Goal: Communication & Community: Ask a question

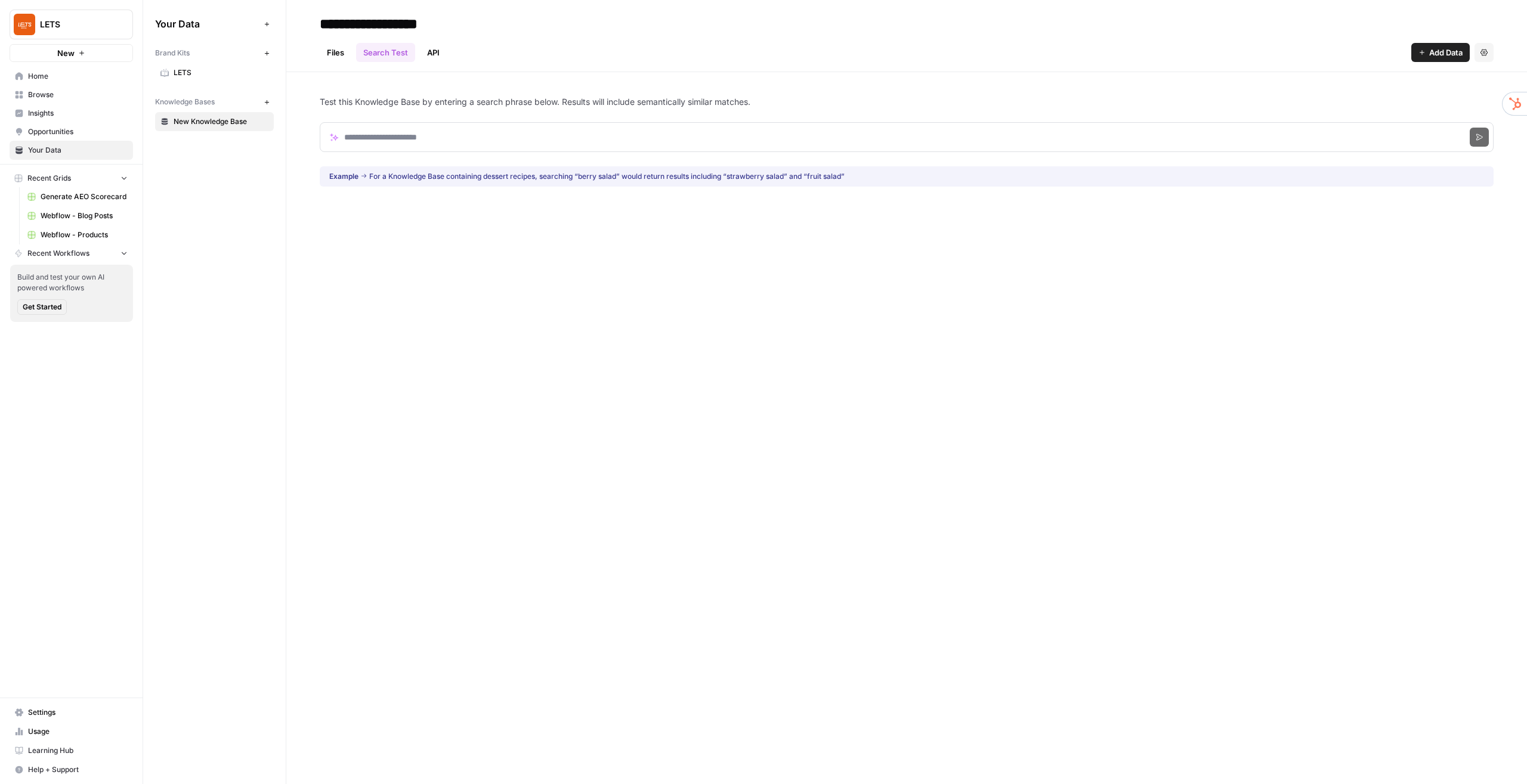
click at [330, 50] on link "Files" at bounding box center [335, 52] width 32 height 19
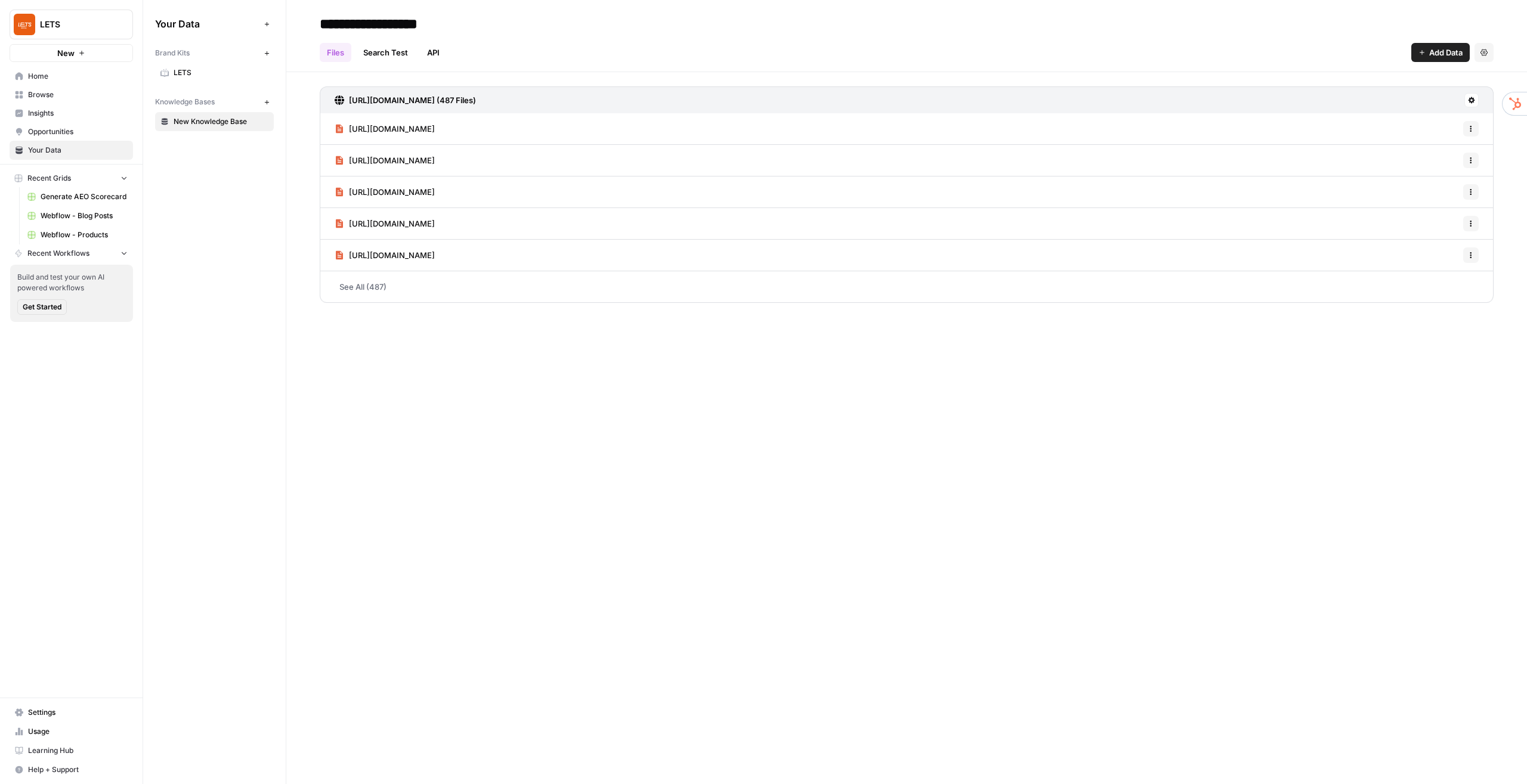
click at [194, 68] on span "LETS" at bounding box center [221, 72] width 95 height 11
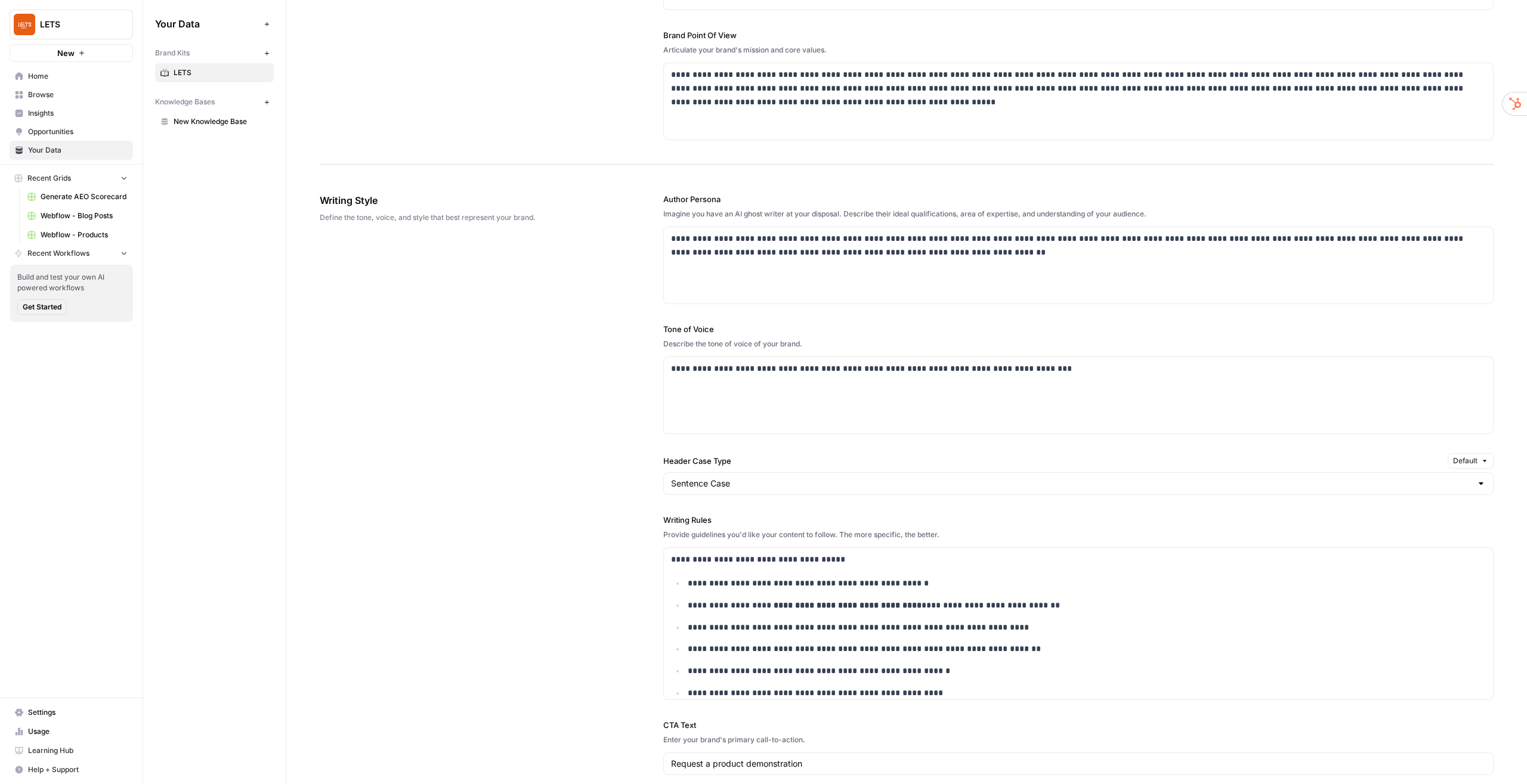
scroll to position [597, 0]
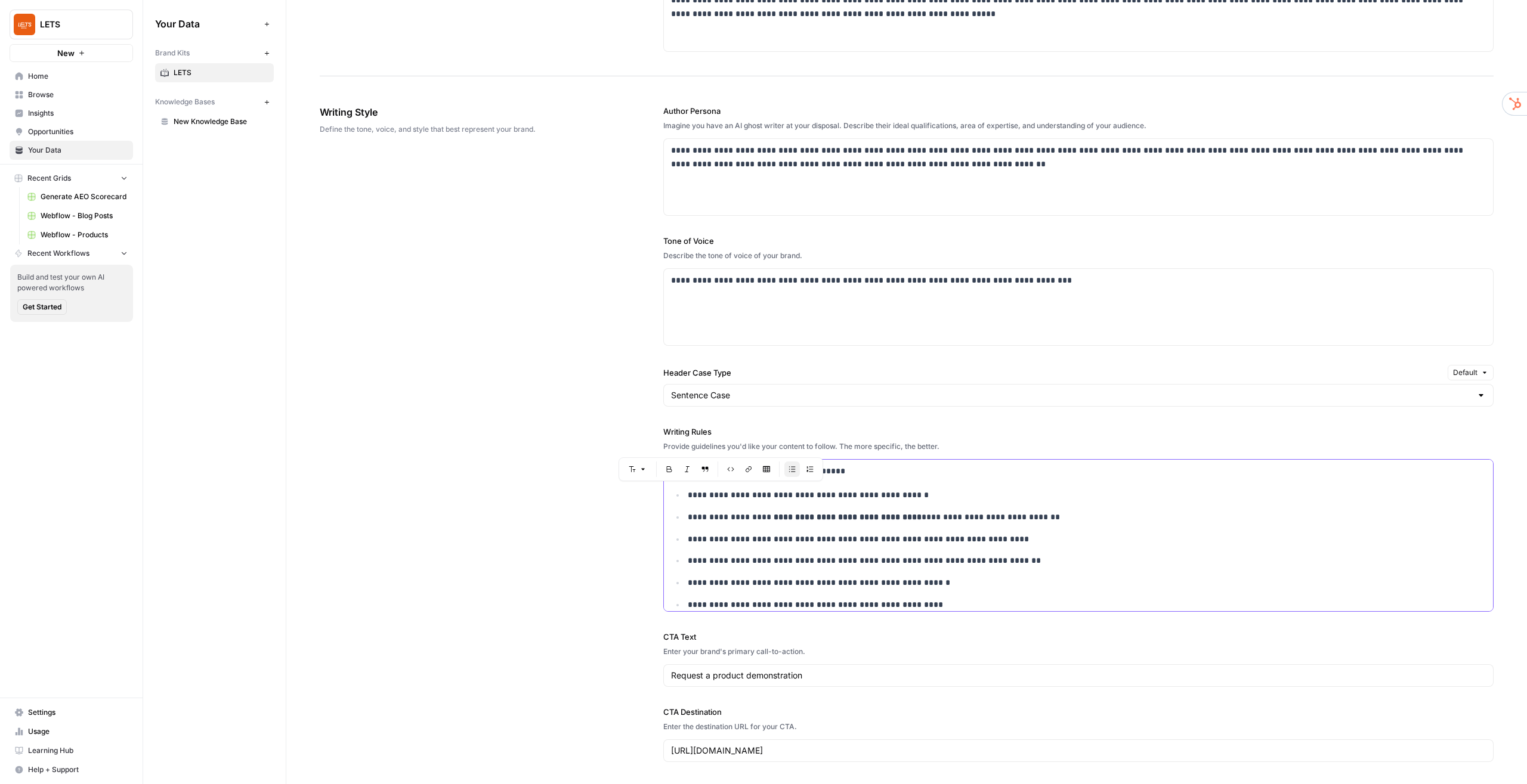
drag, startPoint x: 686, startPoint y: 492, endPoint x: 754, endPoint y: 494, distance: 68.0
click at [754, 494] on p "**********" at bounding box center [1082, 495] width 788 height 14
click at [984, 429] on label "Writing Rules" at bounding box center [1079, 432] width 831 height 12
drag, startPoint x: 685, startPoint y: 514, endPoint x: 1012, endPoint y: 511, distance: 327.0
click at [1012, 511] on li "**********" at bounding box center [1085, 518] width 801 height 14
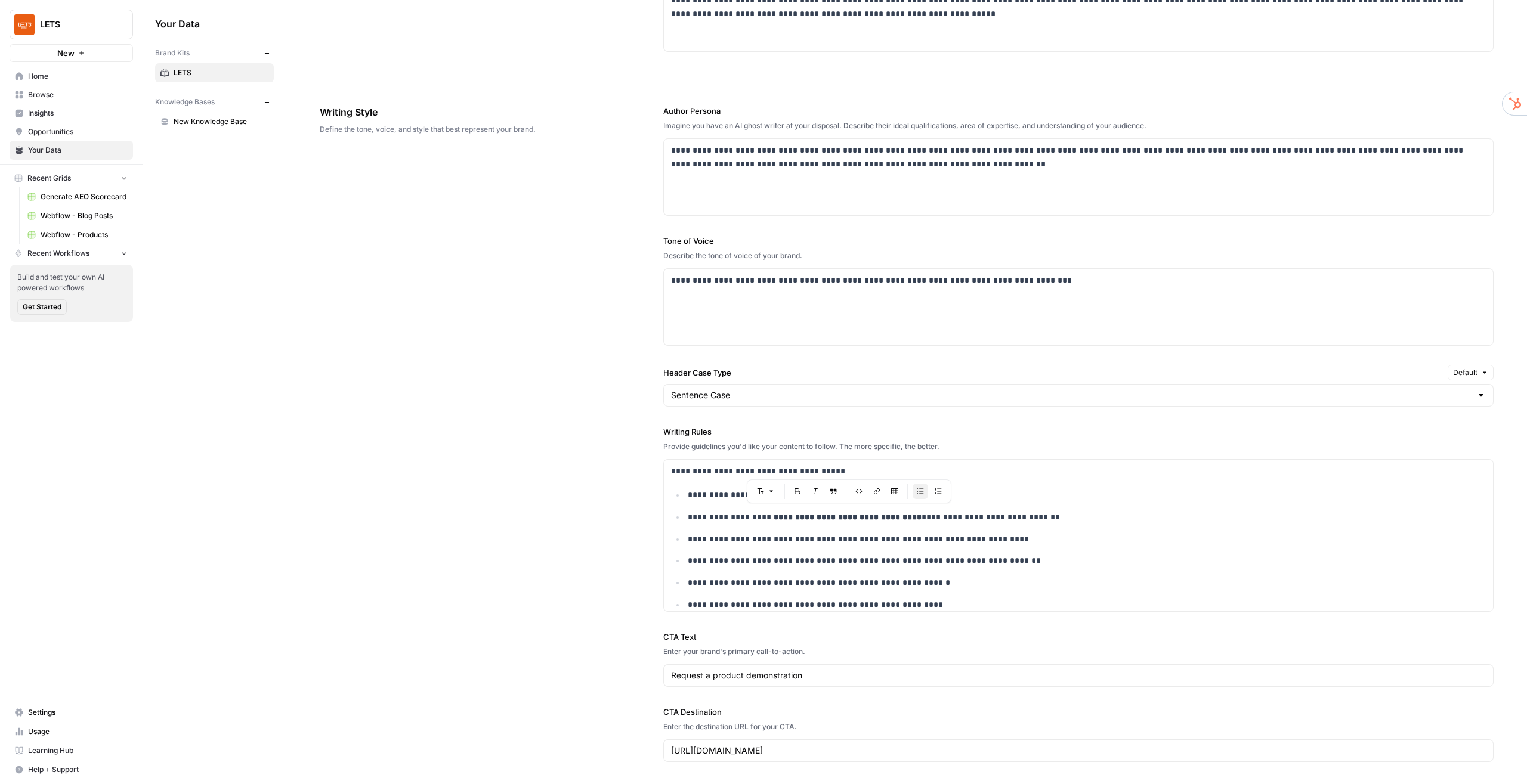
click at [1140, 429] on label "Writing Rules" at bounding box center [1079, 432] width 831 height 12
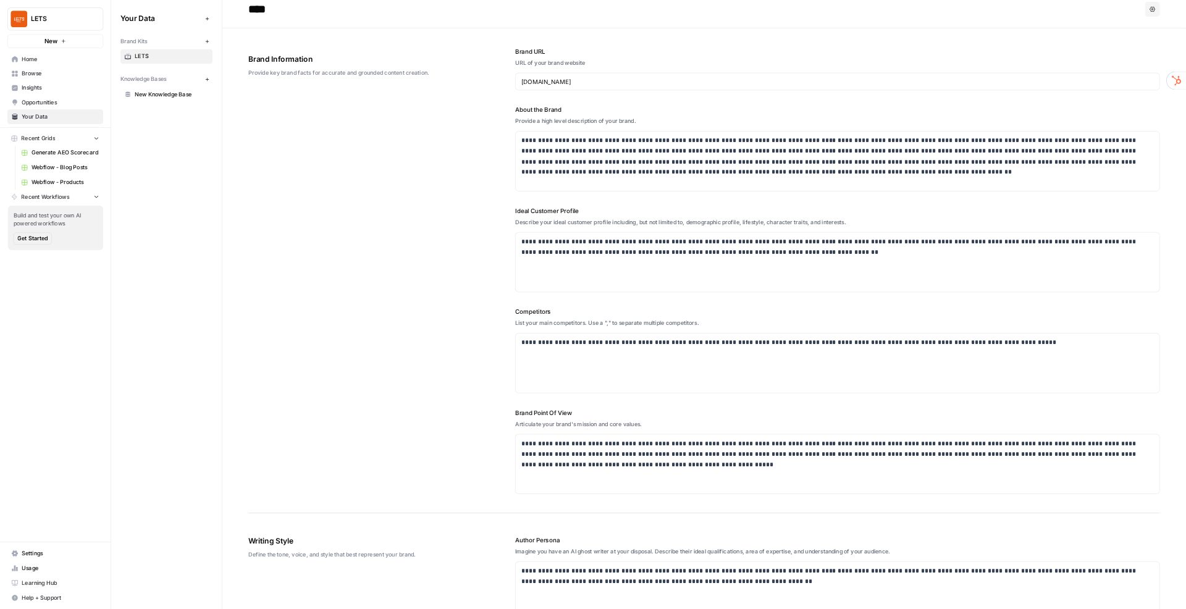
scroll to position [0, 0]
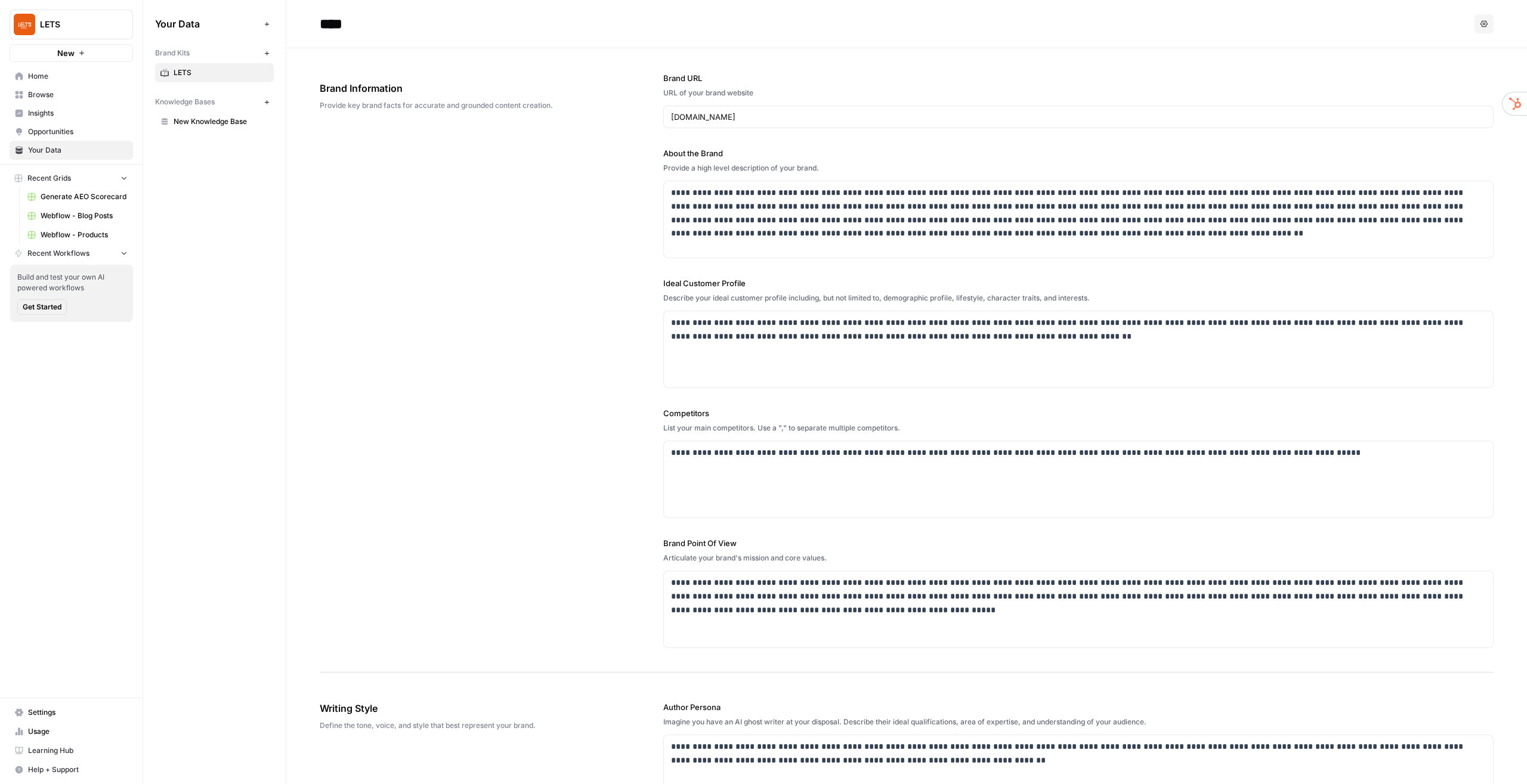
click at [66, 95] on span "Browse" at bounding box center [77, 95] width 99 height 11
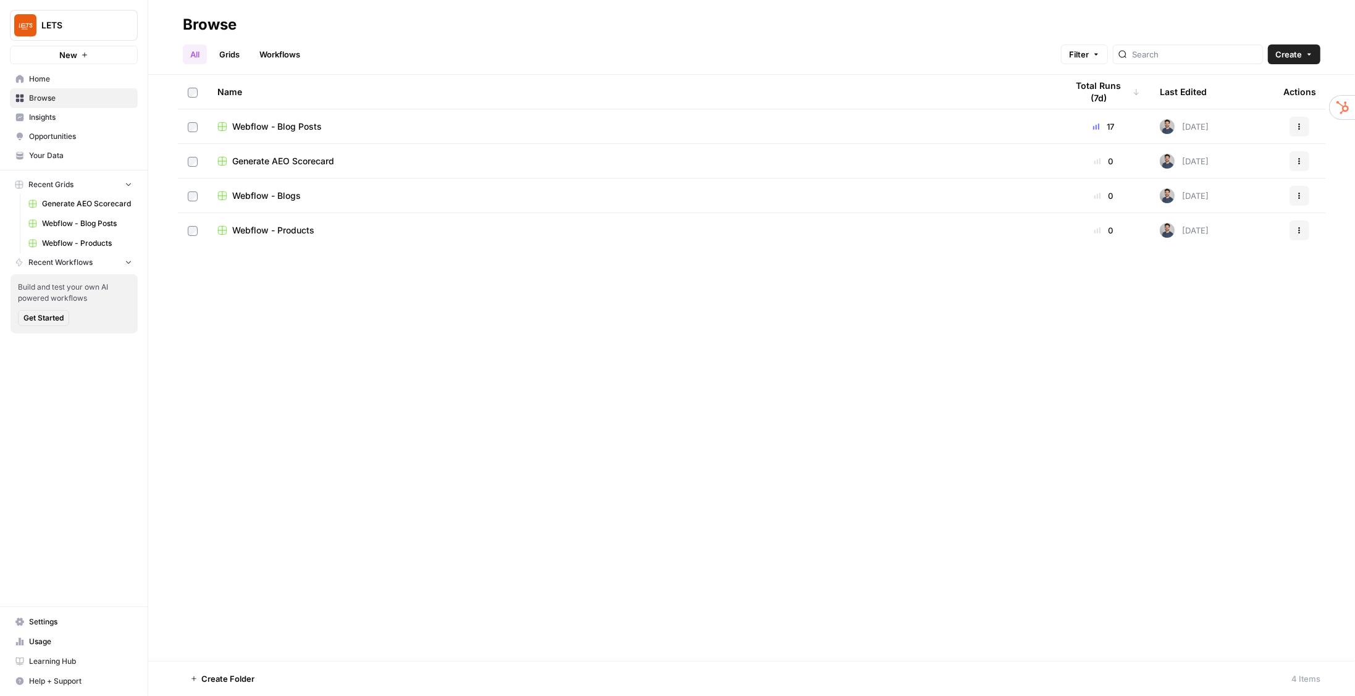
click at [299, 128] on span "Webflow - Blog Posts" at bounding box center [277, 126] width 90 height 12
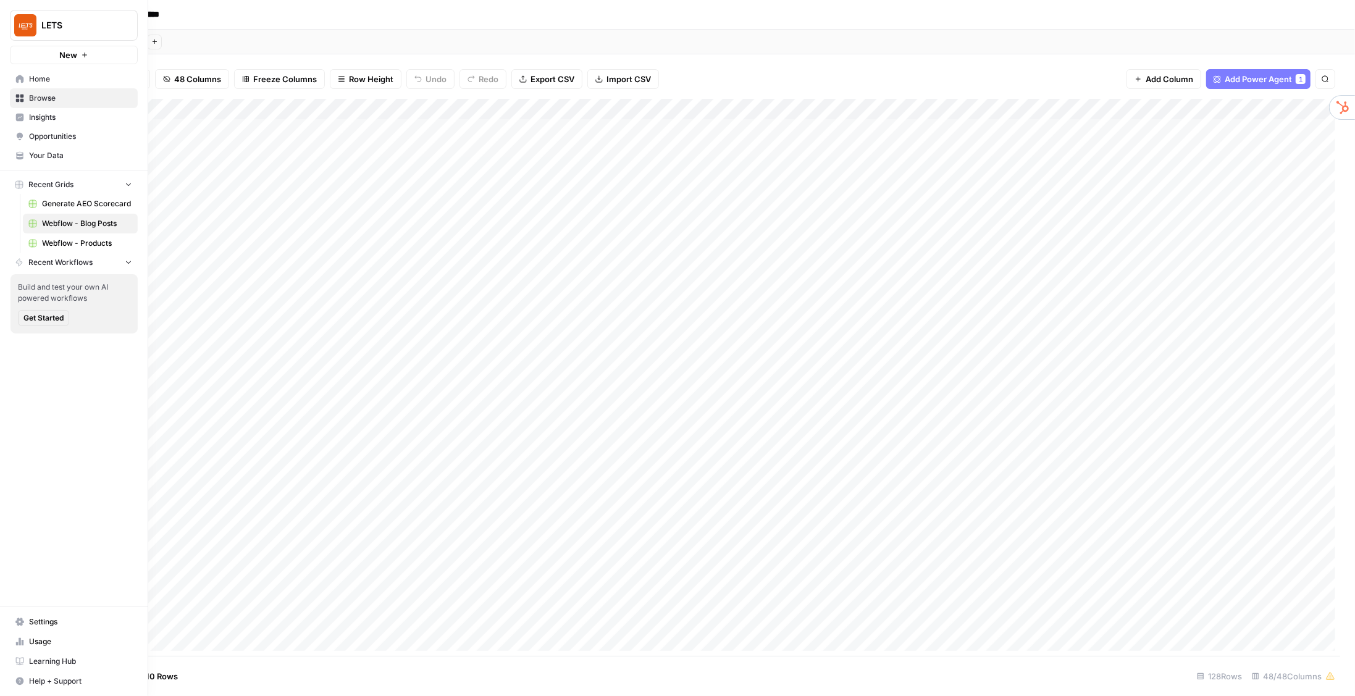
click at [20, 646] on icon at bounding box center [19, 641] width 9 height 9
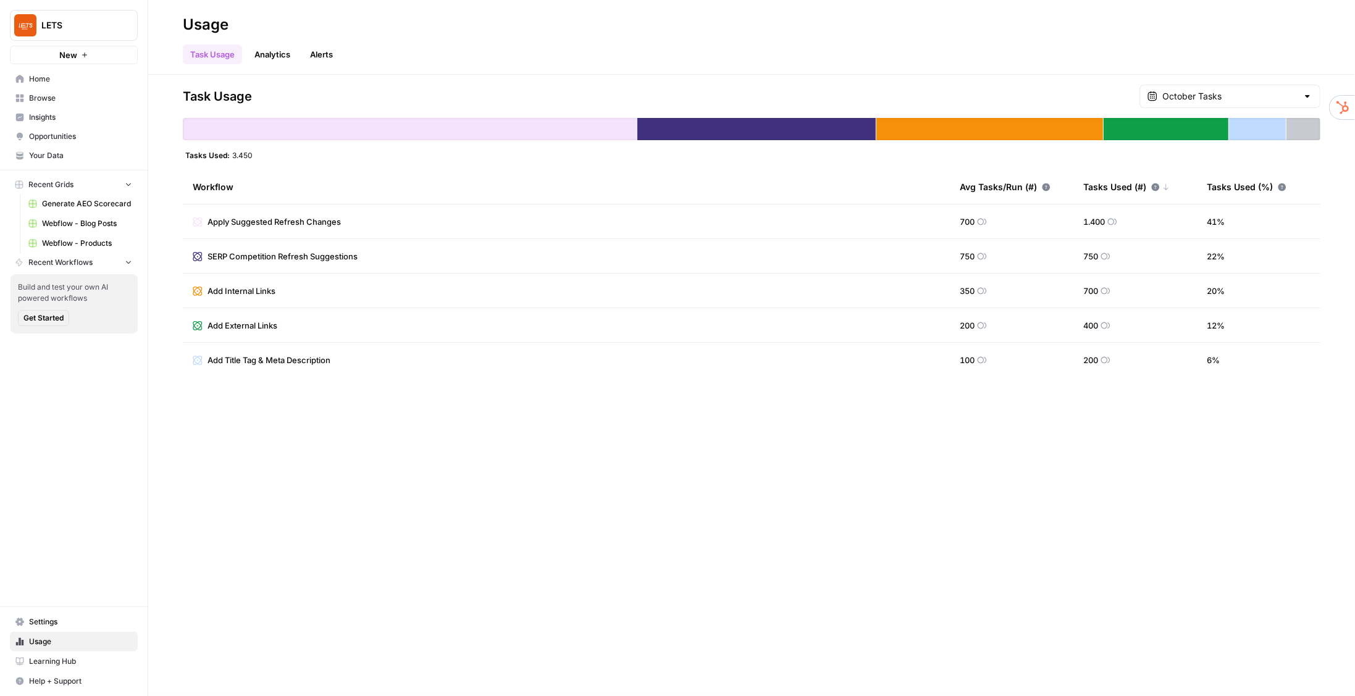
click at [1259, 88] on div "October Tasks" at bounding box center [1229, 96] width 181 height 23
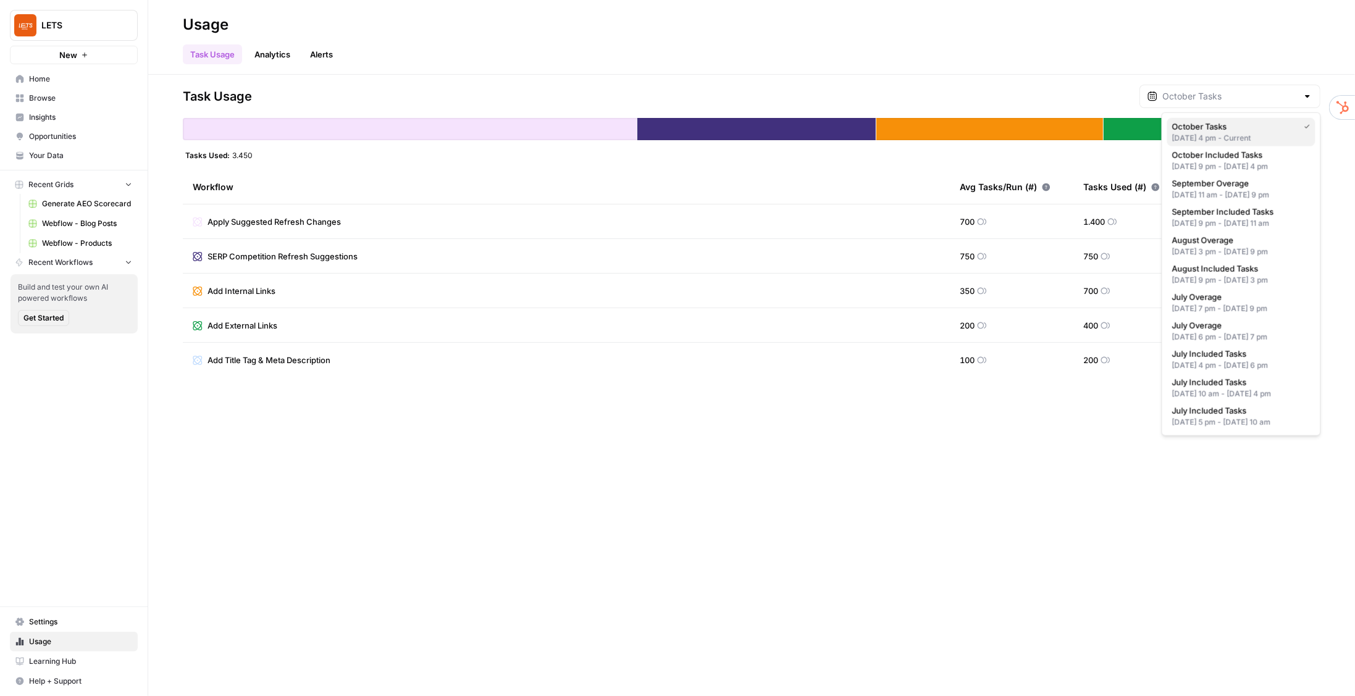
click at [1227, 133] on div "Oct 2, 2025 4 pm - Current" at bounding box center [1241, 138] width 138 height 11
type input "October Tasks"
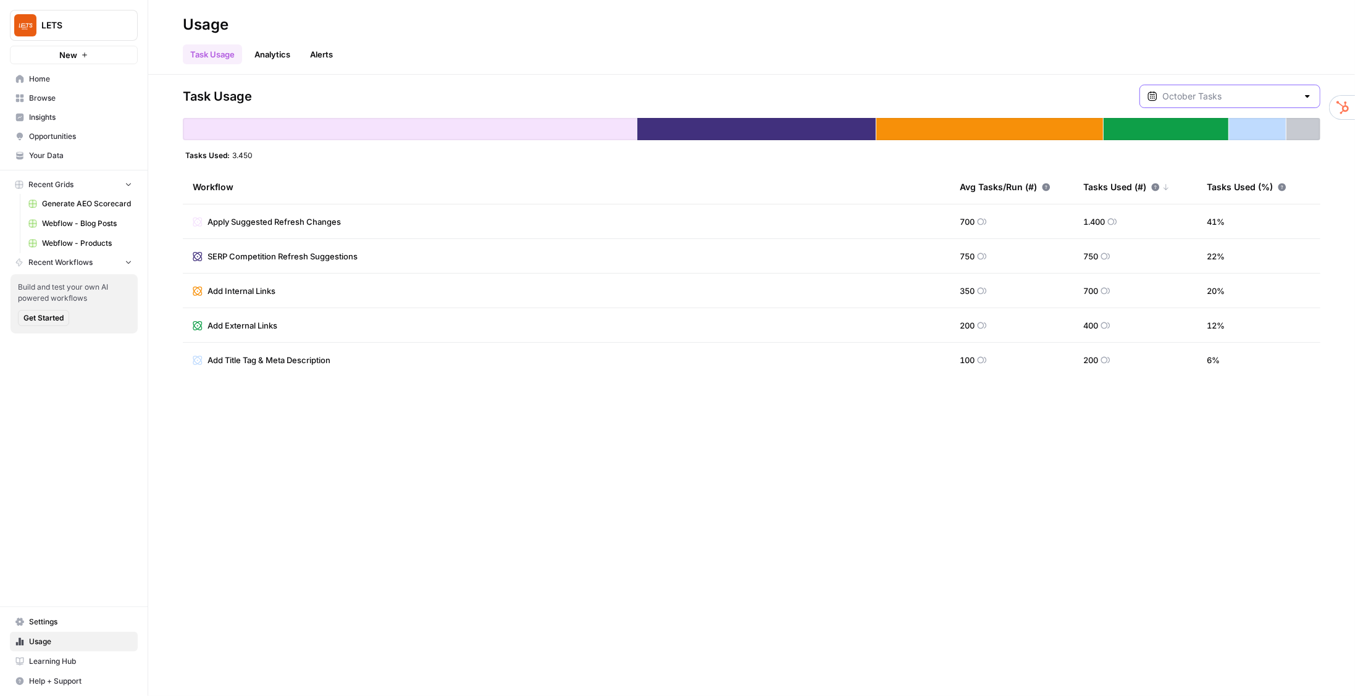
click at [1211, 94] on input "text" at bounding box center [1229, 96] width 135 height 12
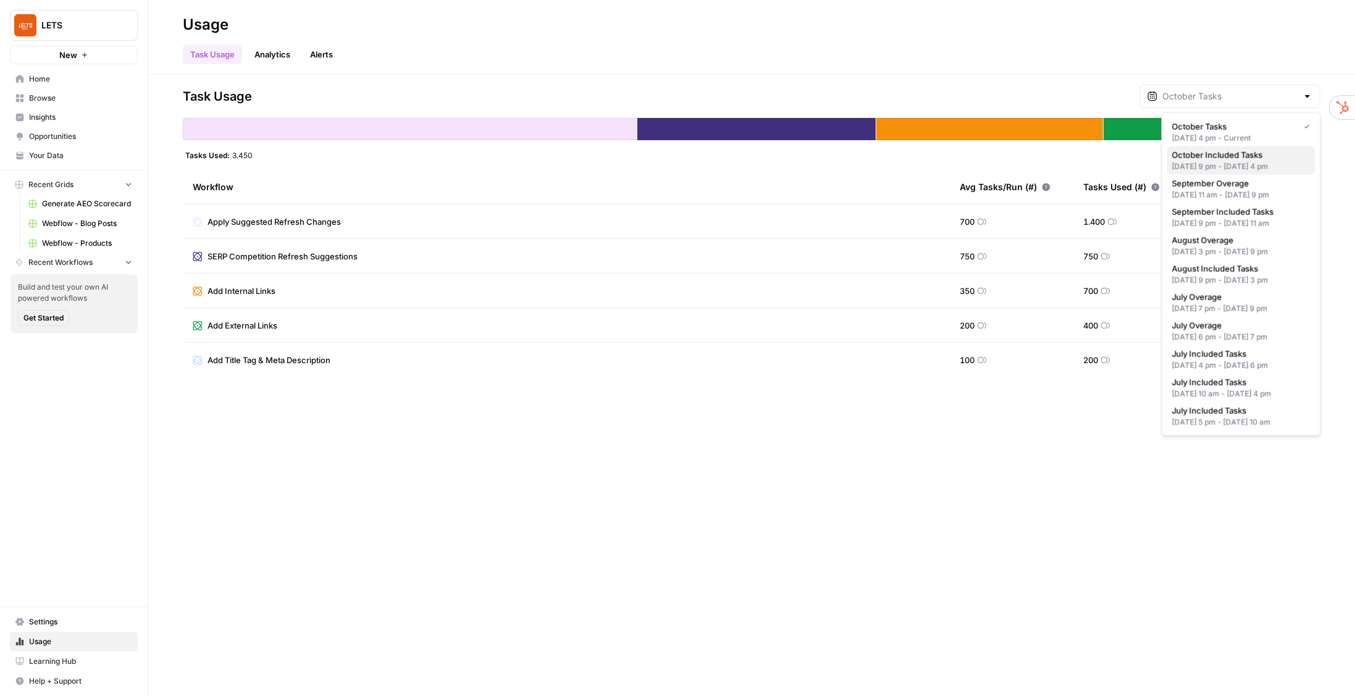
click at [1217, 168] on div "Sep 30, 2025 9 pm - Oct 2, 2025 4 pm" at bounding box center [1241, 166] width 138 height 11
type input "October Included Tasks"
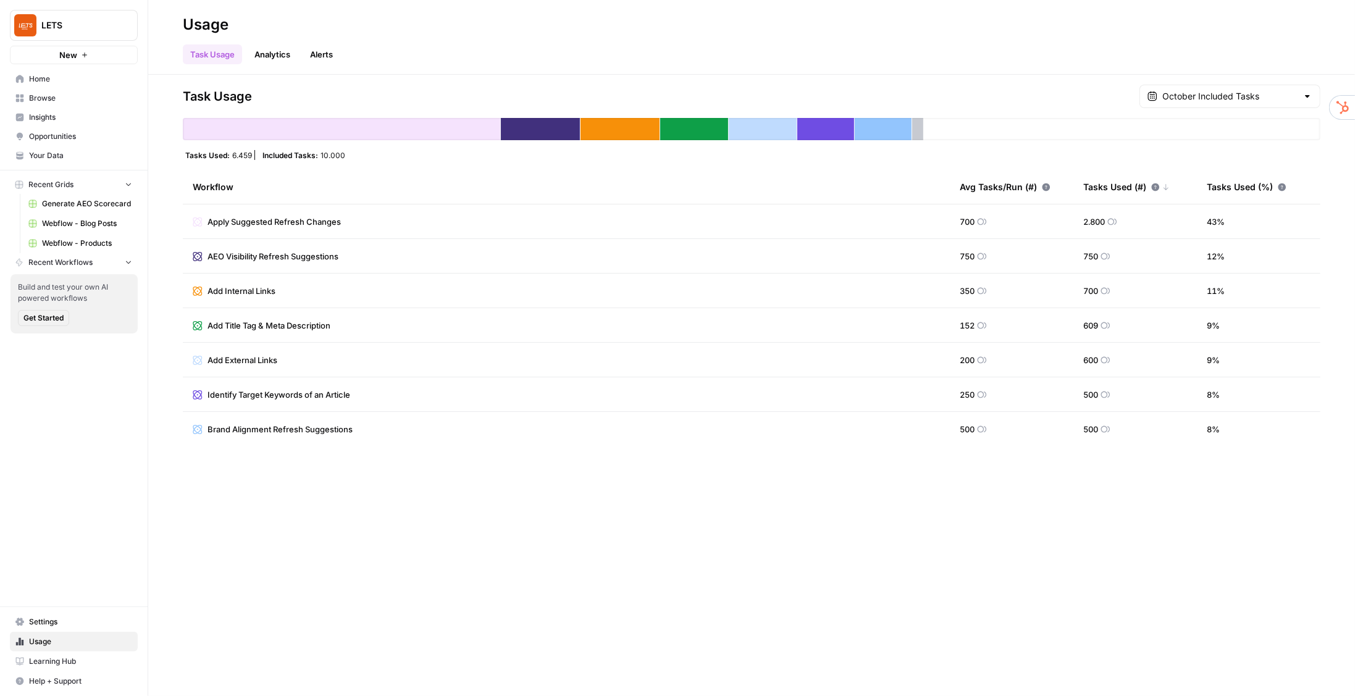
click at [325, 159] on span "10.000" at bounding box center [333, 155] width 25 height 10
click at [324, 152] on span "10.000" at bounding box center [333, 155] width 25 height 10
click at [269, 62] on link "Analytics" at bounding box center [272, 54] width 51 height 20
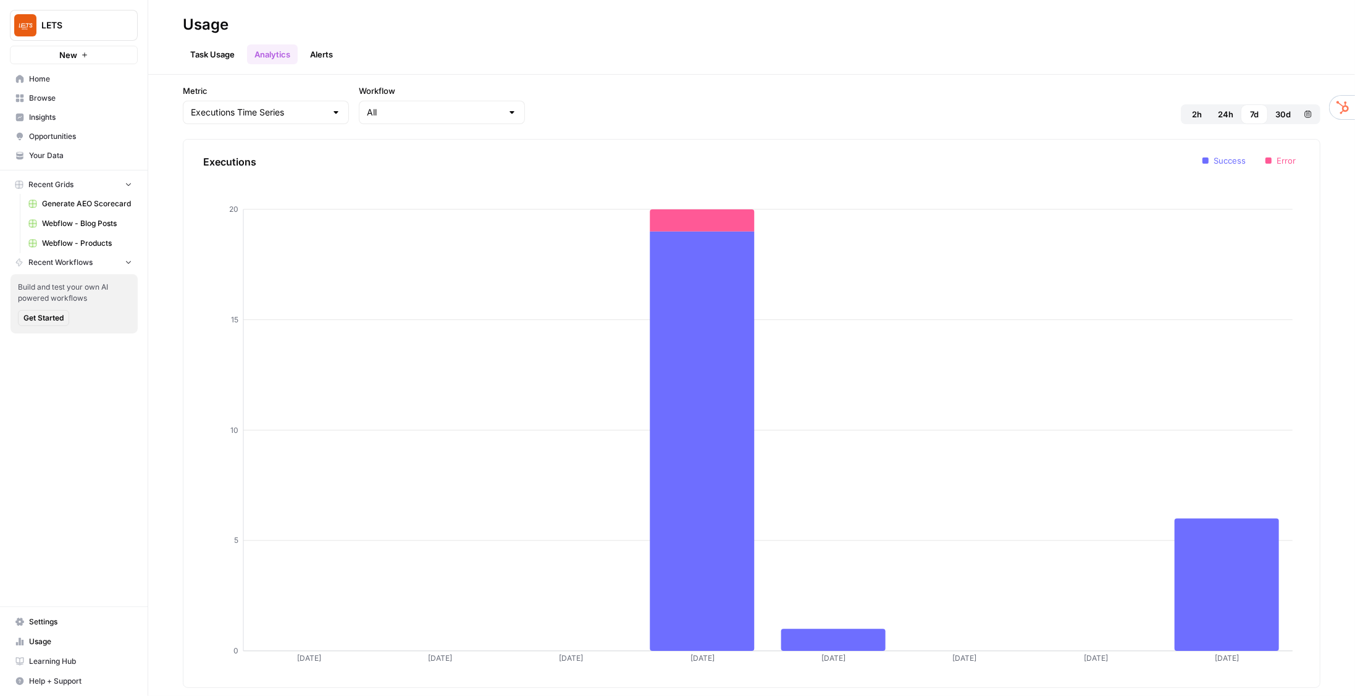
click at [209, 58] on link "Task Usage" at bounding box center [212, 54] width 59 height 20
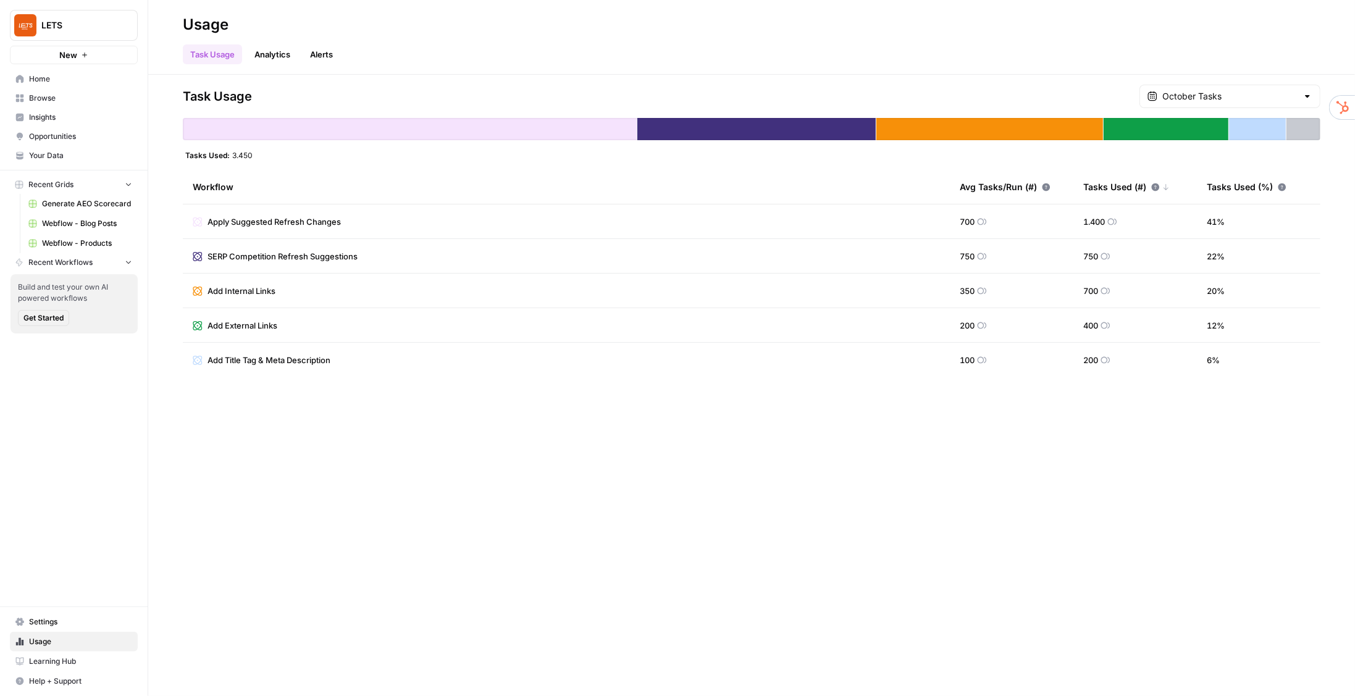
click at [319, 56] on link "Alerts" at bounding box center [322, 54] width 38 height 20
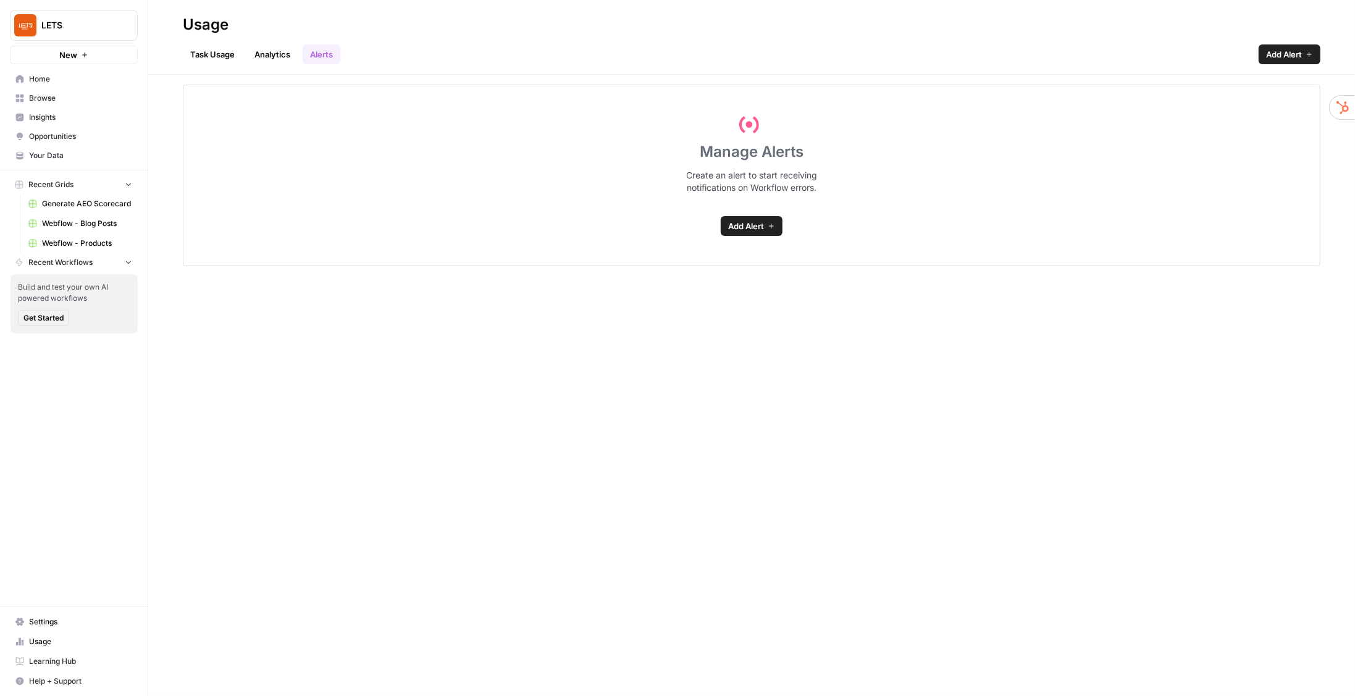
click at [63, 121] on span "Insights" at bounding box center [80, 117] width 103 height 11
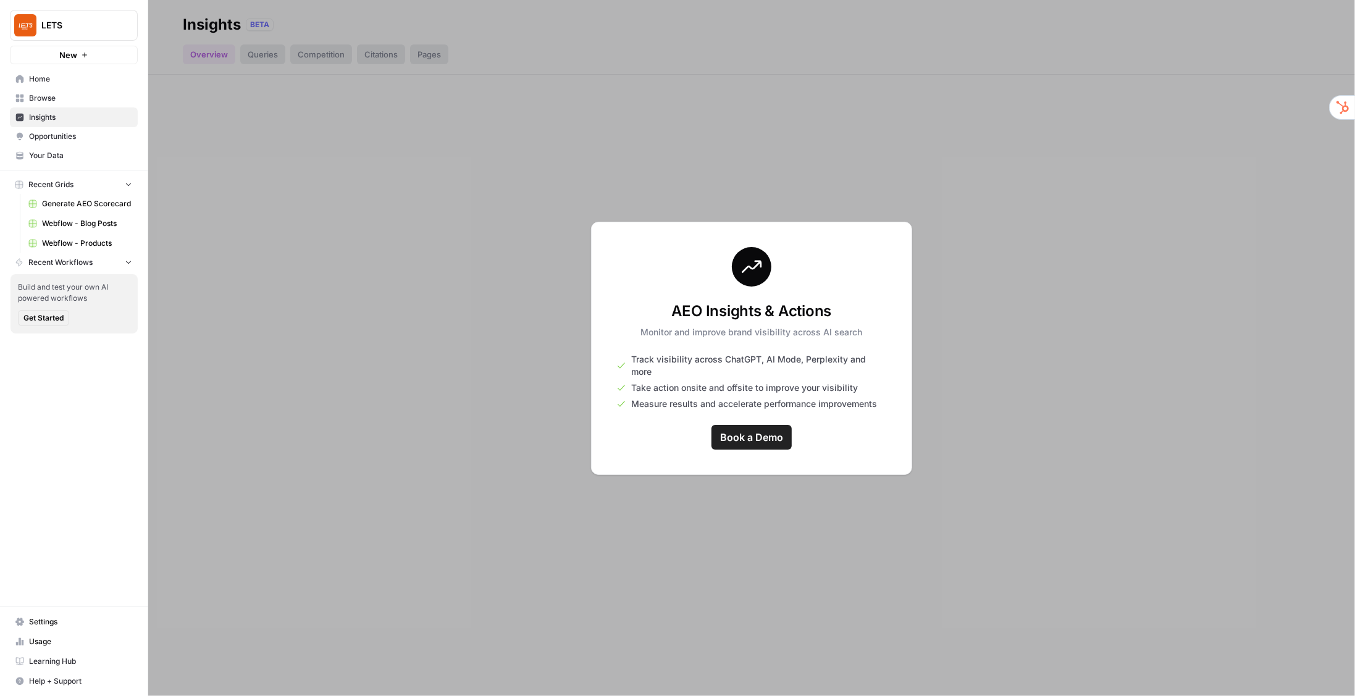
click at [70, 645] on span "Usage" at bounding box center [80, 641] width 103 height 11
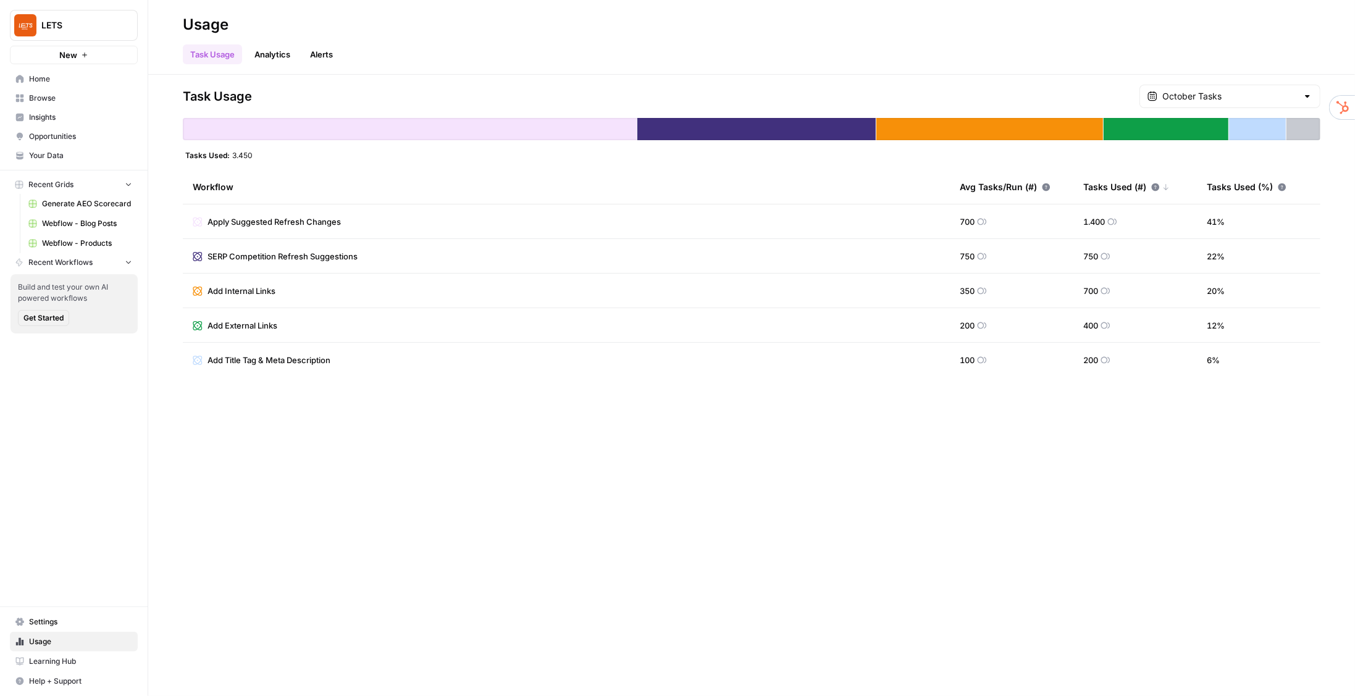
click at [1267, 88] on div "October Tasks" at bounding box center [1229, 96] width 181 height 23
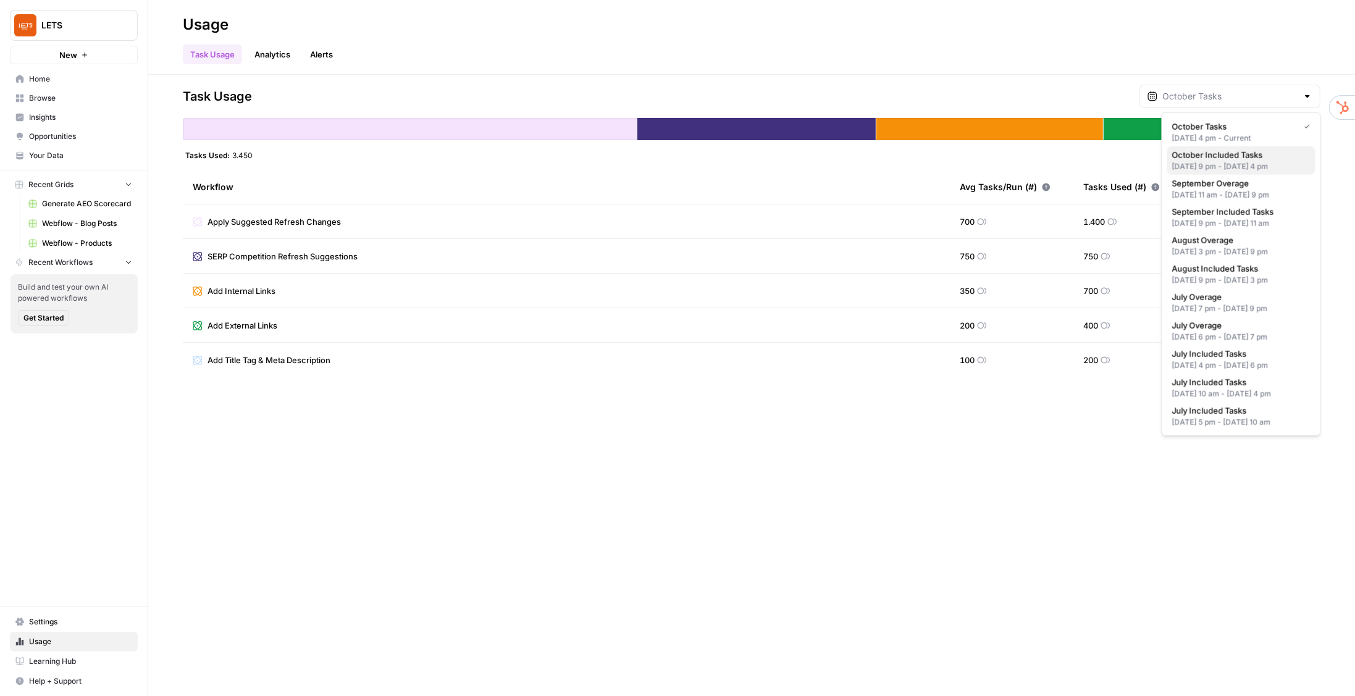
click at [1237, 158] on span "October Included Tasks" at bounding box center [1238, 155] width 133 height 12
type input "October Included Tasks"
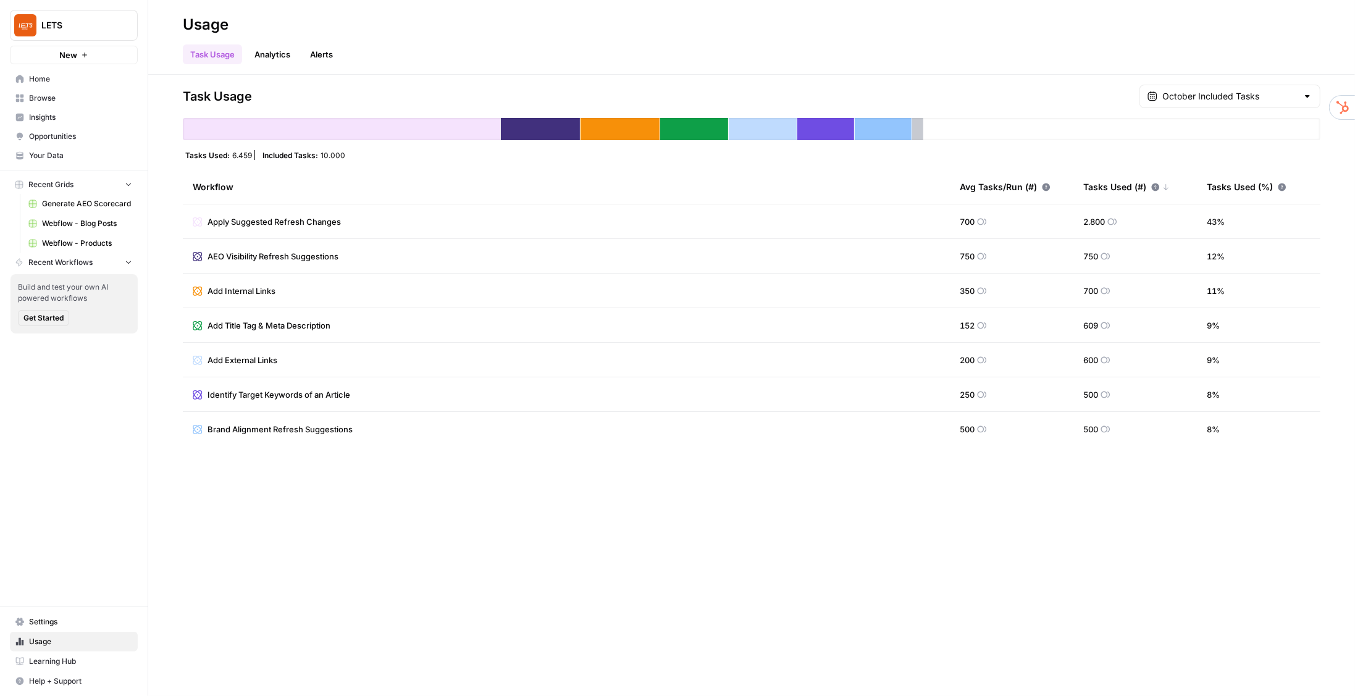
drag, startPoint x: 319, startPoint y: 156, endPoint x: 359, endPoint y: 156, distance: 40.1
click at [359, 156] on div "Tasks Used: 6.459 Included Tasks: 10.000" at bounding box center [752, 155] width 1138 height 10
click at [316, 55] on link "Alerts" at bounding box center [322, 54] width 38 height 20
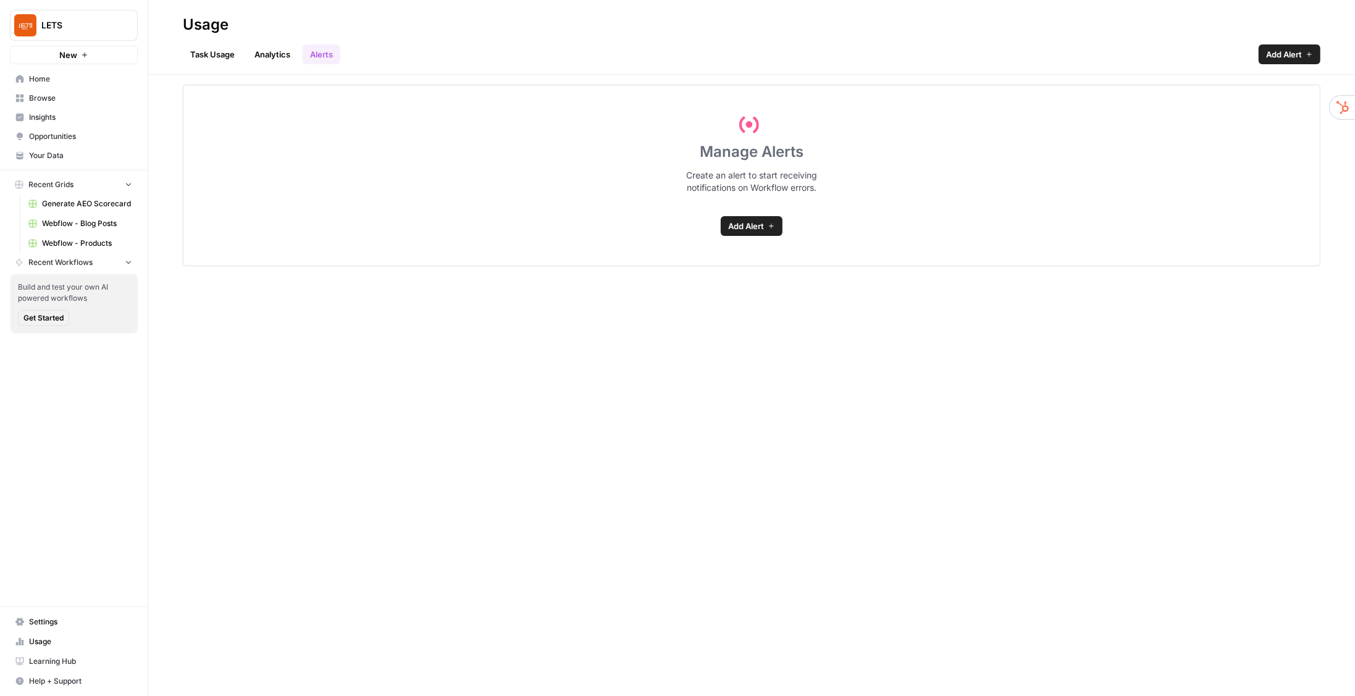
click at [263, 54] on link "Analytics" at bounding box center [272, 54] width 51 height 20
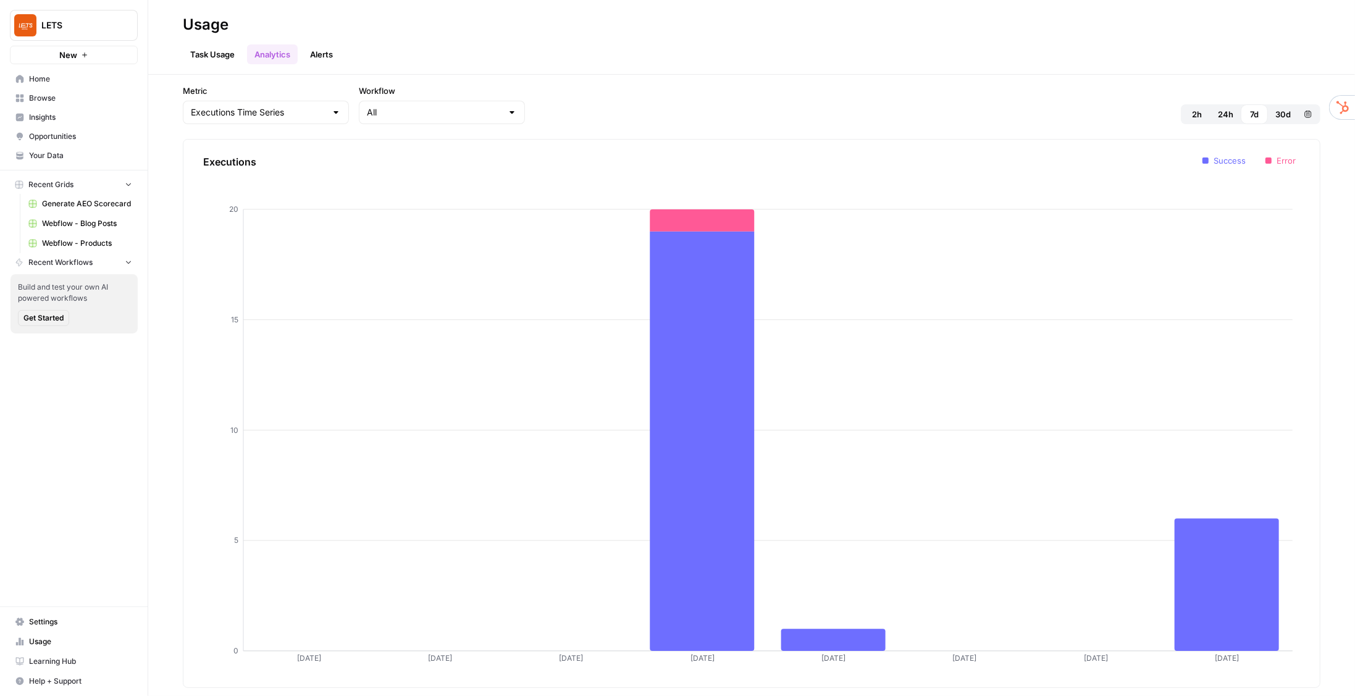
click at [50, 136] on span "Opportunities" at bounding box center [80, 136] width 103 height 11
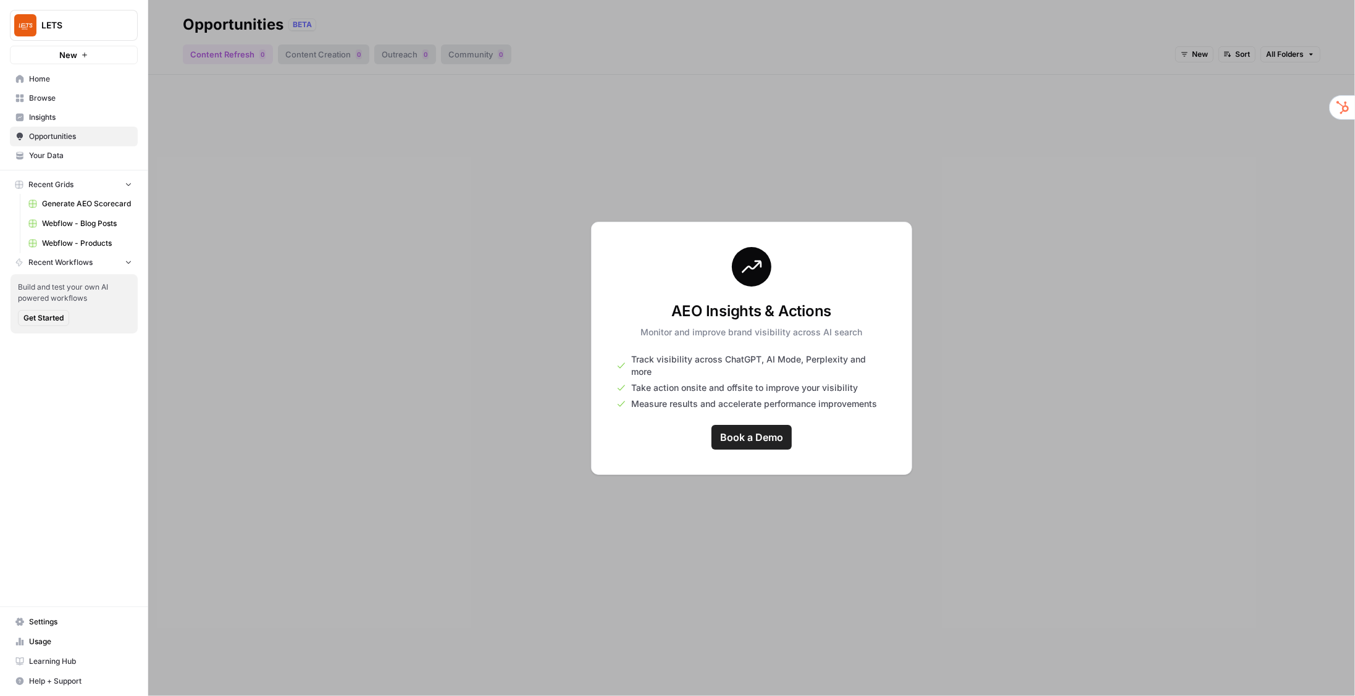
click at [41, 158] on span "Your Data" at bounding box center [80, 155] width 103 height 11
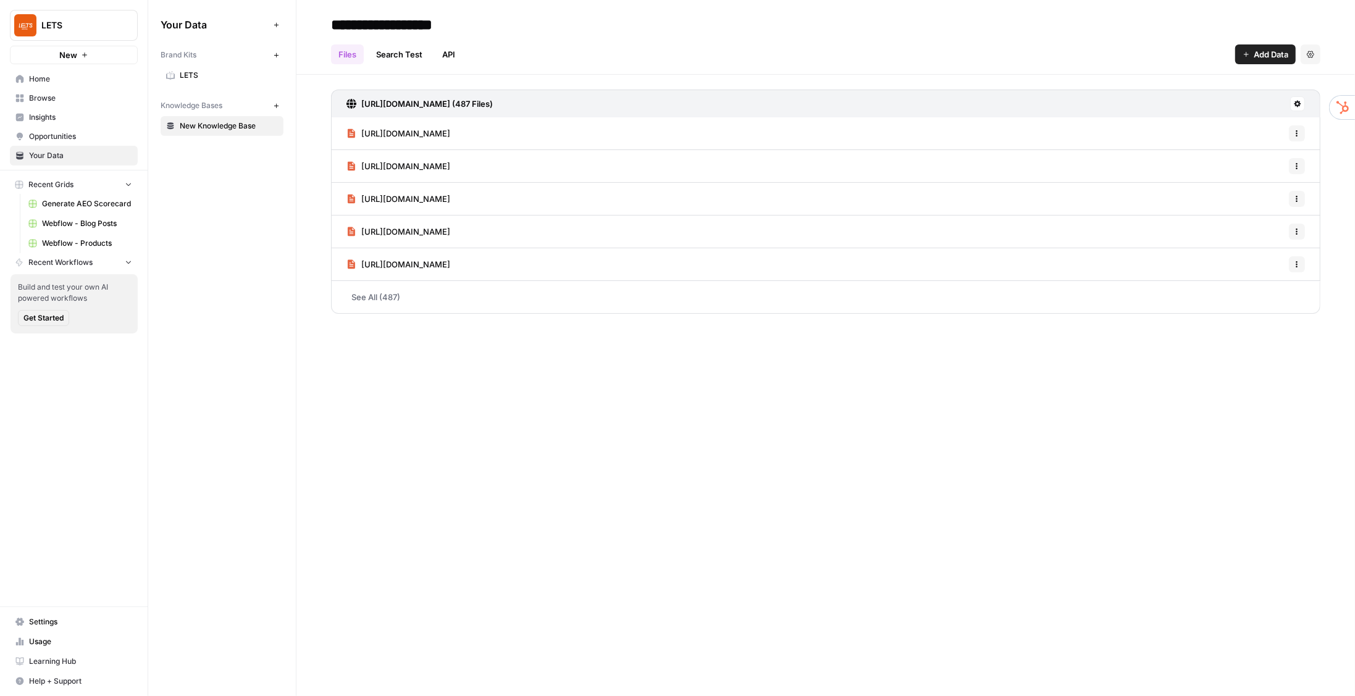
click at [43, 120] on span "Insights" at bounding box center [80, 117] width 103 height 11
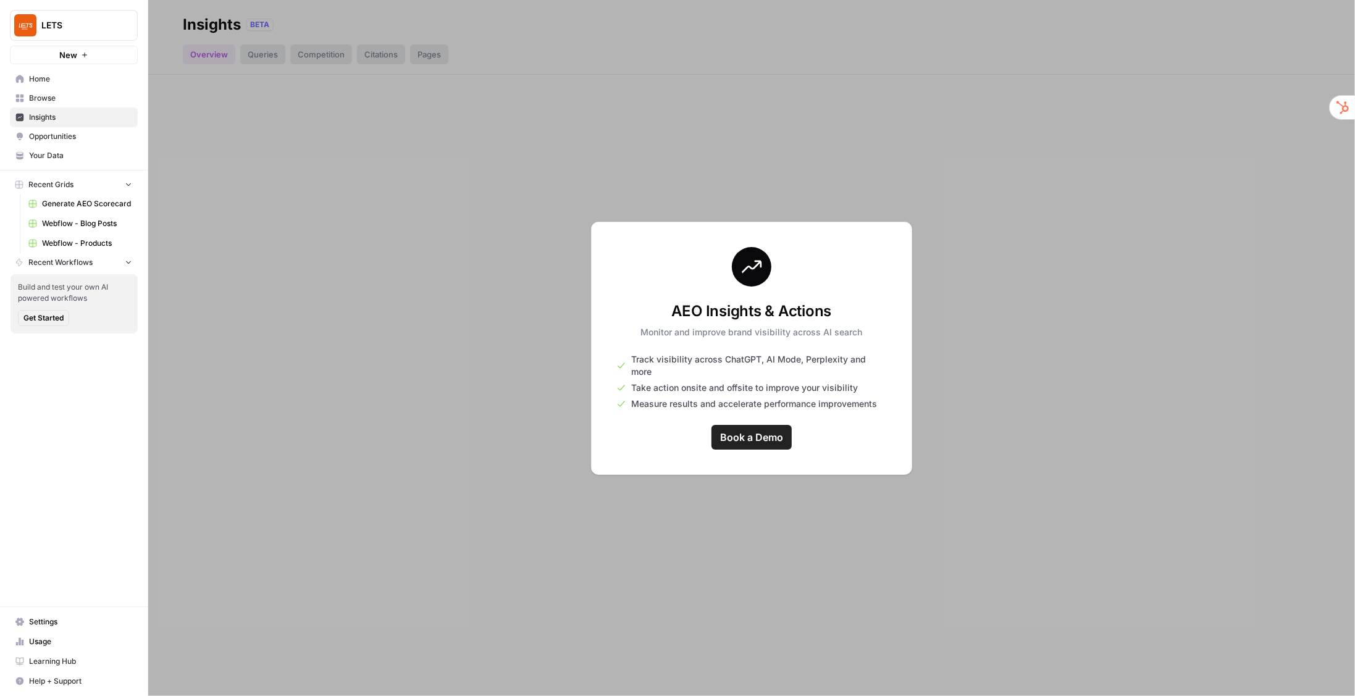
click at [45, 93] on span "Browse" at bounding box center [80, 98] width 103 height 11
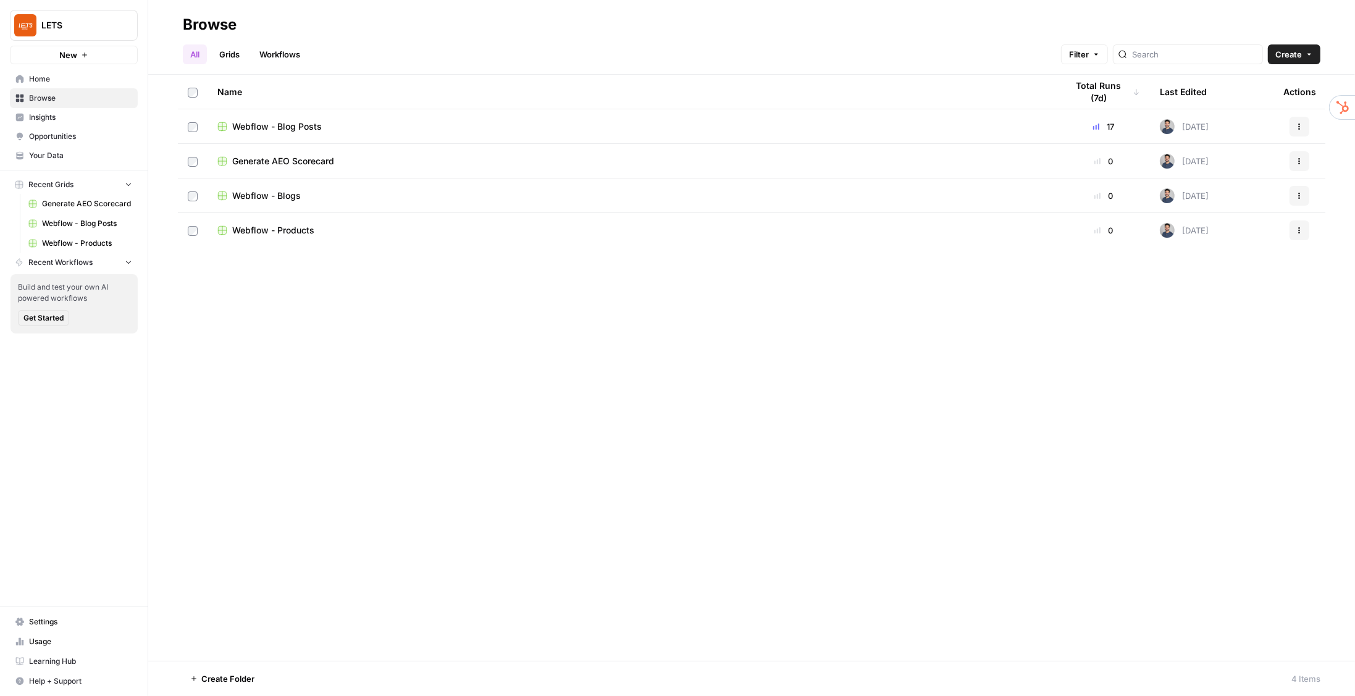
click at [272, 128] on span "Webflow - Blog Posts" at bounding box center [277, 126] width 90 height 12
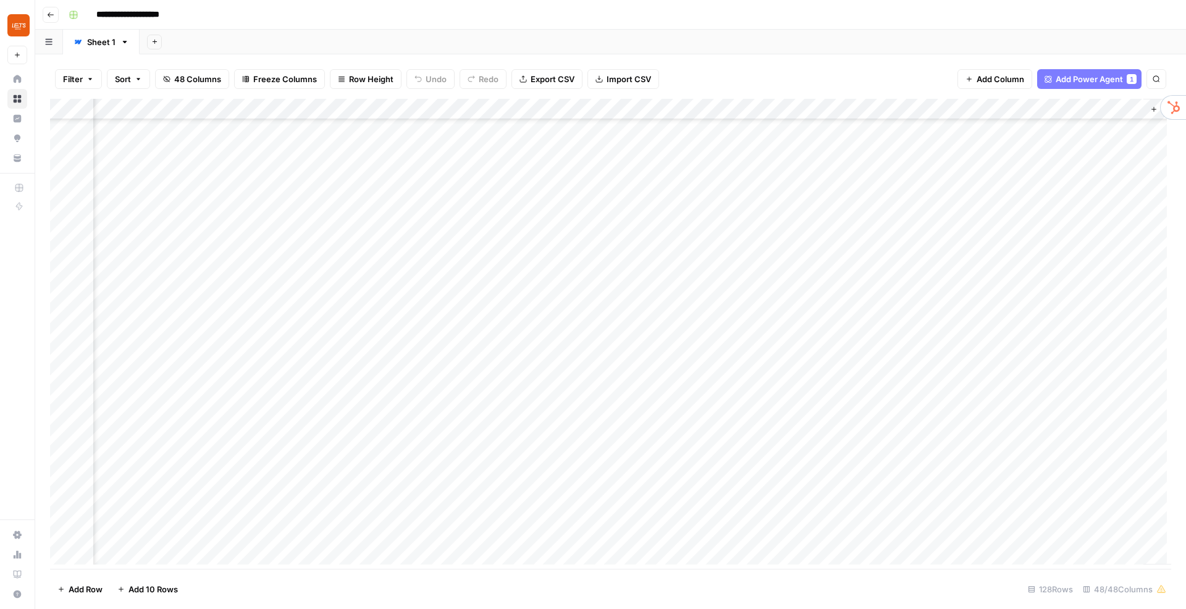
scroll to position [926, 5781]
click at [844, 336] on div "Add Column" at bounding box center [610, 334] width 1121 height 471
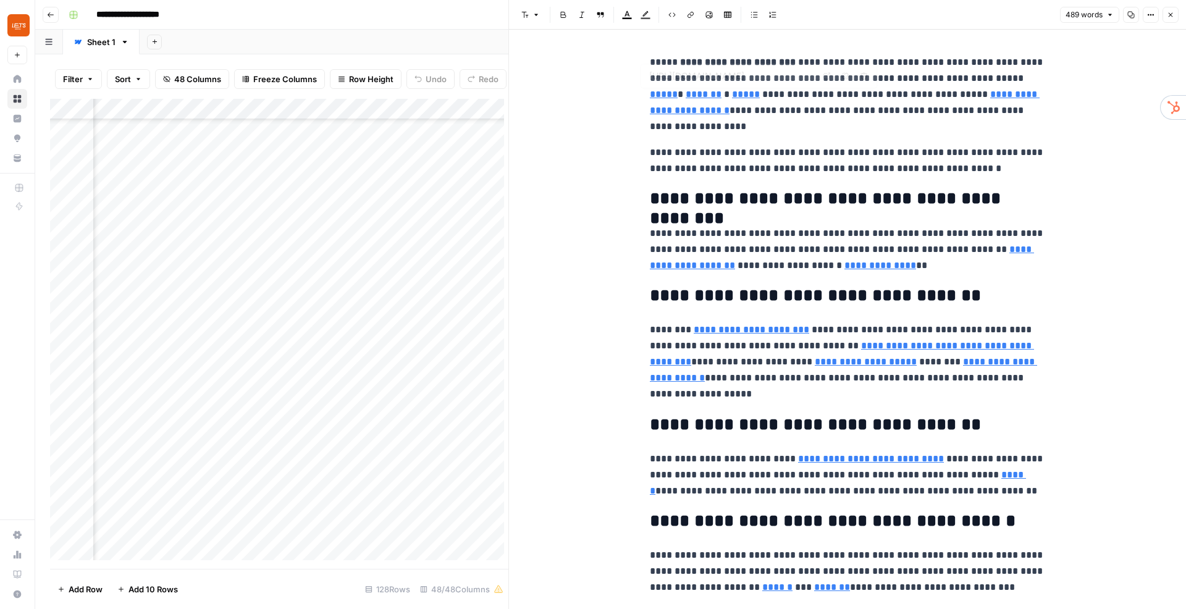
type input "https://www.uselets.com/integracoes/rappi"
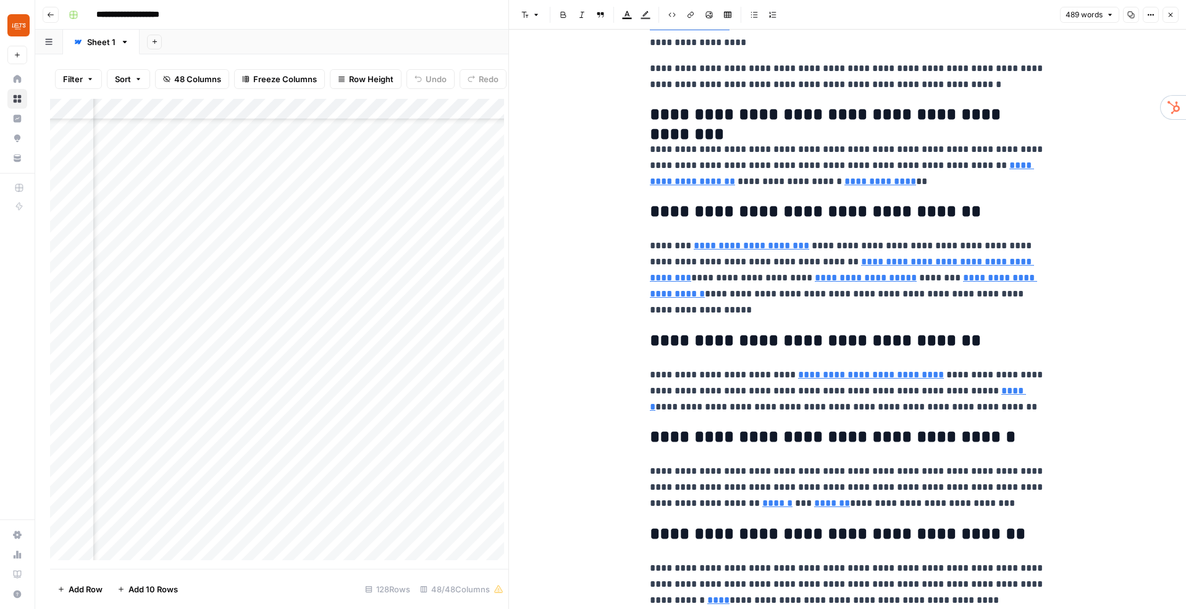
type input "https://www.fifa.com"
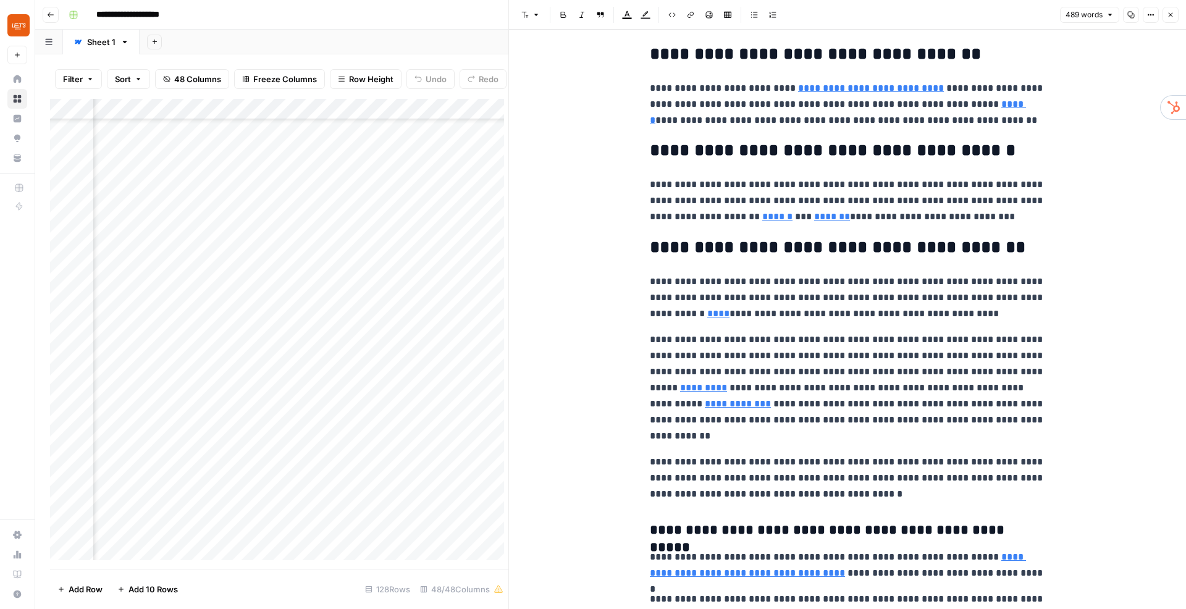
scroll to position [461, 0]
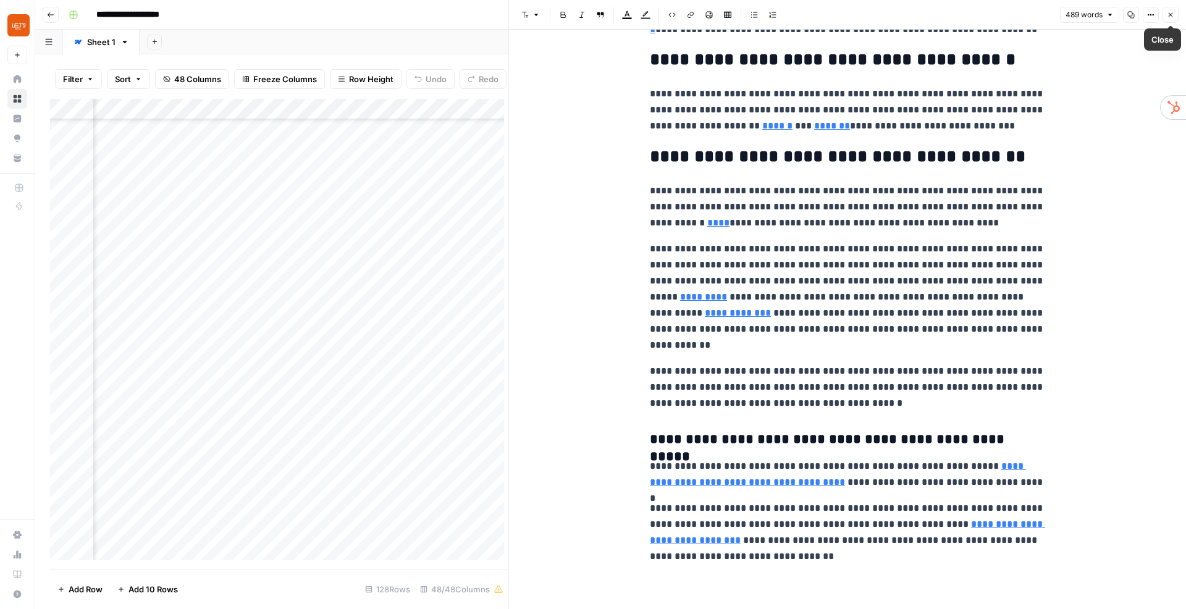
click at [1171, 16] on icon "button" at bounding box center [1170, 14] width 7 height 7
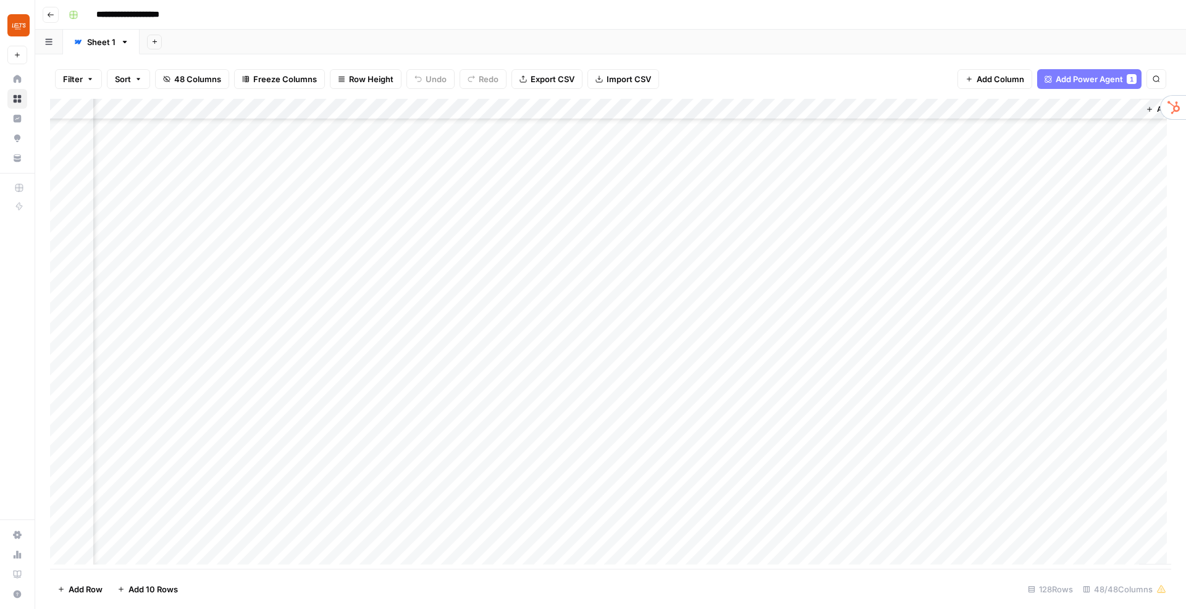
scroll to position [926, 5739]
click at [192, 358] on div "Add Column" at bounding box center [610, 334] width 1121 height 471
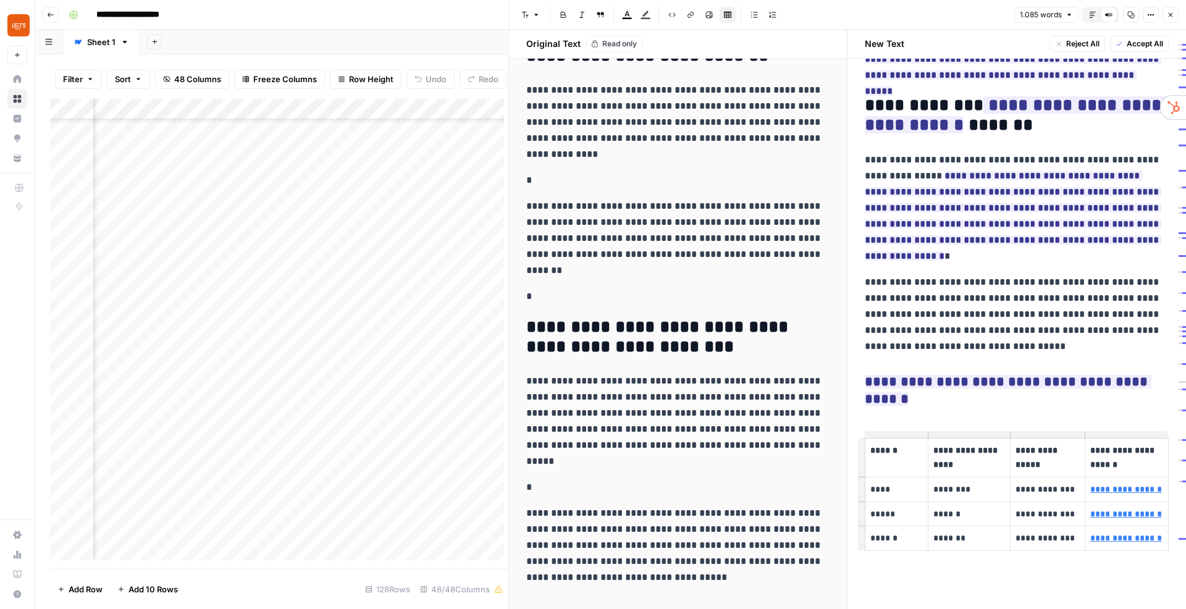
scroll to position [1151, 0]
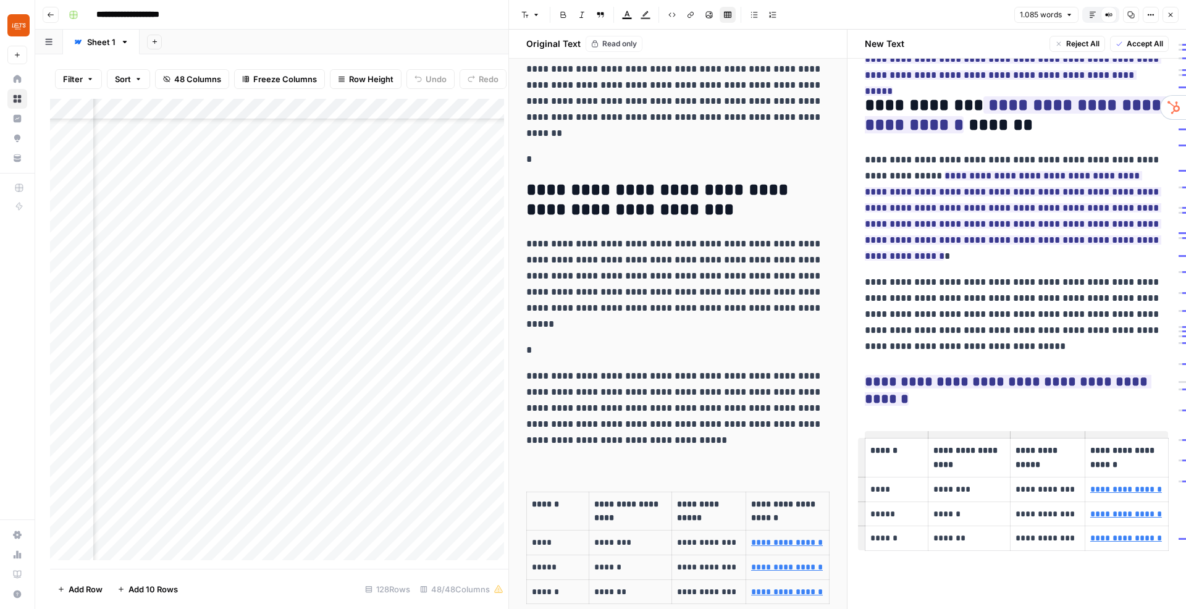
click at [1165, 15] on button "Close" at bounding box center [1170, 15] width 16 height 16
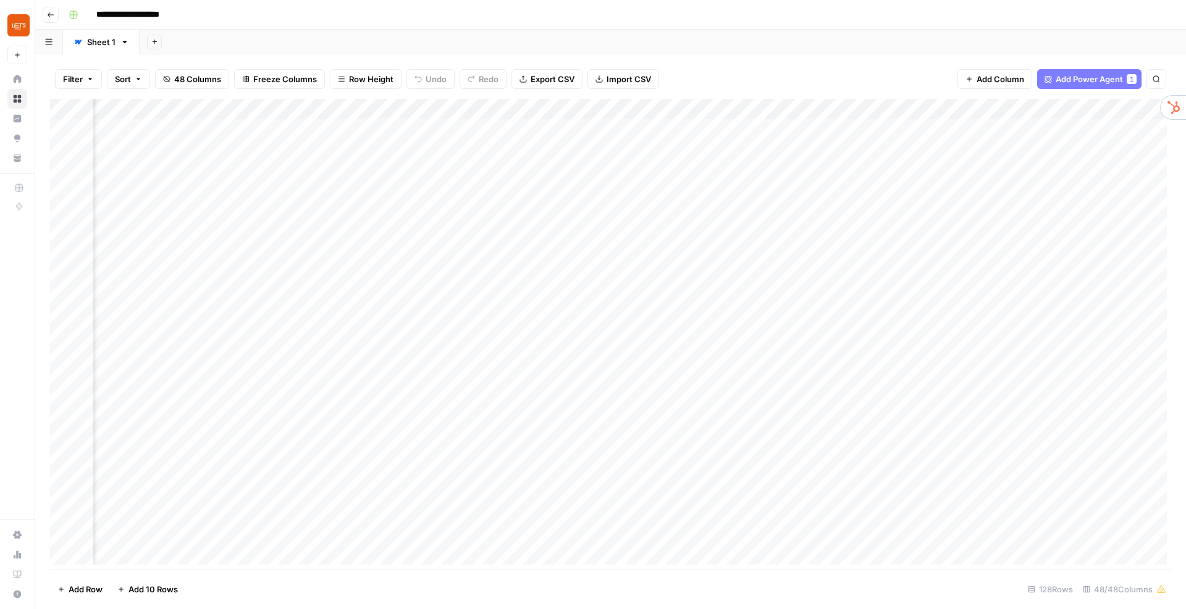
scroll to position [0, 4690]
click at [823, 217] on div "Add Column" at bounding box center [610, 334] width 1121 height 471
click at [905, 209] on div "Add Column" at bounding box center [610, 334] width 1121 height 471
click at [907, 214] on div "Add Column" at bounding box center [610, 334] width 1121 height 471
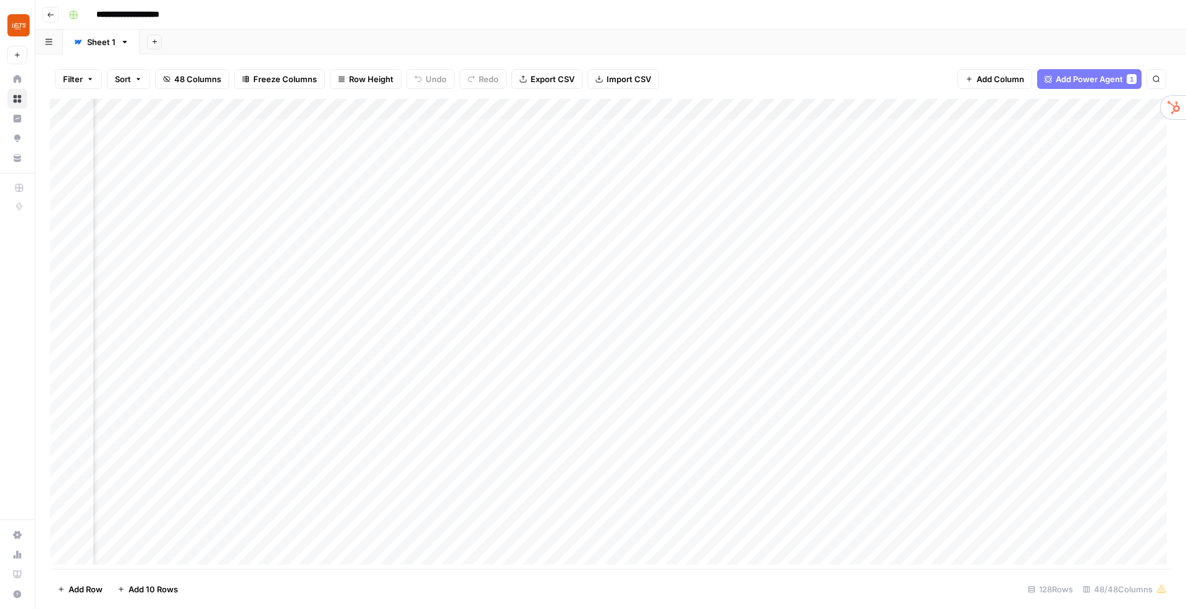
click at [941, 217] on div "Add Column" at bounding box center [610, 334] width 1121 height 471
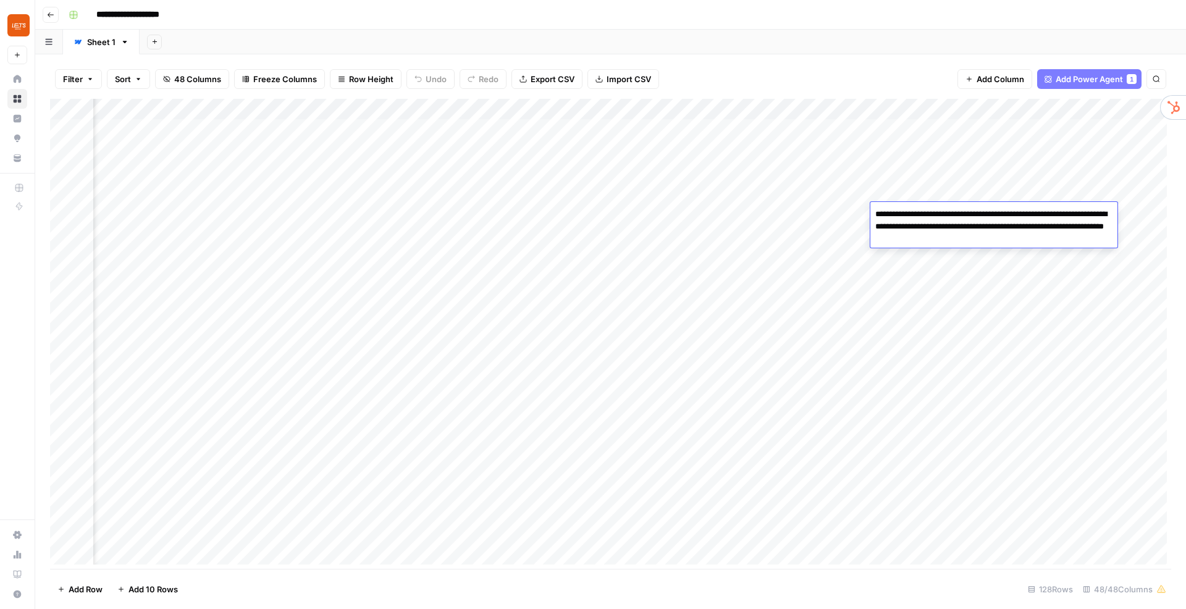
click at [810, 218] on div "Add Column" at bounding box center [610, 334] width 1121 height 471
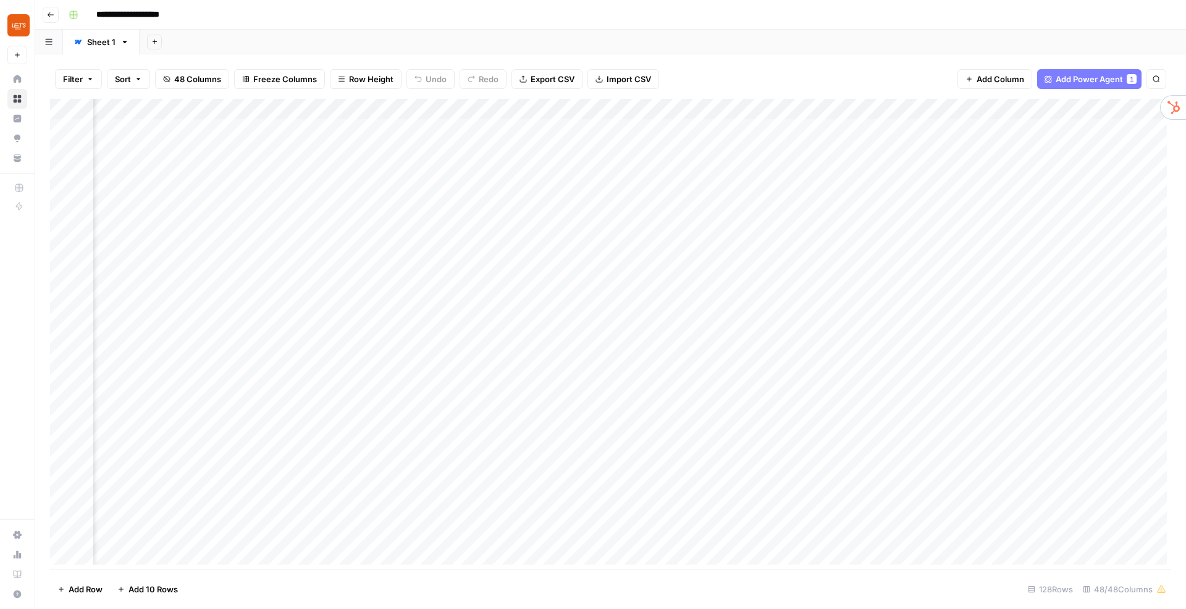
click at [810, 218] on div "Add Column" at bounding box center [610, 334] width 1121 height 471
click at [695, 218] on div "Add Column" at bounding box center [610, 334] width 1121 height 471
click at [867, 230] on div "Add Column" at bounding box center [610, 334] width 1121 height 471
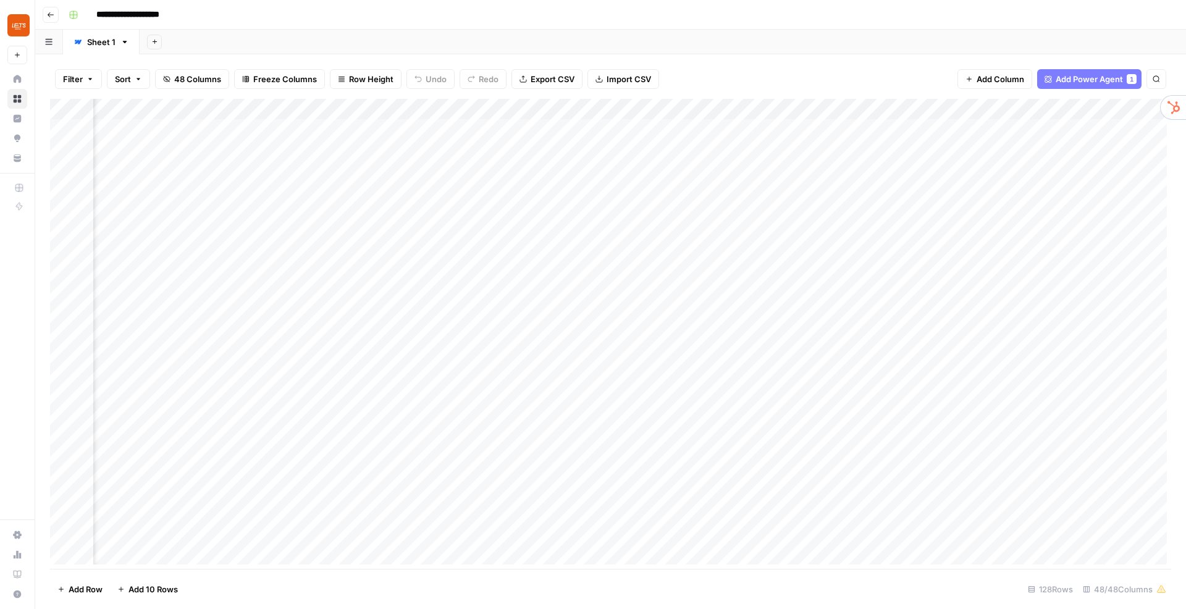
click at [80, 233] on div "Add Column" at bounding box center [610, 334] width 1121 height 471
click at [79, 276] on div "Add Column" at bounding box center [610, 334] width 1121 height 471
click at [69, 532] on div "Add Column" at bounding box center [610, 334] width 1121 height 471
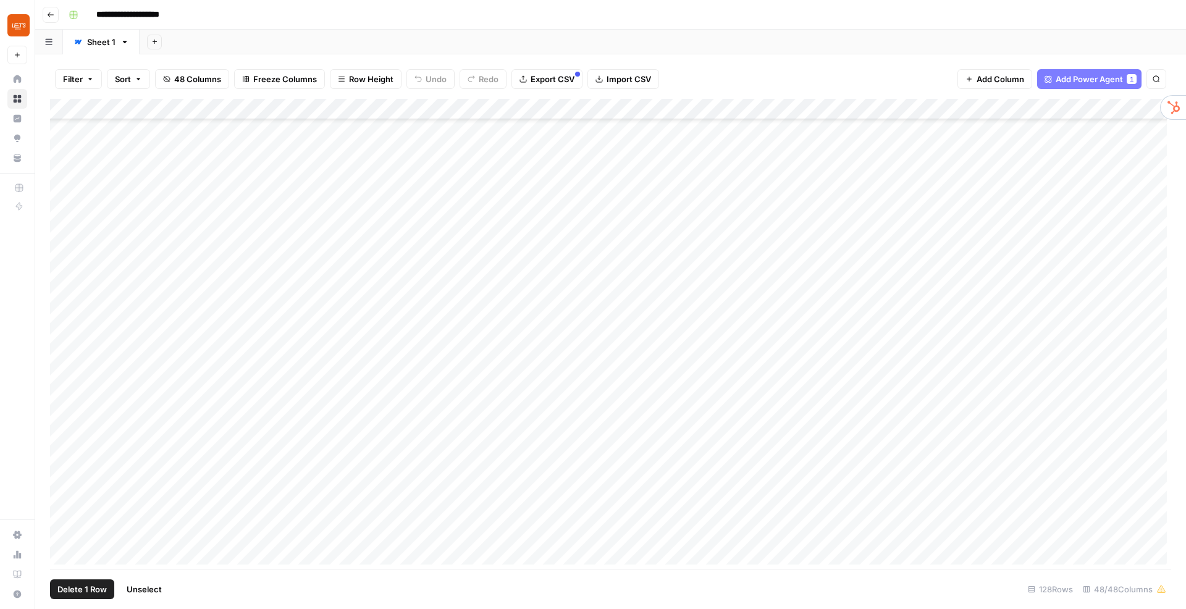
click at [62, 512] on div "Add Column" at bounding box center [610, 334] width 1121 height 471
click at [81, 512] on div "Add Column" at bounding box center [610, 334] width 1121 height 471
click at [81, 535] on div "Add Column" at bounding box center [610, 334] width 1121 height 471
click at [61, 533] on div "Add Column" at bounding box center [610, 334] width 1121 height 471
click at [62, 514] on div "Add Column" at bounding box center [610, 334] width 1121 height 471
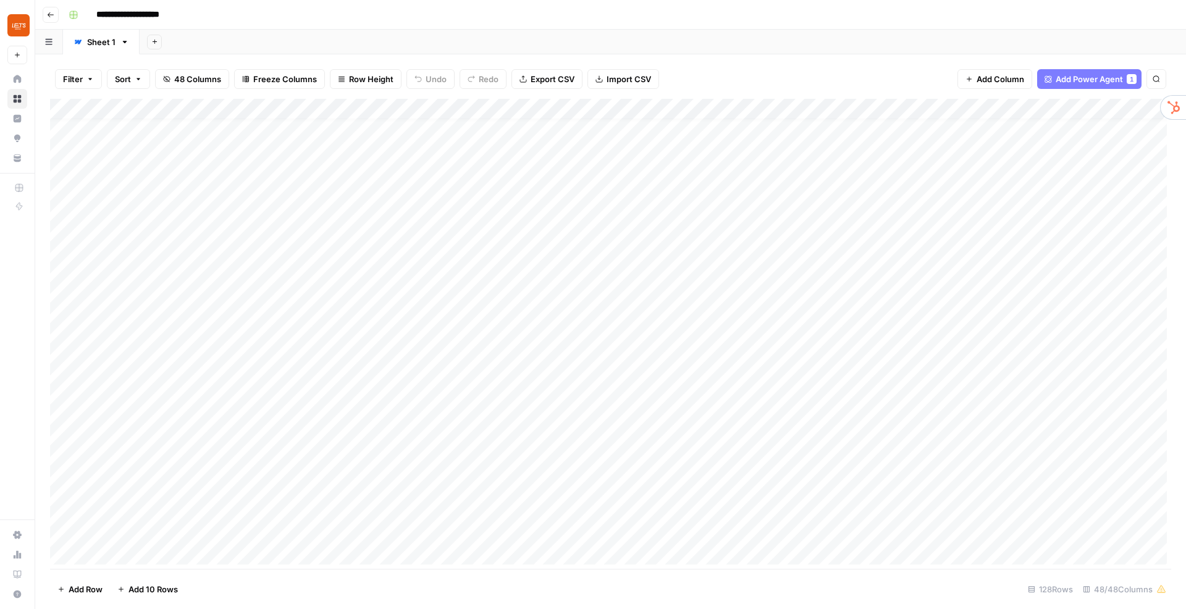
scroll to position [31, 0]
click at [86, 80] on icon "button" at bounding box center [89, 78] width 7 height 7
click at [85, 76] on button "Filter" at bounding box center [78, 79] width 47 height 20
click at [119, 87] on button "Sort" at bounding box center [128, 79] width 43 height 20
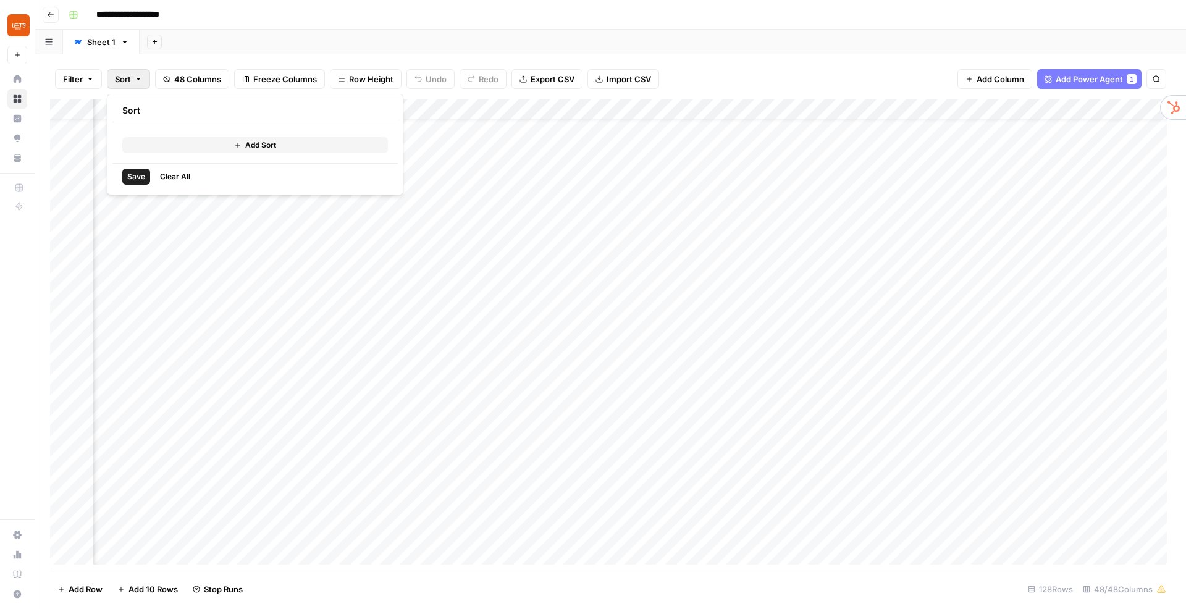
click at [119, 86] on button "Sort" at bounding box center [128, 79] width 43 height 20
click at [69, 82] on span "Filter" at bounding box center [73, 79] width 20 height 12
click at [256, 140] on button "Add Filter" at bounding box center [300, 140] width 460 height 16
click at [196, 143] on div at bounding box center [153, 143] width 166 height 23
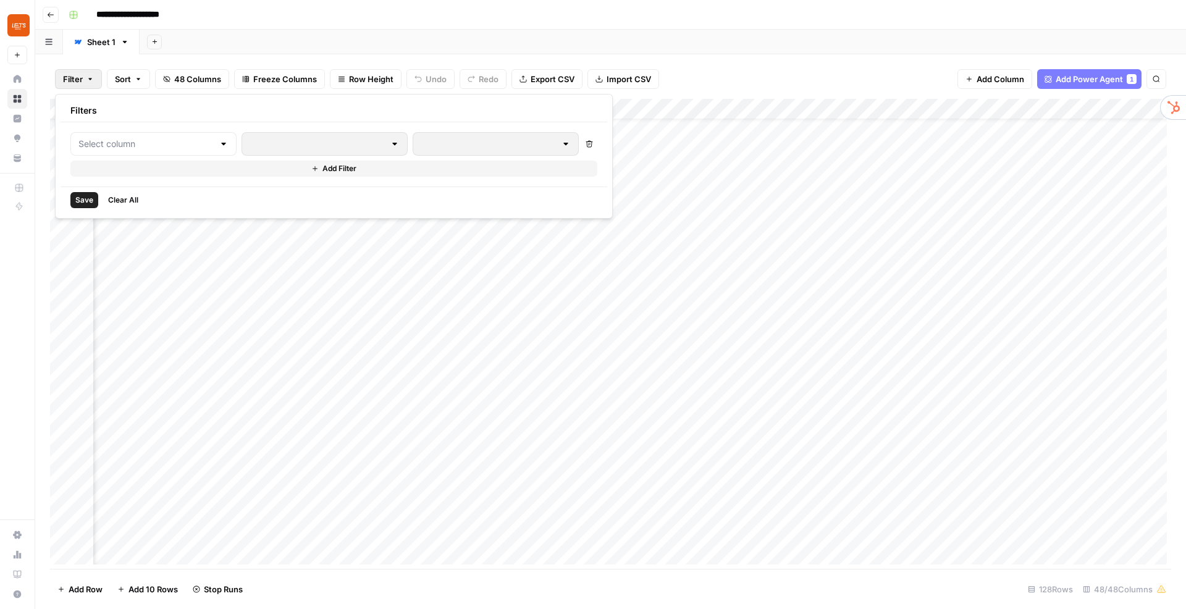
click at [585, 145] on icon "button" at bounding box center [588, 143] width 7 height 7
click at [138, 203] on button "Clear All" at bounding box center [123, 200] width 40 height 16
click at [82, 204] on span "Save" at bounding box center [84, 200] width 18 height 11
click at [1102, 80] on span "Add Power Agent" at bounding box center [1088, 79] width 67 height 12
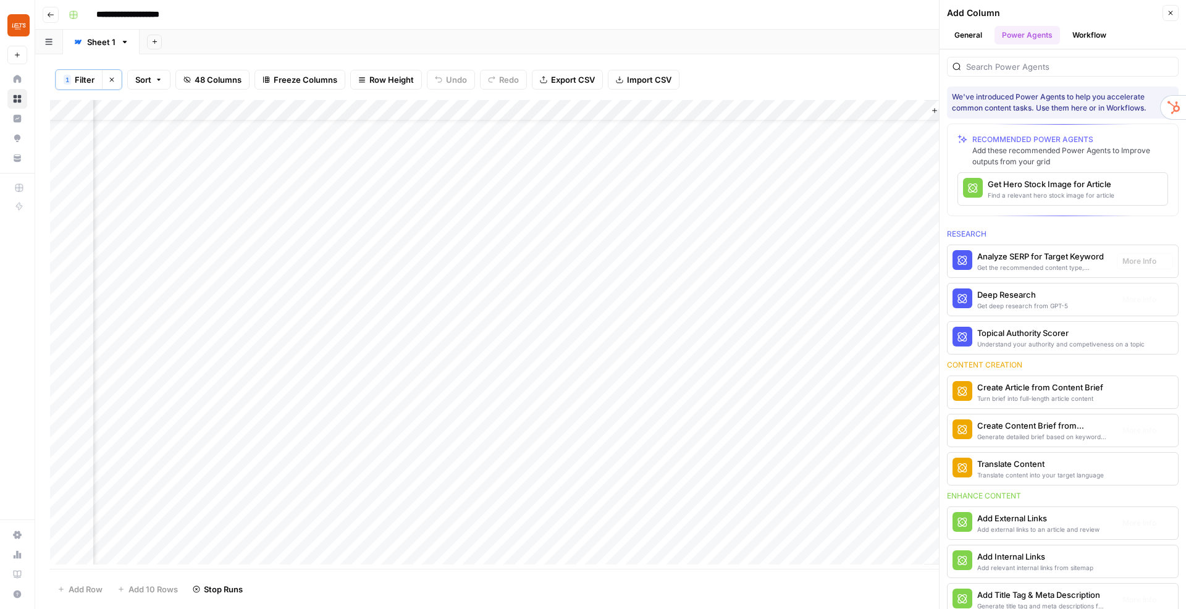
scroll to position [31, 5959]
click at [1084, 40] on button "Workflow" at bounding box center [1089, 35] width 49 height 19
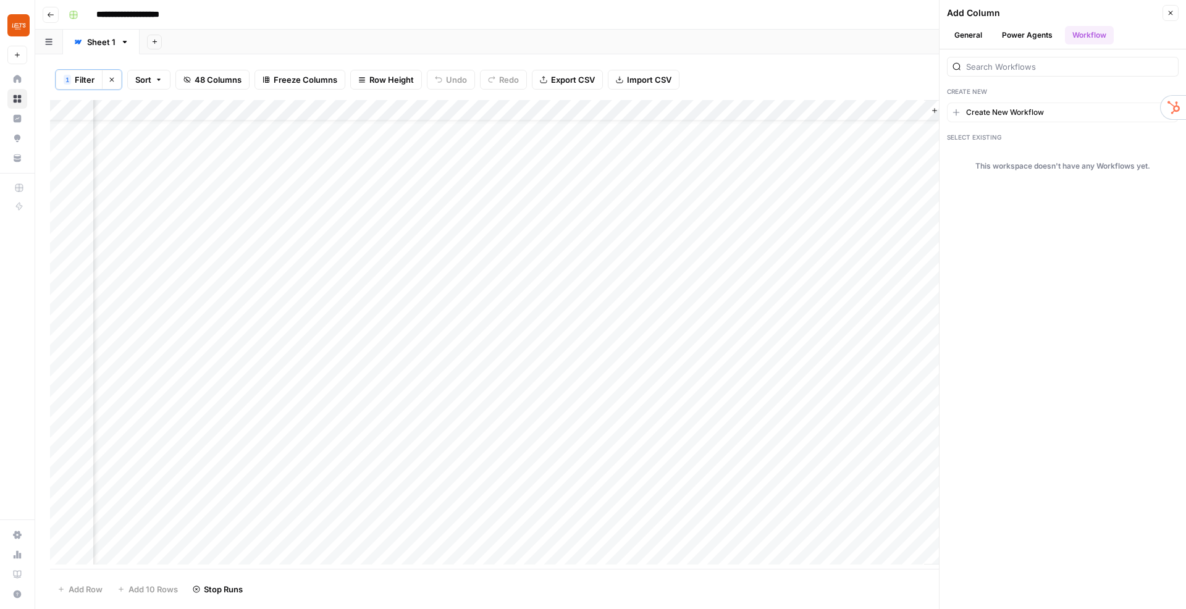
click at [1055, 116] on button "Create New Workflow" at bounding box center [1063, 113] width 232 height 20
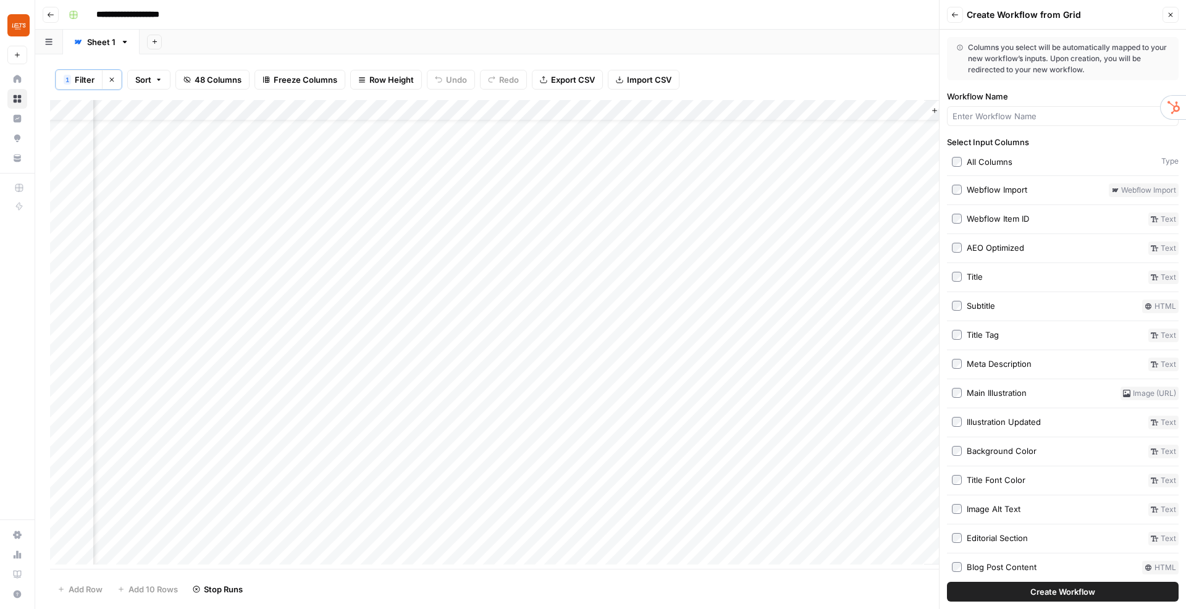
click at [988, 193] on div "Webflow Import" at bounding box center [997, 189] width 61 height 12
click at [996, 193] on div "Webflow Import" at bounding box center [997, 189] width 61 height 12
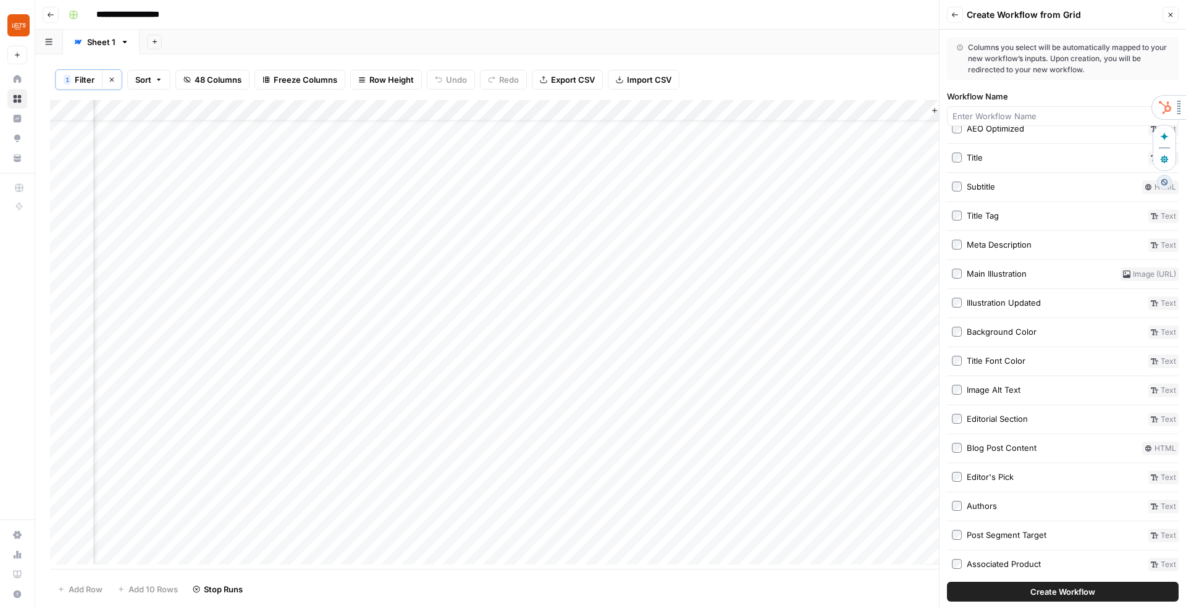
scroll to position [0, 0]
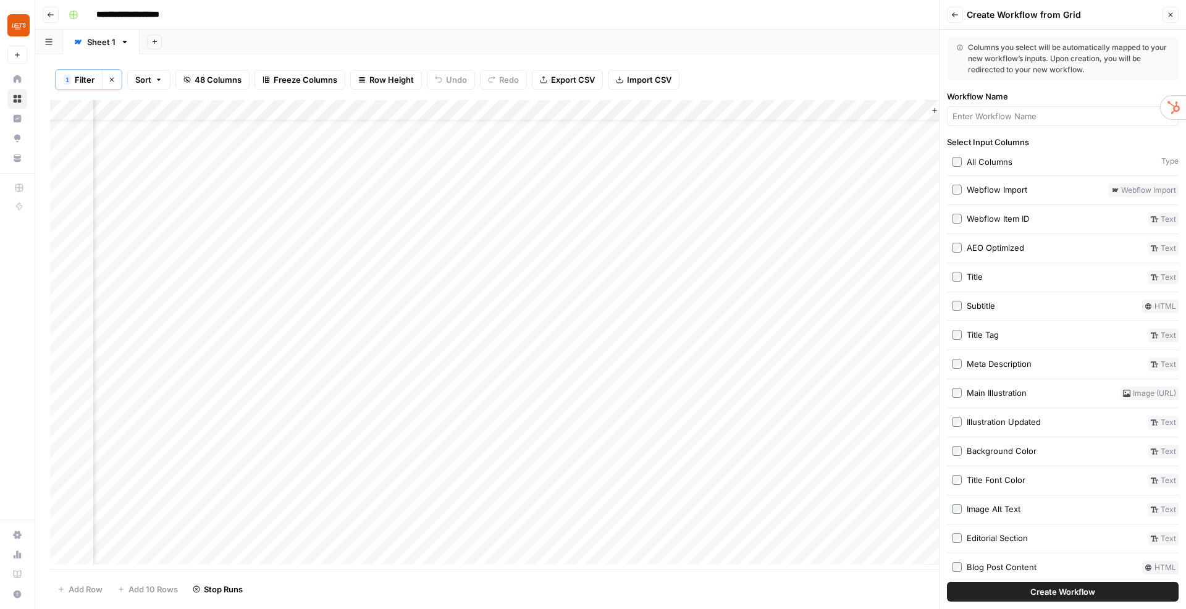
click at [1175, 18] on button "Close" at bounding box center [1170, 15] width 16 height 16
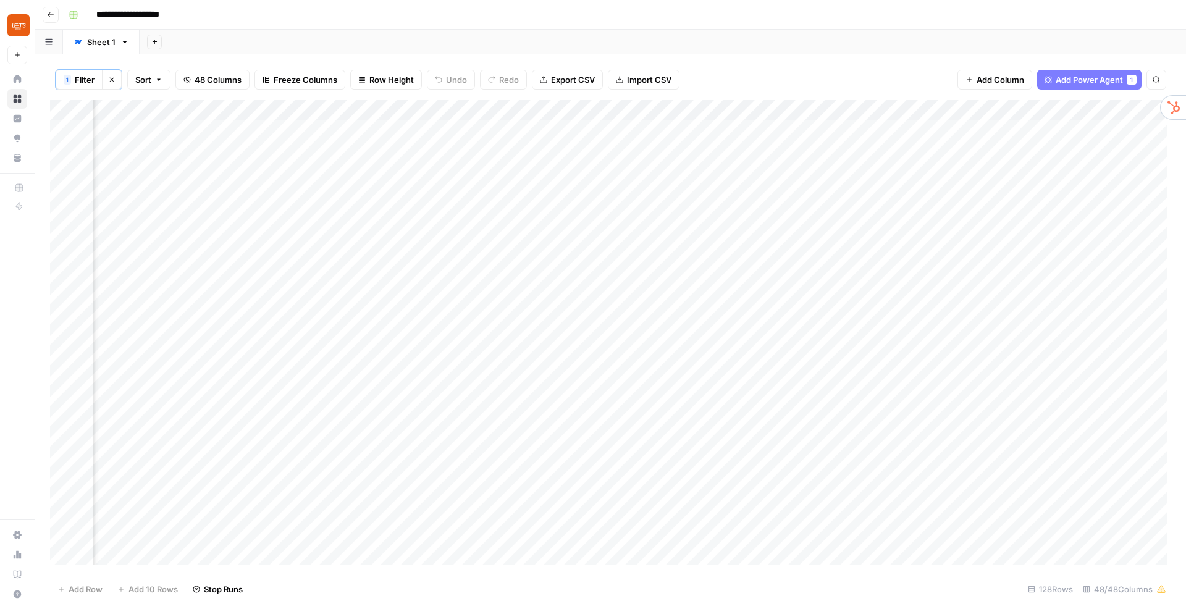
scroll to position [0, 1714]
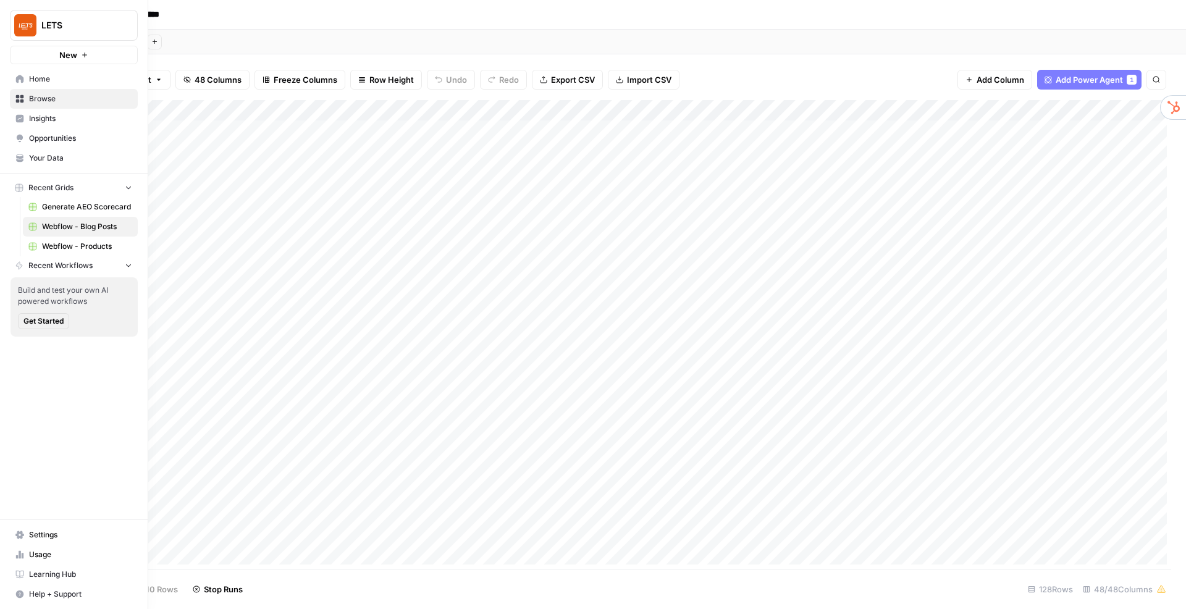
click at [57, 104] on link "Browse" at bounding box center [74, 99] width 128 height 20
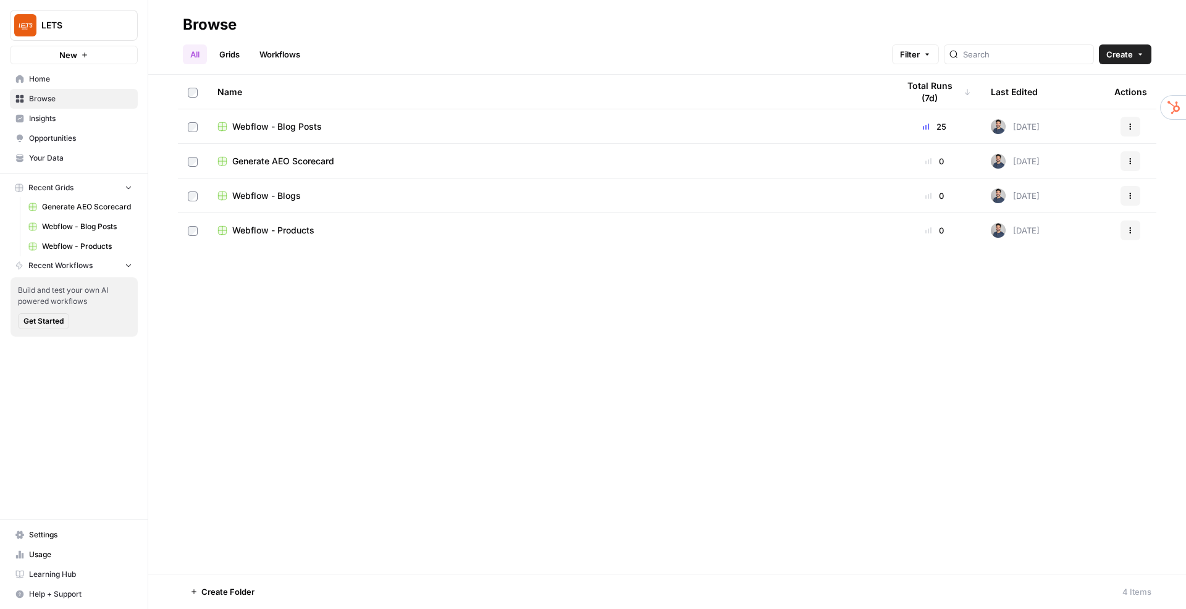
click at [231, 52] on link "Grids" at bounding box center [229, 54] width 35 height 20
click at [201, 56] on link "All" at bounding box center [195, 54] width 24 height 20
click at [1124, 48] on button "Create" at bounding box center [1125, 54] width 52 height 20
click at [1093, 103] on span "Grid" at bounding box center [1101, 100] width 69 height 12
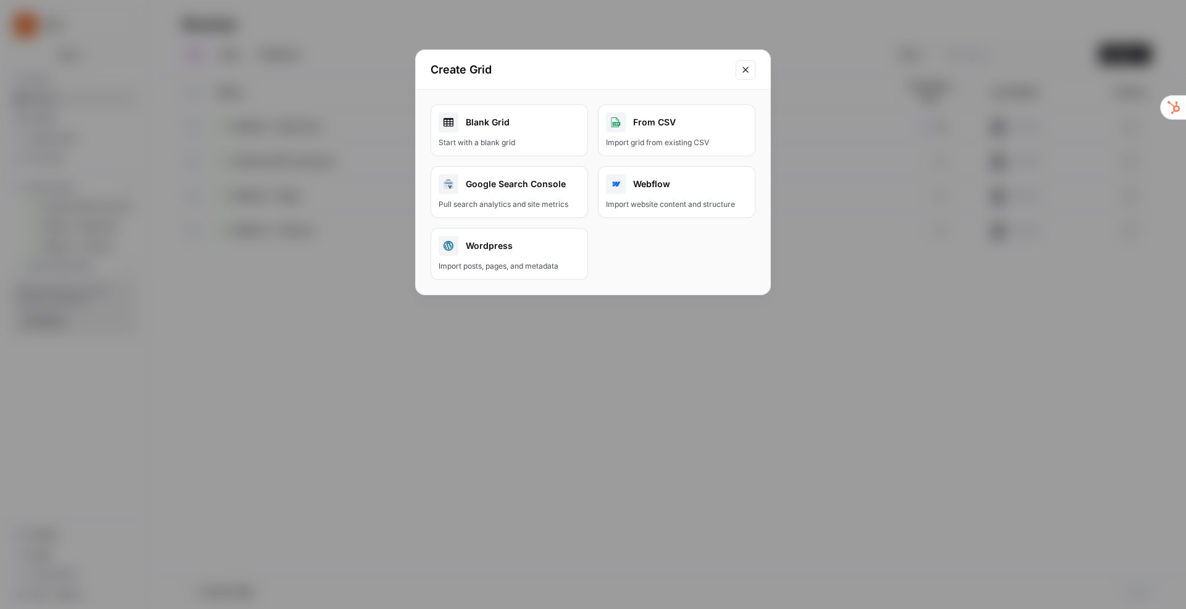
click at [751, 69] on button "Close modal" at bounding box center [746, 70] width 20 height 20
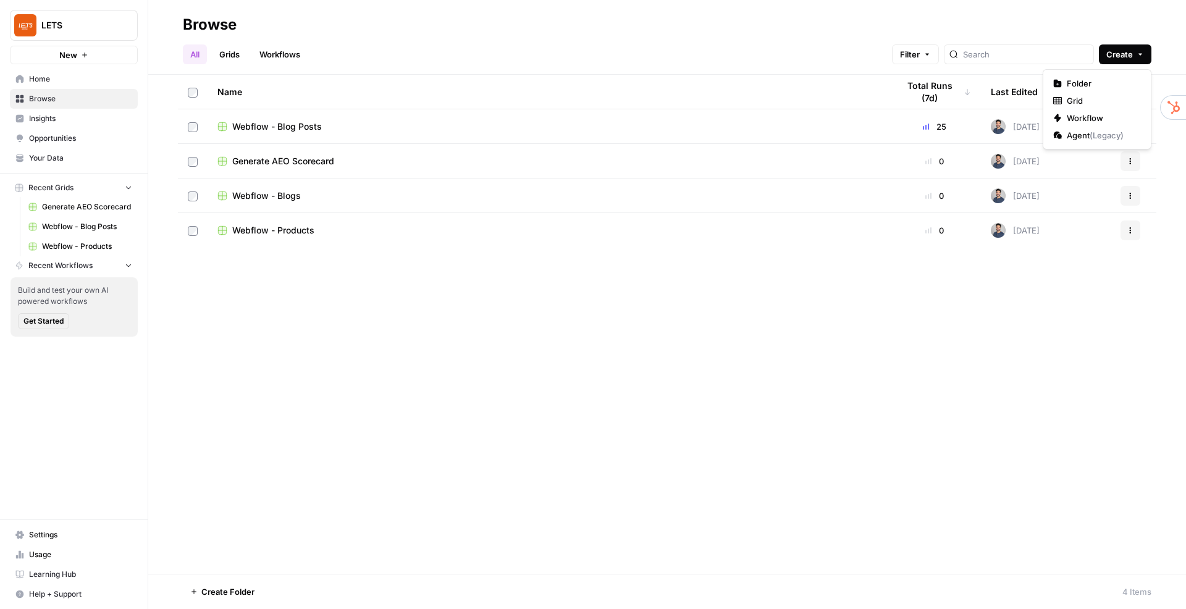
click at [1109, 54] on span "Create" at bounding box center [1119, 54] width 27 height 12
click at [1110, 54] on span "Create" at bounding box center [1119, 54] width 27 height 12
click at [77, 83] on span "Home" at bounding box center [80, 78] width 103 height 11
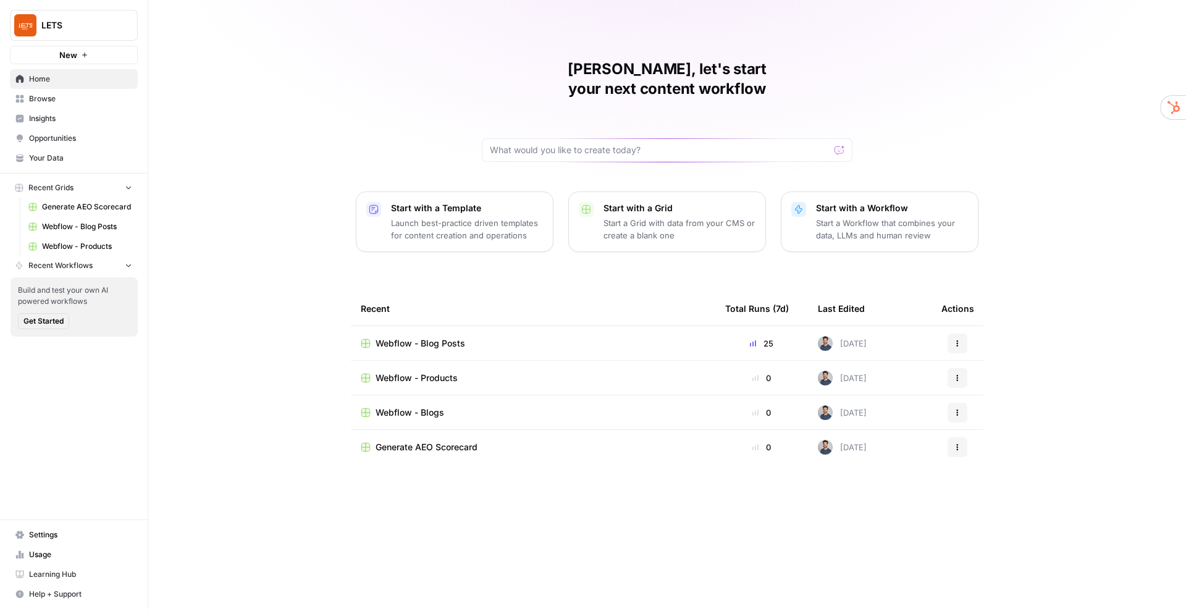
click at [450, 217] on p "Launch best-practice driven templates for content creation and operations" at bounding box center [467, 229] width 152 height 25
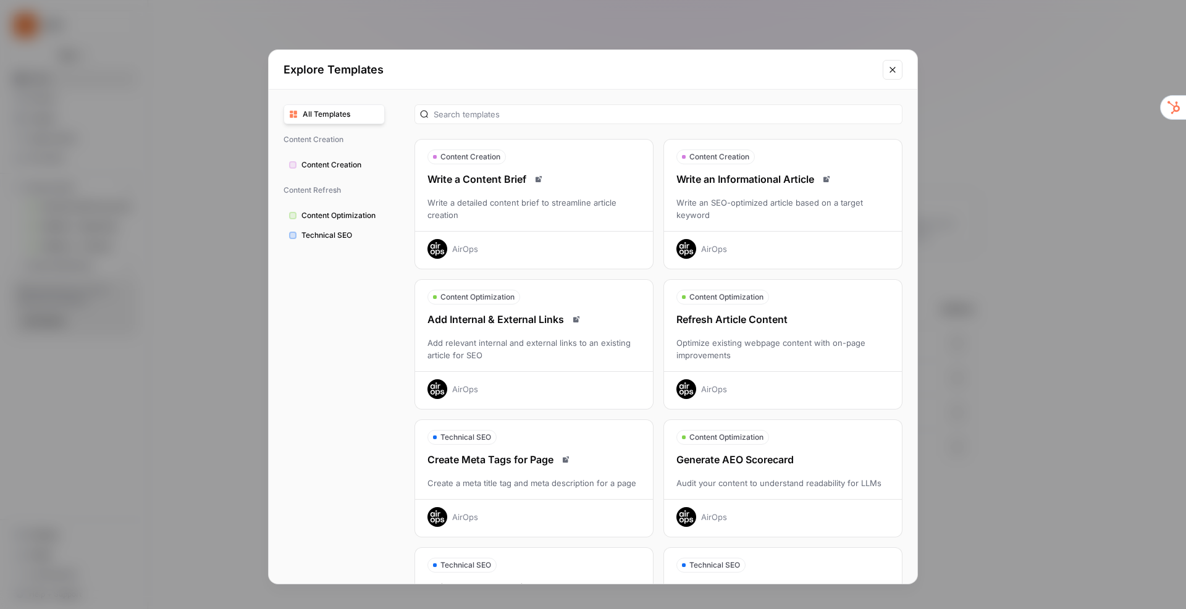
click at [758, 184] on div "Write an Informational Article" at bounding box center [783, 179] width 238 height 15
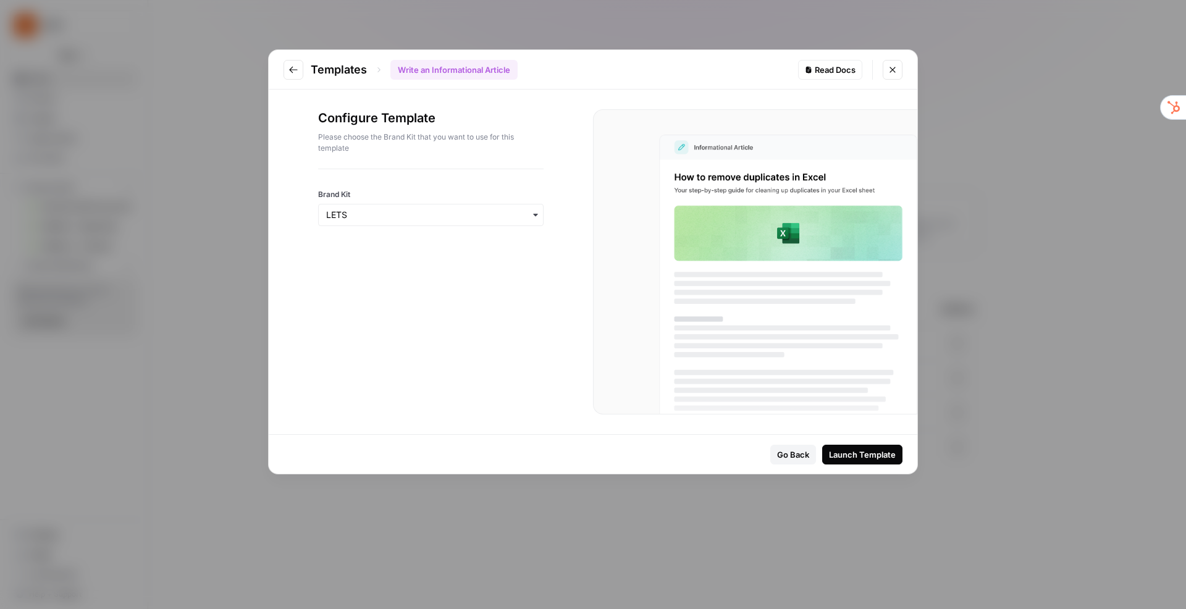
click at [876, 455] on div "Launch Template" at bounding box center [862, 454] width 67 height 12
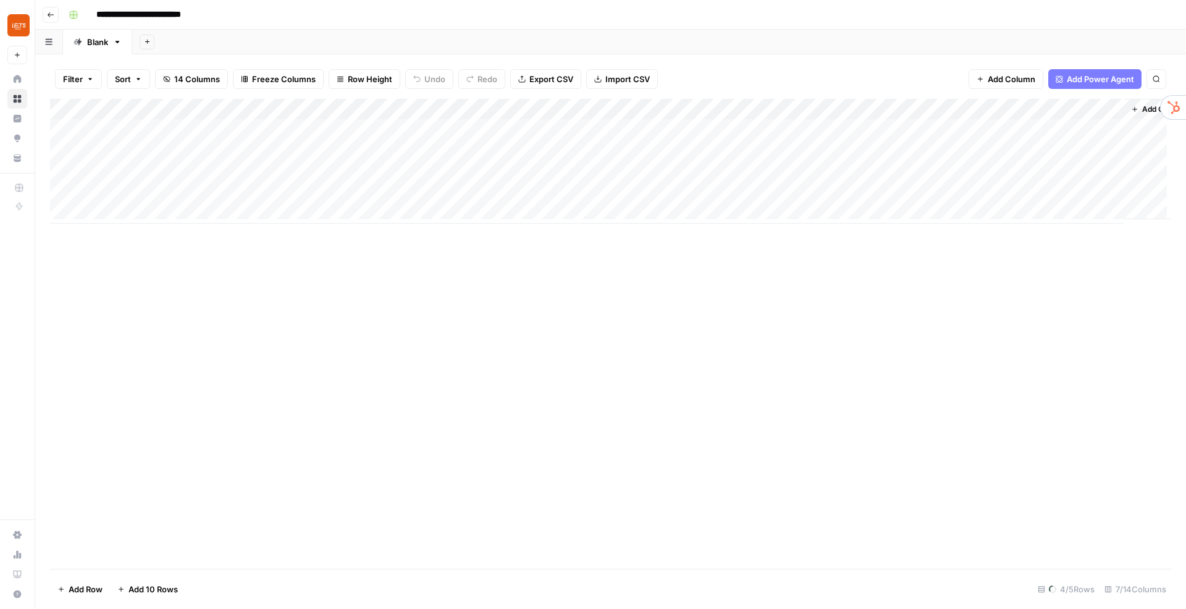
click at [156, 135] on div "Add Column" at bounding box center [610, 161] width 1121 height 125
click at [283, 262] on div "Add Column" at bounding box center [610, 334] width 1121 height 470
click at [144, 133] on div "Add Column" at bounding box center [610, 161] width 1121 height 125
click at [348, 133] on div "Add Column" at bounding box center [610, 161] width 1121 height 125
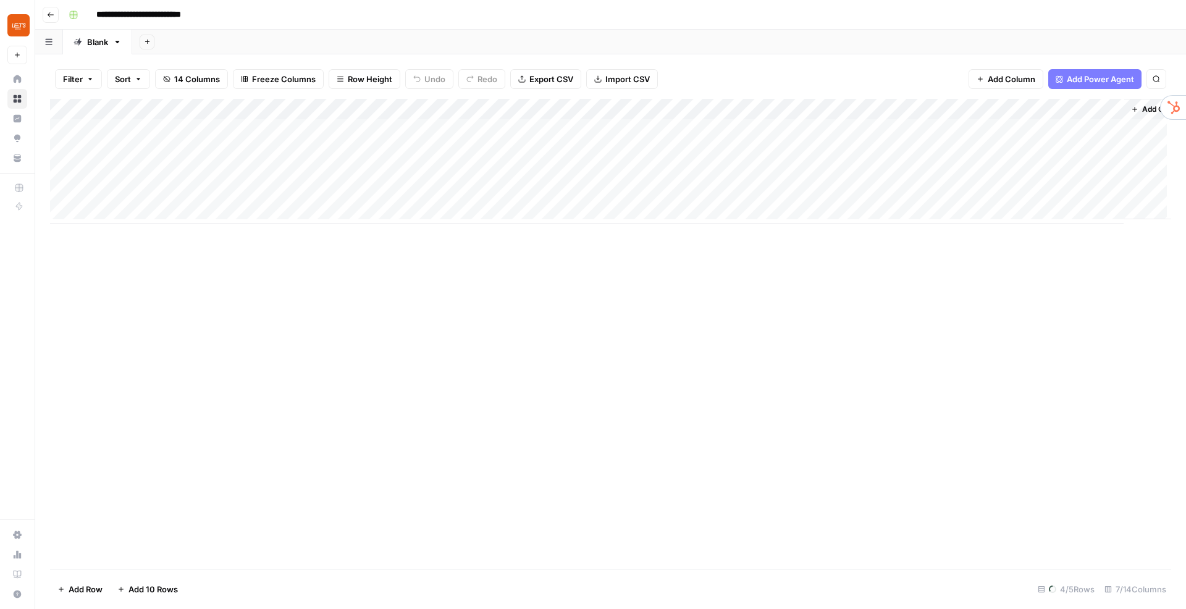
click at [145, 132] on div "Add Column" at bounding box center [610, 161] width 1121 height 125
click at [963, 109] on div "Add Column" at bounding box center [610, 161] width 1121 height 125
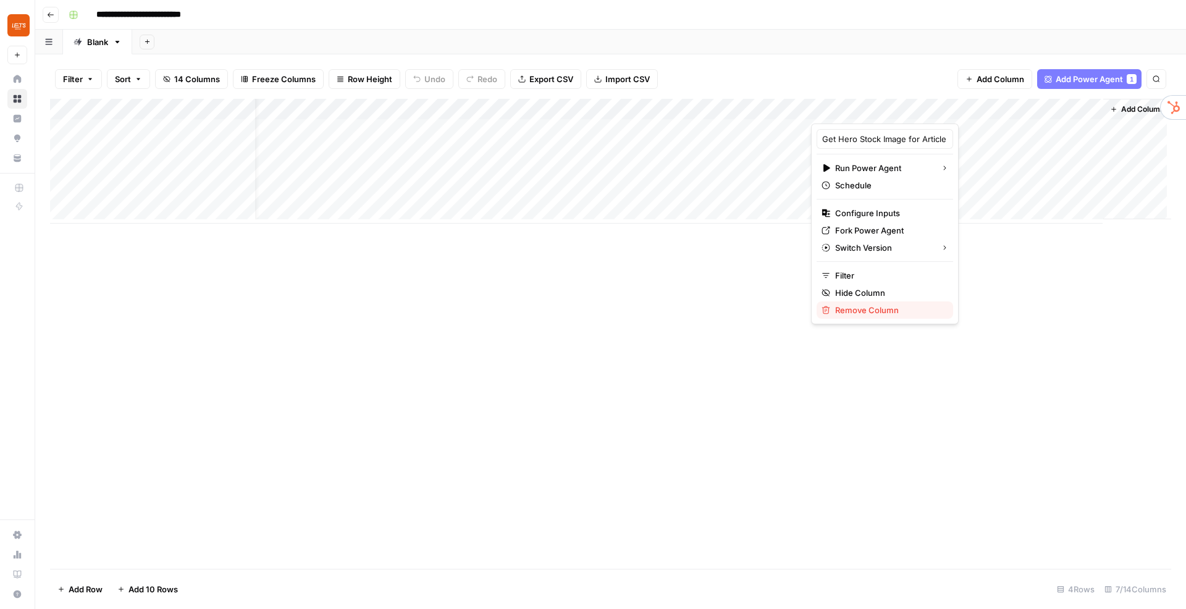
click at [882, 307] on span "Remove Column" at bounding box center [889, 310] width 108 height 12
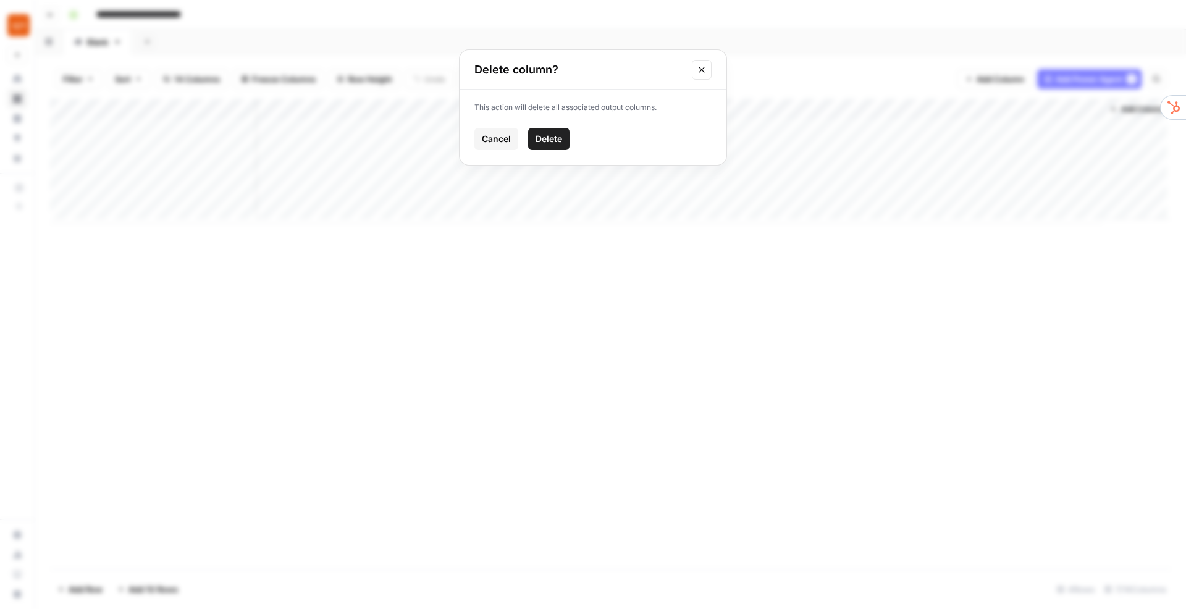
click at [563, 140] on button "Delete" at bounding box center [548, 139] width 41 height 22
click at [166, 128] on div "Add Column" at bounding box center [610, 161] width 1121 height 125
click at [167, 130] on div "Add Column" at bounding box center [610, 161] width 1121 height 125
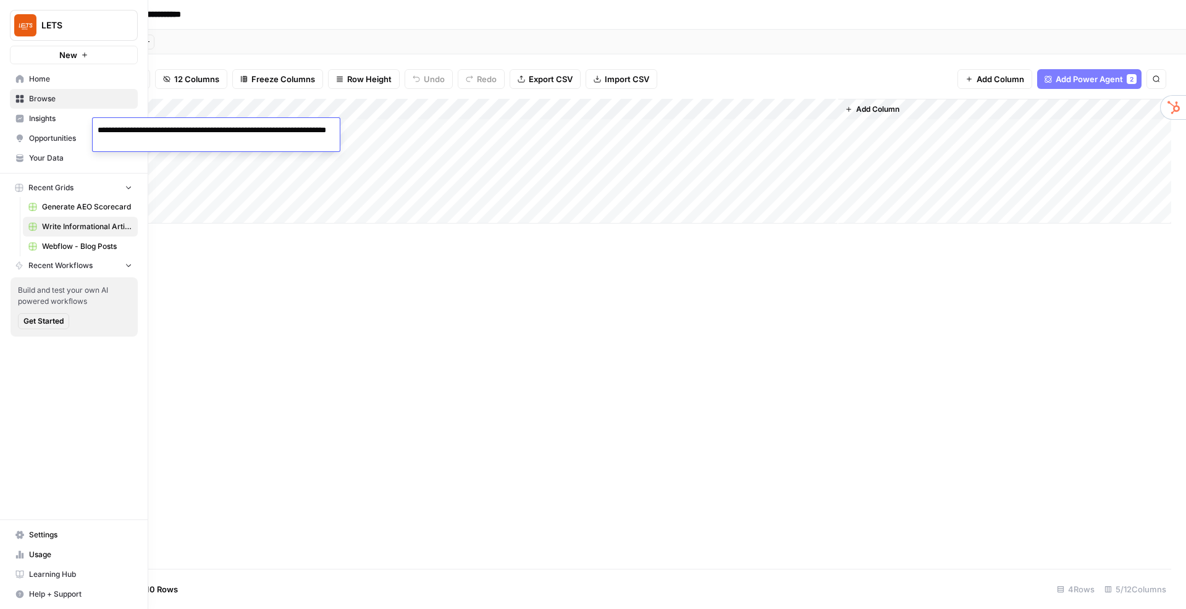
drag, startPoint x: 201, startPoint y: 141, endPoint x: 11, endPoint y: 127, distance: 190.8
click at [11, 127] on body "**********" at bounding box center [593, 304] width 1186 height 609
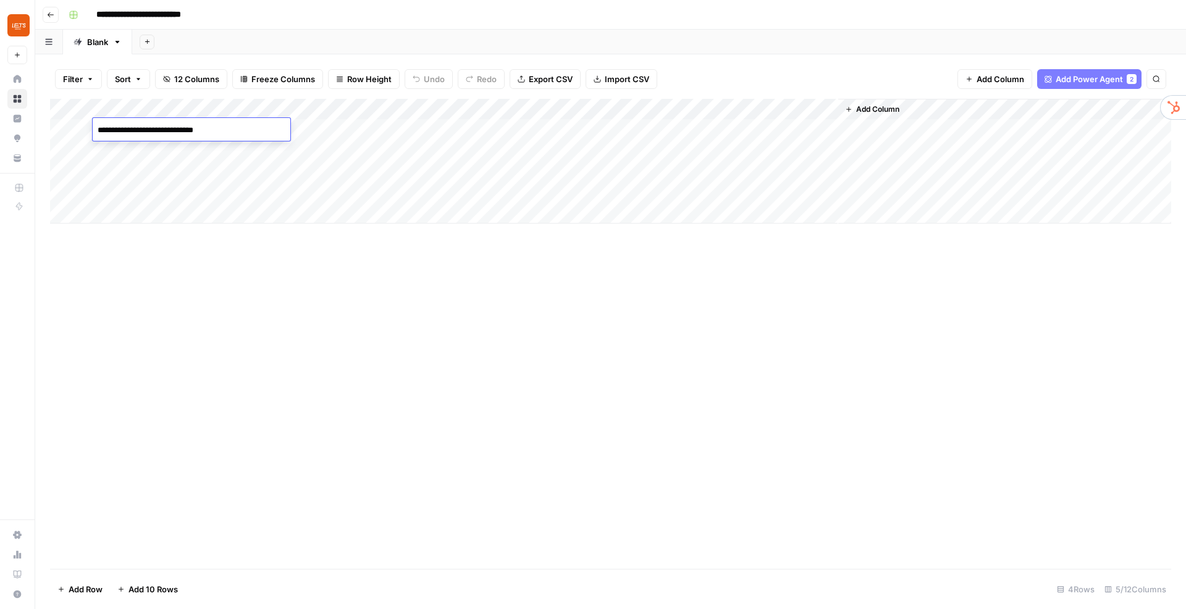
type textarea "**********"
type textarea "*"
type textarea "**********"
click at [350, 128] on div "Add Column" at bounding box center [610, 161] width 1121 height 125
click at [418, 111] on div "Add Column" at bounding box center [610, 161] width 1121 height 125
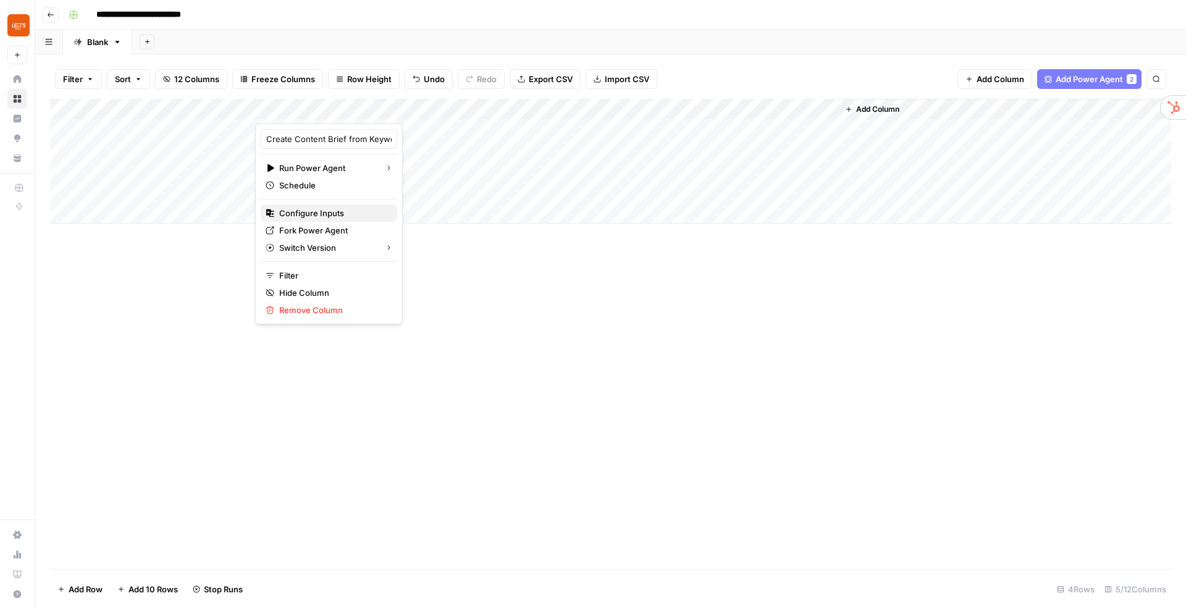
click at [342, 211] on span "Configure Inputs" at bounding box center [333, 213] width 108 height 12
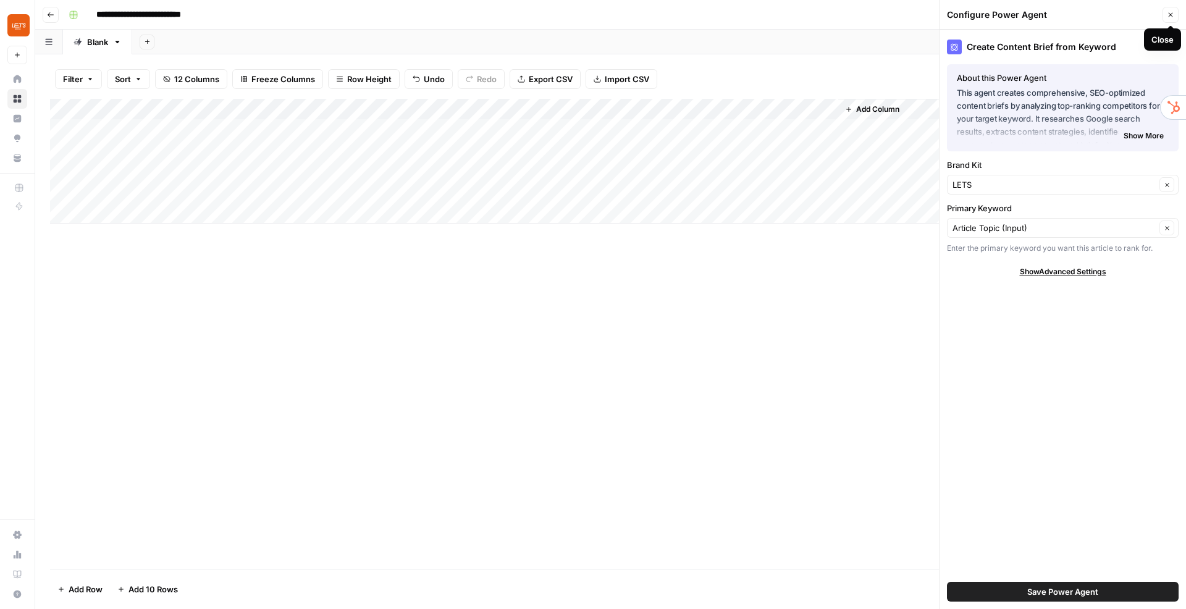
click at [1167, 12] on icon "button" at bounding box center [1170, 14] width 7 height 7
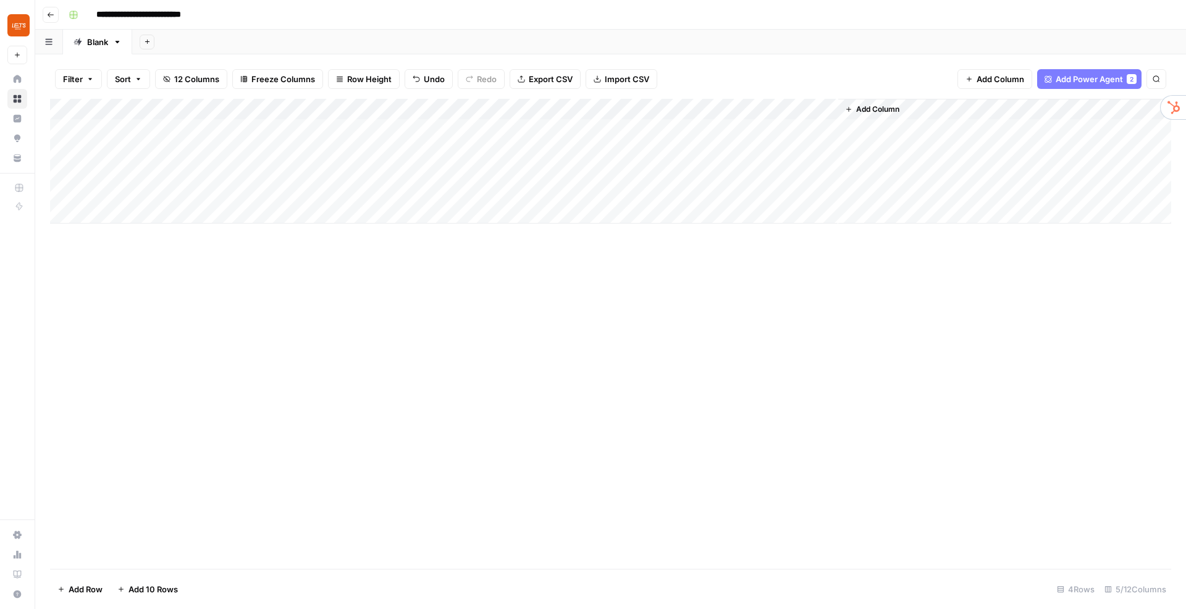
click at [246, 108] on div "Add Column" at bounding box center [610, 161] width 1121 height 125
click at [246, 108] on div at bounding box center [174, 111] width 162 height 25
click at [301, 285] on div "Add Column" at bounding box center [610, 334] width 1121 height 470
click at [151, 151] on div "Add Column" at bounding box center [610, 161] width 1121 height 125
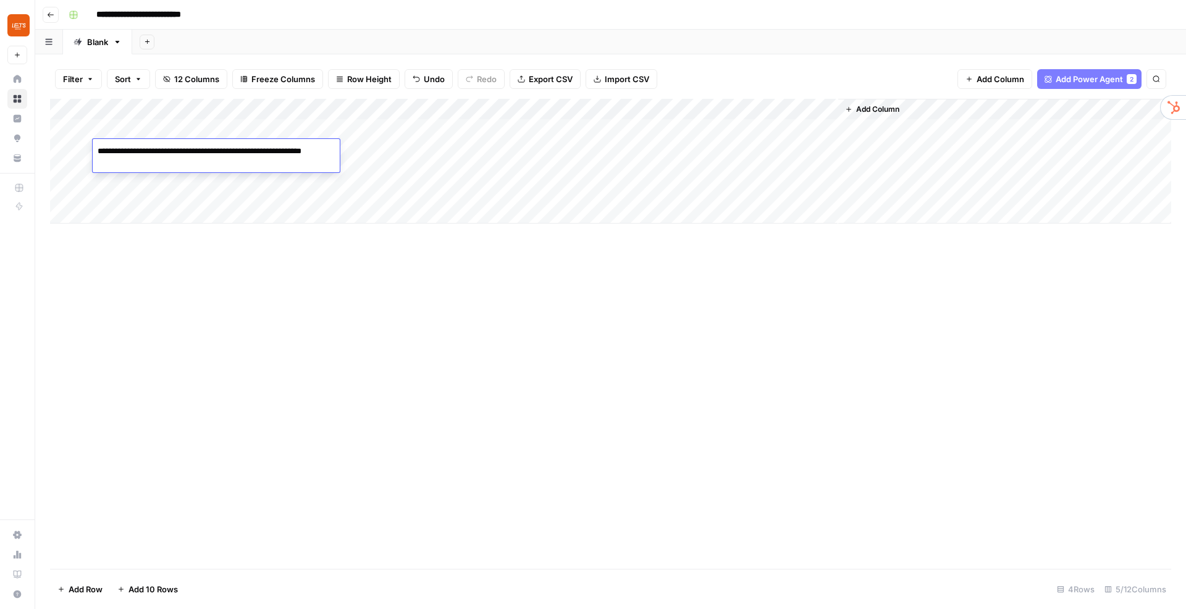
click at [151, 151] on textarea "**********" at bounding box center [216, 158] width 247 height 30
click at [226, 272] on div "Add Column" at bounding box center [610, 334] width 1121 height 470
click at [544, 329] on div "Add Column" at bounding box center [610, 334] width 1121 height 470
click at [889, 107] on span "Add Column" at bounding box center [877, 109] width 43 height 11
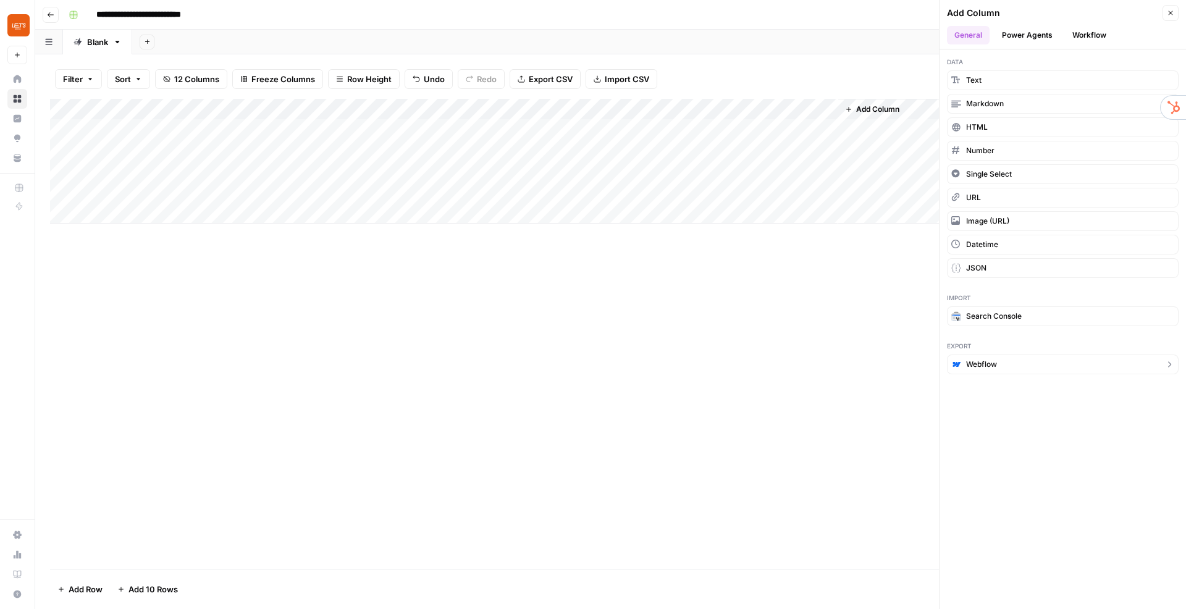
click at [976, 366] on span "Webflow" at bounding box center [981, 364] width 31 height 11
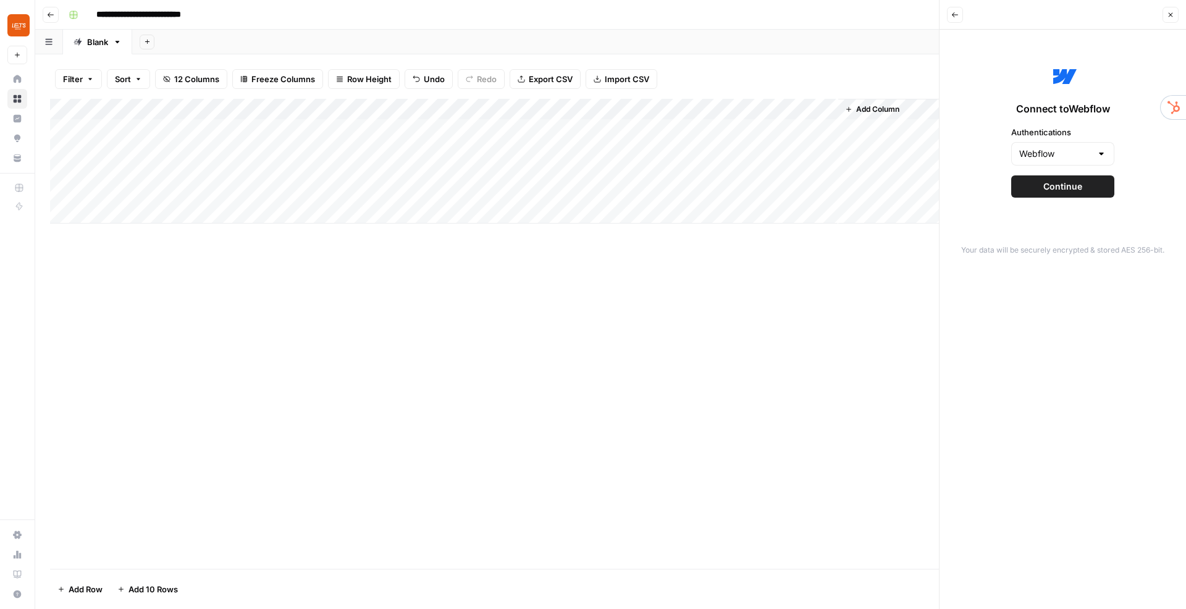
click at [1166, 16] on button "Close" at bounding box center [1170, 15] width 16 height 16
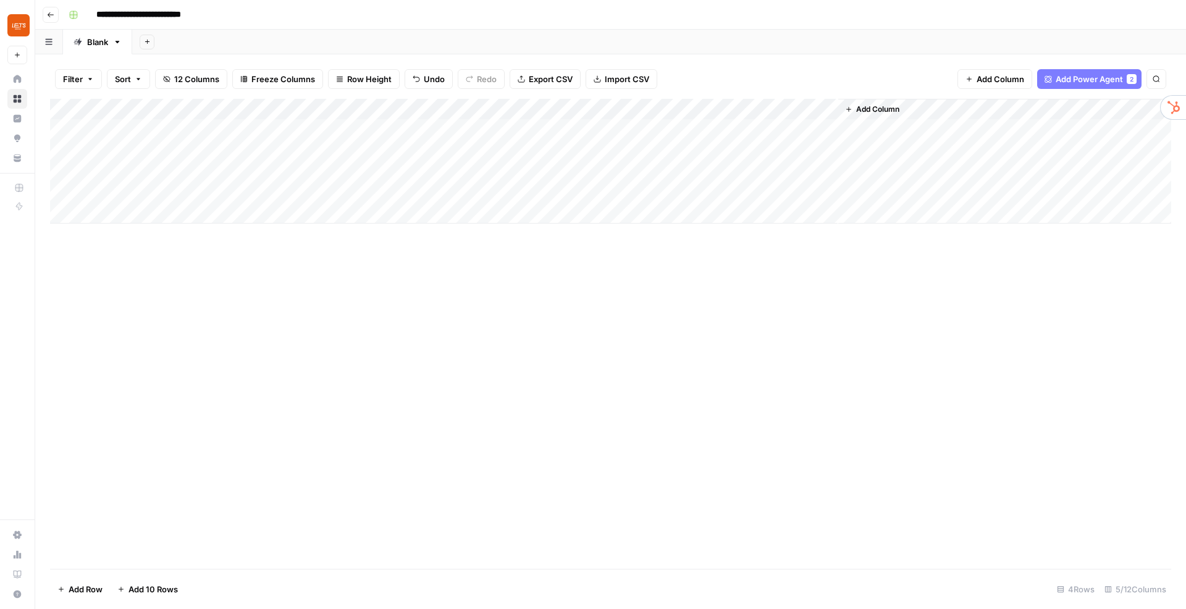
click at [426, 127] on div "Add Column" at bounding box center [610, 161] width 1121 height 125
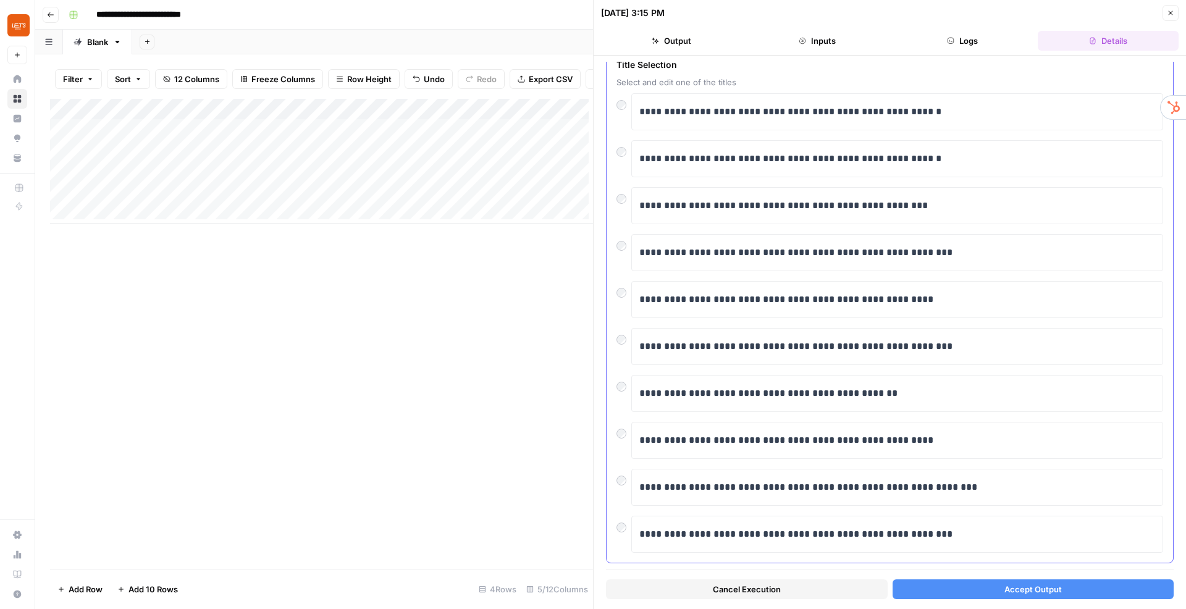
scroll to position [82, 0]
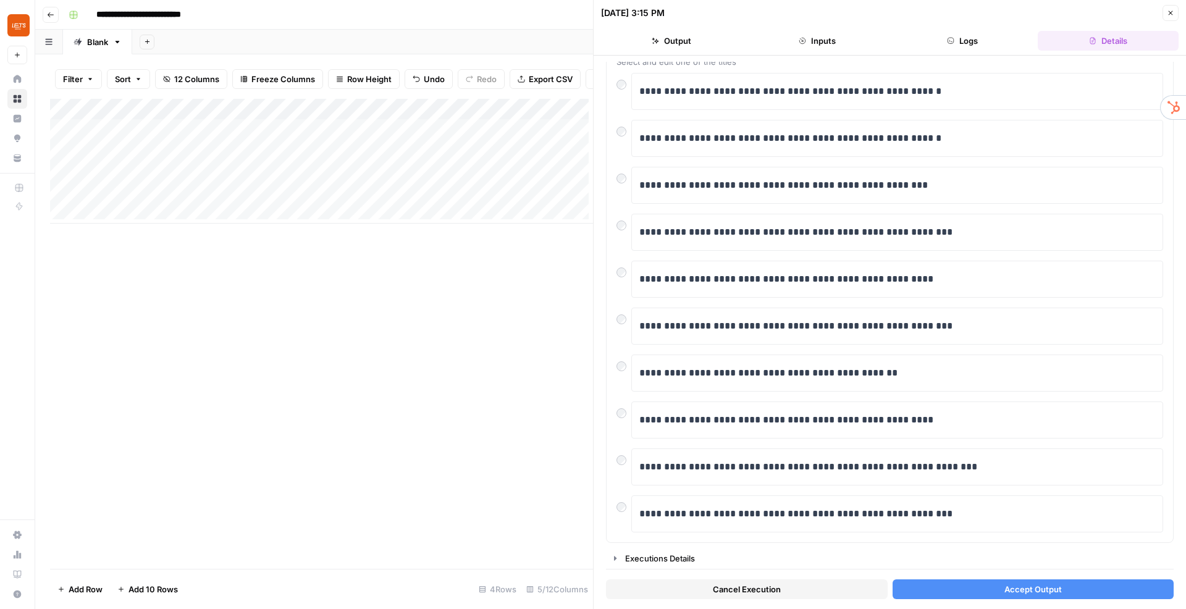
click at [1036, 593] on span "Accept Output" at bounding box center [1032, 589] width 57 height 12
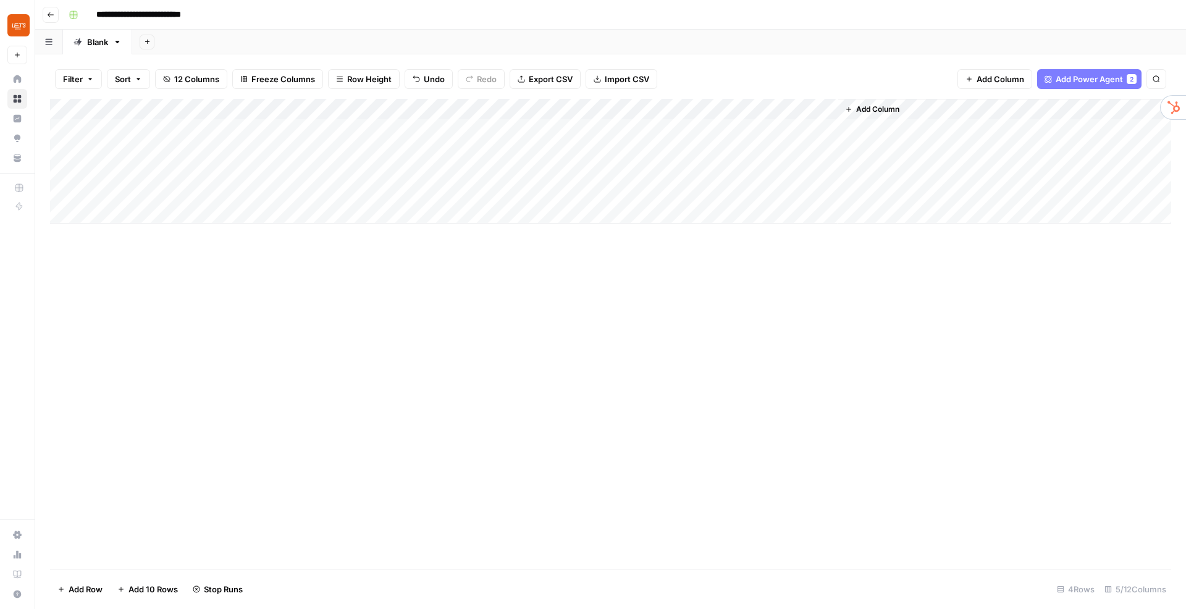
click at [148, 154] on div "Add Column" at bounding box center [610, 161] width 1121 height 125
click at [206, 154] on div "Add Column" at bounding box center [610, 161] width 1121 height 125
drag, startPoint x: 164, startPoint y: 161, endPoint x: 97, endPoint y: 146, distance: 68.5
click at [97, 146] on textarea "**********" at bounding box center [216, 158] width 247 height 30
type textarea "**********"
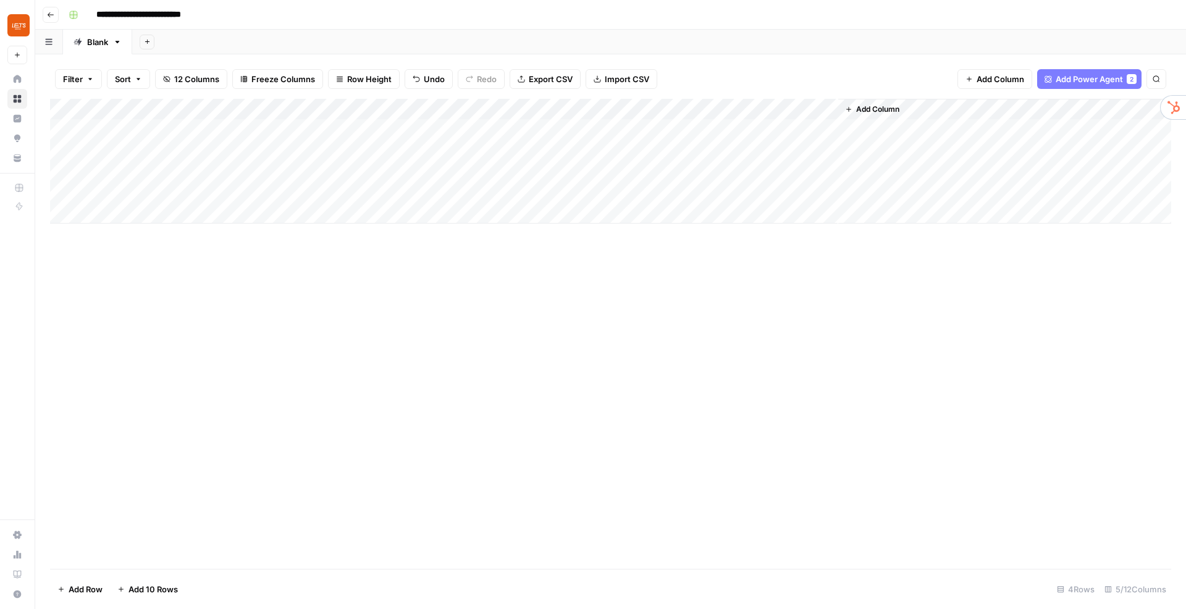
click at [348, 148] on div "Add Column" at bounding box center [610, 161] width 1121 height 125
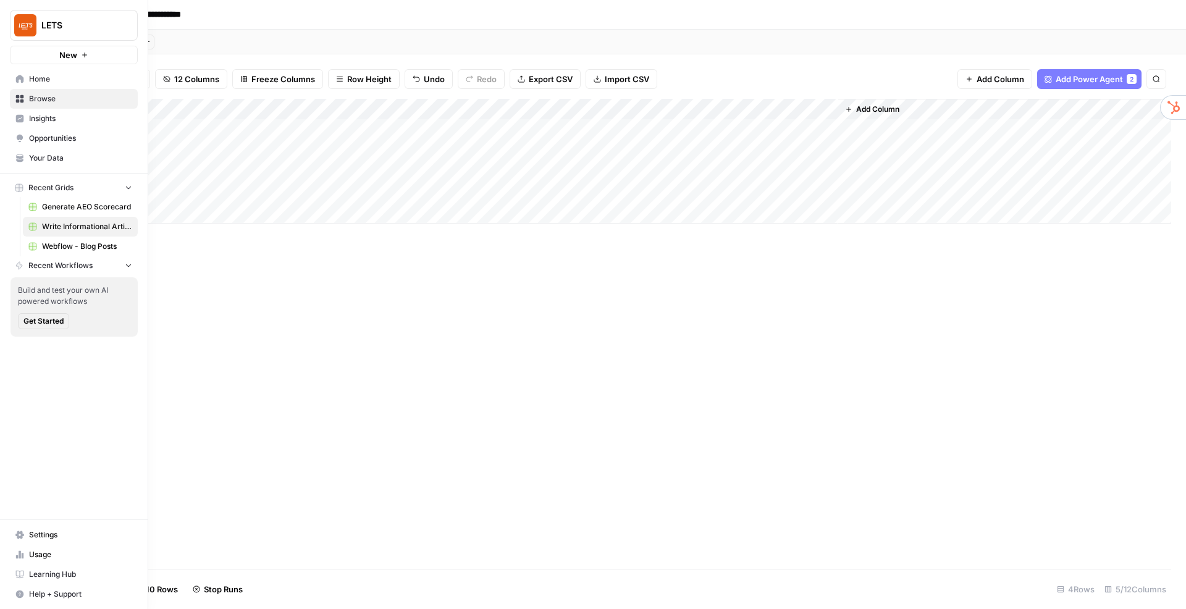
click at [24, 80] on link "Home" at bounding box center [74, 79] width 128 height 20
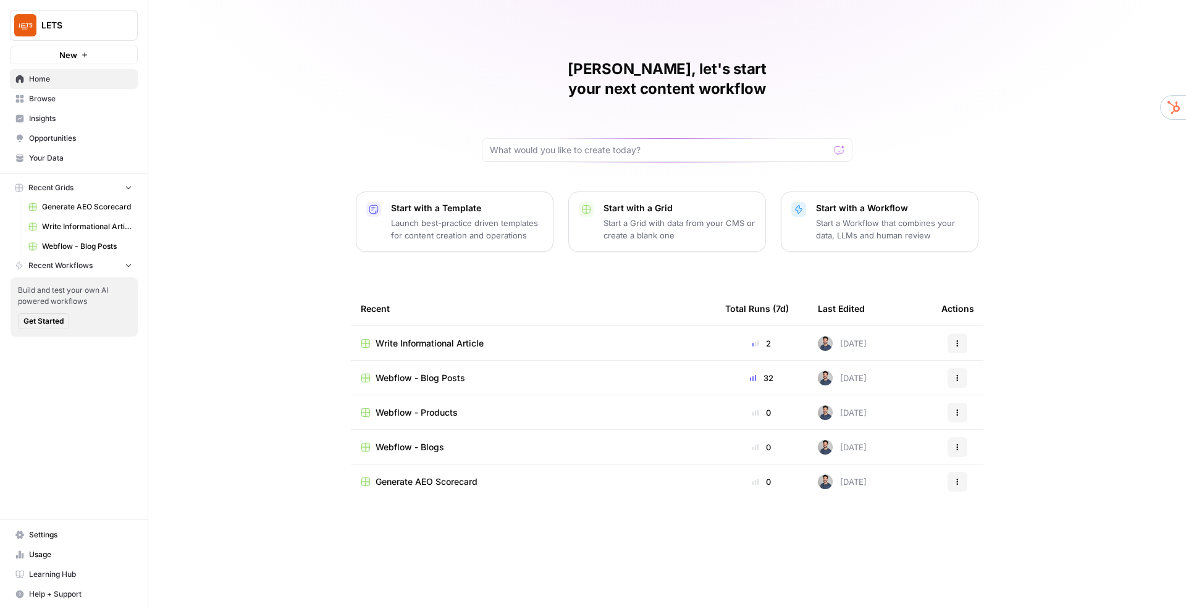
click at [450, 222] on button "Start with a Template Launch best-practice driven templates for content creatio…" at bounding box center [455, 221] width 198 height 61
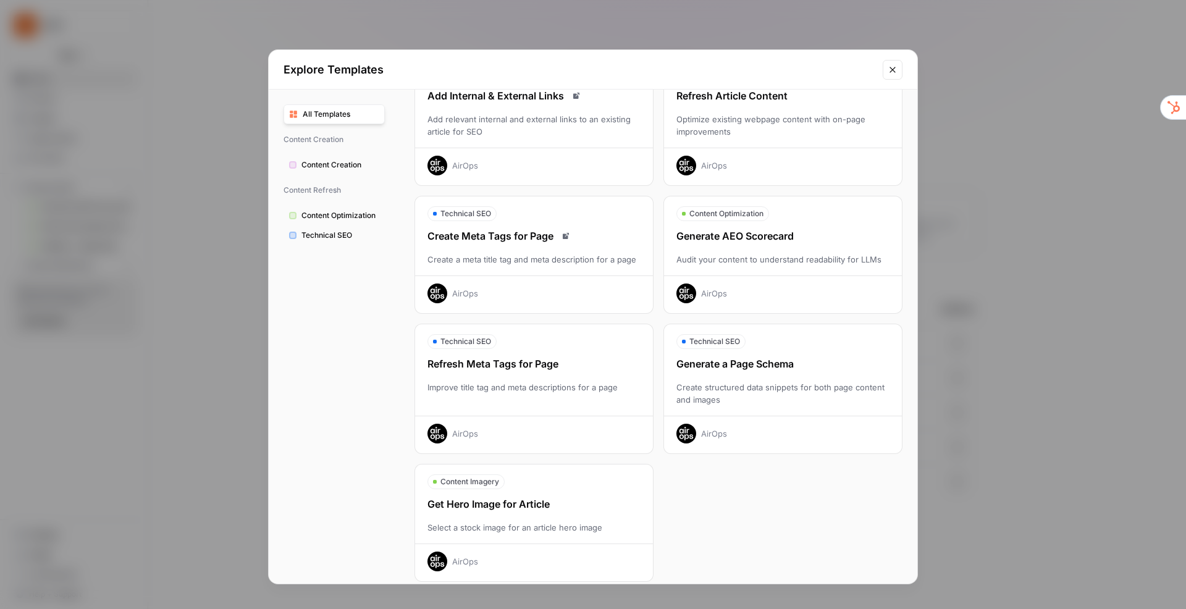
scroll to position [236, 0]
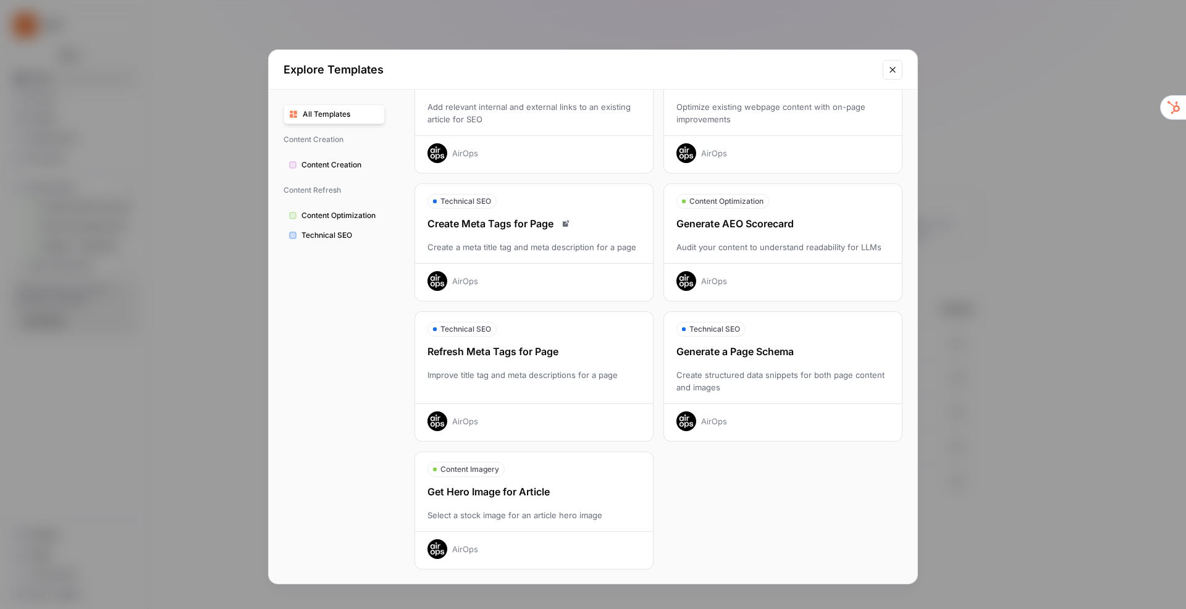
click at [342, 161] on span "Content Creation" at bounding box center [340, 164] width 78 height 11
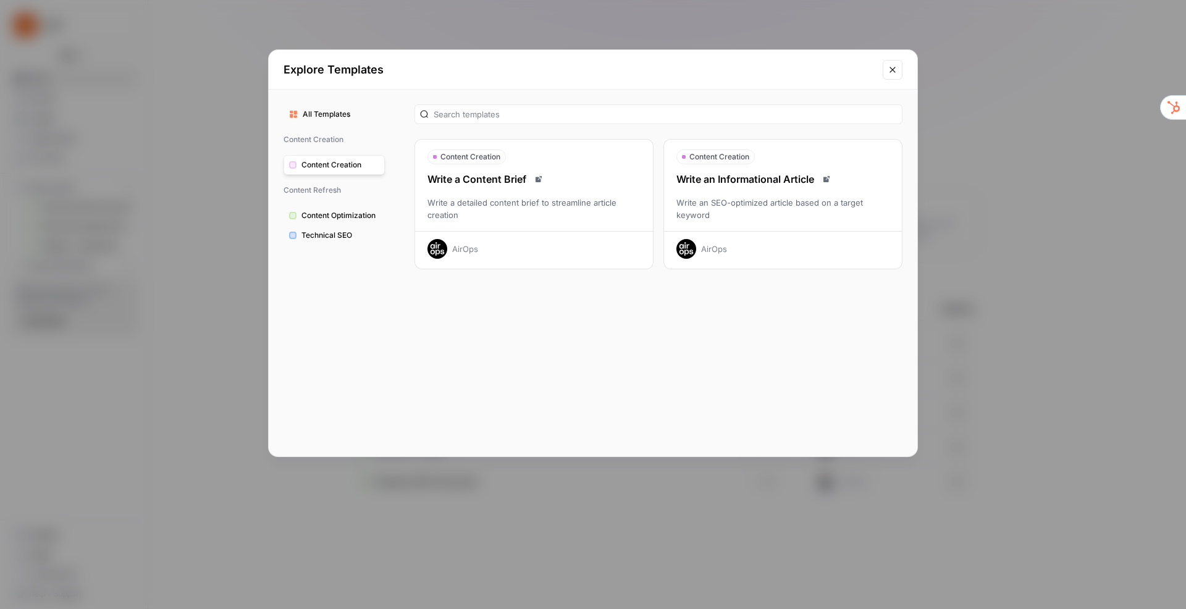
click at [361, 214] on span "Content Optimization" at bounding box center [340, 215] width 78 height 11
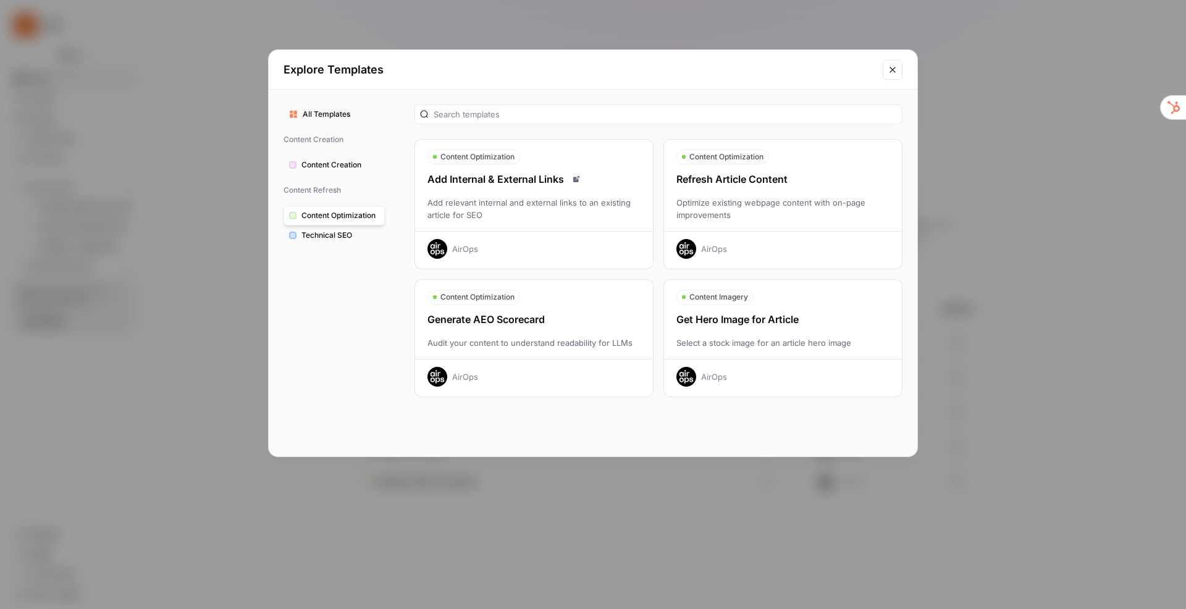
click at [345, 233] on span "Technical SEO" at bounding box center [340, 235] width 78 height 11
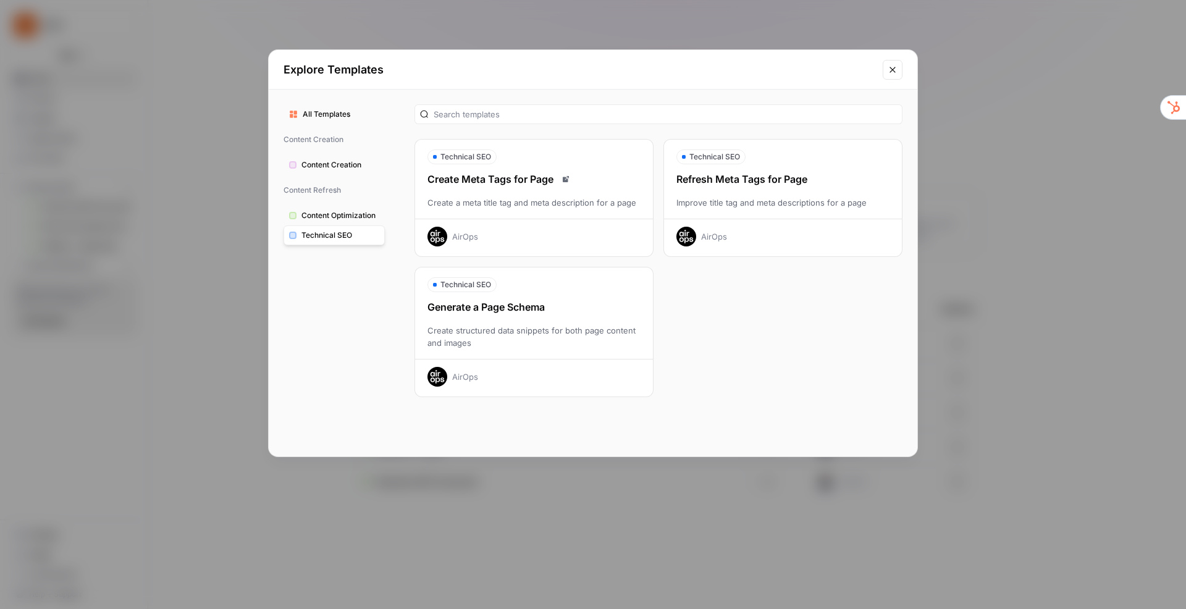
click at [469, 288] on span "Technical SEO" at bounding box center [465, 284] width 51 height 11
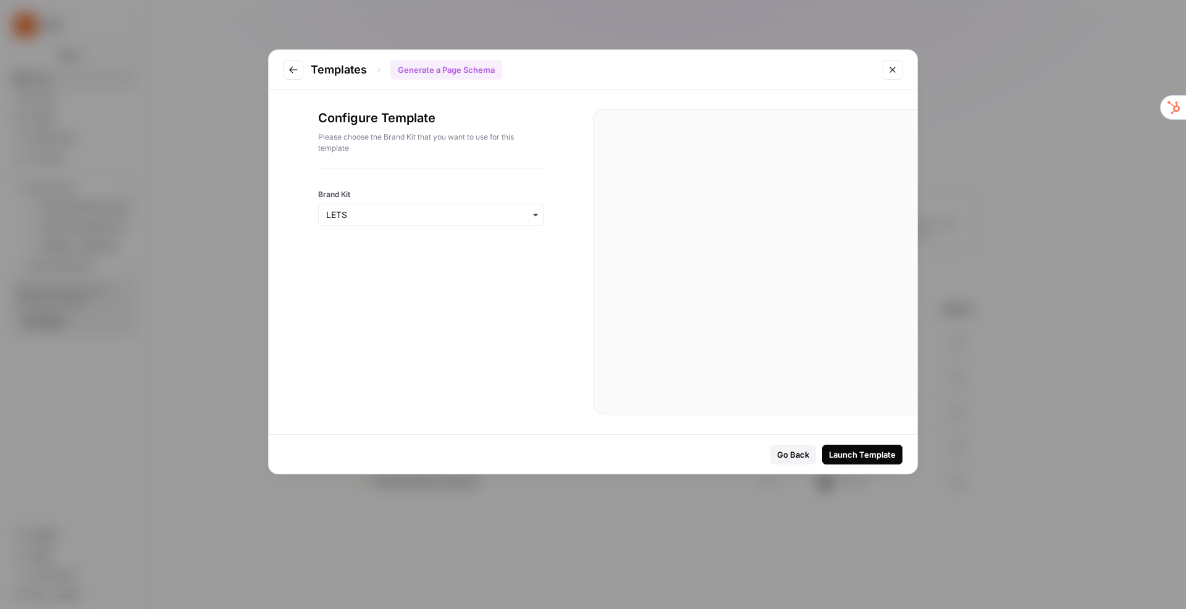
click at [858, 456] on div "Launch Template" at bounding box center [862, 454] width 67 height 12
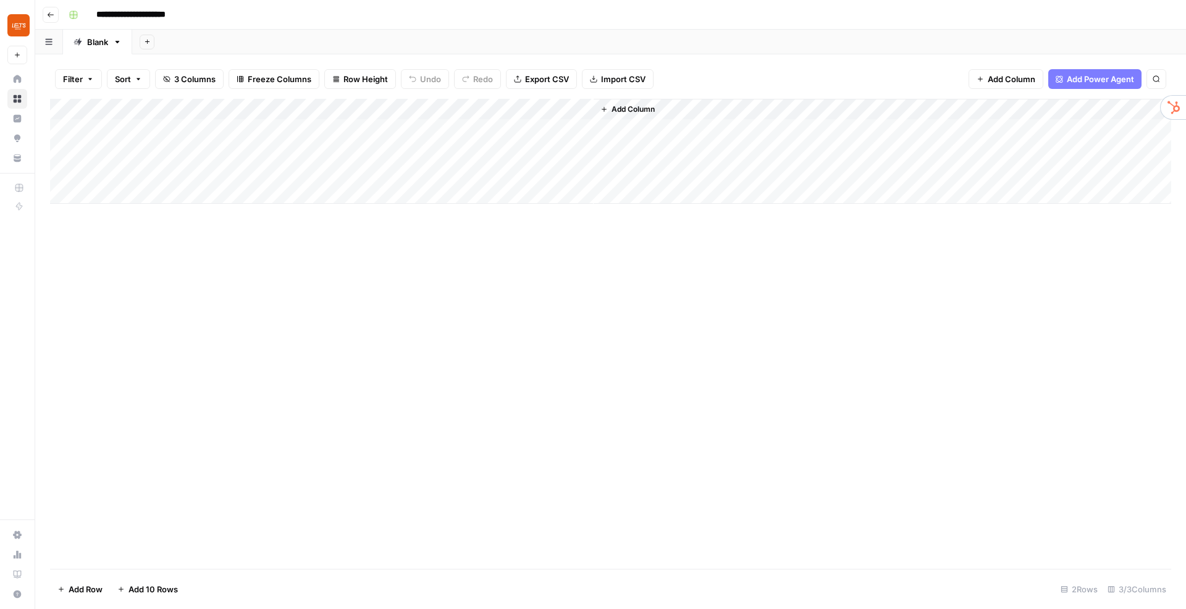
click at [172, 128] on div "Add Column" at bounding box center [610, 151] width 1121 height 105
click at [48, 20] on button "Go back" at bounding box center [51, 15] width 16 height 16
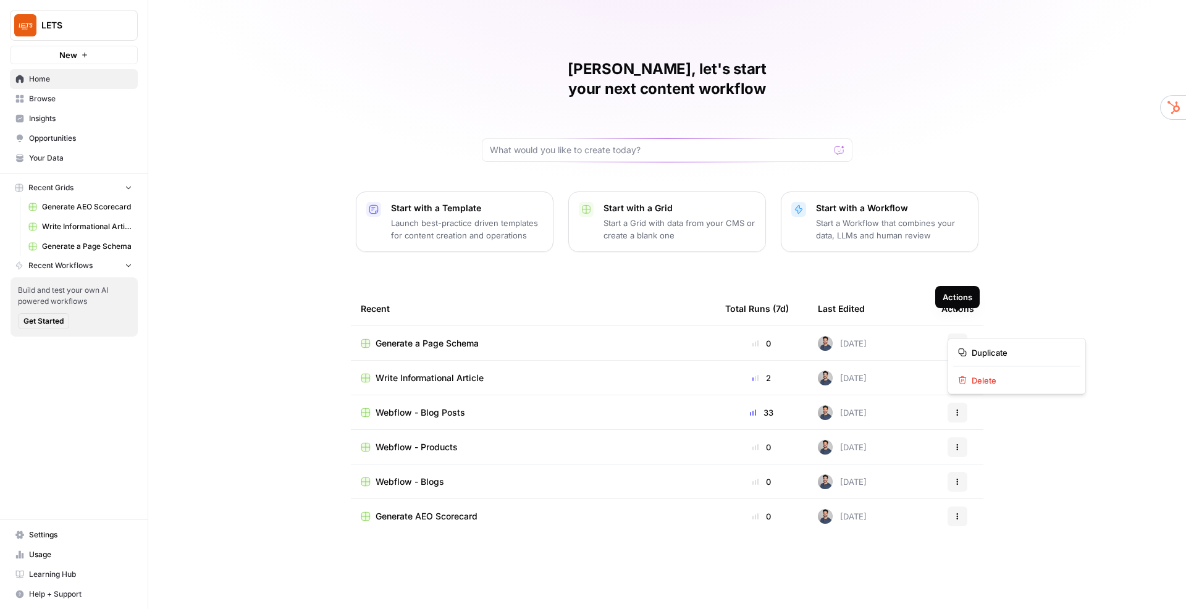
click at [963, 334] on button "Actions" at bounding box center [957, 344] width 20 height 20
click at [979, 382] on span "Delete" at bounding box center [1021, 380] width 99 height 12
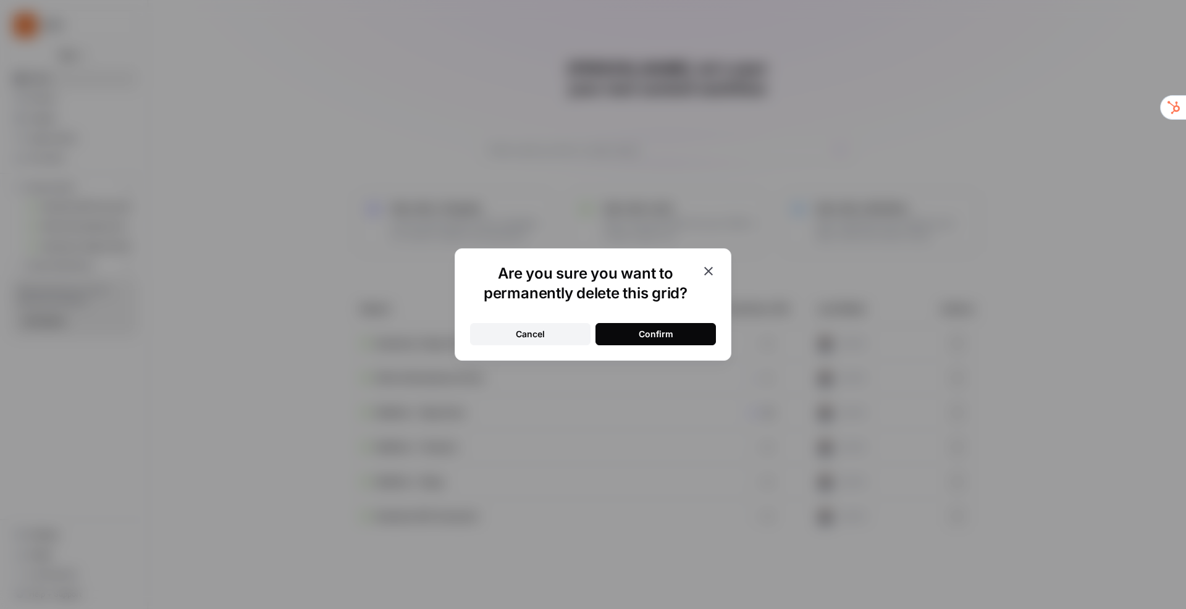
click at [669, 341] on button "Confirm" at bounding box center [655, 334] width 120 height 22
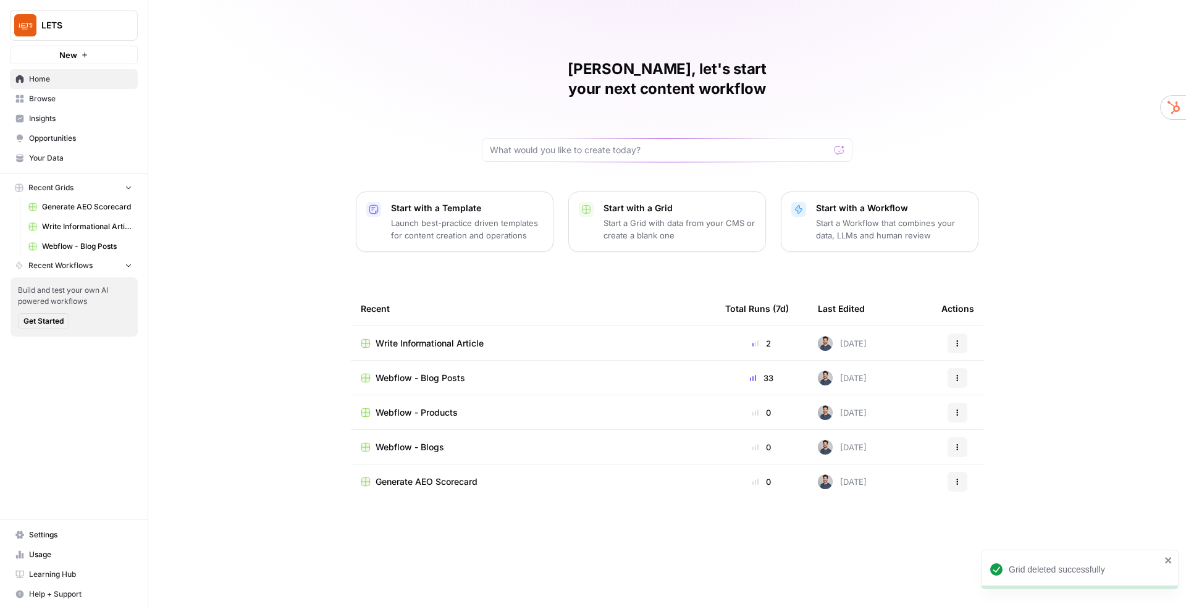
click at [458, 330] on td "Write Informational Article" at bounding box center [533, 343] width 364 height 34
click at [457, 337] on span "Write Informational Article" at bounding box center [430, 343] width 108 height 12
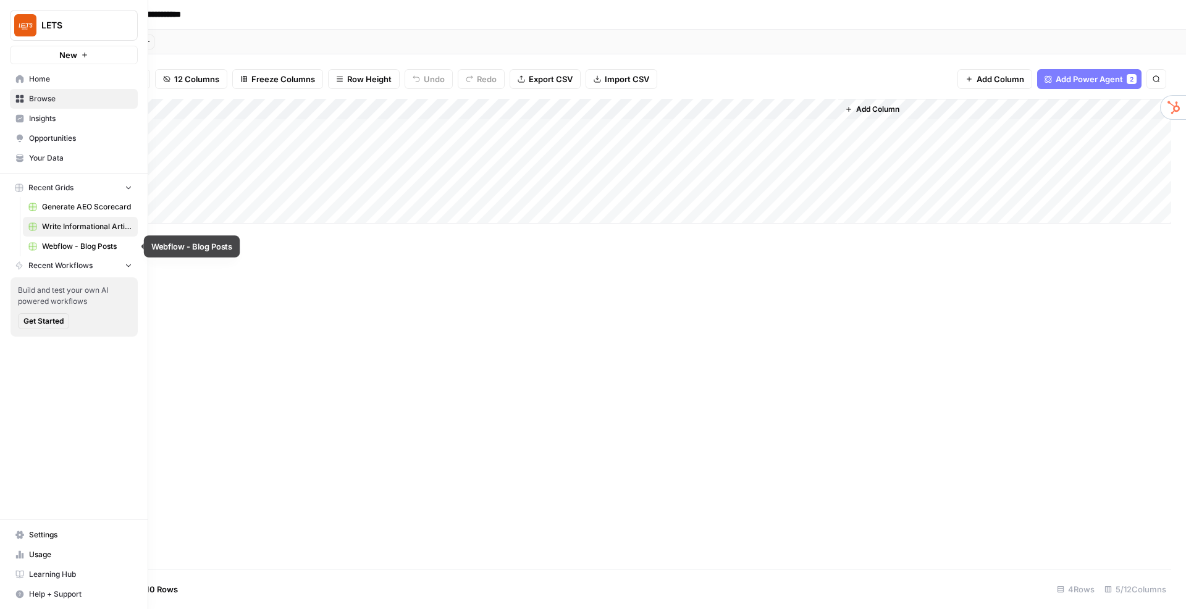
click at [101, 248] on span "Webflow - Blog Posts" at bounding box center [87, 246] width 90 height 11
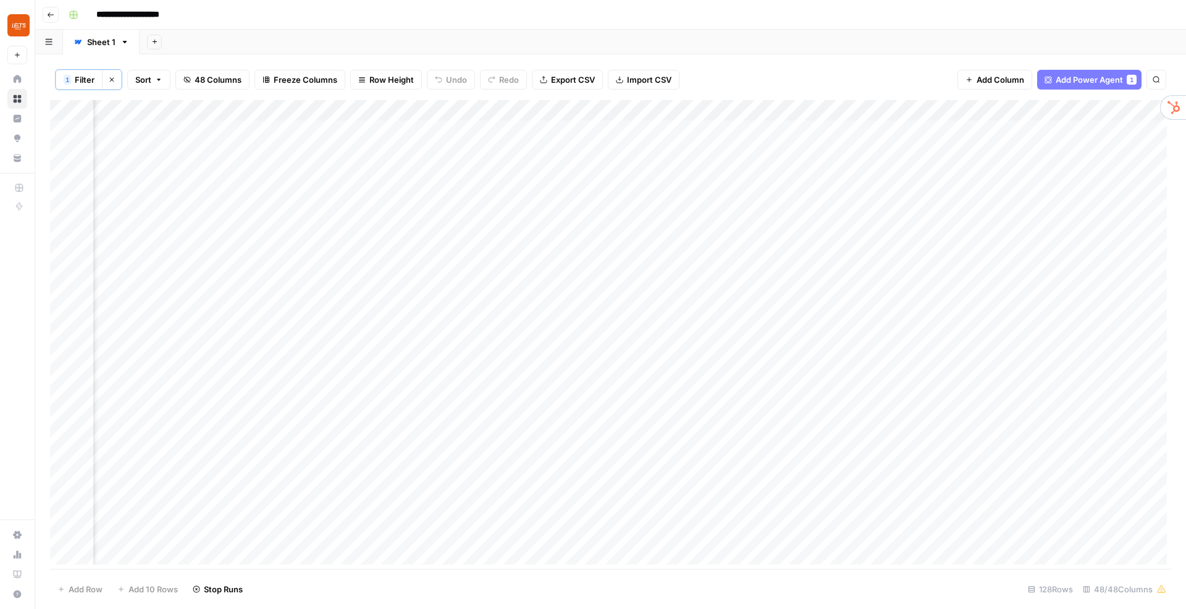
scroll to position [0, 5781]
click at [1131, 109] on span "Add Column" at bounding box center [1142, 110] width 43 height 11
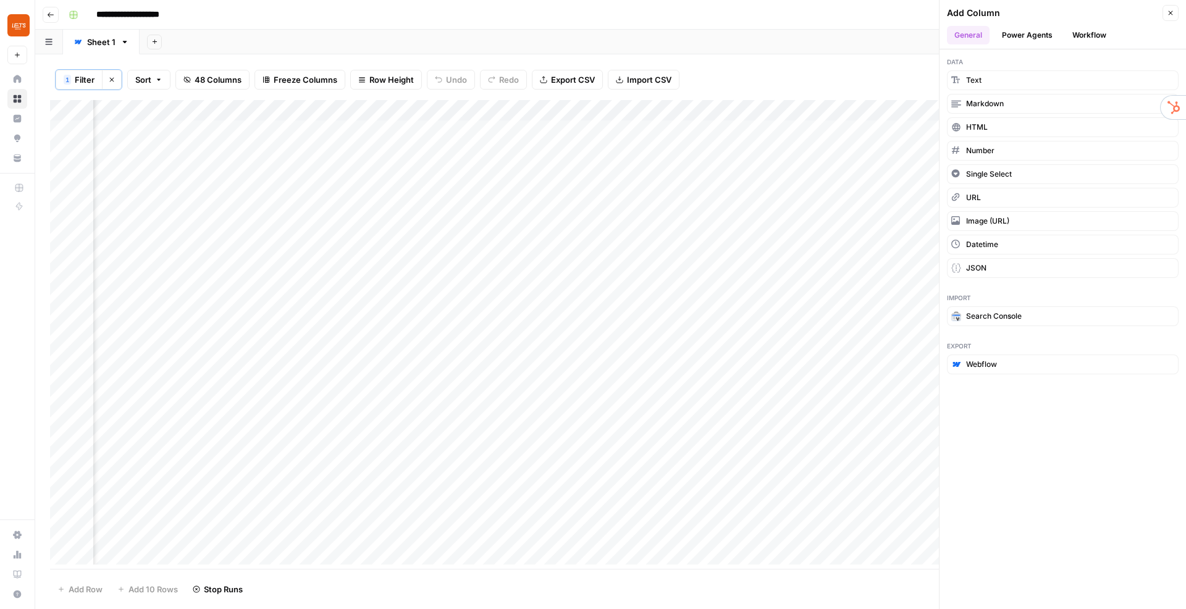
click at [1032, 30] on button "Power Agents" at bounding box center [1026, 35] width 65 height 19
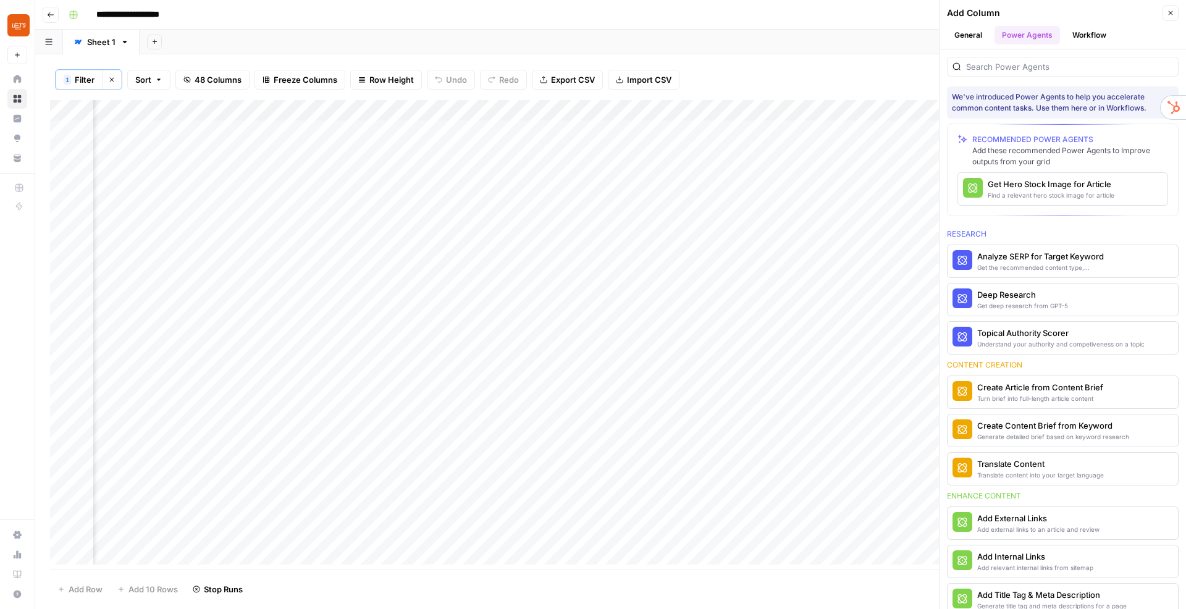
scroll to position [0, 5959]
click at [1017, 71] on input "search" at bounding box center [1069, 67] width 207 height 12
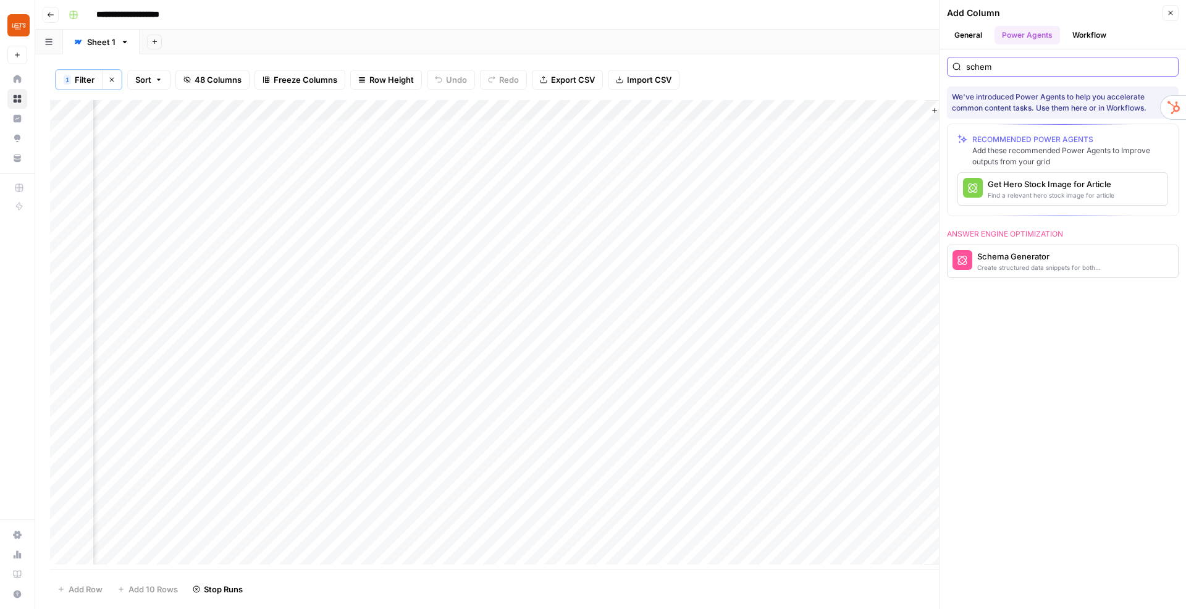
type input "schem"
click at [1001, 262] on div "Schema Generator" at bounding box center [1042, 256] width 130 height 12
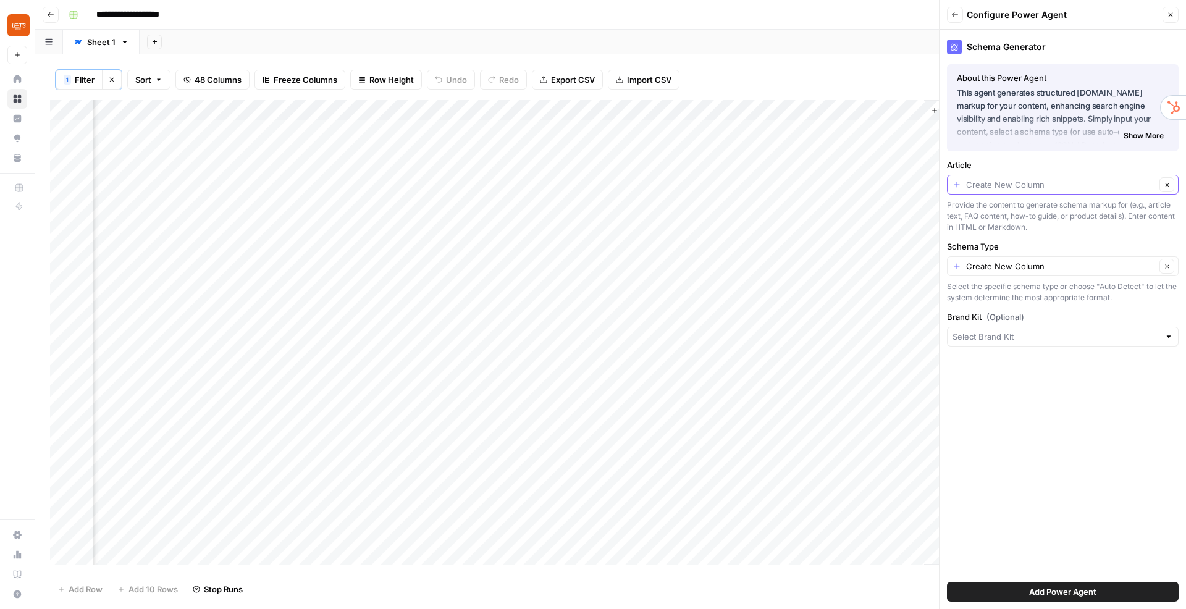
click at [1001, 187] on input "Article" at bounding box center [1061, 184] width 190 height 12
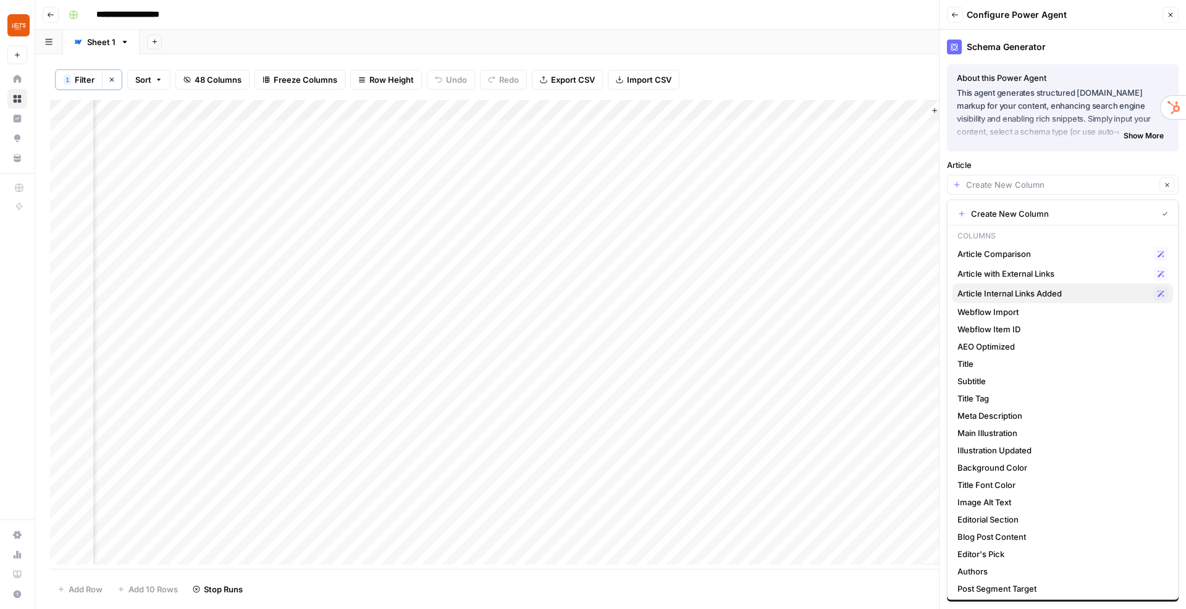
click at [1033, 298] on span "Article Internal Links Added" at bounding box center [1052, 293] width 191 height 12
type input "Article Internal Links Added"
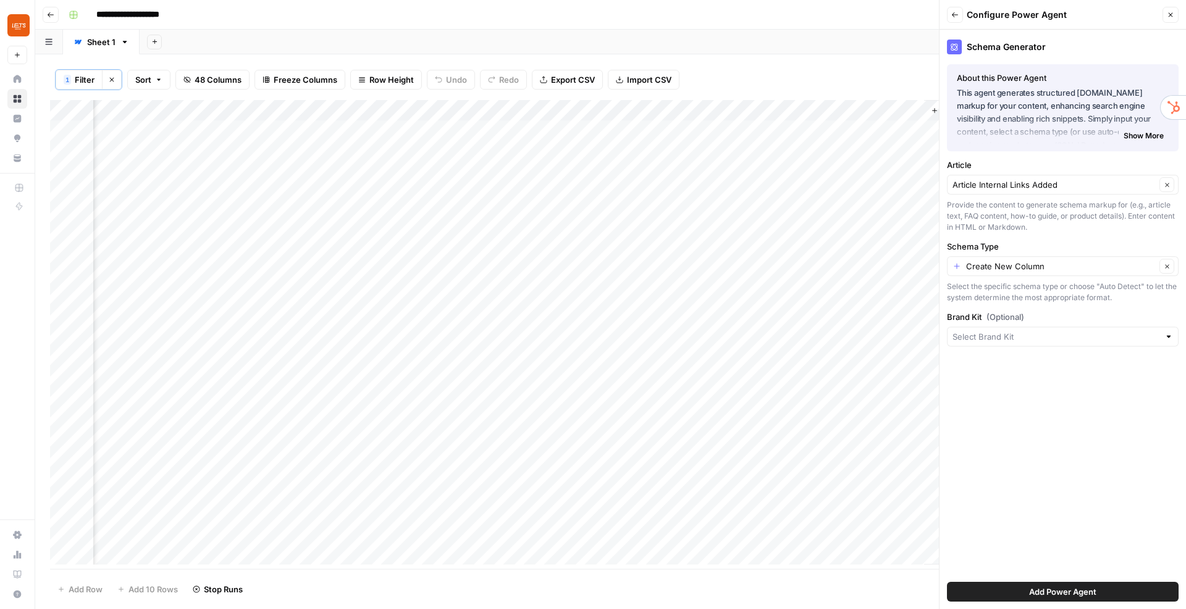
click at [1011, 274] on div "Create New Column Clear" at bounding box center [1063, 266] width 232 height 20
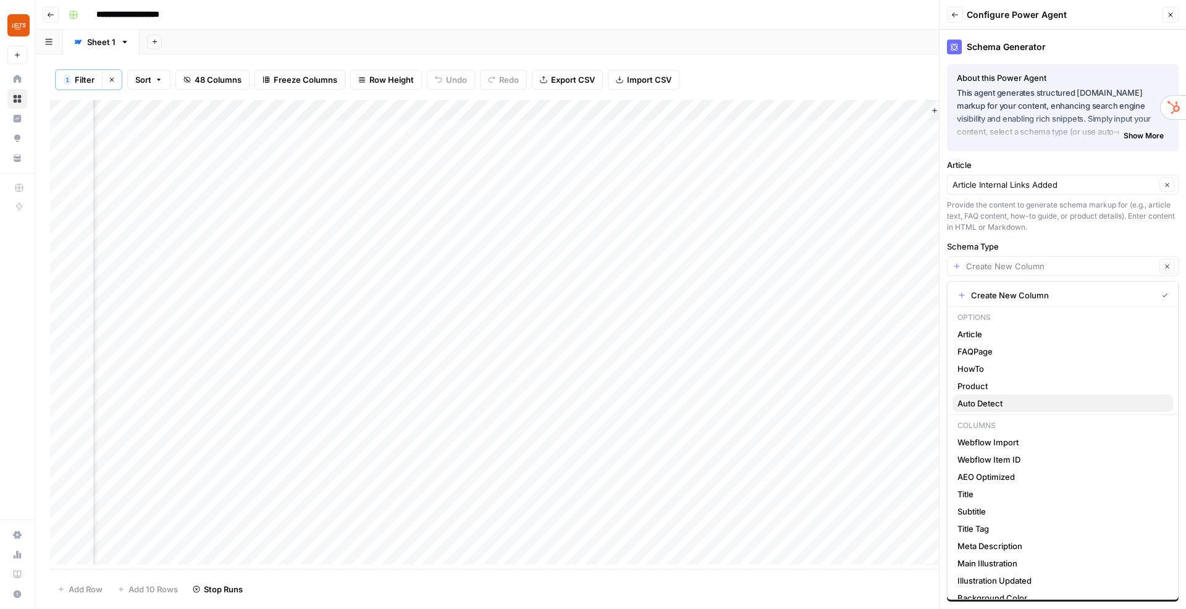
click at [990, 402] on span "Auto Detect" at bounding box center [1060, 403] width 206 height 12
type input "Auto Detect"
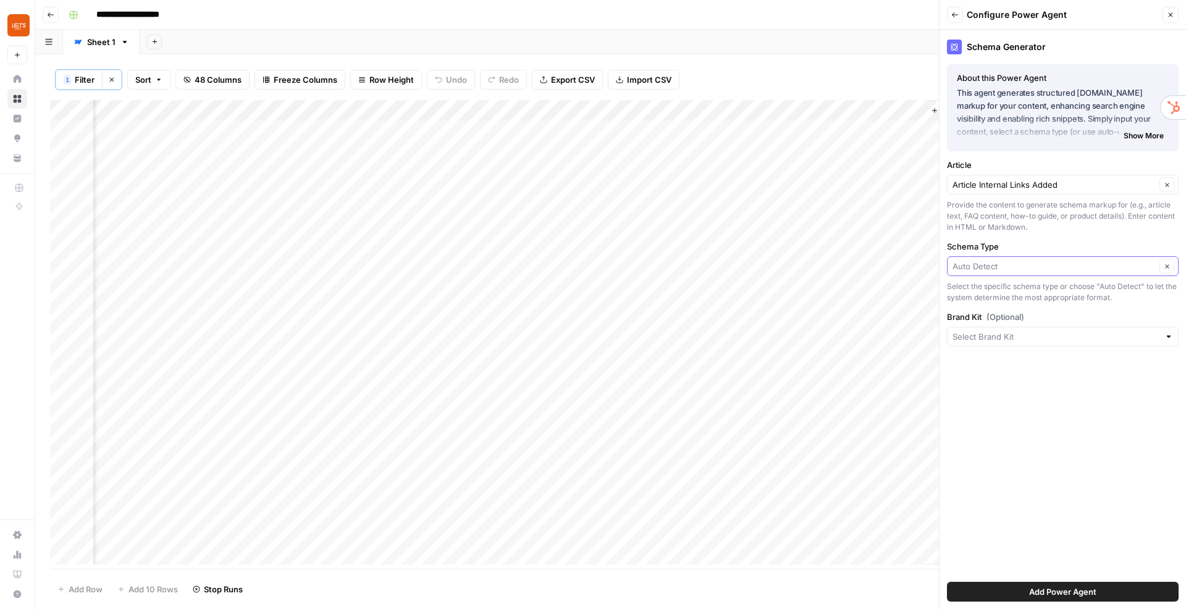
click at [1007, 268] on input "Schema Type" at bounding box center [1053, 266] width 203 height 12
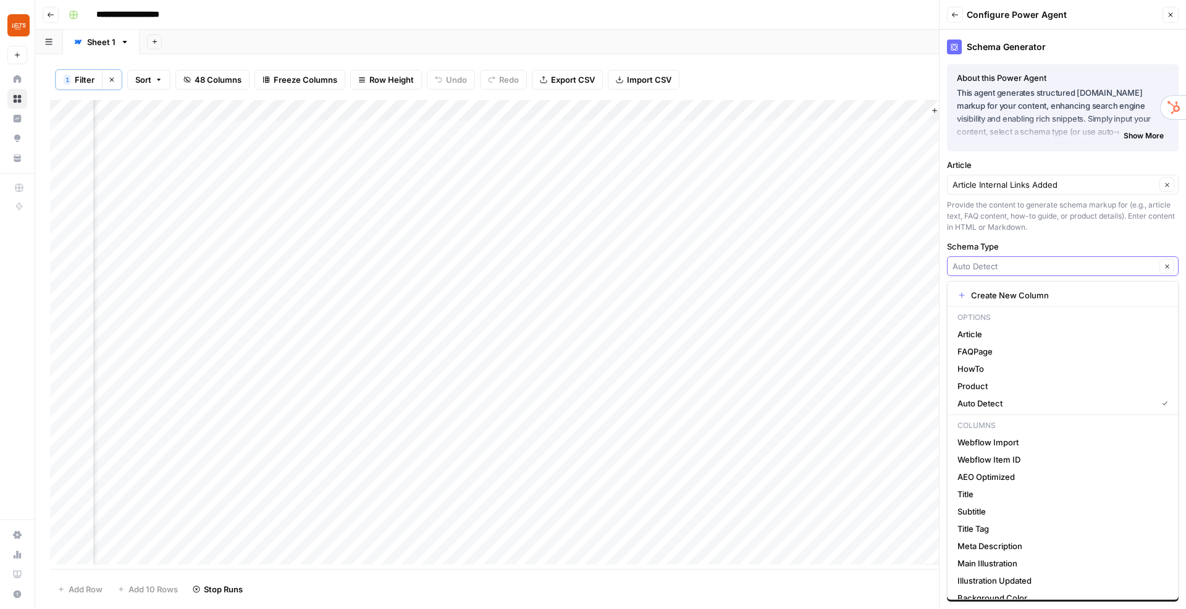
click at [1007, 268] on input "Schema Type" at bounding box center [1053, 266] width 203 height 12
type input "Auto Detect"
click at [1060, 239] on div "Schema Generator About this Power Agent This agent generates structured schema.…" at bounding box center [1062, 319] width 246 height 579
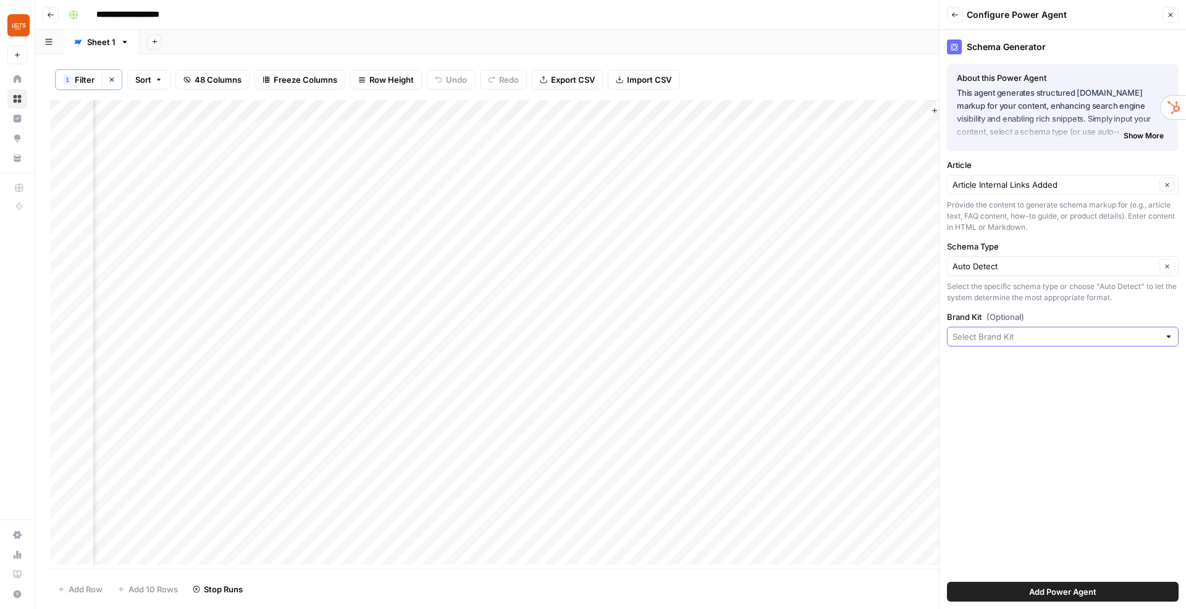
click at [1022, 334] on input "Brand Kit (Optional)" at bounding box center [1055, 336] width 207 height 12
click at [999, 364] on span "LETS" at bounding box center [1060, 365] width 206 height 12
type input "LETS"
click at [1062, 590] on span "Add Power Agent" at bounding box center [1062, 591] width 67 height 12
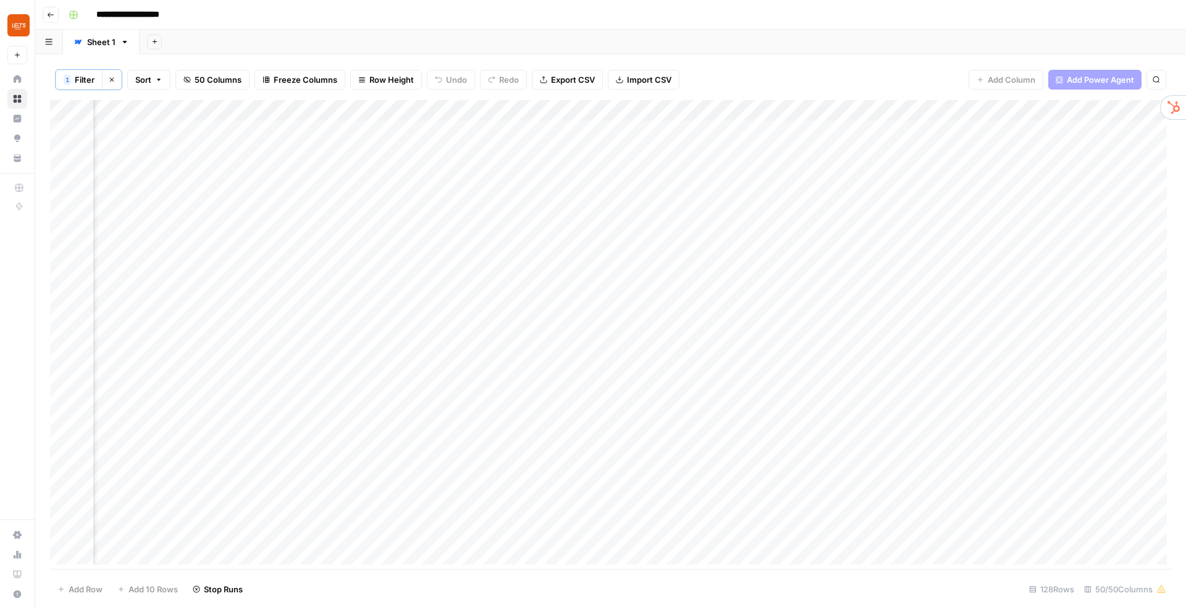
scroll to position [0, 6022]
drag, startPoint x: 909, startPoint y: 108, endPoint x: 797, endPoint y: 107, distance: 111.8
click at [797, 107] on div "Add Column" at bounding box center [610, 334] width 1121 height 469
drag, startPoint x: 1033, startPoint y: 112, endPoint x: 924, endPoint y: 109, distance: 109.3
click at [924, 109] on div "Add Column" at bounding box center [610, 334] width 1121 height 469
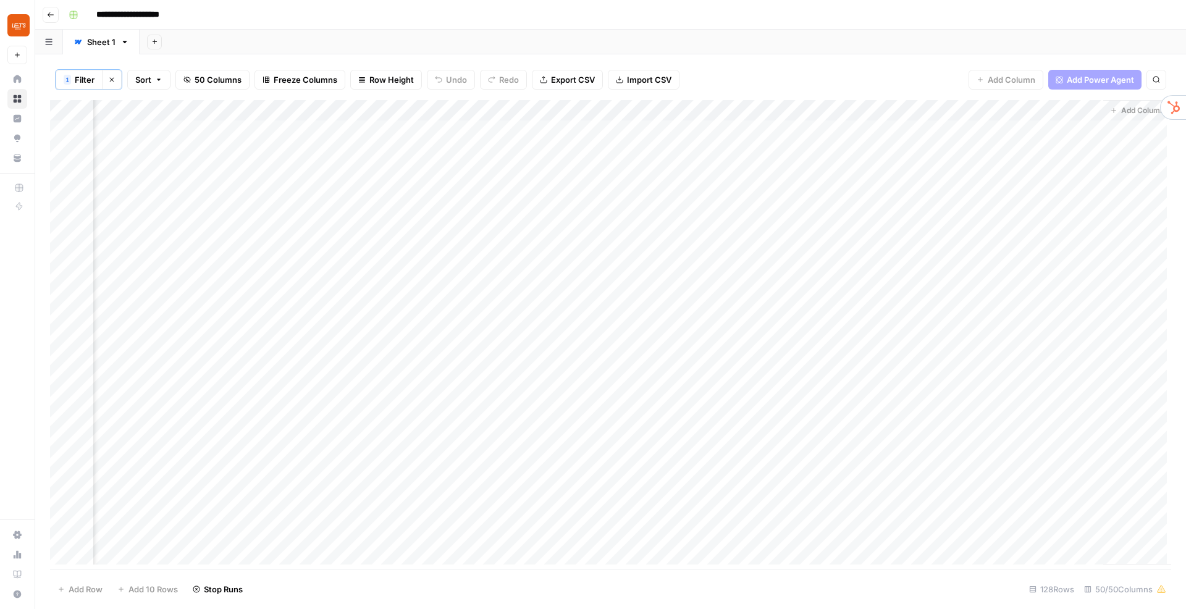
click at [851, 109] on div "Add Column" at bounding box center [610, 334] width 1121 height 469
click at [832, 110] on div at bounding box center [809, 112] width 131 height 25
click at [902, 78] on div "1 Filter Clear filters Sort 50 Columns Freeze Columns Row Height Undo Redo Expo…" at bounding box center [610, 79] width 1121 height 41
click at [844, 235] on div "Add Column" at bounding box center [610, 334] width 1121 height 469
click at [847, 236] on div "Add Column" at bounding box center [610, 334] width 1121 height 469
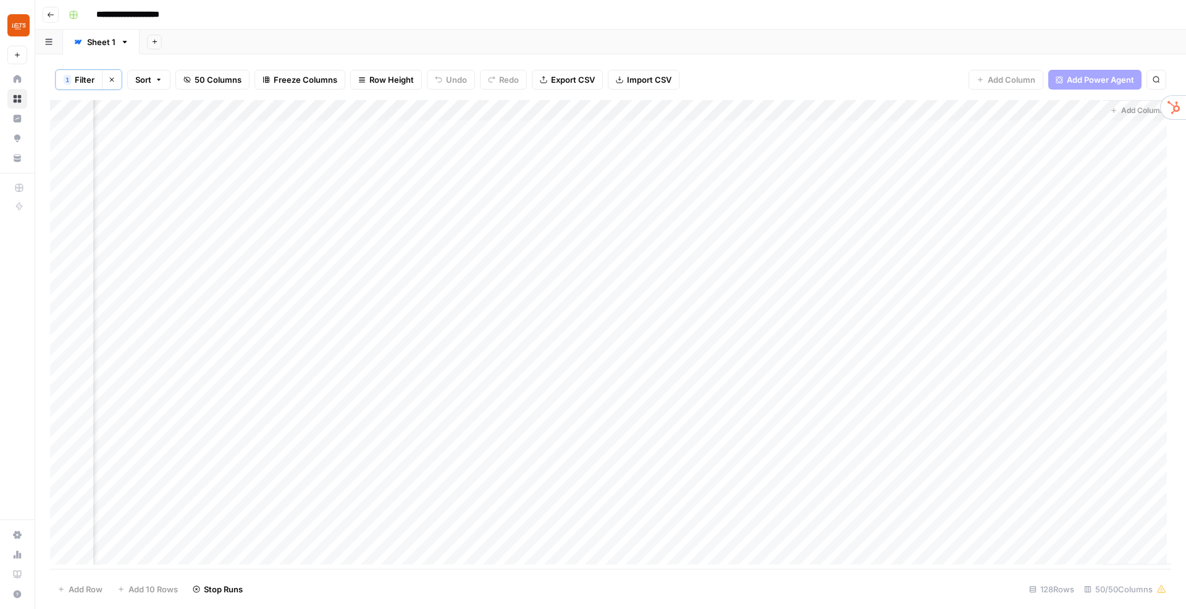
click at [976, 111] on div "Add Column" at bounding box center [610, 334] width 1121 height 469
click at [951, 75] on div "1 Filter Clear filters Sort 50 Columns Freeze Columns Row Height Undo Redo Expo…" at bounding box center [610, 79] width 1121 height 41
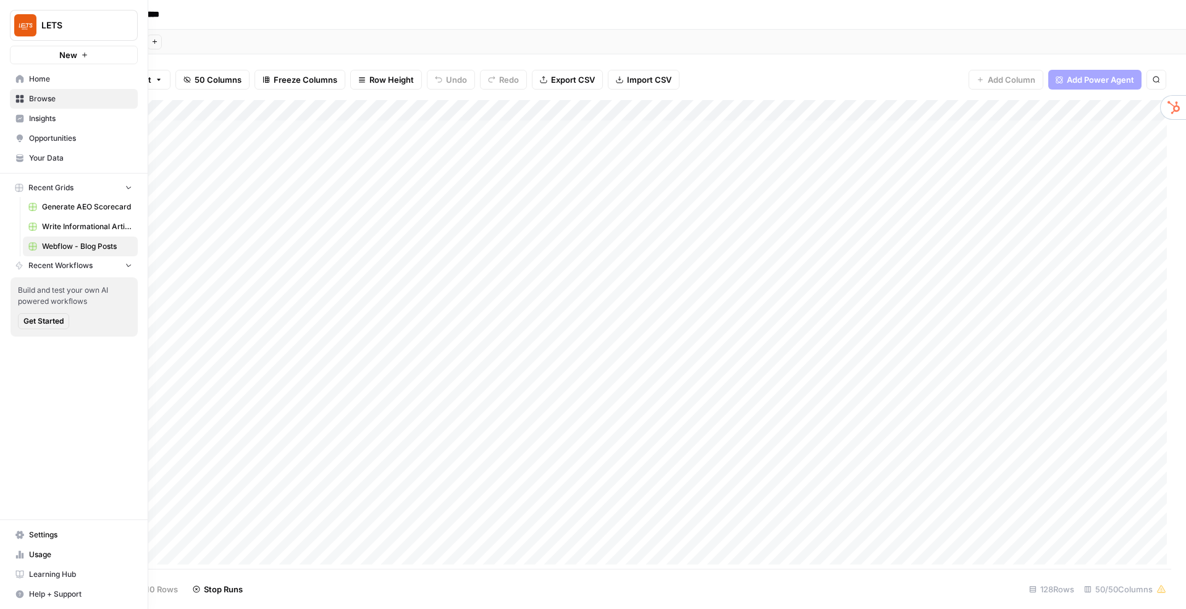
scroll to position [0, 5791]
click at [95, 228] on span "Write Informational Article" at bounding box center [87, 226] width 90 height 11
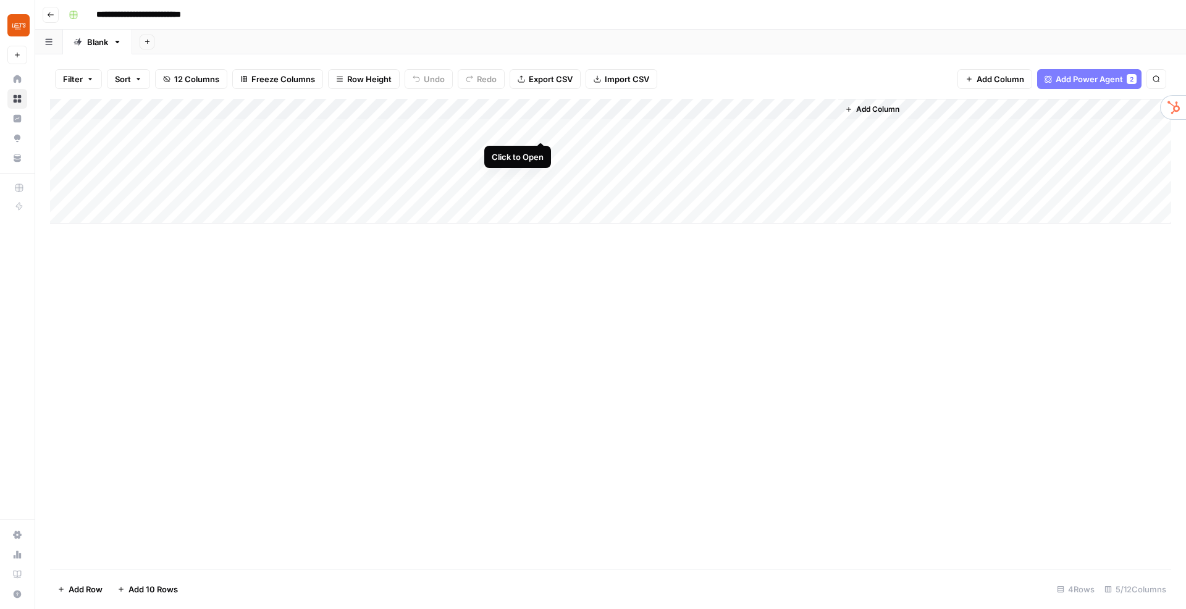
click at [539, 128] on div "Add Column" at bounding box center [610, 161] width 1121 height 125
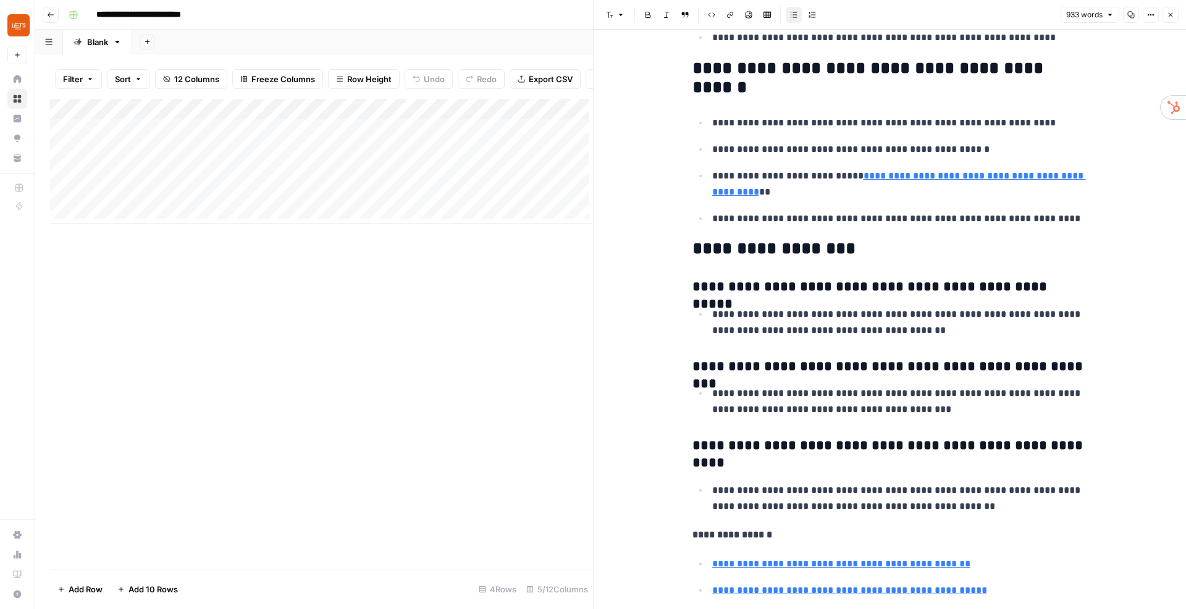
scroll to position [3659, 0]
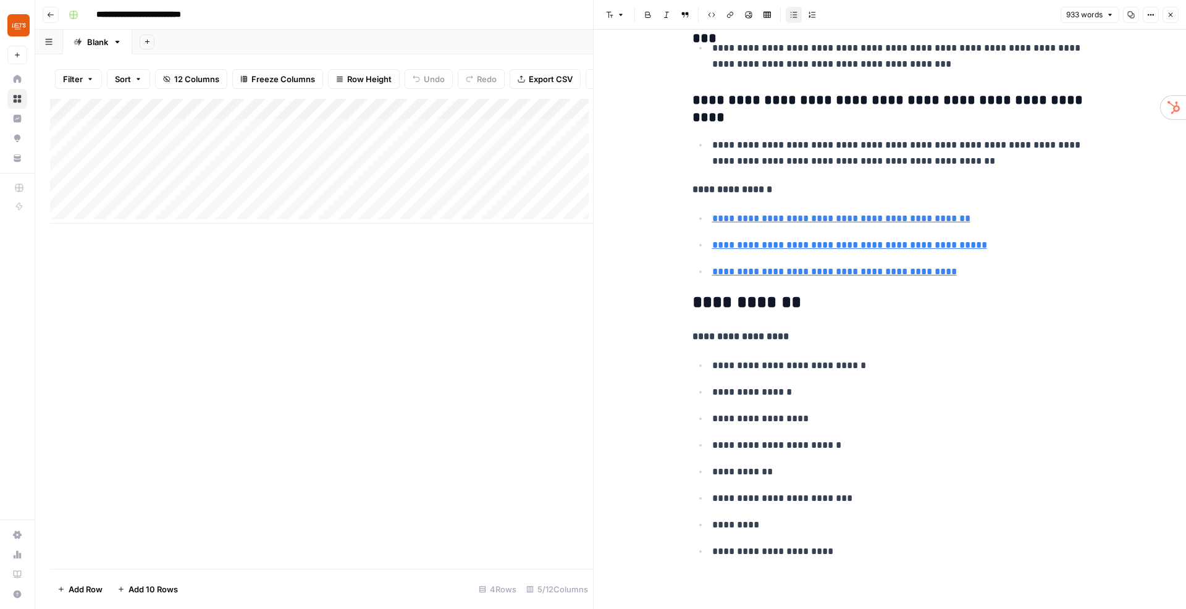
click at [1174, 17] on button "Close" at bounding box center [1170, 15] width 16 height 16
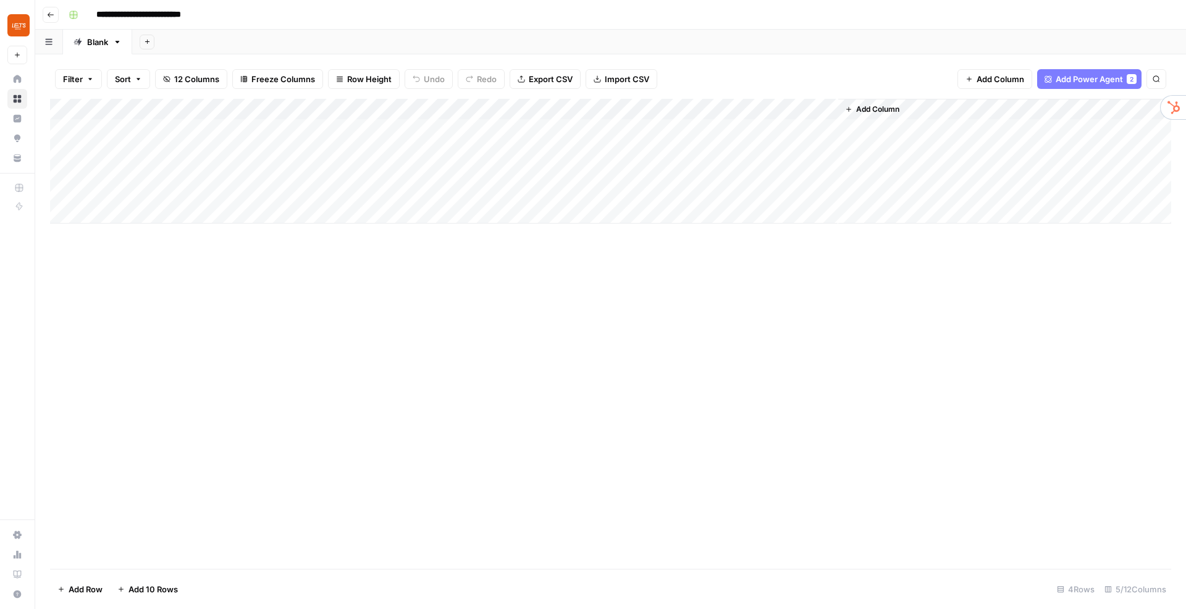
click at [637, 132] on div "Add Column" at bounding box center [610, 161] width 1121 height 125
click at [429, 149] on div "Add Column" at bounding box center [610, 161] width 1121 height 125
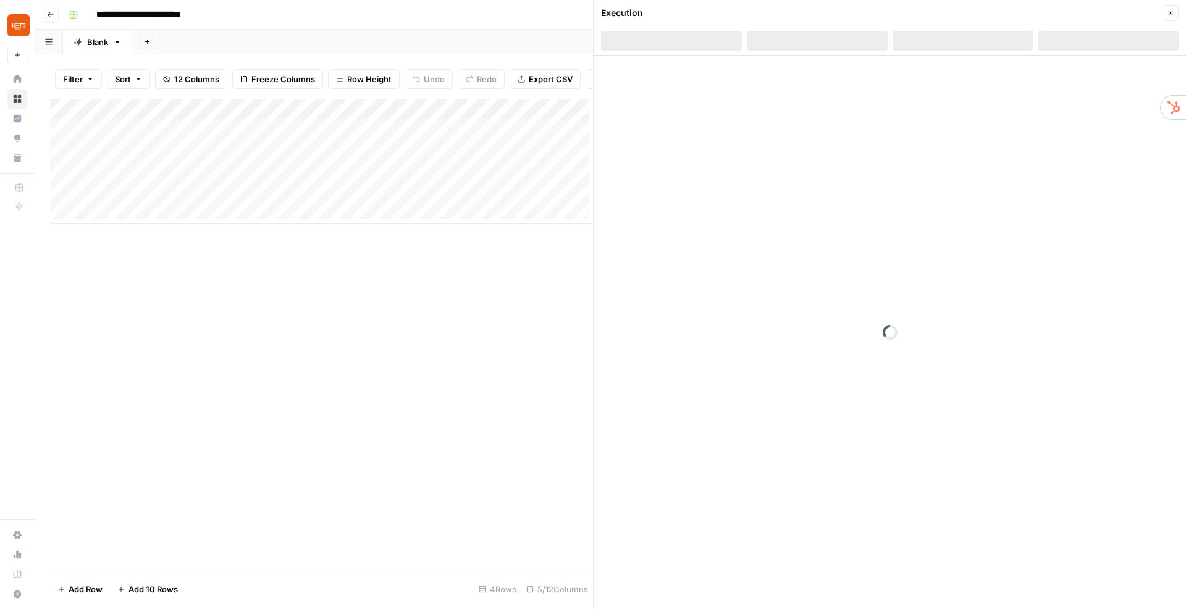
click at [356, 322] on div "Add Column" at bounding box center [321, 334] width 543 height 470
click at [1169, 13] on icon "button" at bounding box center [1170, 12] width 7 height 7
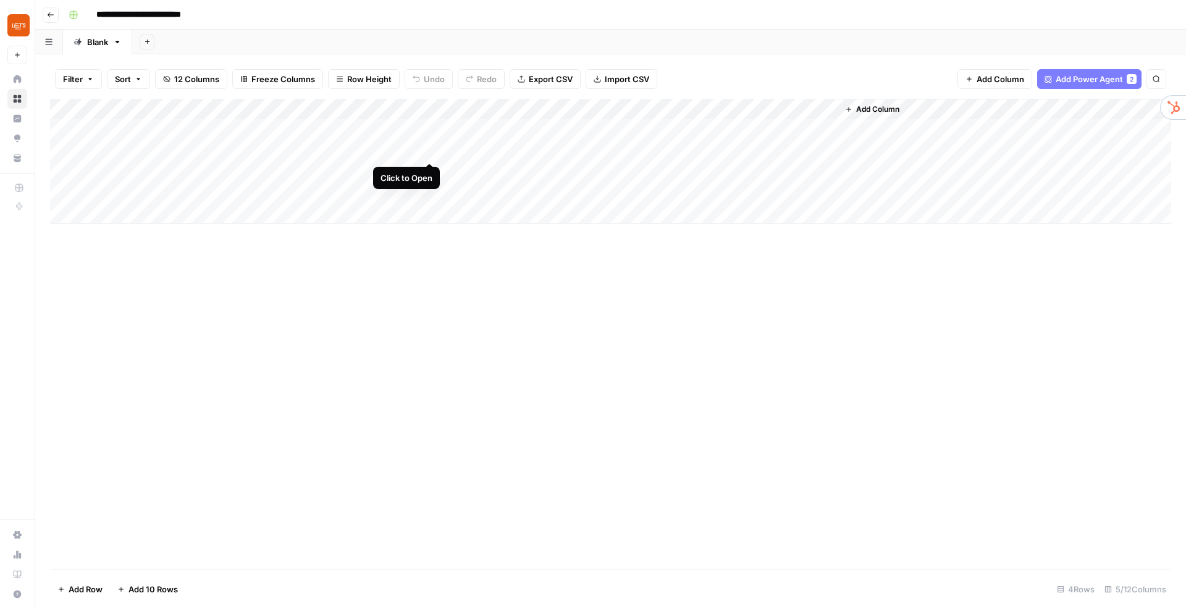
click at [427, 152] on div "Add Column" at bounding box center [610, 161] width 1121 height 125
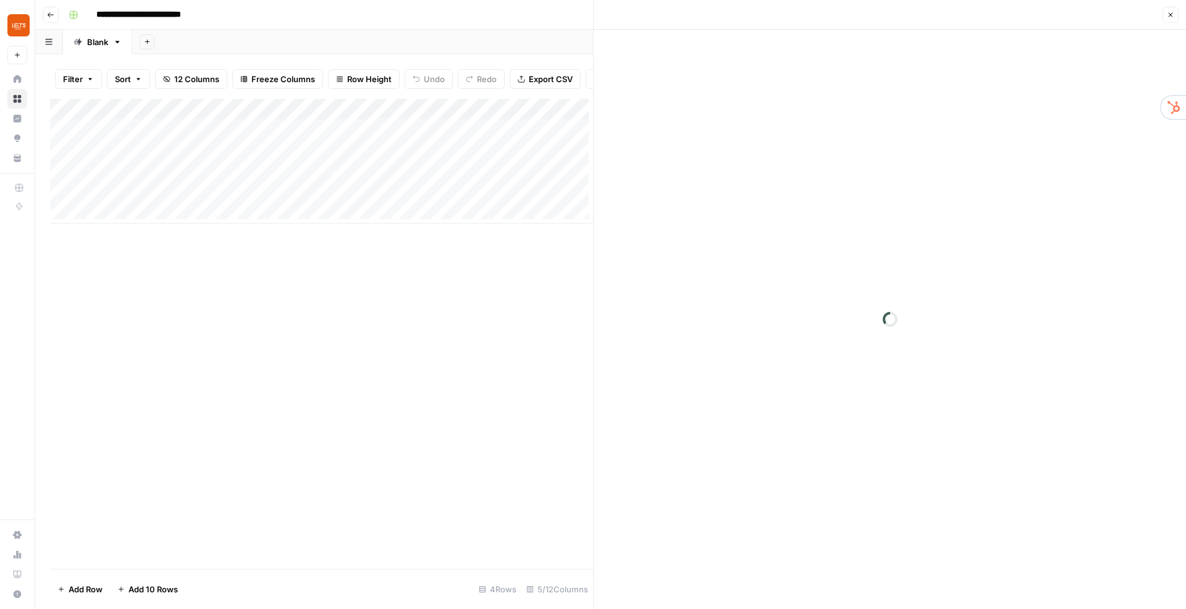
click at [1162, 17] on div "Close" at bounding box center [889, 15] width 577 height 16
click at [1163, 20] on button "Close" at bounding box center [1170, 15] width 16 height 16
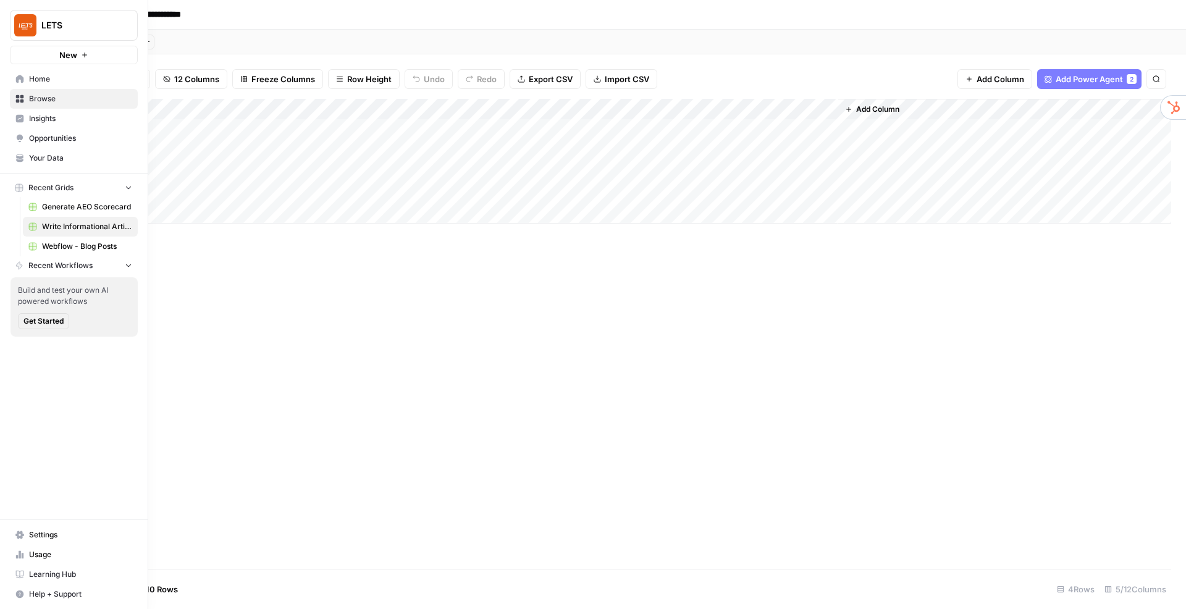
click at [56, 101] on span "Browse" at bounding box center [80, 98] width 103 height 11
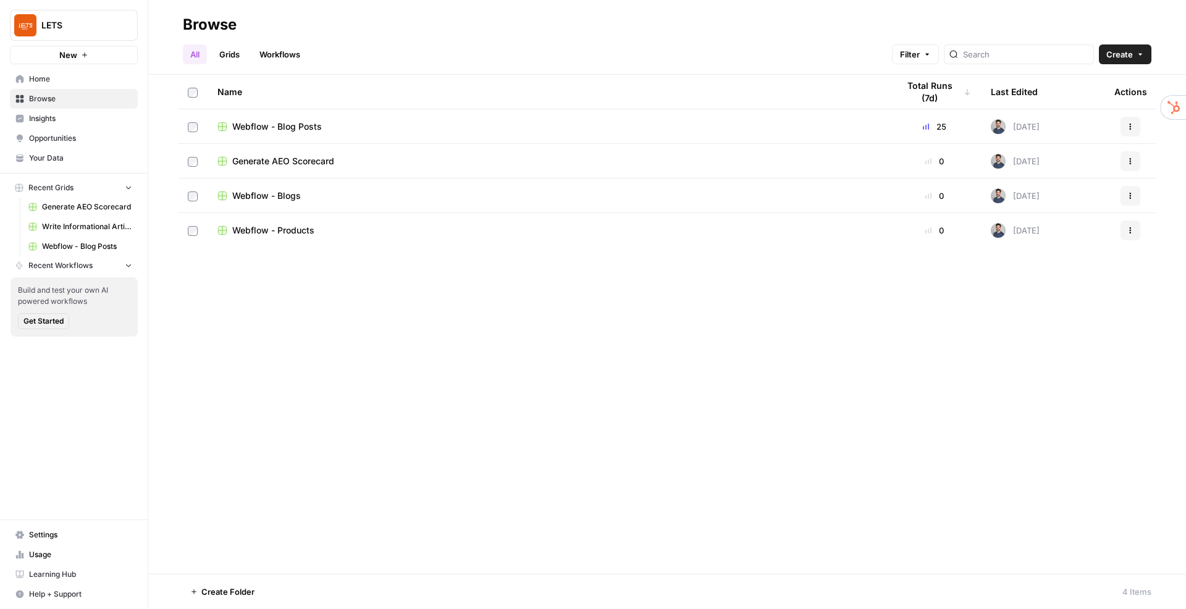
click at [294, 127] on span "Webflow - Blog Posts" at bounding box center [277, 126] width 90 height 12
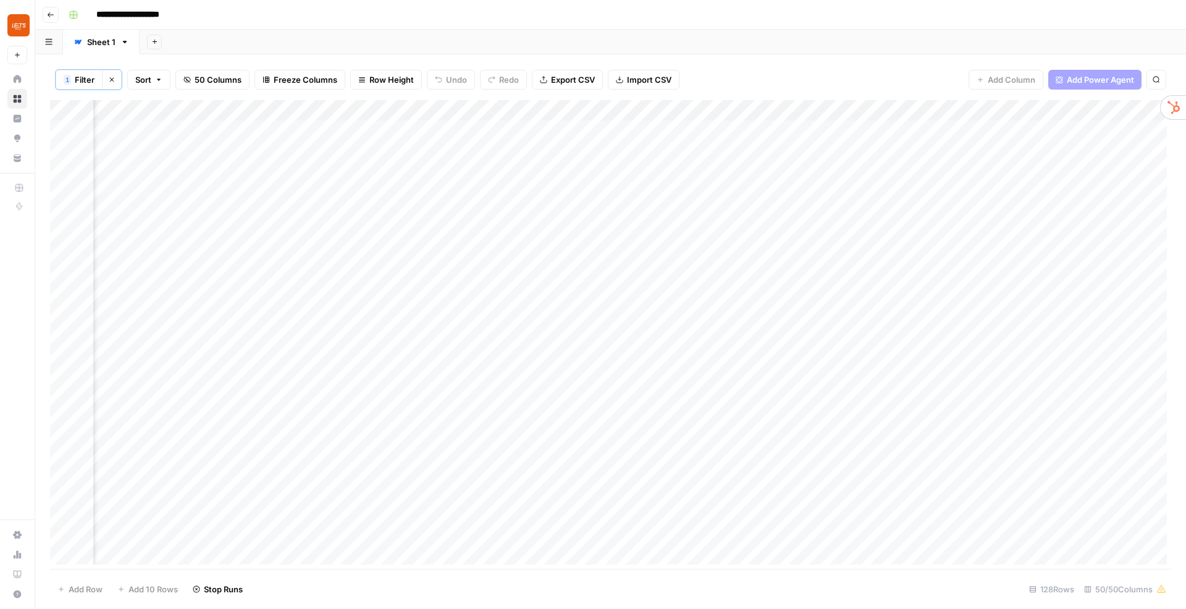
scroll to position [0, 6022]
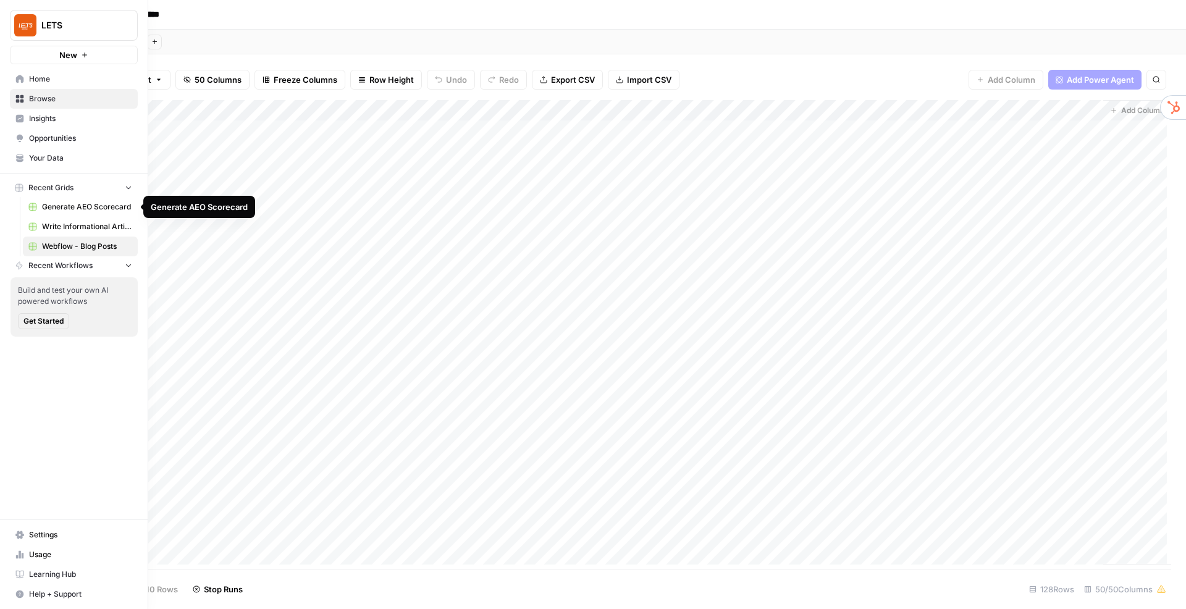
click at [86, 229] on span "Write Informational Article" at bounding box center [87, 226] width 90 height 11
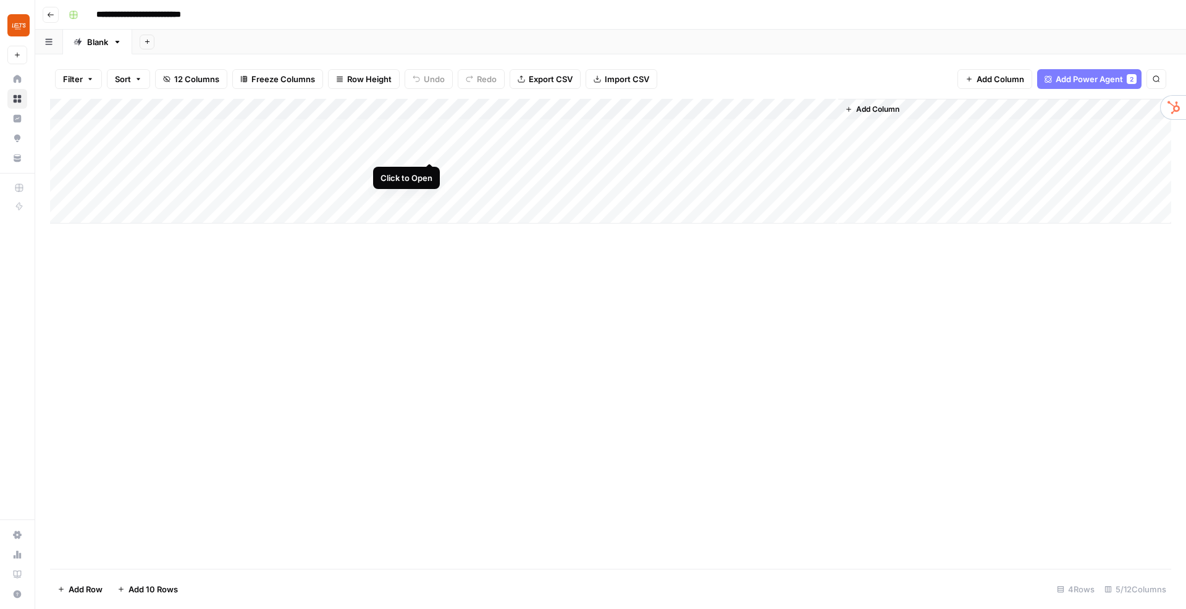
click at [428, 149] on div "Add Column" at bounding box center [610, 161] width 1121 height 125
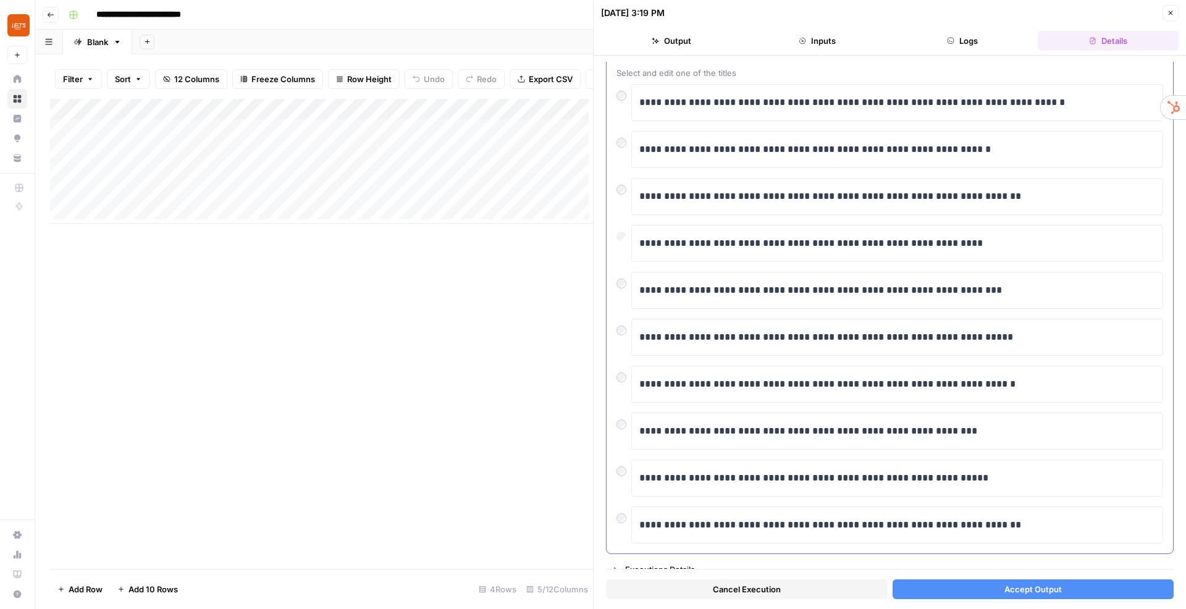
scroll to position [82, 0]
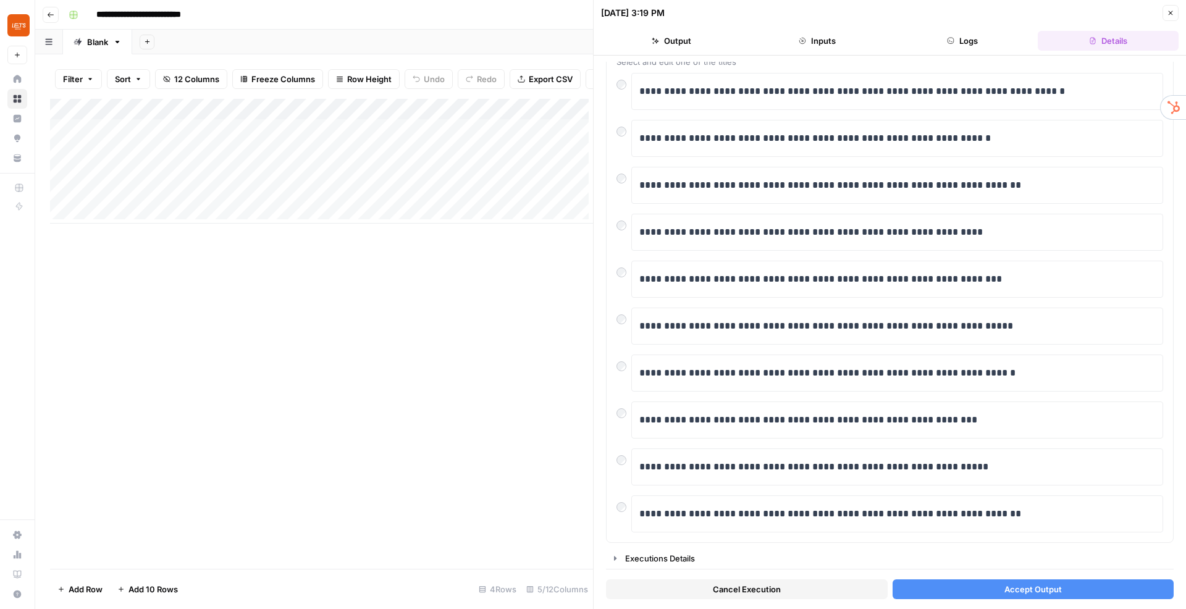
click at [1011, 587] on span "Accept Output" at bounding box center [1032, 589] width 57 height 12
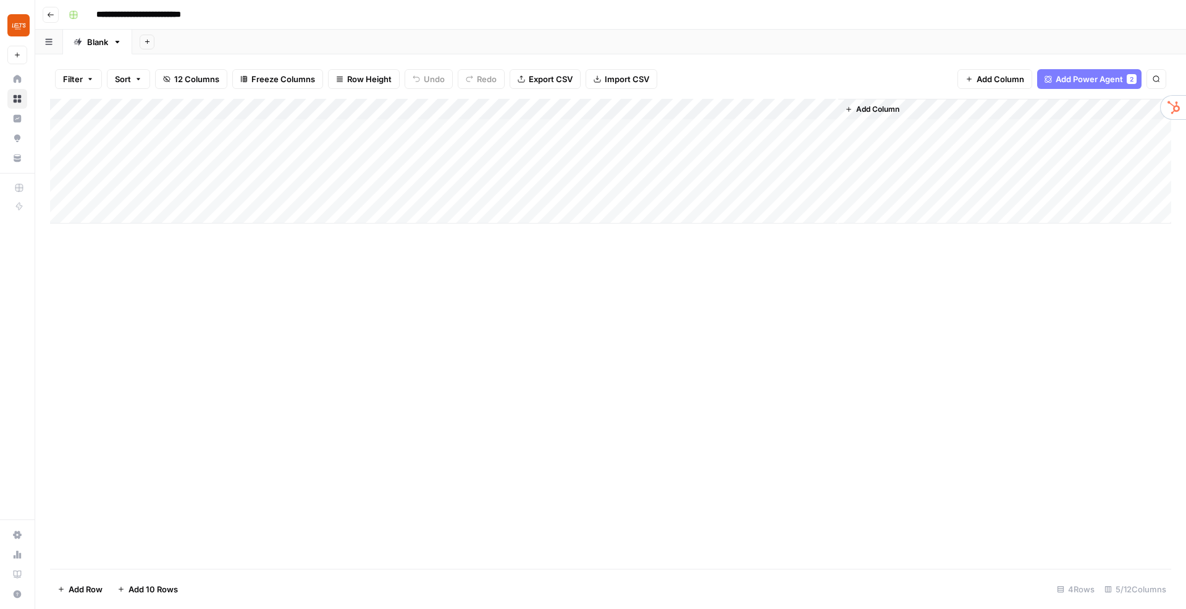
click at [892, 112] on span "Add Column" at bounding box center [877, 109] width 43 height 11
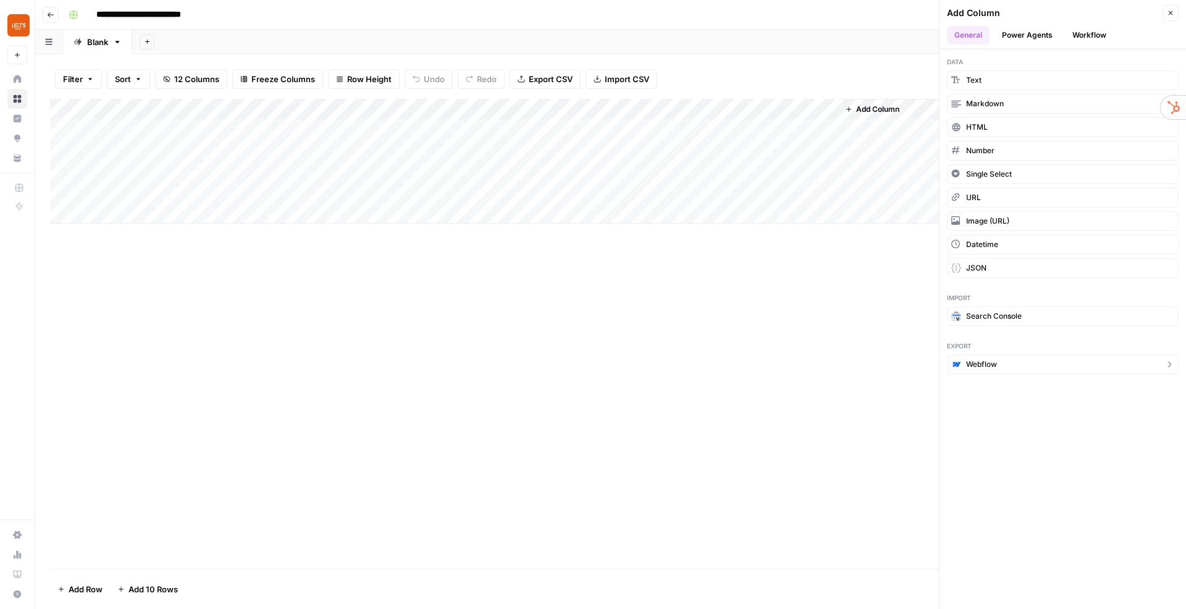
click at [984, 364] on span "Webflow" at bounding box center [981, 364] width 31 height 11
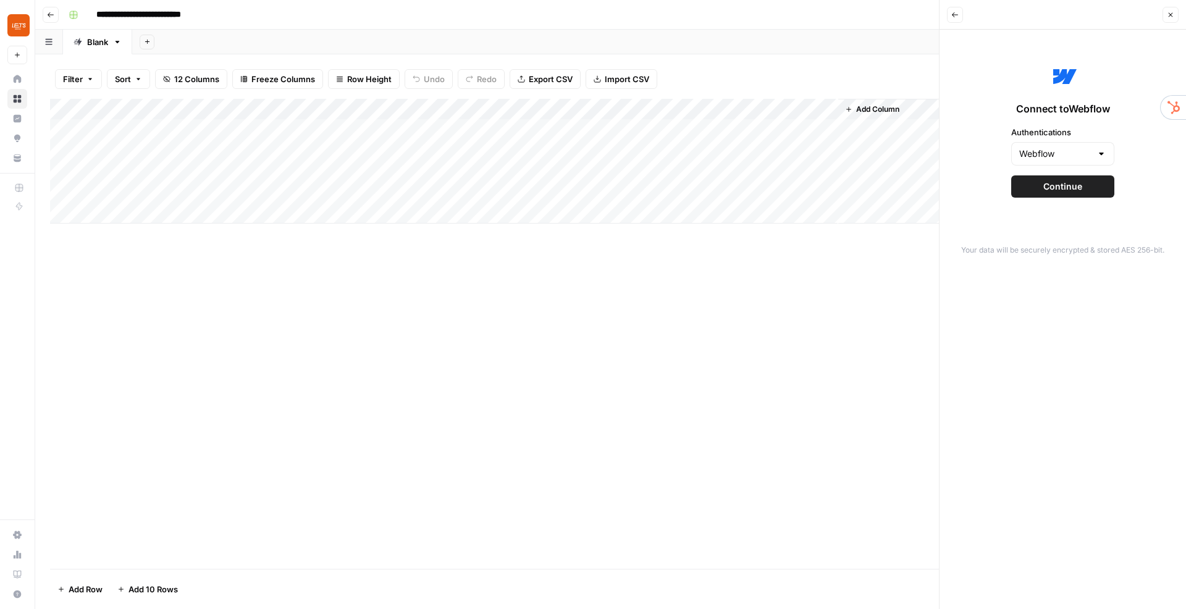
click at [1070, 185] on span "Continue" at bounding box center [1062, 186] width 39 height 12
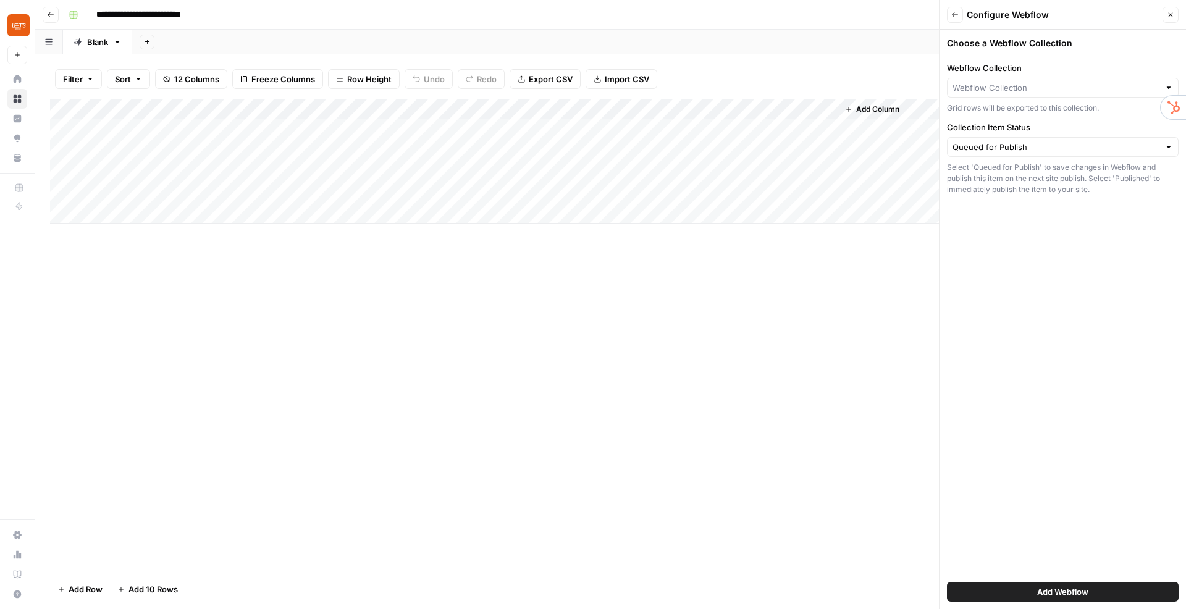
click at [1004, 94] on div at bounding box center [1063, 88] width 232 height 20
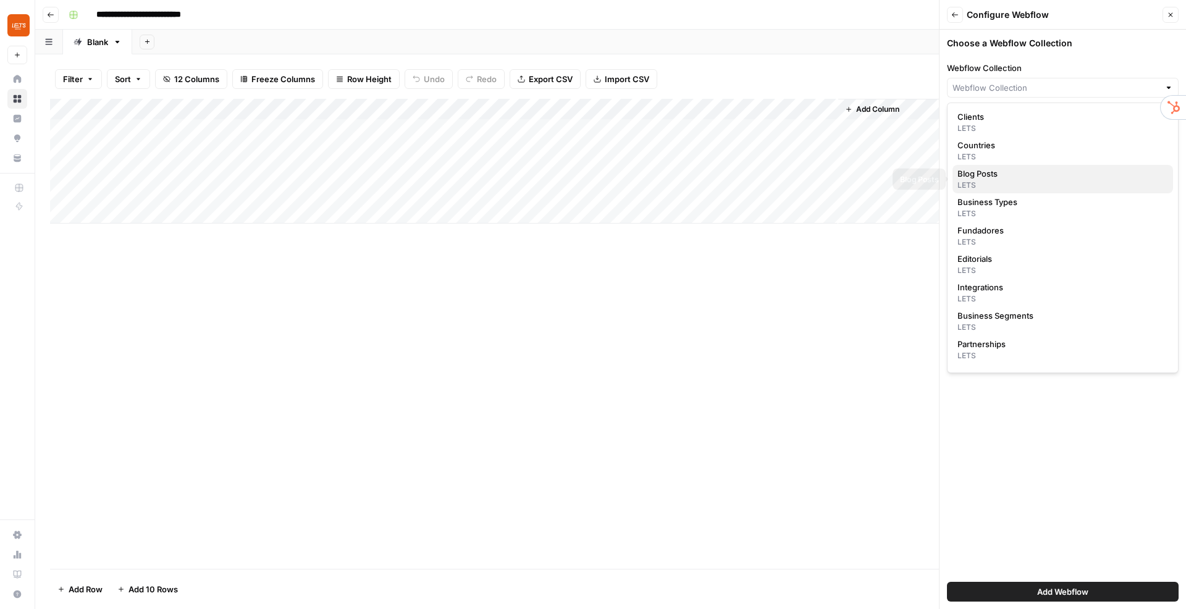
click at [993, 177] on span "Blog Posts" at bounding box center [1060, 173] width 206 height 12
type input "Blog Posts"
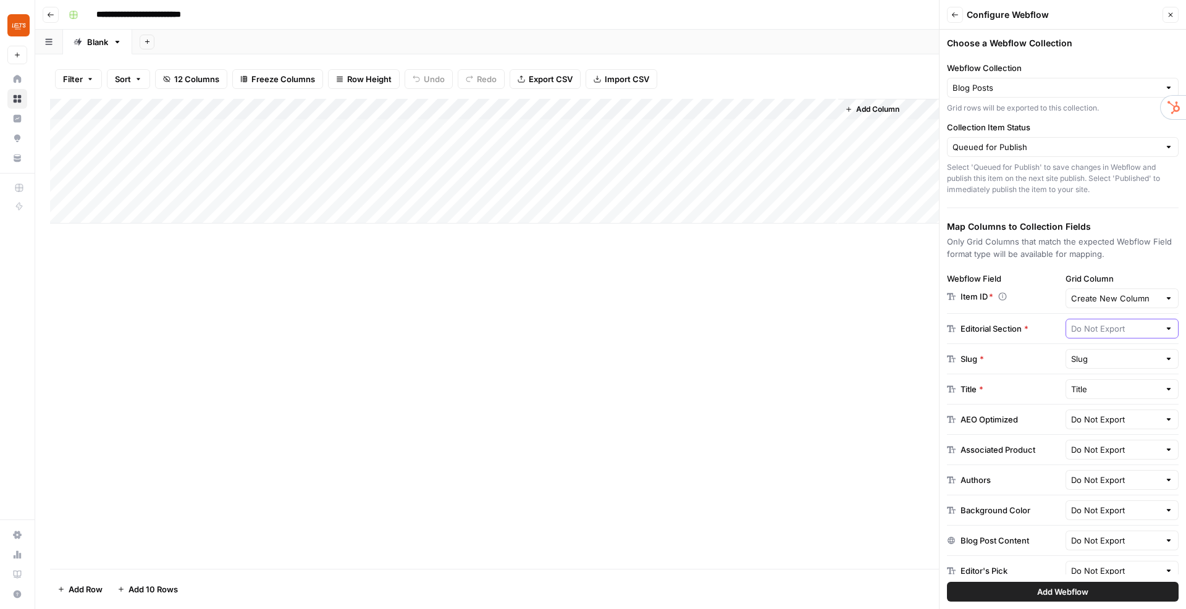
click at [1105, 329] on input "text" at bounding box center [1115, 328] width 89 height 12
type input "Do Not Export"
click at [1013, 298] on div "Item ID *" at bounding box center [1004, 296] width 114 height 12
click at [1085, 362] on input "text" at bounding box center [1115, 359] width 89 height 12
click at [1136, 406] on icon "button" at bounding box center [1139, 406] width 7 height 7
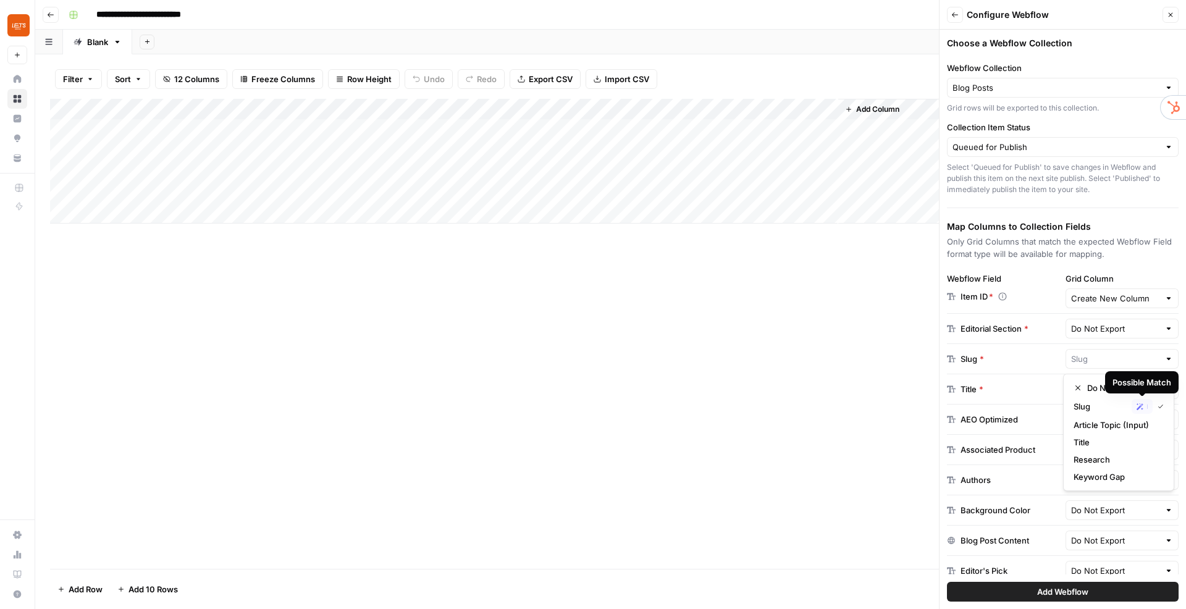
type input "Slug"
click at [1081, 356] on input "text" at bounding box center [1115, 359] width 89 height 12
click at [1130, 405] on div "Slug Possible Match" at bounding box center [1118, 406] width 90 height 15
type input "Slug"
click at [1108, 338] on div "Do Not Export" at bounding box center [1122, 329] width 114 height 20
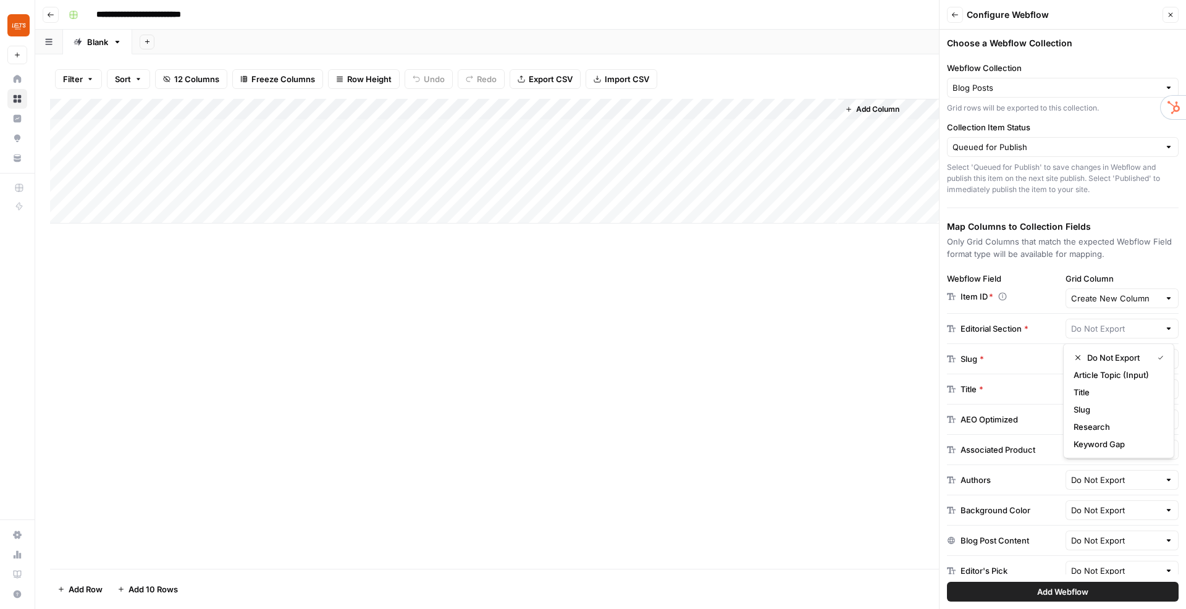
type input "Do Not Export"
click at [1097, 281] on label "Grid Column" at bounding box center [1122, 278] width 114 height 12
click at [1097, 292] on input "Create New Column" at bounding box center [1115, 298] width 89 height 12
click at [1118, 300] on input "Grid Column" at bounding box center [1115, 298] width 89 height 12
type input "Create New Column"
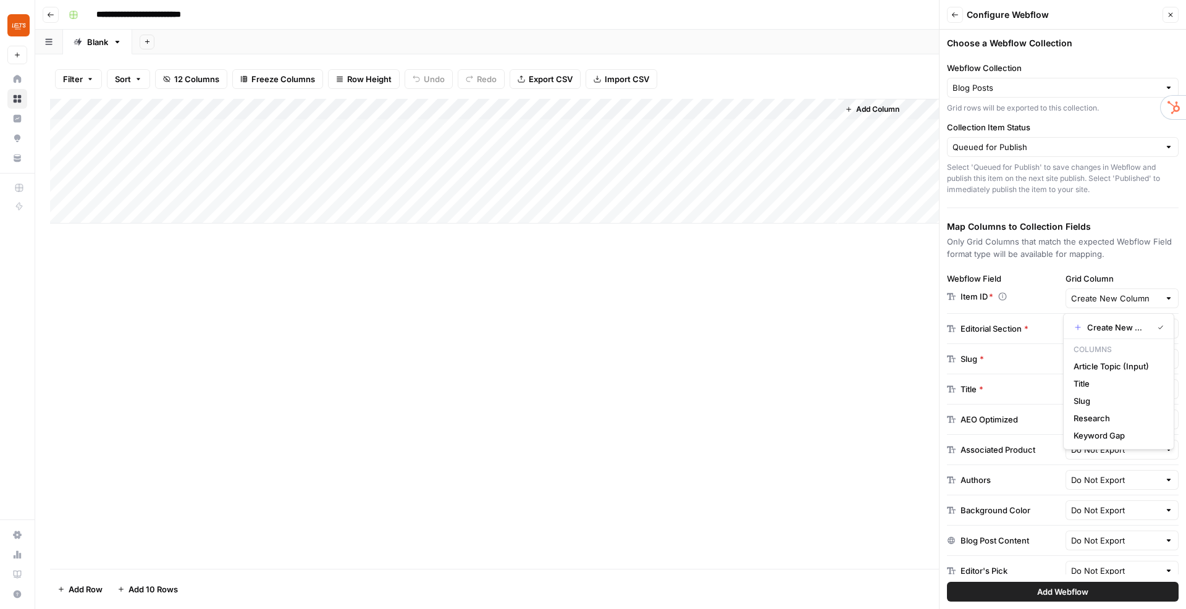
click at [1128, 267] on div "Choose a Webflow Collection Webflow Collection Blog Posts Grid rows will be exp…" at bounding box center [1062, 319] width 246 height 579
click at [1172, 15] on icon "button" at bounding box center [1170, 14] width 7 height 7
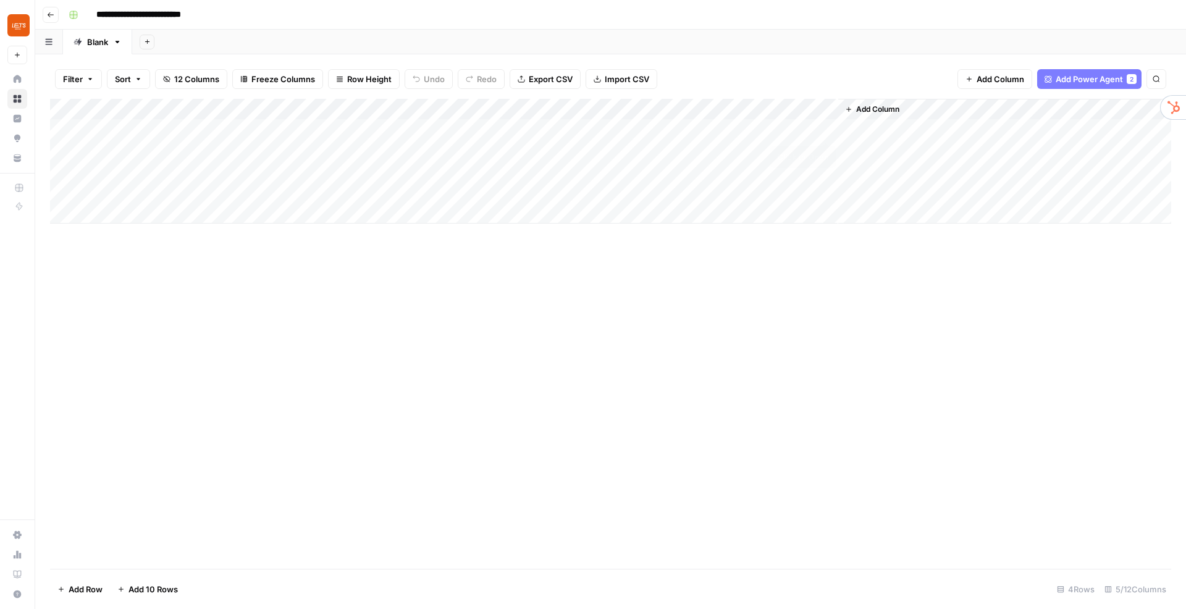
click at [824, 128] on div "Add Column" at bounding box center [610, 161] width 1121 height 125
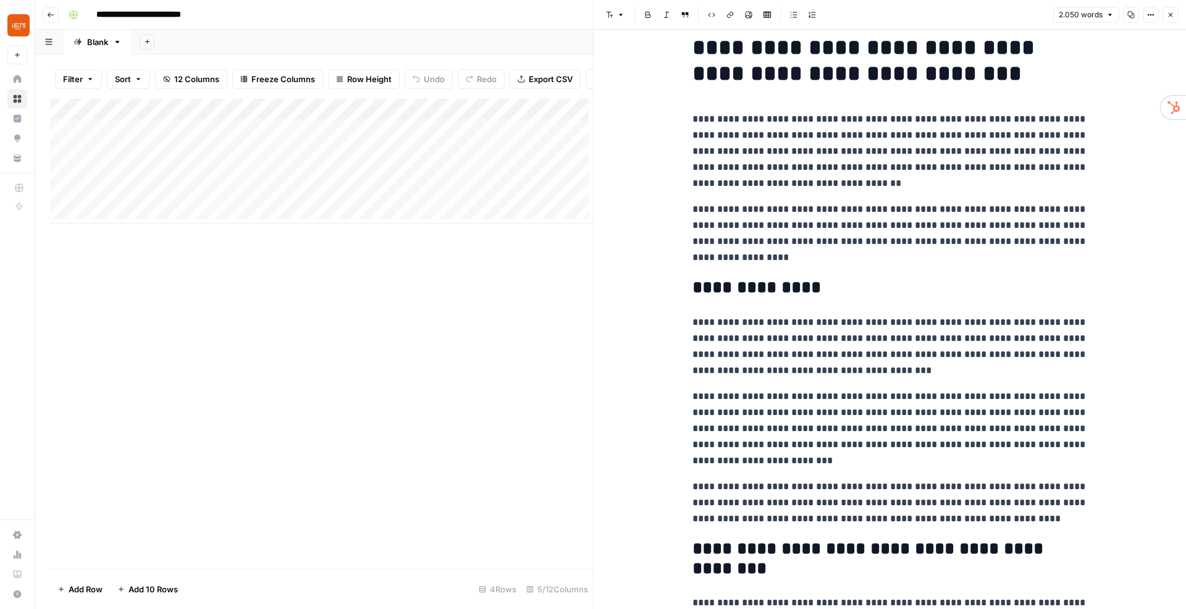
scroll to position [31, 0]
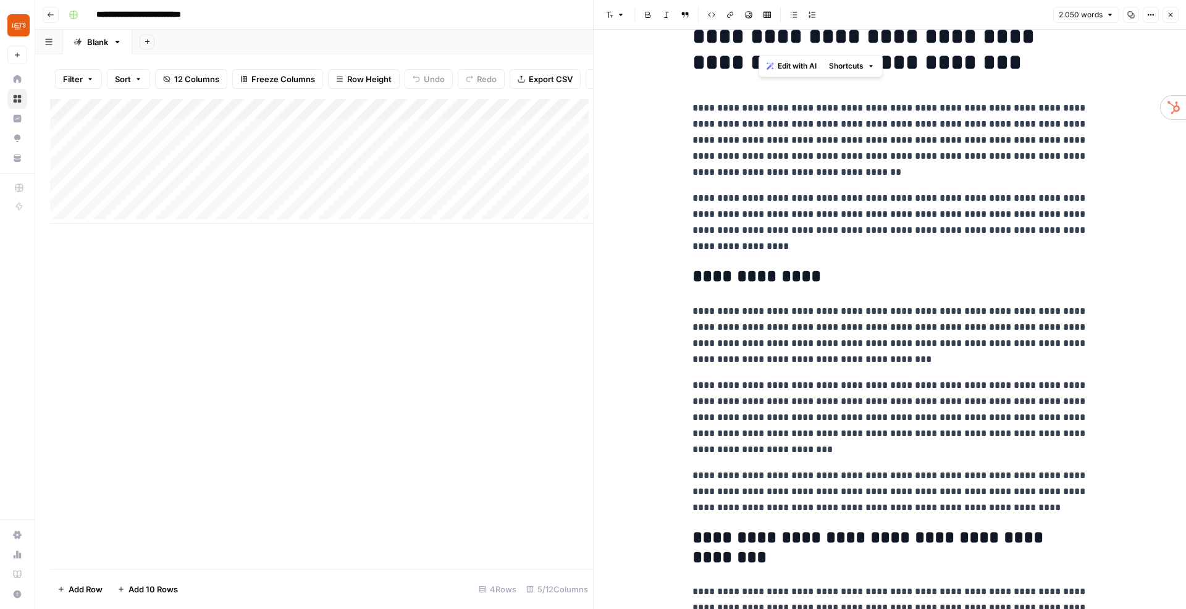
click at [764, 43] on h1 "**********" at bounding box center [889, 49] width 395 height 52
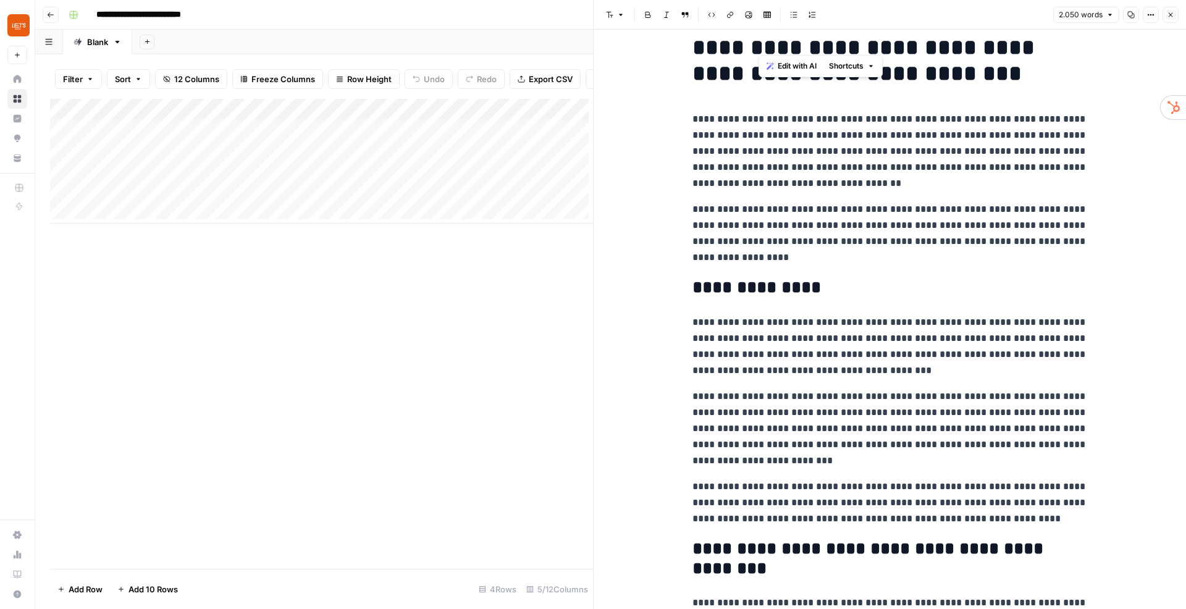
scroll to position [0, 0]
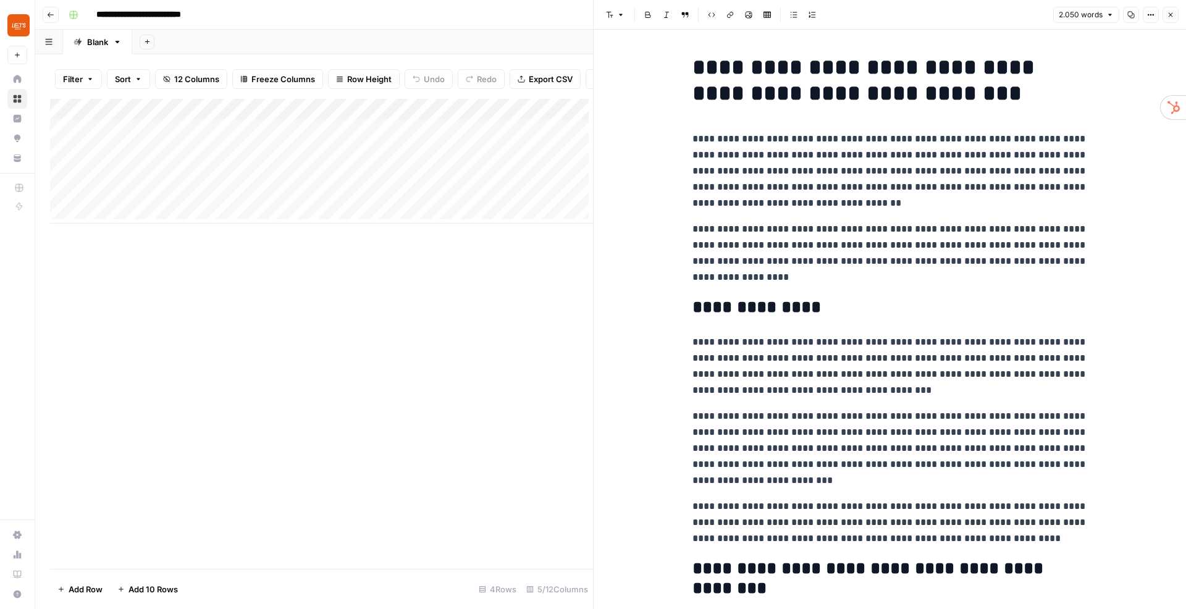
click at [528, 51] on div "Add Sheet" at bounding box center [659, 42] width 1054 height 25
drag, startPoint x: 886, startPoint y: 70, endPoint x: 895, endPoint y: 70, distance: 9.3
click at [895, 70] on h1 "**********" at bounding box center [889, 80] width 395 height 52
click at [959, 64] on h1 "**********" at bounding box center [889, 80] width 395 height 52
click at [804, 137] on p "**********" at bounding box center [889, 171] width 395 height 80
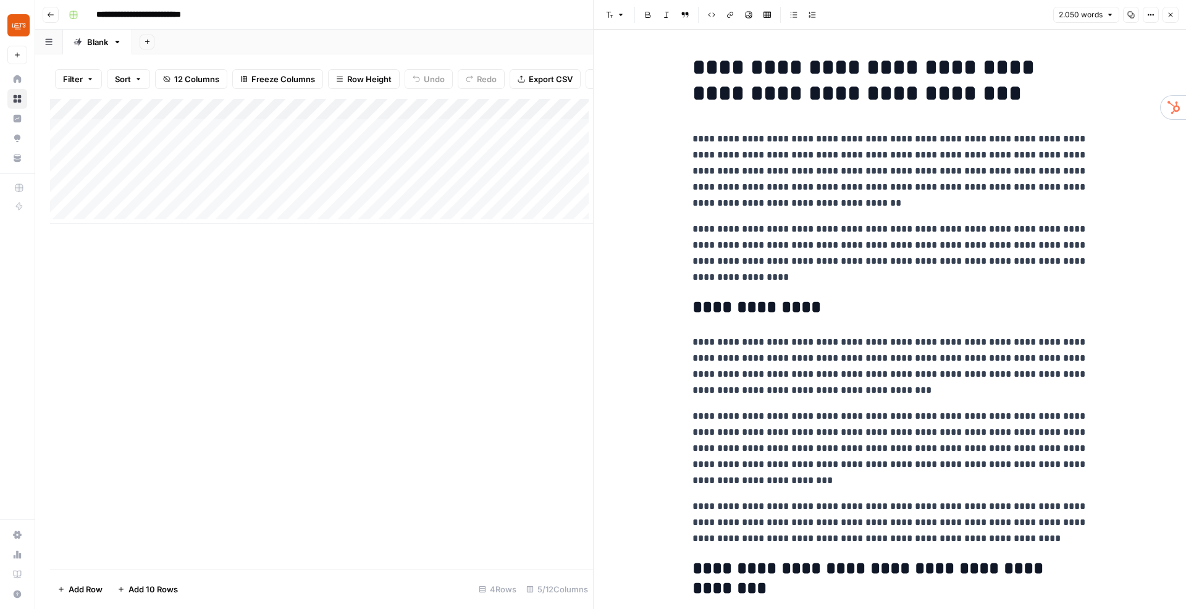
click at [539, 38] on div "Add Sheet" at bounding box center [659, 42] width 1054 height 25
click at [1172, 13] on icon "button" at bounding box center [1170, 14] width 7 height 7
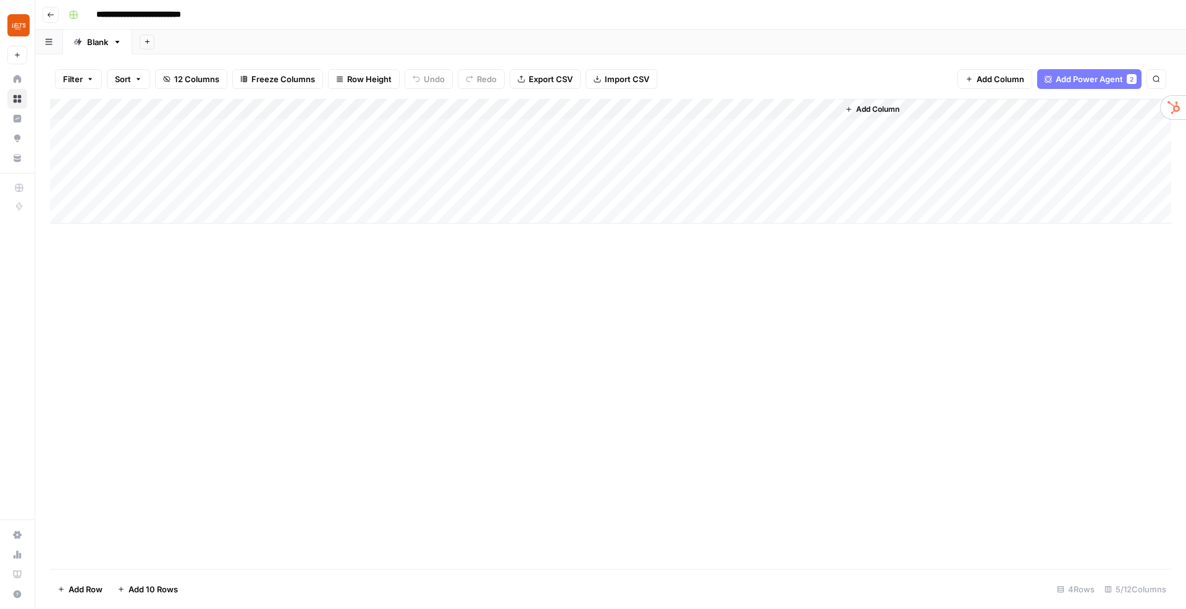
click at [701, 109] on div "Add Column" at bounding box center [610, 161] width 1121 height 125
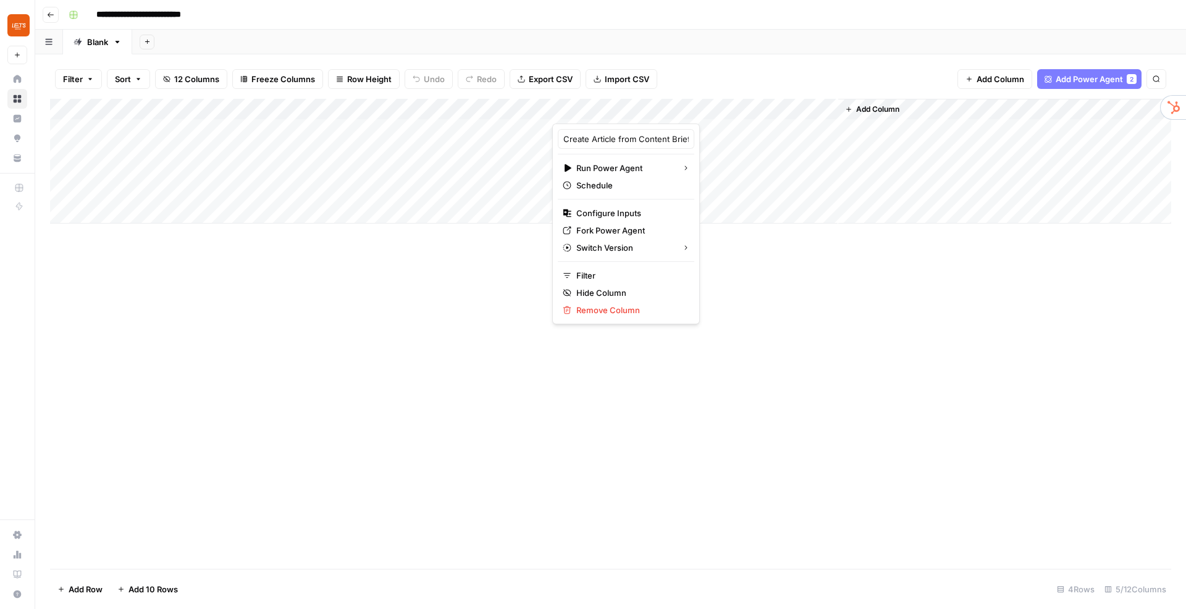
click at [728, 83] on div "Filter Sort 12 Columns Freeze Columns Row Height Undo Redo Export CSV Import CS…" at bounding box center [610, 79] width 1121 height 40
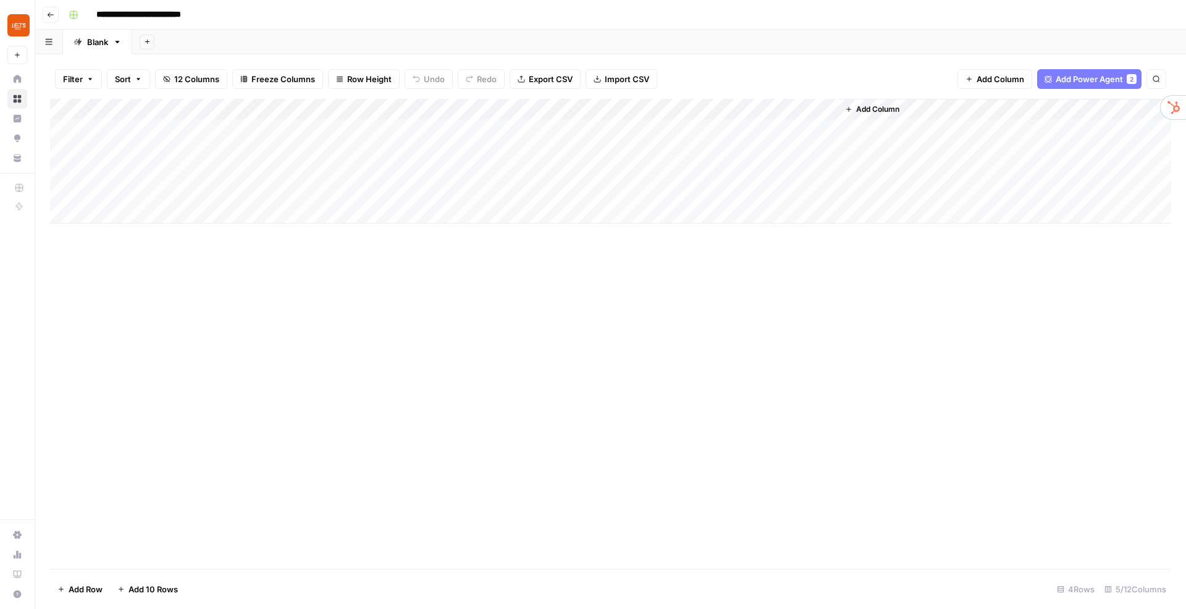
click at [829, 109] on div "Add Column" at bounding box center [610, 161] width 1121 height 125
click at [828, 109] on div at bounding box center [782, 111] width 112 height 25
click at [697, 111] on div "Add Column" at bounding box center [610, 161] width 1121 height 125
click at [902, 110] on button "Add Column" at bounding box center [872, 109] width 64 height 16
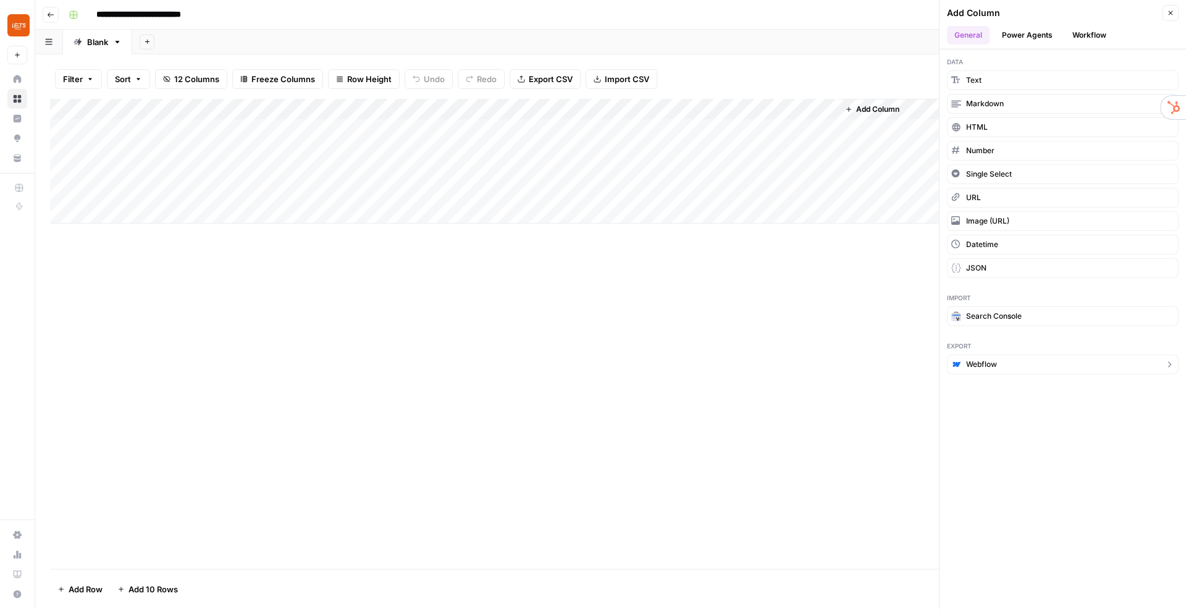
click at [986, 361] on span "Webflow" at bounding box center [981, 364] width 31 height 11
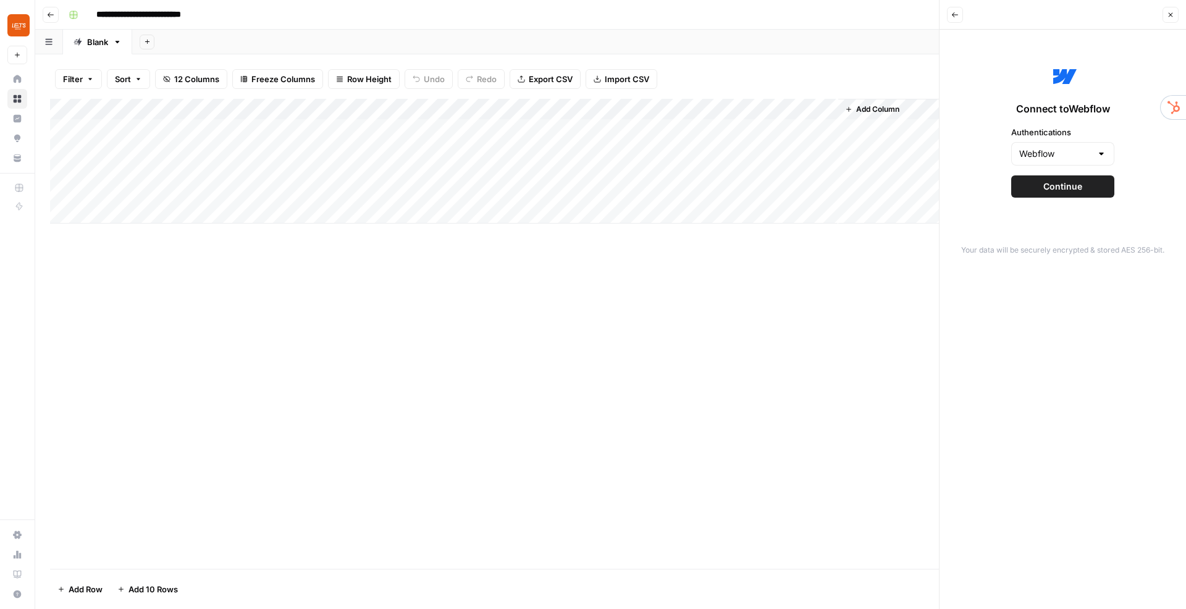
click at [1072, 193] on button "Continue" at bounding box center [1062, 186] width 103 height 22
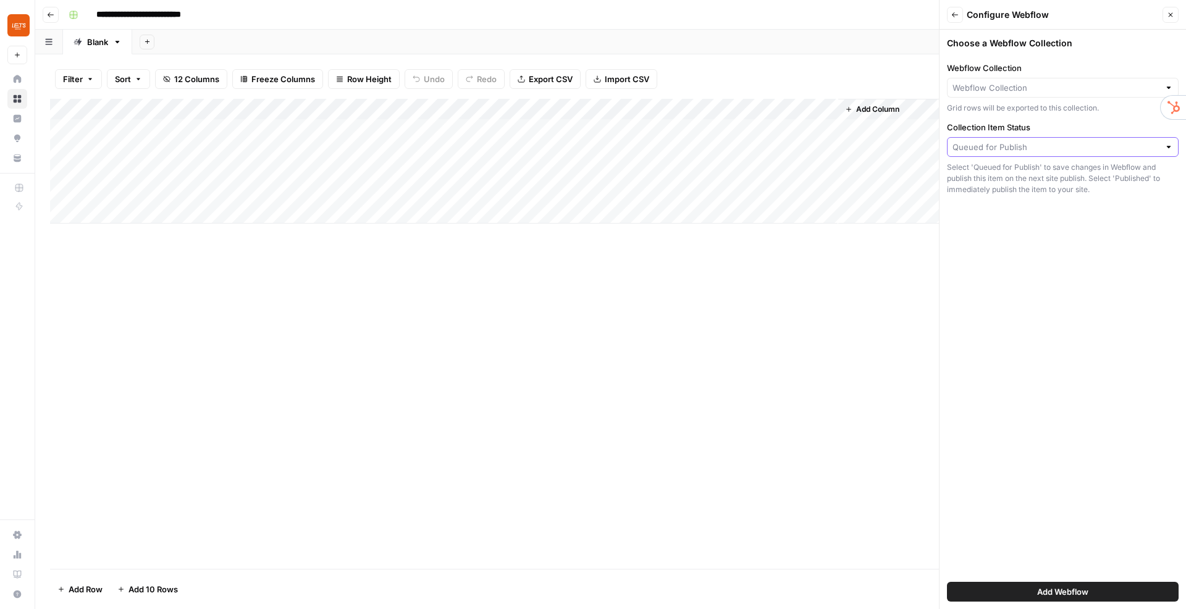
click at [1019, 150] on input "Collection Item Status" at bounding box center [1055, 147] width 207 height 12
click at [1004, 180] on span "Queued for Publish" at bounding box center [1054, 176] width 195 height 12
type input "Queued for Publish"
click at [1165, 22] on button "Close" at bounding box center [1170, 15] width 16 height 16
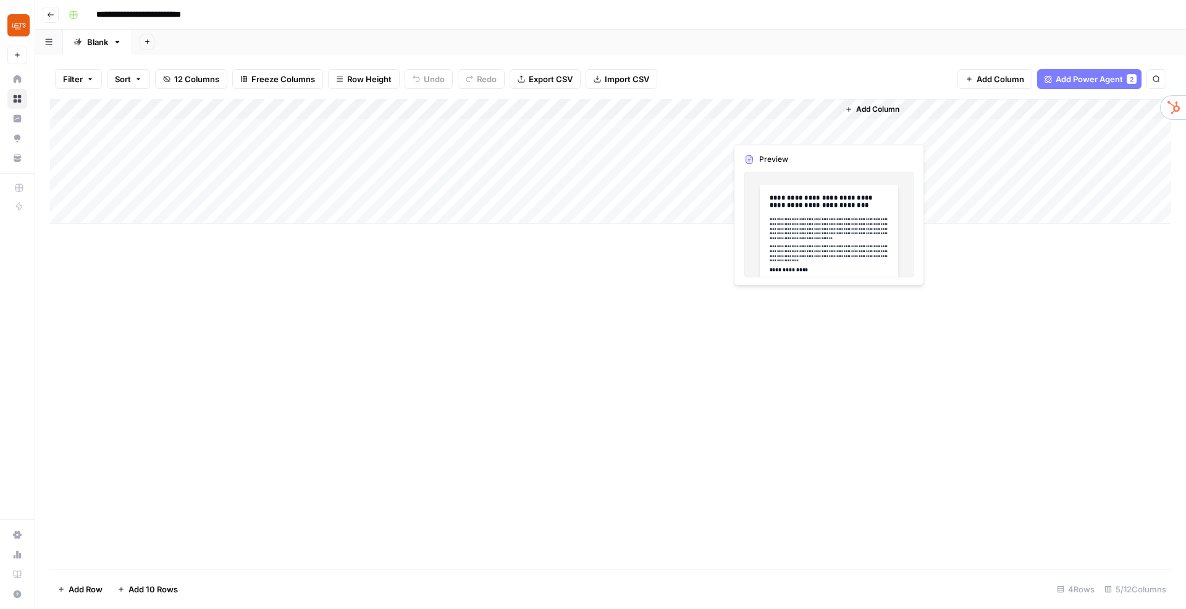
click at [768, 132] on div "Add Column" at bounding box center [610, 161] width 1121 height 125
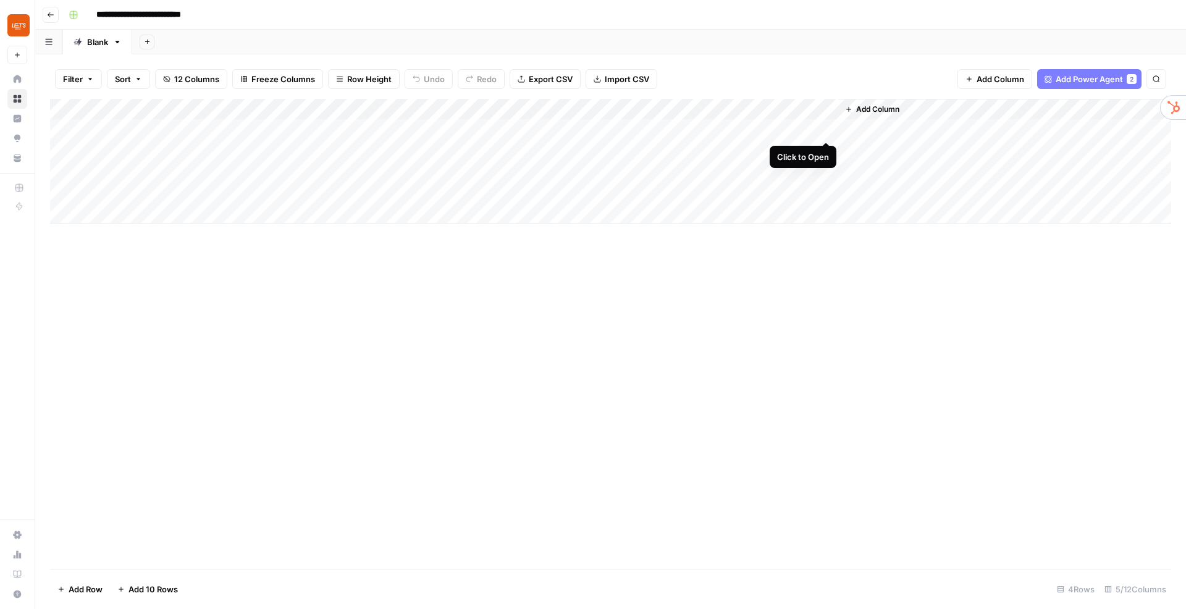
click at [828, 128] on div "Add Column" at bounding box center [610, 161] width 1121 height 125
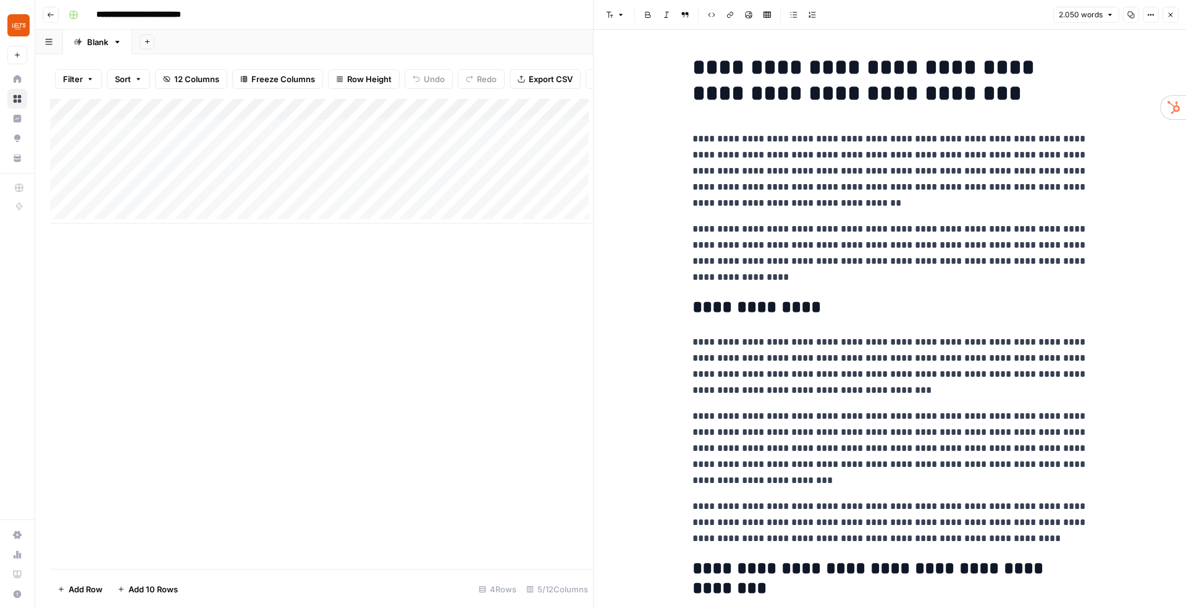
drag, startPoint x: 1173, startPoint y: 15, endPoint x: 932, endPoint y: 244, distance: 332.0
click at [932, 244] on div "**********" at bounding box center [889, 304] width 593 height 609
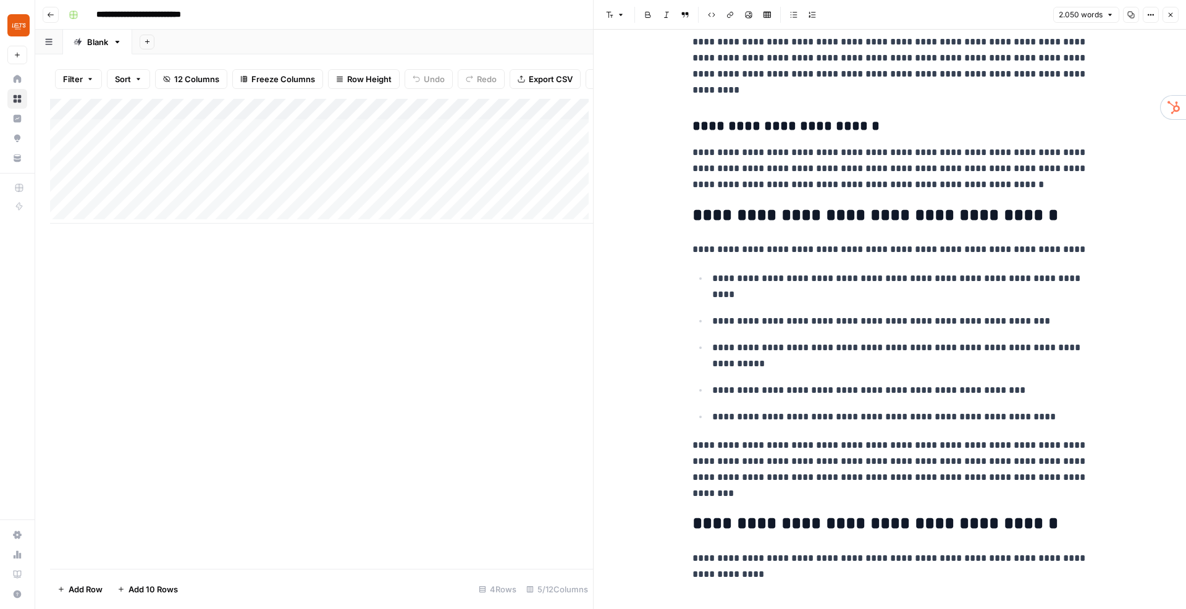
scroll to position [1451, 0]
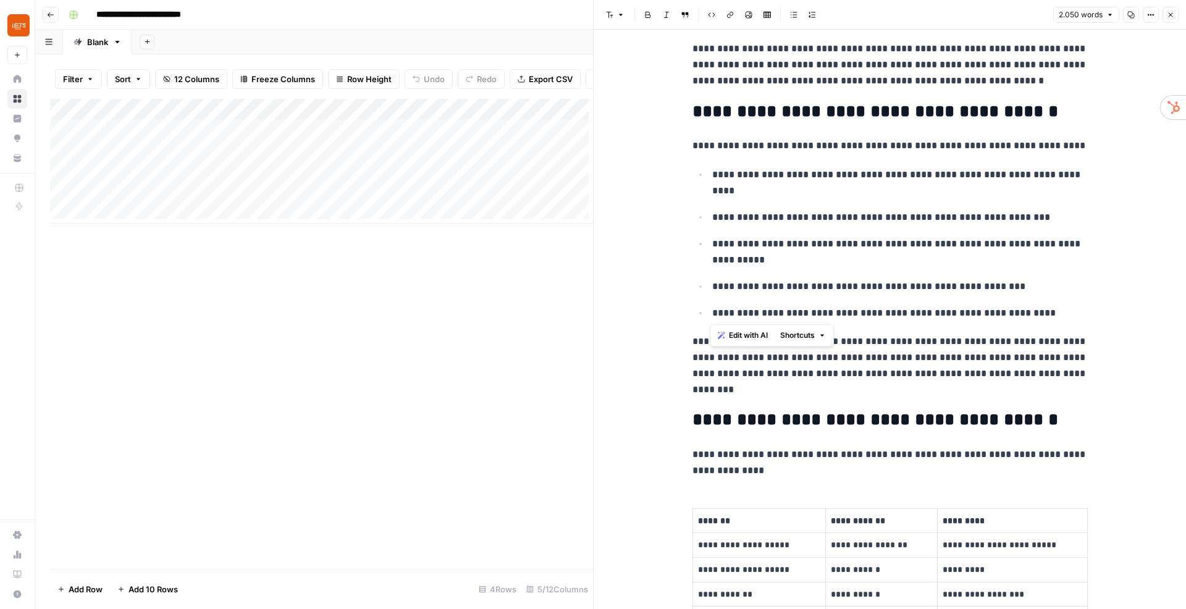
drag, startPoint x: 1054, startPoint y: 316, endPoint x: 707, endPoint y: 175, distance: 374.6
click at [707, 175] on ul "**********" at bounding box center [889, 243] width 395 height 155
click at [937, 363] on p "**********" at bounding box center [889, 366] width 395 height 64
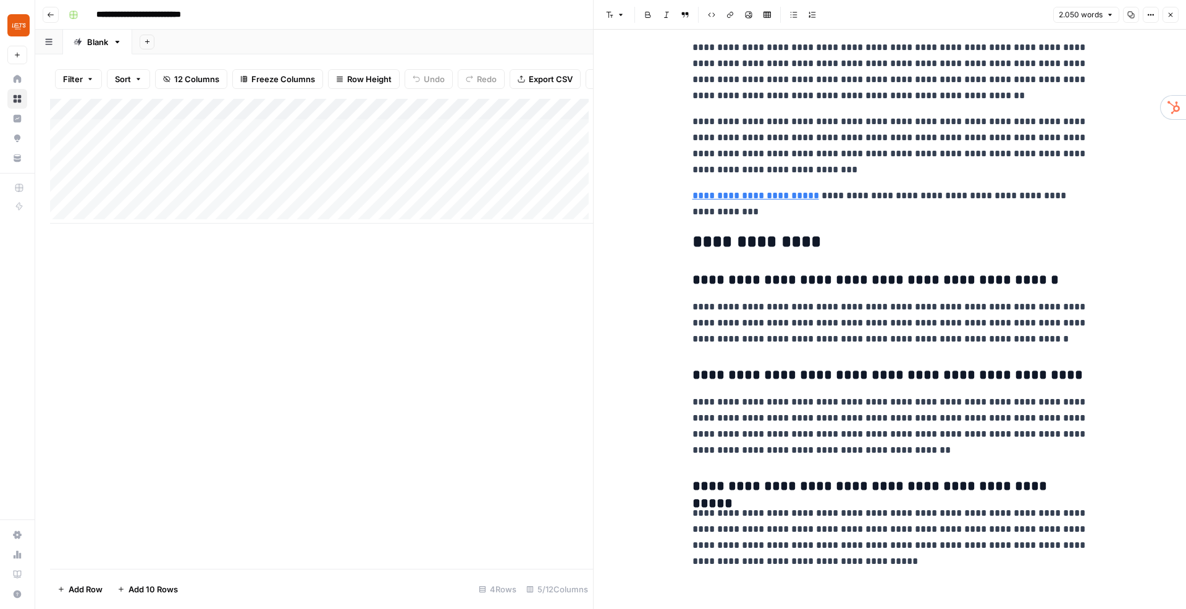
scroll to position [4926, 0]
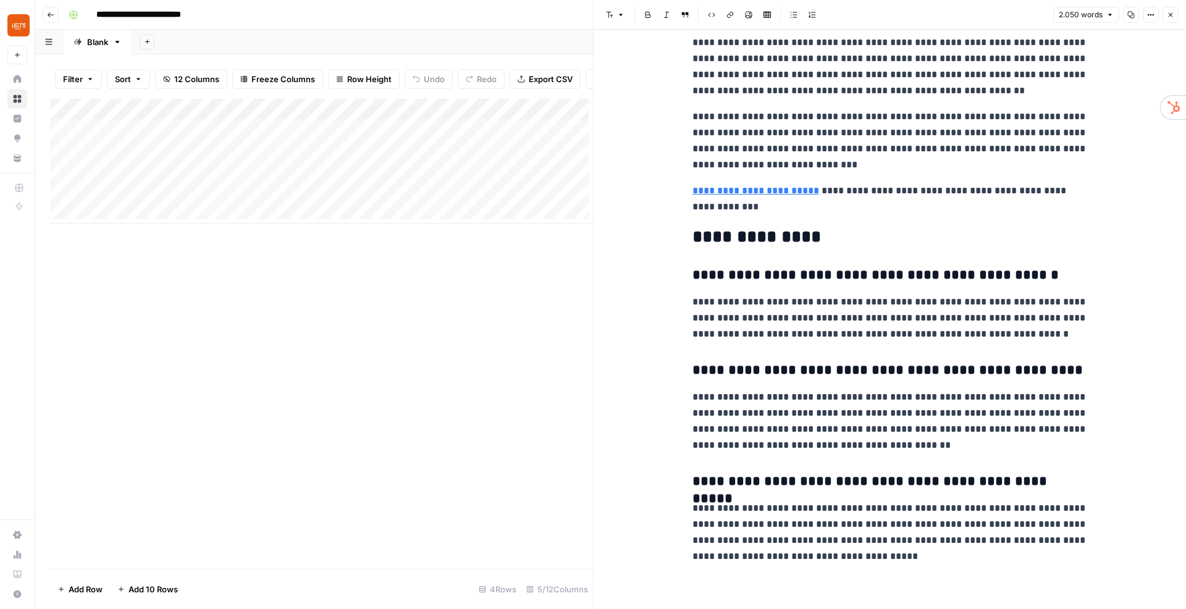
click at [1167, 10] on button "Close" at bounding box center [1170, 15] width 16 height 16
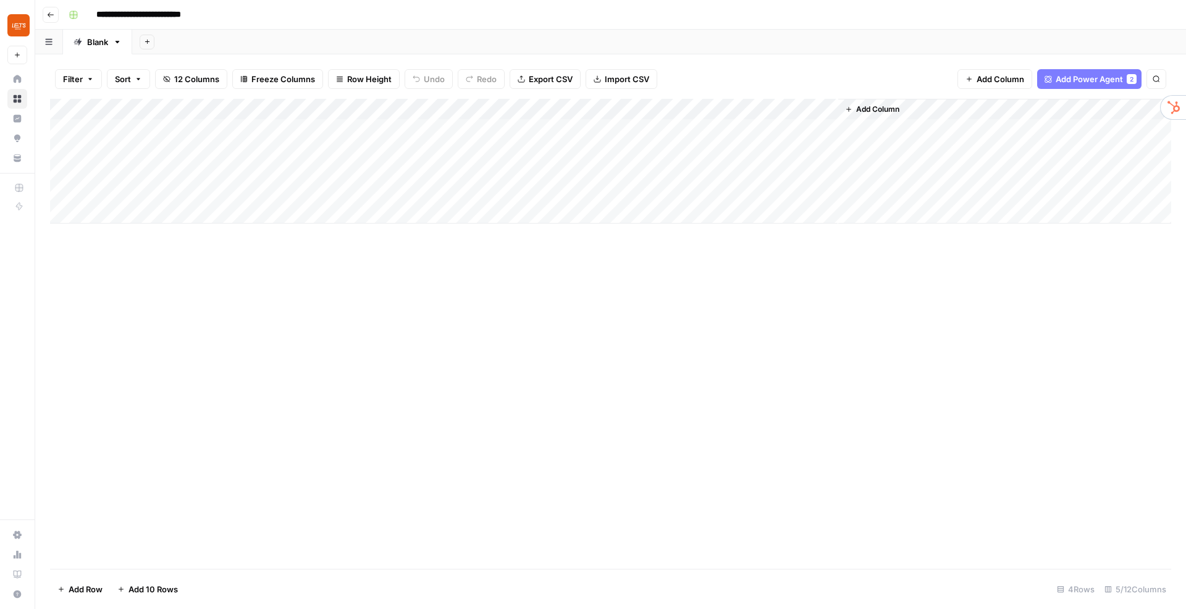
click at [984, 111] on div "Add Column" at bounding box center [1004, 161] width 333 height 125
click at [926, 111] on div "Add Column" at bounding box center [1004, 161] width 333 height 125
click at [886, 112] on span "Add Column" at bounding box center [877, 109] width 43 height 11
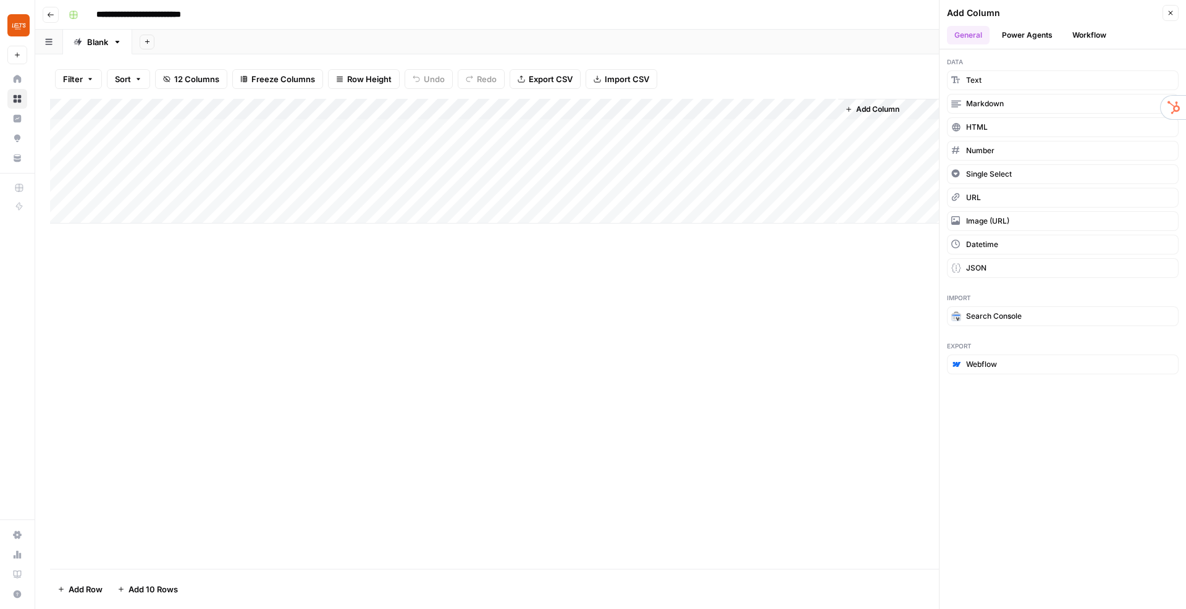
click at [1083, 32] on button "Workflow" at bounding box center [1089, 35] width 49 height 19
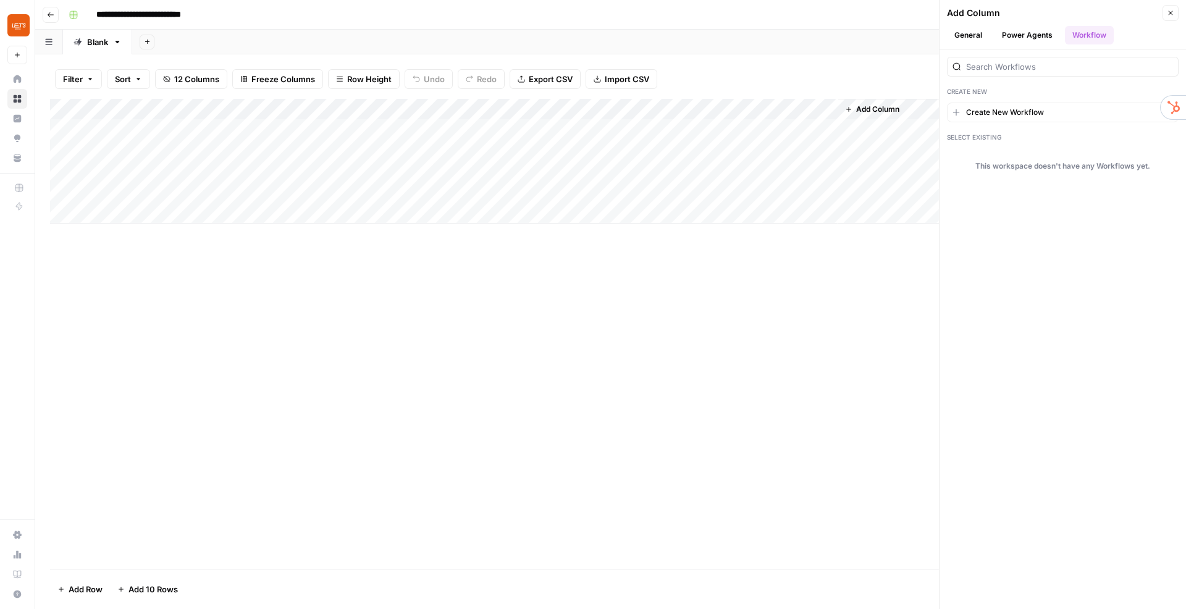
click at [1001, 112] on span "Create New Workflow" at bounding box center [1005, 112] width 78 height 11
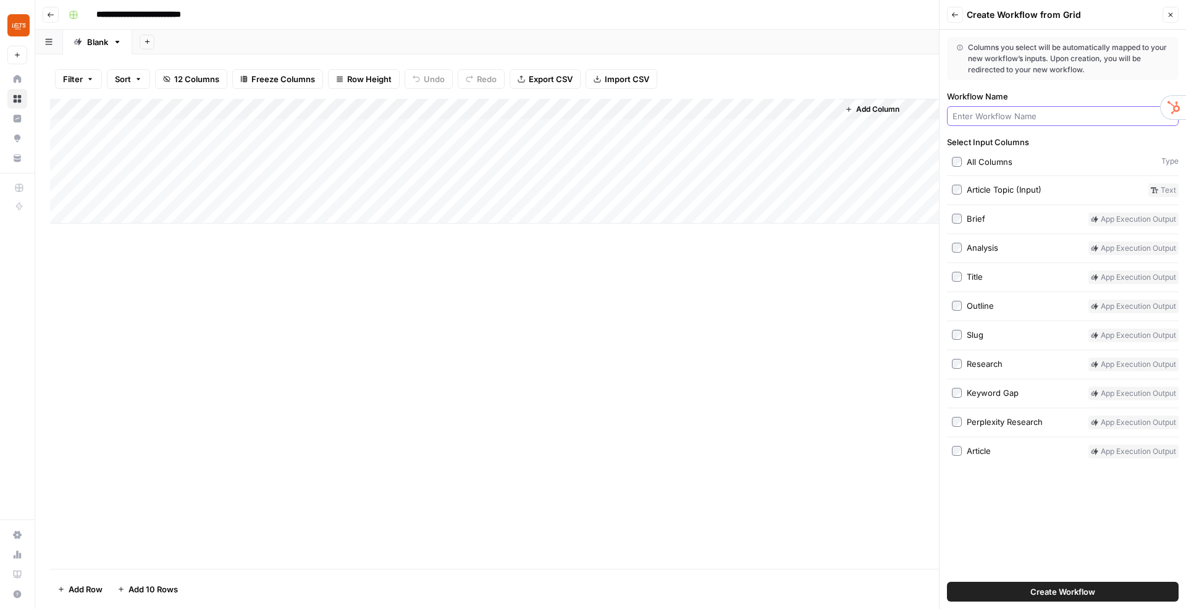
click at [1030, 120] on input "Workflow Name" at bounding box center [1062, 116] width 220 height 12
click at [956, 456] on label "Article" at bounding box center [1018, 452] width 132 height 14
click at [1081, 596] on span "Create Workflow" at bounding box center [1062, 591] width 65 height 12
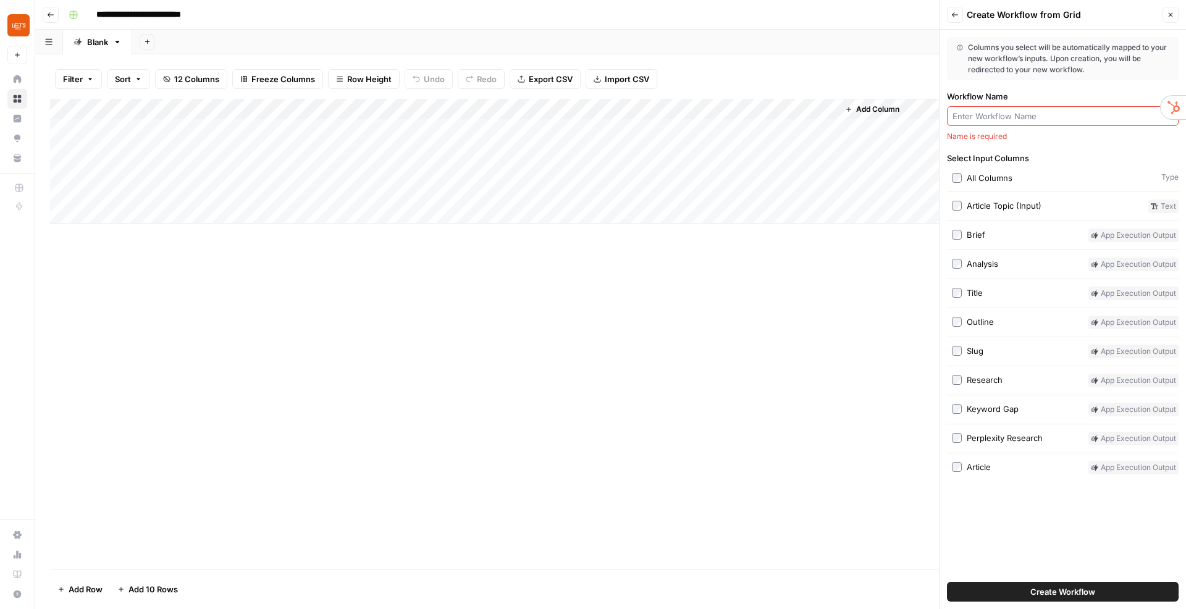
click at [980, 117] on input "Workflow Name" at bounding box center [1062, 116] width 220 height 12
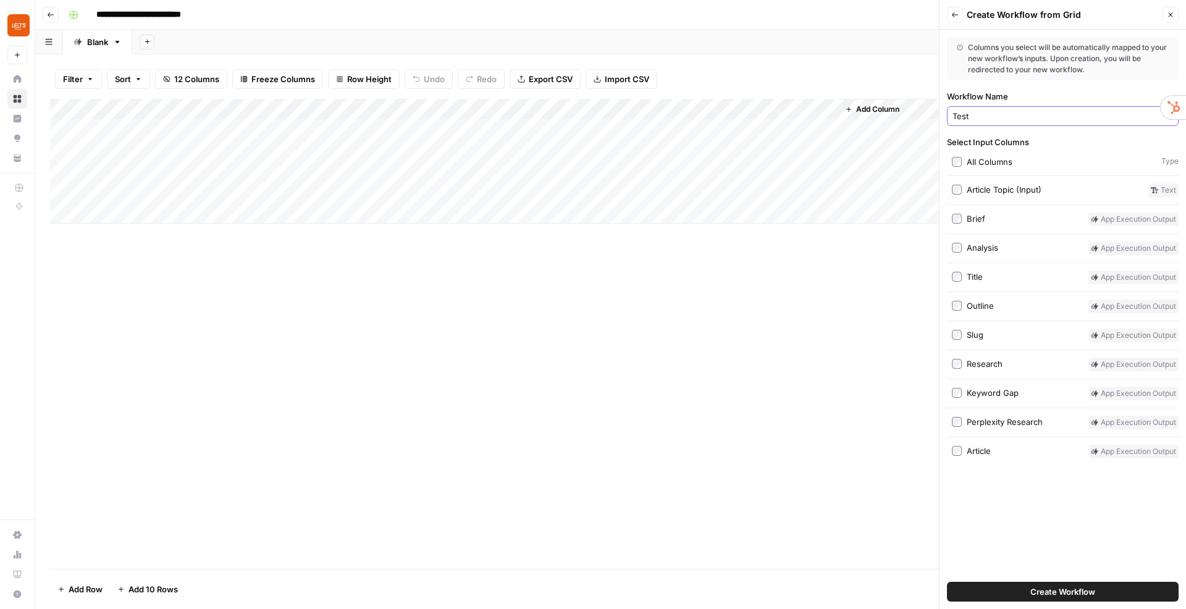
type input "Test"
click at [1049, 595] on span "Create Workflow" at bounding box center [1062, 591] width 65 height 12
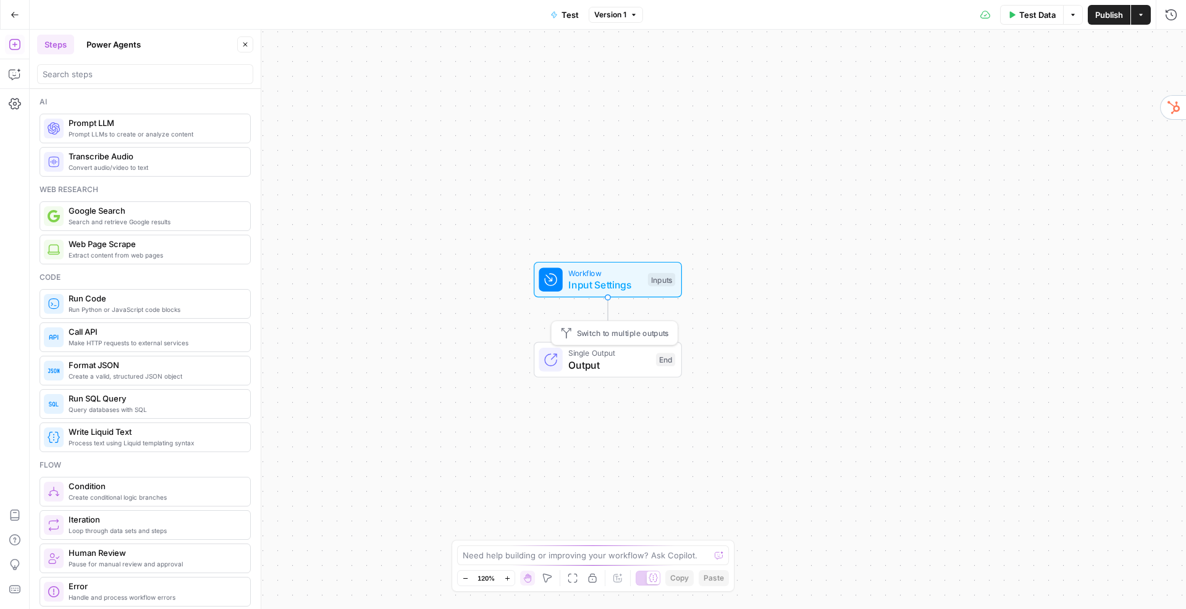
click at [591, 369] on span "Output" at bounding box center [609, 365] width 82 height 15
click at [592, 268] on span "Workflow" at bounding box center [604, 273] width 73 height 12
click at [1085, 95] on input "Article (Optional)" at bounding box center [1069, 99] width 197 height 12
click at [1008, 103] on input "Article (Optional)" at bounding box center [1069, 99] width 197 height 12
click at [1042, 199] on form "Article (Optional) edit field Delete group Add Field Options" at bounding box center [1062, 334] width 246 height 550
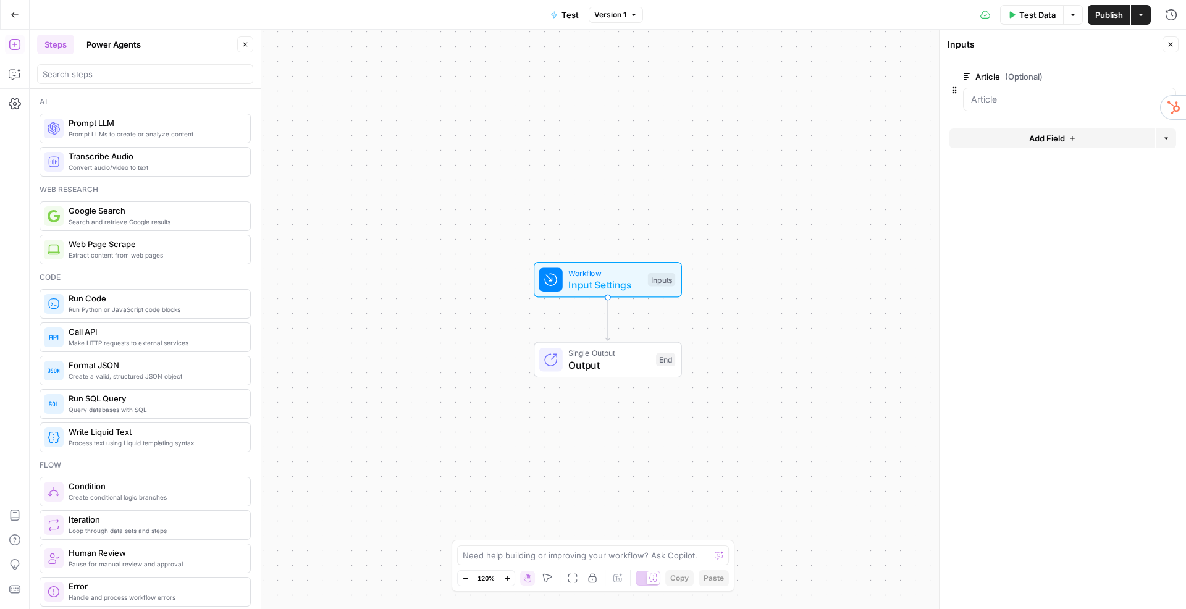
click at [575, 364] on span "Output" at bounding box center [609, 365] width 82 height 15
click at [425, 196] on div "Workflow Input Settings Inputs Single Output Output End" at bounding box center [608, 319] width 1156 height 579
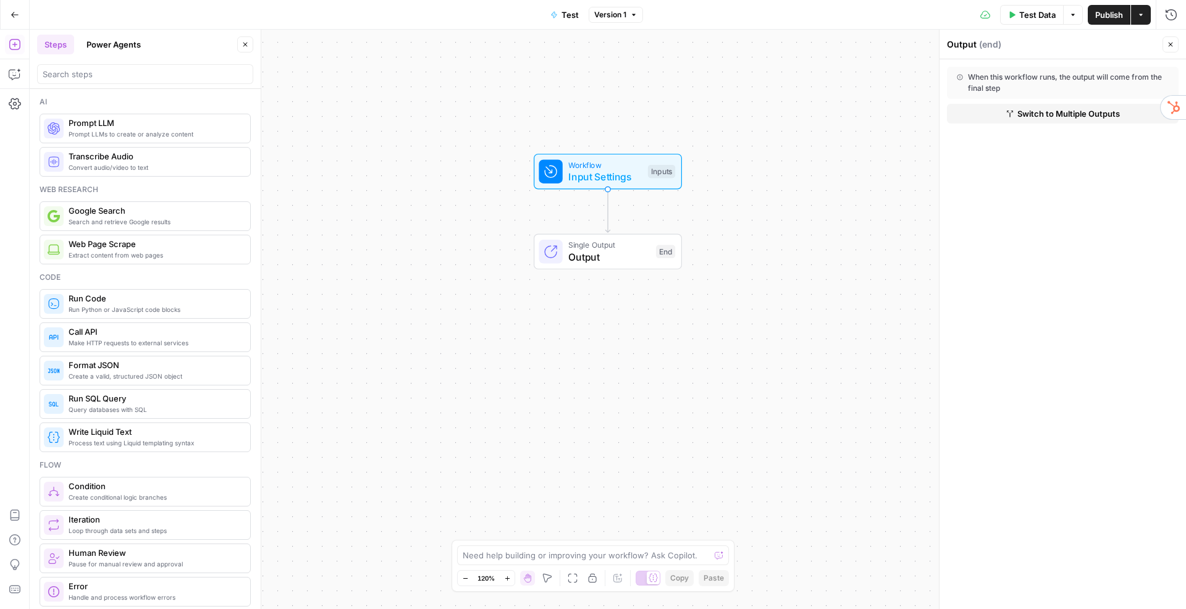
click at [606, 208] on icon "Edge from start to end" at bounding box center [607, 211] width 4 height 43
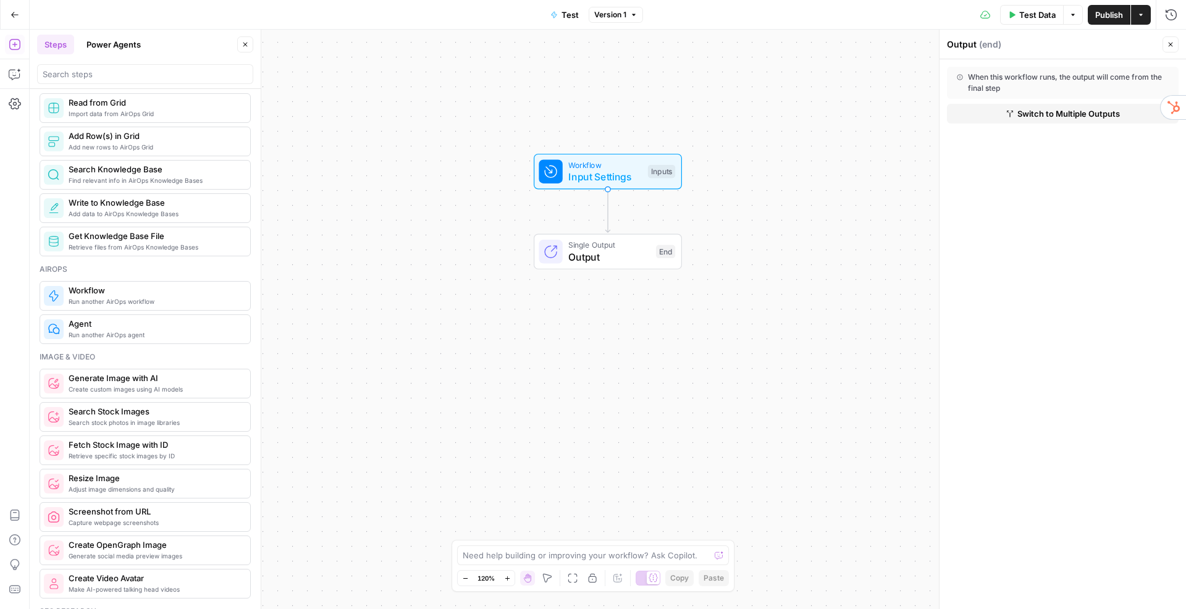
scroll to position [587, 0]
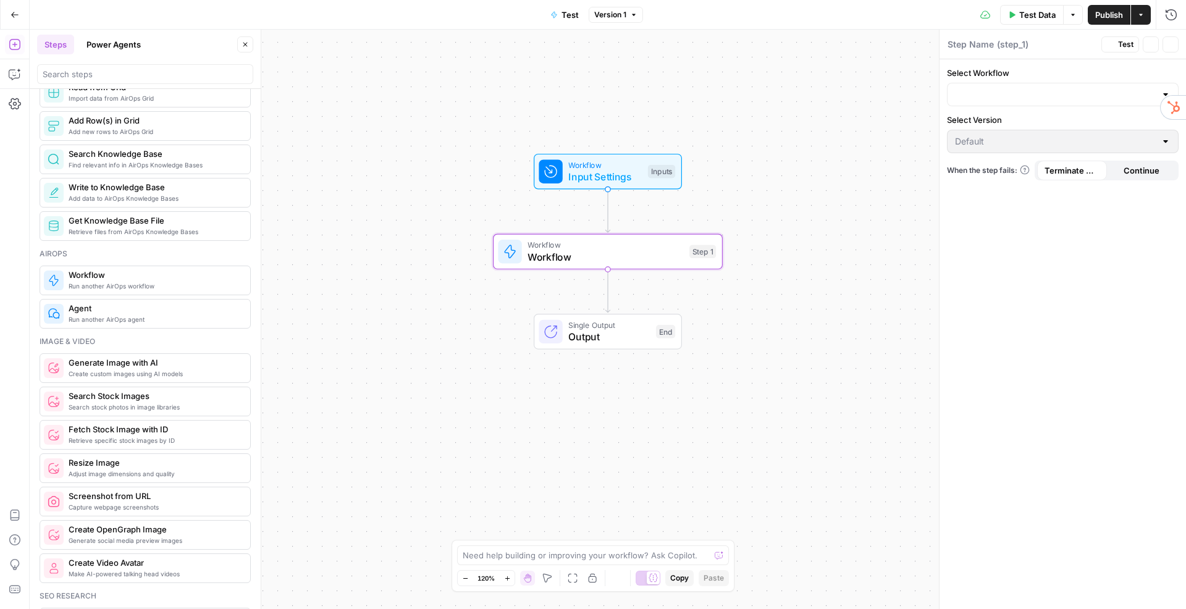
type textarea "Workflow"
click at [604, 258] on span "Workflow" at bounding box center [605, 257] width 156 height 15
click at [1007, 91] on input "Select Workflow" at bounding box center [1055, 94] width 201 height 12
click at [980, 122] on span "Test" at bounding box center [1060, 125] width 206 height 12
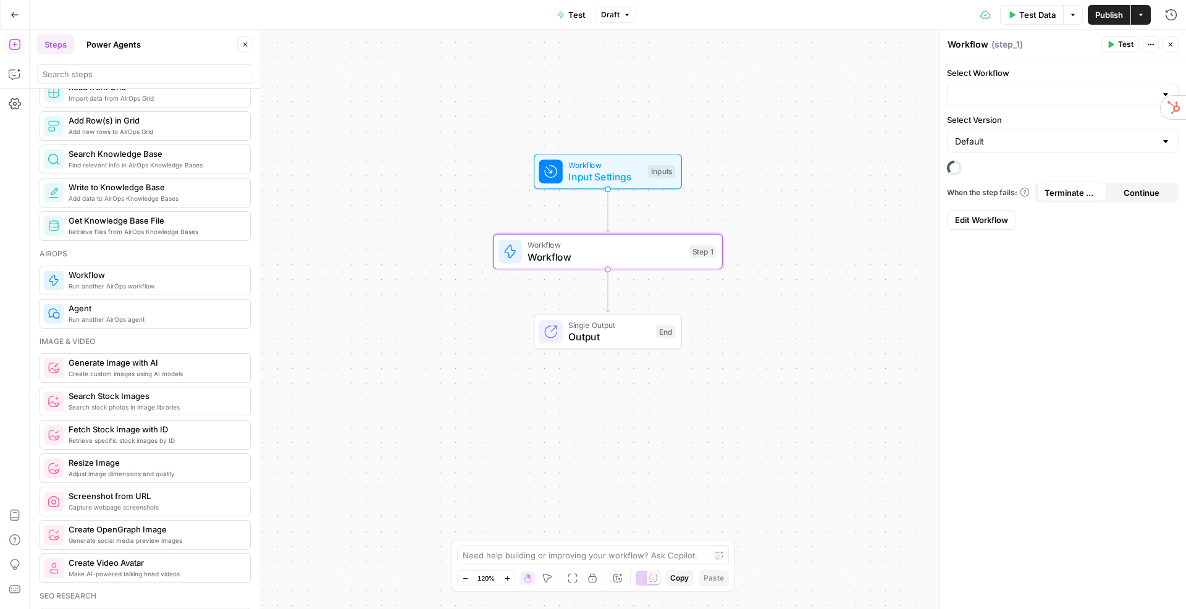
type input "Test"
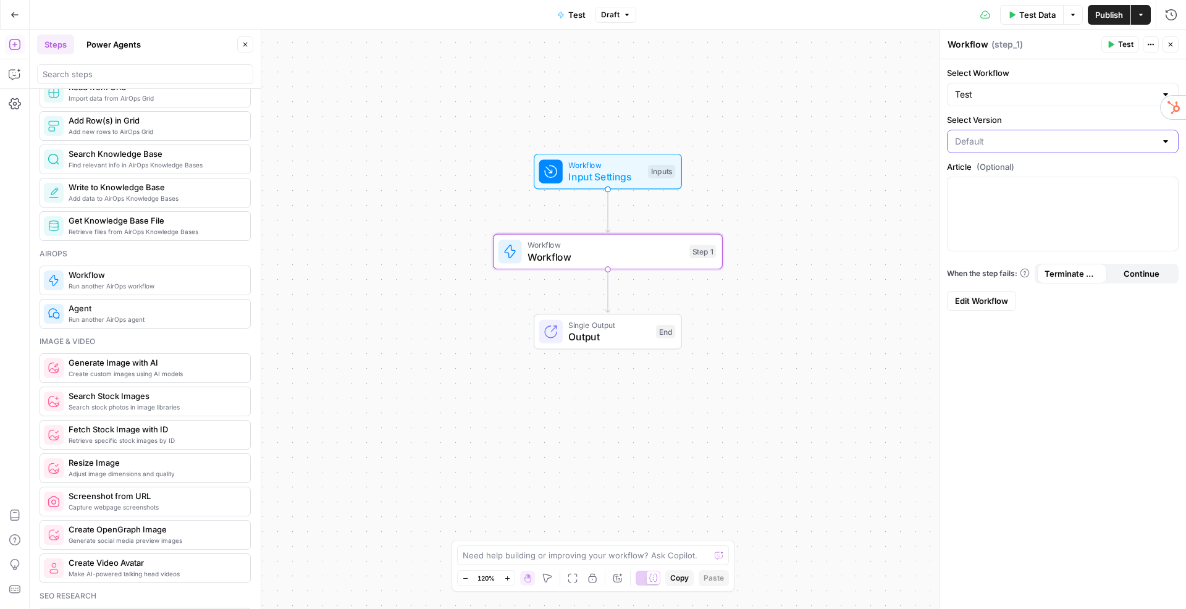
click at [1016, 143] on input "Select Version" at bounding box center [1055, 141] width 201 height 12
click at [980, 189] on span "Version 1" at bounding box center [1060, 189] width 206 height 12
type input "Version 1"
click at [1141, 279] on span "Continue" at bounding box center [1141, 273] width 36 height 12
click at [1069, 270] on span "Terminate Workflow" at bounding box center [1071, 273] width 55 height 12
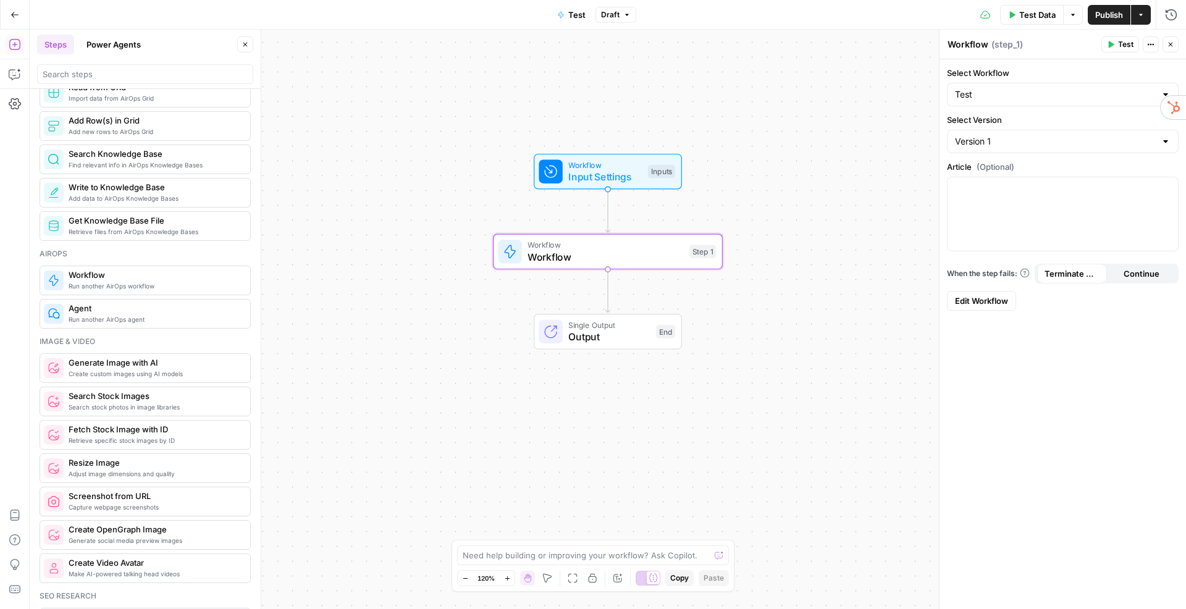
click at [1008, 300] on span "Edit Workflow" at bounding box center [981, 301] width 53 height 12
click at [652, 246] on span "Workflow" at bounding box center [605, 245] width 156 height 12
click at [19, 8] on button "Go Back" at bounding box center [15, 15] width 22 height 22
click at [17, 7] on button "Go Back" at bounding box center [15, 15] width 22 height 22
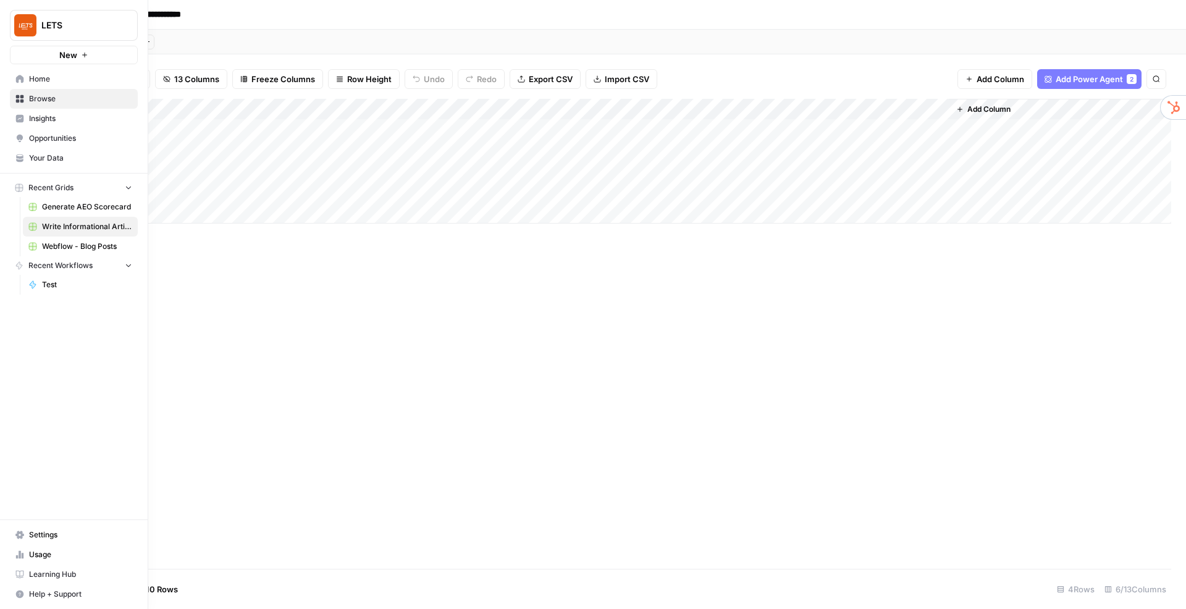
click at [101, 250] on span "Webflow - Blog Posts" at bounding box center [87, 246] width 90 height 11
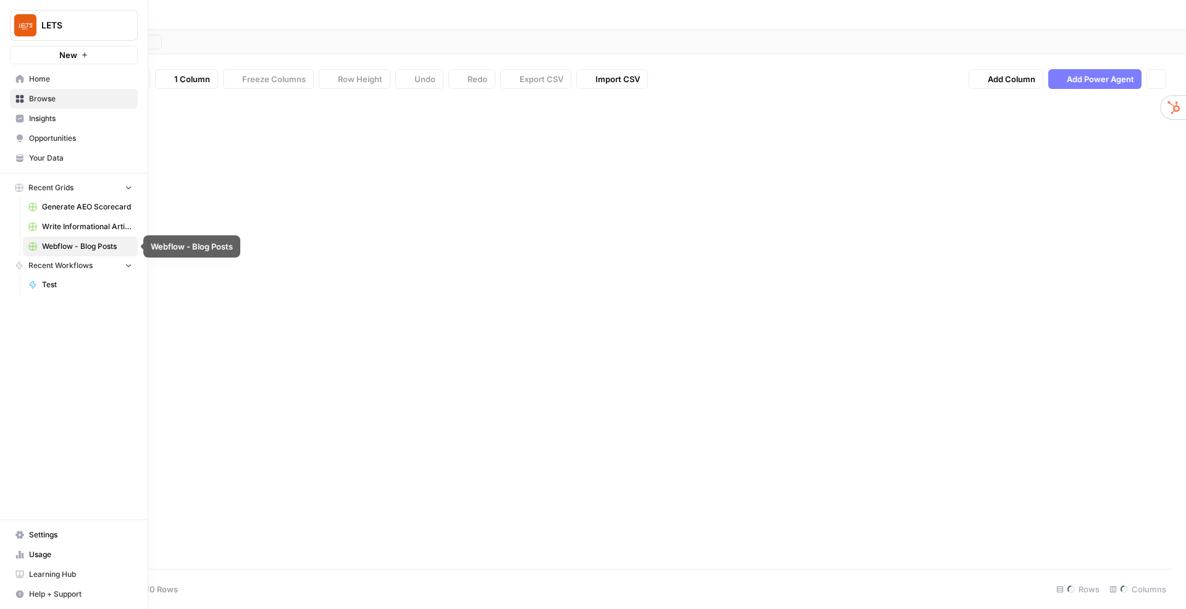
type input "**********"
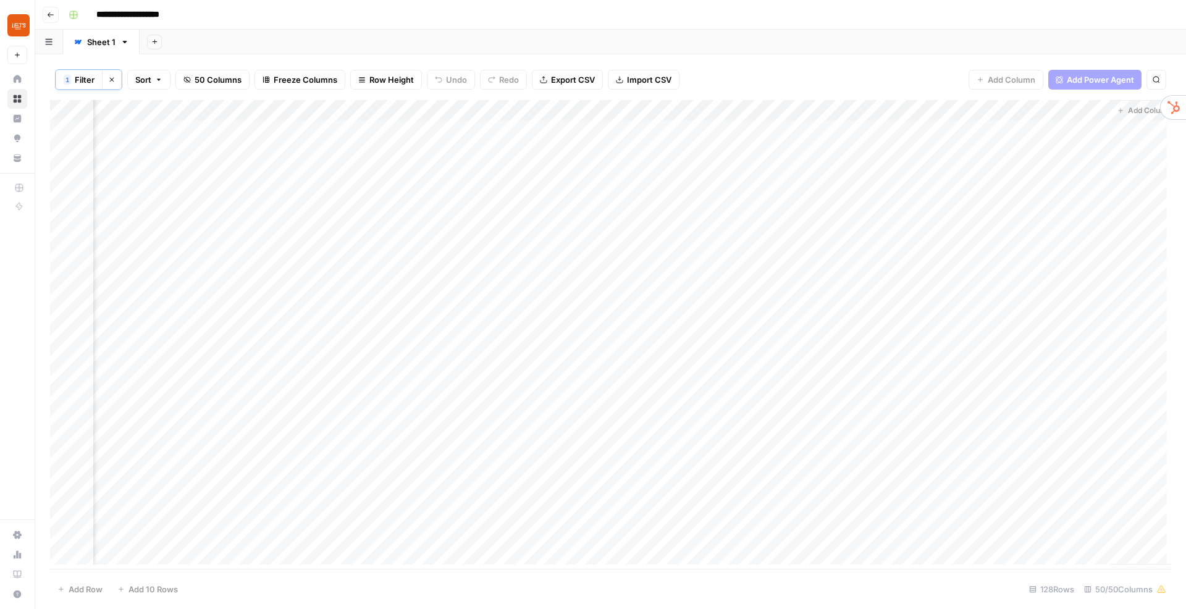
scroll to position [0, 6022]
click at [1072, 111] on div "Add Column" at bounding box center [610, 334] width 1121 height 469
click at [911, 81] on div "1 Filter Clear filters Sort 50 Columns Freeze Columns Row Height Undo Redo Expo…" at bounding box center [610, 79] width 1121 height 41
click at [154, 44] on icon "button" at bounding box center [154, 41] width 7 height 7
click at [500, 25] on header "**********" at bounding box center [610, 15] width 1151 height 30
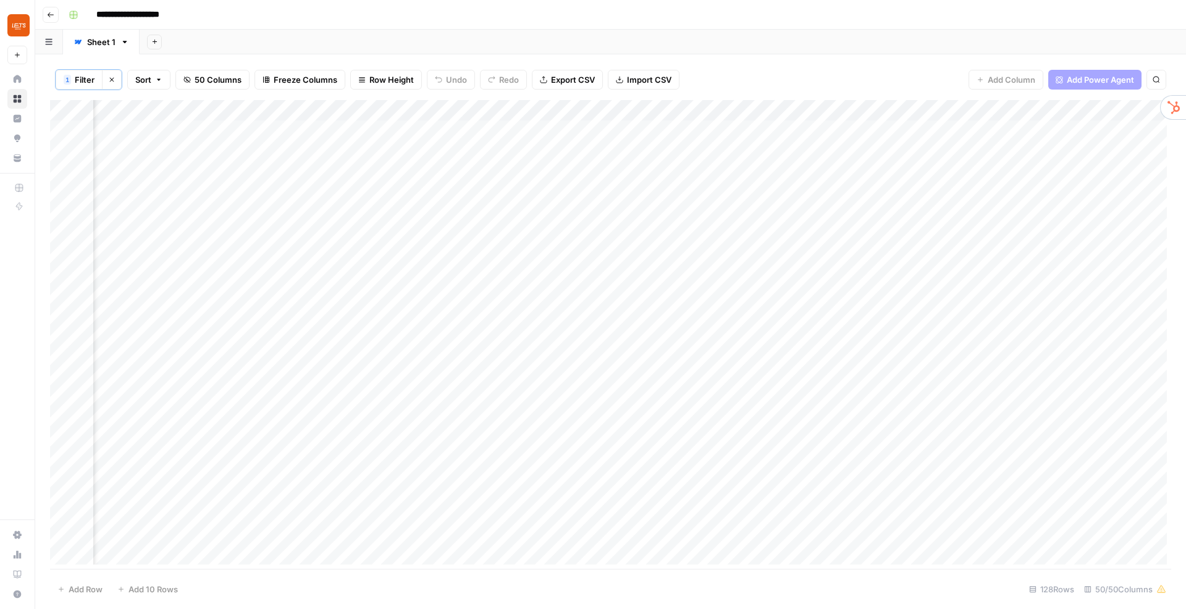
scroll to position [0, 5434]
click at [147, 40] on button "Add Sheet" at bounding box center [154, 42] width 15 height 15
click at [196, 105] on span "From Workflow" at bounding box center [215, 102] width 91 height 12
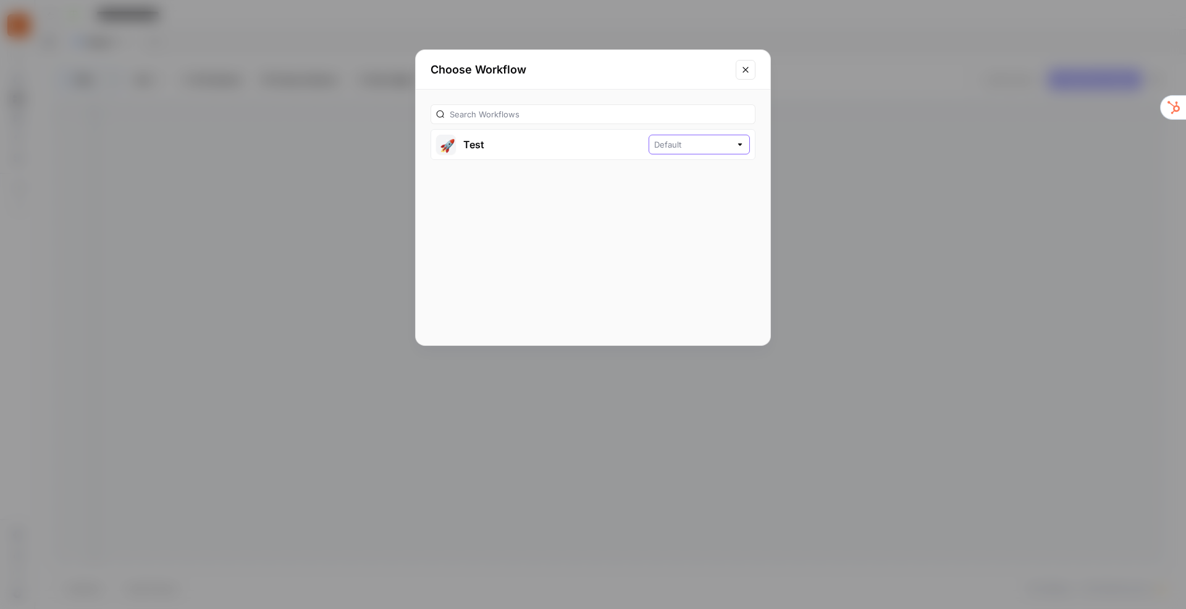
click at [684, 147] on input "text" at bounding box center [692, 144] width 77 height 12
click at [700, 174] on span "Default" at bounding box center [696, 173] width 54 height 12
type input "Default"
click at [481, 146] on button "🚀 Test" at bounding box center [539, 145] width 217 height 30
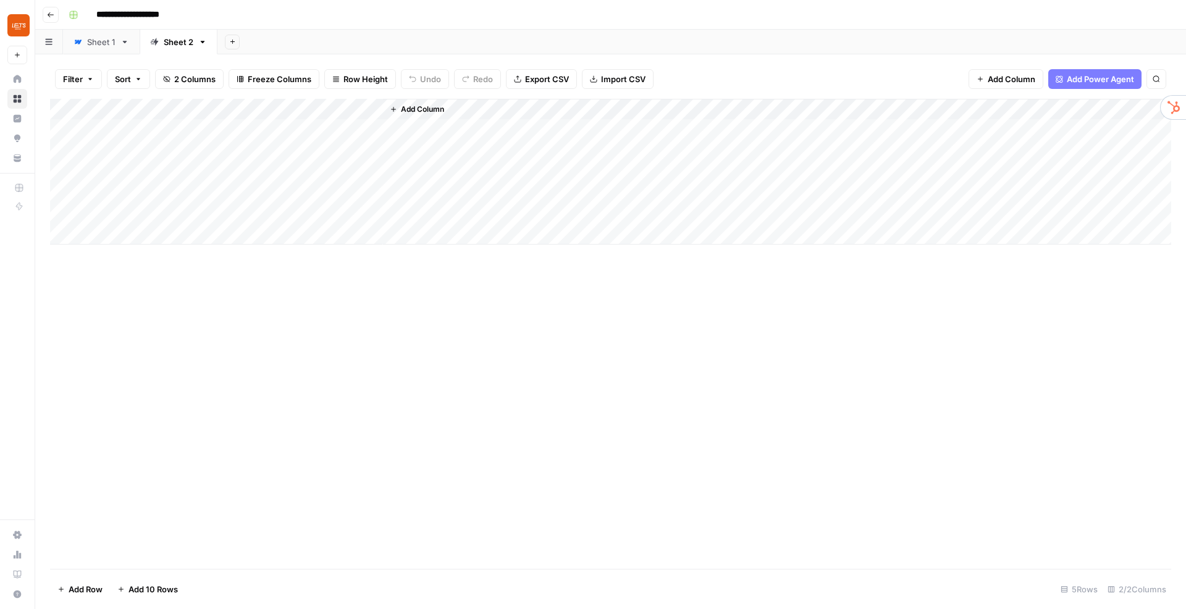
click at [327, 127] on div "Add Column" at bounding box center [610, 172] width 1121 height 146
click at [354, 128] on div "Add Column" at bounding box center [610, 172] width 1121 height 146
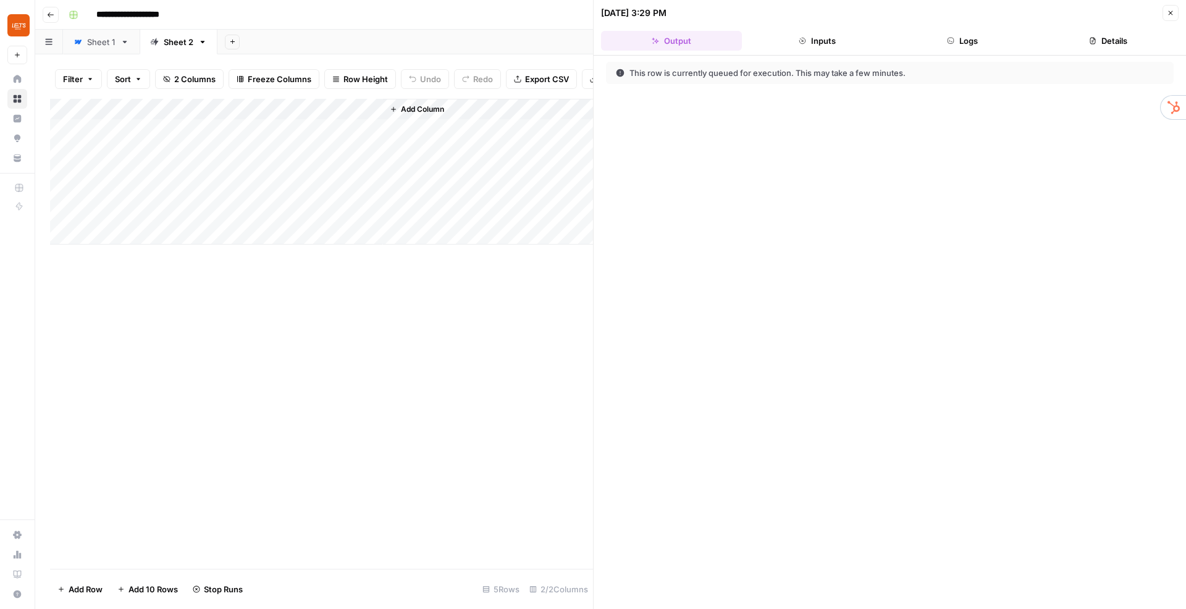
click at [827, 38] on button "Inputs" at bounding box center [817, 41] width 141 height 20
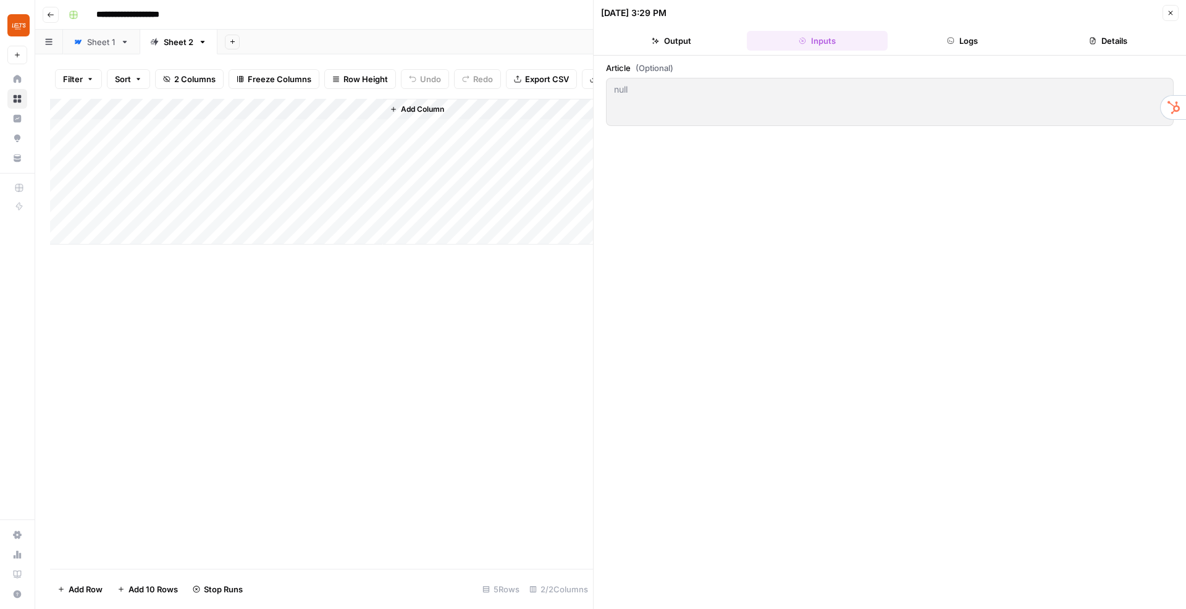
click at [700, 43] on button "Output" at bounding box center [671, 41] width 141 height 20
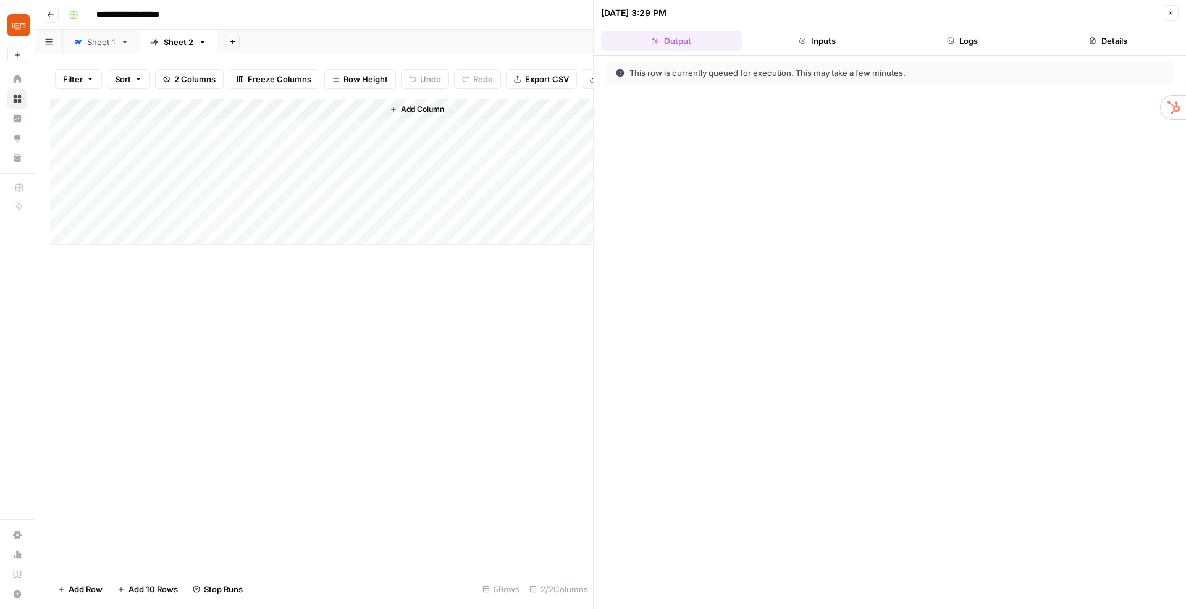
click at [1106, 43] on button "Details" at bounding box center [1108, 41] width 141 height 20
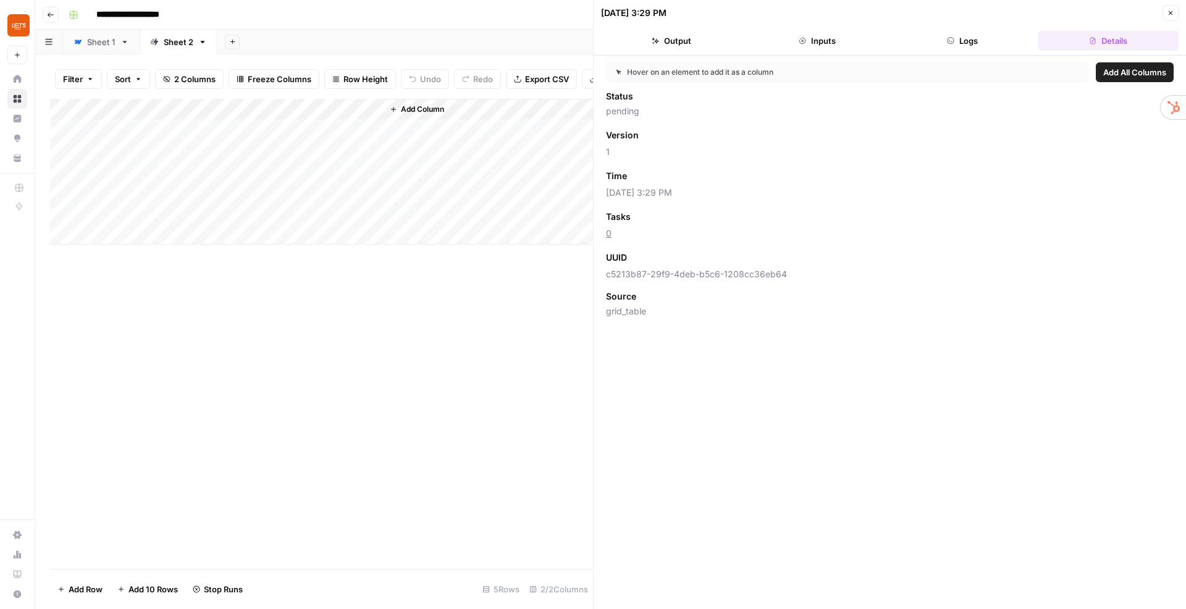
click at [1004, 38] on button "Logs" at bounding box center [962, 41] width 141 height 20
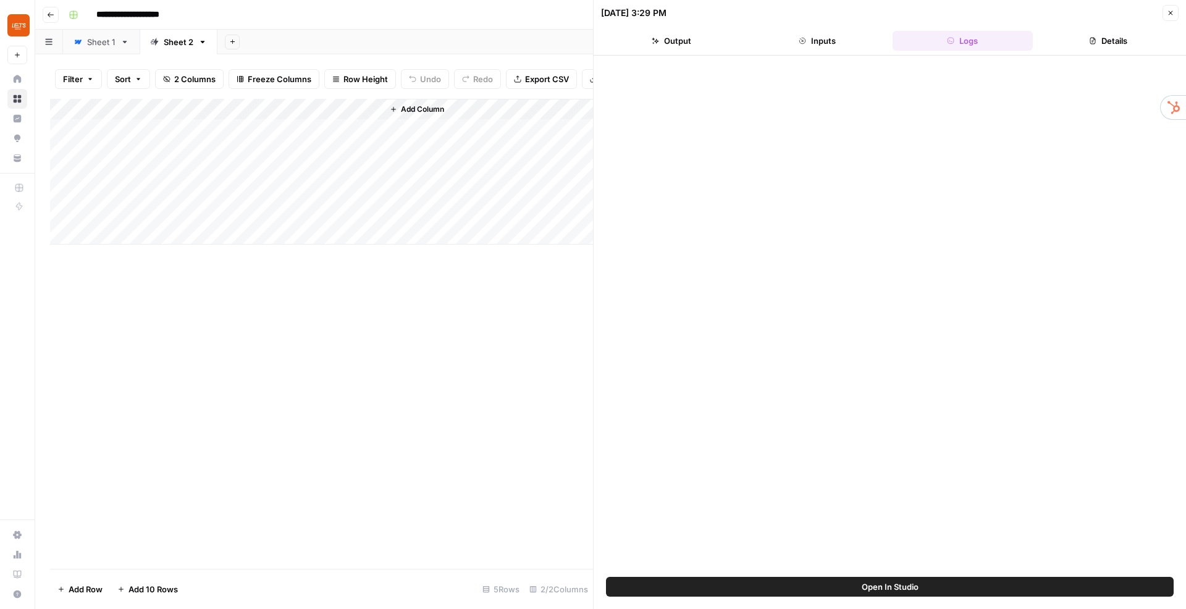
click at [1170, 16] on icon "button" at bounding box center [1170, 12] width 7 height 7
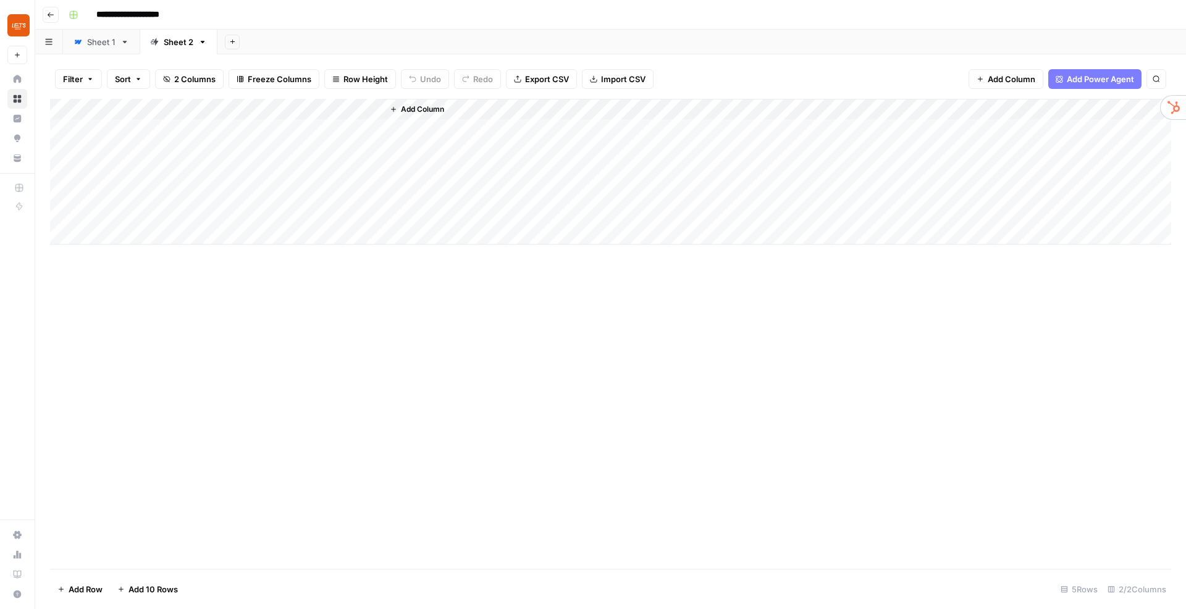
click at [358, 128] on div "Add Column" at bounding box center [610, 172] width 1121 height 146
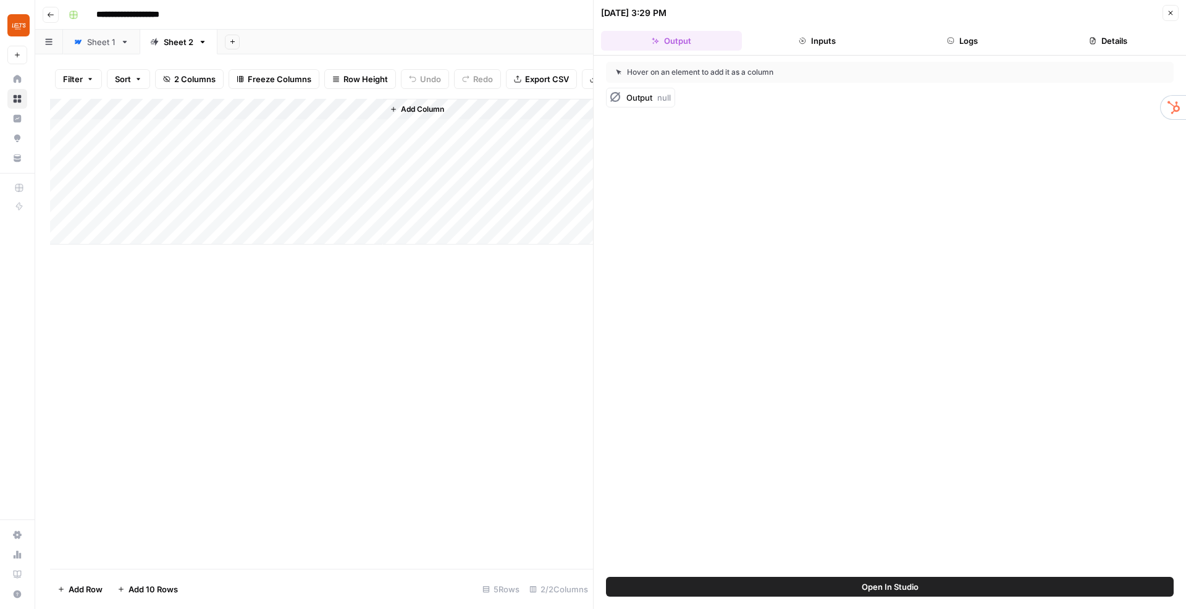
click at [1169, 15] on icon "button" at bounding box center [1170, 12] width 7 height 7
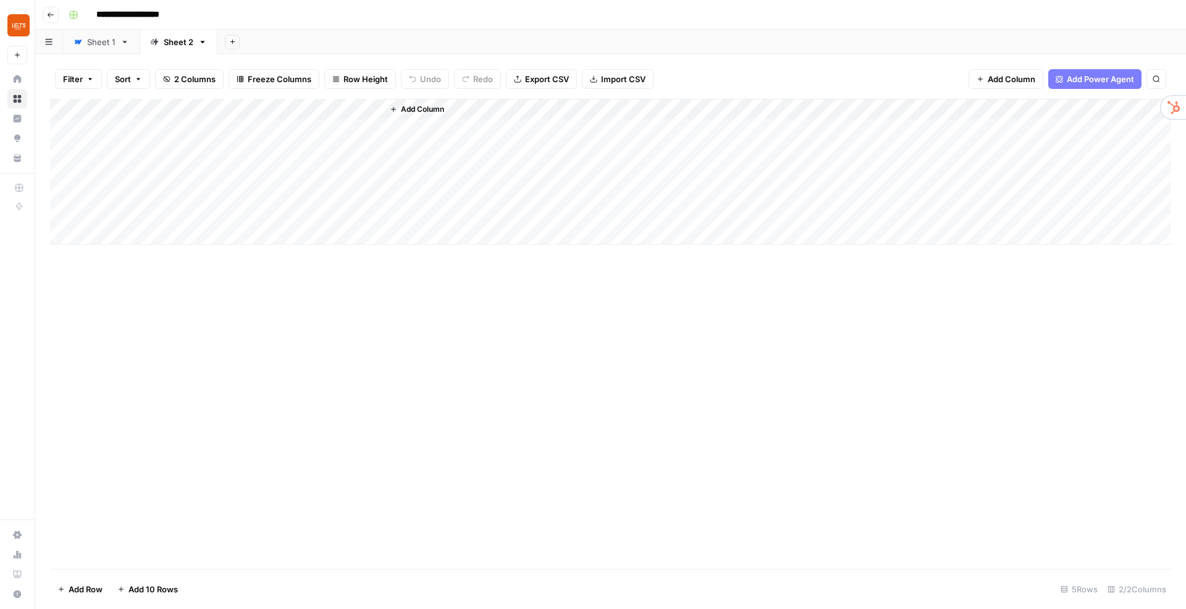
click at [205, 41] on icon "button" at bounding box center [202, 42] width 9 height 9
click at [267, 114] on span "Delete Sheet" at bounding box center [251, 110] width 59 height 12
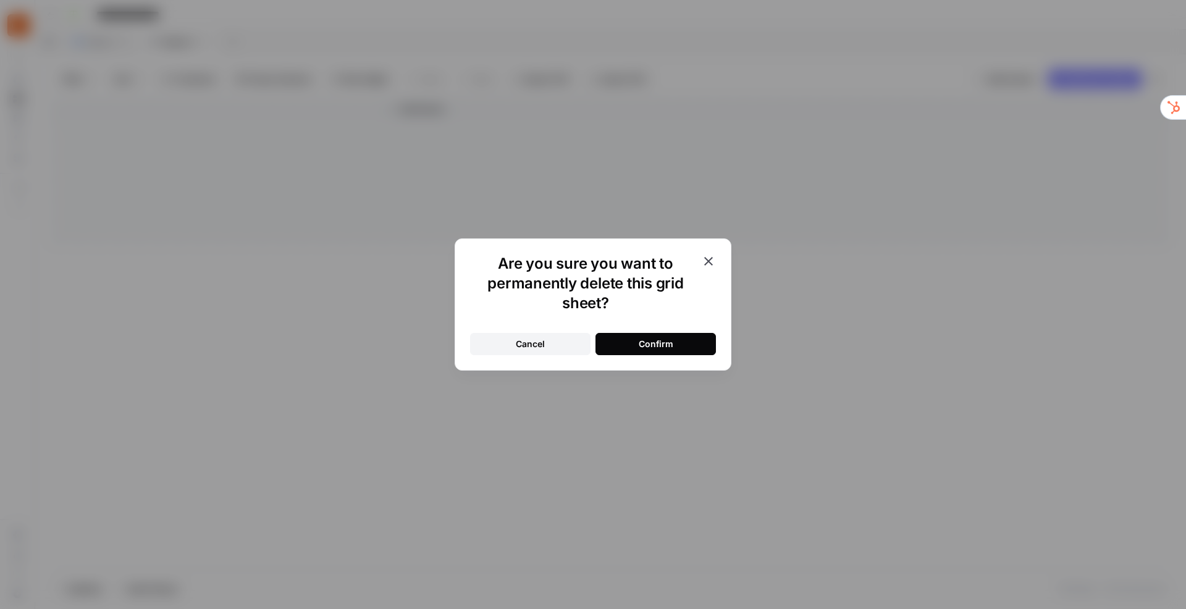
click at [666, 346] on div "Confirm" at bounding box center [656, 344] width 35 height 12
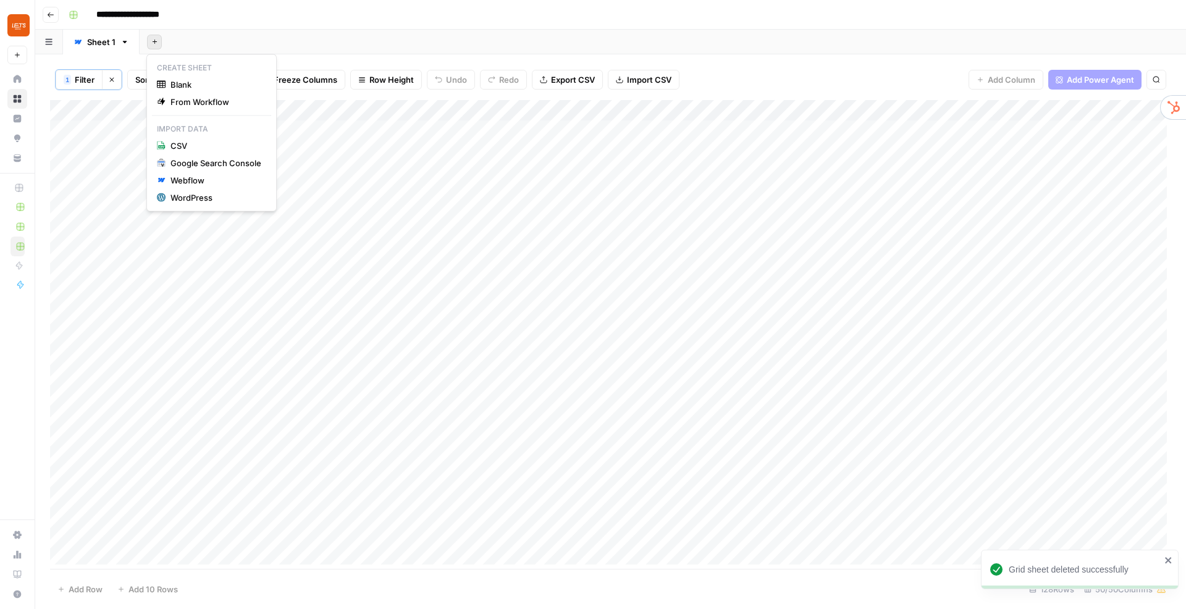
click at [150, 43] on button "Add Sheet" at bounding box center [154, 42] width 15 height 15
click at [195, 184] on div "Webflow" at bounding box center [215, 180] width 91 height 12
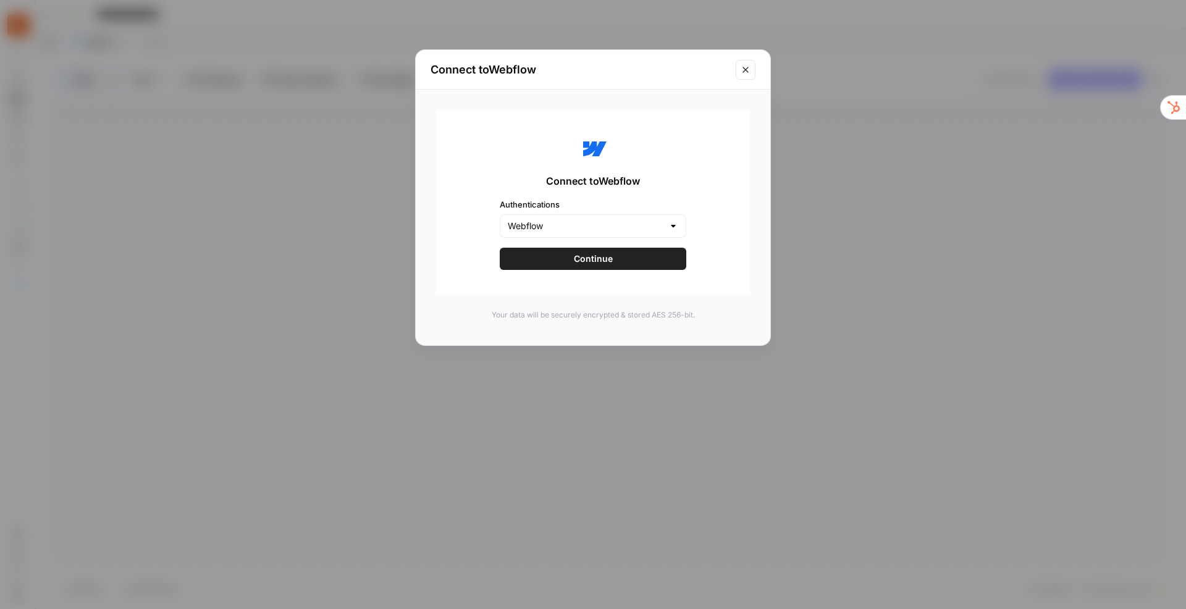
click at [750, 66] on button "Close modal" at bounding box center [746, 70] width 20 height 20
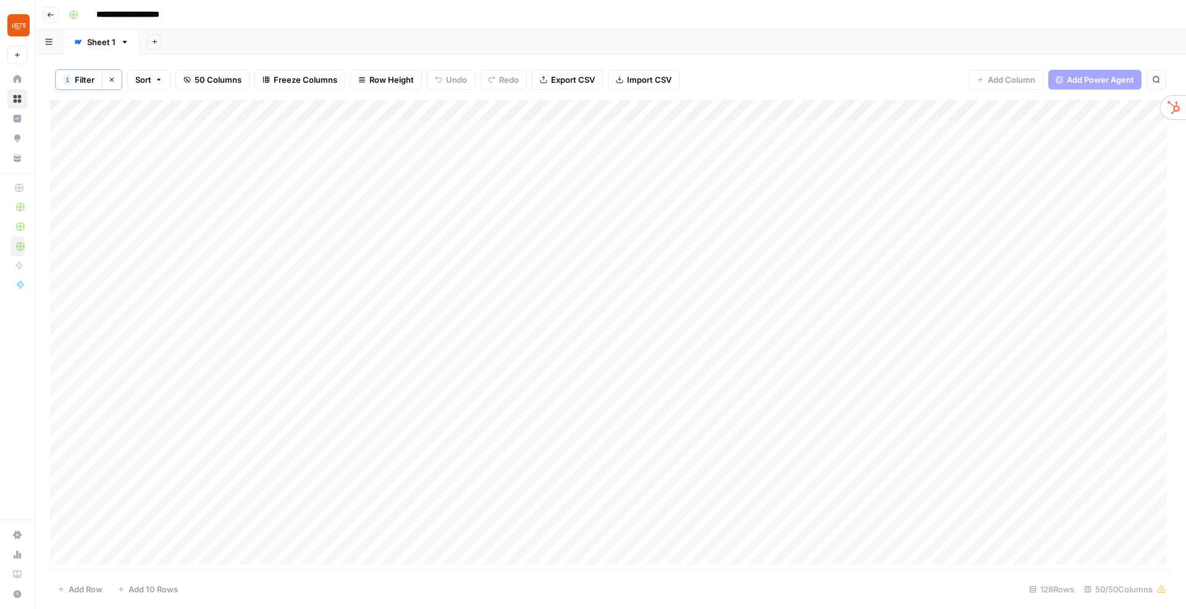
click at [169, 41] on div "Add Sheet" at bounding box center [663, 42] width 1046 height 25
click at [162, 40] on div "Add Sheet" at bounding box center [663, 42] width 1046 height 25
click at [154, 41] on icon "button" at bounding box center [154, 41] width 7 height 7
click at [214, 83] on span "Blank" at bounding box center [215, 84] width 91 height 12
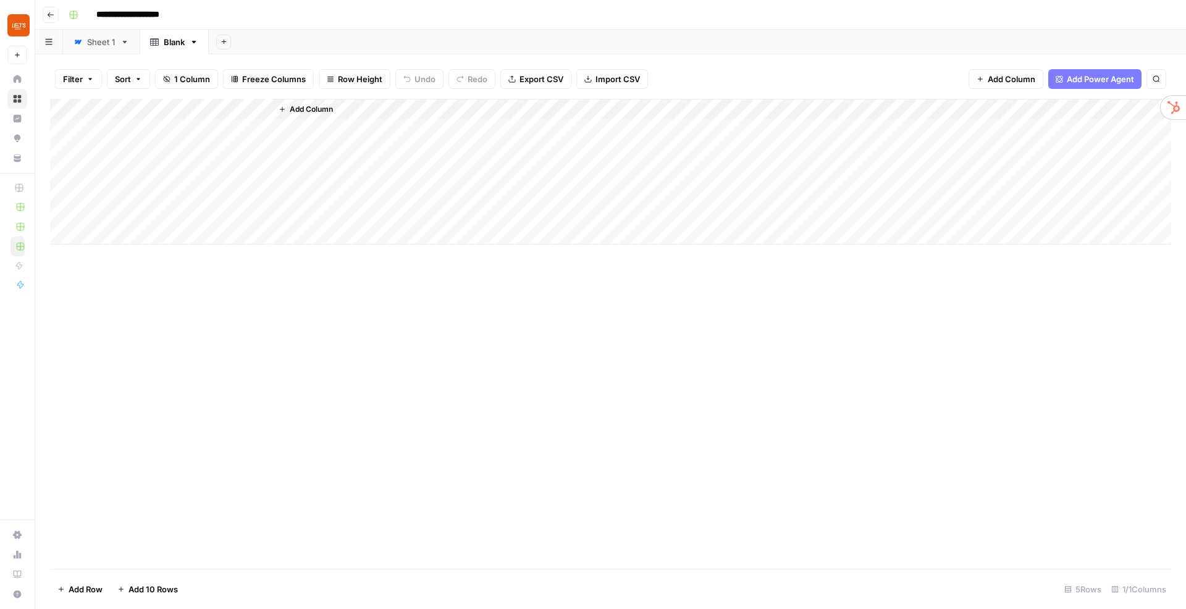
click at [147, 130] on div "Add Column" at bounding box center [610, 172] width 1121 height 146
click at [198, 103] on div "Add Column" at bounding box center [610, 172] width 1121 height 146
click at [199, 106] on div at bounding box center [182, 111] width 178 height 25
click at [321, 32] on div "Add Sheet" at bounding box center [697, 42] width 977 height 25
click at [193, 38] on icon "button" at bounding box center [194, 42] width 9 height 9
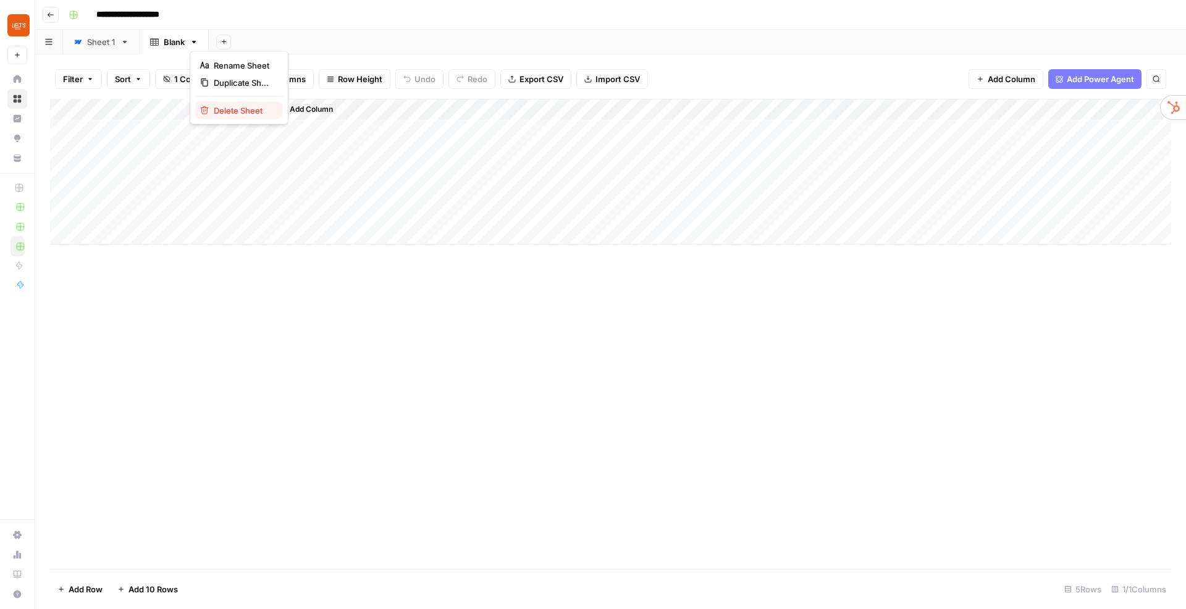
click at [264, 115] on span "Delete Sheet" at bounding box center [243, 110] width 59 height 12
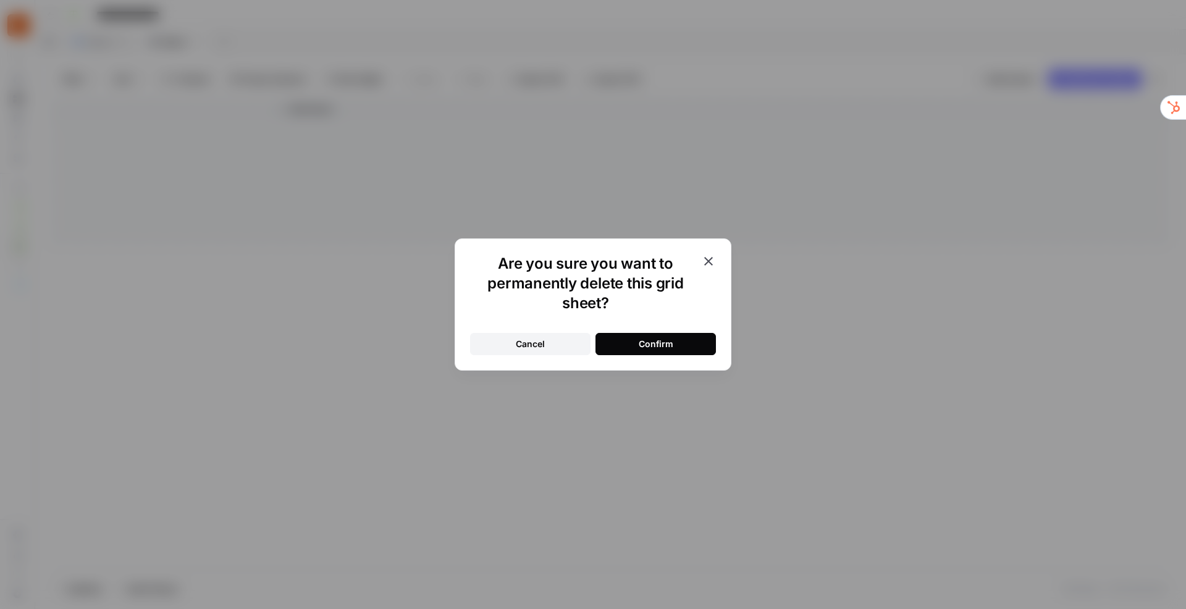
click at [657, 345] on div "Confirm" at bounding box center [656, 344] width 35 height 12
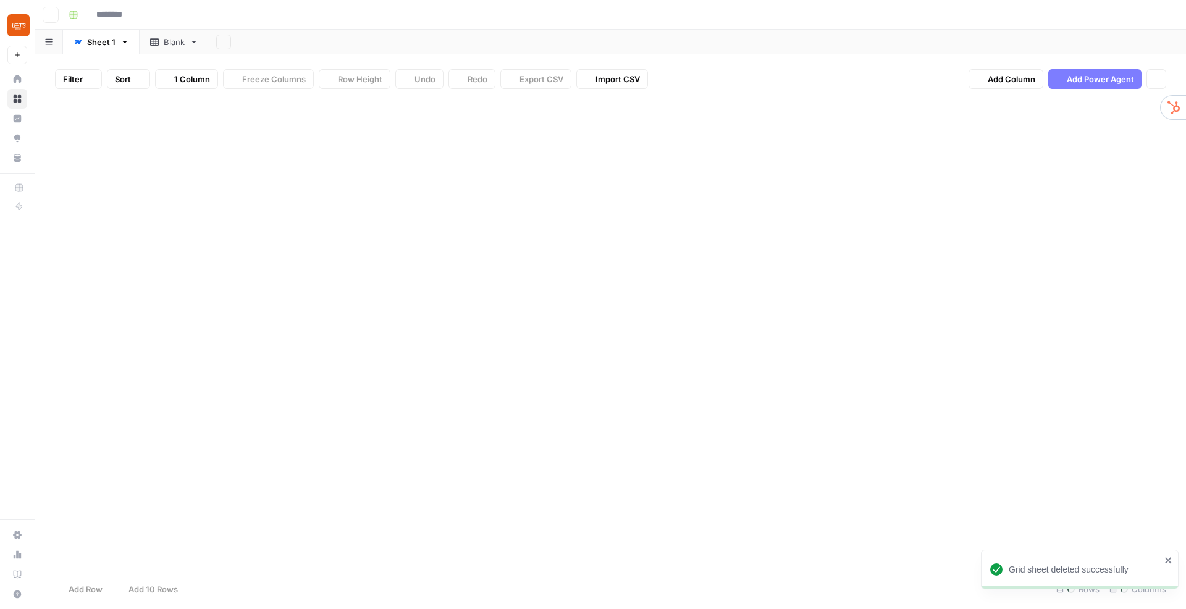
type input "**********"
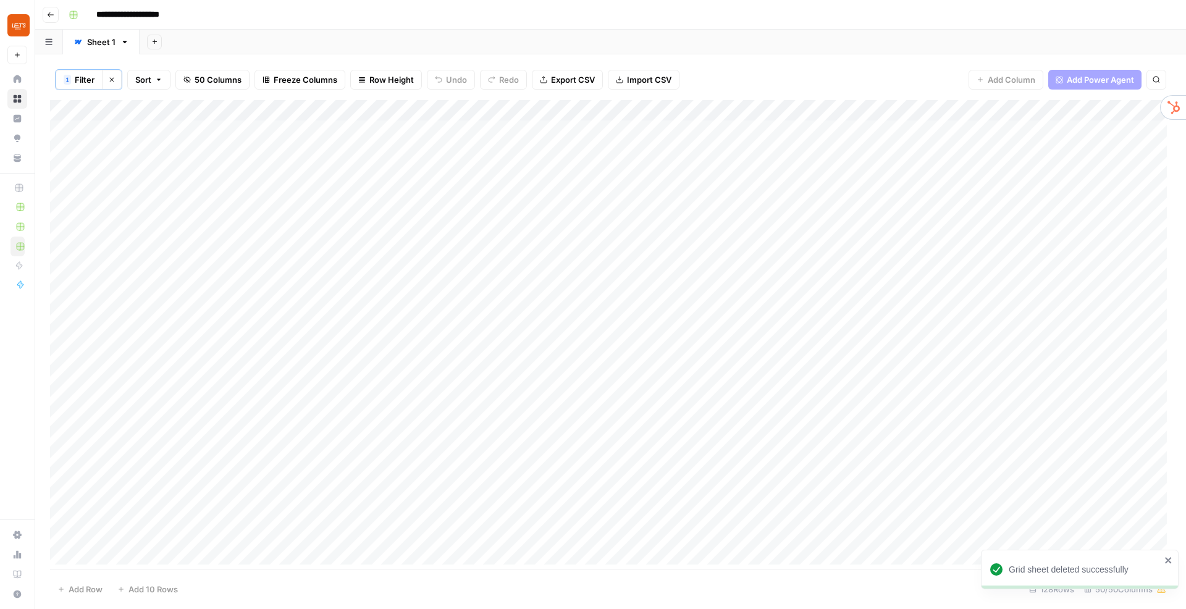
click at [113, 43] on div "Sheet 1" at bounding box center [101, 42] width 28 height 12
click at [125, 42] on icon "button" at bounding box center [125, 42] width 4 height 2
click at [177, 66] on span "Rename Sheet" at bounding box center [173, 65] width 59 height 12
type input "*"
type input "**********"
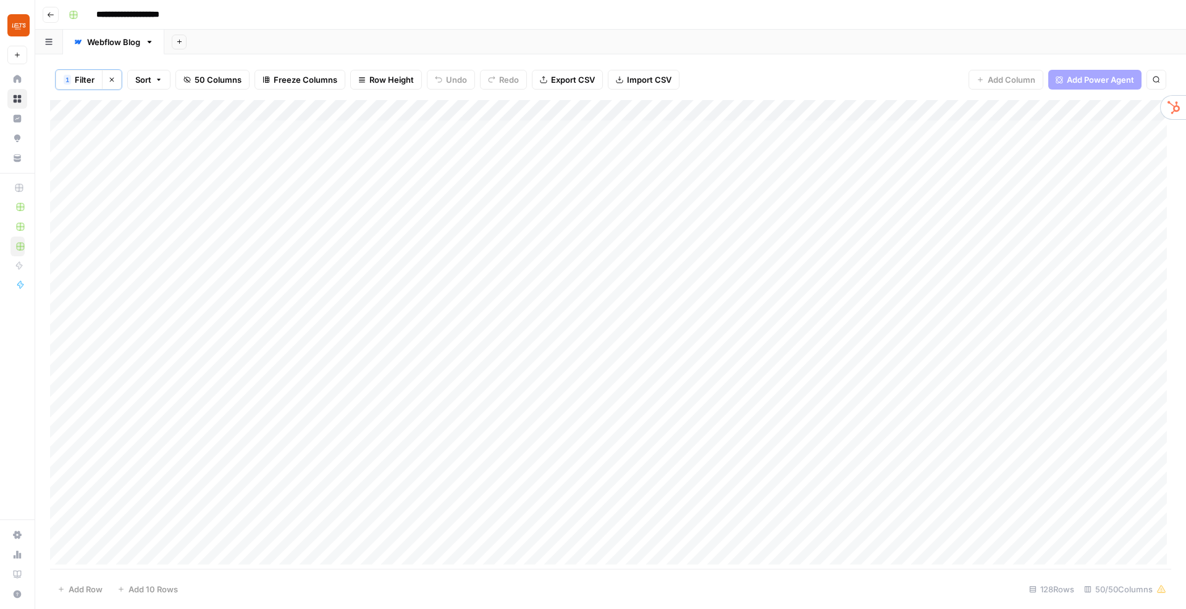
click at [56, 41] on button "button" at bounding box center [49, 42] width 28 height 24
click at [181, 47] on button "Add Sheet" at bounding box center [179, 42] width 15 height 15
click at [235, 103] on span "From Workflow" at bounding box center [241, 102] width 91 height 12
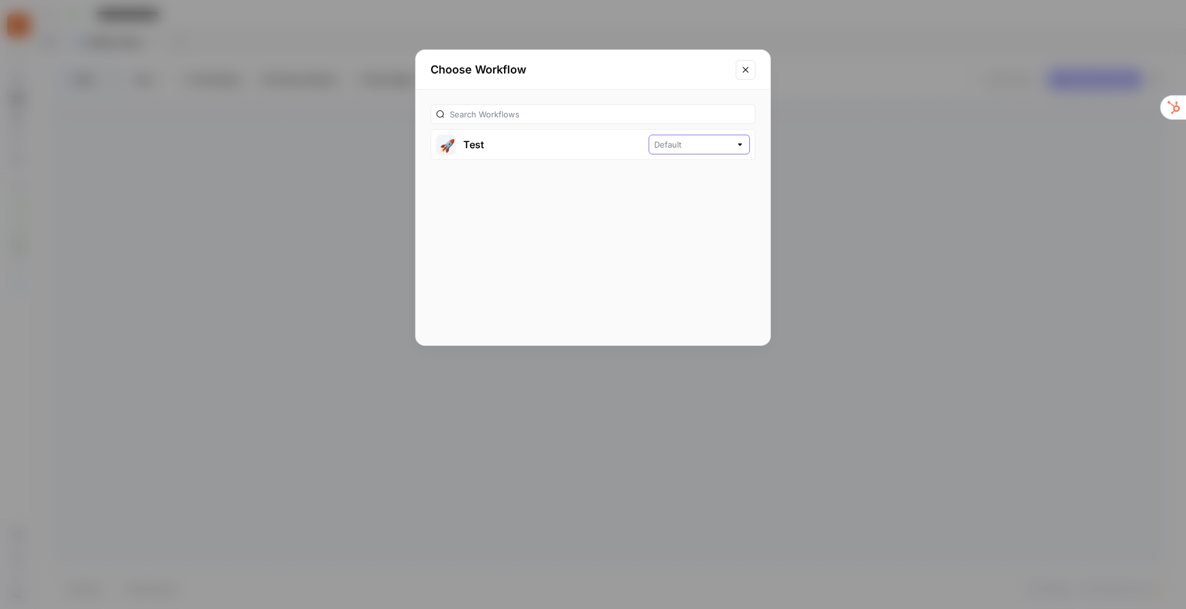
click at [686, 147] on input "text" at bounding box center [692, 144] width 77 height 12
type input "Default"
click at [685, 65] on h2 "Choose Workflow" at bounding box center [579, 69] width 298 height 17
click at [738, 67] on button "Close modal" at bounding box center [746, 70] width 20 height 20
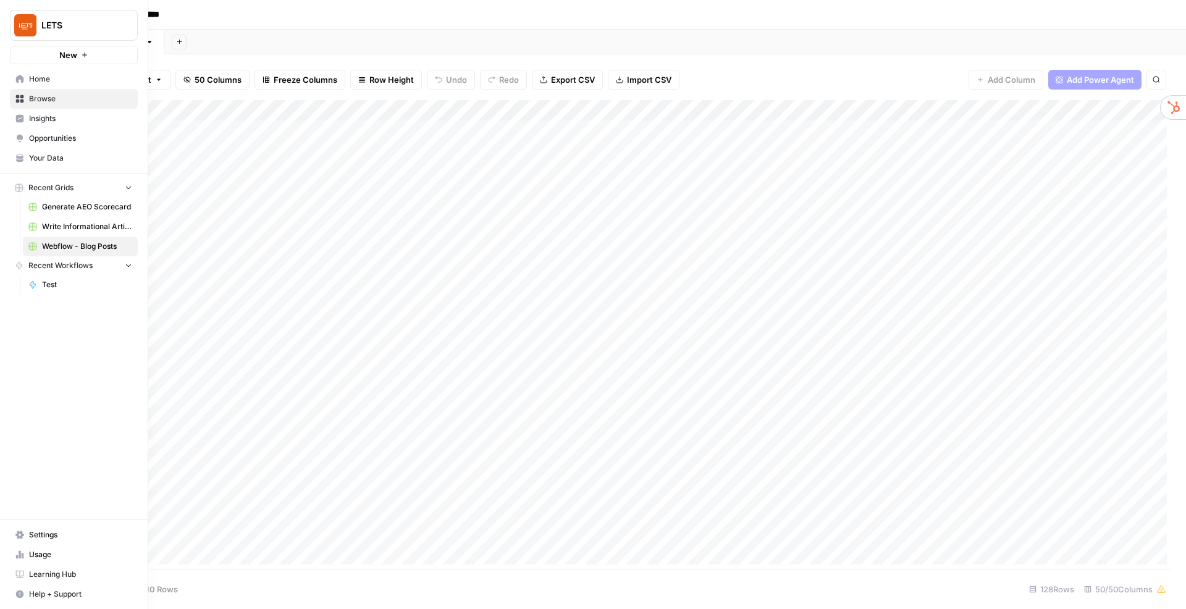
click at [41, 288] on link "Test" at bounding box center [80, 285] width 115 height 20
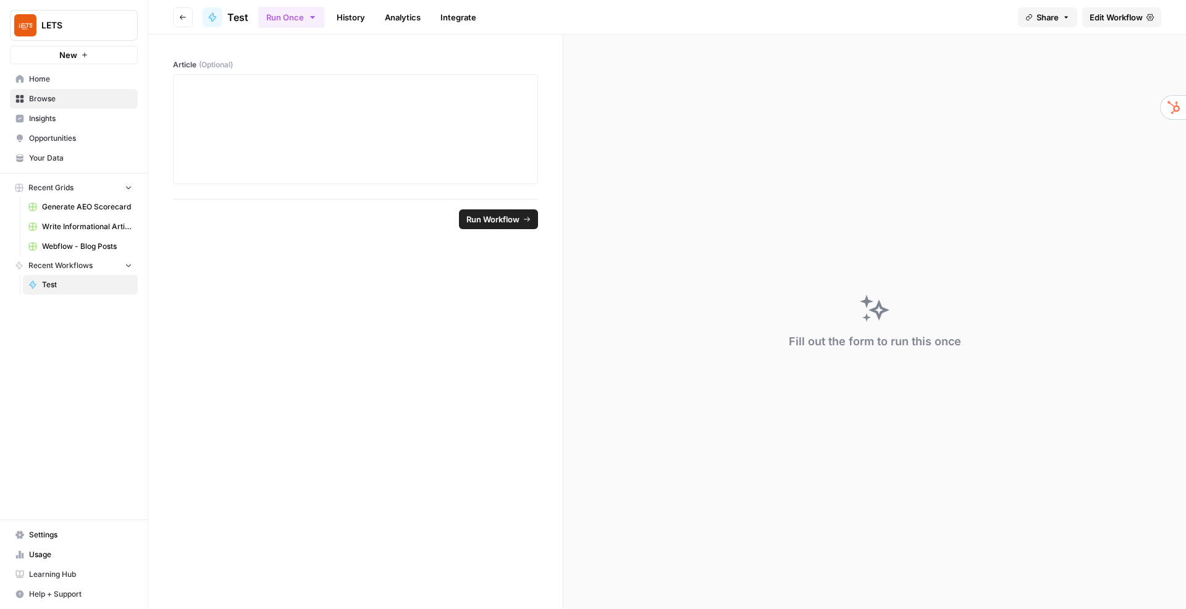
click at [230, 16] on span "Test" at bounding box center [237, 17] width 21 height 15
click at [50, 78] on span "Home" at bounding box center [80, 78] width 103 height 11
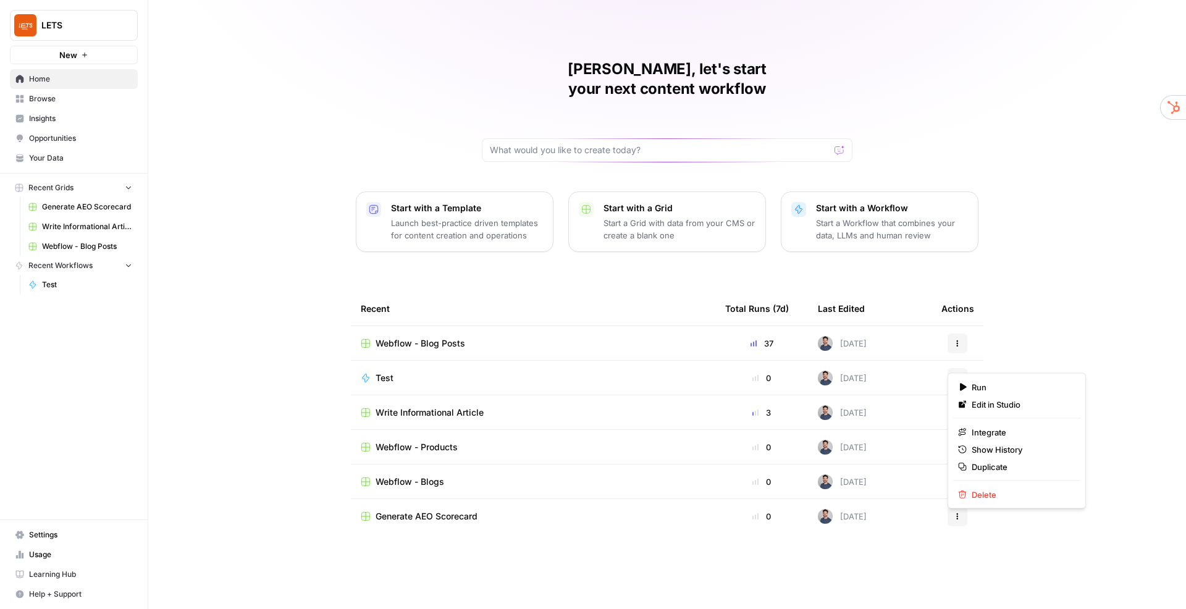
click at [961, 368] on button "Actions" at bounding box center [957, 378] width 20 height 20
click at [995, 407] on span "Edit in Studio" at bounding box center [1021, 404] width 99 height 12
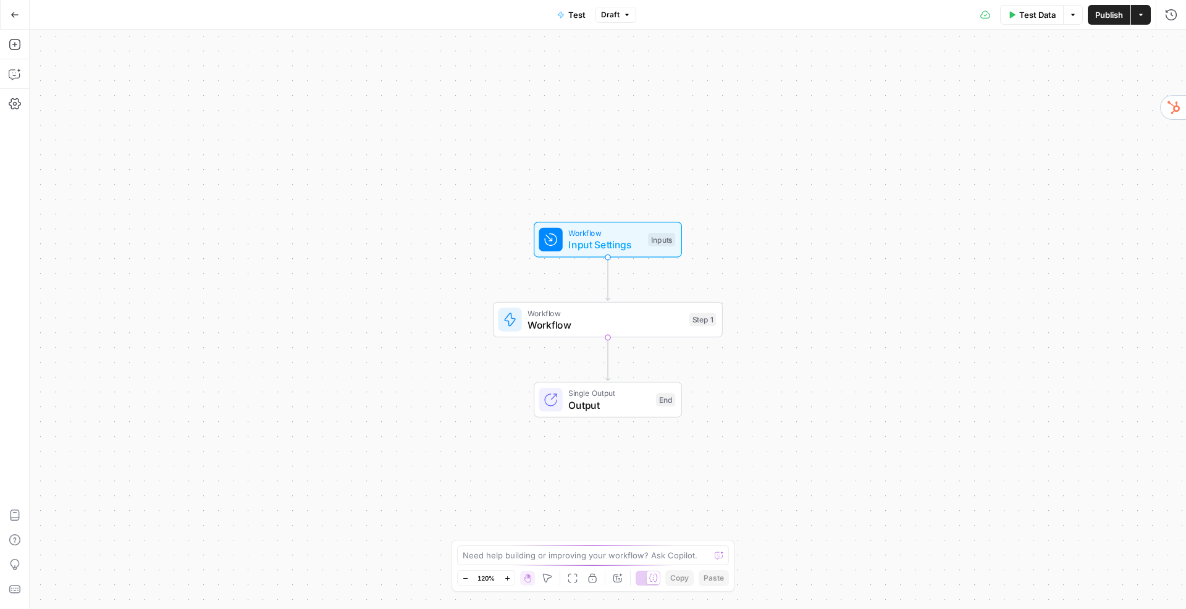
click at [600, 323] on span "Workflow" at bounding box center [605, 324] width 156 height 15
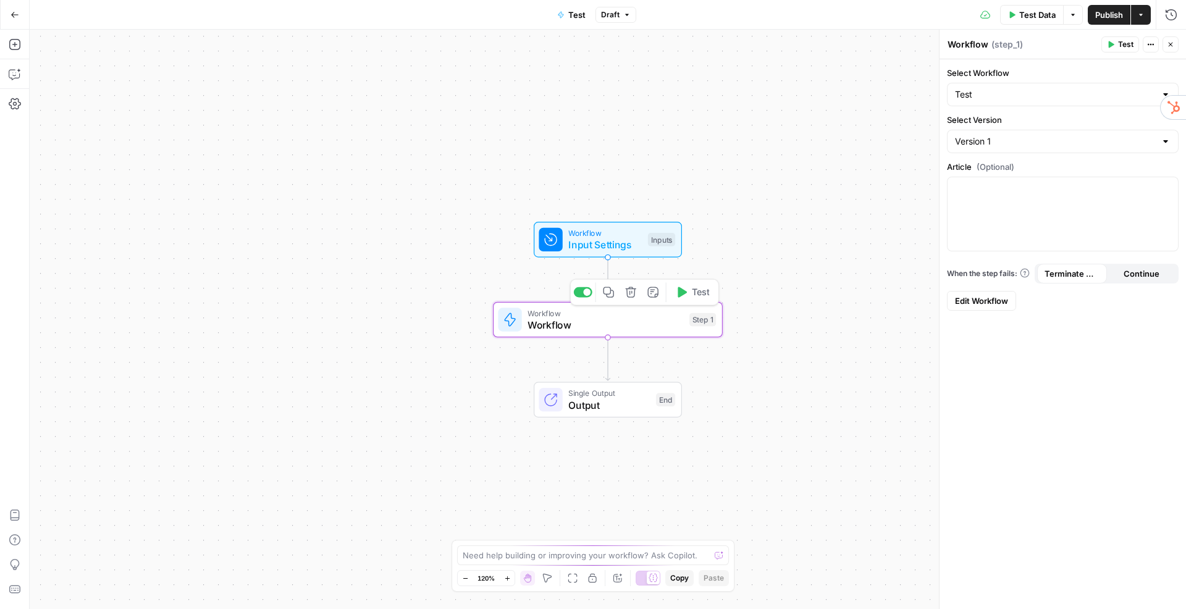
click at [630, 296] on icon "button" at bounding box center [631, 293] width 12 height 12
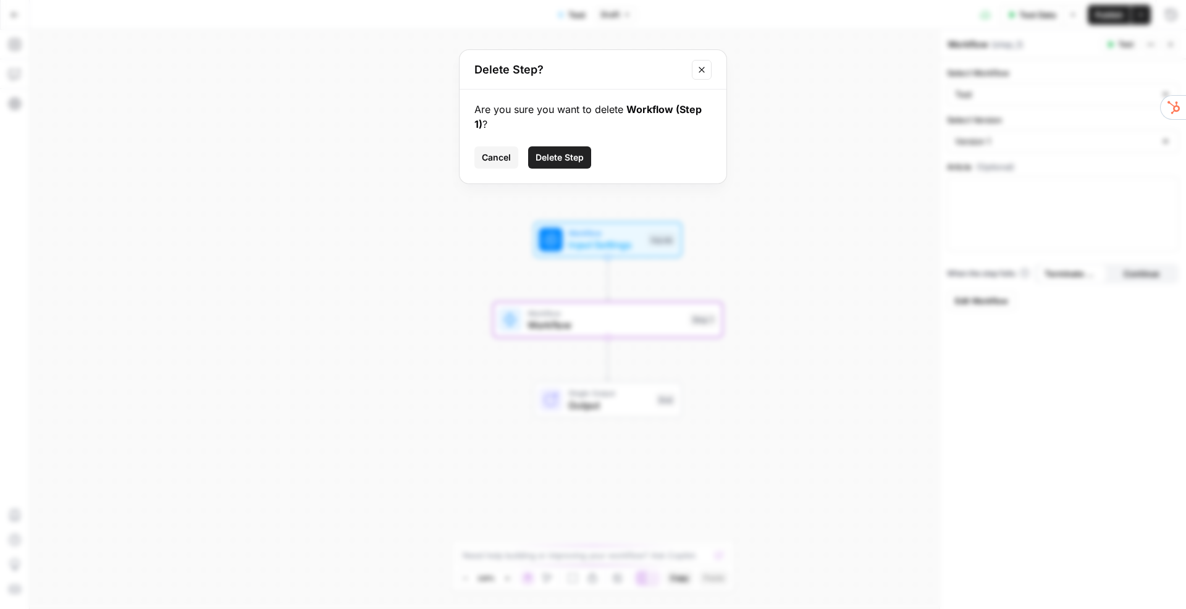
click at [568, 153] on span "Delete Step" at bounding box center [559, 157] width 48 height 12
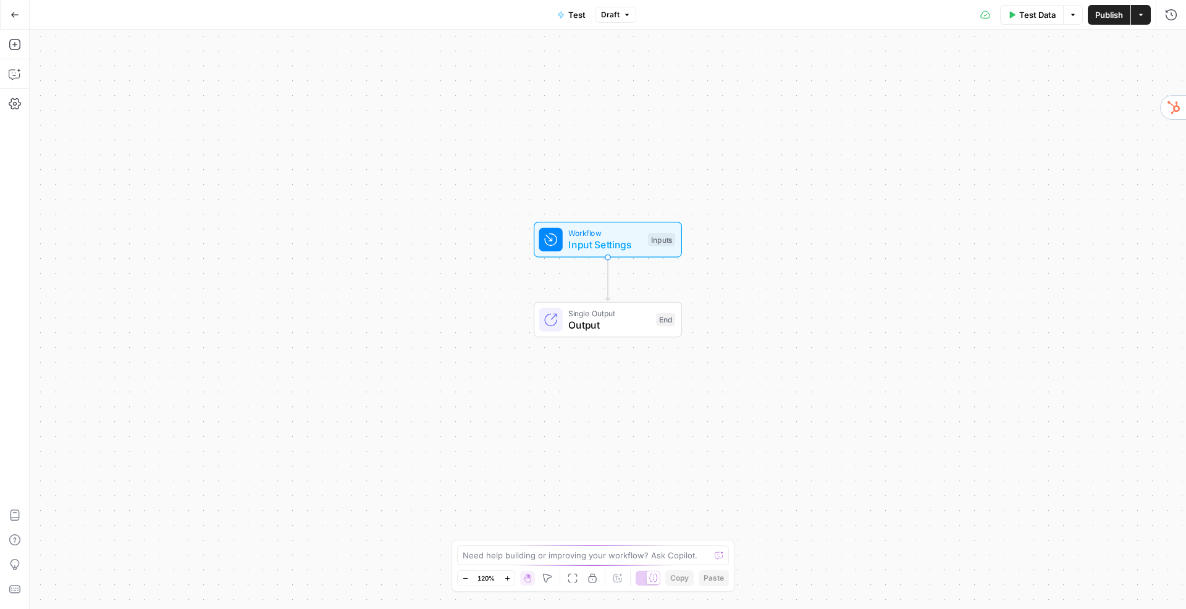
click at [619, 241] on span "Input Settings" at bounding box center [604, 244] width 73 height 15
click at [1023, 89] on div at bounding box center [1069, 99] width 213 height 23
click at [1025, 96] on input "Article (Optional)" at bounding box center [1069, 99] width 197 height 12
click at [1121, 79] on span "edit field" at bounding box center [1129, 77] width 27 height 10
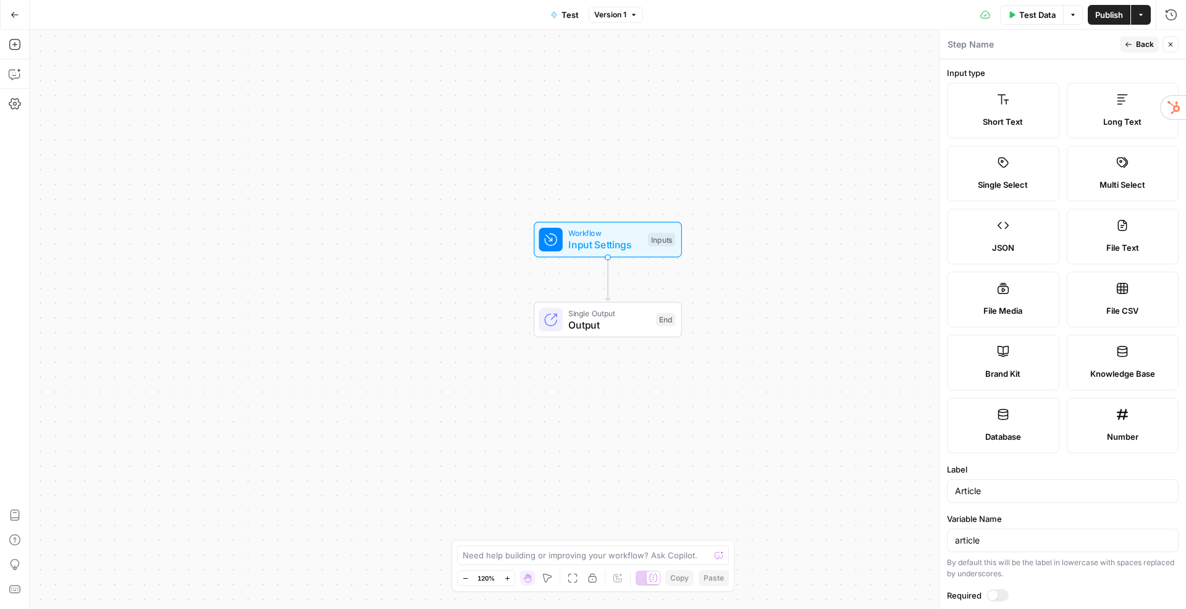
click at [1050, 73] on label "Input type" at bounding box center [1063, 73] width 232 height 12
click at [1146, 43] on span "Back" at bounding box center [1145, 44] width 18 height 11
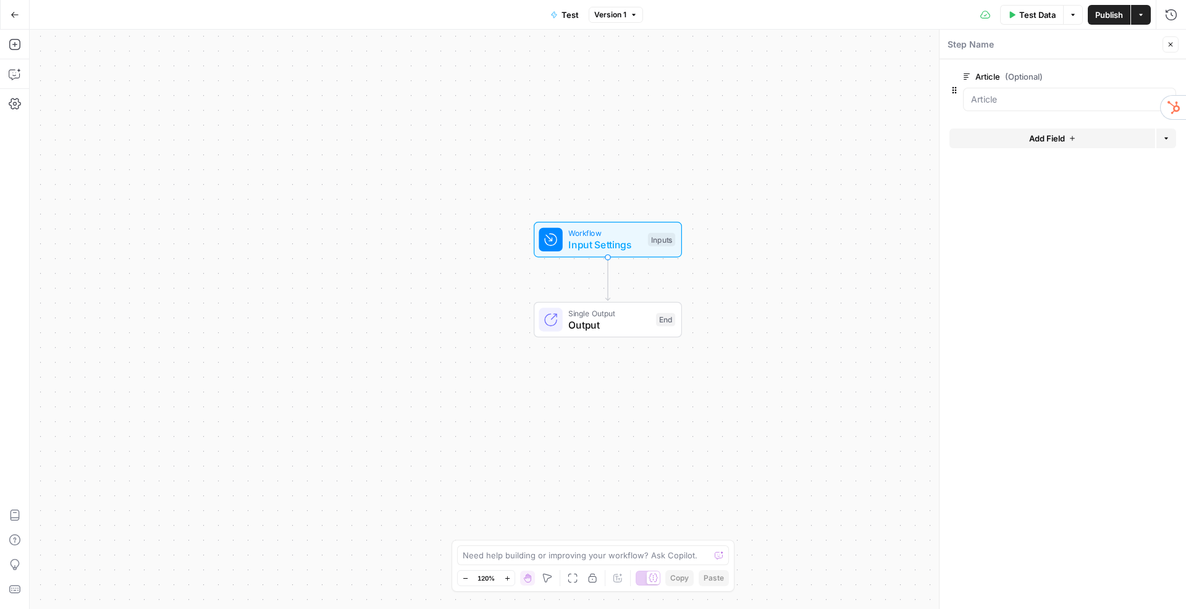
click at [632, 314] on span "Single Output" at bounding box center [609, 313] width 82 height 12
click at [1051, 115] on span "Switch to Multiple Outputs" at bounding box center [1068, 113] width 103 height 12
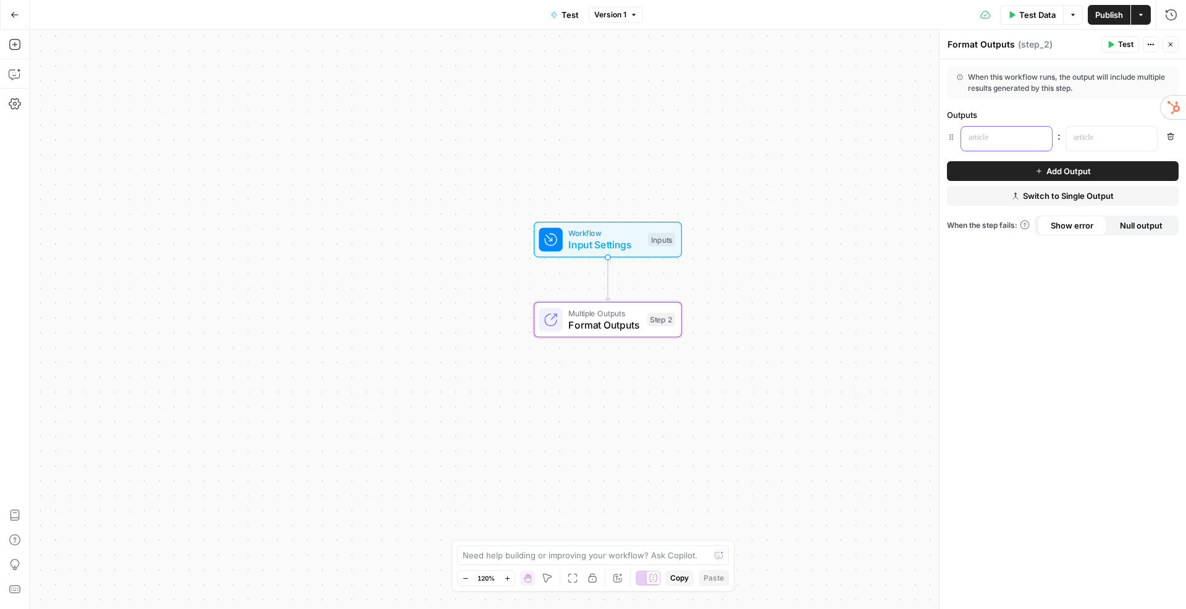
click at [1028, 141] on div at bounding box center [996, 139] width 71 height 24
click at [1041, 138] on icon "button" at bounding box center [1041, 138] width 6 height 6
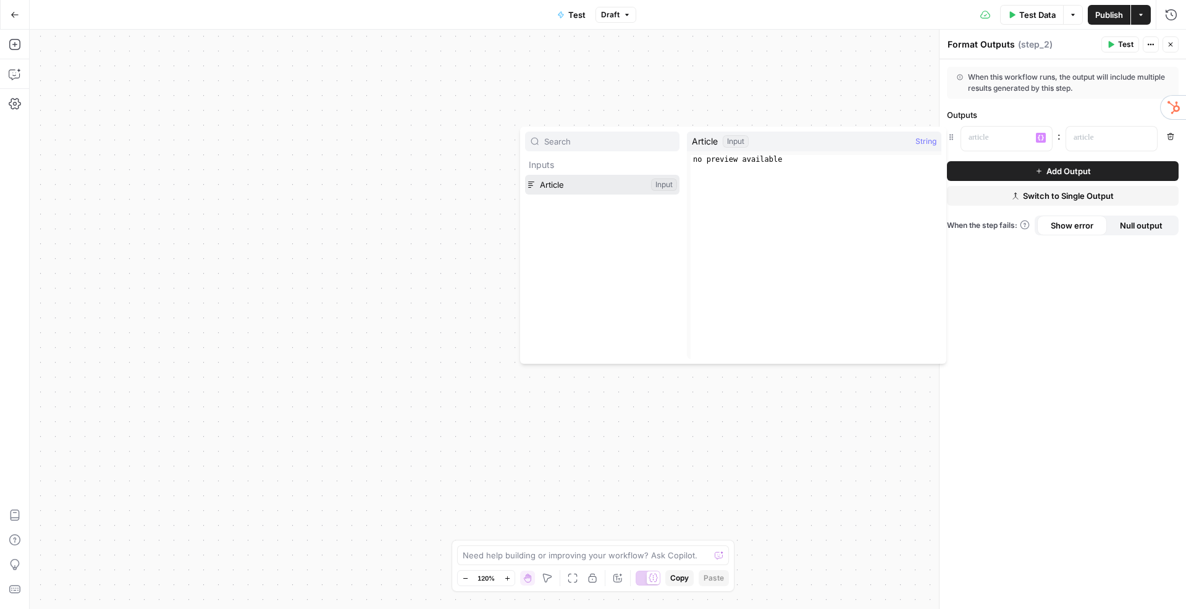
click at [598, 190] on button "Select variable Article" at bounding box center [602, 185] width 154 height 20
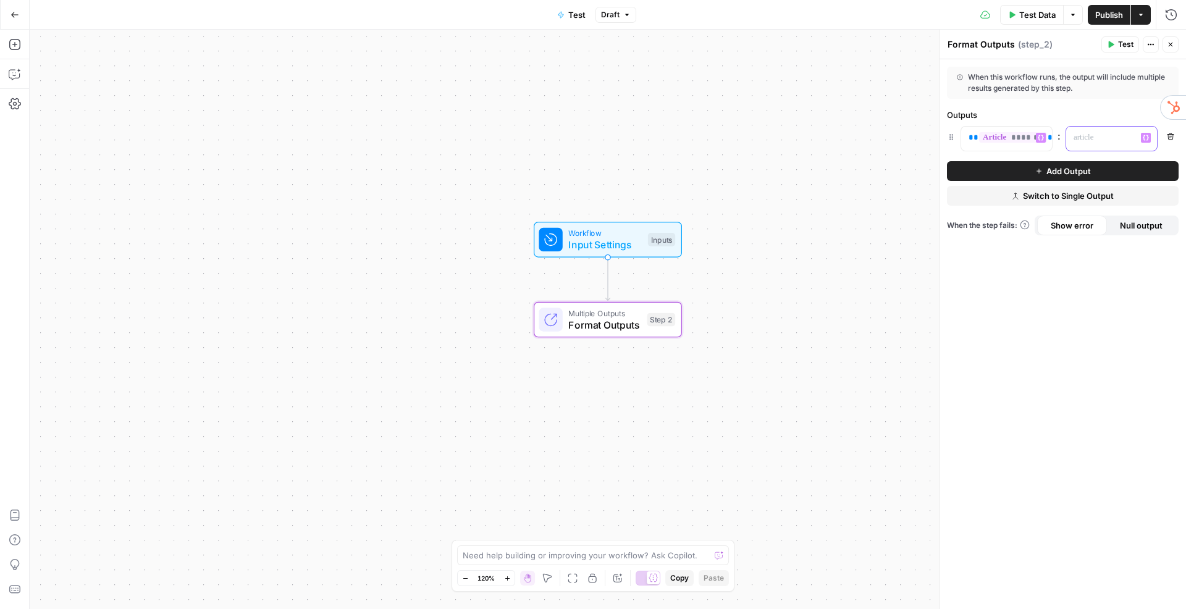
click at [1148, 138] on icon "button" at bounding box center [1146, 138] width 6 height 6
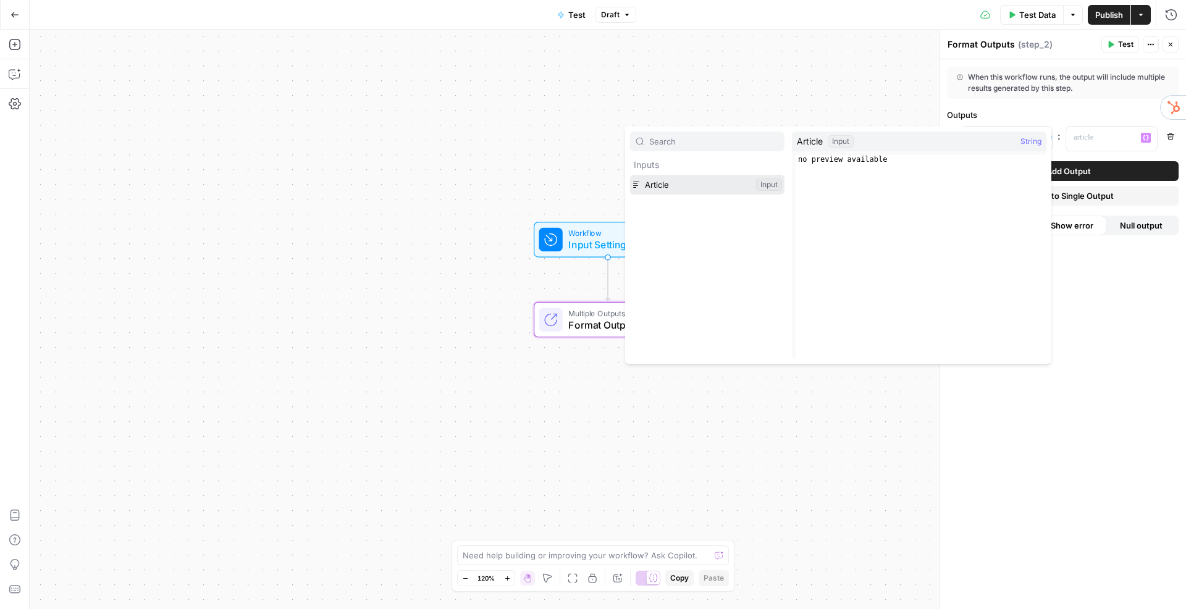
click at [661, 190] on button "Select variable Article" at bounding box center [707, 185] width 154 height 20
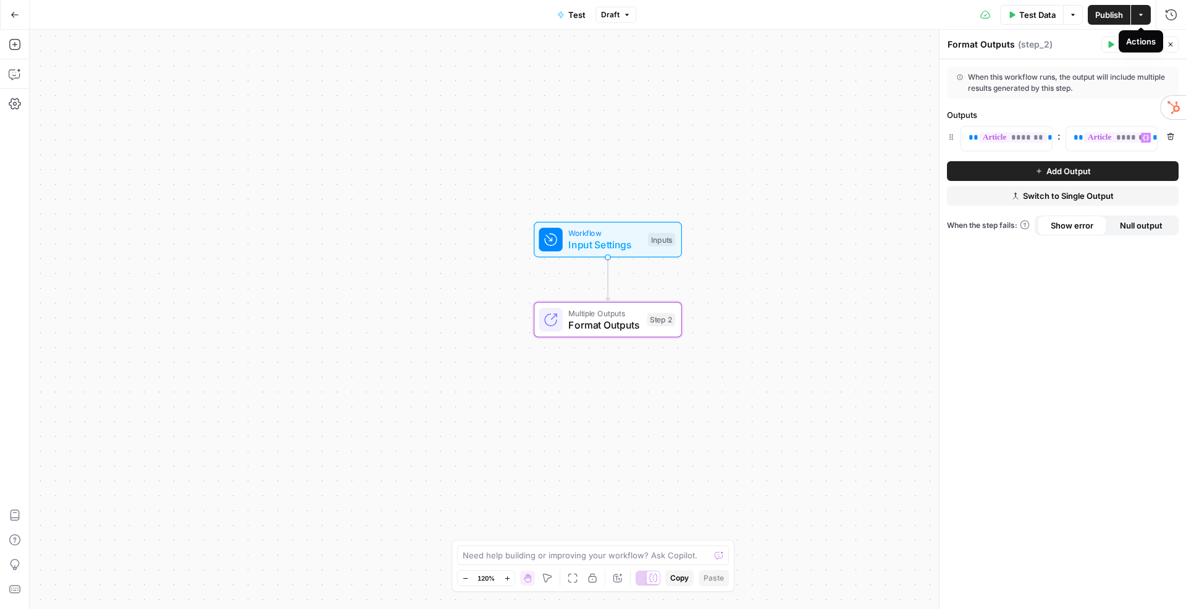
click at [1107, 43] on icon "button" at bounding box center [1110, 44] width 7 height 7
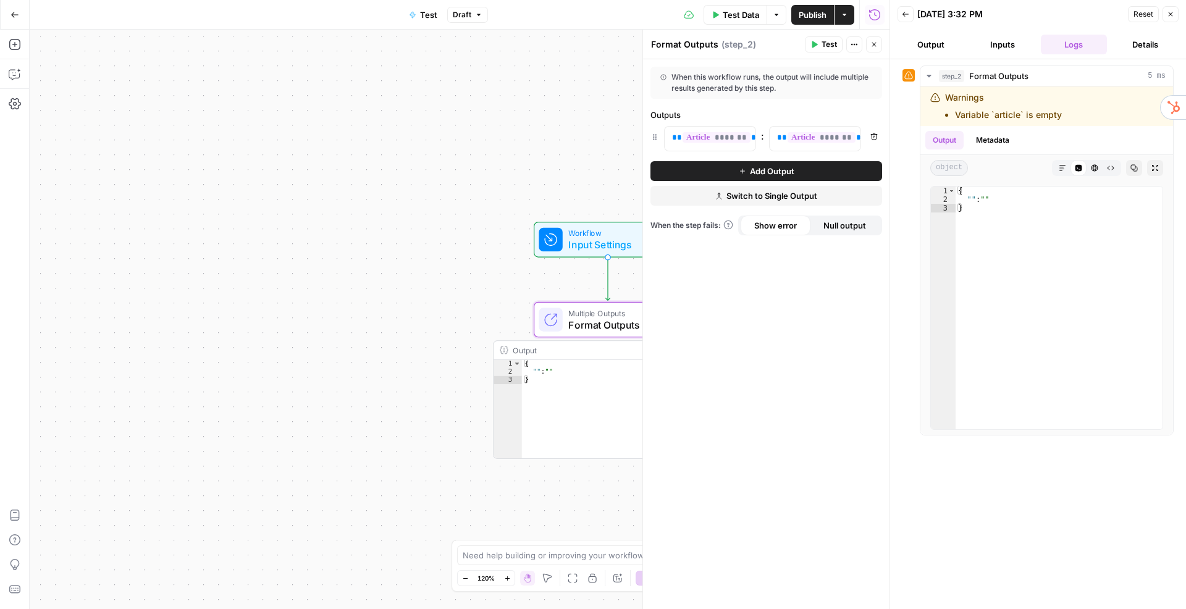
click at [580, 253] on div "Workflow Input Settings Inputs Test Step" at bounding box center [608, 240] width 148 height 36
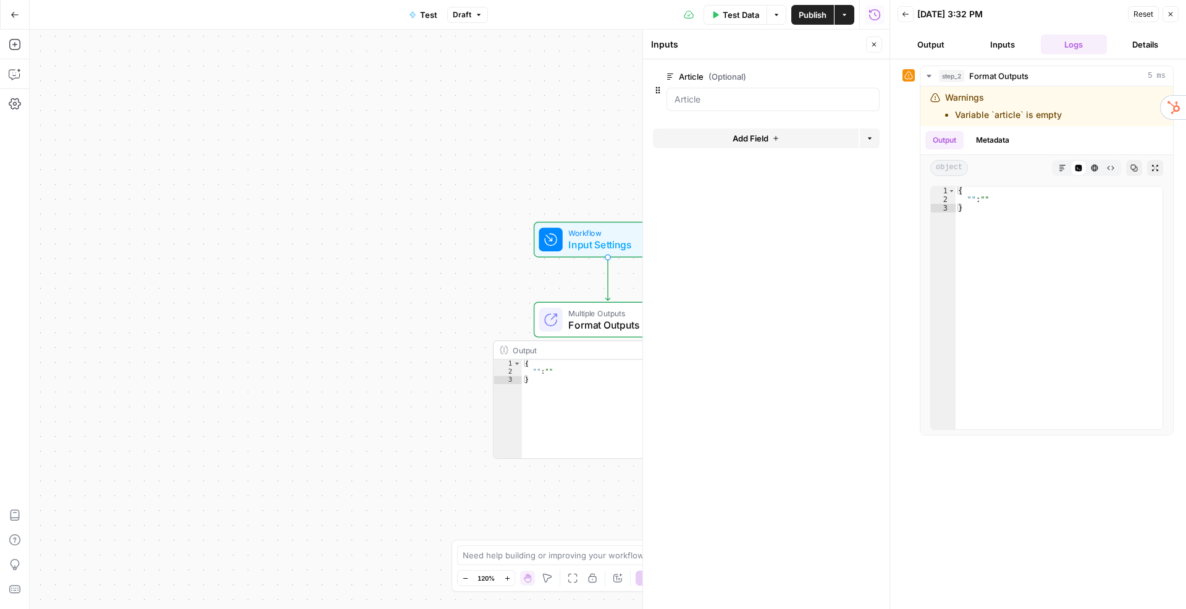
click at [590, 238] on span "Input Settings" at bounding box center [604, 244] width 73 height 15
click at [878, 41] on button "Close" at bounding box center [874, 44] width 16 height 16
click at [616, 246] on span "Input Settings" at bounding box center [604, 244] width 73 height 15
click at [713, 98] on input "Article (Optional)" at bounding box center [772, 99] width 197 height 12
click at [831, 70] on button "edit field" at bounding box center [839, 76] width 48 height 15
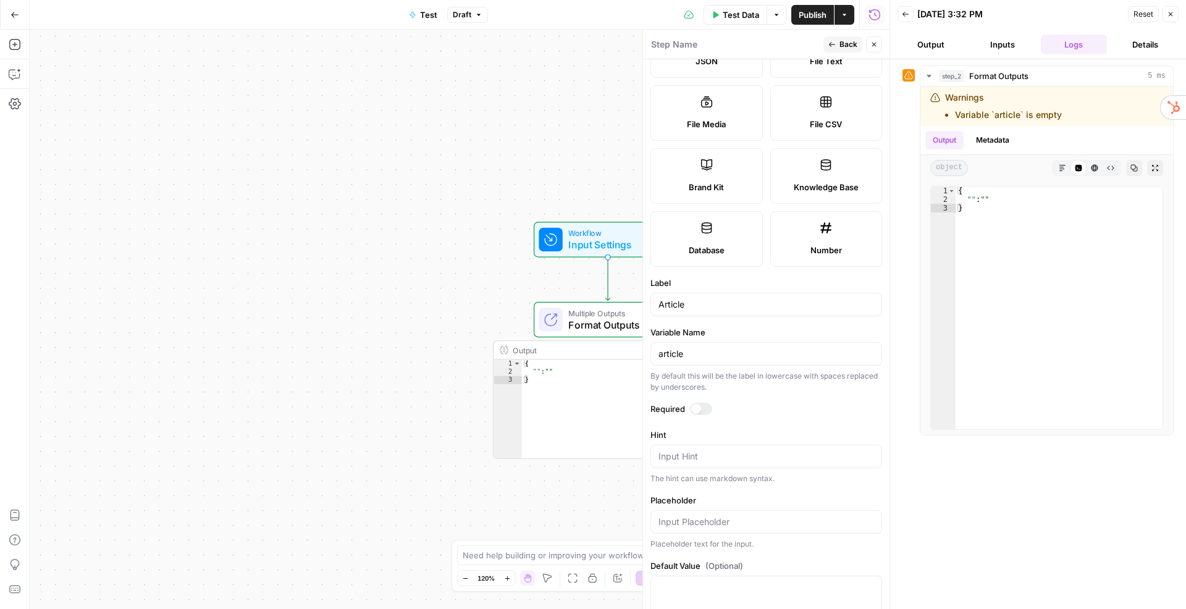
scroll to position [225, 0]
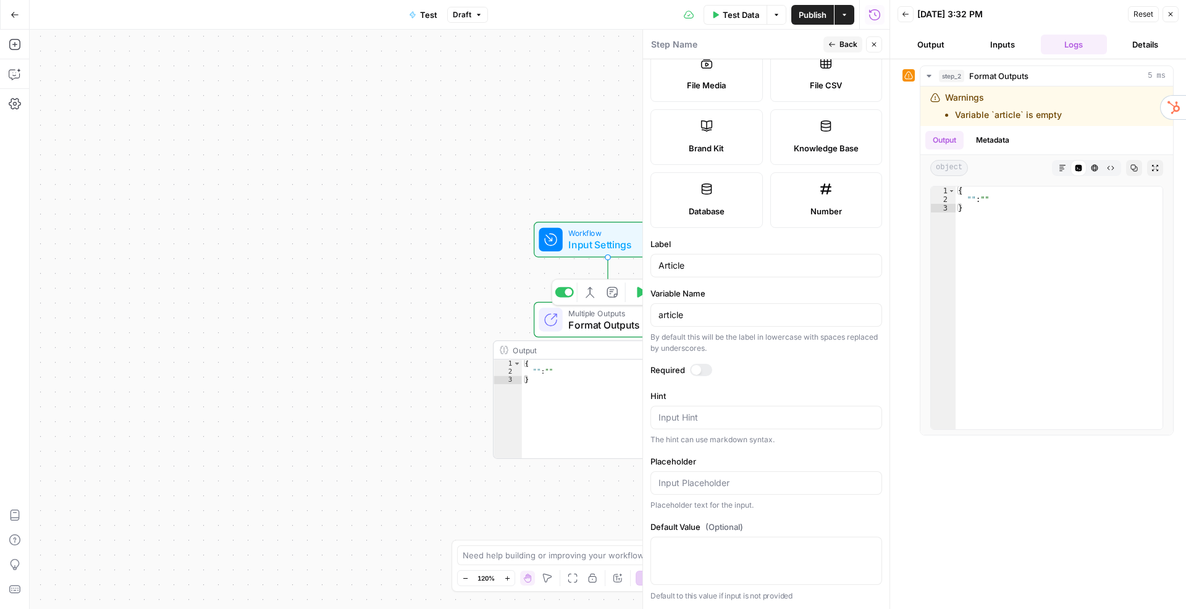
click at [604, 309] on span "Multiple Outputs" at bounding box center [604, 313] width 73 height 12
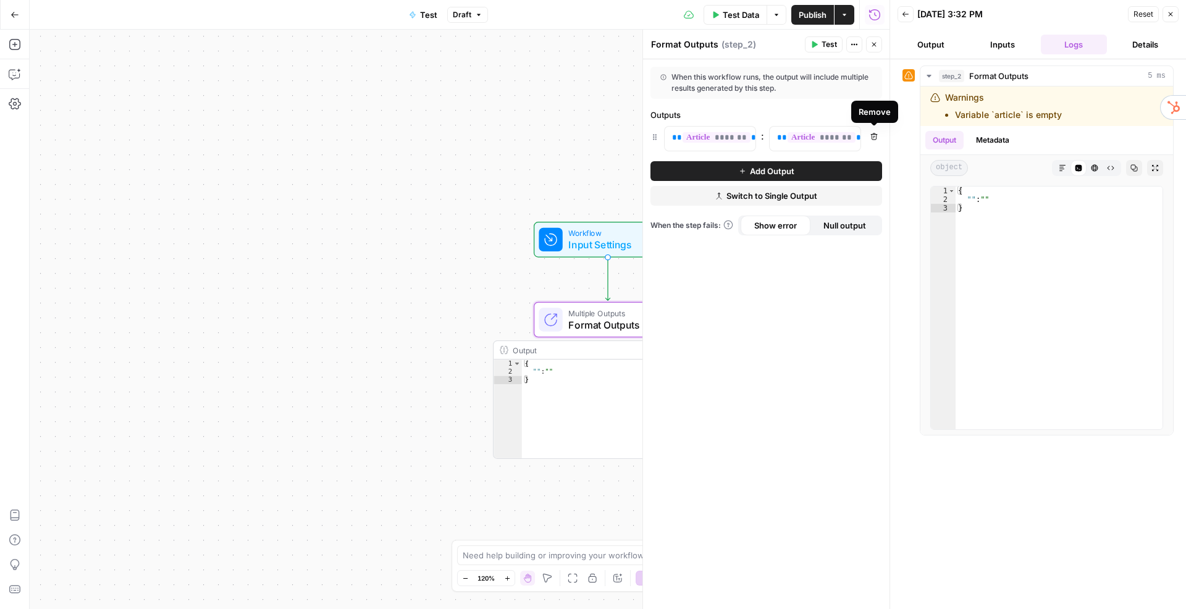
click at [875, 141] on button "Remove" at bounding box center [874, 136] width 16 height 16
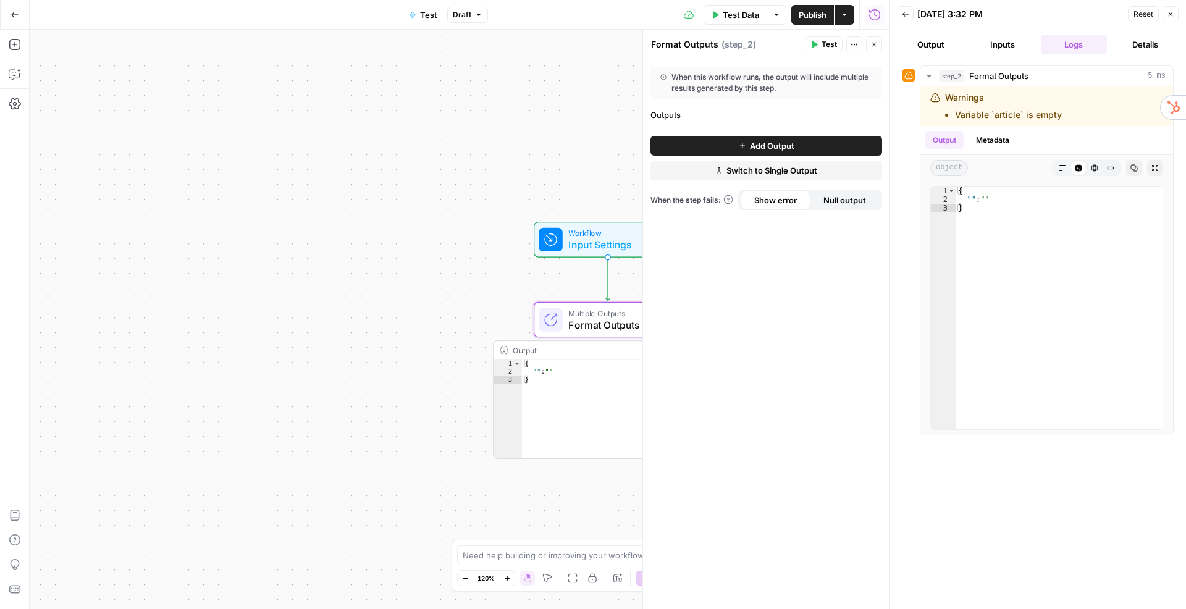
click at [835, 49] on span "Test" at bounding box center [828, 44] width 15 height 11
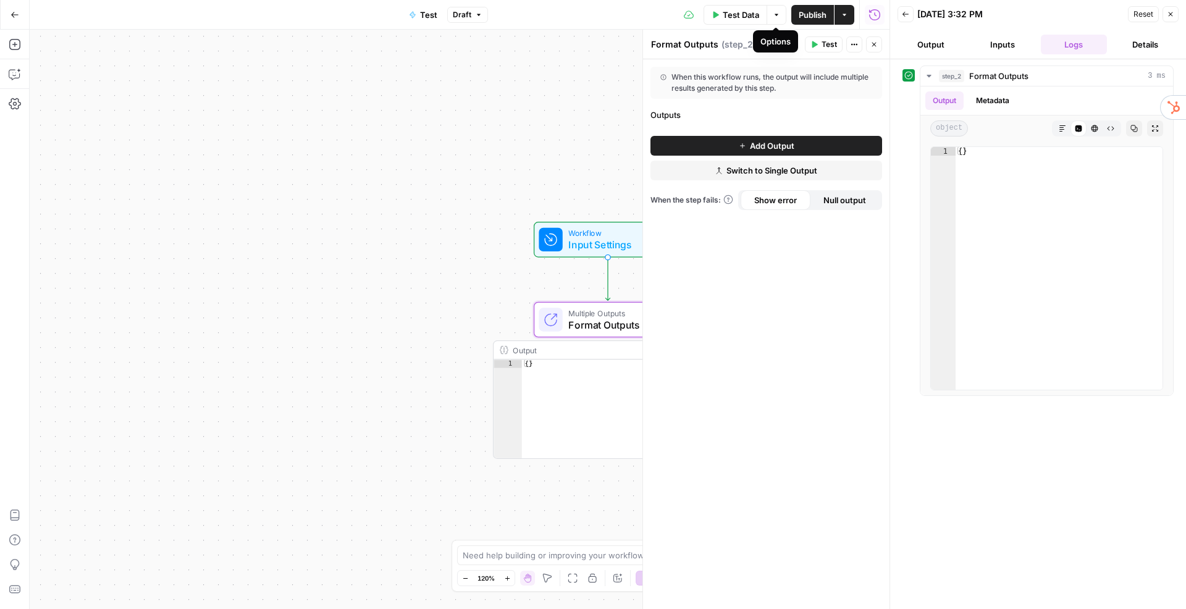
click at [769, 18] on button "Options" at bounding box center [776, 15] width 20 height 20
click at [770, 15] on button "Options" at bounding box center [776, 15] width 20 height 20
click at [870, 45] on button "Close" at bounding box center [874, 44] width 16 height 16
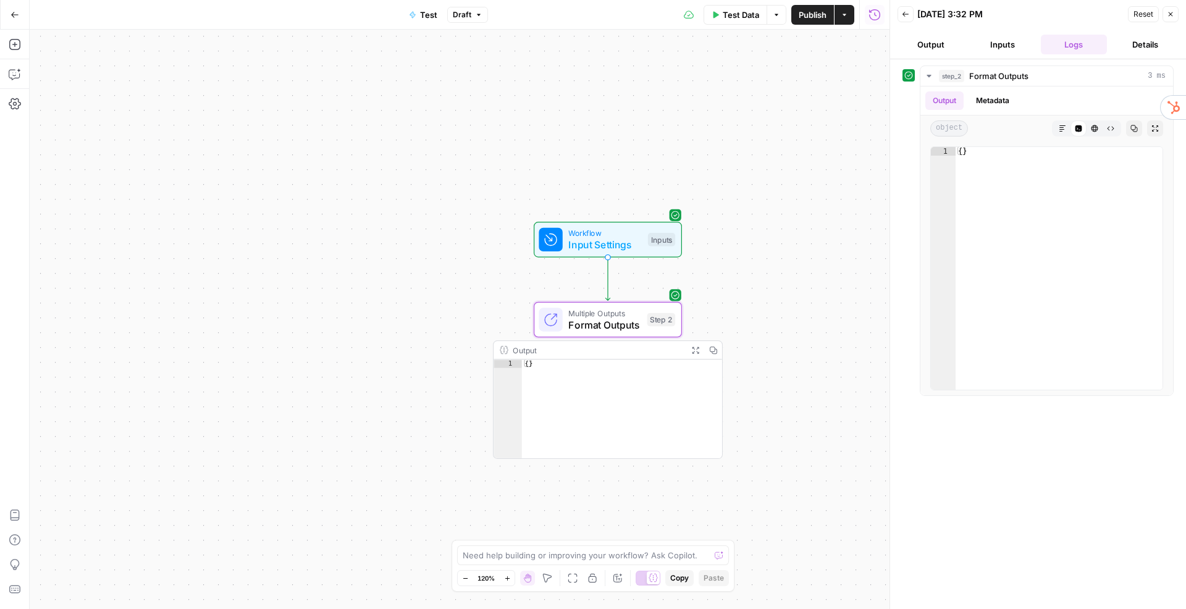
click at [1170, 12] on icon "button" at bounding box center [1170, 13] width 7 height 7
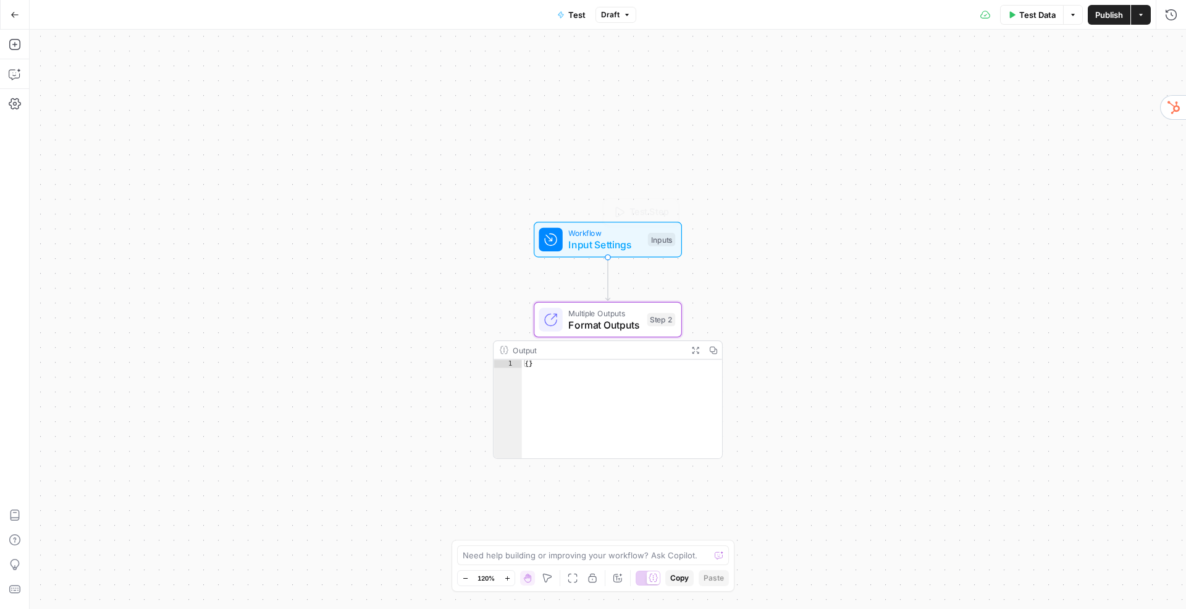
click at [563, 241] on div "Workflow Input Settings Inputs Test Step" at bounding box center [607, 239] width 136 height 25
click at [12, 24] on button "Go Back" at bounding box center [15, 15] width 22 height 22
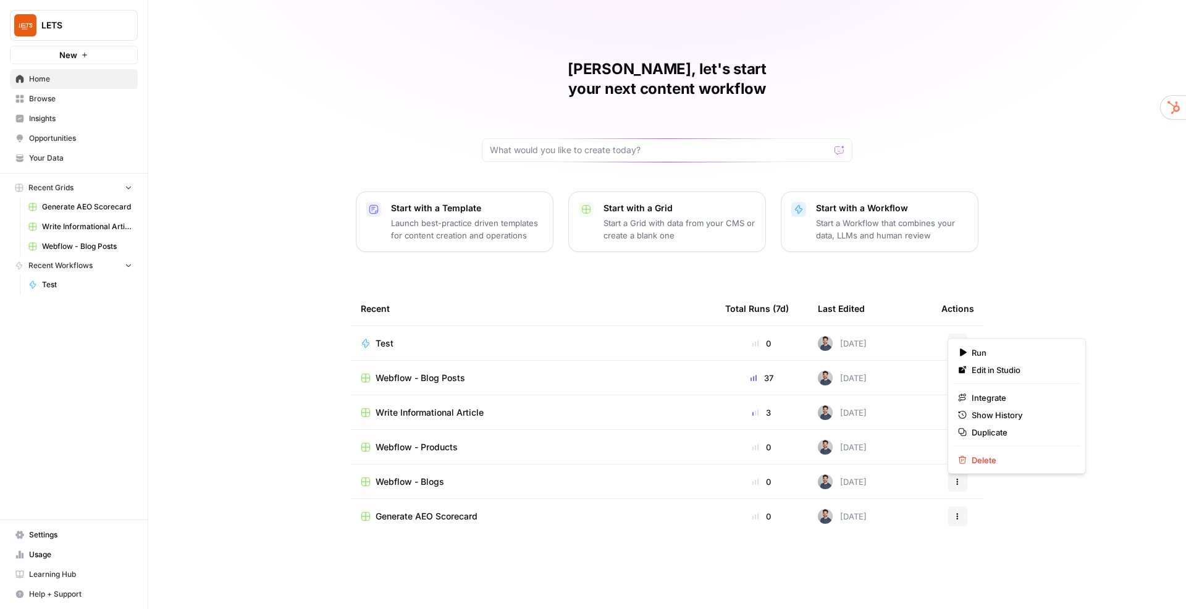
click at [964, 334] on button "Actions" at bounding box center [957, 344] width 20 height 20
click at [991, 458] on span "Delete" at bounding box center [1021, 460] width 99 height 12
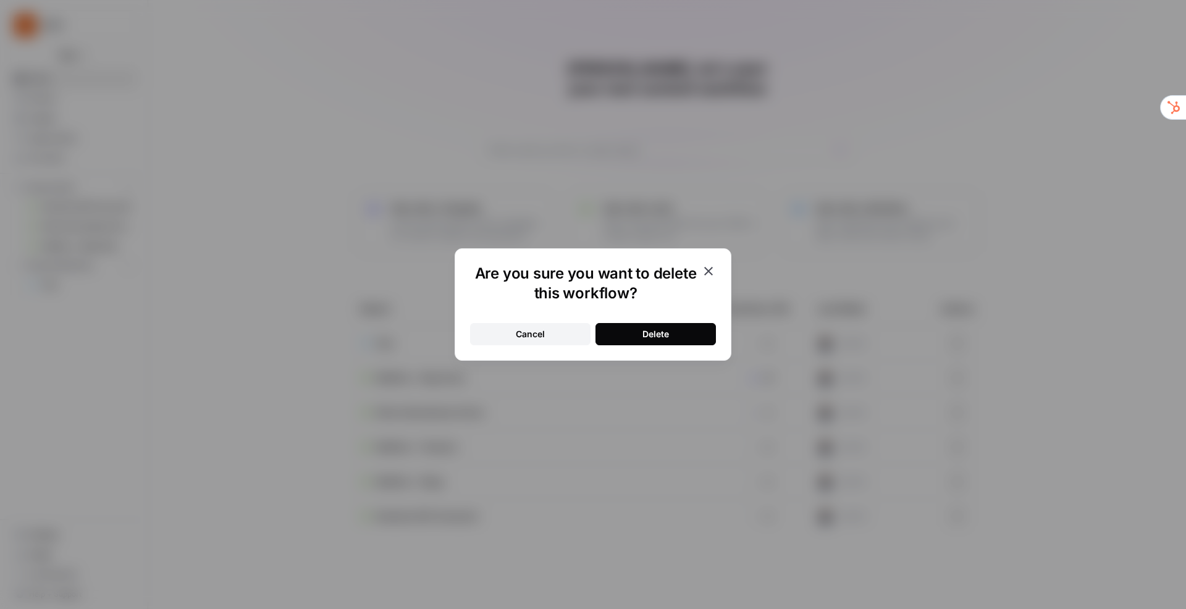
click at [656, 336] on div "Delete" at bounding box center [655, 334] width 27 height 12
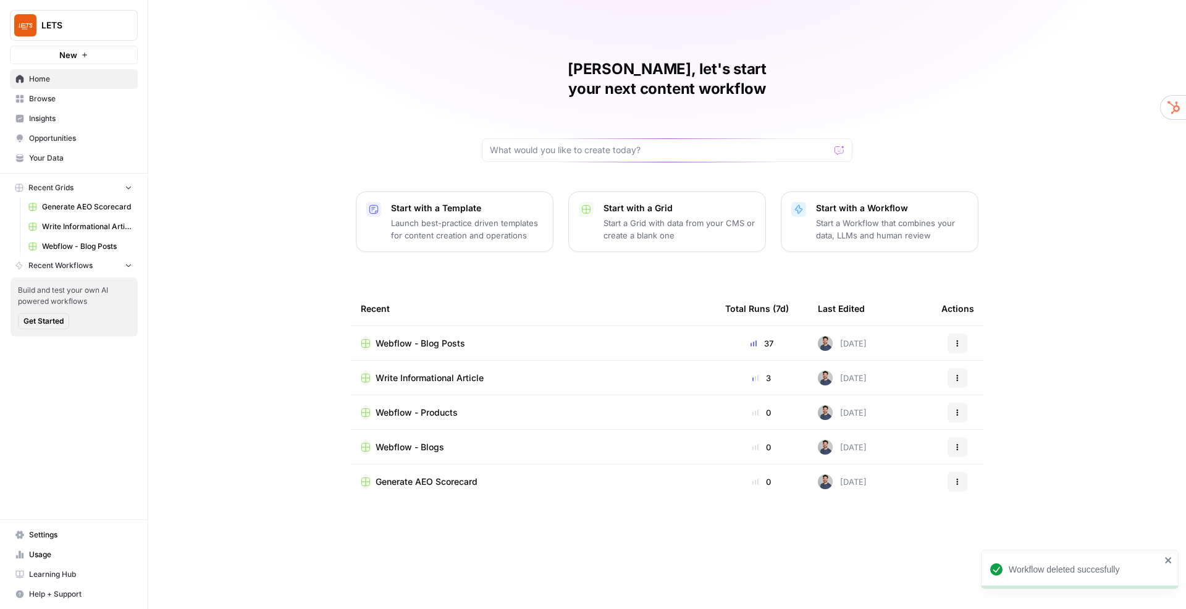
click at [442, 372] on span "Write Informational Article" at bounding box center [430, 378] width 108 height 12
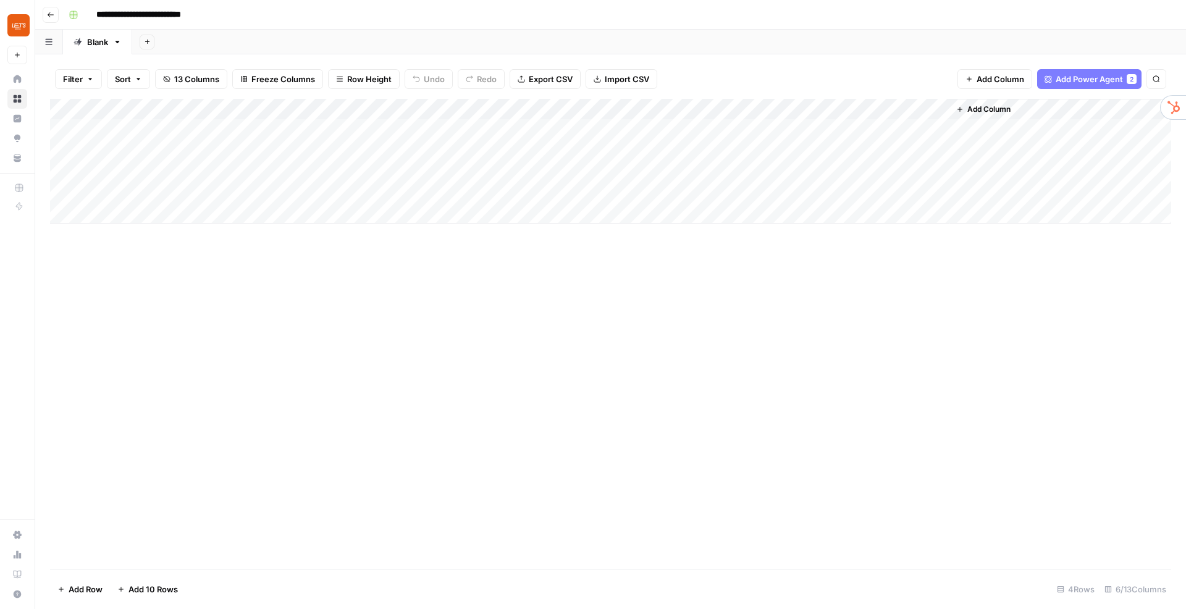
click at [847, 109] on div "Add Column" at bounding box center [610, 161] width 1121 height 125
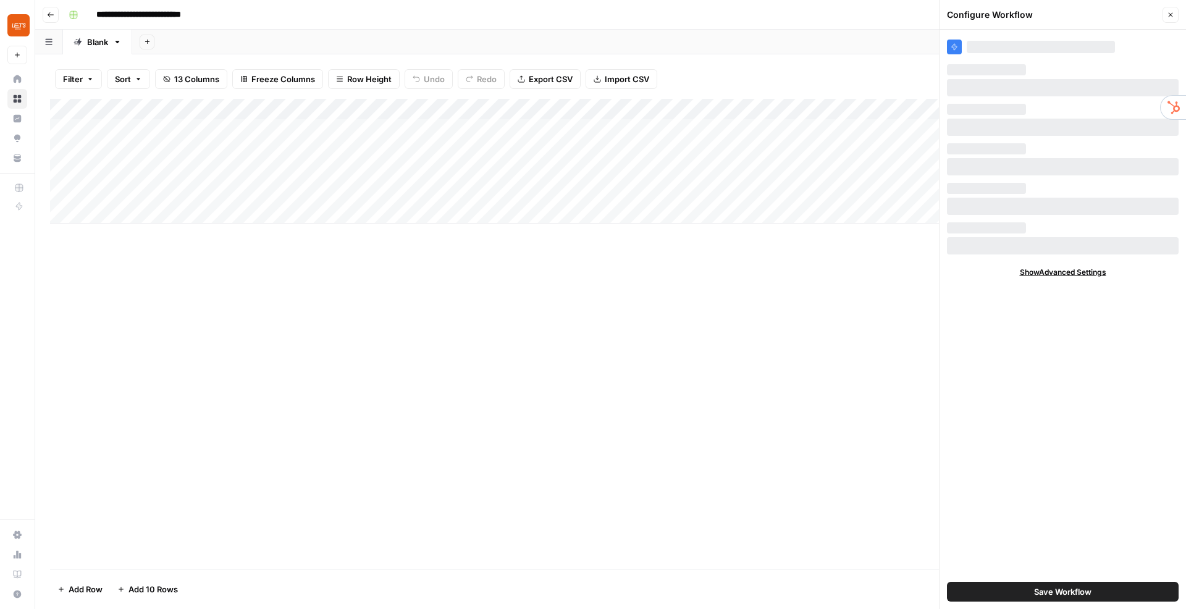
click at [820, 82] on div "Filter Sort 13 Columns Freeze Columns Row Height Undo Redo Export CSV Import CS…" at bounding box center [610, 79] width 1121 height 40
click at [924, 109] on div "Add Column" at bounding box center [610, 161] width 1121 height 125
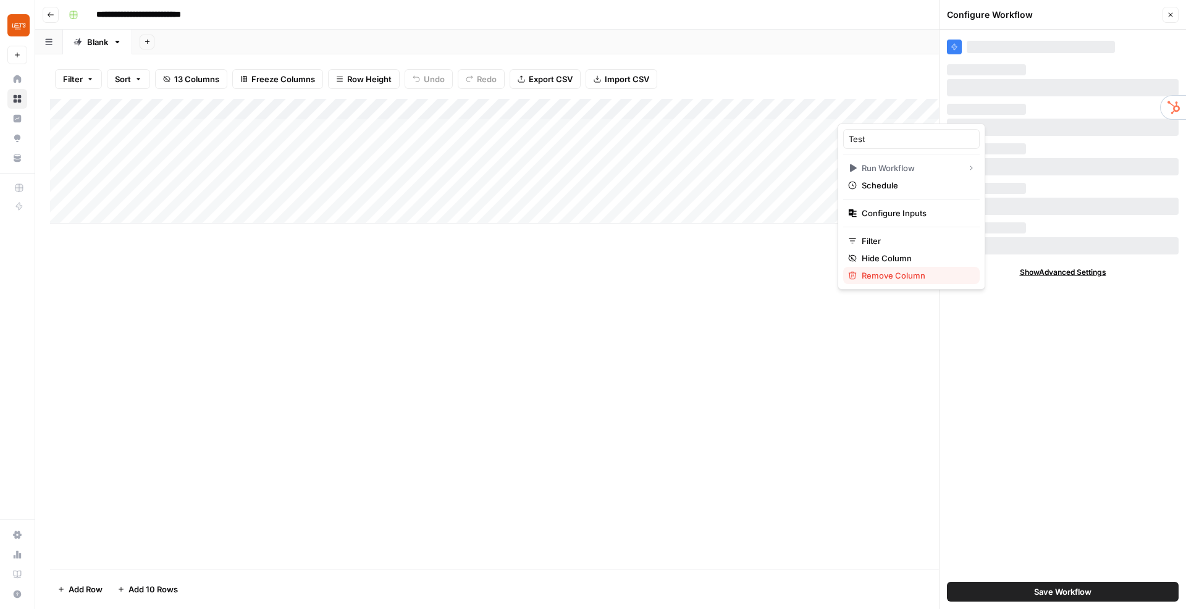
click at [886, 277] on span "Remove Column" at bounding box center [916, 275] width 108 height 12
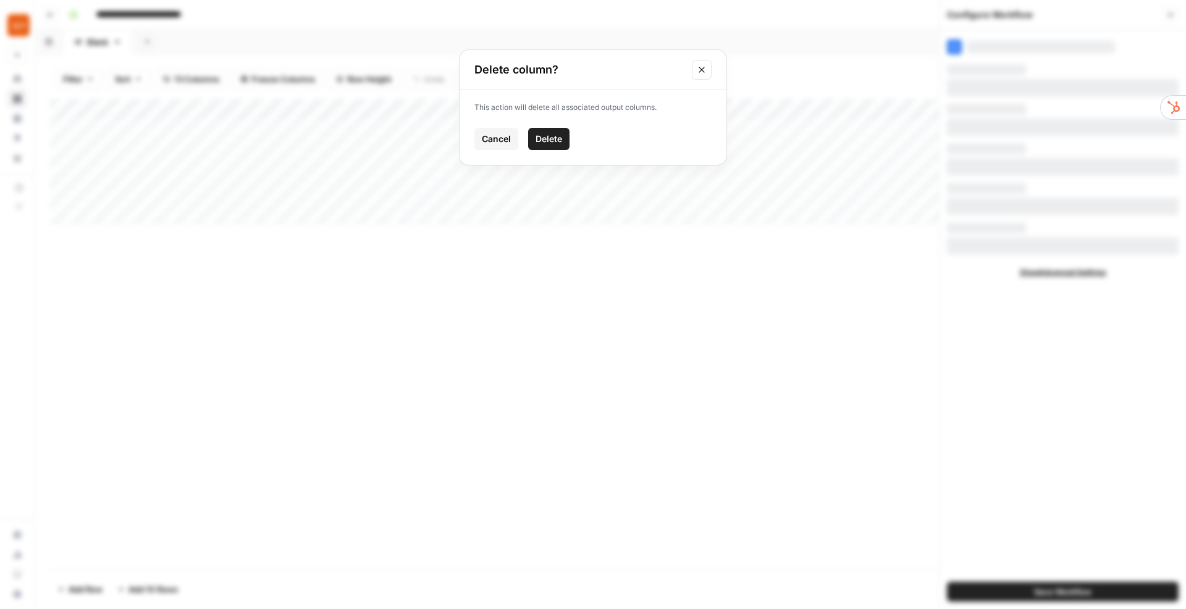
click at [572, 140] on div "Cancel Delete" at bounding box center [592, 139] width 237 height 22
click at [552, 140] on span "Delete" at bounding box center [548, 139] width 27 height 12
click at [858, 67] on div "Filter Sort 12 Columns Freeze Columns Row Height Undo Redo Export CSV Import CS…" at bounding box center [610, 79] width 1121 height 40
click at [1168, 17] on icon "button" at bounding box center [1170, 14] width 7 height 7
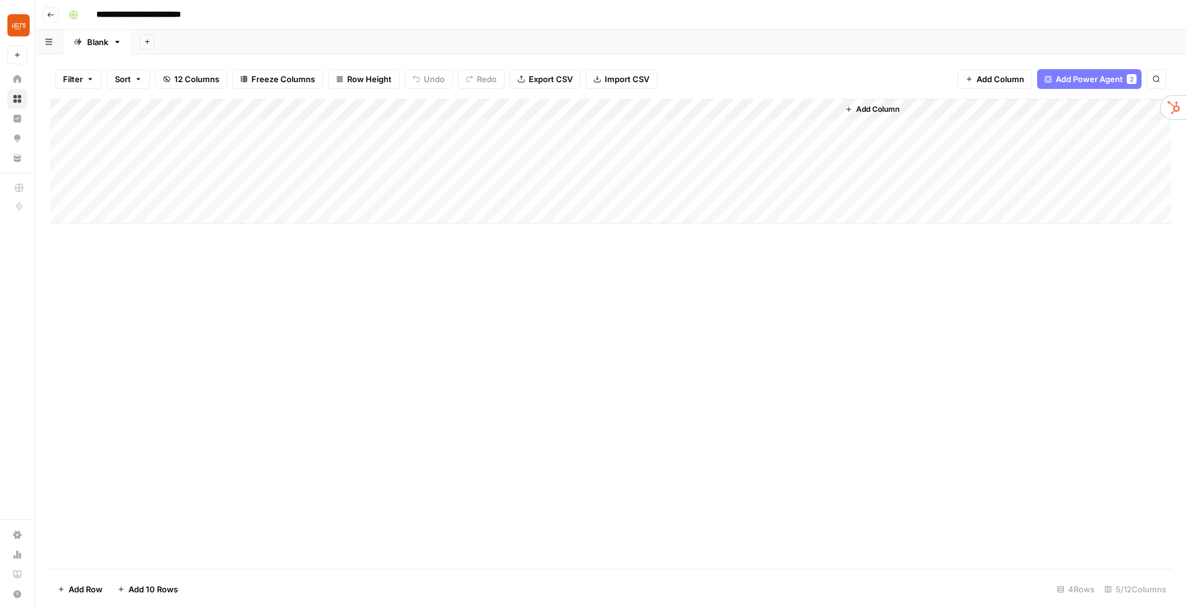
click at [639, 150] on div "Add Column" at bounding box center [610, 161] width 1121 height 125
click at [1078, 76] on span "Add Power Agent" at bounding box center [1088, 79] width 67 height 12
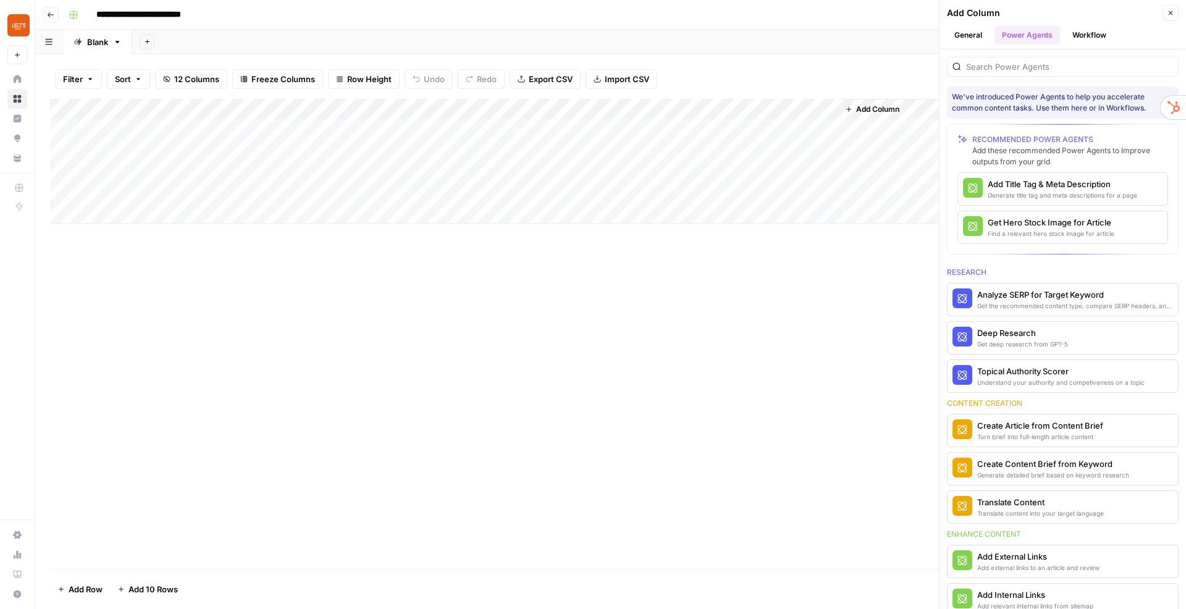
click at [1174, 9] on button "Close" at bounding box center [1170, 13] width 16 height 16
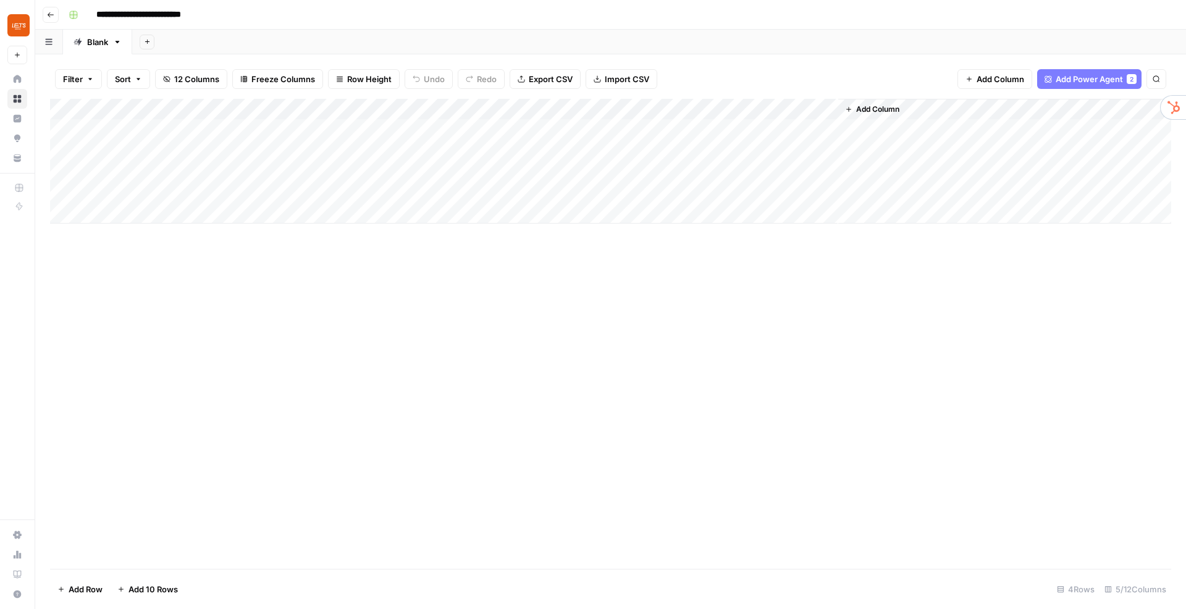
click at [1124, 79] on button "Add Power Agent 2" at bounding box center [1089, 79] width 104 height 20
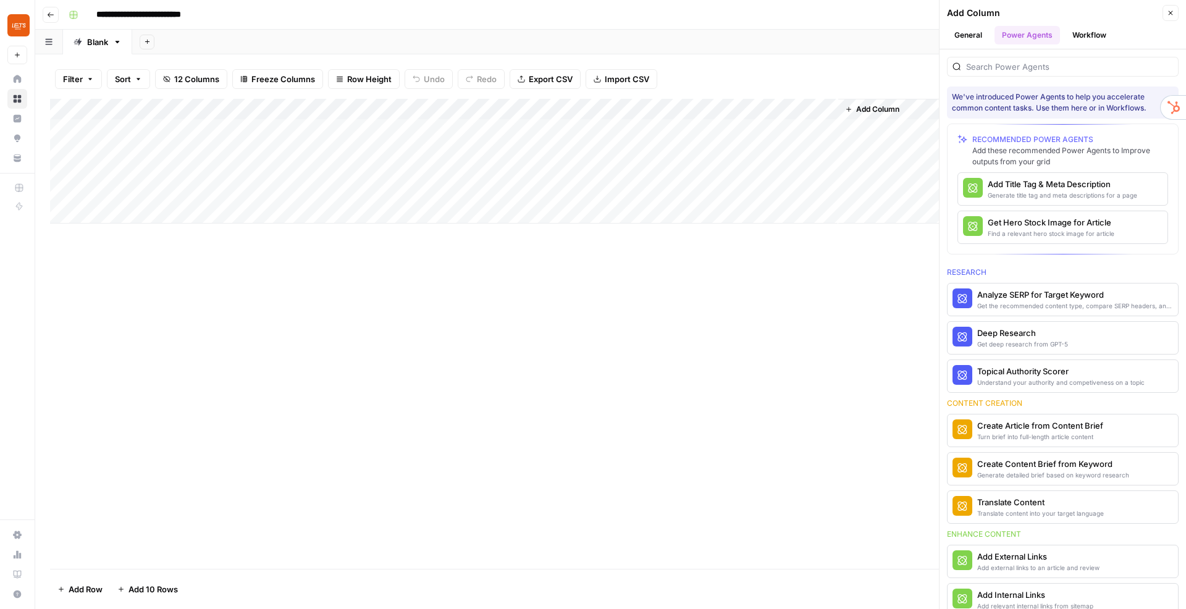
click at [972, 33] on button "General" at bounding box center [968, 35] width 43 height 19
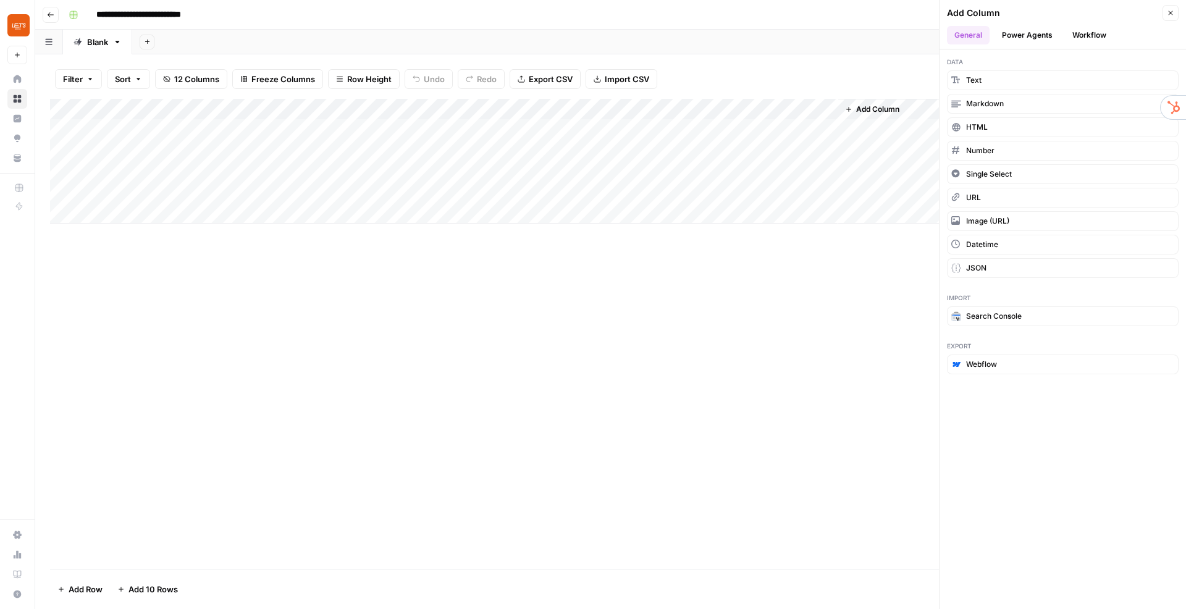
click at [1173, 15] on icon "button" at bounding box center [1170, 12] width 7 height 7
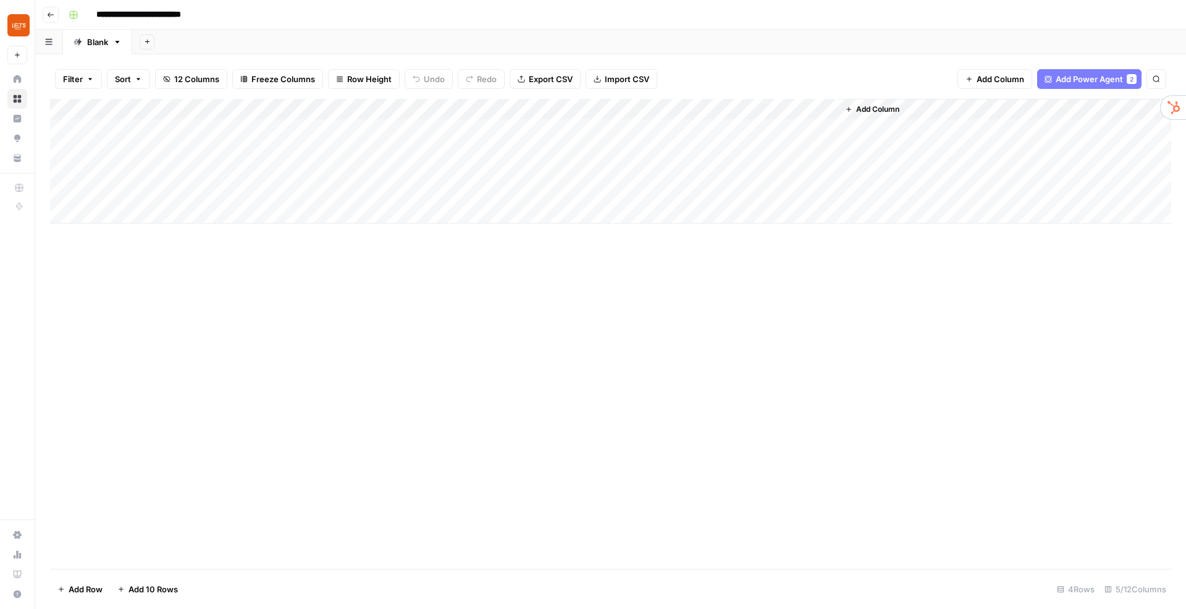
click at [855, 106] on button "Add Column" at bounding box center [872, 109] width 64 height 16
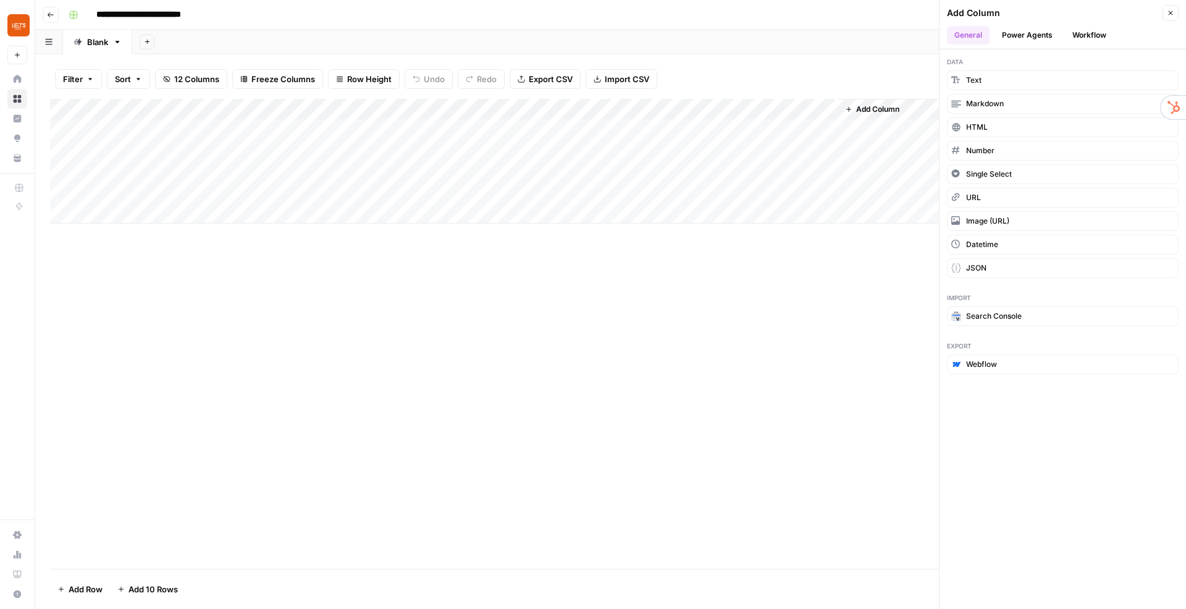
click at [1076, 37] on button "Workflow" at bounding box center [1089, 35] width 49 height 19
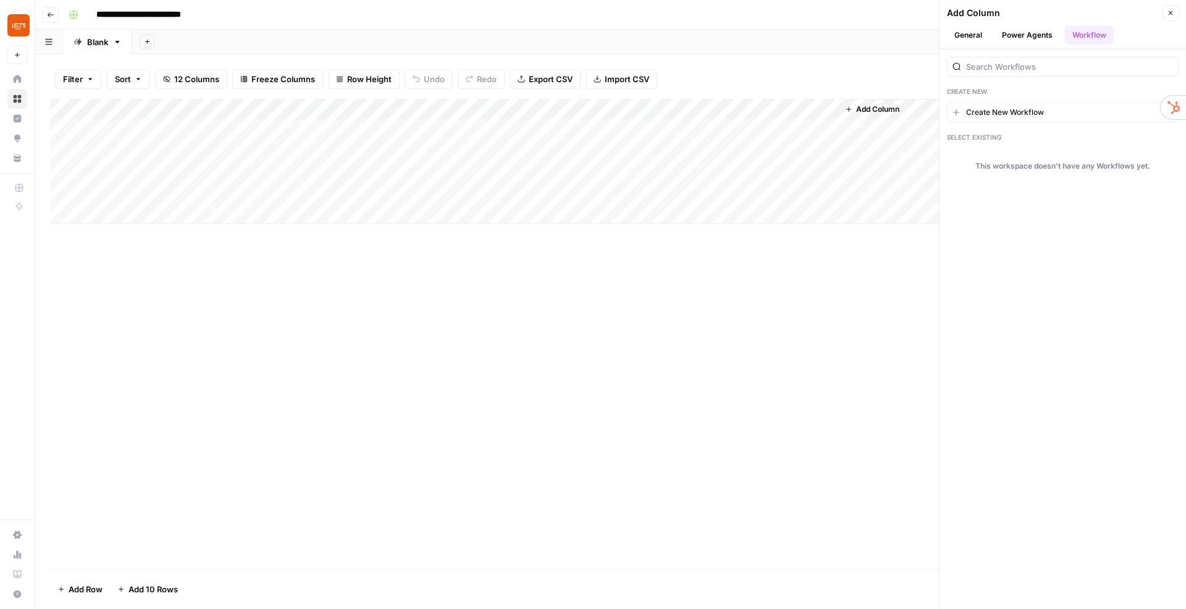
click at [1016, 107] on span "Create New Workflow" at bounding box center [1005, 112] width 78 height 11
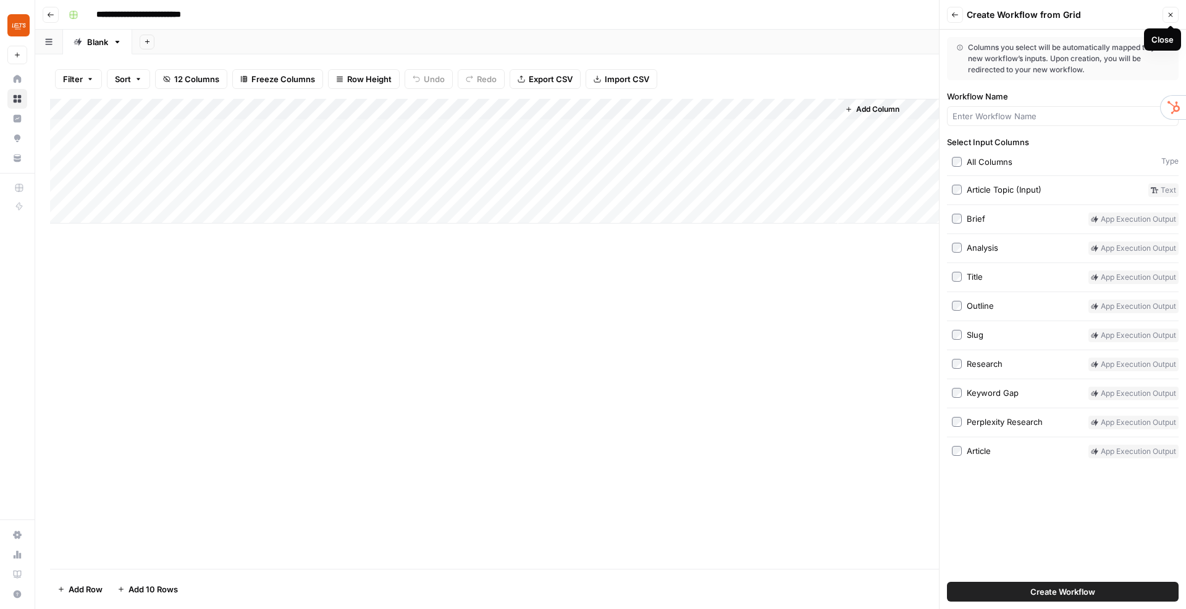
click at [1171, 18] on icon "button" at bounding box center [1170, 14] width 7 height 7
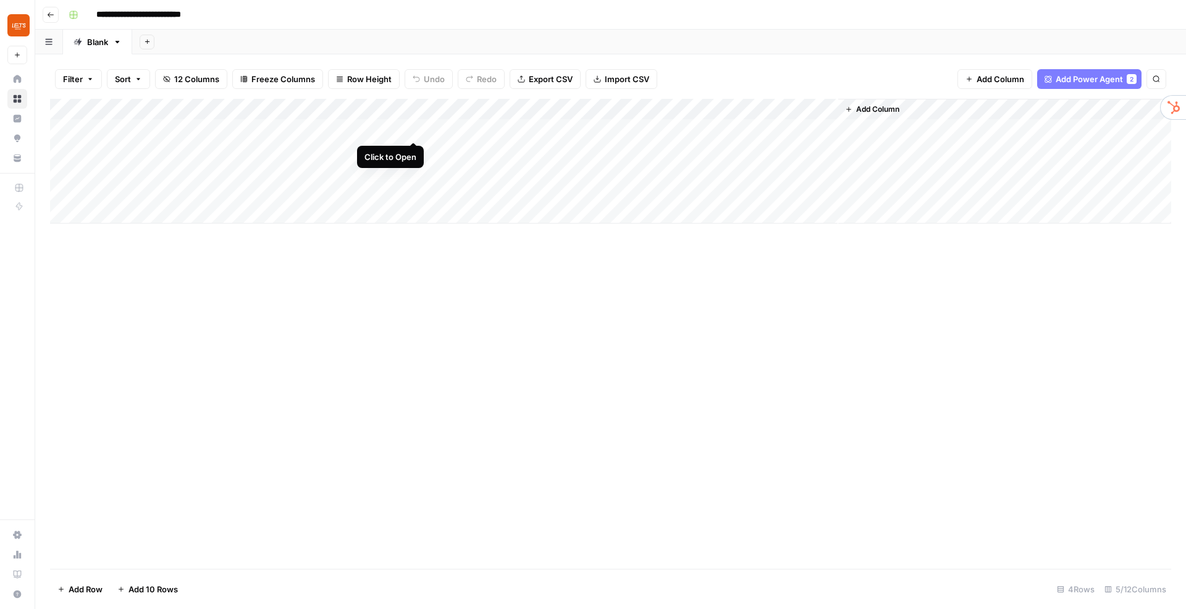
click at [414, 128] on div "Add Column" at bounding box center [610, 161] width 1121 height 125
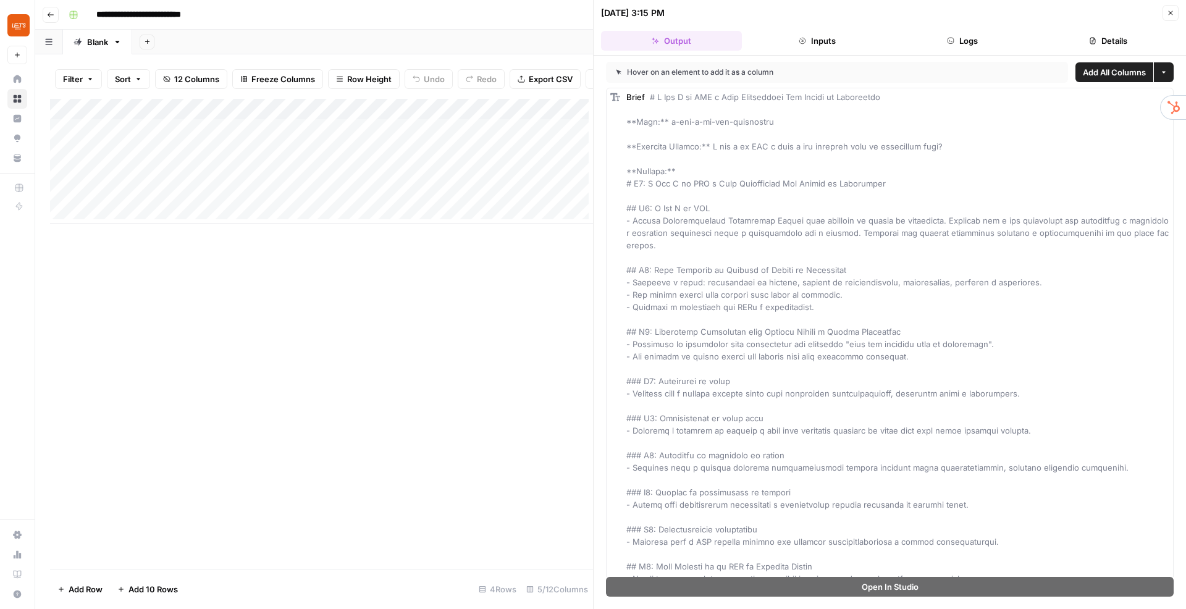
click at [1098, 75] on span "Add All Columns" at bounding box center [1114, 72] width 63 height 12
click at [1168, 13] on icon "button" at bounding box center [1170, 12] width 7 height 7
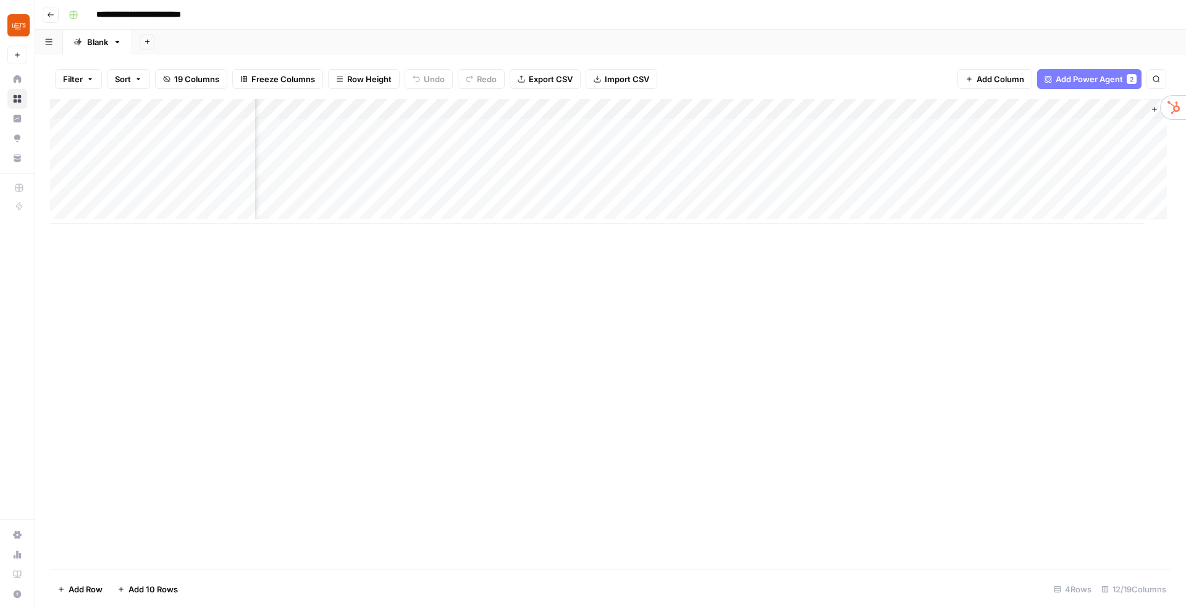
scroll to position [0, 473]
click at [455, 153] on div "Add Column" at bounding box center [610, 161] width 1121 height 125
click at [332, 277] on div "Add Column" at bounding box center [610, 334] width 1121 height 470
click at [315, 196] on div "Add Column" at bounding box center [610, 161] width 1121 height 125
click at [219, 110] on div "Add Column" at bounding box center [610, 161] width 1121 height 125
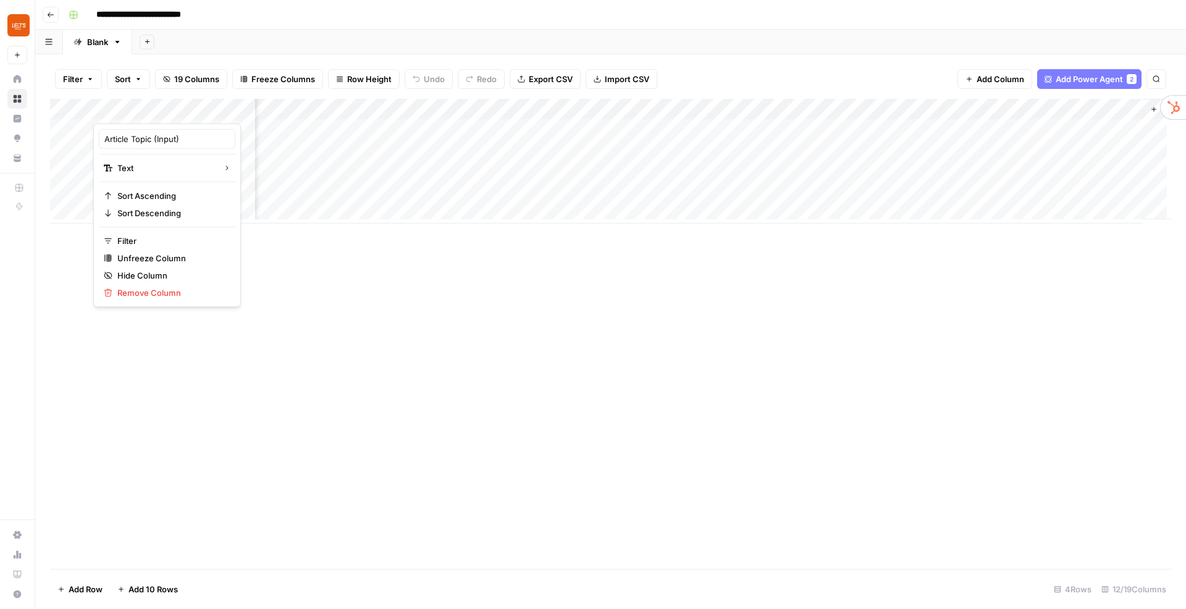
click at [204, 104] on div at bounding box center [174, 111] width 162 height 25
click at [282, 112] on div "Add Column" at bounding box center [610, 161] width 1121 height 125
click at [961, 109] on div "Add Column" at bounding box center [610, 161] width 1121 height 125
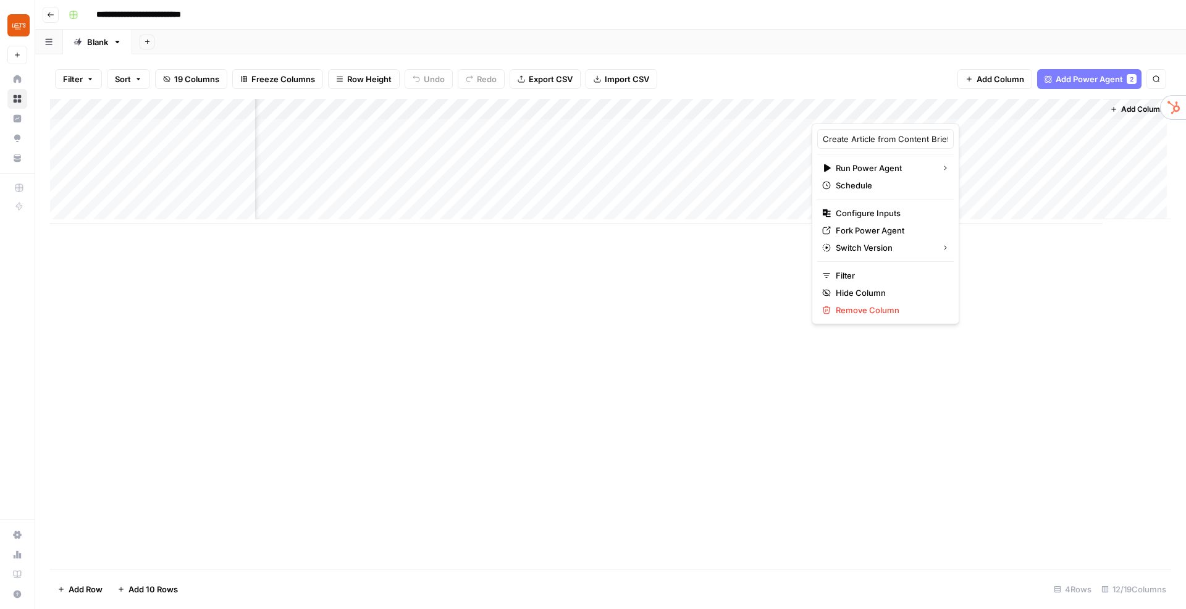
click at [961, 109] on div at bounding box center [899, 111] width 175 height 25
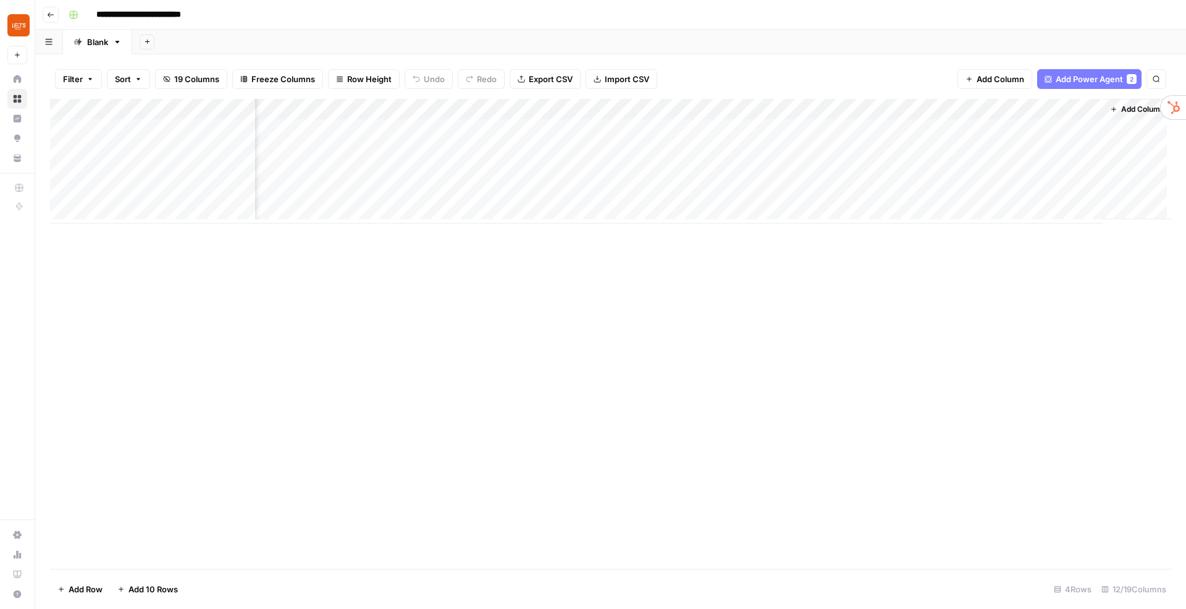
click at [889, 83] on div "Filter Sort 19 Columns Freeze Columns Row Height Undo Redo Export CSV Import CS…" at bounding box center [610, 79] width 1121 height 40
click at [1115, 111] on button "Add Column" at bounding box center [1137, 109] width 64 height 16
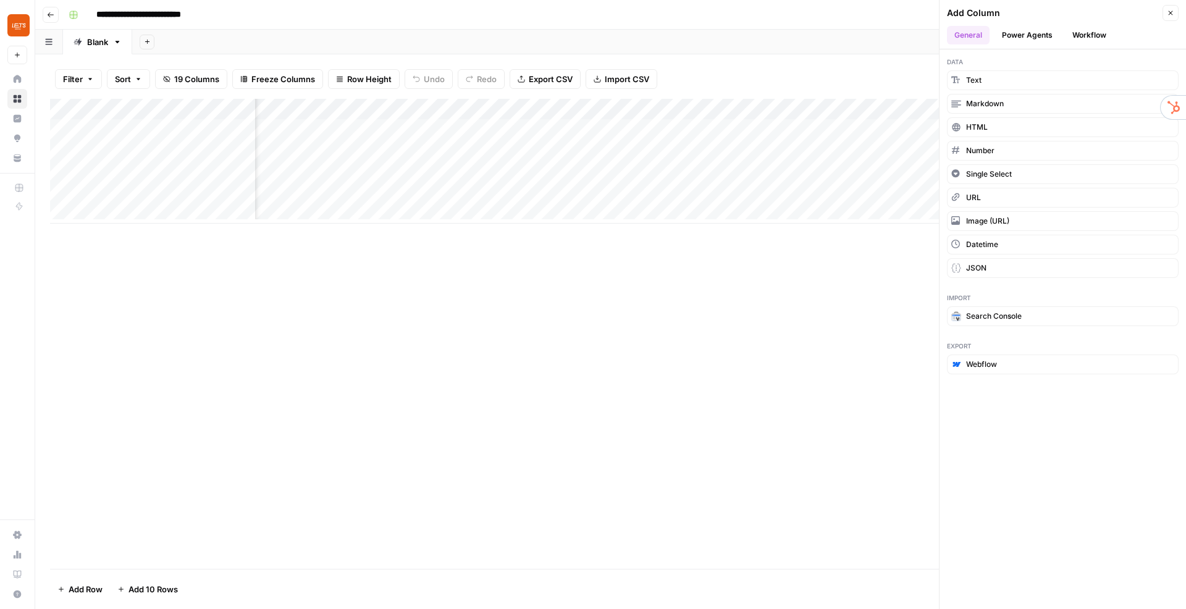
click at [1085, 35] on button "Workflow" at bounding box center [1089, 35] width 49 height 19
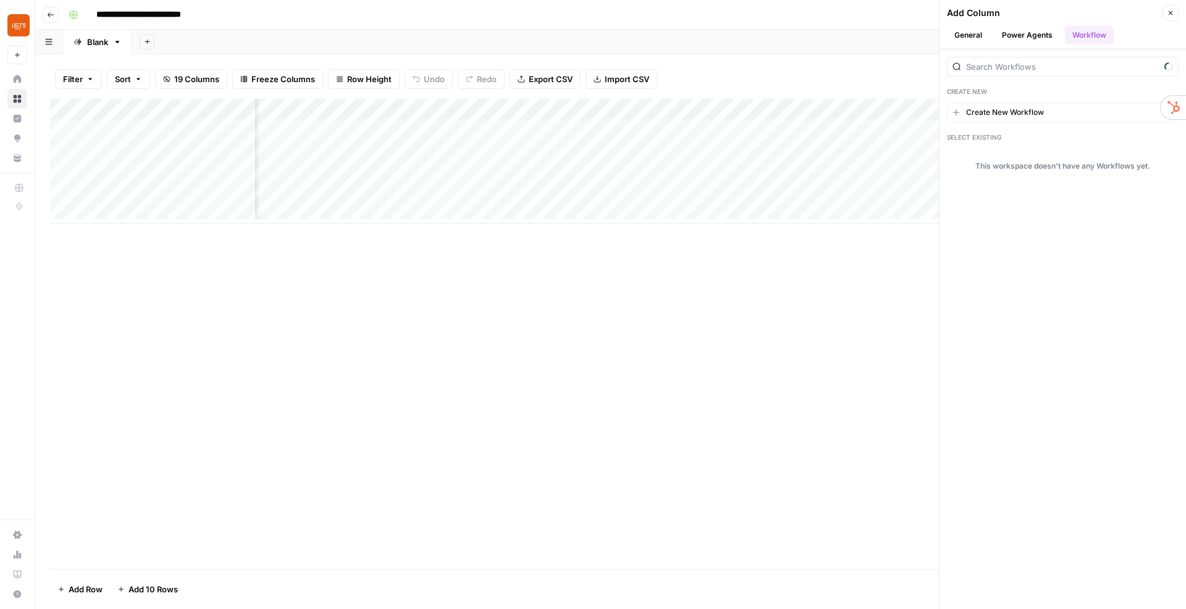
click at [1022, 109] on span "Create New Workflow" at bounding box center [1005, 112] width 78 height 11
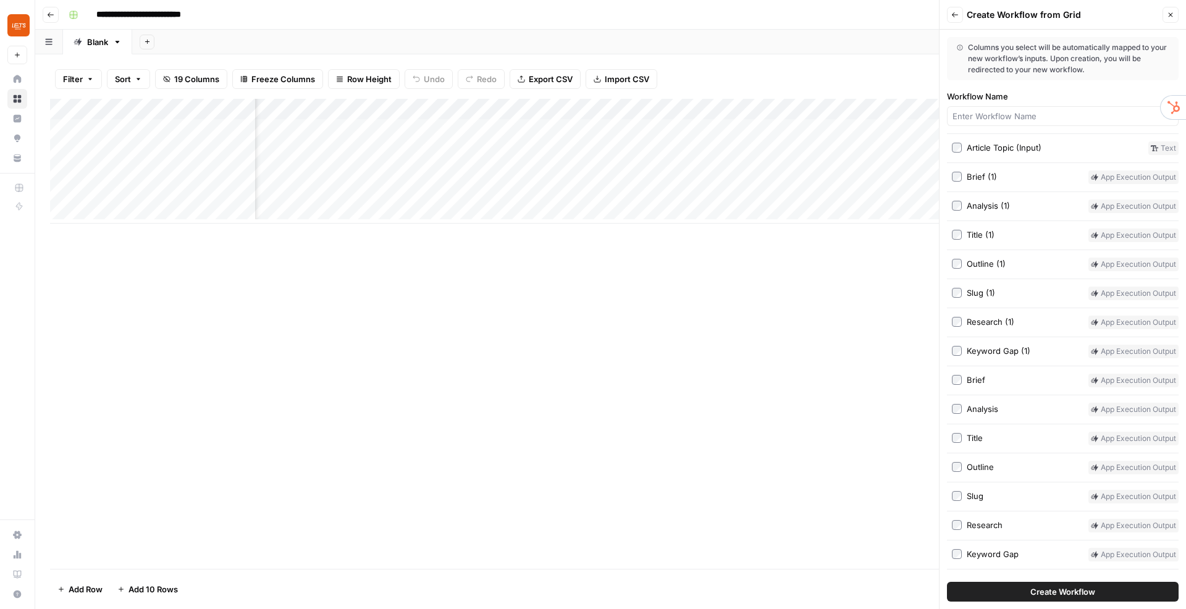
scroll to position [0, 0]
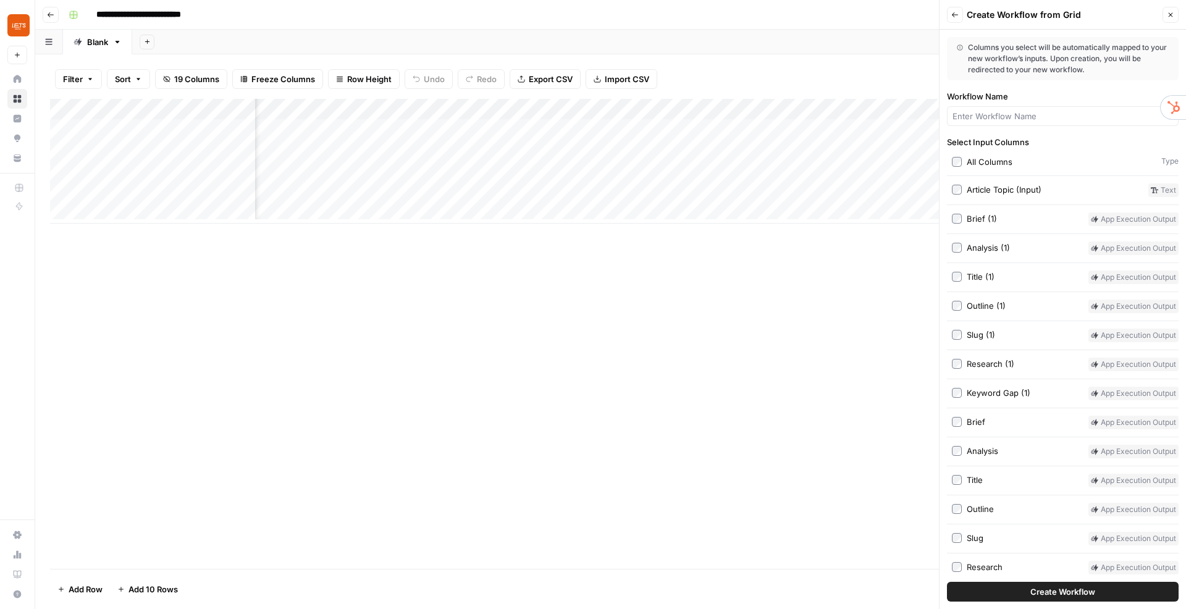
click at [1165, 16] on button "Close" at bounding box center [1170, 15] width 16 height 16
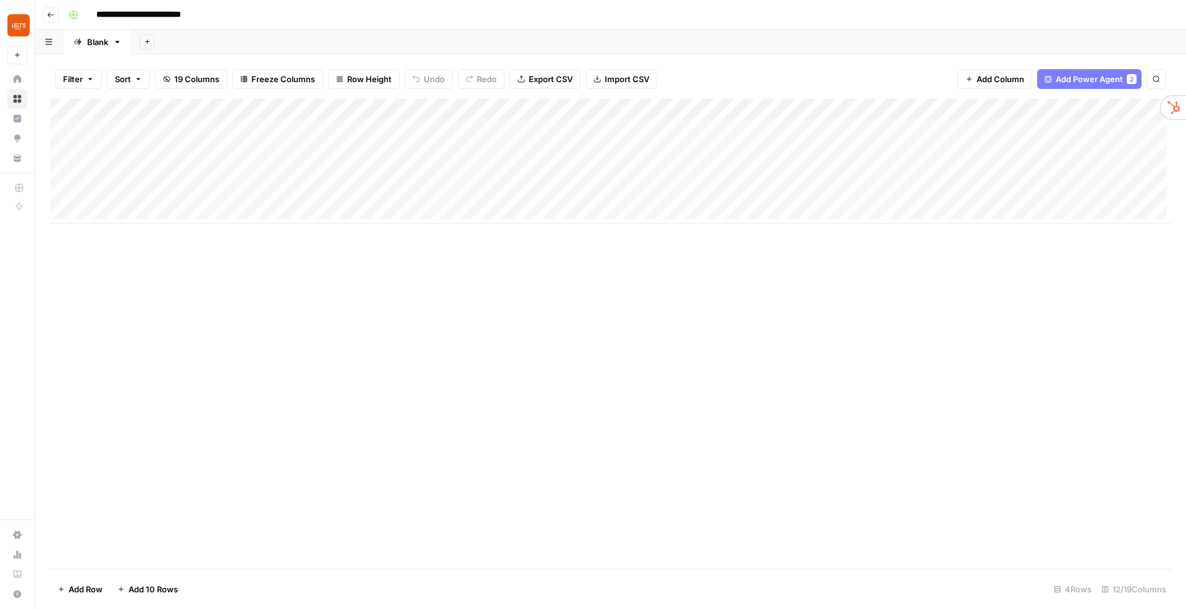
click at [247, 111] on div "Add Column" at bounding box center [610, 161] width 1121 height 125
click at [249, 107] on div at bounding box center [174, 111] width 162 height 25
click at [542, 109] on div "Add Column" at bounding box center [610, 161] width 1121 height 125
click at [542, 109] on div at bounding box center [497, 111] width 112 height 25
click at [535, 104] on div at bounding box center [497, 111] width 112 height 25
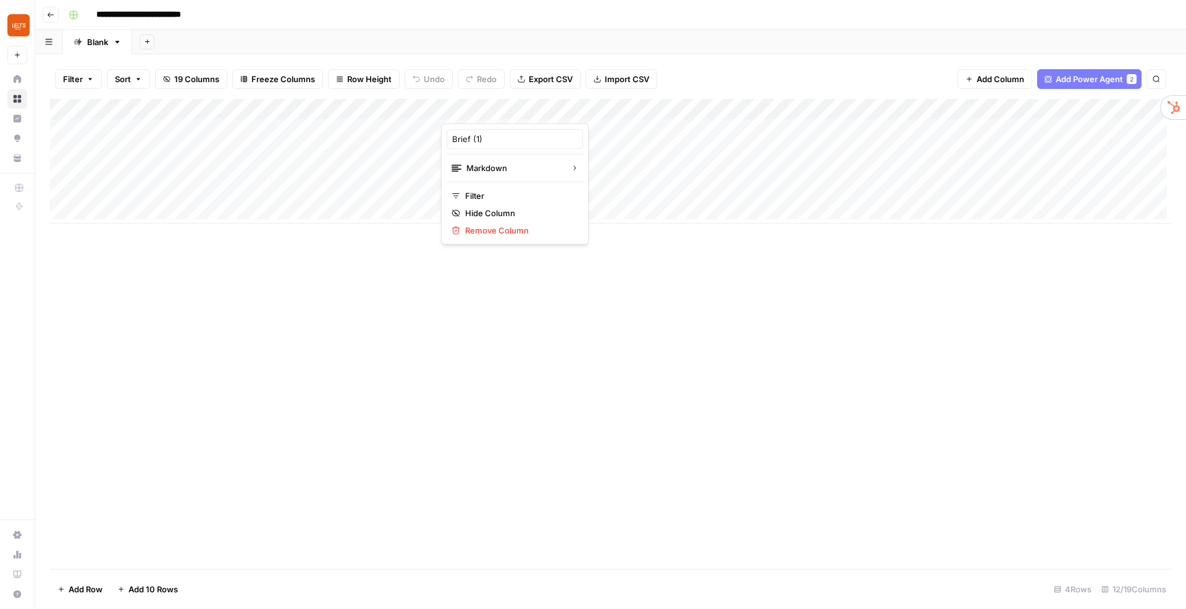
click at [529, 94] on div "Filter Sort 19 Columns Freeze Columns Row Height Undo Redo Export CSV Import CS…" at bounding box center [610, 79] width 1121 height 40
click at [542, 106] on div "Add Column" at bounding box center [610, 161] width 1121 height 125
click at [519, 226] on span "Remove Column" at bounding box center [519, 230] width 108 height 12
click at [543, 133] on span "Delete" at bounding box center [548, 128] width 27 height 12
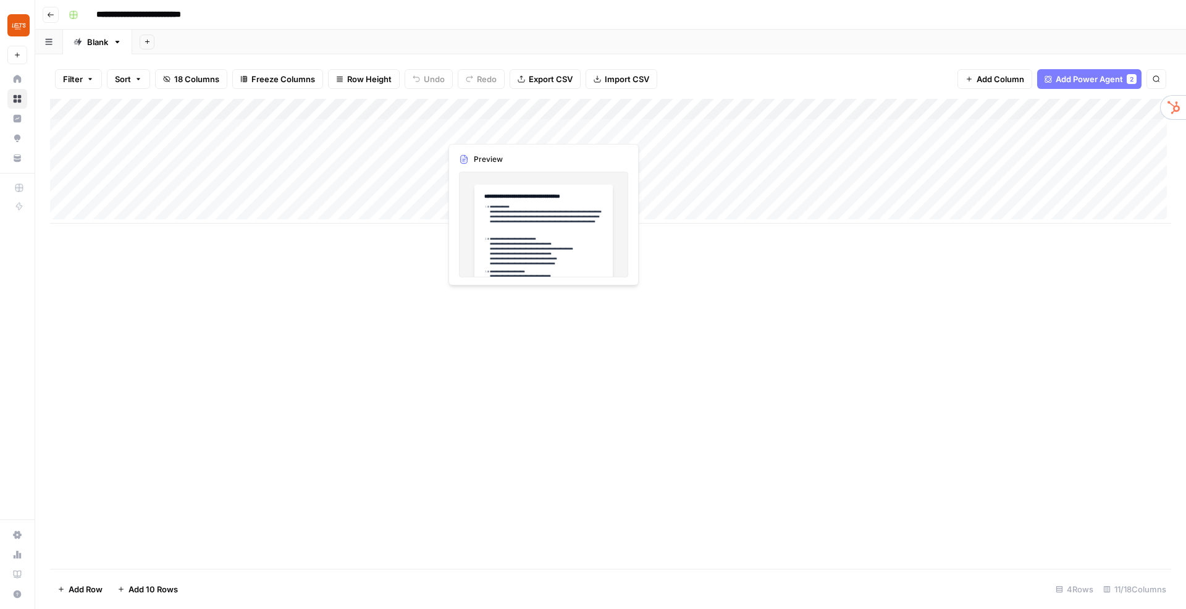
click at [506, 131] on div "Add Column" at bounding box center [610, 161] width 1121 height 125
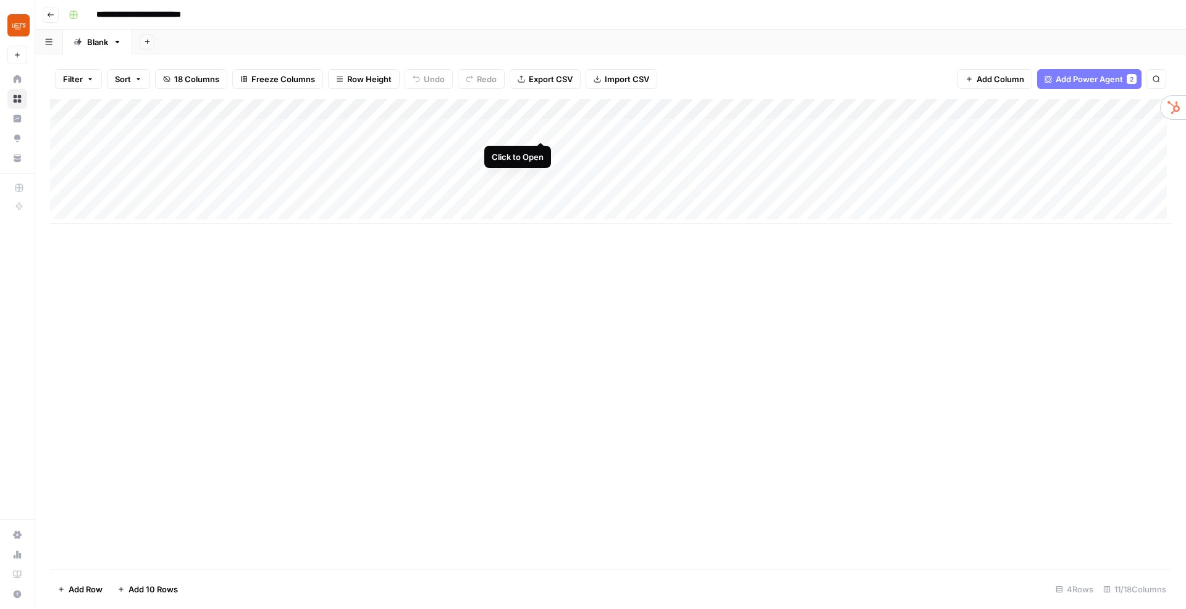
click at [543, 127] on div "Add Column" at bounding box center [610, 161] width 1121 height 125
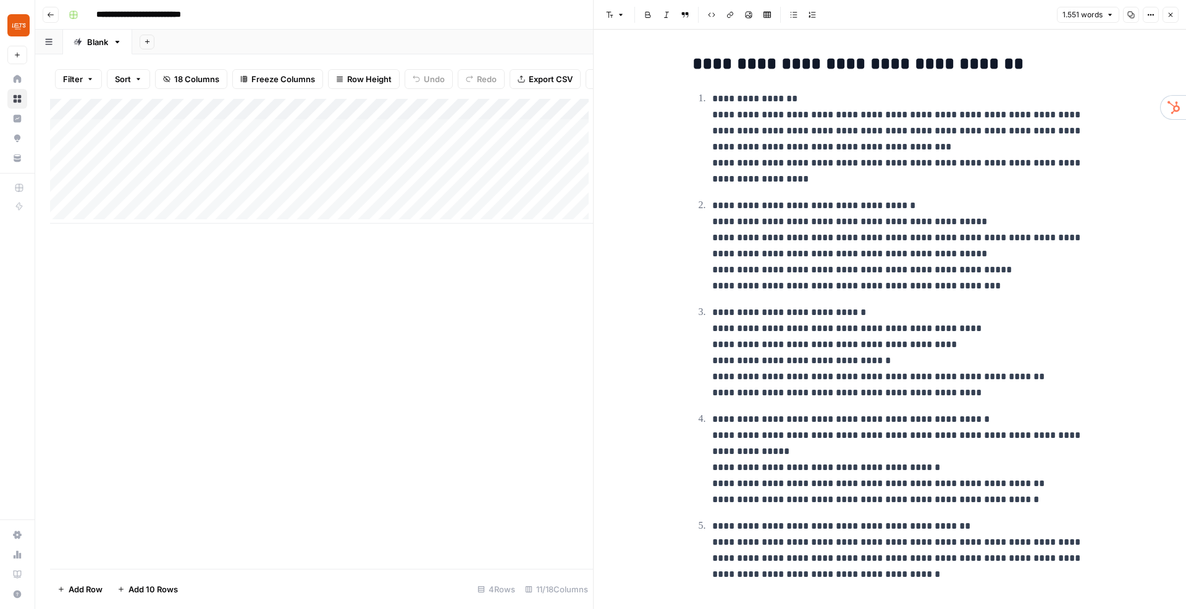
click at [1173, 17] on icon "button" at bounding box center [1170, 14] width 7 height 7
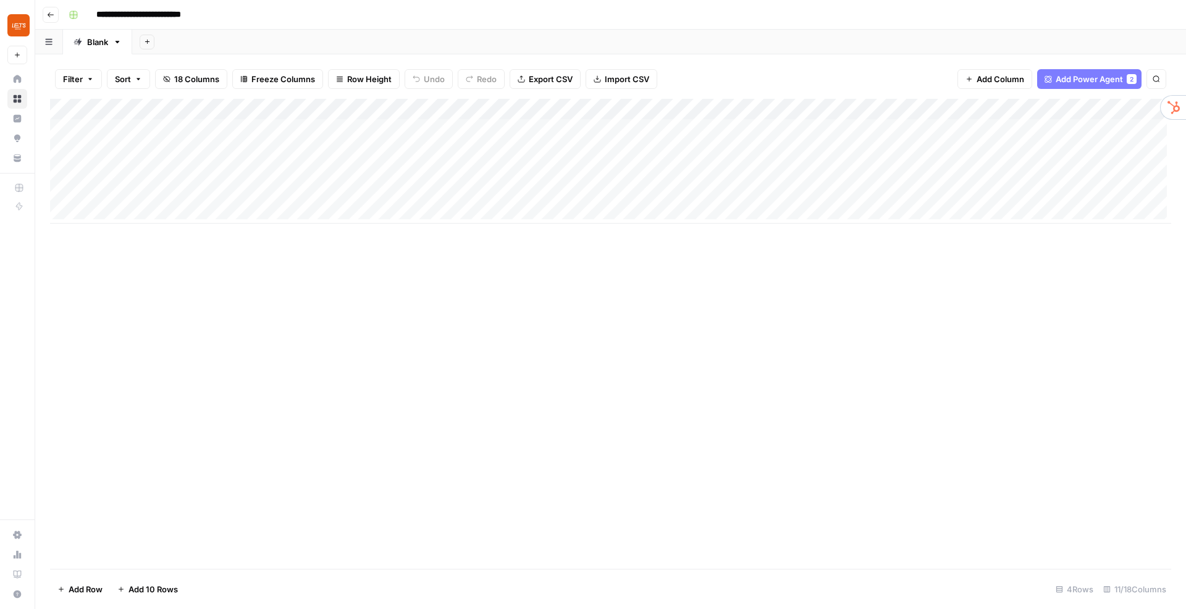
click at [541, 108] on div "Add Column" at bounding box center [610, 161] width 1121 height 125
click at [518, 234] on span "Remove Column" at bounding box center [519, 230] width 108 height 12
click at [543, 137] on button "Delete" at bounding box center [548, 128] width 41 height 22
click at [476, 132] on div "Add Column" at bounding box center [610, 161] width 1121 height 125
click at [524, 129] on div "Add Column" at bounding box center [610, 161] width 1121 height 125
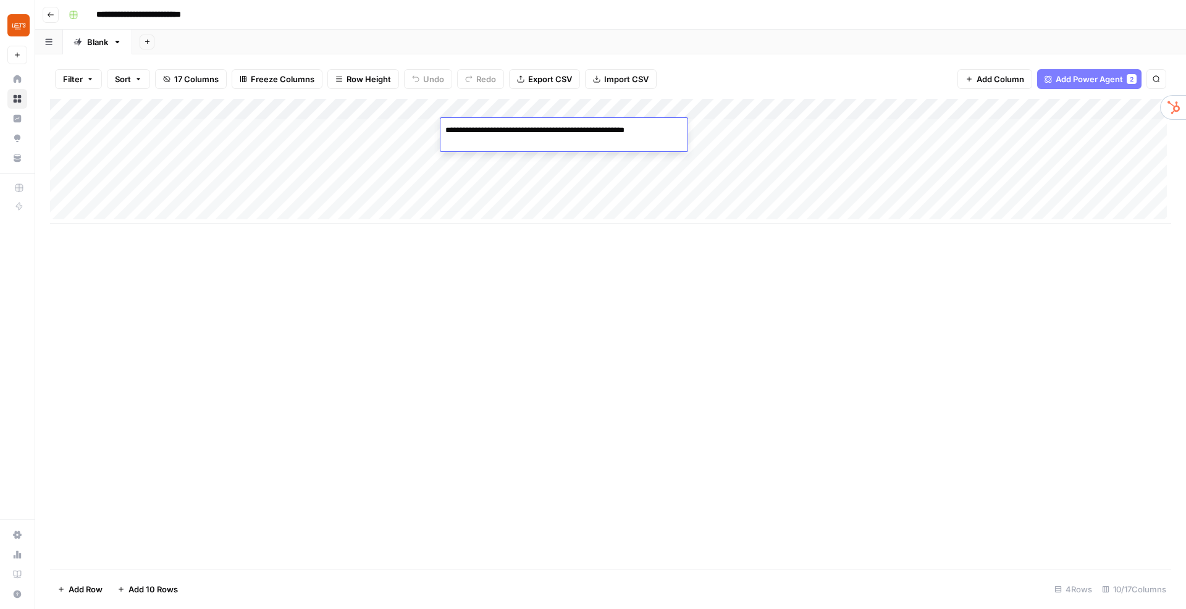
click at [523, 214] on div "Add Column" at bounding box center [610, 161] width 1121 height 125
click at [506, 156] on div "Add Column" at bounding box center [610, 161] width 1121 height 125
click at [506, 156] on div "Add Column" at bounding box center [610, 172] width 1121 height 146
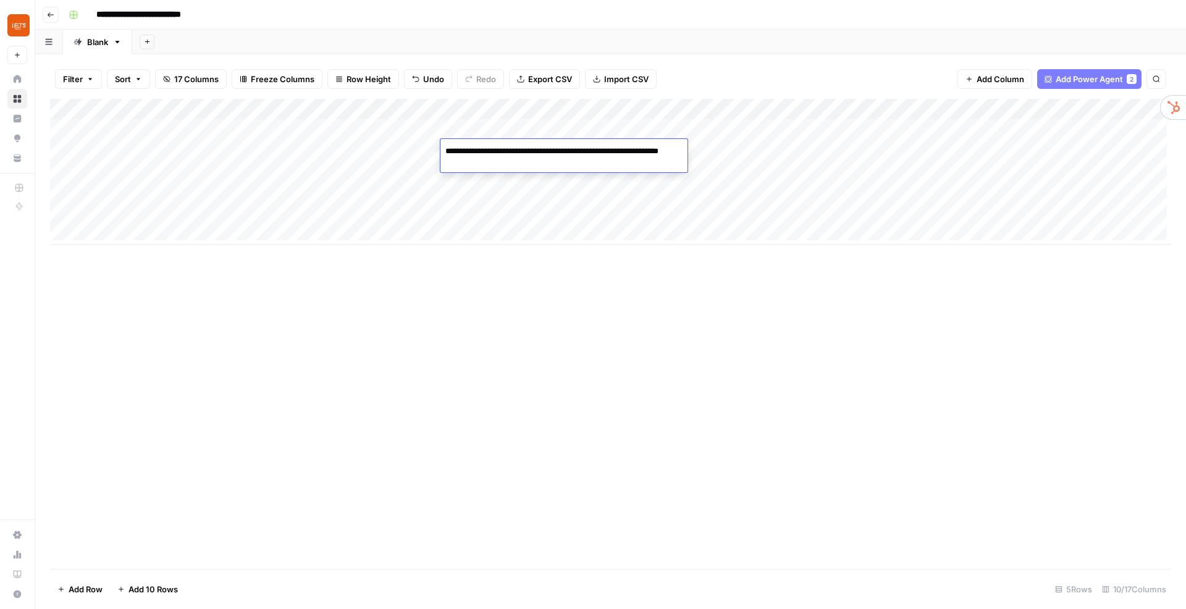
click at [537, 273] on div "Add Column" at bounding box center [610, 334] width 1121 height 470
click at [543, 109] on div "Add Column" at bounding box center [610, 172] width 1121 height 146
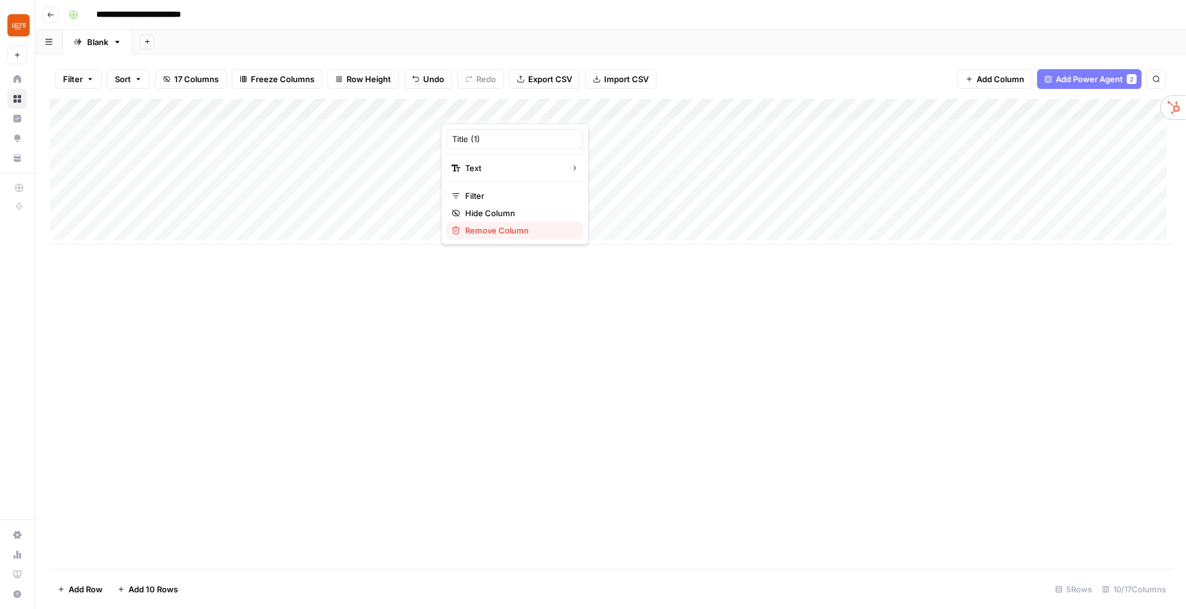
click at [514, 230] on span "Remove Column" at bounding box center [519, 230] width 108 height 12
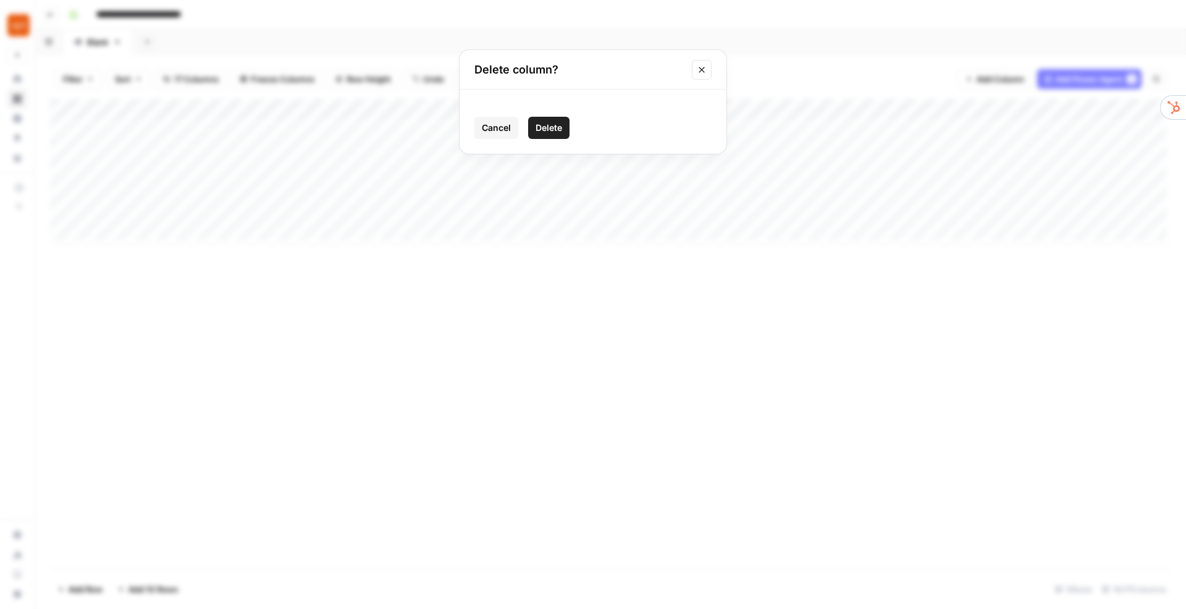
click at [566, 122] on button "Delete" at bounding box center [548, 128] width 41 height 22
click at [489, 107] on div "Add Column" at bounding box center [610, 172] width 1121 height 146
click at [728, 112] on div "Add Column" at bounding box center [610, 172] width 1121 height 146
click at [855, 111] on div "Add Column" at bounding box center [610, 172] width 1121 height 146
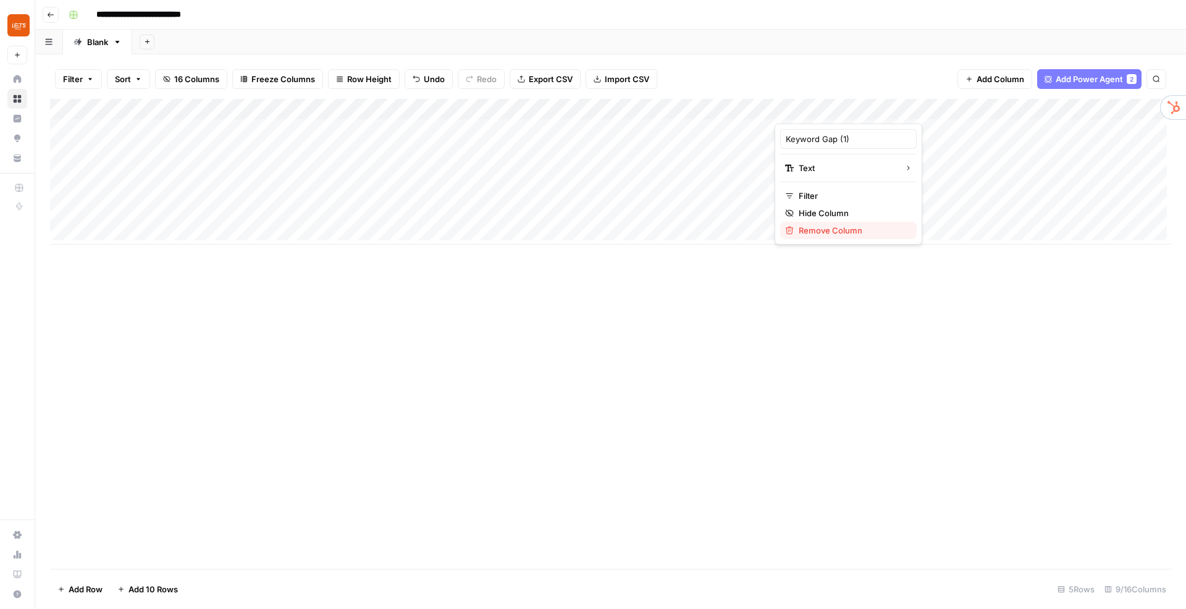
click at [823, 232] on span "Remove Column" at bounding box center [853, 230] width 108 height 12
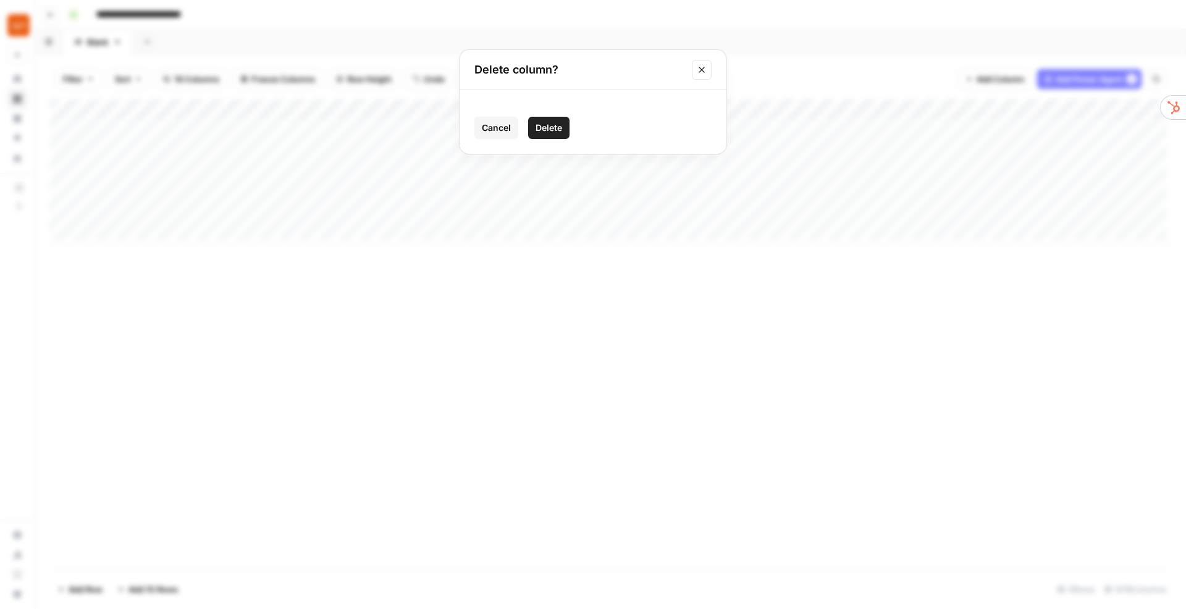
click at [550, 133] on span "Delete" at bounding box center [548, 128] width 27 height 12
click at [540, 109] on div "Add Column" at bounding box center [610, 172] width 1121 height 146
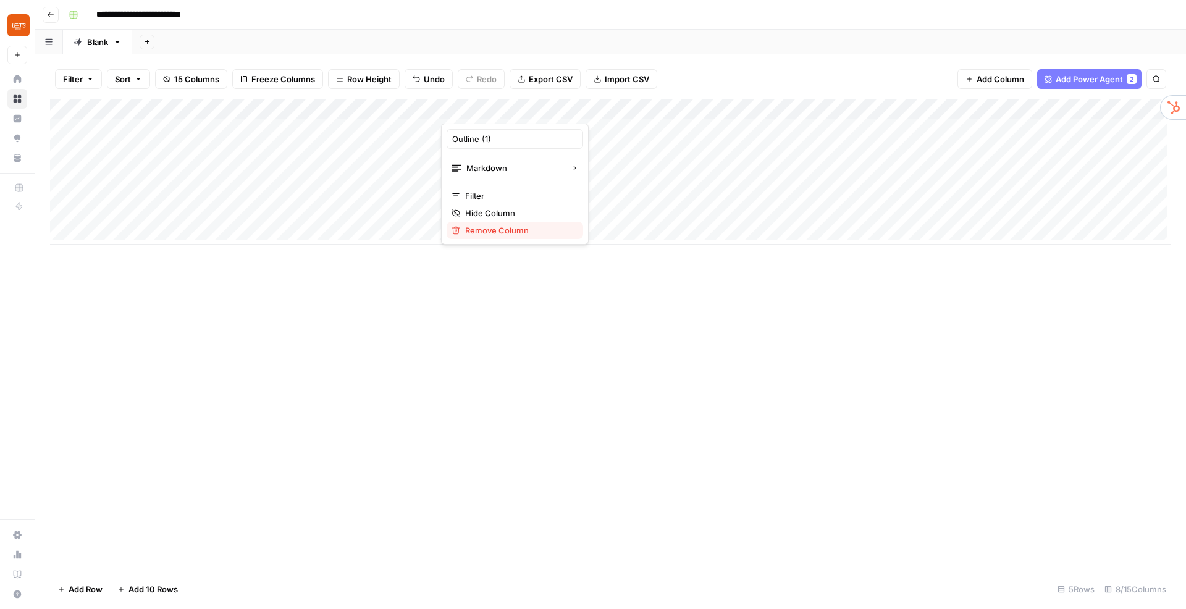
click at [518, 230] on span "Remove Column" at bounding box center [519, 230] width 108 height 12
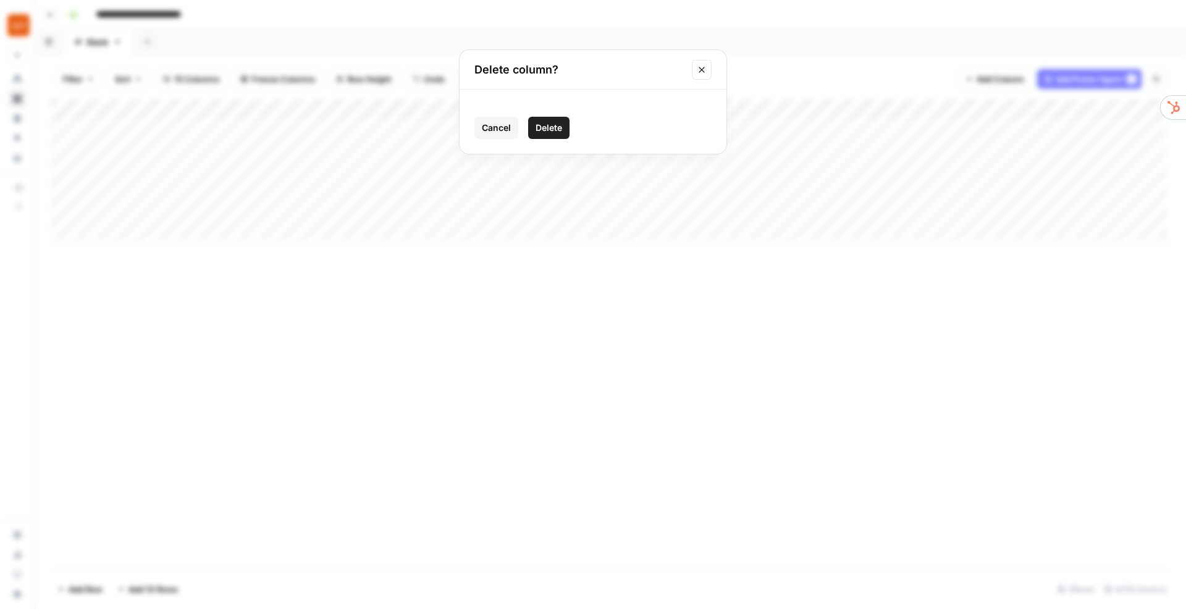
click at [548, 132] on span "Delete" at bounding box center [548, 128] width 27 height 12
click at [542, 109] on div "Add Column" at bounding box center [610, 172] width 1121 height 146
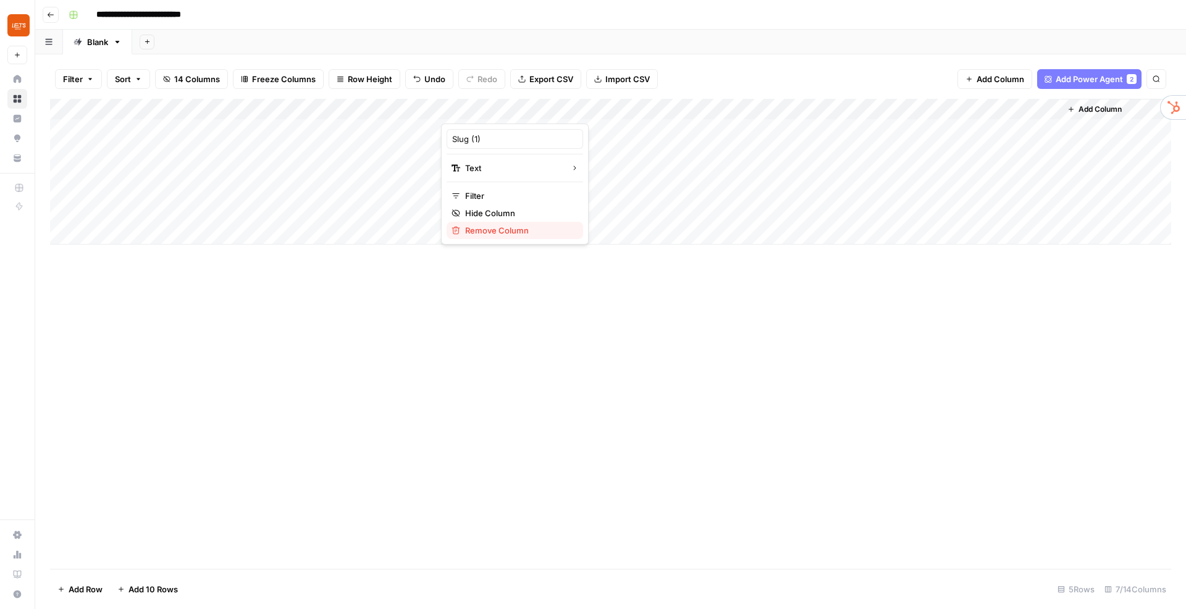
click at [524, 233] on span "Remove Column" at bounding box center [519, 230] width 108 height 12
click at [550, 130] on span "Delete" at bounding box center [548, 128] width 27 height 12
click at [544, 109] on div "Add Column" at bounding box center [610, 172] width 1121 height 146
click at [527, 234] on span "Remove Column" at bounding box center [519, 230] width 108 height 12
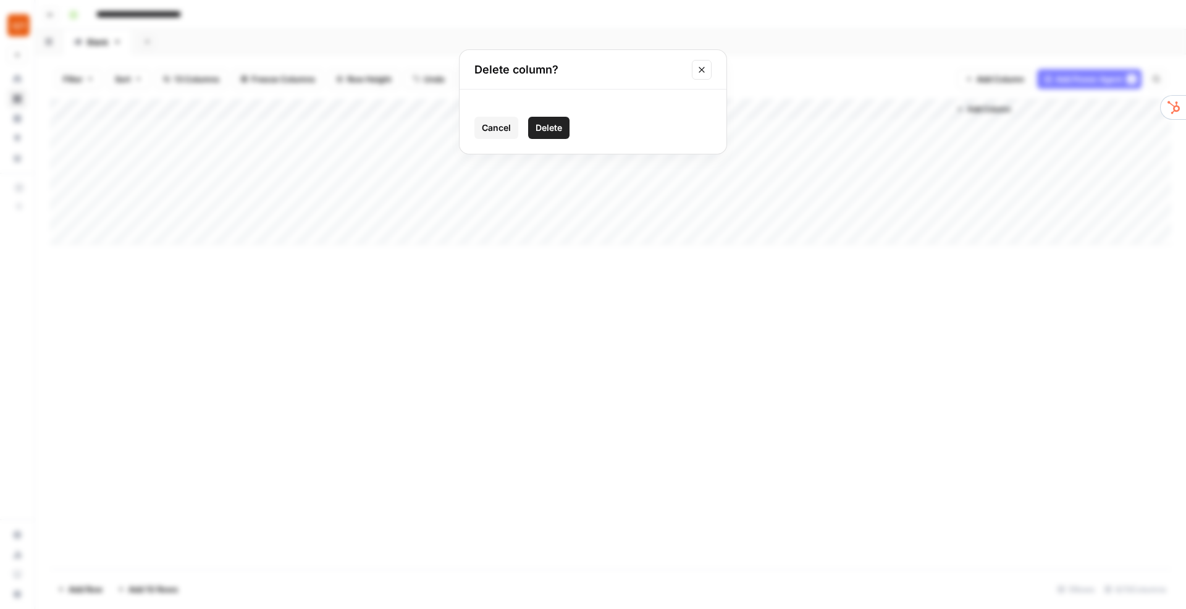
click at [549, 132] on span "Delete" at bounding box center [548, 128] width 27 height 12
click at [196, 80] on span "12 Columns" at bounding box center [196, 79] width 45 height 12
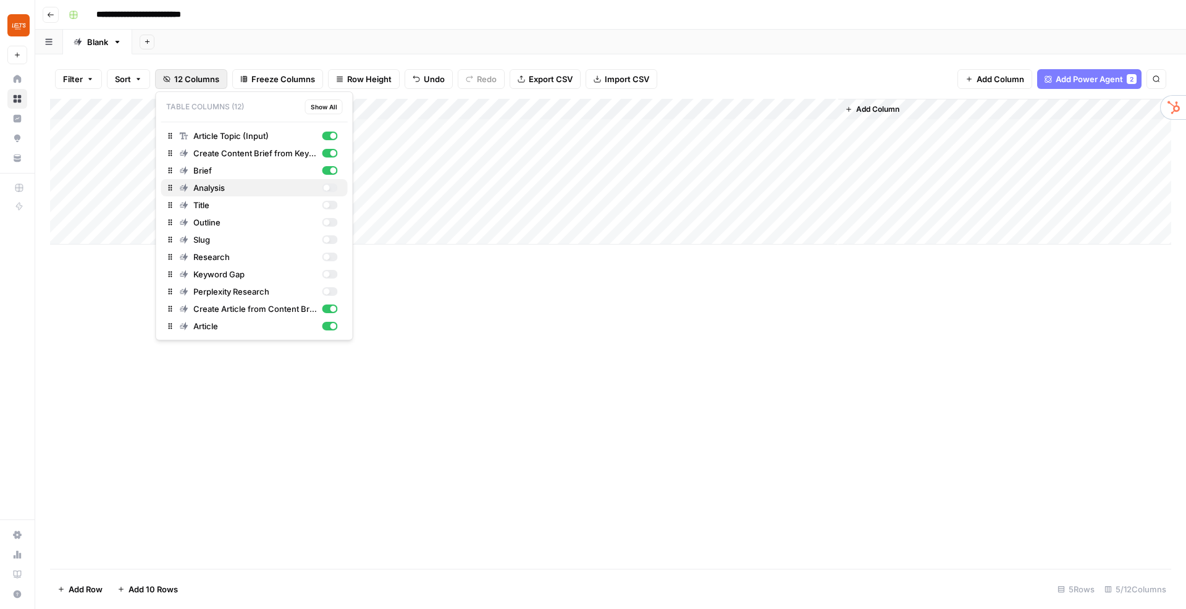
click at [323, 185] on div "button" at bounding box center [329, 187] width 15 height 9
click at [332, 204] on div "button" at bounding box center [329, 205] width 15 height 9
click at [333, 190] on div "button" at bounding box center [329, 187] width 15 height 9
click at [331, 221] on div "button" at bounding box center [329, 222] width 15 height 9
drag, startPoint x: 332, startPoint y: 241, endPoint x: 334, endPoint y: 251, distance: 9.4
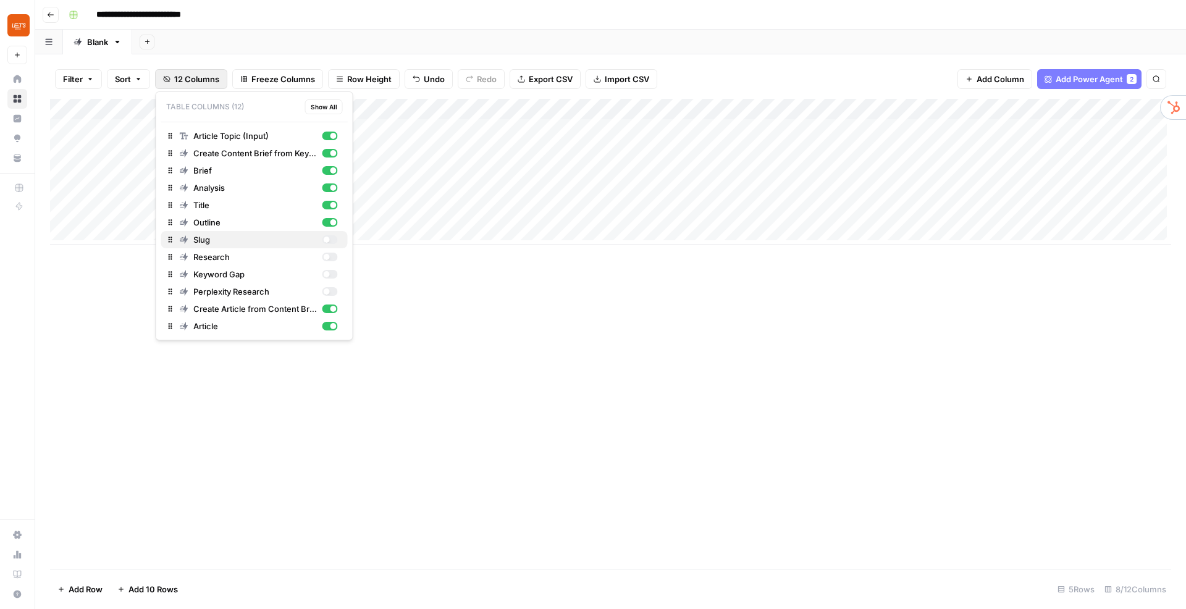
click at [332, 242] on div "button" at bounding box center [329, 239] width 15 height 9
click at [333, 254] on div "button" at bounding box center [329, 257] width 15 height 9
drag, startPoint x: 332, startPoint y: 277, endPoint x: 332, endPoint y: 288, distance: 11.1
click at [332, 277] on div "button" at bounding box center [329, 274] width 15 height 9
click at [332, 293] on div "button" at bounding box center [329, 291] width 15 height 9
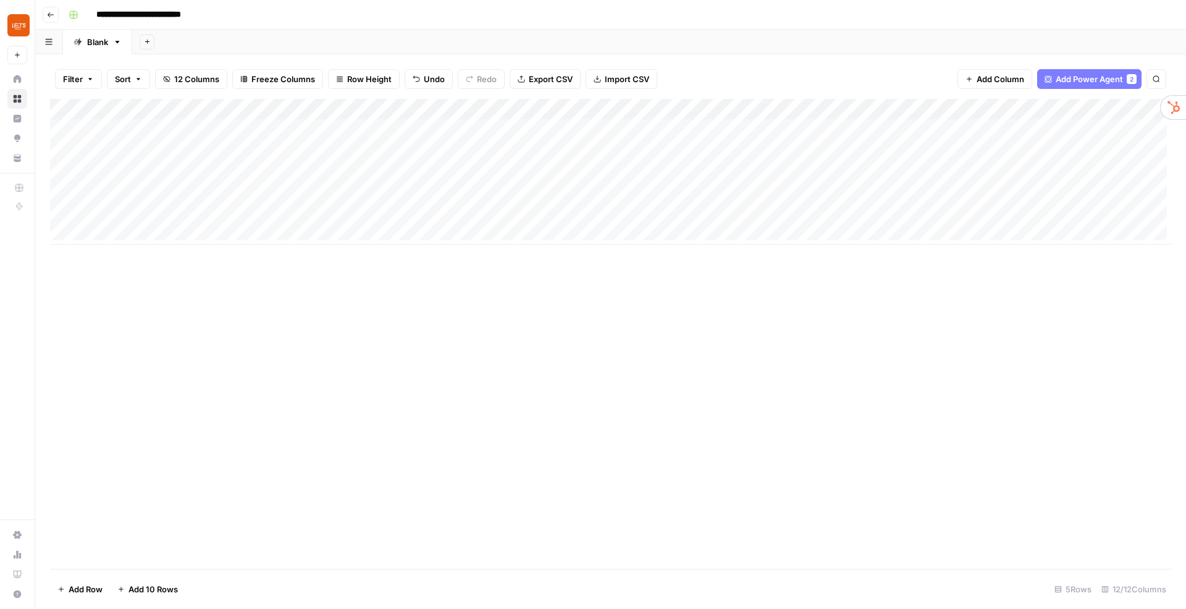
click at [642, 304] on div "Add Column" at bounding box center [610, 334] width 1121 height 470
click at [792, 182] on div "Add Column" at bounding box center [610, 172] width 1121 height 146
click at [773, 109] on div "Add Column" at bounding box center [610, 172] width 1121 height 146
click at [771, 111] on div at bounding box center [756, 111] width 112 height 25
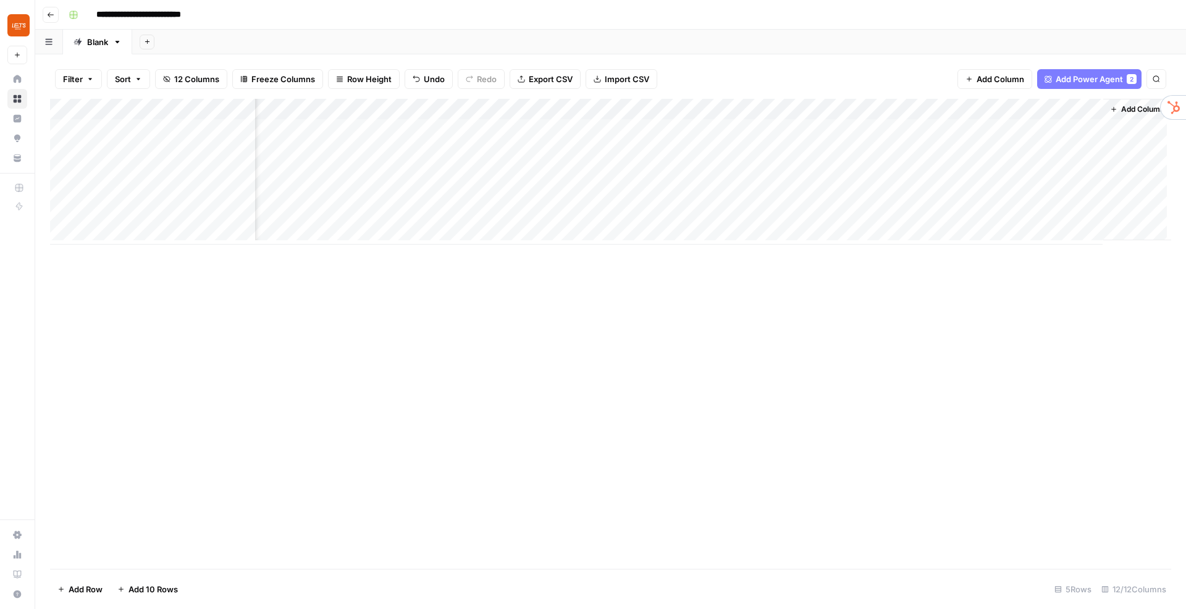
click at [645, 121] on div "Add Column" at bounding box center [610, 172] width 1121 height 146
click at [749, 131] on div "Add Column" at bounding box center [610, 172] width 1121 height 146
click at [800, 130] on div "Add Column" at bounding box center [610, 172] width 1121 height 146
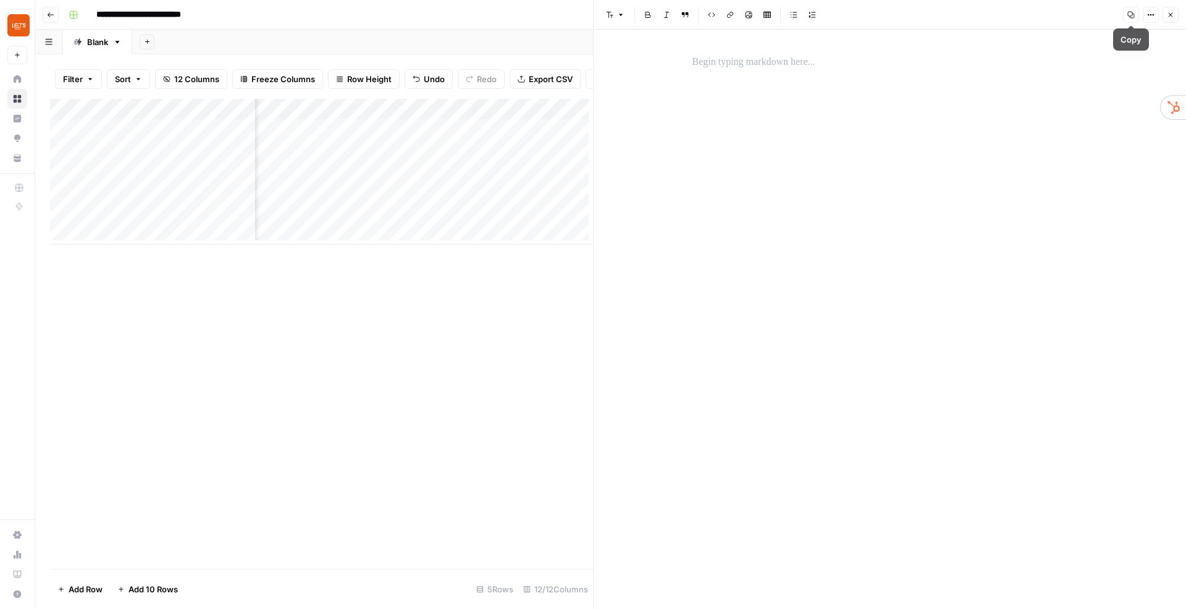
click at [1167, 14] on icon "button" at bounding box center [1170, 14] width 7 height 7
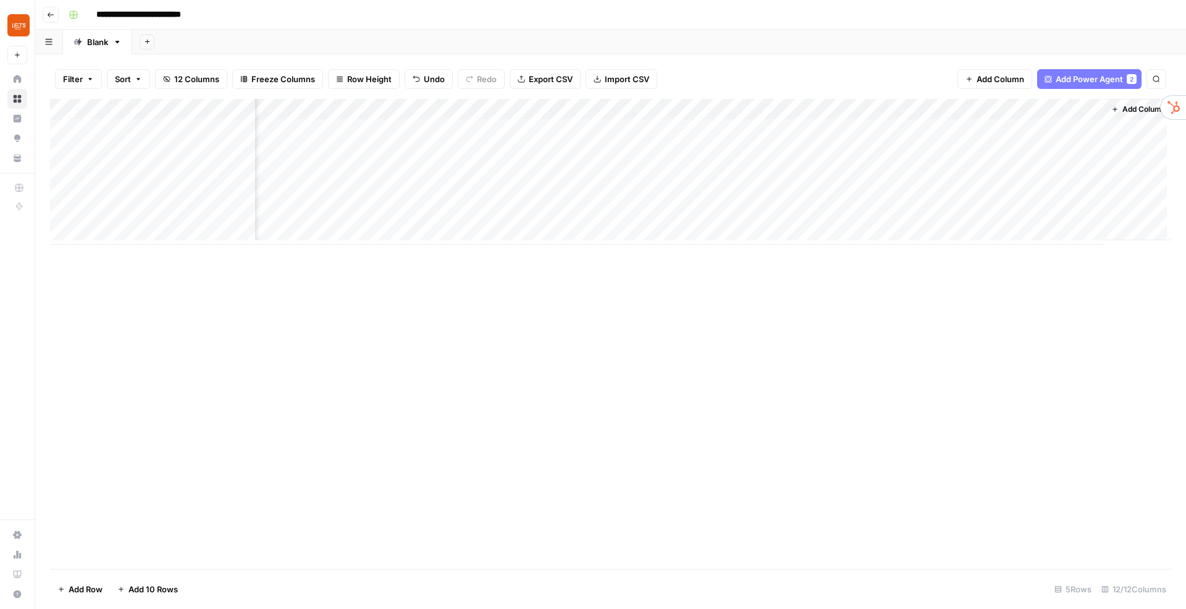
scroll to position [0, 519]
click at [1085, 149] on div "Add Column" at bounding box center [610, 172] width 1121 height 146
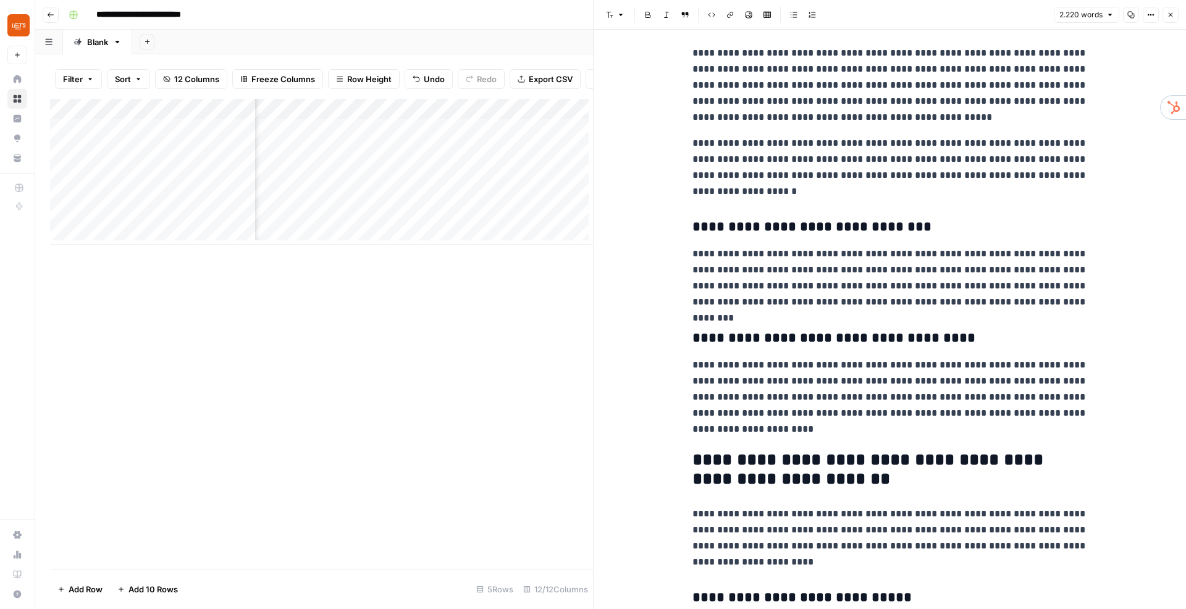
scroll to position [216, 0]
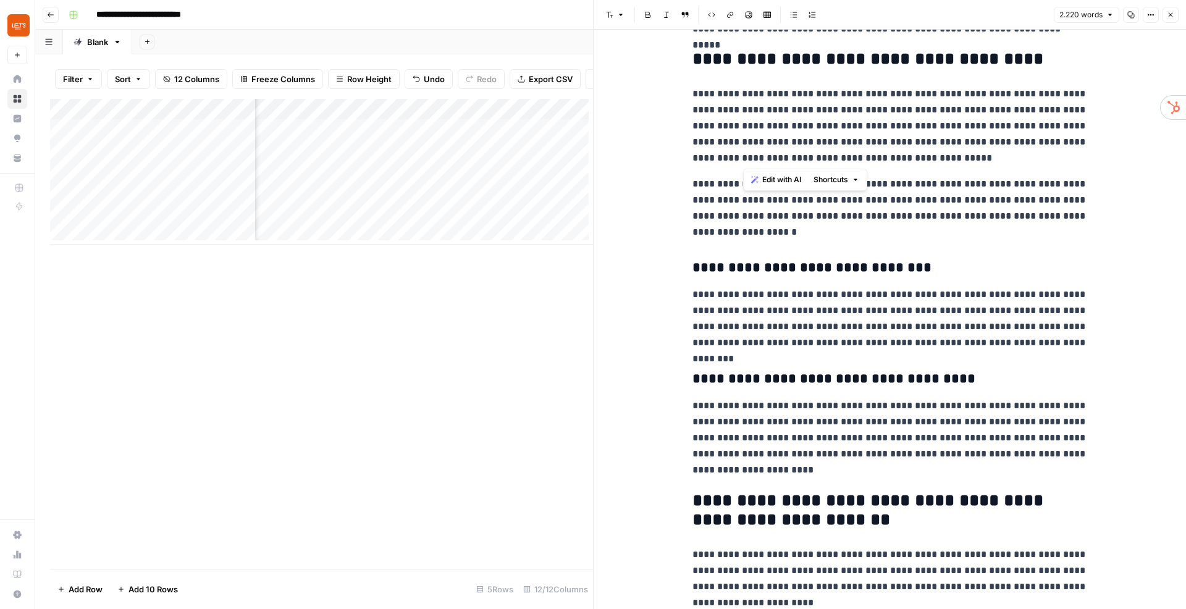
click at [745, 157] on p "**********" at bounding box center [889, 126] width 395 height 80
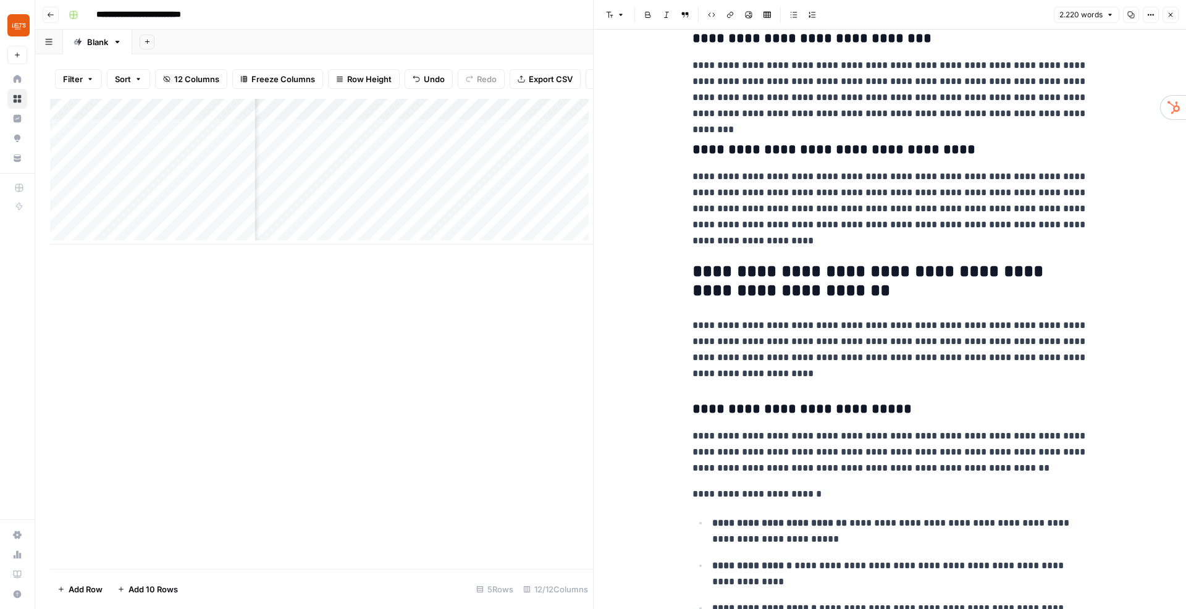
scroll to position [371, 0]
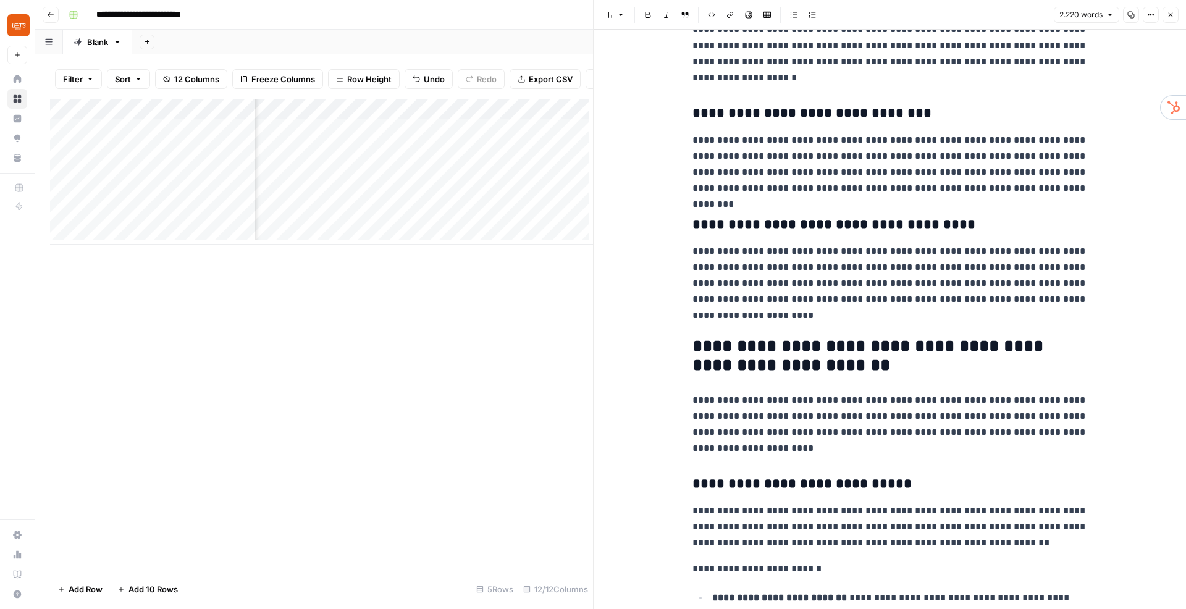
click at [1168, 17] on icon "button" at bounding box center [1170, 14] width 7 height 7
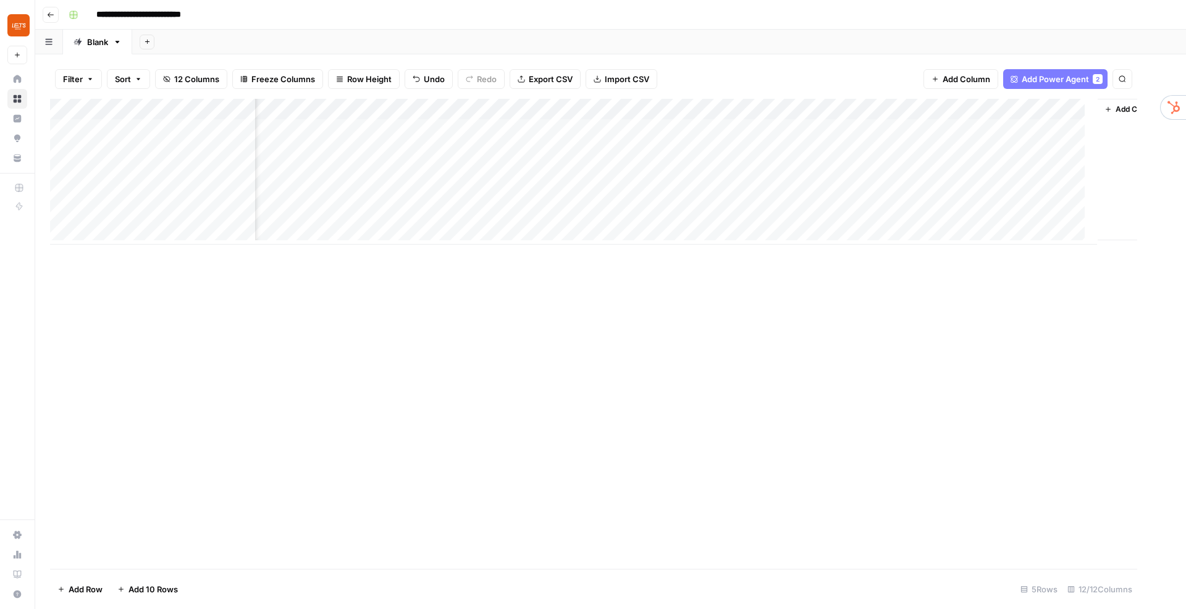
scroll to position [0, 504]
click at [1138, 114] on span "Add Column" at bounding box center [1151, 109] width 43 height 11
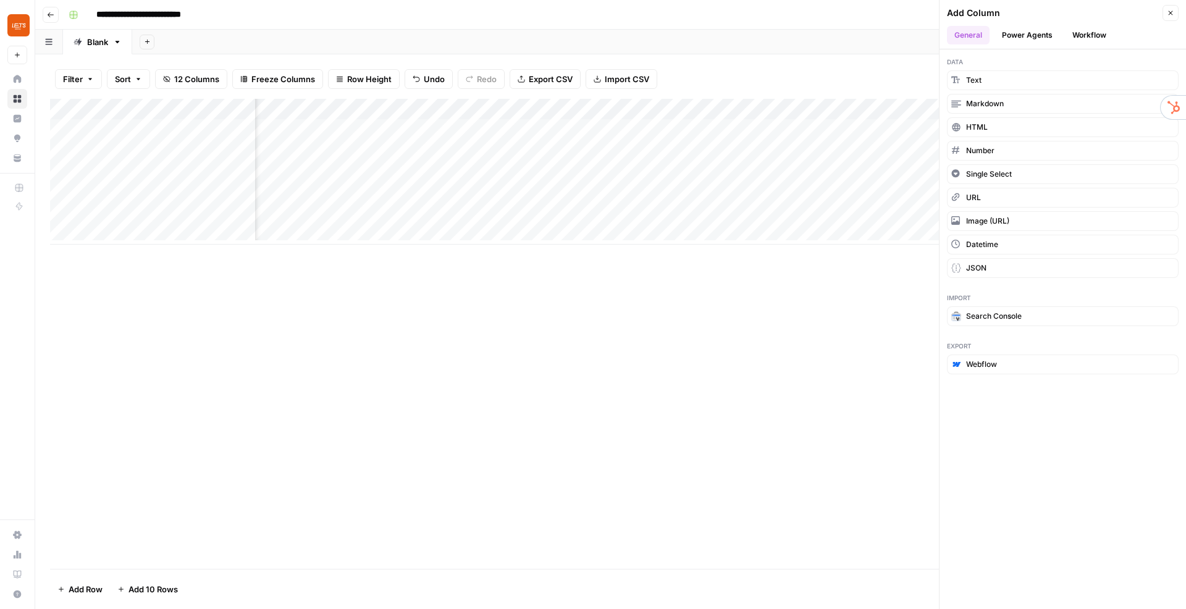
click at [1015, 32] on button "Power Agents" at bounding box center [1026, 35] width 65 height 19
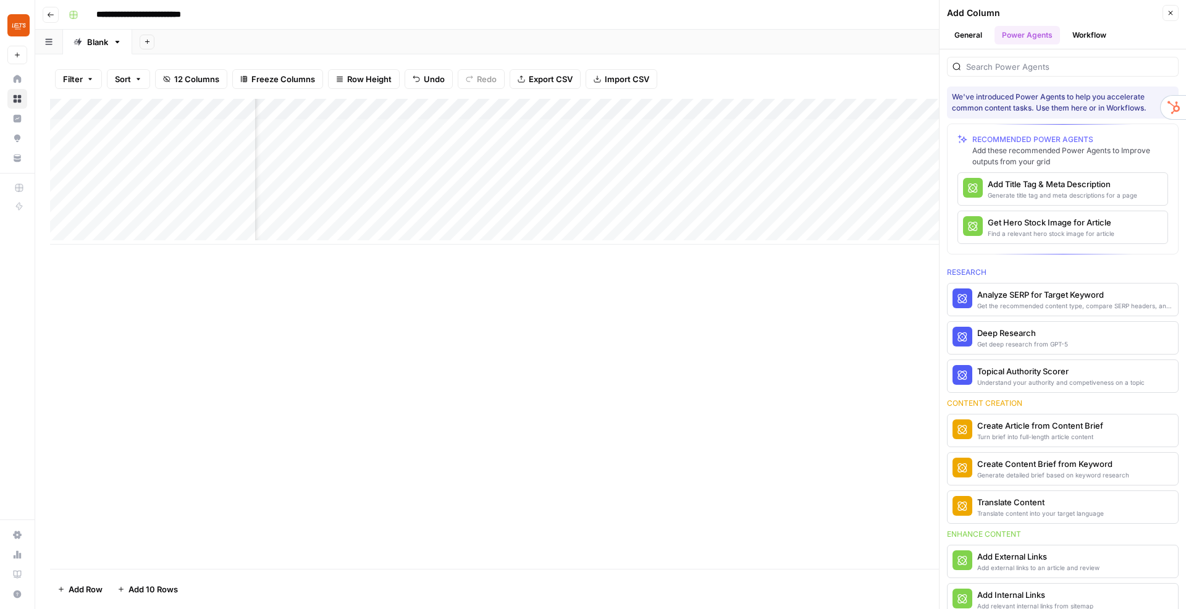
click at [851, 78] on div "Filter Sort 12 Columns Freeze Columns Row Height Undo Redo Export CSV Import CS…" at bounding box center [610, 79] width 1121 height 40
click at [1180, 13] on header "Add Column Close General Power Agents Workflow" at bounding box center [1062, 24] width 246 height 49
click at [1174, 14] on button "Close" at bounding box center [1170, 13] width 16 height 16
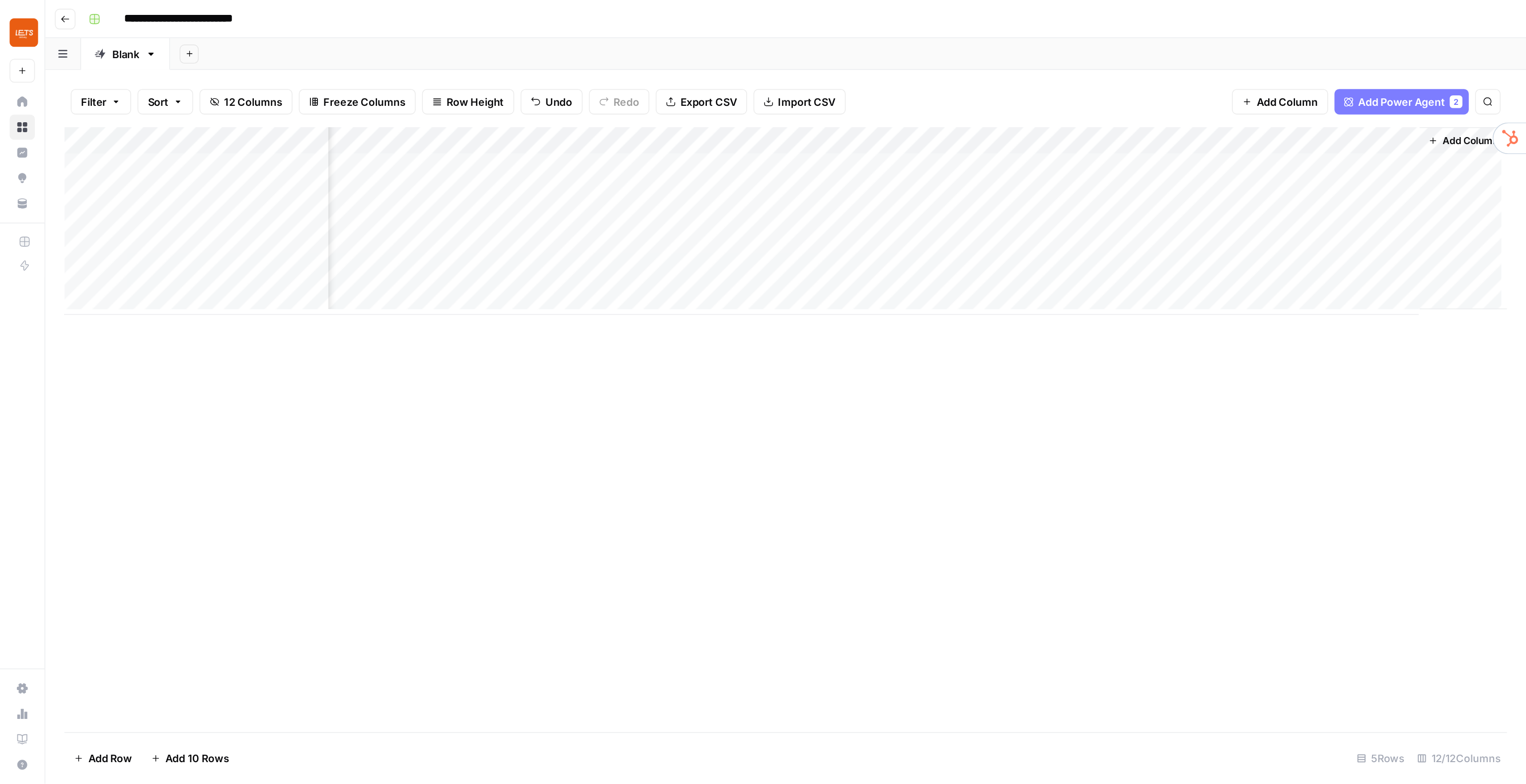
scroll to position [0, 417]
click at [919, 89] on span "Add Column" at bounding box center [919, 88] width 35 height 9
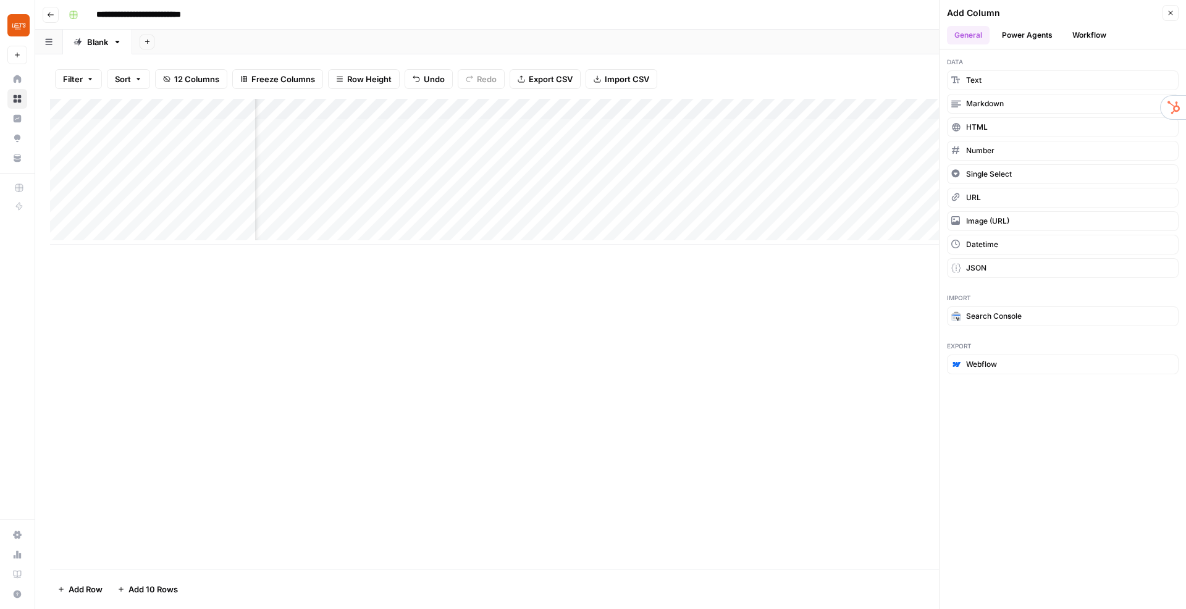
click at [1175, 14] on button "Close" at bounding box center [1170, 13] width 16 height 16
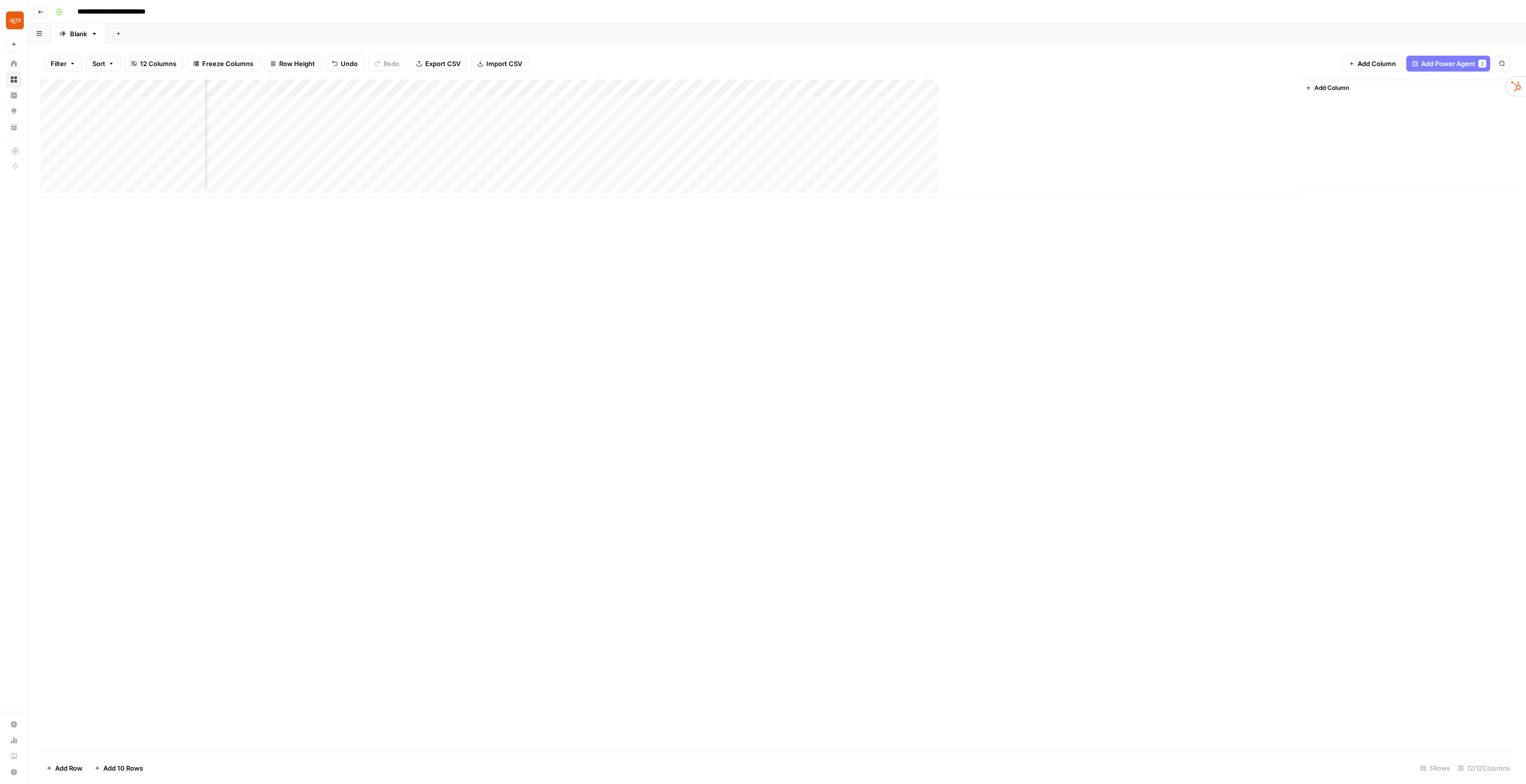
scroll to position [0, 0]
click at [953, 121] on div "Add Column" at bounding box center [777, 138] width 1474 height 117
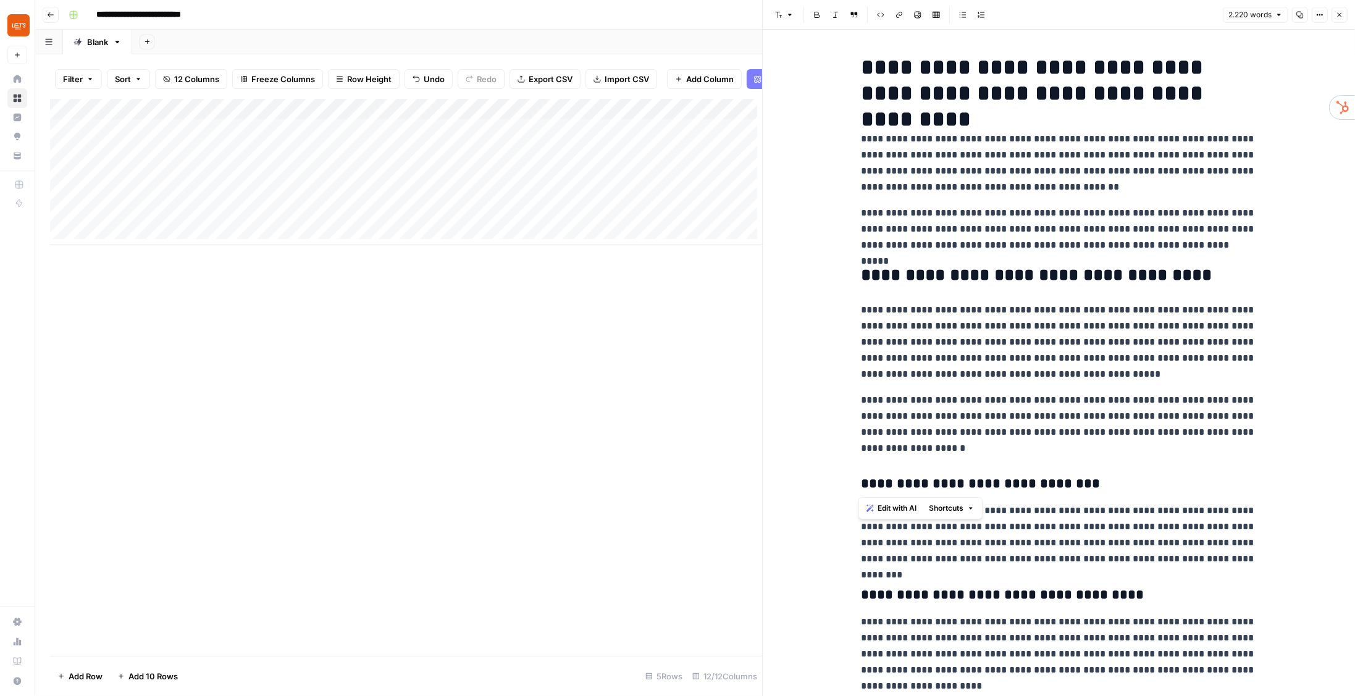
drag, startPoint x: 860, startPoint y: 67, endPoint x: 1138, endPoint y: 335, distance: 386.1
click at [1091, 91] on h1 "**********" at bounding box center [1059, 80] width 395 height 52
click at [1110, 69] on h1 "**********" at bounding box center [1059, 80] width 395 height 52
click at [1051, 206] on p "**********" at bounding box center [1059, 229] width 395 height 48
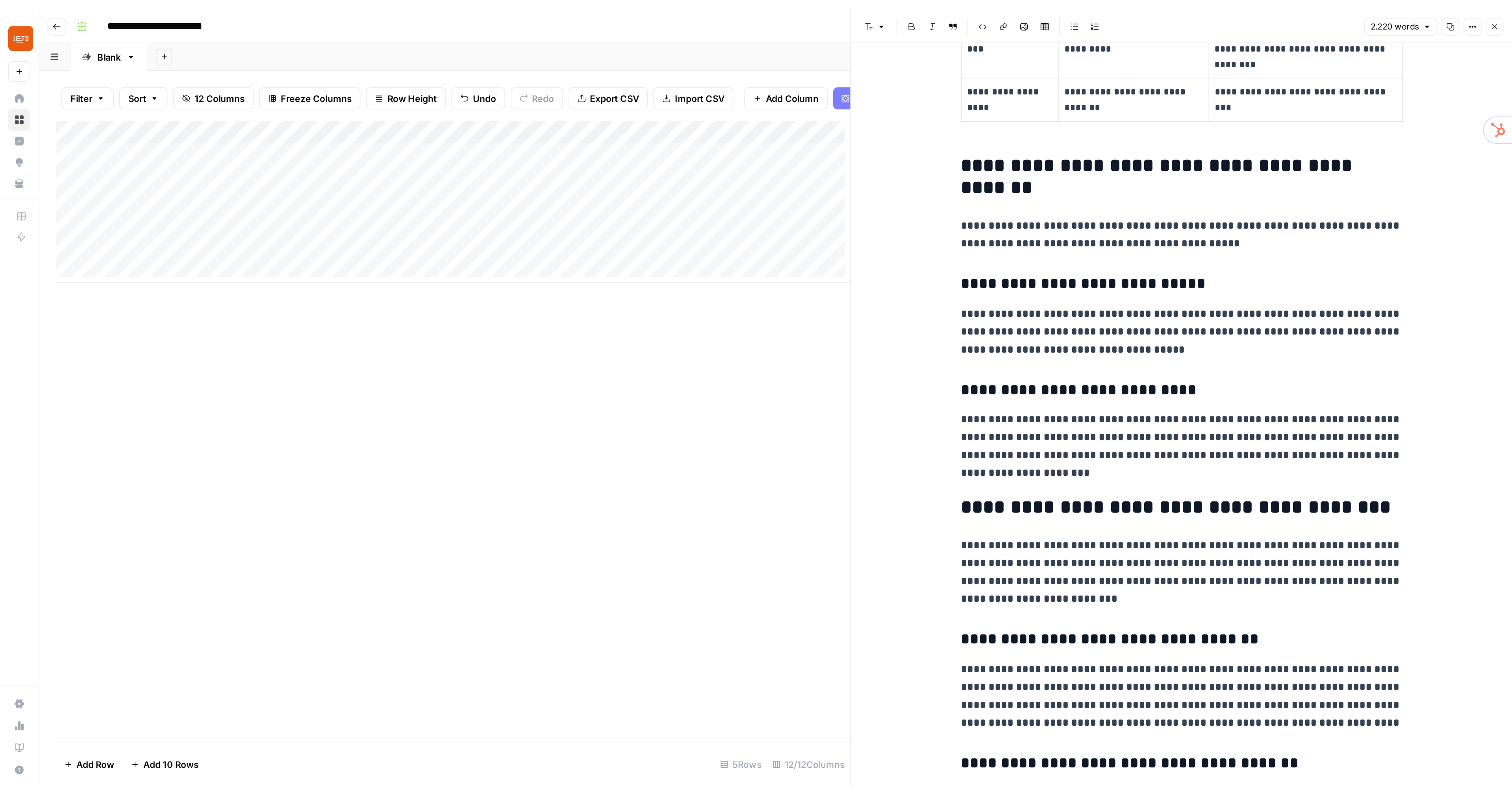
scroll to position [2766, 0]
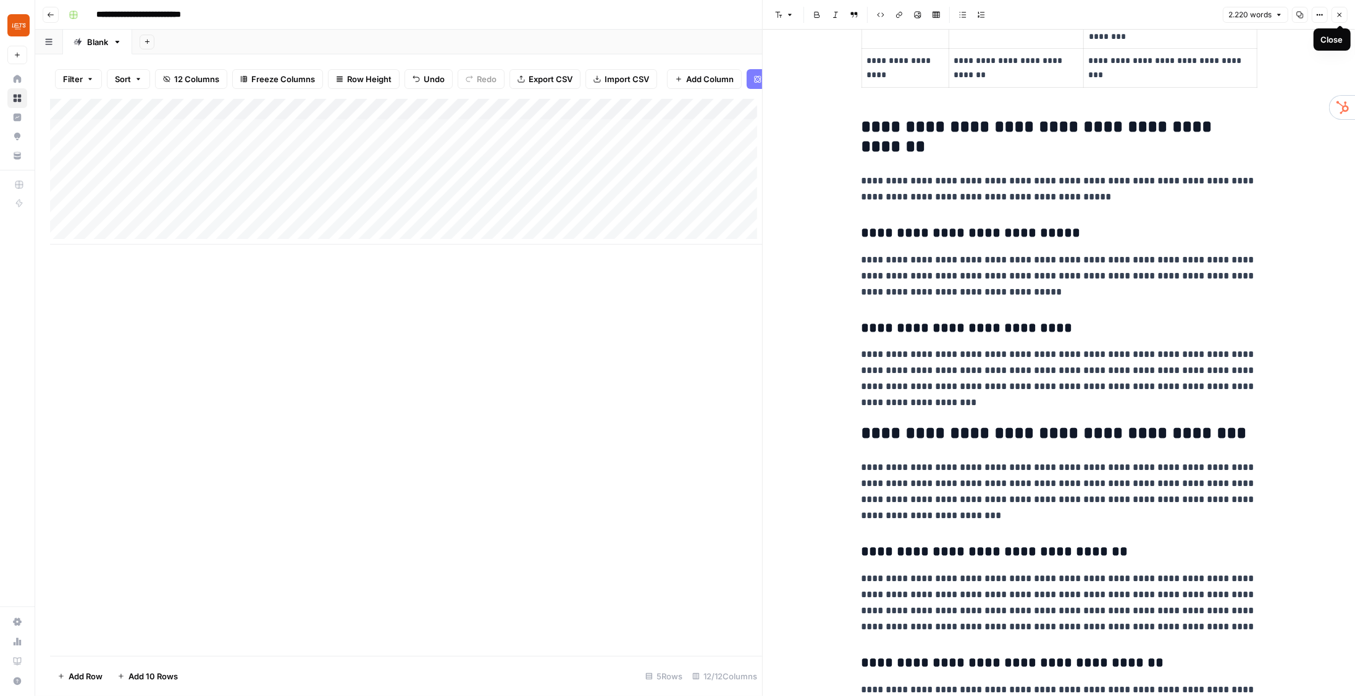
click at [1185, 12] on icon "button" at bounding box center [1339, 14] width 7 height 7
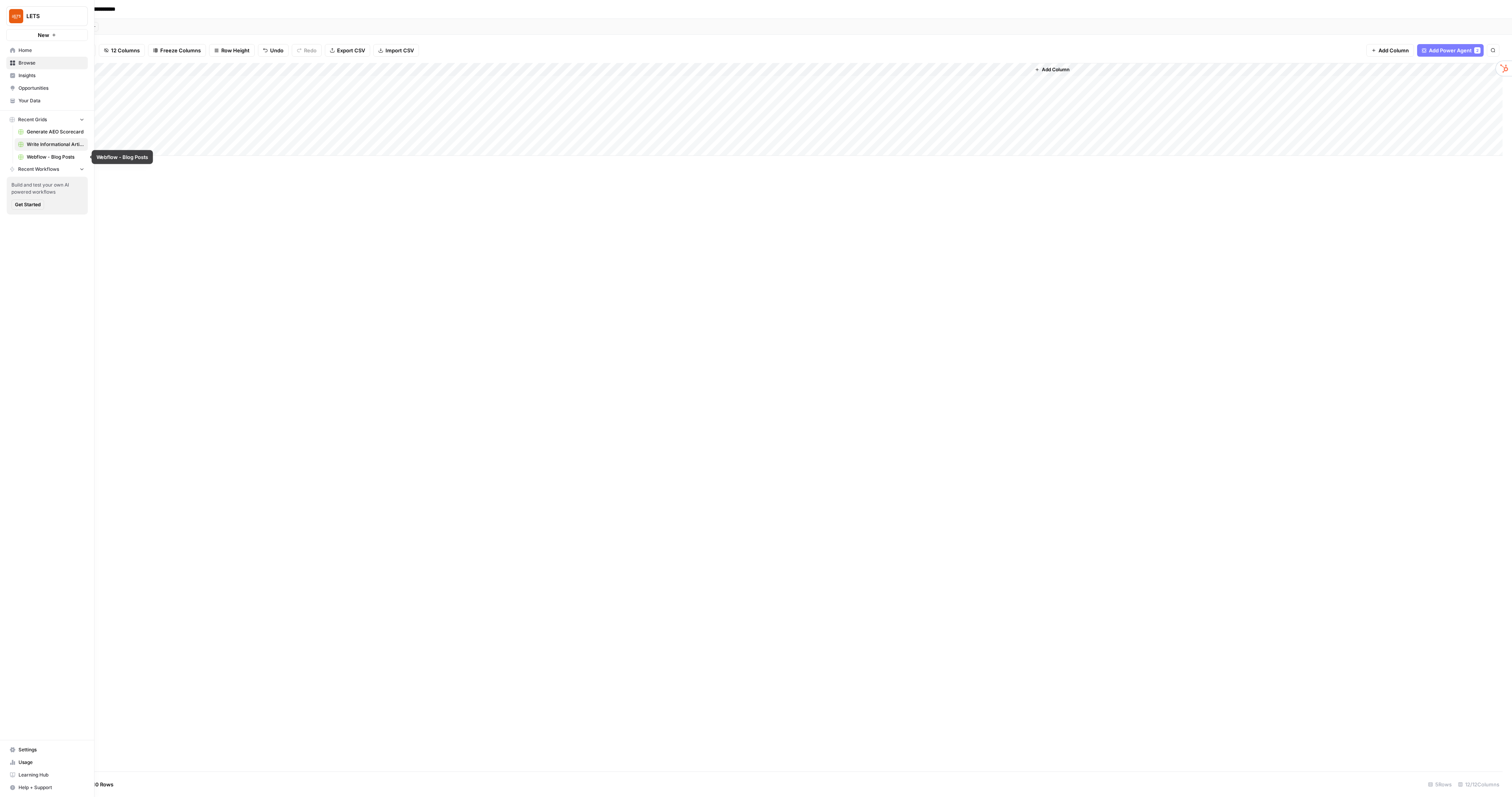
click at [59, 156] on span "Webflow - Blog Posts" at bounding box center [55, 157] width 57 height 7
click at [755, 195] on div "Add Column" at bounding box center [767, 417] width 1471 height 707
click at [755, 186] on div "Add Column" at bounding box center [767, 417] width 1471 height 707
click at [755, 173] on div "Add Column" at bounding box center [767, 417] width 1471 height 707
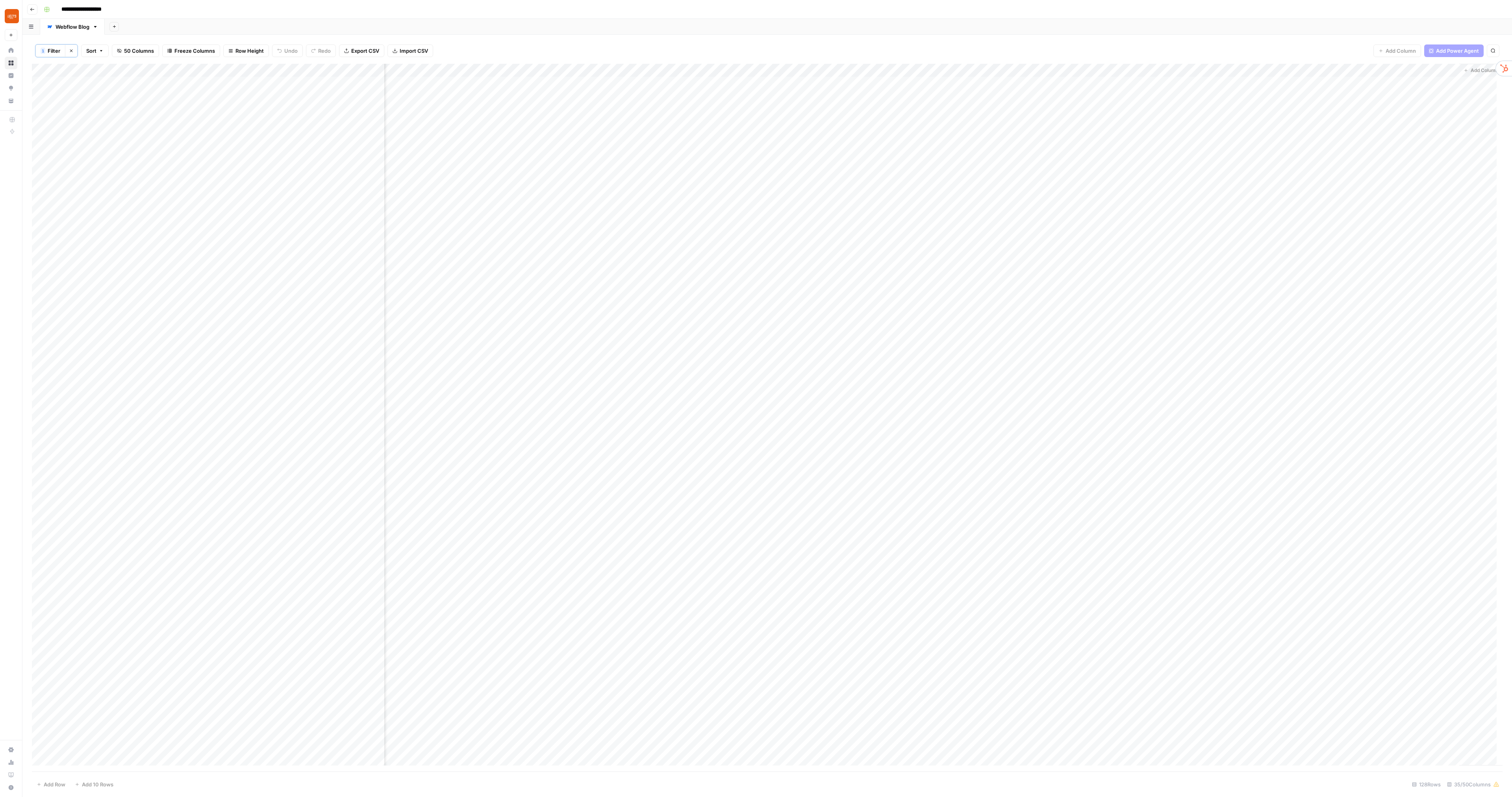
scroll to position [0, 1792]
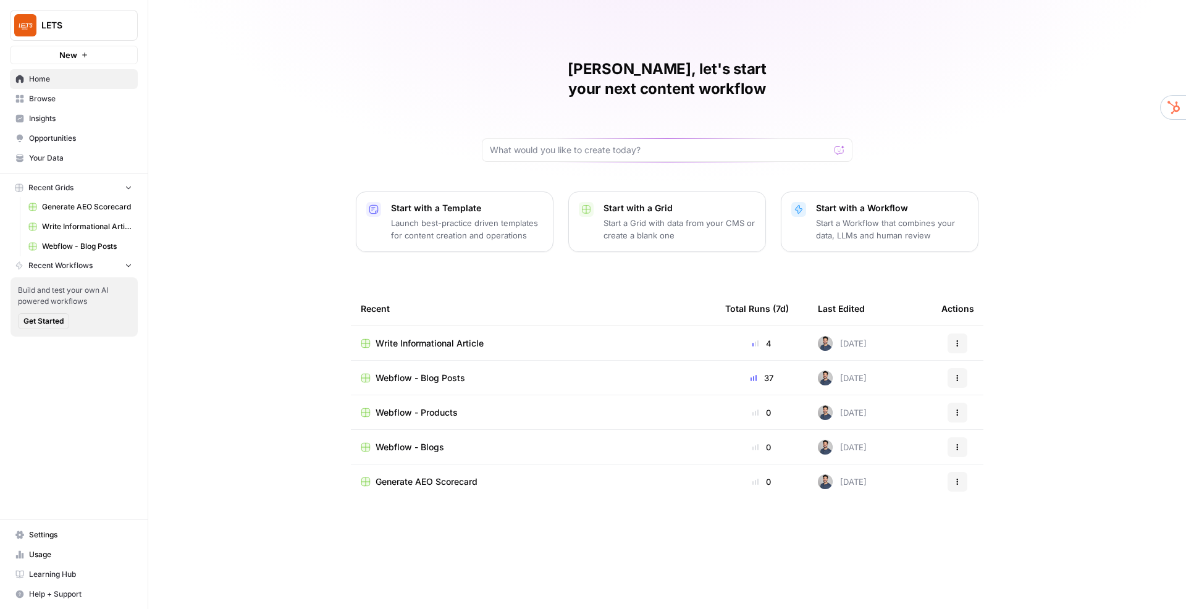
click at [430, 372] on span "Webflow - Blog Posts" at bounding box center [421, 378] width 90 height 12
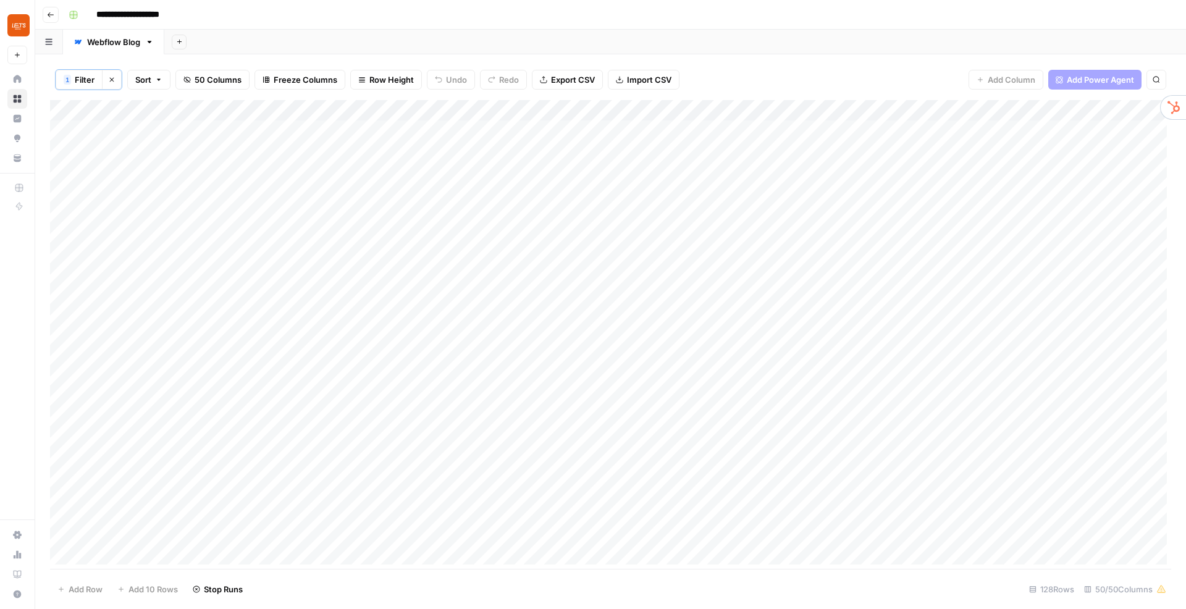
click at [226, 80] on span "50 Columns" at bounding box center [218, 79] width 47 height 12
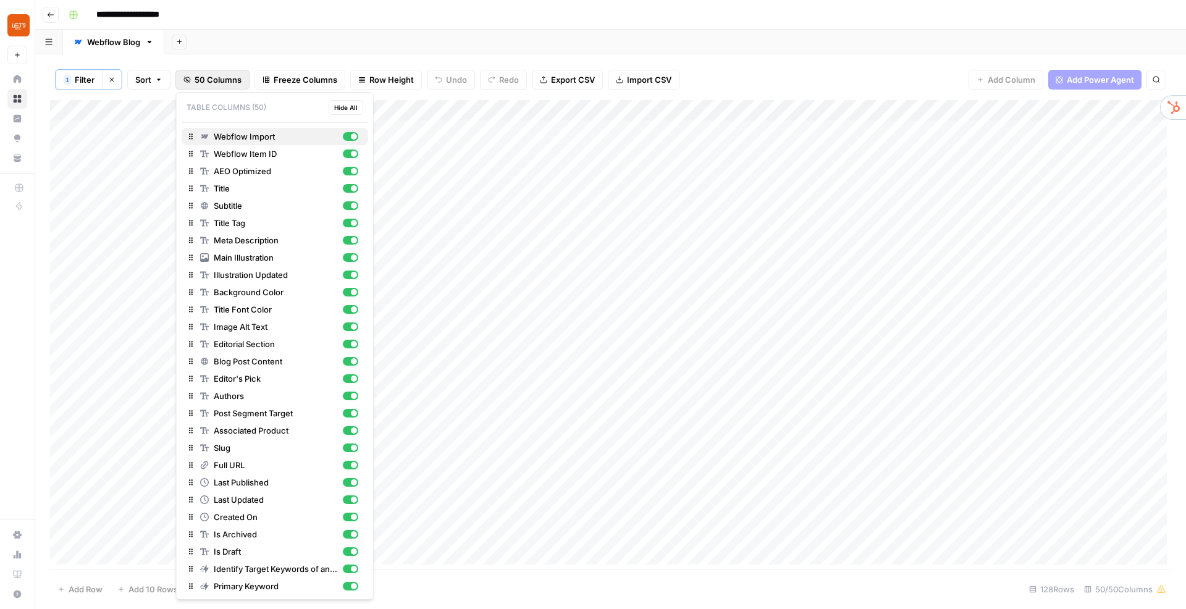
click at [353, 137] on div "button" at bounding box center [349, 136] width 15 height 9
click at [346, 156] on div "button" at bounding box center [349, 153] width 15 height 9
click at [351, 169] on div "button" at bounding box center [354, 171] width 6 height 6
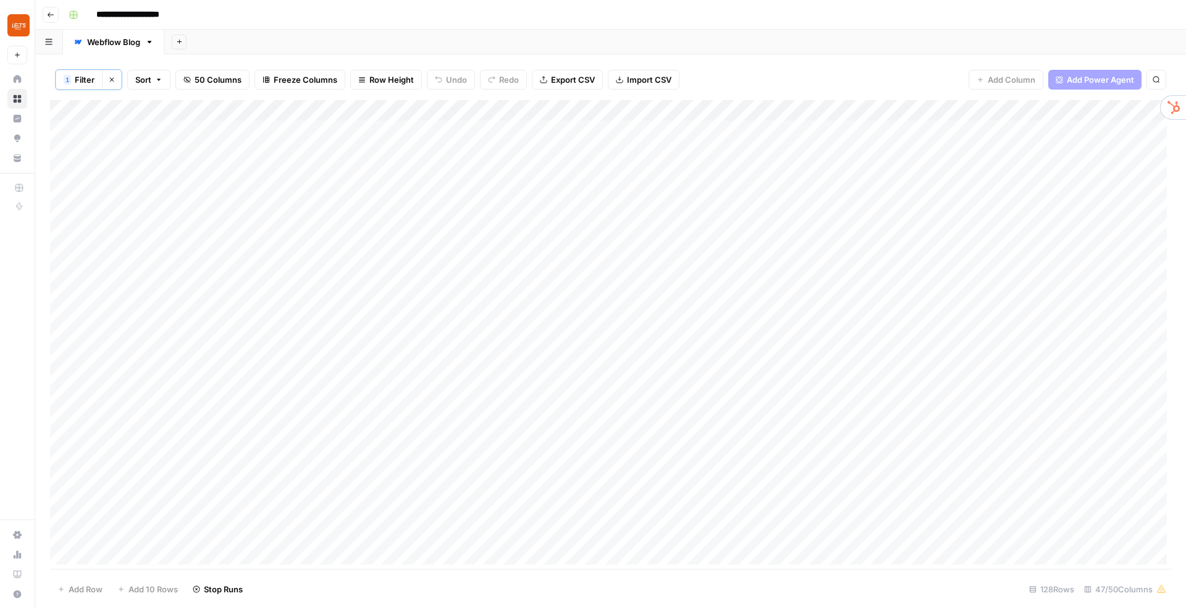
click at [405, 95] on div "1 Filter Clear filters Sort 50 Columns Freeze Columns Row Height Undo Redo Expo…" at bounding box center [610, 79] width 1121 height 41
click at [498, 133] on div "Add Column" at bounding box center [610, 334] width 1121 height 469
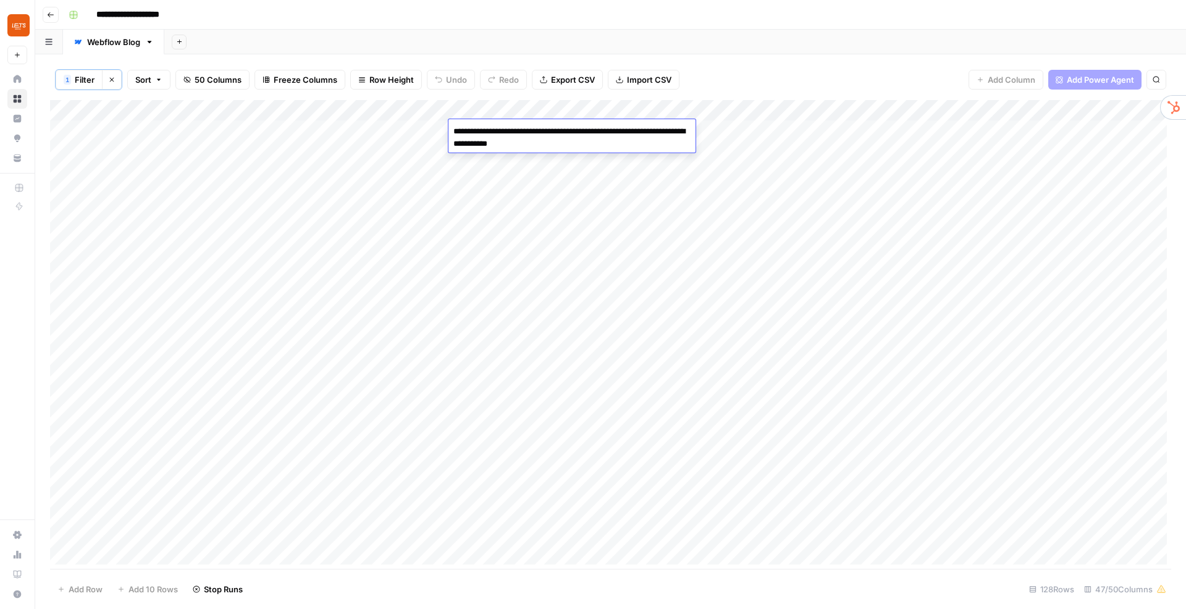
click at [498, 133] on textarea "**********" at bounding box center [571, 138] width 247 height 30
click at [500, 174] on div "Add Column" at bounding box center [610, 334] width 1121 height 469
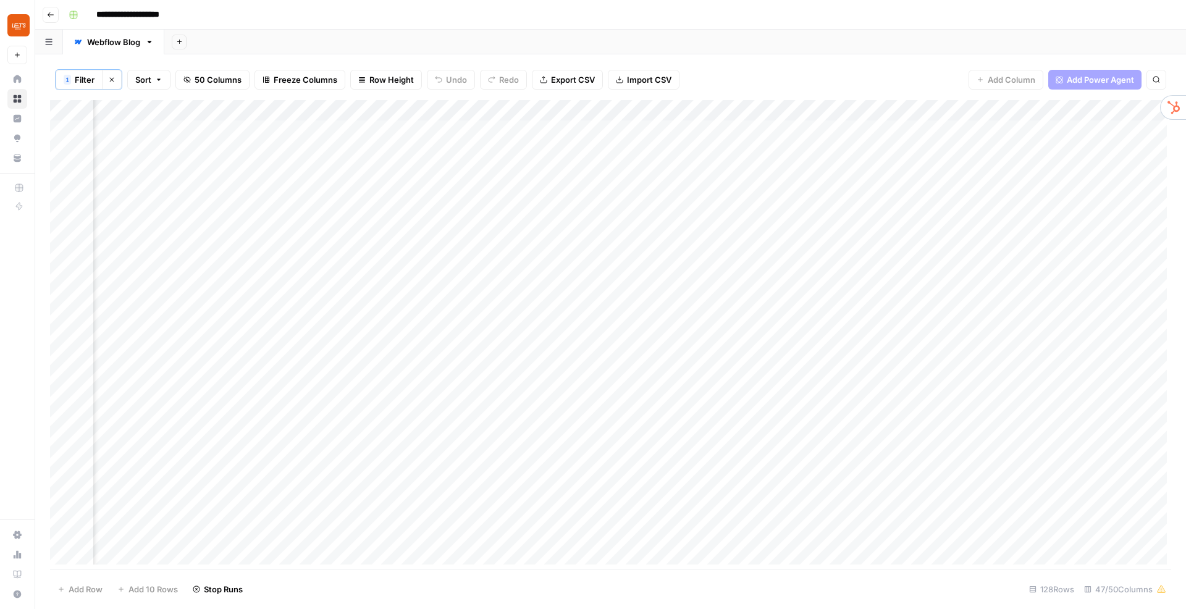
scroll to position [0, 5308]
click at [543, 111] on div "Add Column" at bounding box center [610, 334] width 1121 height 469
click at [454, 212] on span "Configure Inputs" at bounding box center [480, 214] width 108 height 12
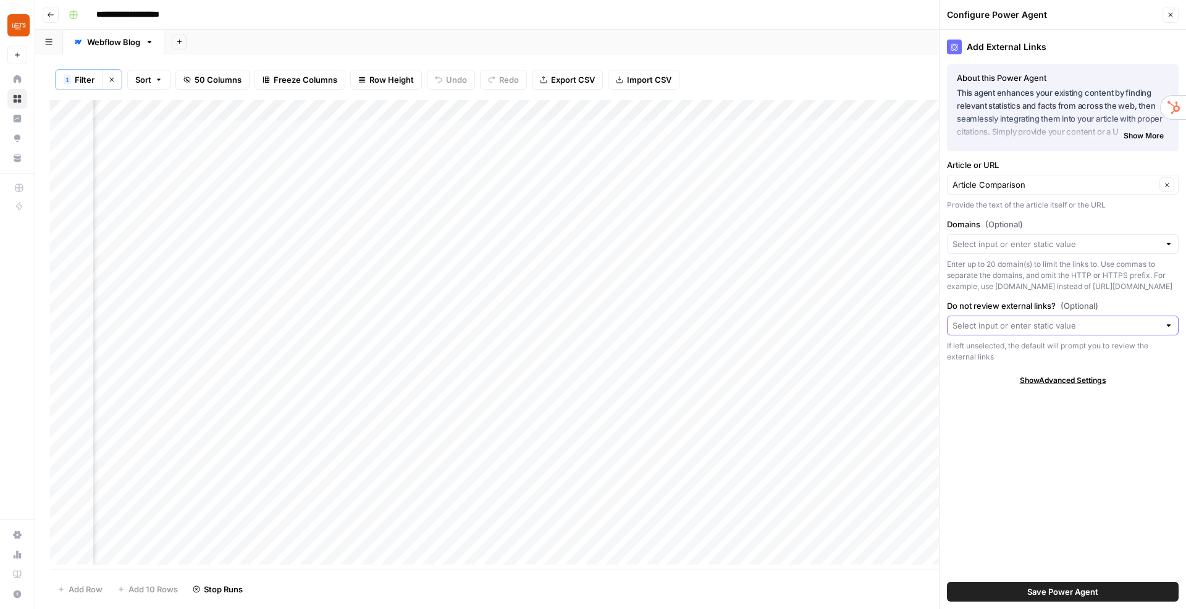
click at [1104, 330] on input "Do not review external links? (Optional)" at bounding box center [1055, 325] width 207 height 12
type input "No"
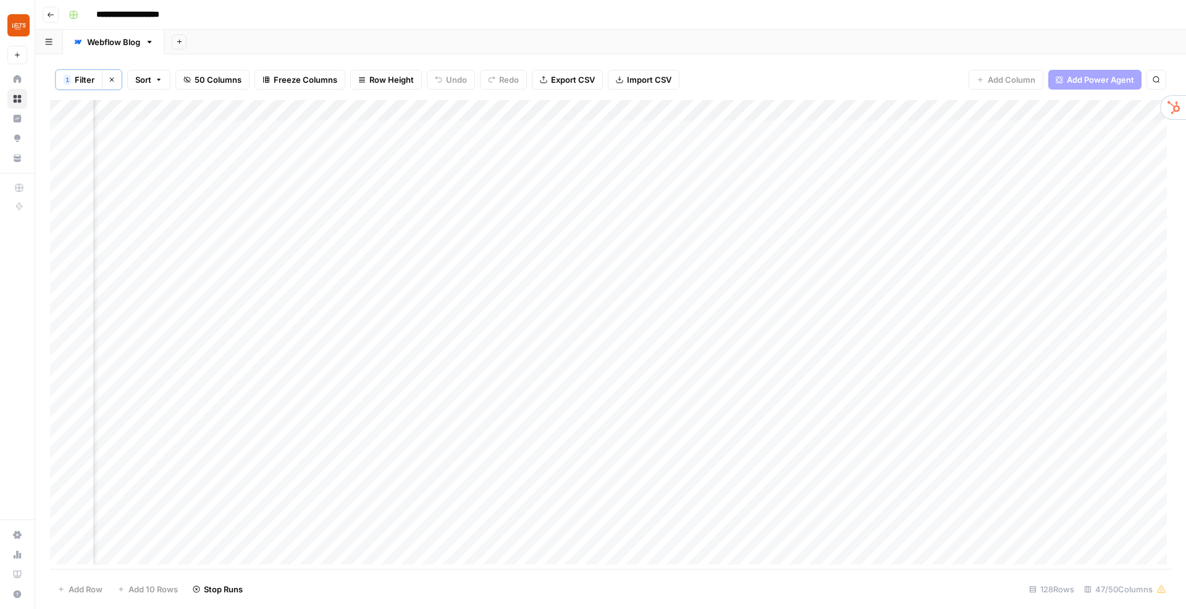
click at [542, 112] on div "Add Column" at bounding box center [610, 334] width 1121 height 469
click at [487, 209] on span "Configure Inputs" at bounding box center [480, 214] width 108 height 12
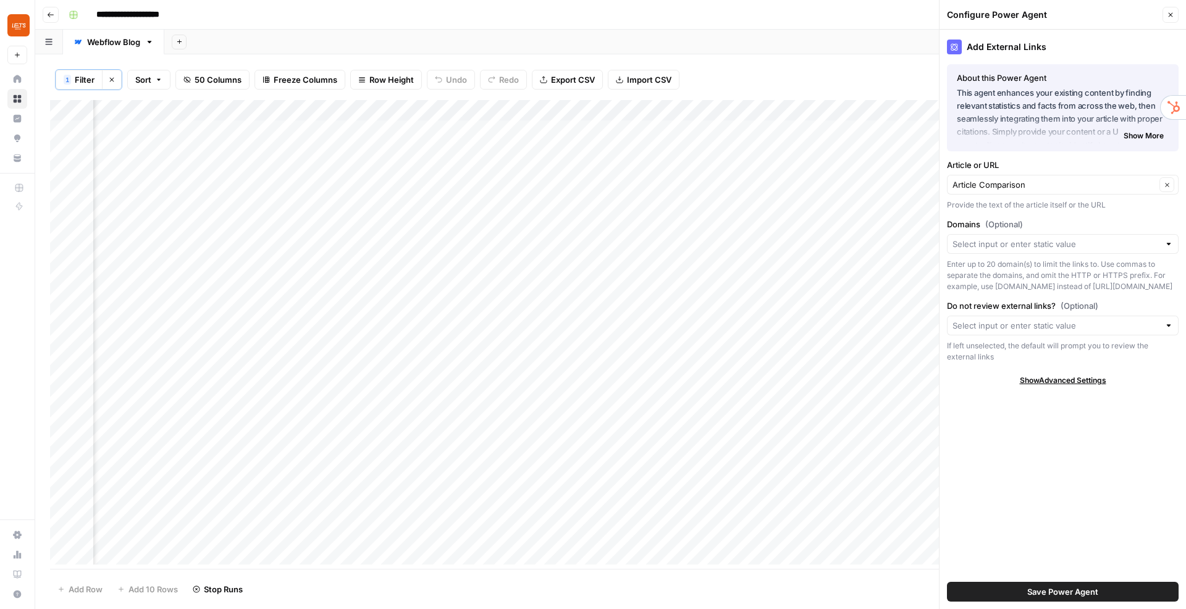
click at [1170, 325] on div at bounding box center [1168, 325] width 9 height 12
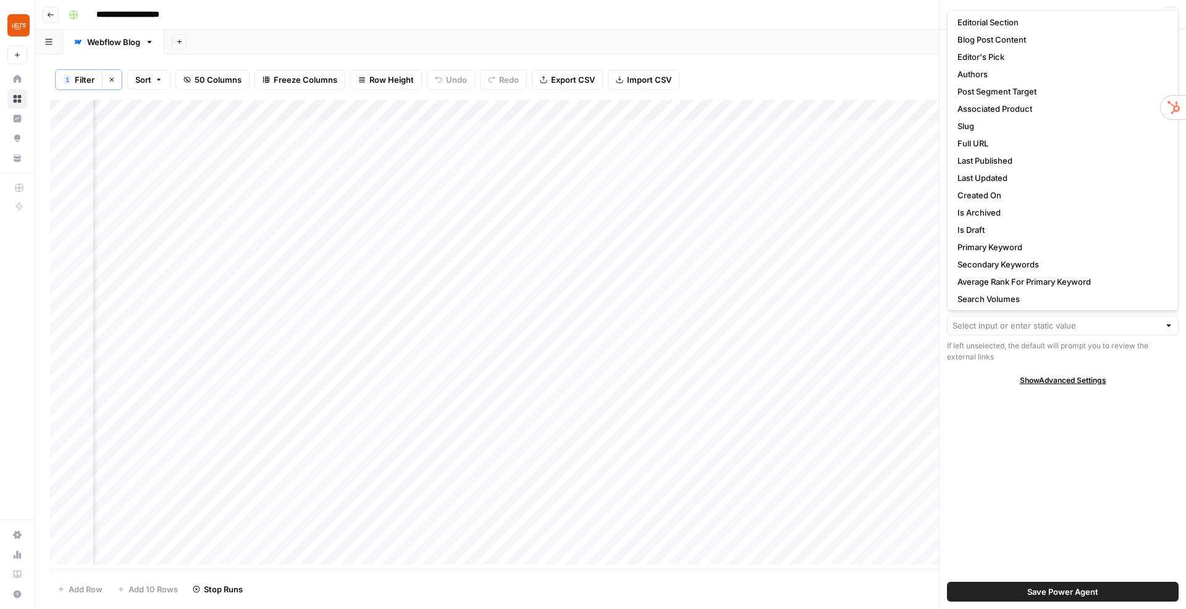
scroll to position [0, 0]
click at [1140, 393] on div "Add External Links About this Power Agent This agent enhances your existing con…" at bounding box center [1062, 319] width 246 height 579
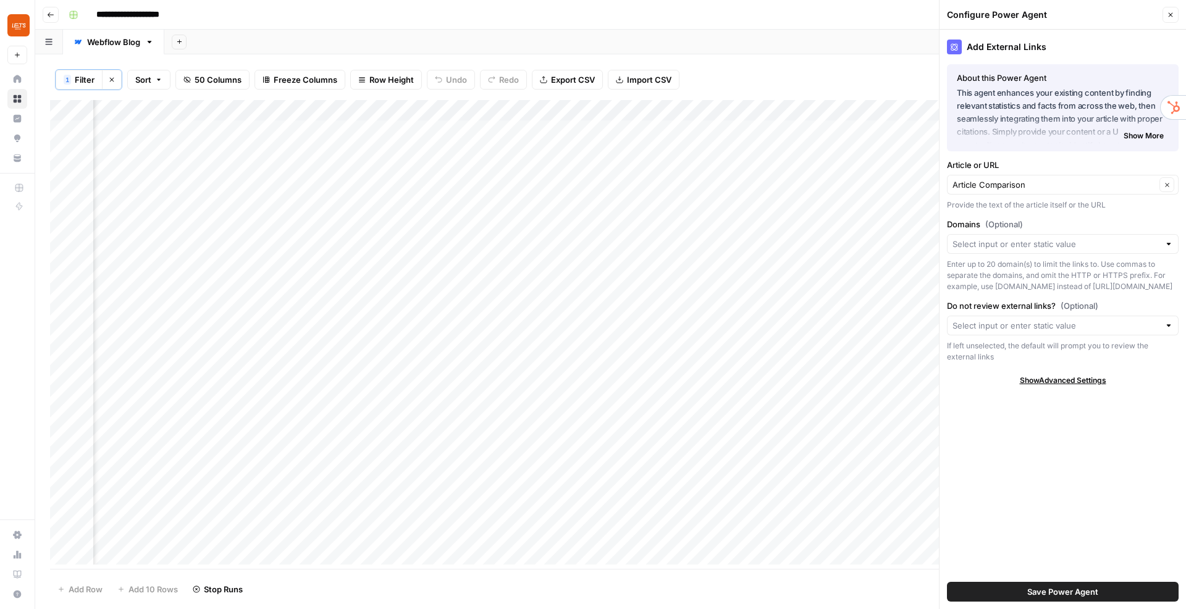
click at [412, 111] on div "Add Column" at bounding box center [610, 334] width 1121 height 469
click at [413, 111] on div "Add Column" at bounding box center [610, 334] width 1121 height 469
click at [523, 96] on div "1 Filter Clear filters Sort 50 Columns Freeze Columns Row Height Undo Redo Expo…" at bounding box center [610, 79] width 1121 height 41
click at [1064, 248] on input "Domains (Optional)" at bounding box center [1055, 244] width 207 height 12
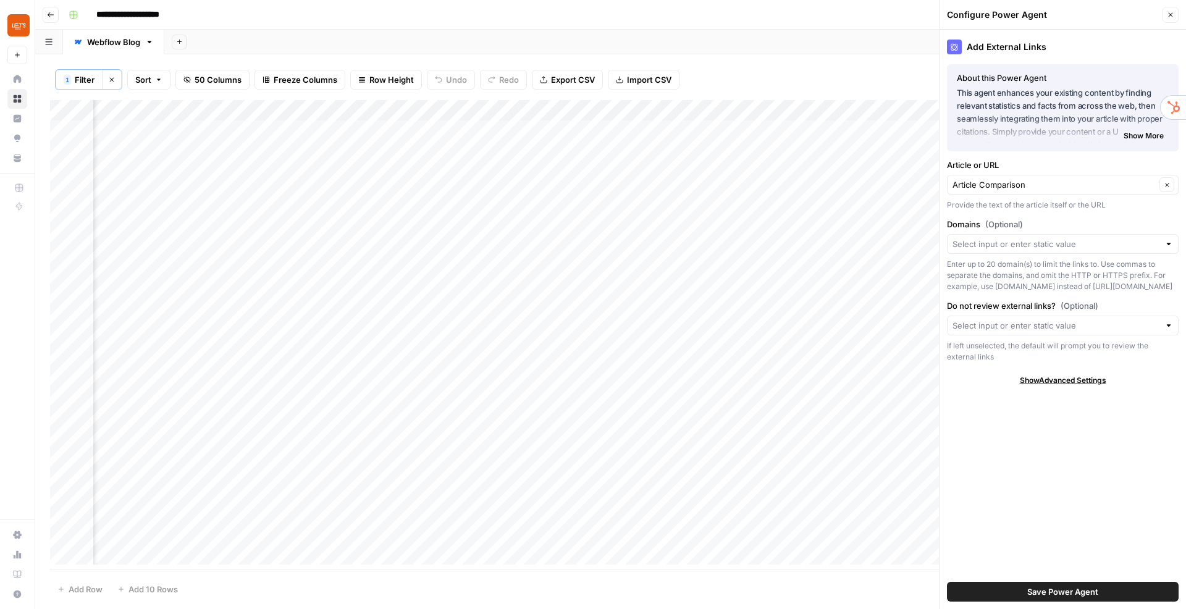
click at [1073, 217] on div "Add External Links About this Power Agent This agent enhances your existing con…" at bounding box center [1062, 319] width 246 height 579
click at [1073, 377] on span "Show Advanced Settings" at bounding box center [1063, 380] width 86 height 11
click at [1175, 17] on button "Close" at bounding box center [1170, 15] width 16 height 16
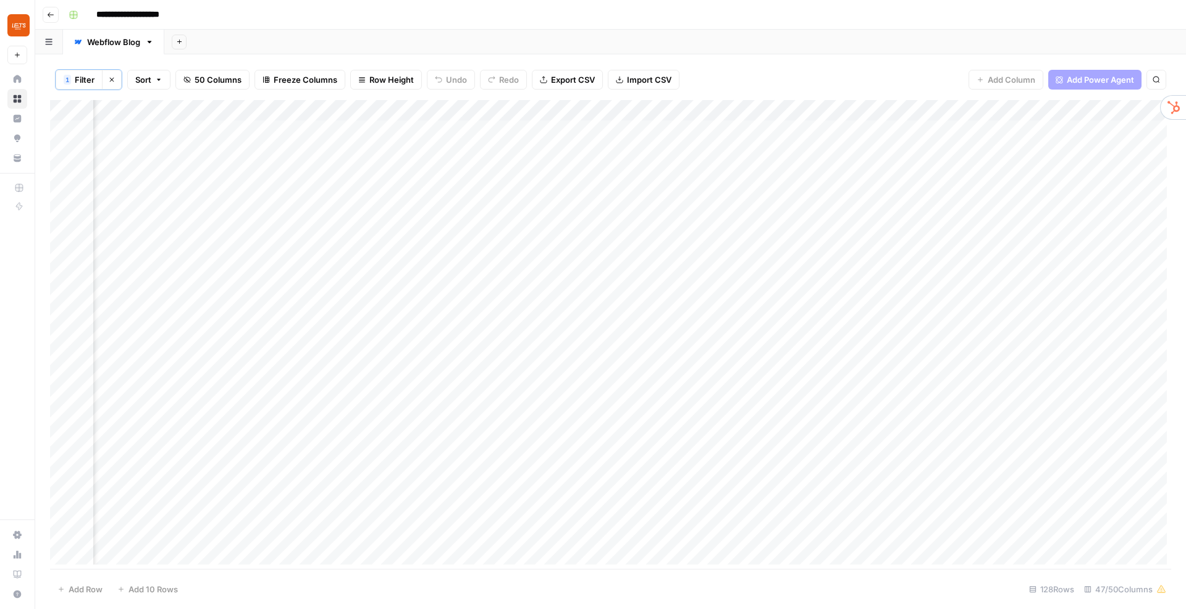
click at [544, 110] on div "Add Column" at bounding box center [610, 334] width 1121 height 469
click at [543, 110] on div at bounding box center [485, 112] width 167 height 25
click at [788, 80] on div "1 Filter Clear filters Sort 50 Columns Freeze Columns Row Height Undo Redo Expo…" at bounding box center [610, 79] width 1121 height 41
click at [403, 109] on div "Add Column" at bounding box center [610, 334] width 1121 height 469
drag, startPoint x: 353, startPoint y: 111, endPoint x: 410, endPoint y: 109, distance: 57.5
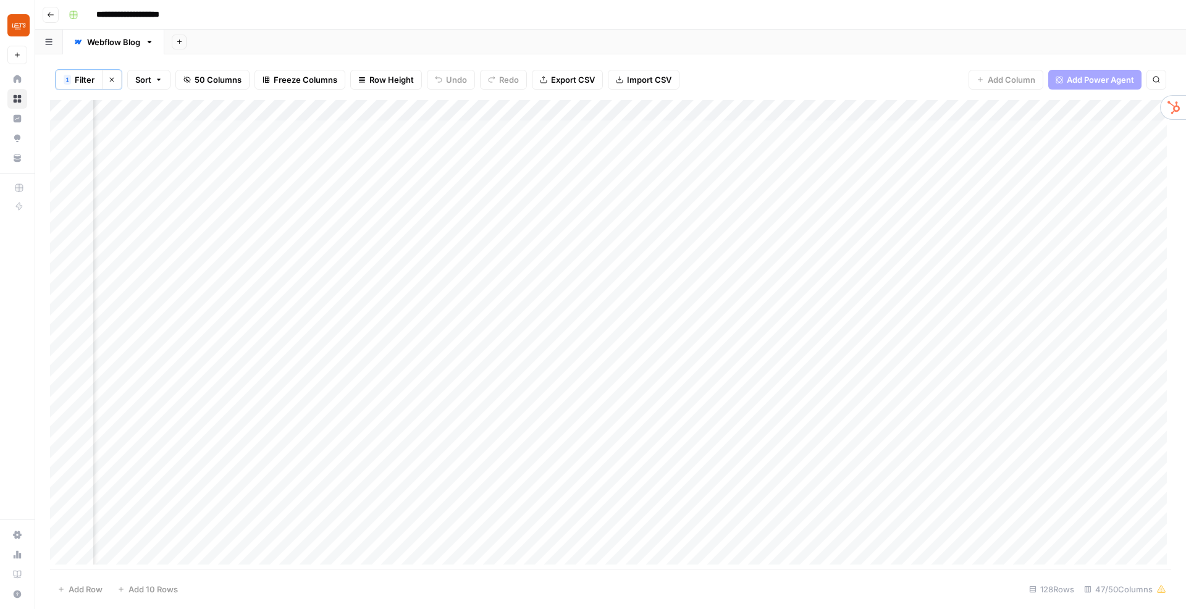
click at [410, 109] on div "Add Column" at bounding box center [610, 334] width 1121 height 469
click at [419, 112] on div "Add Column" at bounding box center [610, 334] width 1121 height 469
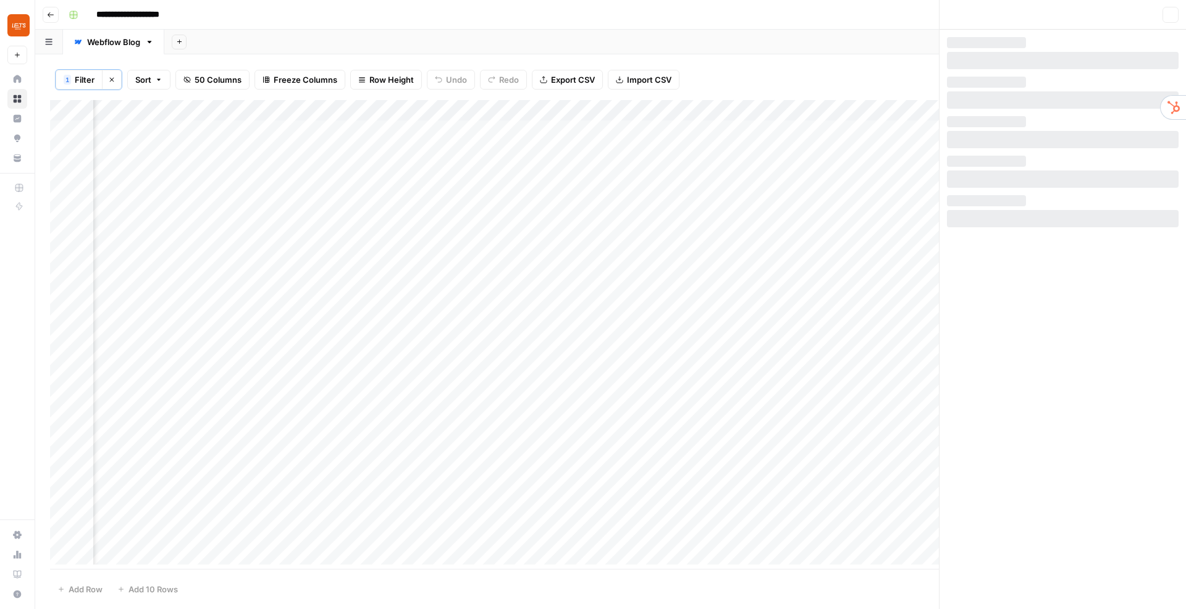
click at [419, 112] on div "Add Column" at bounding box center [610, 334] width 1121 height 469
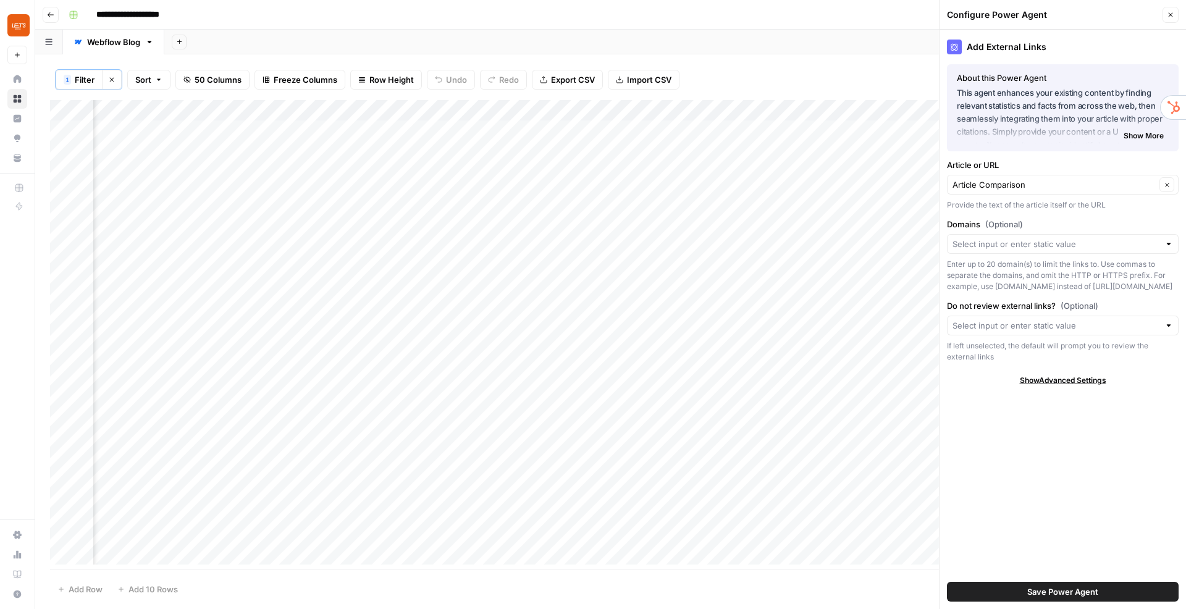
click at [1146, 137] on span "Show More" at bounding box center [1143, 135] width 40 height 11
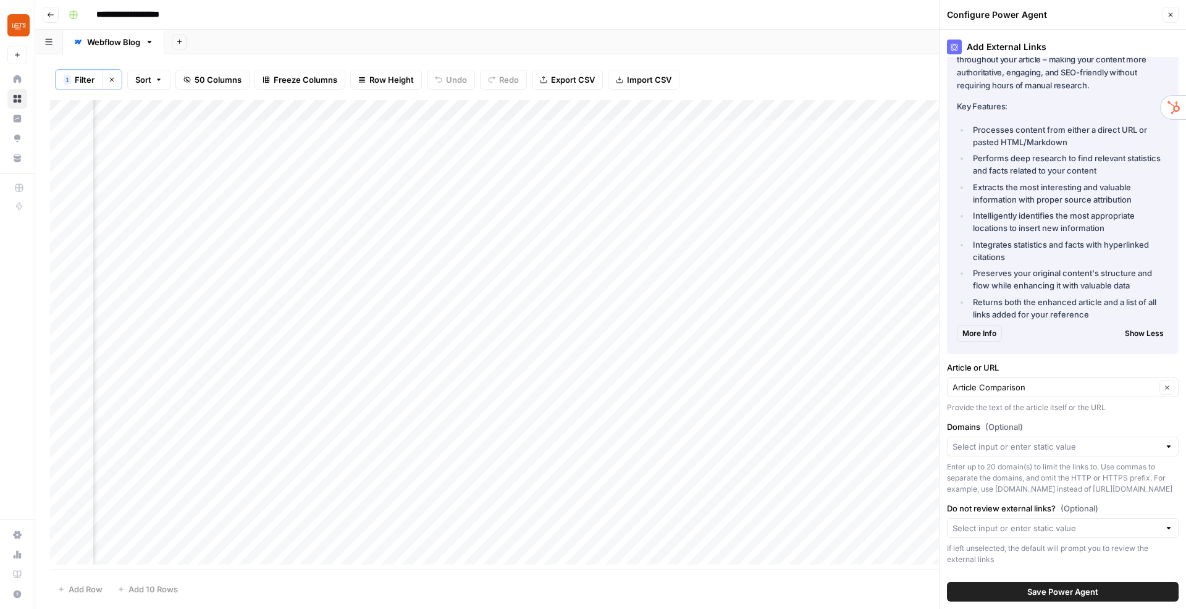
scroll to position [130, 0]
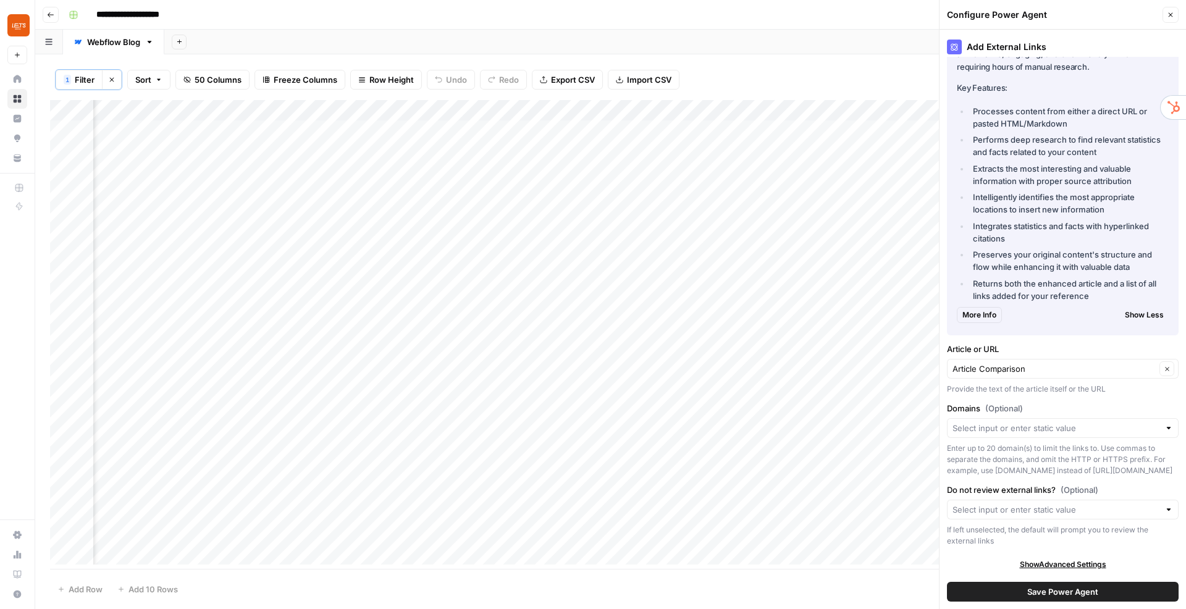
click at [1167, 20] on button "Close" at bounding box center [1170, 15] width 16 height 16
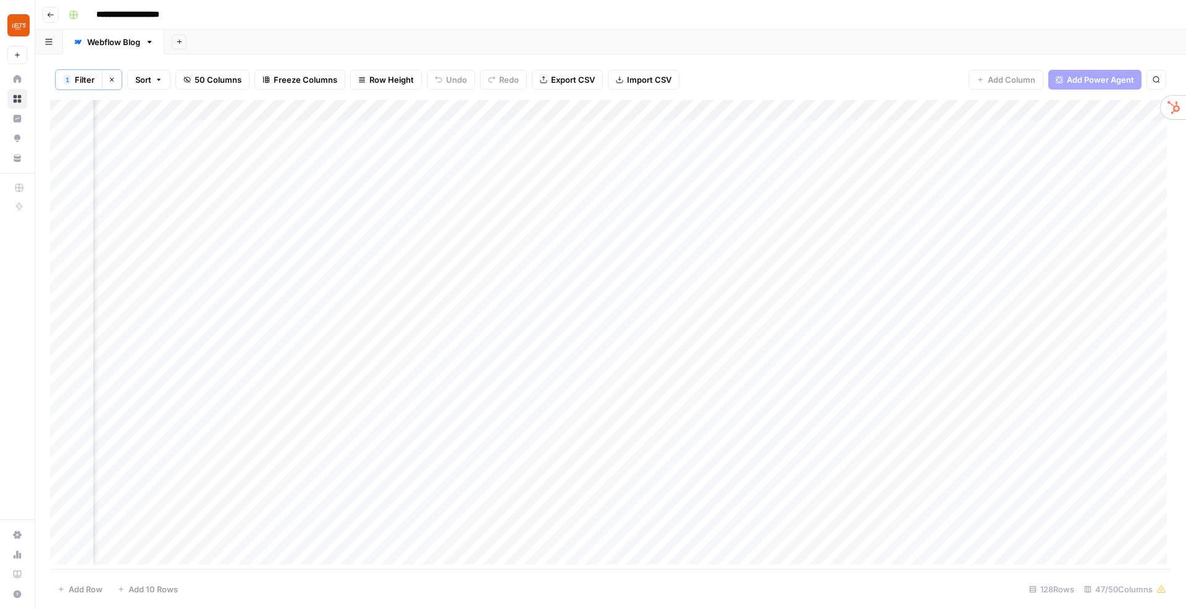
scroll to position [0, 5654]
click at [202, 235] on div "Add Column" at bounding box center [610, 334] width 1121 height 469
click at [1170, 10] on button "Close" at bounding box center [1170, 15] width 16 height 16
click at [531, 235] on div "Add Column" at bounding box center [610, 334] width 1121 height 469
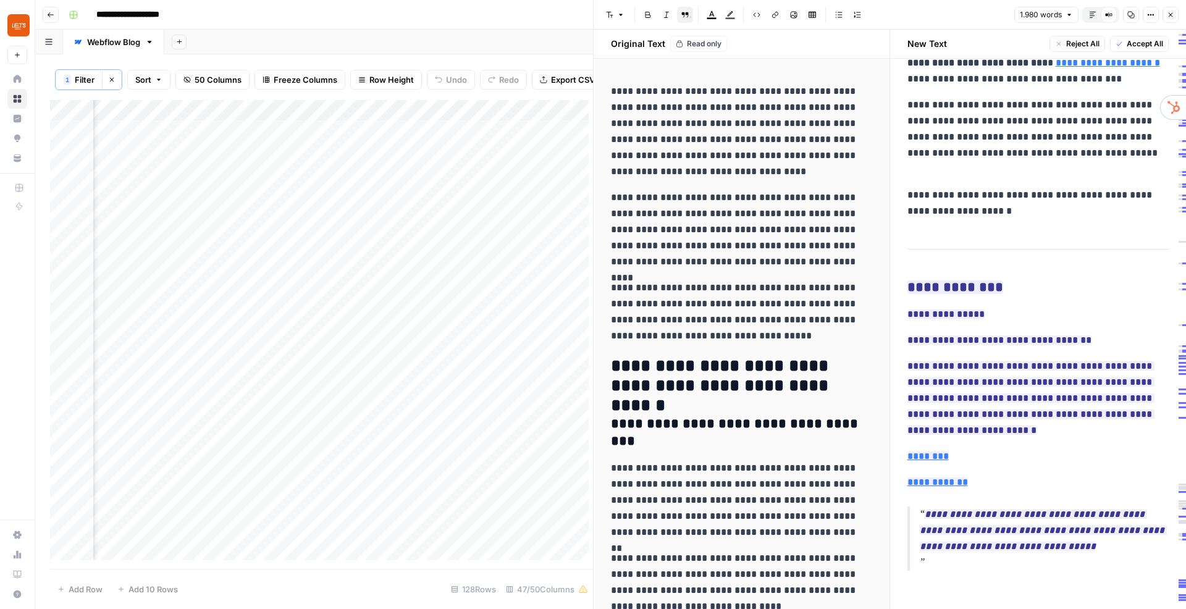
scroll to position [6046, 0]
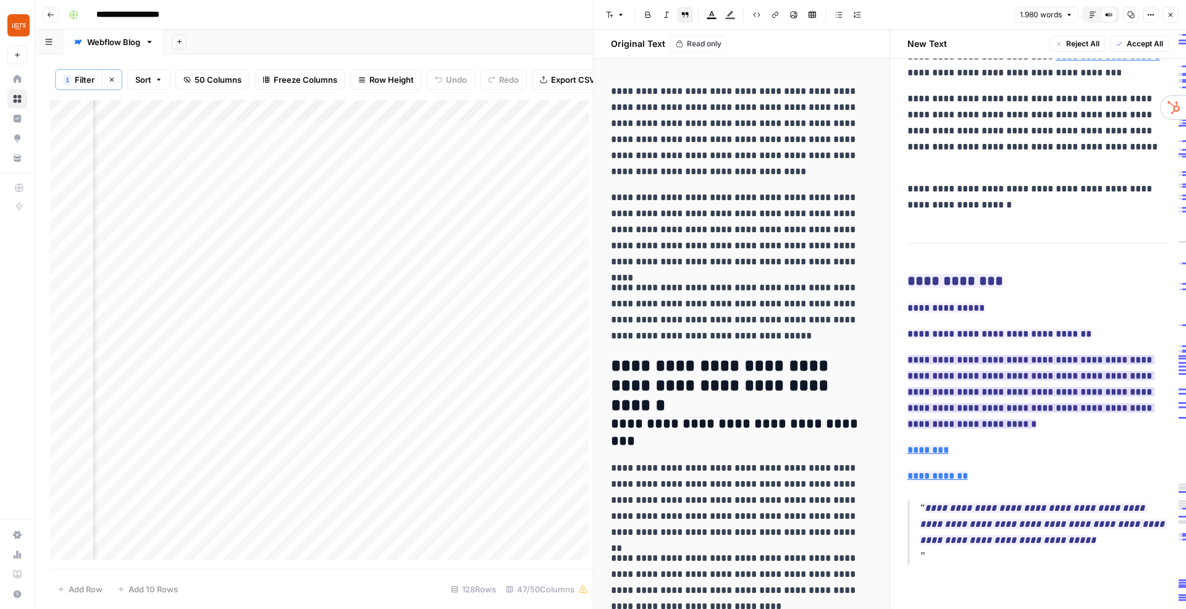
drag, startPoint x: 905, startPoint y: 240, endPoint x: 1085, endPoint y: 373, distance: 223.5
click at [929, 552] on p "**********" at bounding box center [1045, 532] width 250 height 64
click at [936, 554] on p "**********" at bounding box center [1045, 532] width 250 height 64
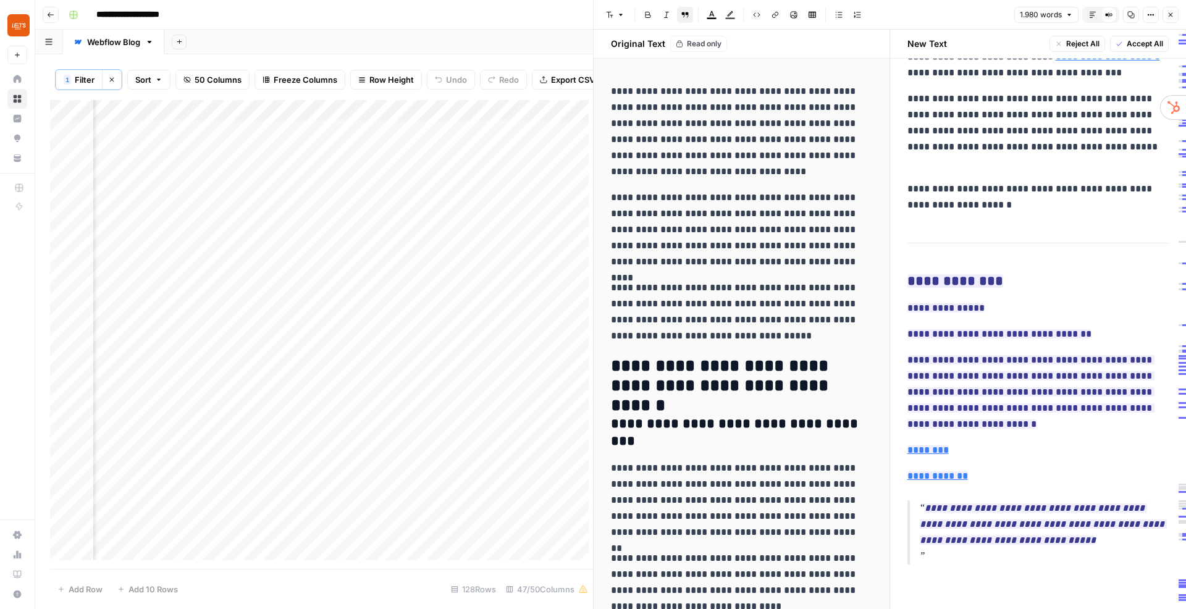
click at [945, 553] on p "**********" at bounding box center [1045, 532] width 250 height 64
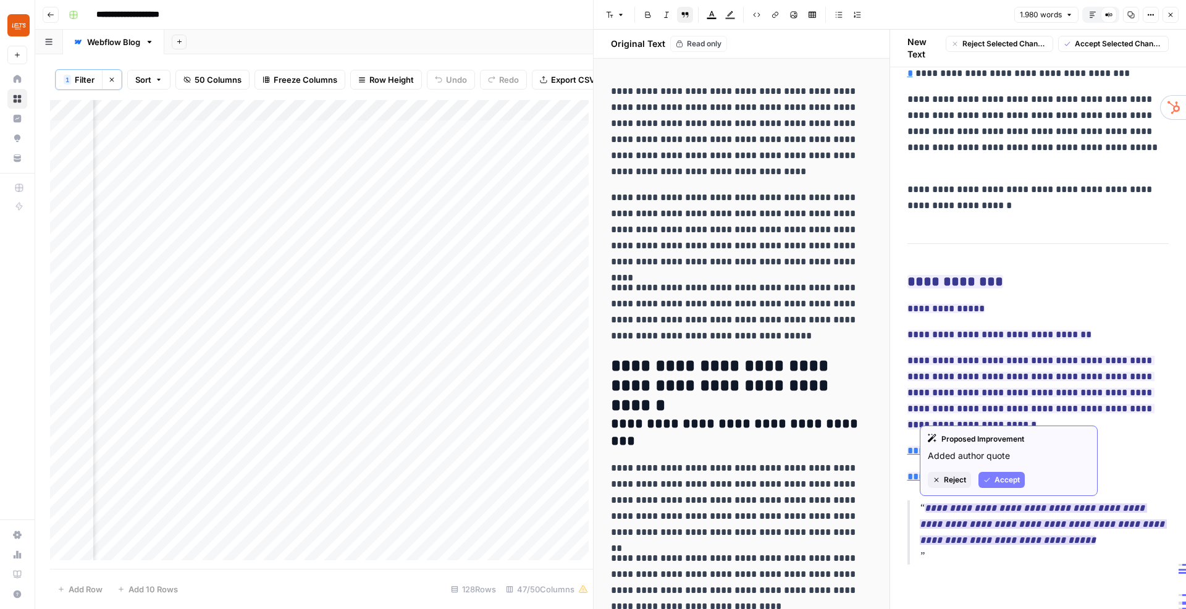
click at [933, 550] on p "**********" at bounding box center [1045, 532] width 250 height 64
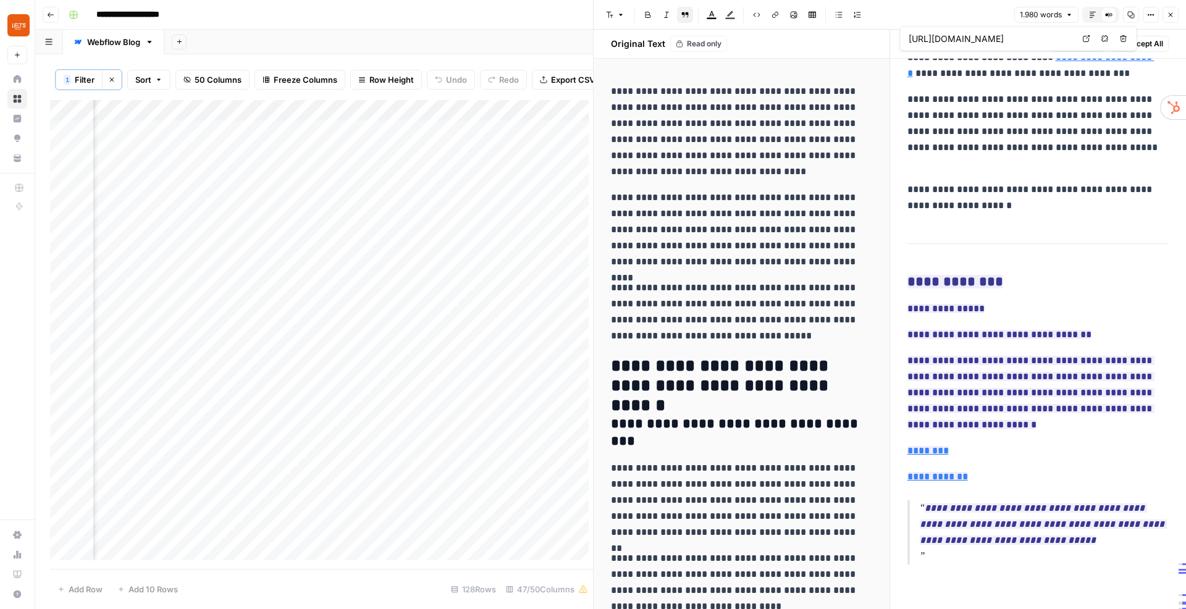
click at [1171, 13] on icon "button" at bounding box center [1170, 14] width 7 height 7
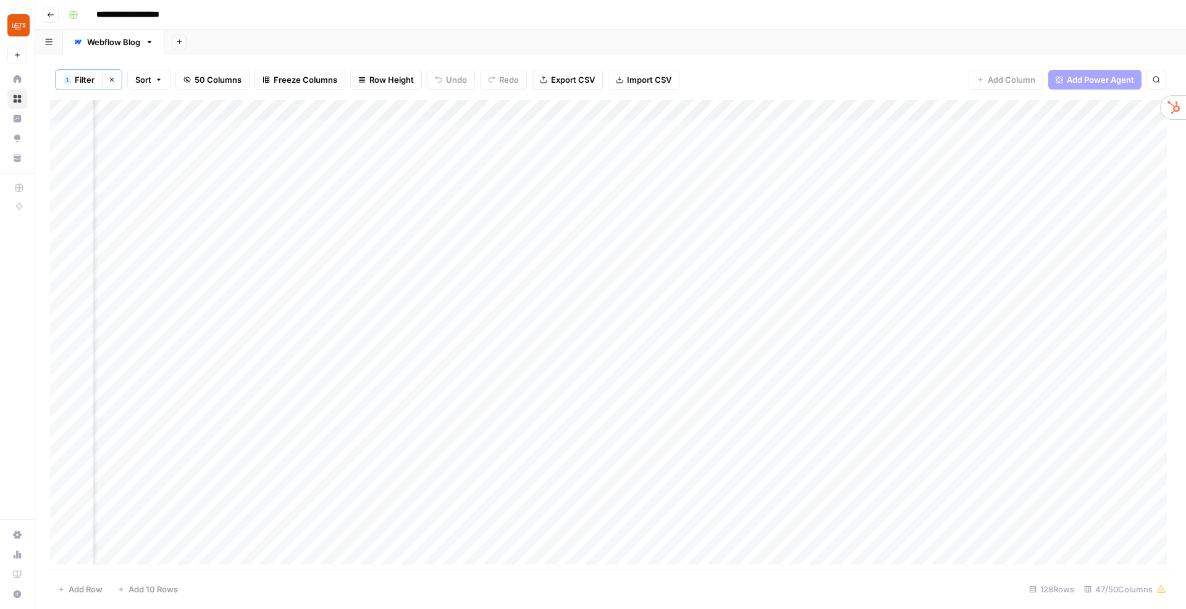
scroll to position [0, 5155]
click at [705, 112] on div "Add Column" at bounding box center [610, 334] width 1121 height 469
click at [576, 107] on div at bounding box center [646, 112] width 167 height 25
click at [573, 111] on div at bounding box center [646, 112] width 167 height 25
click at [583, 91] on div "1 Filter Clear filters Sort 50 Columns Freeze Columns Row Height Undo Redo Expo…" at bounding box center [610, 79] width 1121 height 41
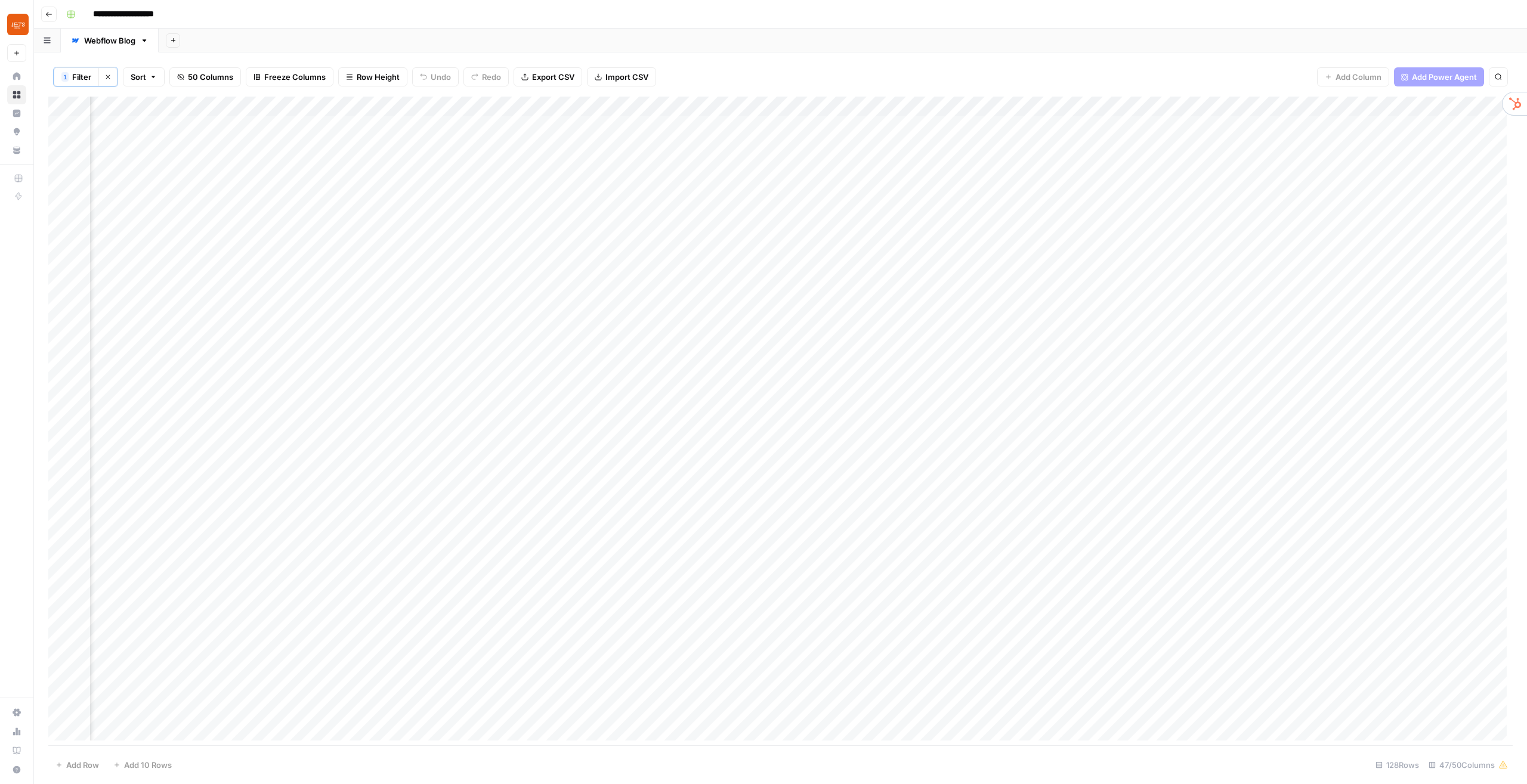
scroll to position [0, 2452]
click at [798, 286] on div "Add Column" at bounding box center [780, 421] width 1464 height 650
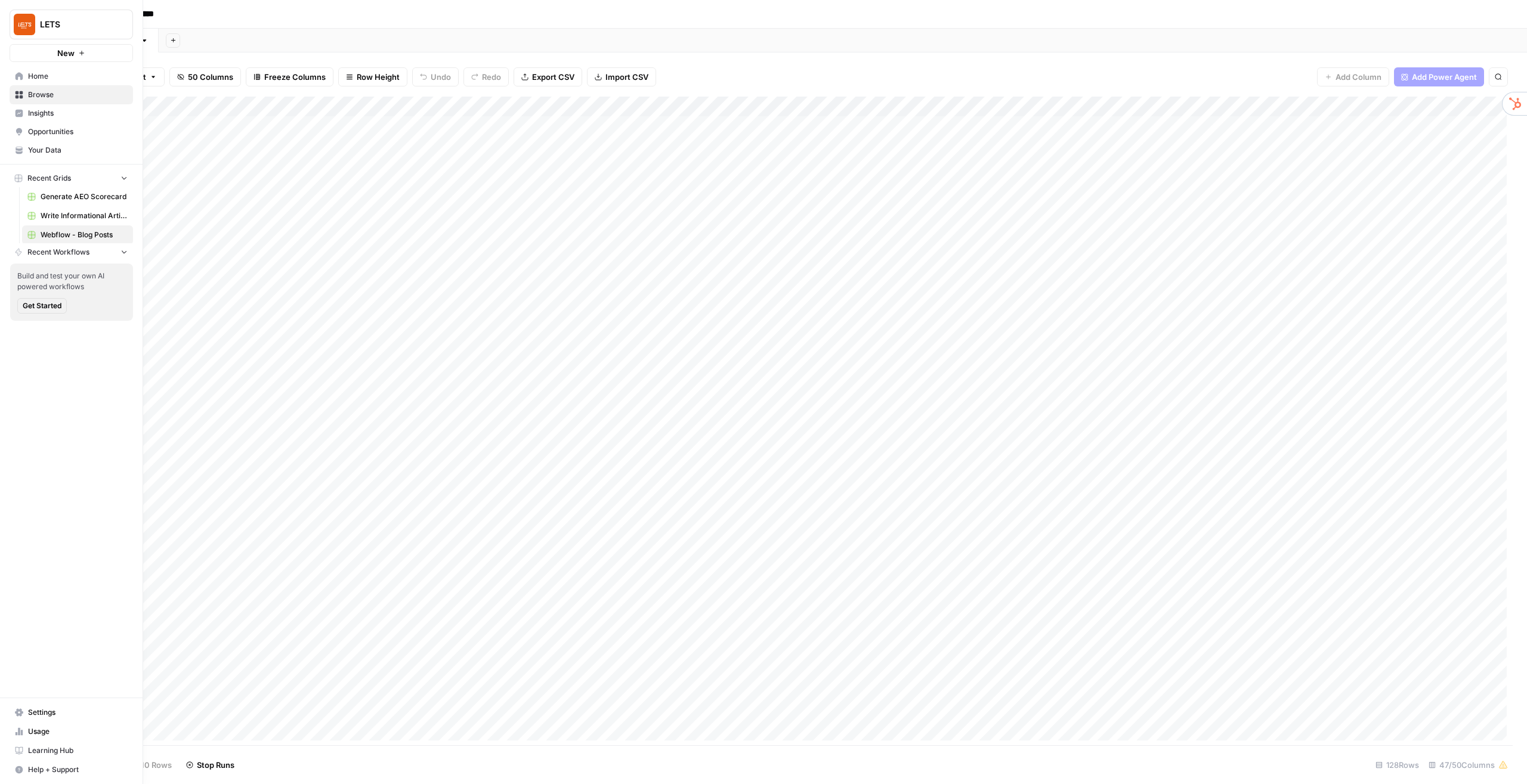
click at [17, 587] on icon at bounding box center [18, 731] width 9 height 9
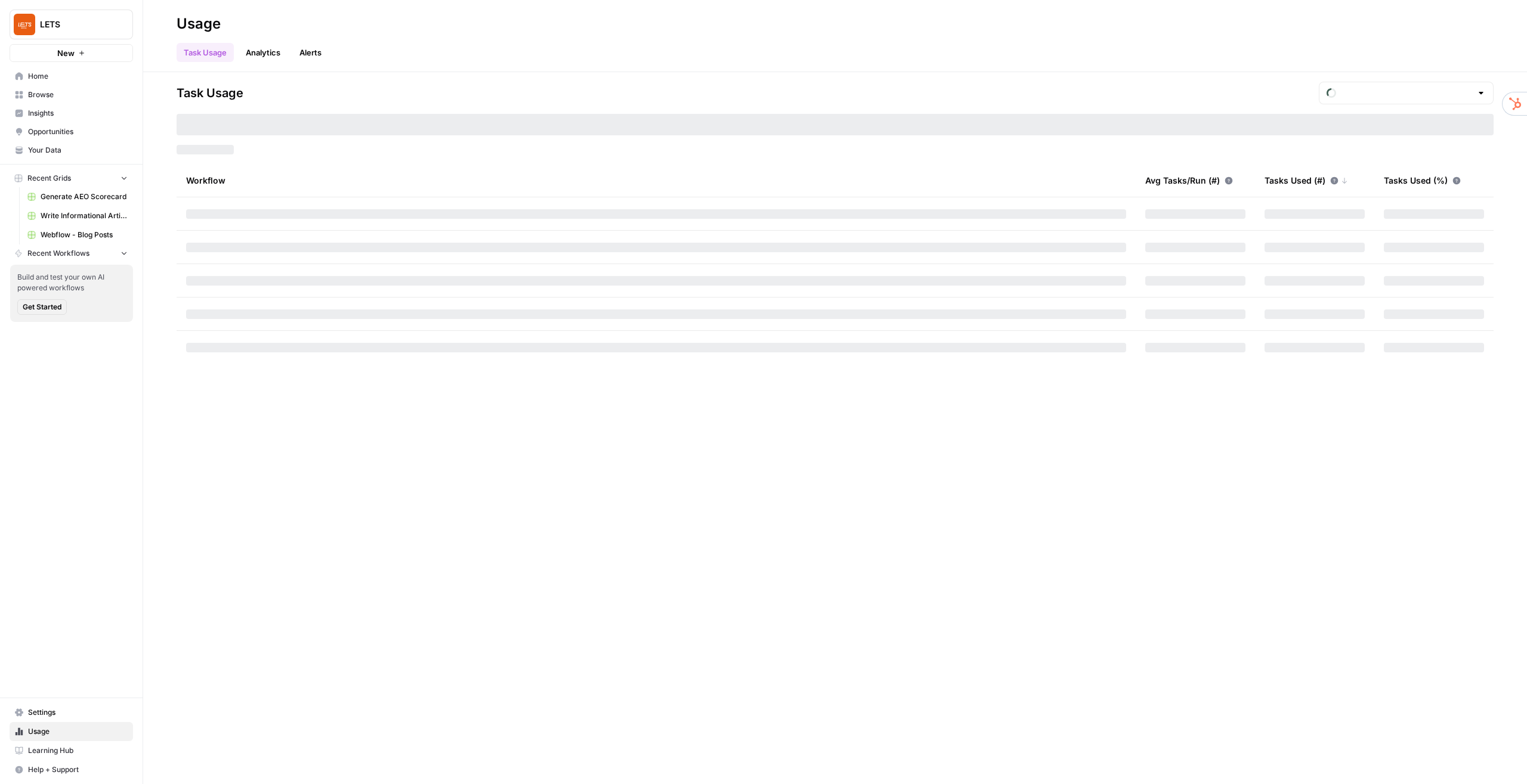
type input "October Tasks"
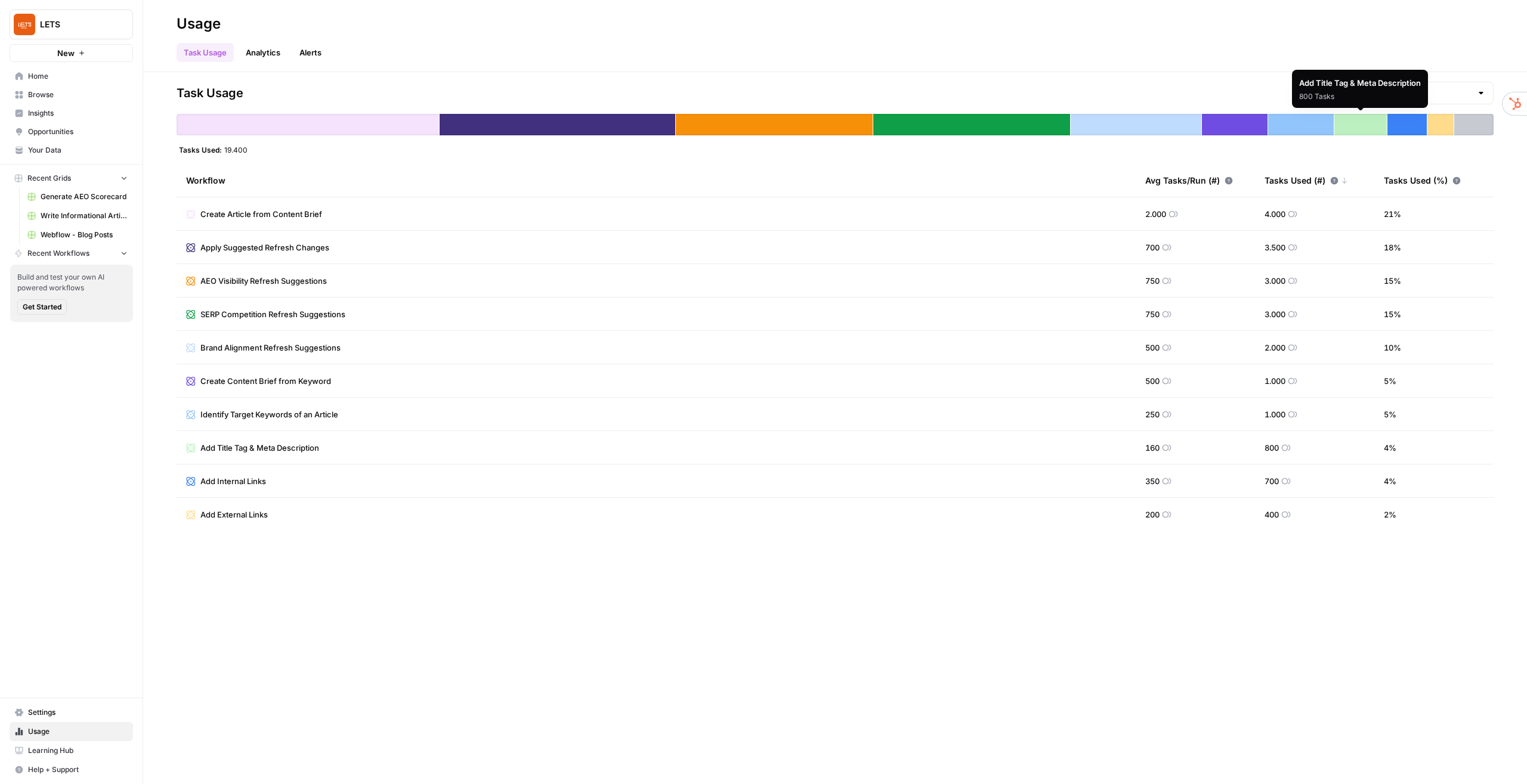
click at [1145, 94] on div "Add Title Tag & Meta Description 800 Tasks" at bounding box center [1360, 89] width 136 height 39
click at [1145, 96] on input "text" at bounding box center [1405, 93] width 130 height 12
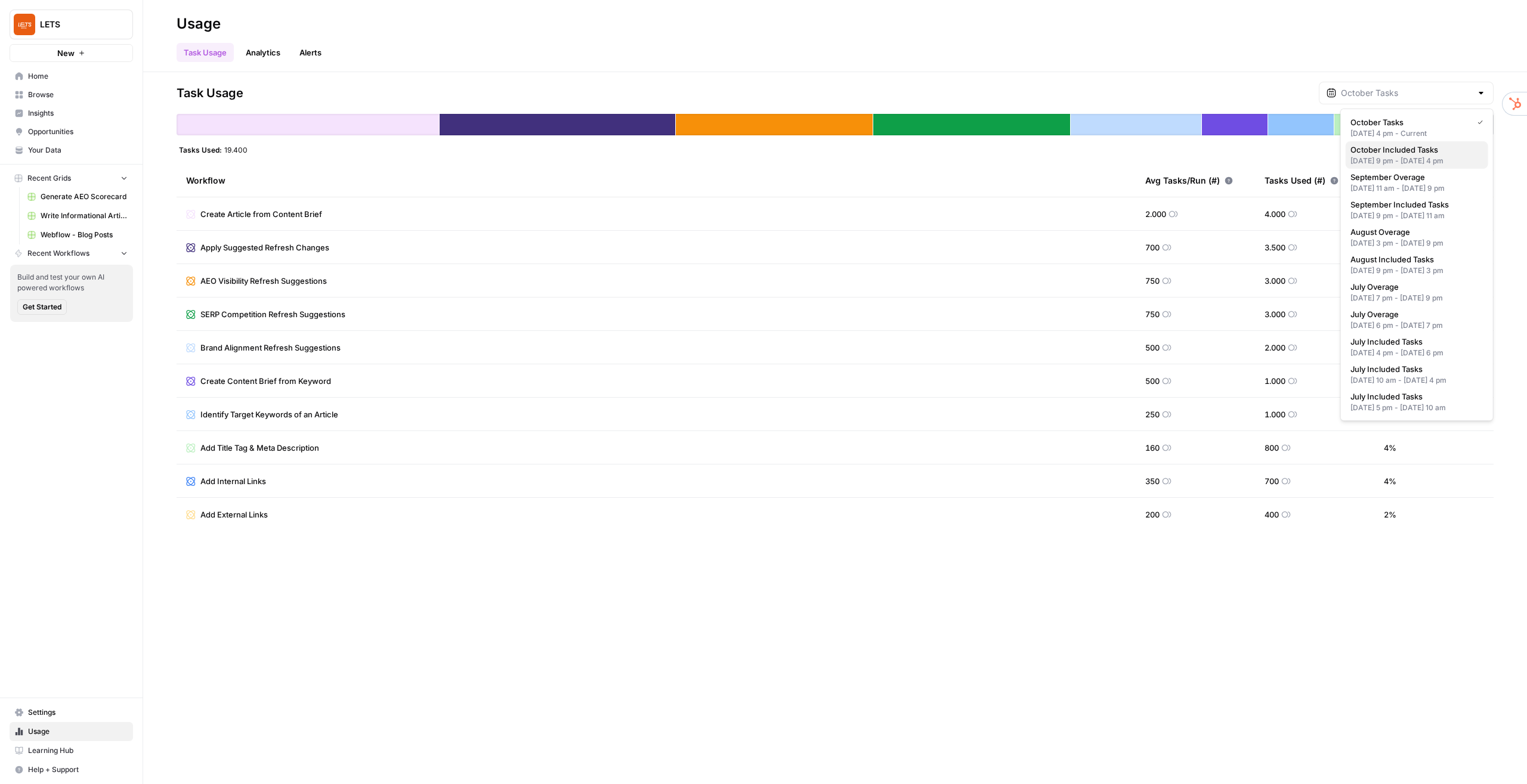
click at [1145, 149] on span "October Included Tasks" at bounding box center [1414, 150] width 128 height 12
type input "October Included Tasks"
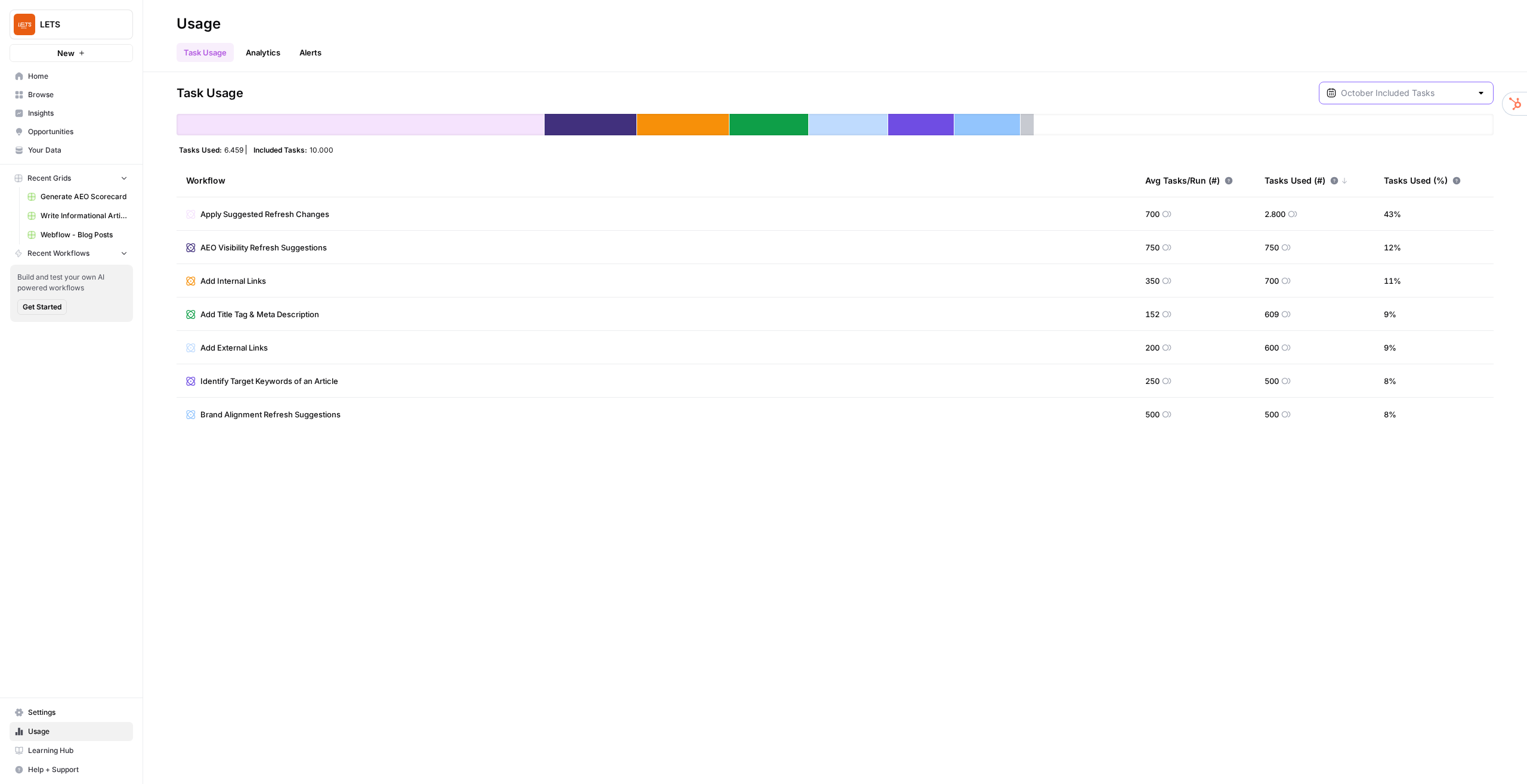
click at [1145, 96] on input "text" at bounding box center [1405, 93] width 130 height 12
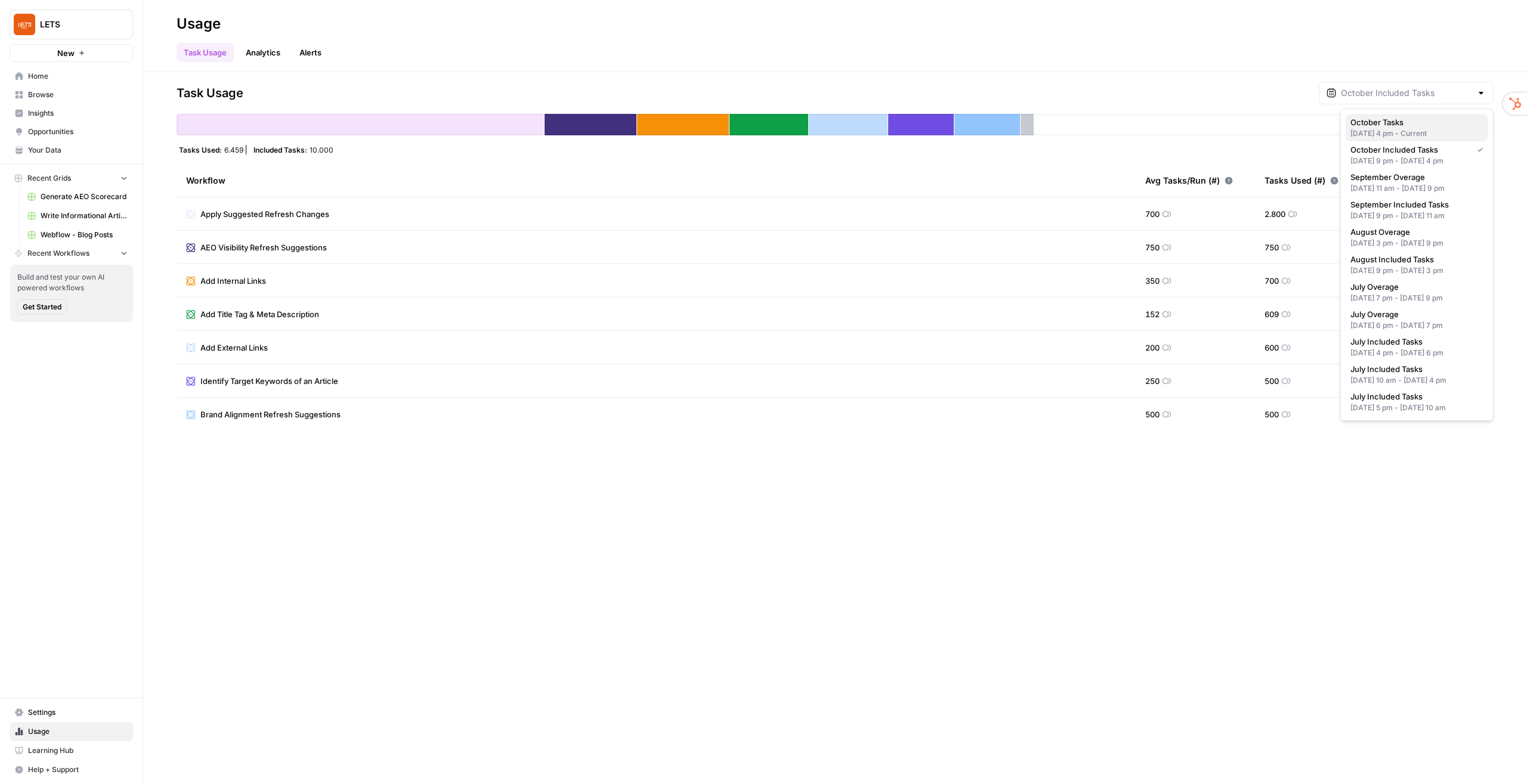
click at [1145, 128] on div "Oct 2, 2025 4 pm - Current" at bounding box center [1417, 133] width 133 height 11
type input "October Tasks"
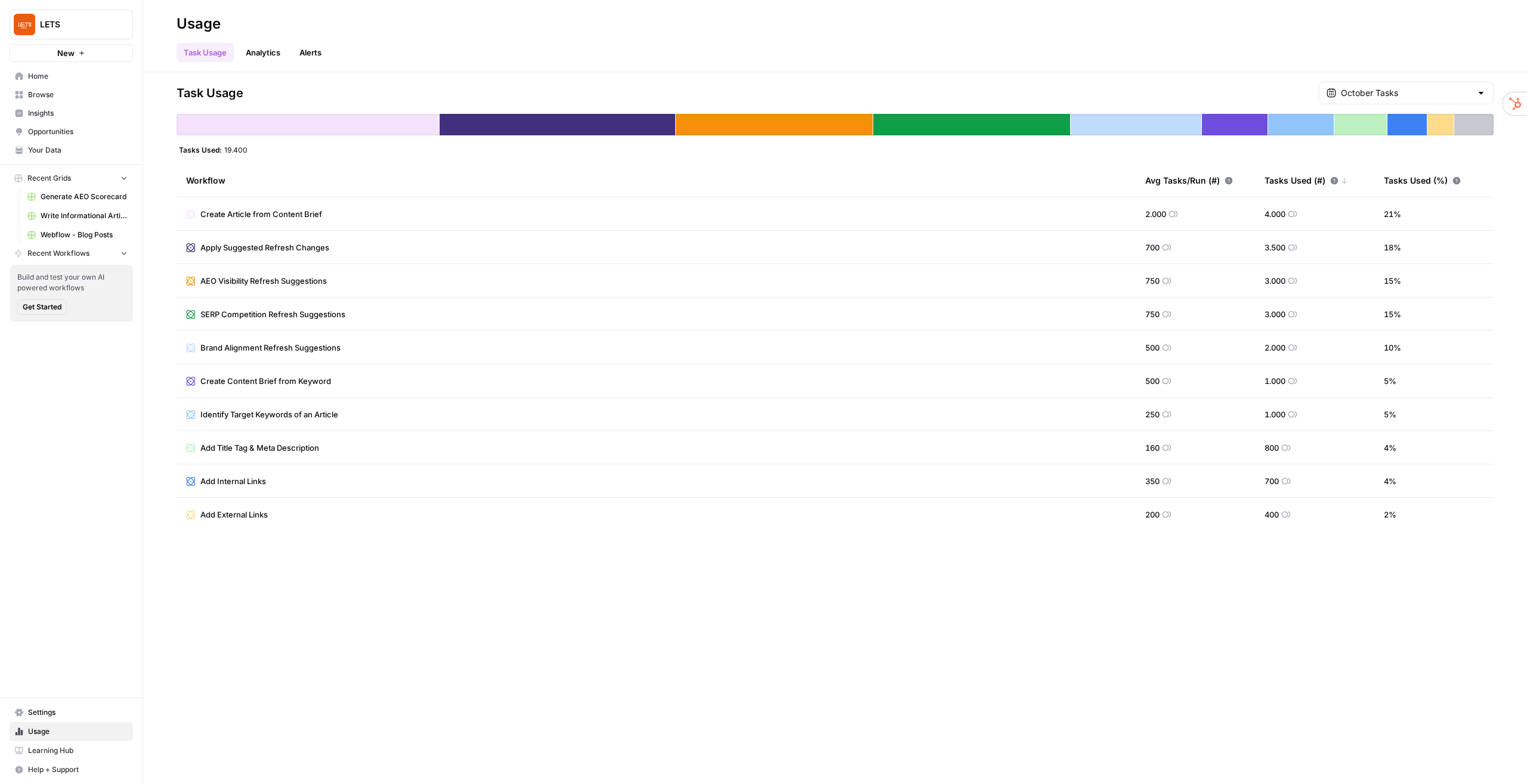
click at [243, 151] on span "19.400" at bounding box center [236, 150] width 23 height 10
click at [56, 587] on span "Settings" at bounding box center [77, 712] width 99 height 11
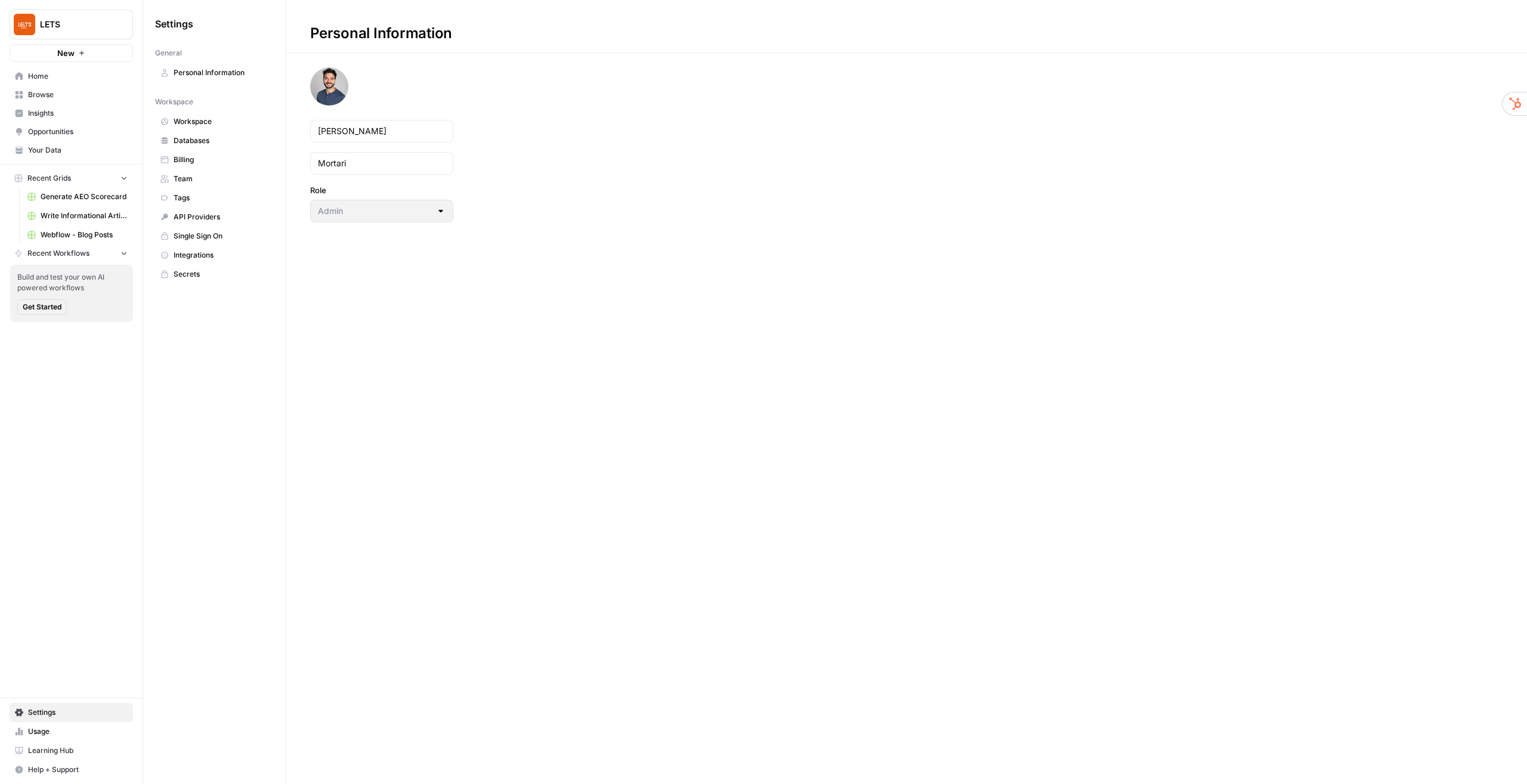
click at [33, 76] on span "Home" at bounding box center [77, 75] width 99 height 11
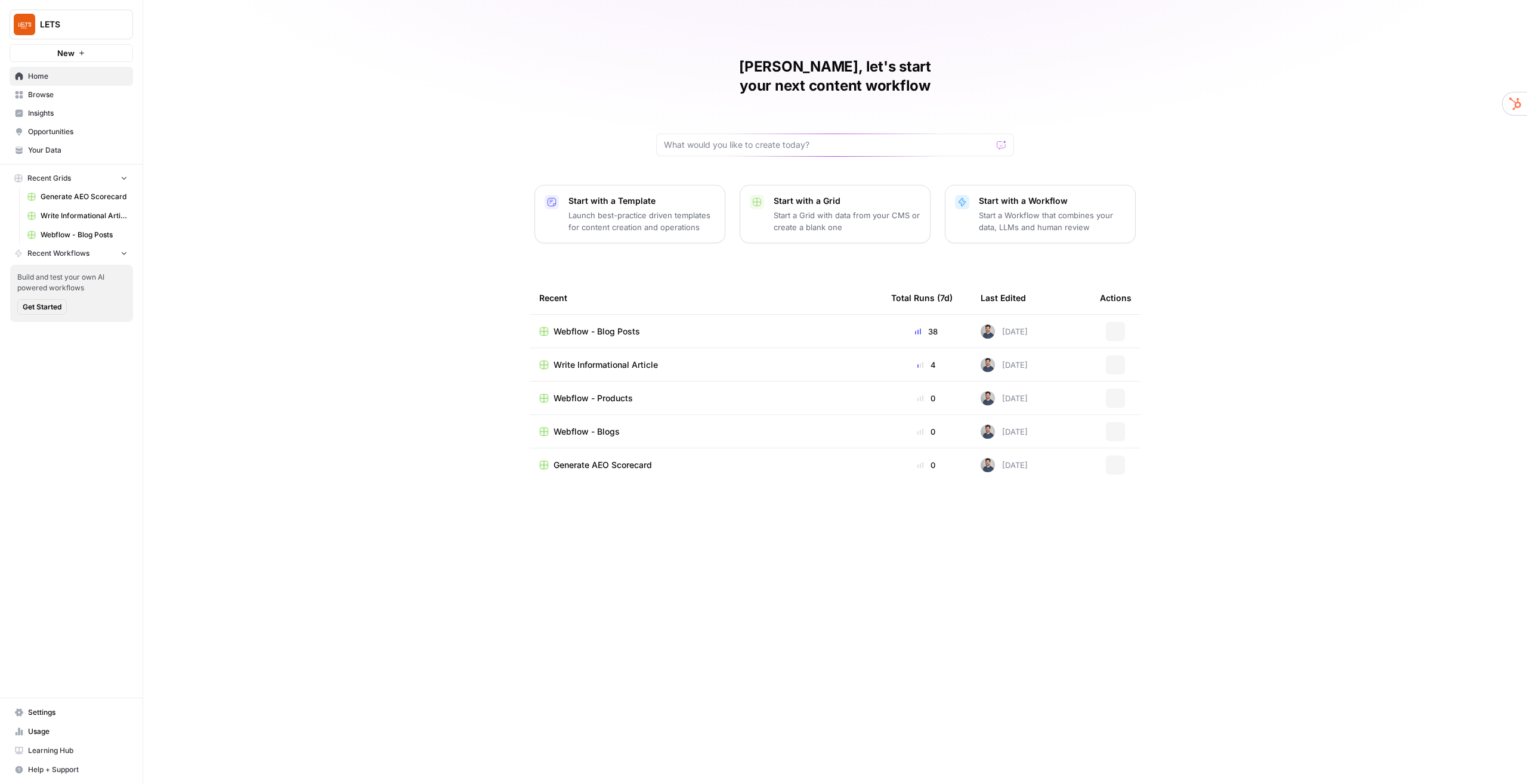
click at [55, 93] on span "Browse" at bounding box center [77, 95] width 99 height 11
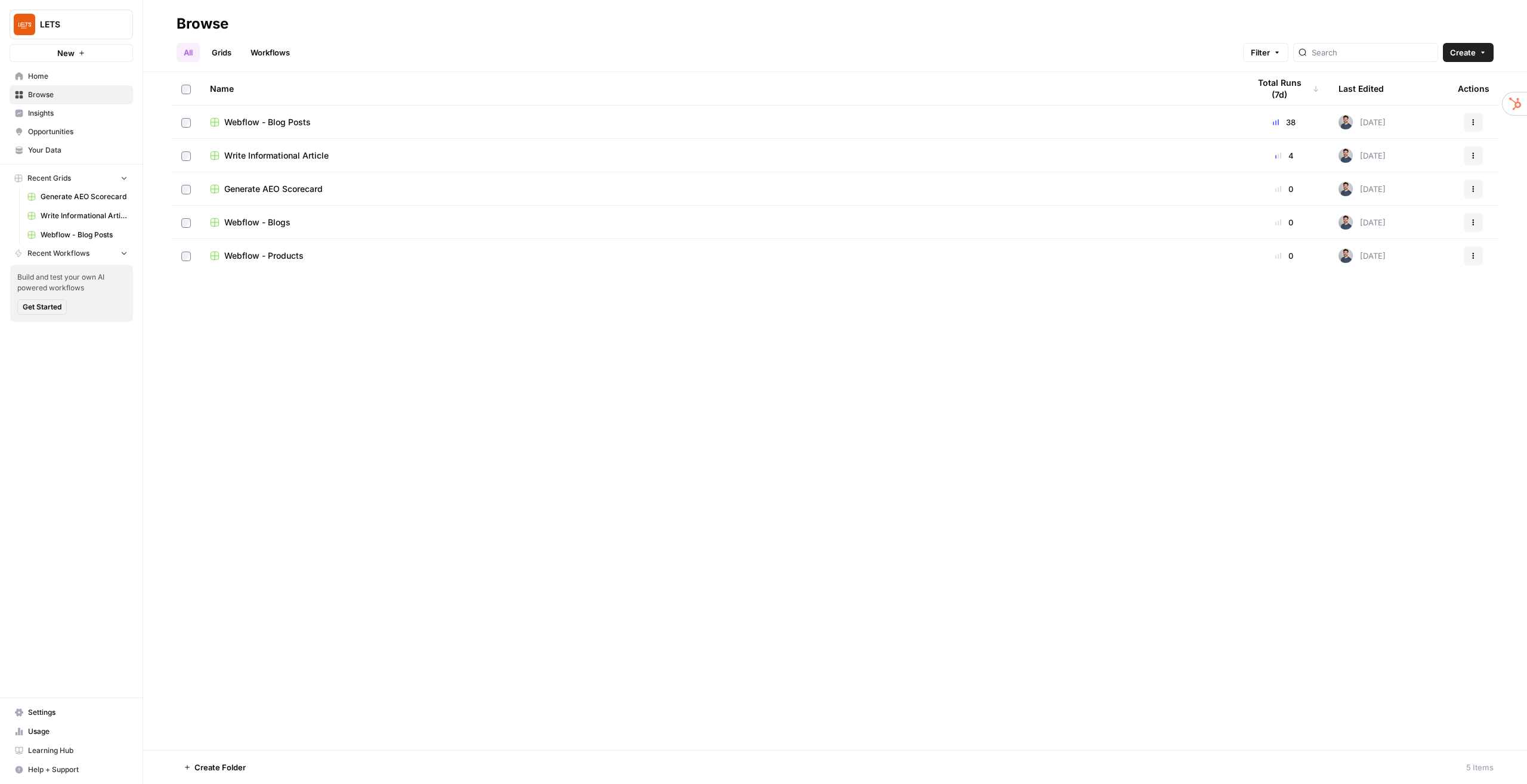
click at [282, 117] on span "Webflow - Blog Posts" at bounding box center [268, 122] width 87 height 12
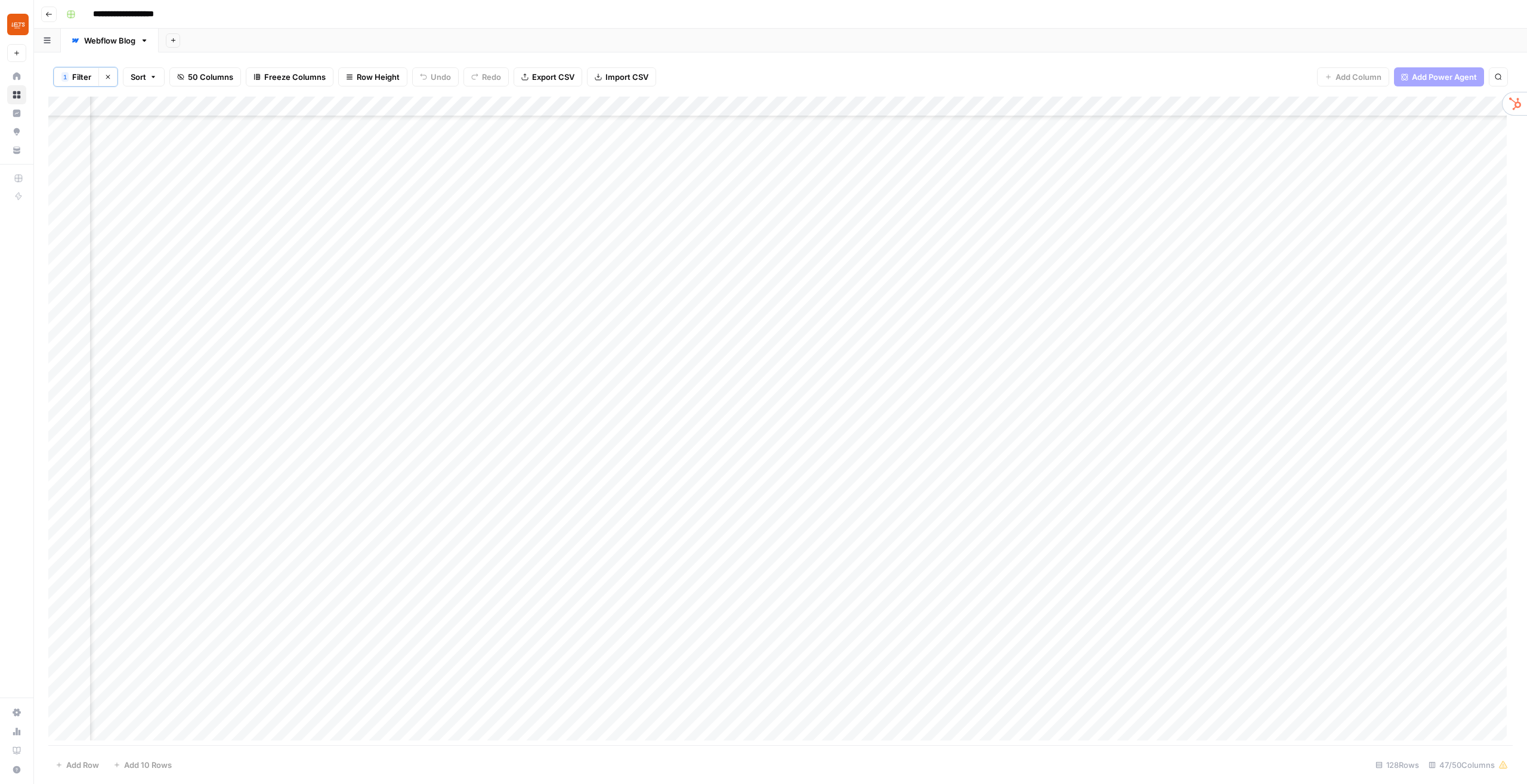
scroll to position [976, 289]
click at [645, 180] on div "Add Column" at bounding box center [780, 421] width 1464 height 650
click at [637, 326] on div "Add Column" at bounding box center [780, 421] width 1464 height 650
click at [503, 323] on div "Add Column" at bounding box center [780, 421] width 1464 height 650
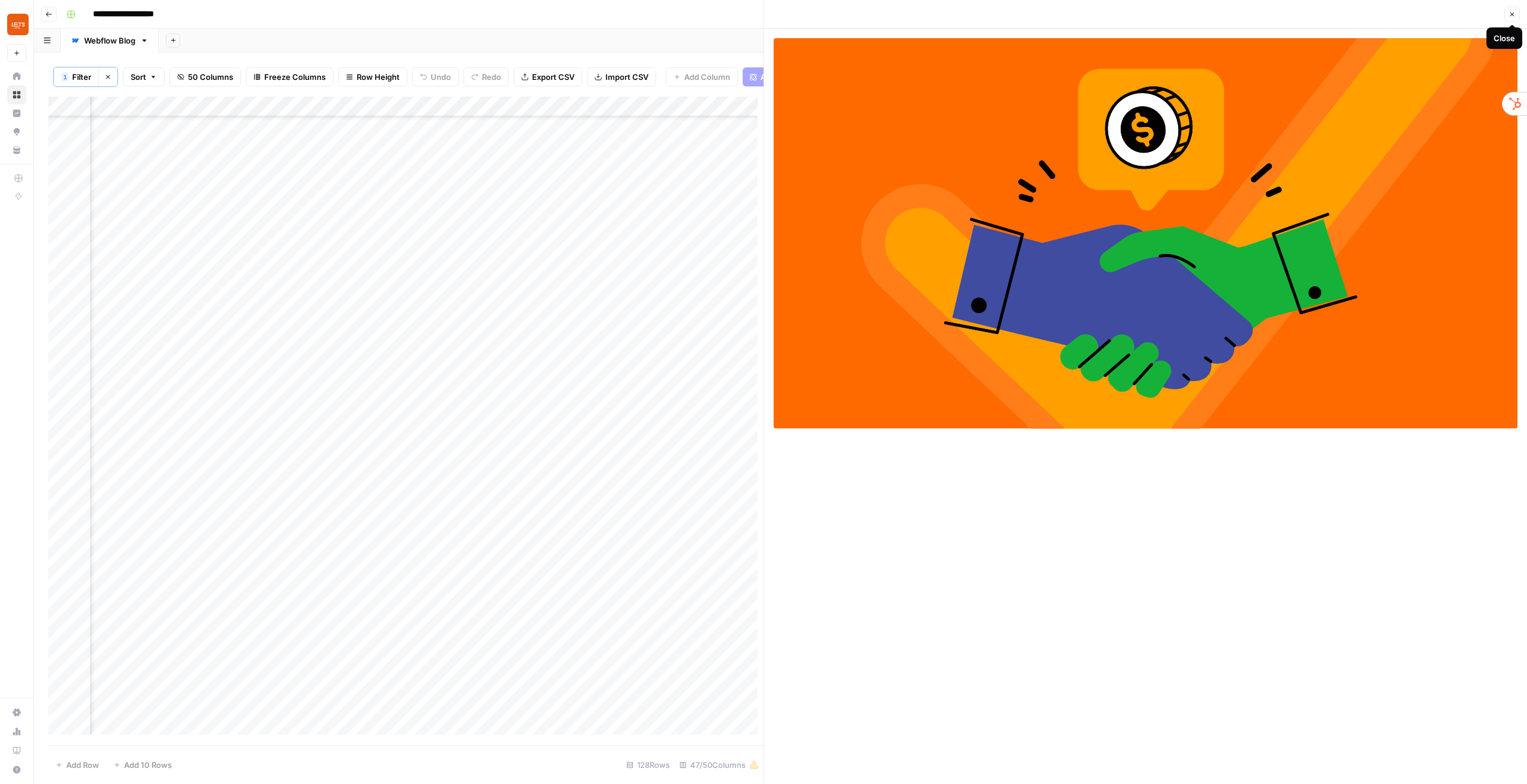
click at [1145, 12] on icon "button" at bounding box center [1512, 14] width 7 height 7
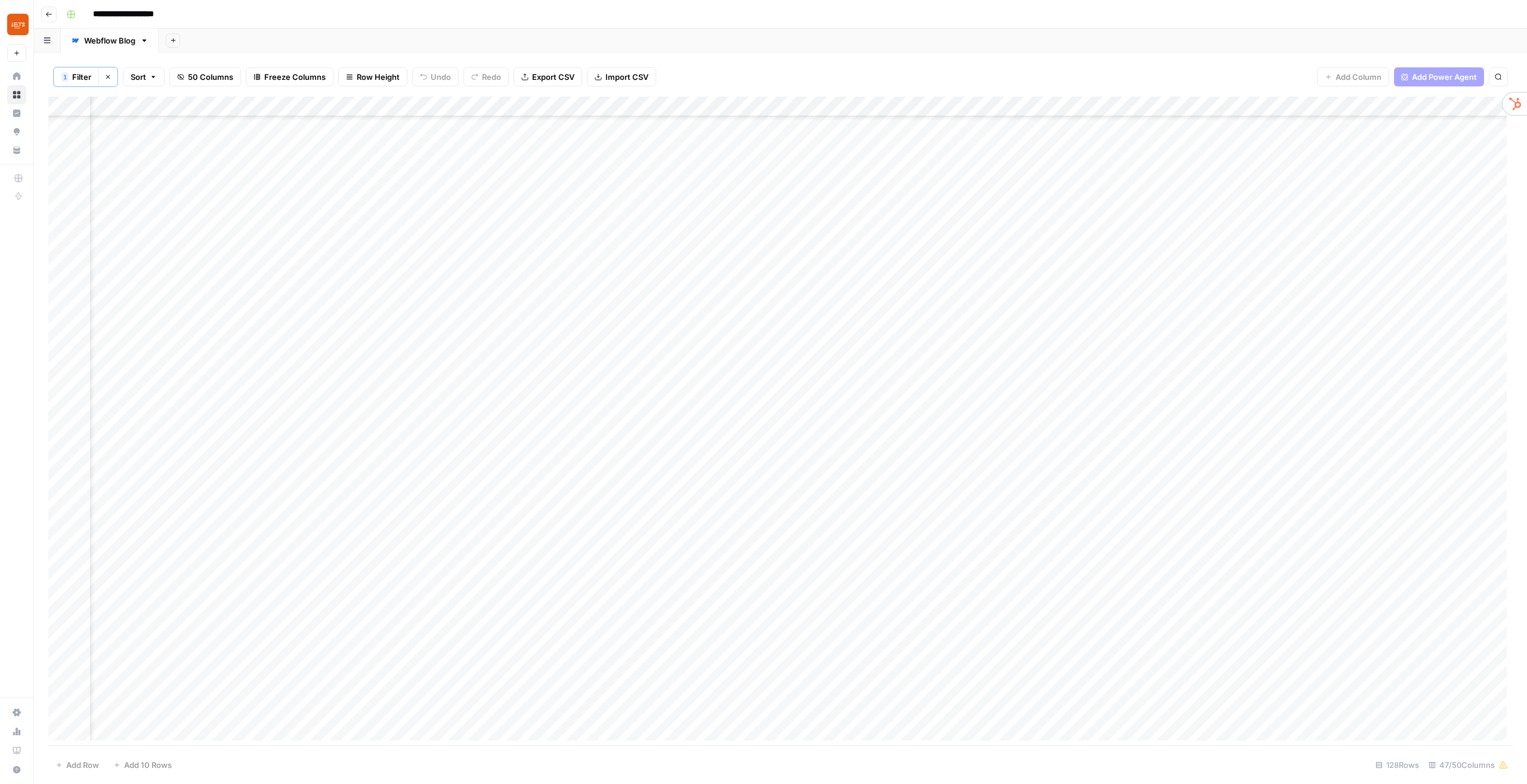
scroll to position [777, 0]
click at [208, 401] on div "Add Column" at bounding box center [780, 421] width 1464 height 650
click at [854, 402] on div "Add Column" at bounding box center [780, 421] width 1464 height 650
click at [948, 403] on div "Add Column" at bounding box center [780, 421] width 1464 height 650
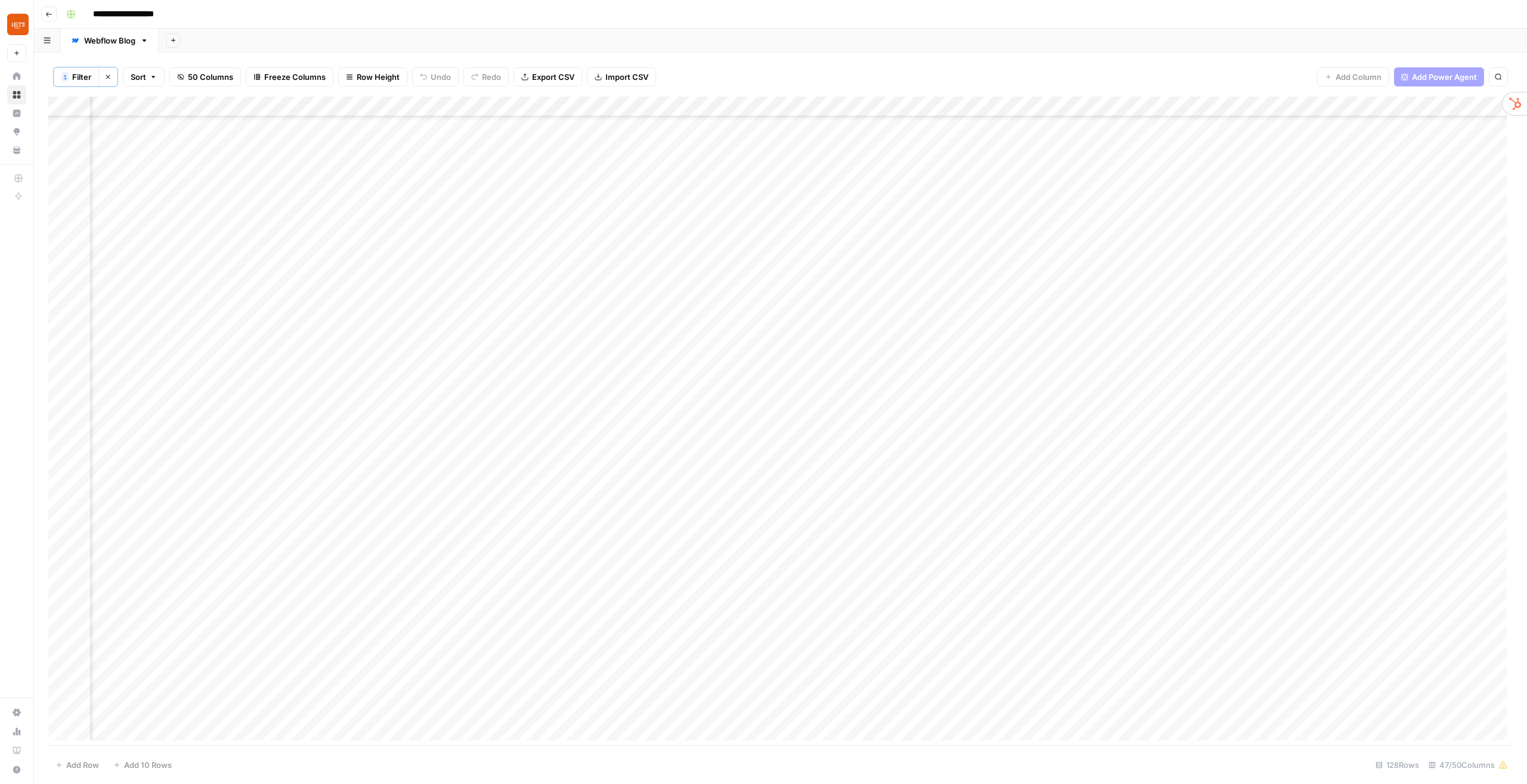
click at [1145, 404] on div "Add Column" at bounding box center [780, 421] width 1464 height 650
drag, startPoint x: 633, startPoint y: 103, endPoint x: 653, endPoint y: 103, distance: 20.0
click at [653, 103] on div "Add Column" at bounding box center [780, 421] width 1464 height 650
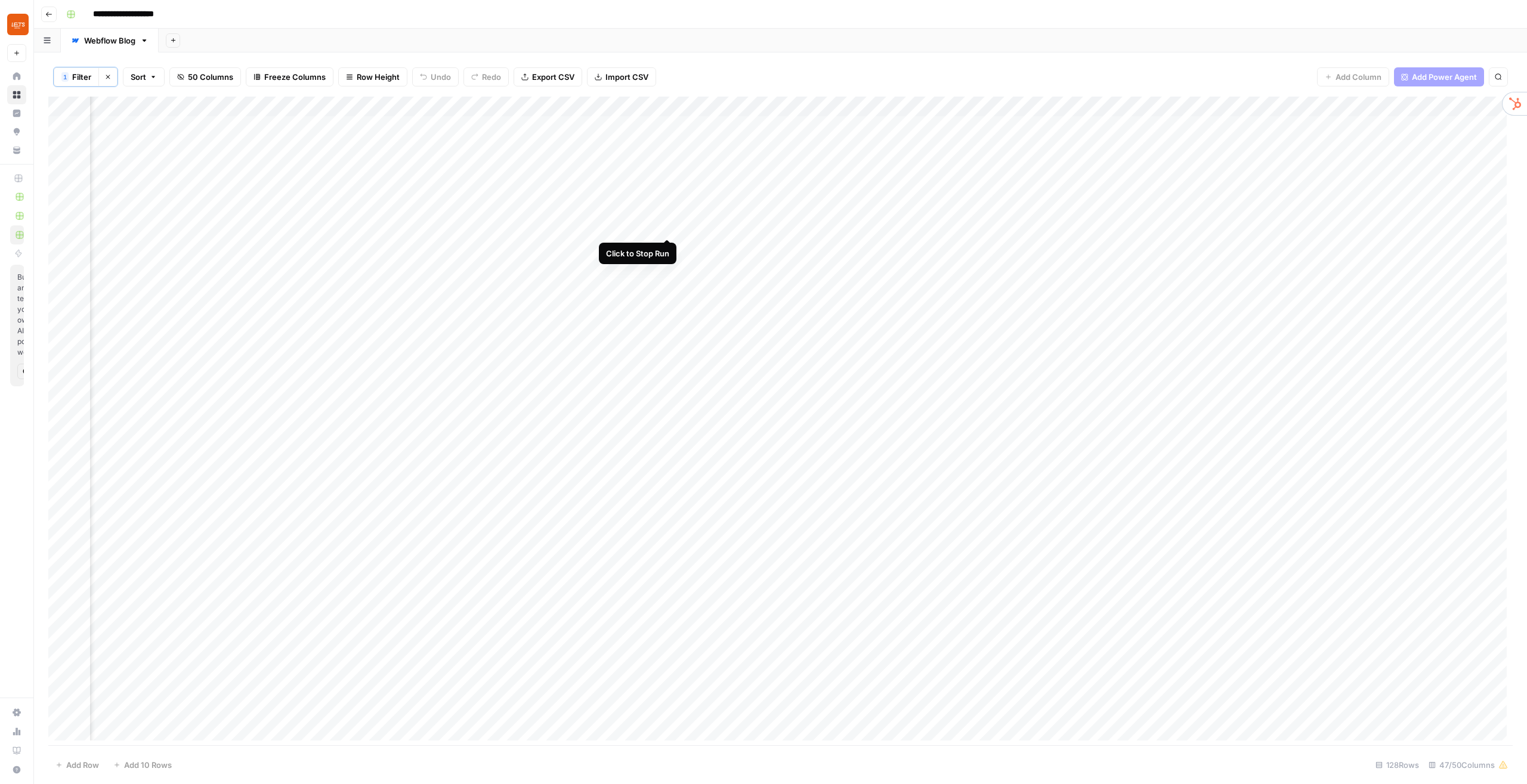
click at [668, 228] on div "Add Column" at bounding box center [780, 421] width 1464 height 650
click at [724, 106] on div "Add Column" at bounding box center [780, 421] width 1464 height 650
click at [642, 207] on span "Configure Inputs" at bounding box center [664, 207] width 104 height 12
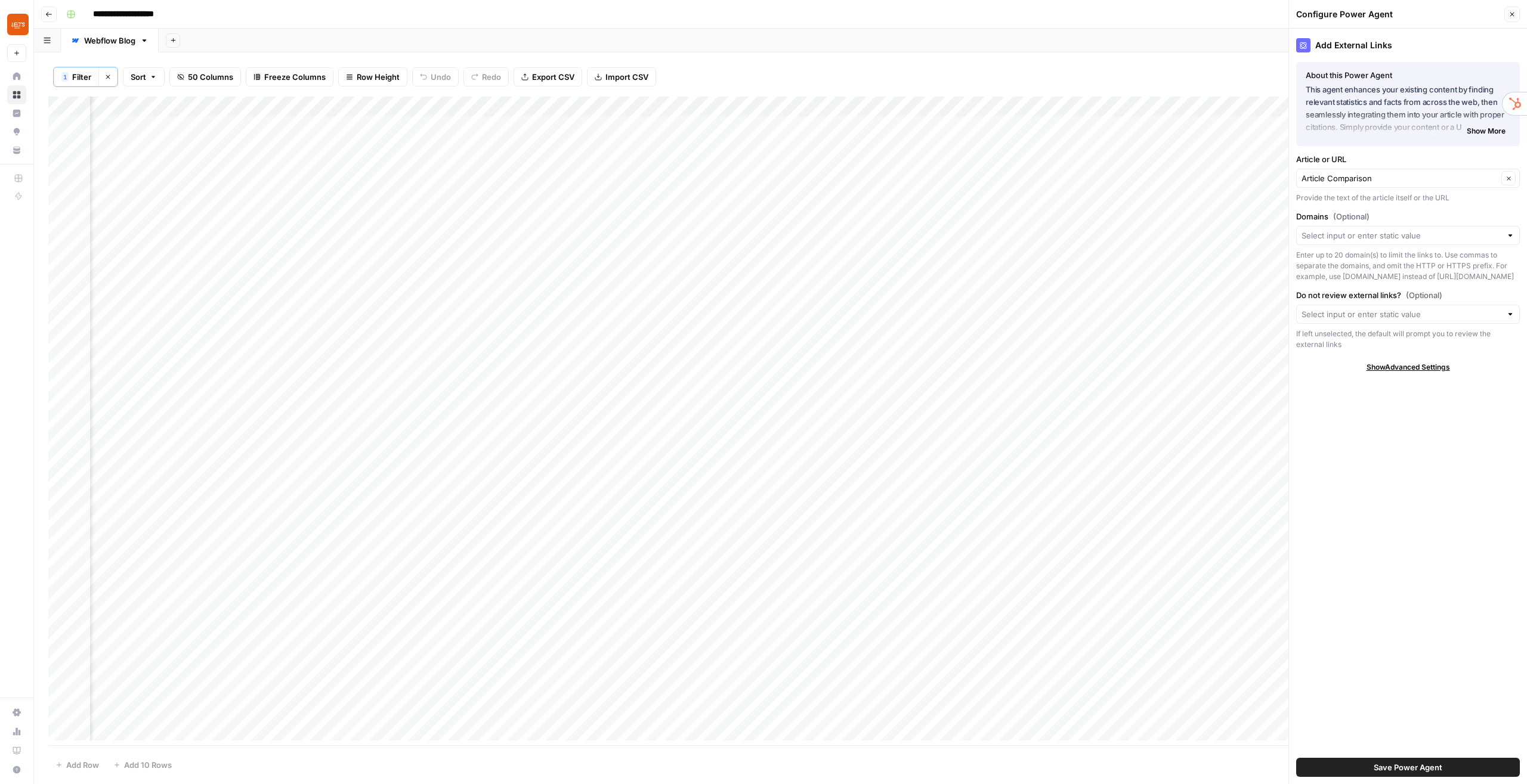
click at [1513, 14] on icon "button" at bounding box center [1513, 14] width 4 height 4
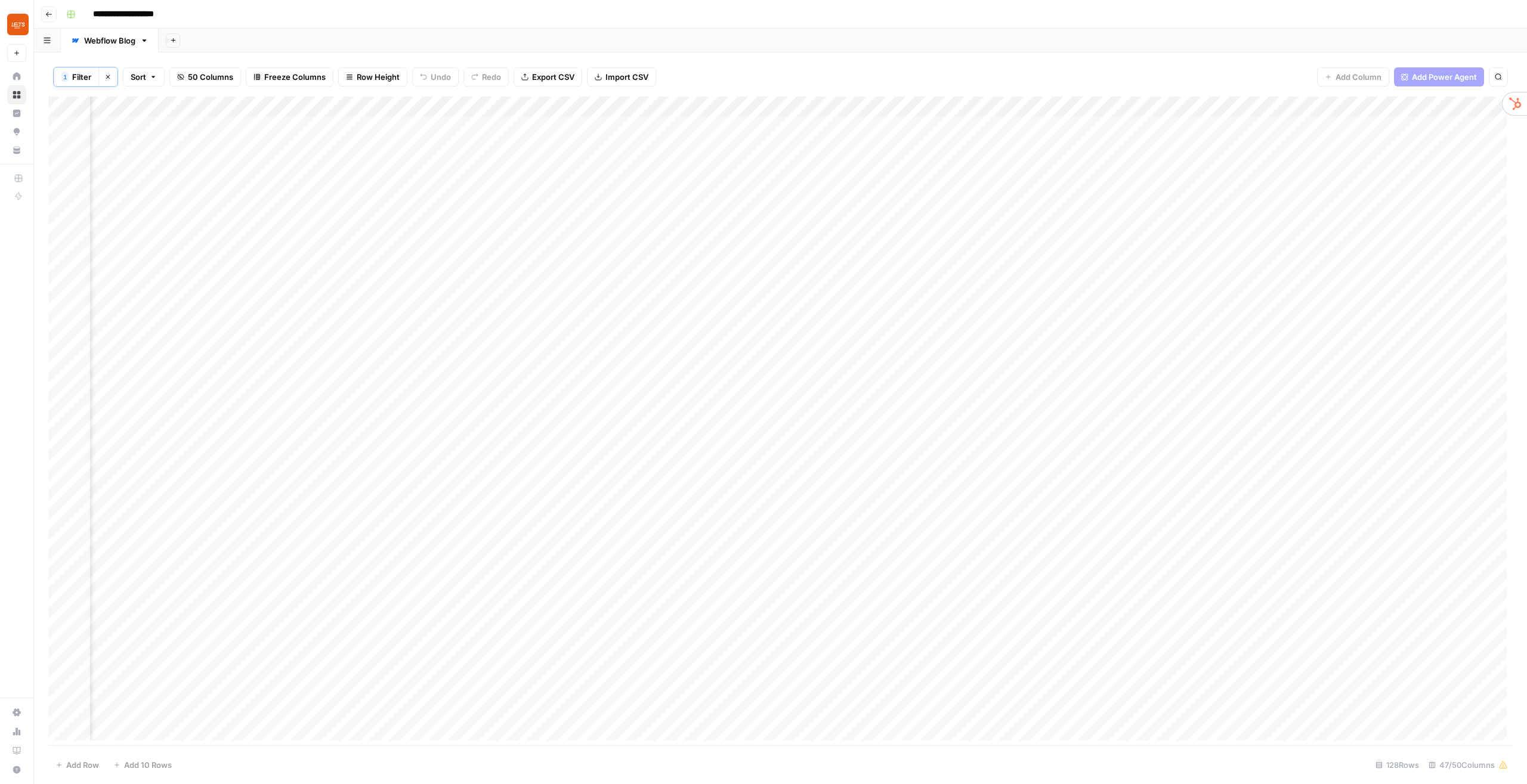
click at [597, 105] on div "Add Column" at bounding box center [780, 421] width 1464 height 650
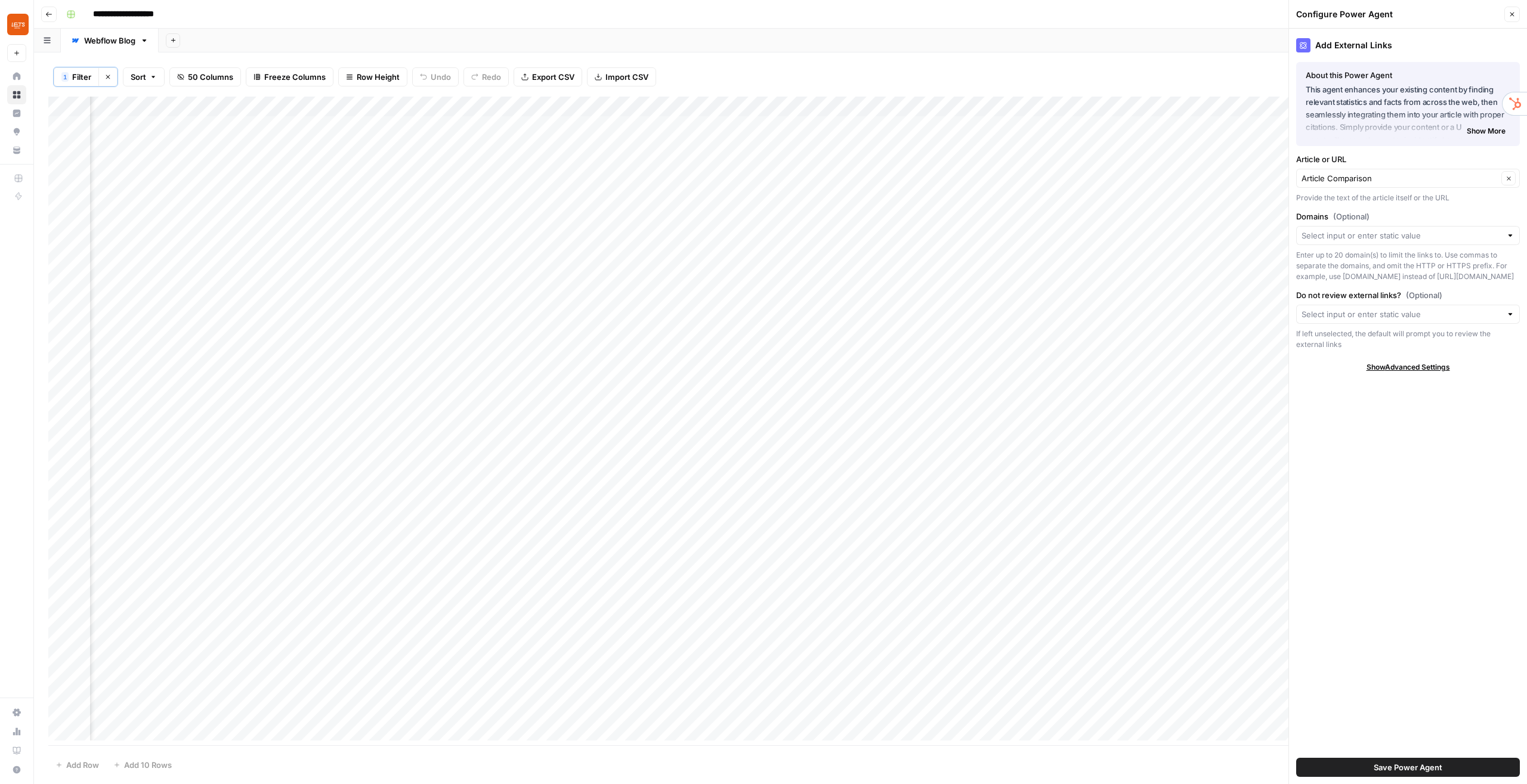
click at [597, 105] on div "Add Column" at bounding box center [780, 421] width 1464 height 650
click at [1074, 50] on div "Add Sheet" at bounding box center [842, 41] width 1369 height 24
click at [1520, 11] on header "Configure Power Agent Close" at bounding box center [1408, 14] width 238 height 29
click at [1518, 13] on button "Close" at bounding box center [1513, 14] width 15 height 15
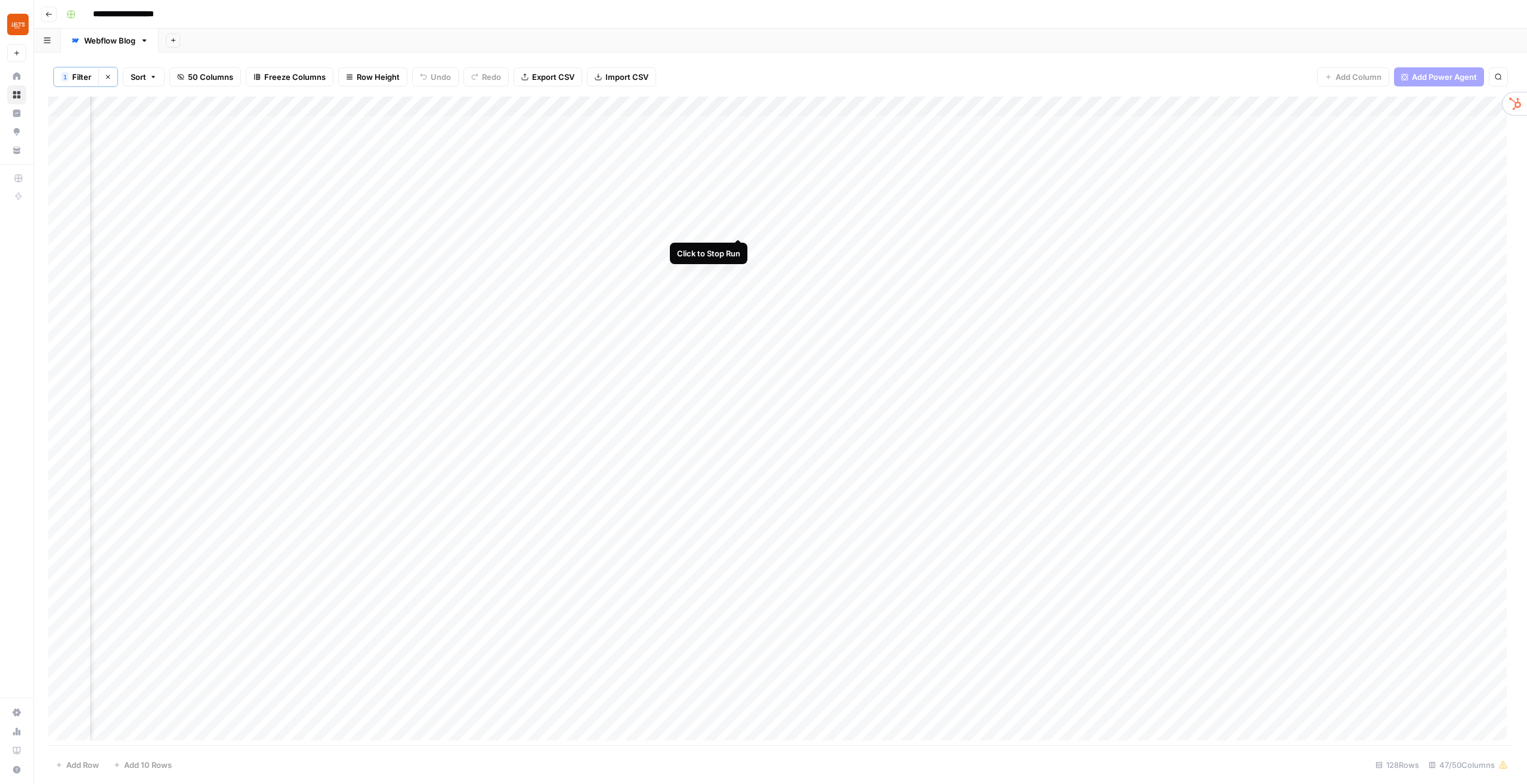
click at [737, 224] on div "Add Column" at bounding box center [780, 421] width 1464 height 650
click at [1401, 750] on div "Not found: We could not find the page you requested." at bounding box center [1429, 743] width 147 height 24
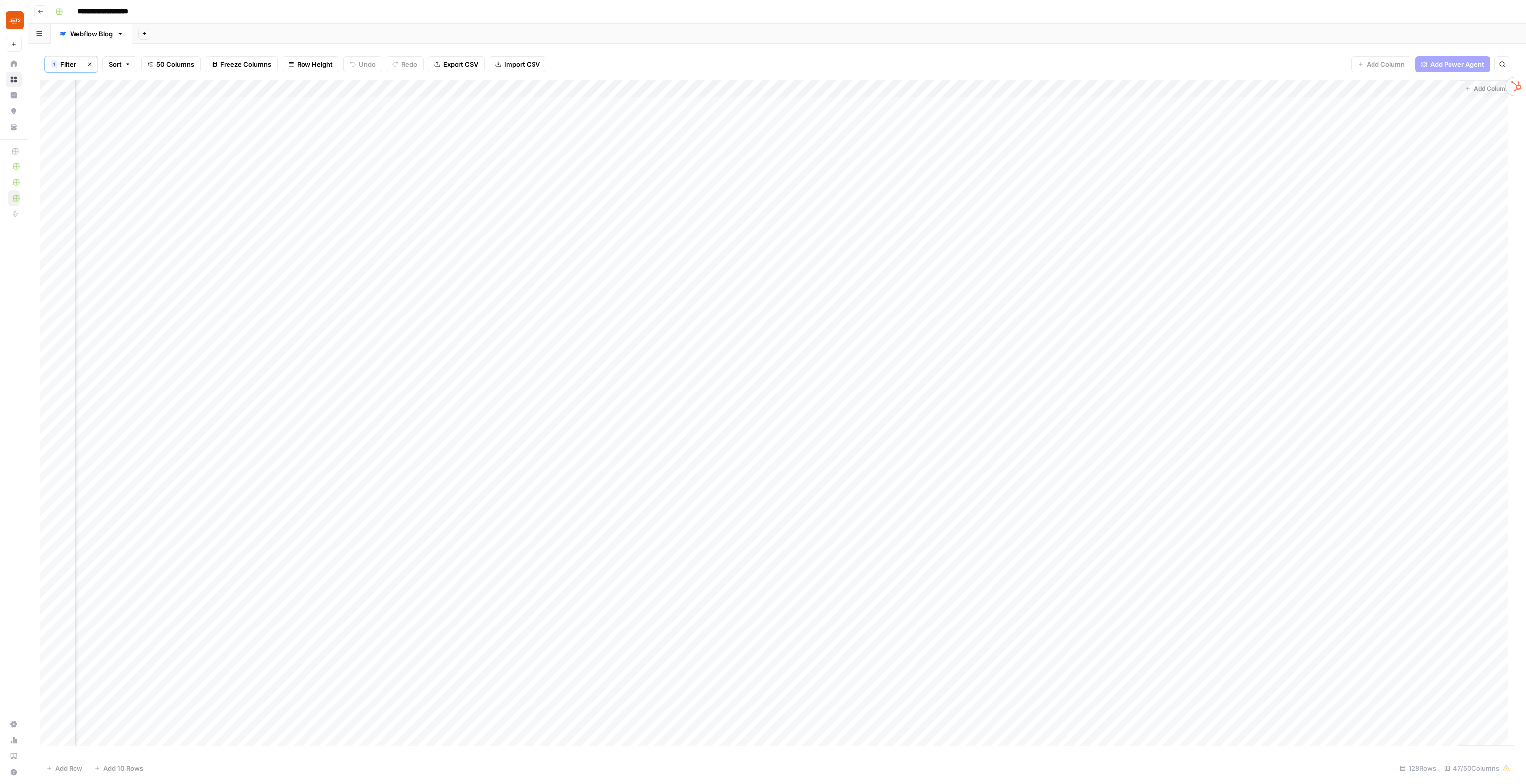
scroll to position [0, 3996]
click at [734, 88] on div "Add Column" at bounding box center [777, 416] width 1474 height 671
click at [734, 88] on div at bounding box center [689, 89] width 134 height 20
click at [685, 170] on span "Configure Inputs" at bounding box center [685, 172] width 87 height 10
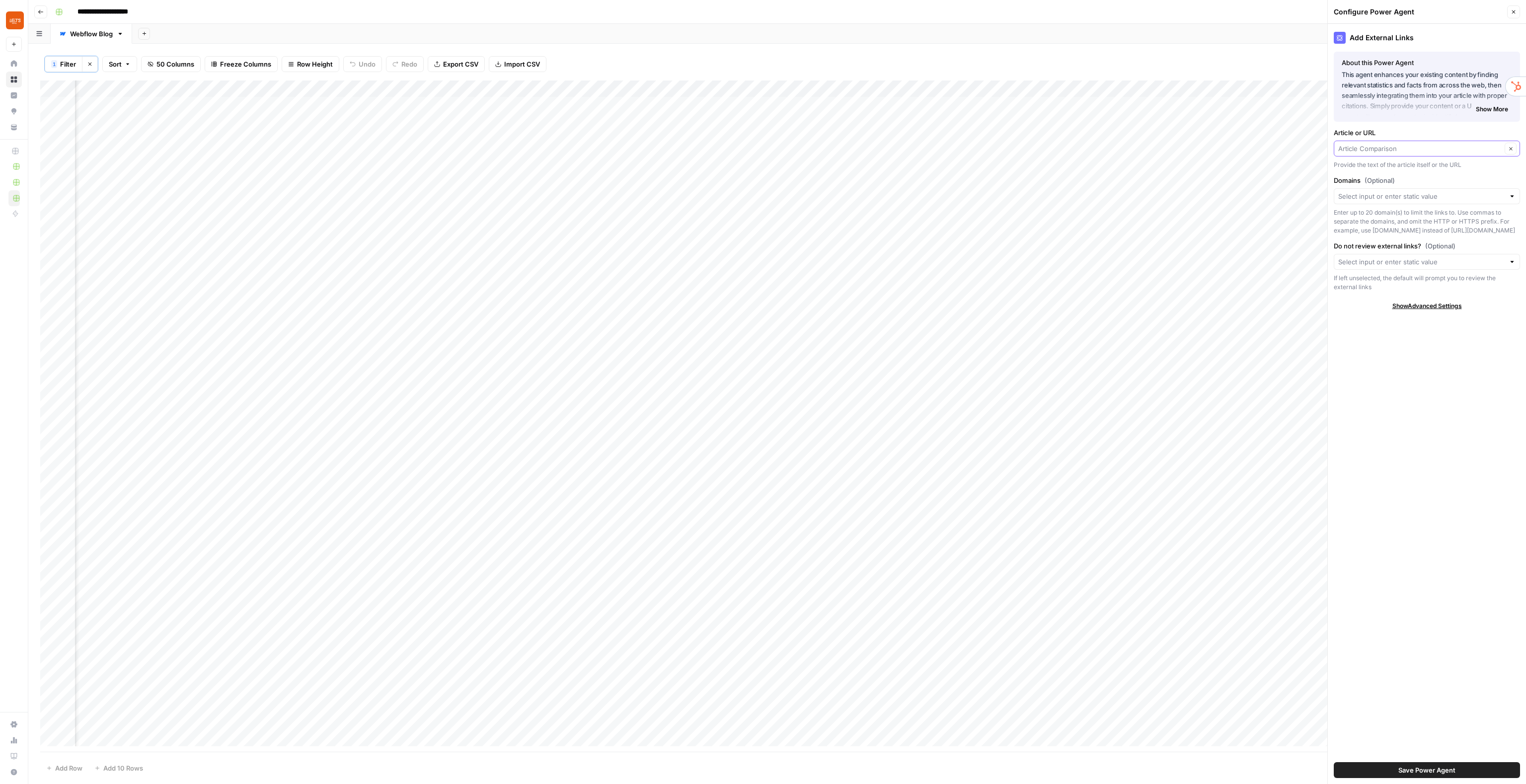
click at [1271, 151] on input "Article or URL" at bounding box center [1420, 148] width 163 height 10
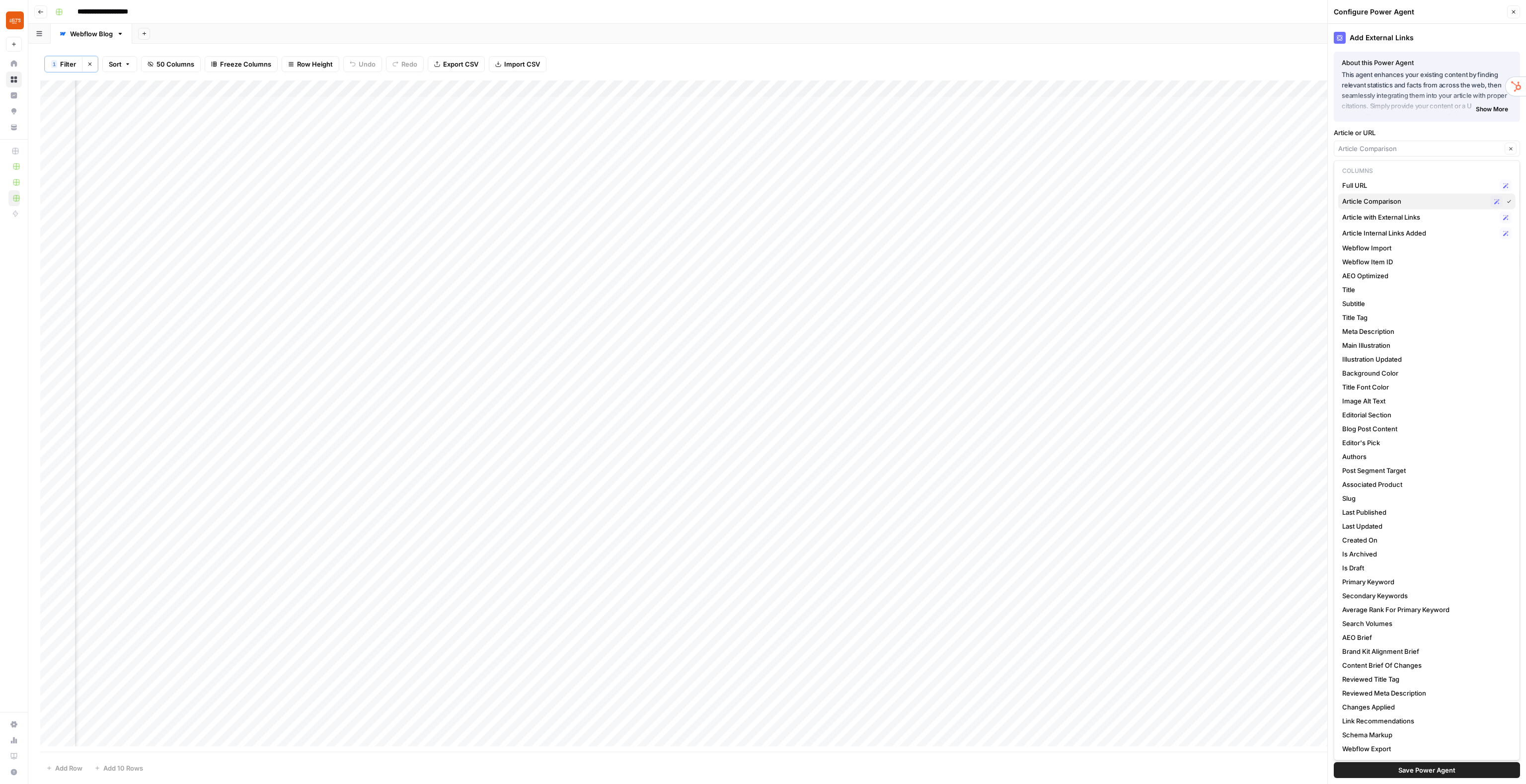
click at [1271, 200] on span "Article Comparison" at bounding box center [1415, 201] width 145 height 10
type input "Article Comparison"
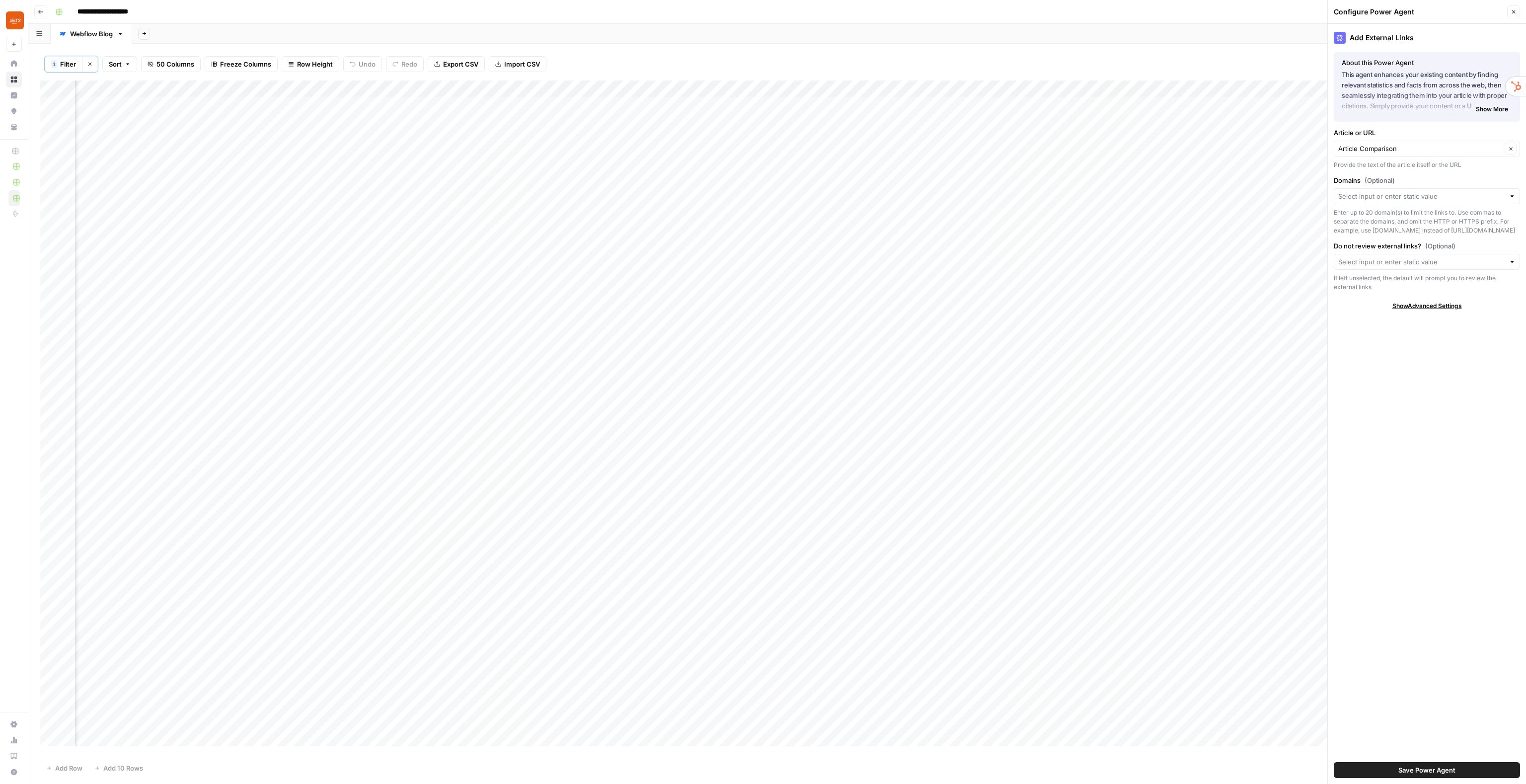
click at [1271, 653] on span "Save Power Agent" at bounding box center [1427, 770] width 57 height 10
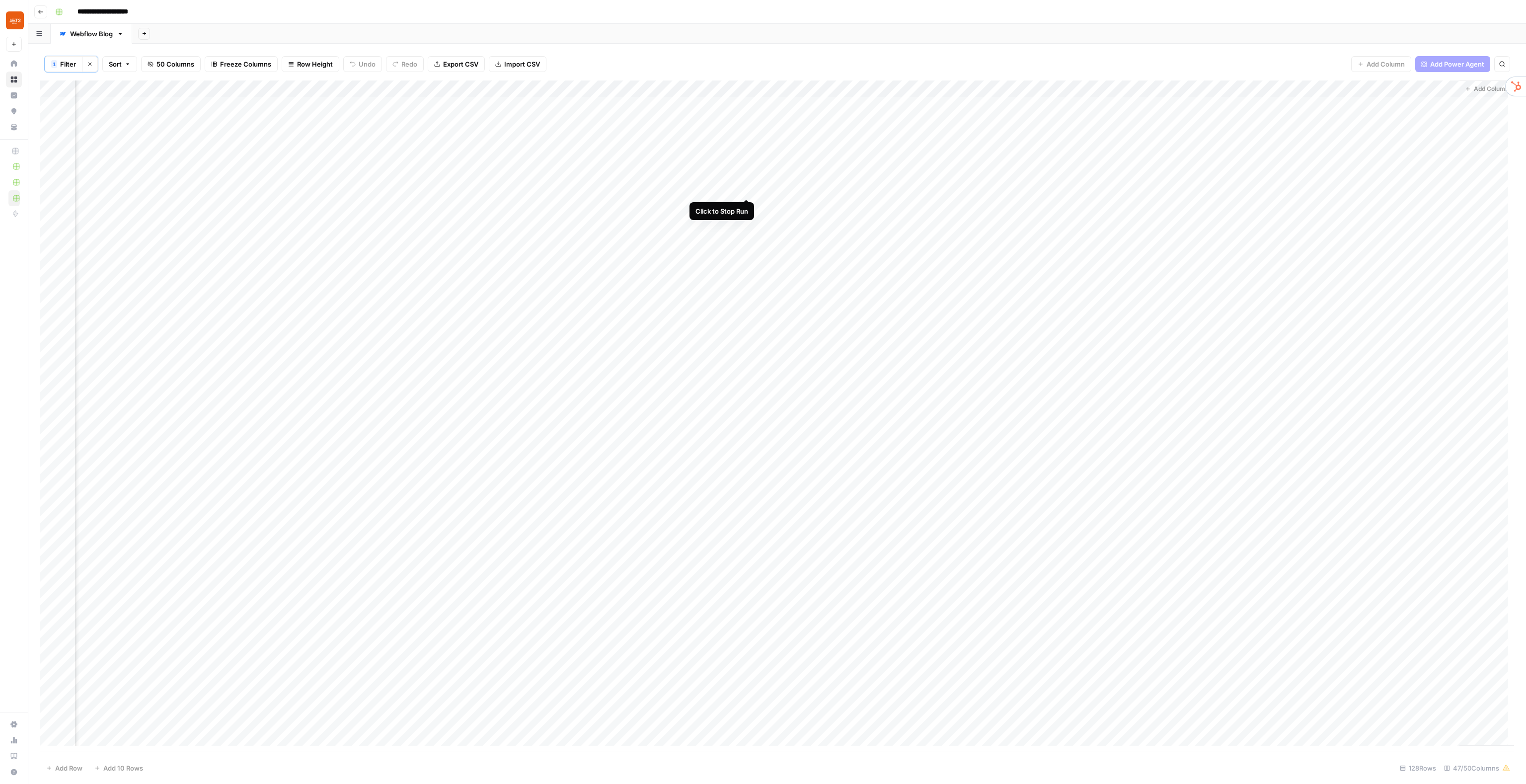
click at [745, 189] on div "Add Column" at bounding box center [777, 416] width 1474 height 671
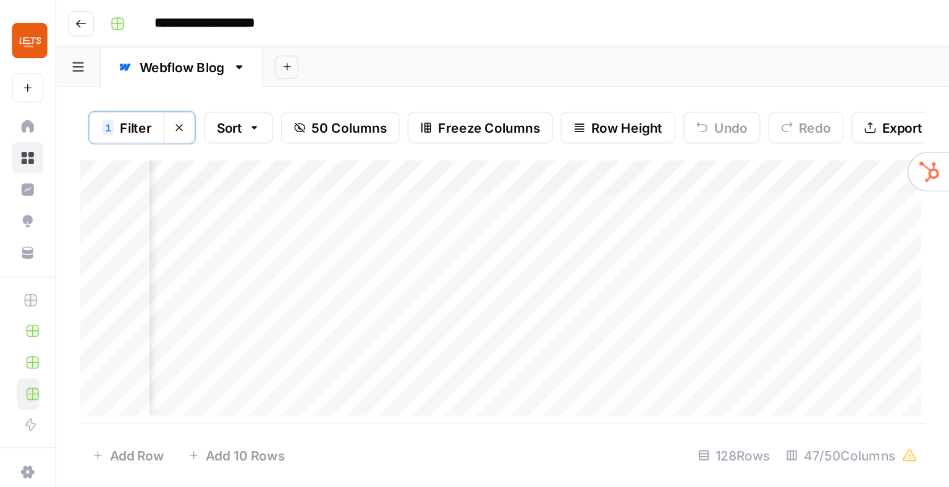
scroll to position [0, 5504]
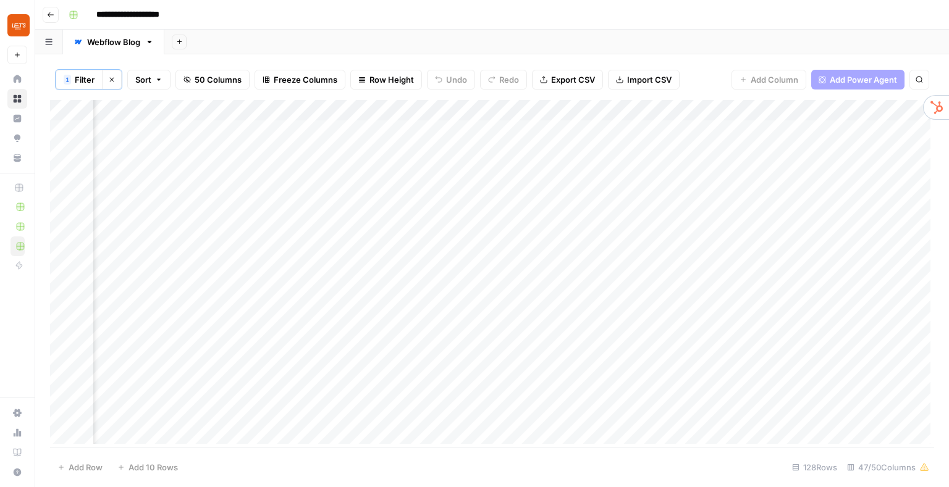
click at [427, 252] on div "Add Column" at bounding box center [492, 274] width 884 height 348
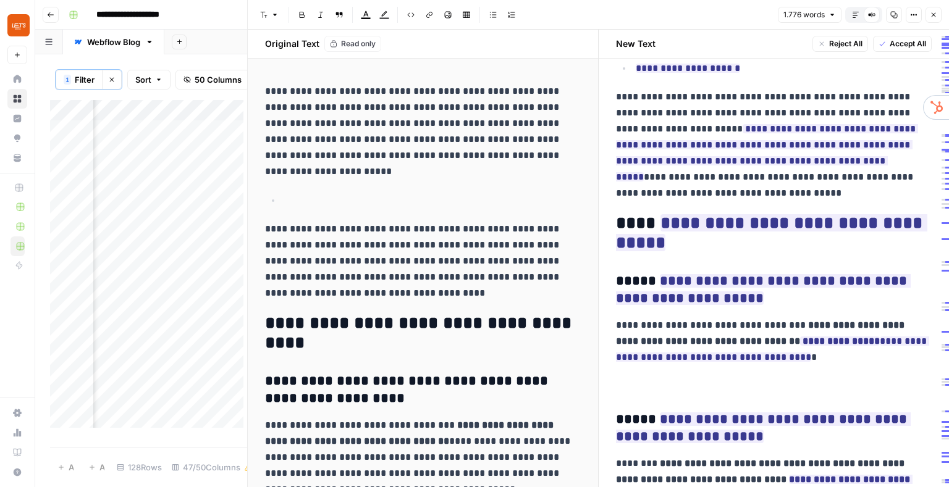
scroll to position [173, 0]
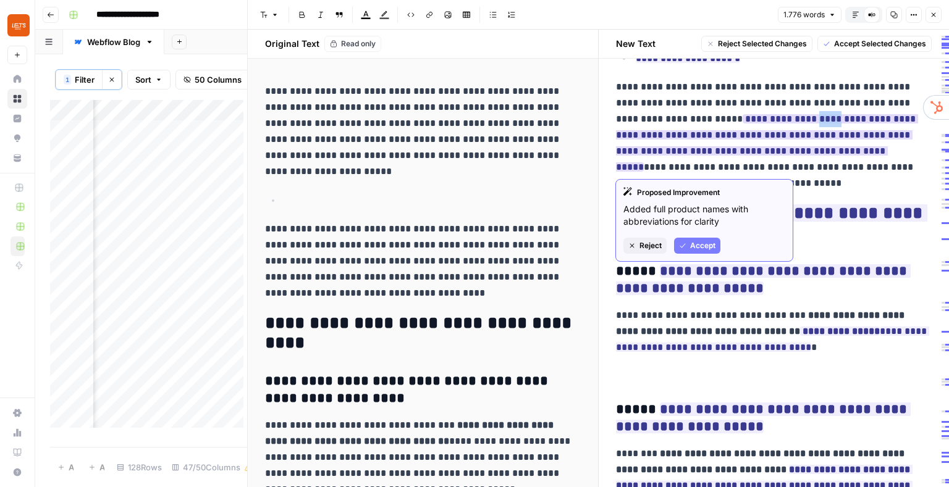
drag, startPoint x: 865, startPoint y: 120, endPoint x: 891, endPoint y: 117, distance: 26.7
click at [891, 117] on ins "**********" at bounding box center [767, 142] width 302 height 57
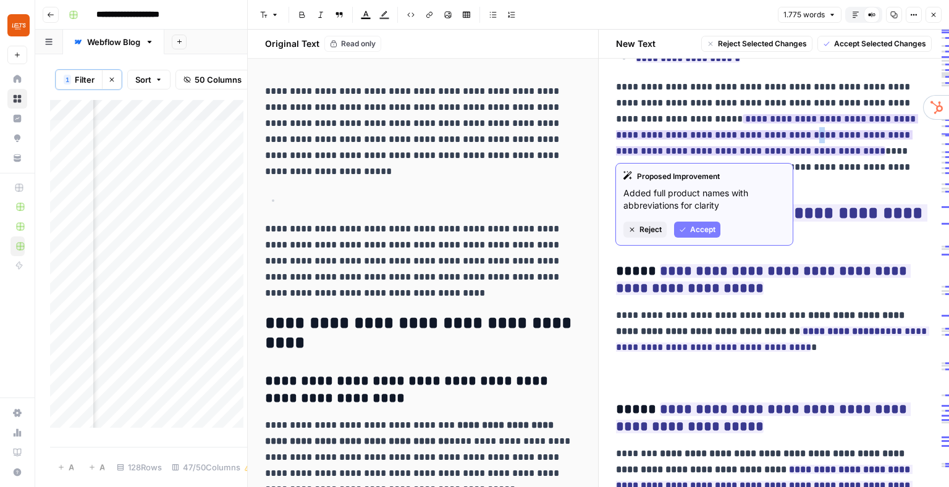
click at [841, 135] on ins "**********" at bounding box center [767, 134] width 302 height 41
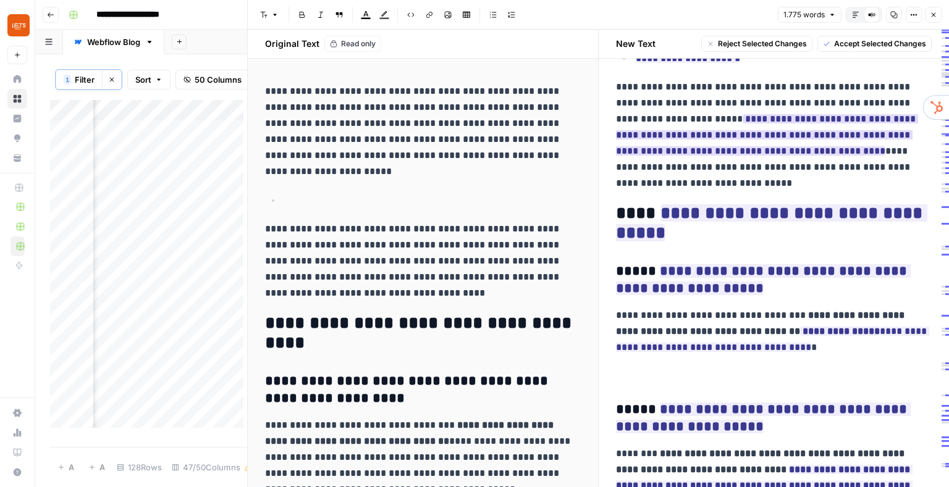
click at [827, 135] on ins "**********" at bounding box center [767, 134] width 302 height 41
click at [815, 135] on ins "**********" at bounding box center [767, 134] width 302 height 41
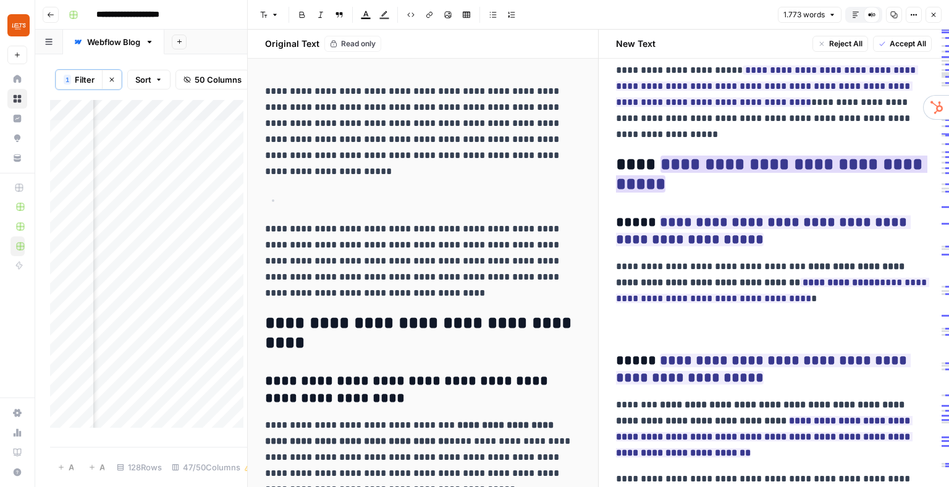
scroll to position [222, 0]
click at [934, 15] on icon "button" at bounding box center [933, 14] width 7 height 7
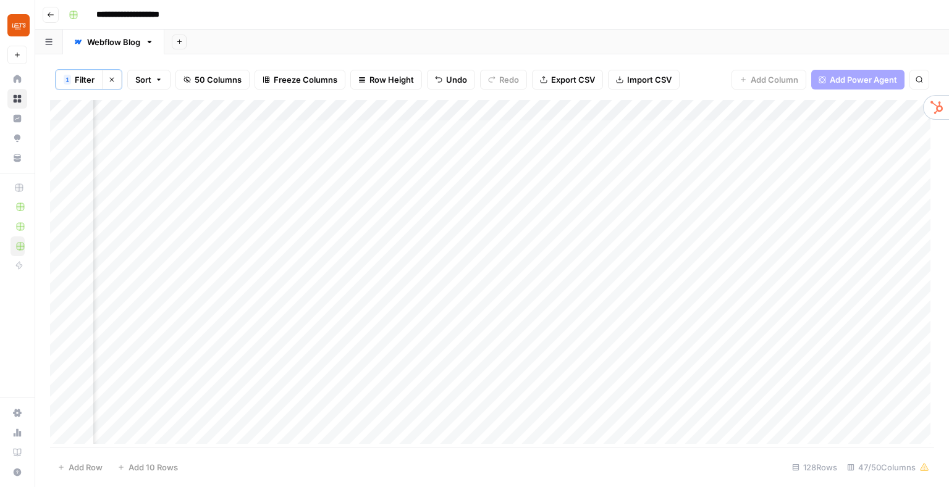
scroll to position [0, 4455]
click at [65, 214] on div "Add Column" at bounding box center [492, 274] width 884 height 348
click at [64, 215] on div "Add Column" at bounding box center [492, 274] width 884 height 348
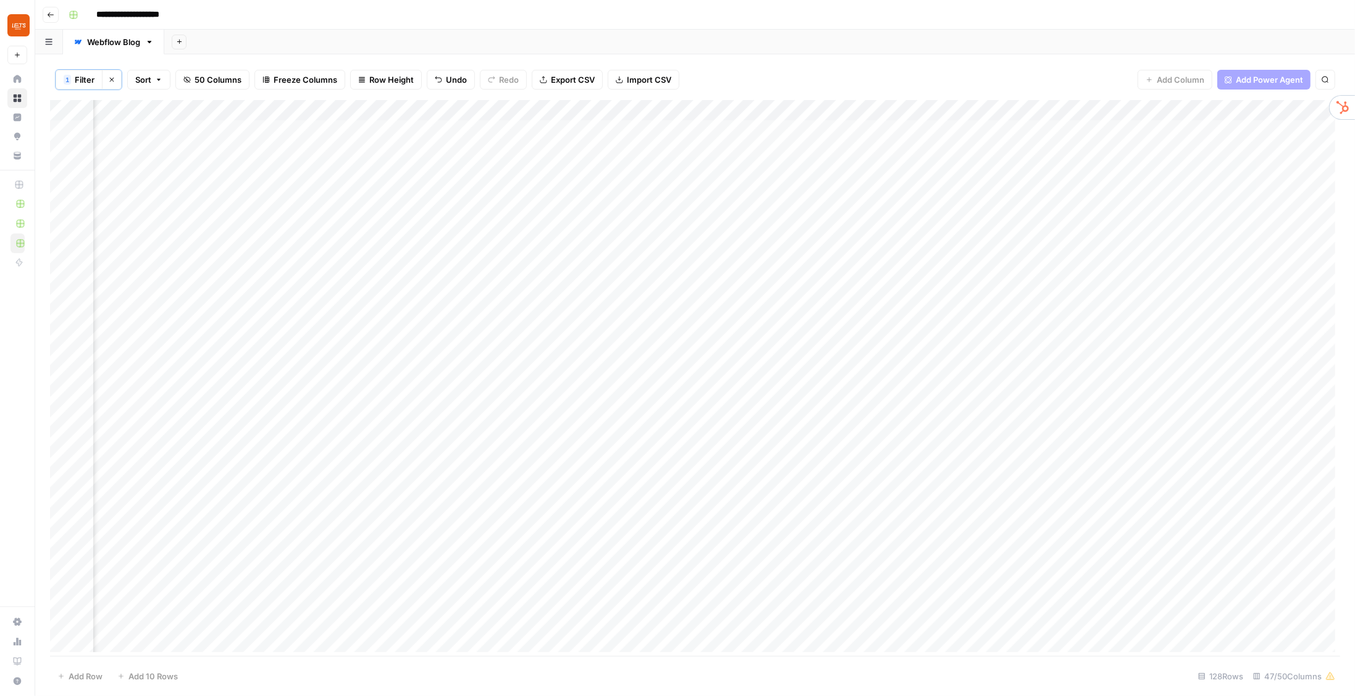
scroll to position [0, 2167]
click at [225, 82] on span "50 Columns" at bounding box center [218, 79] width 47 height 12
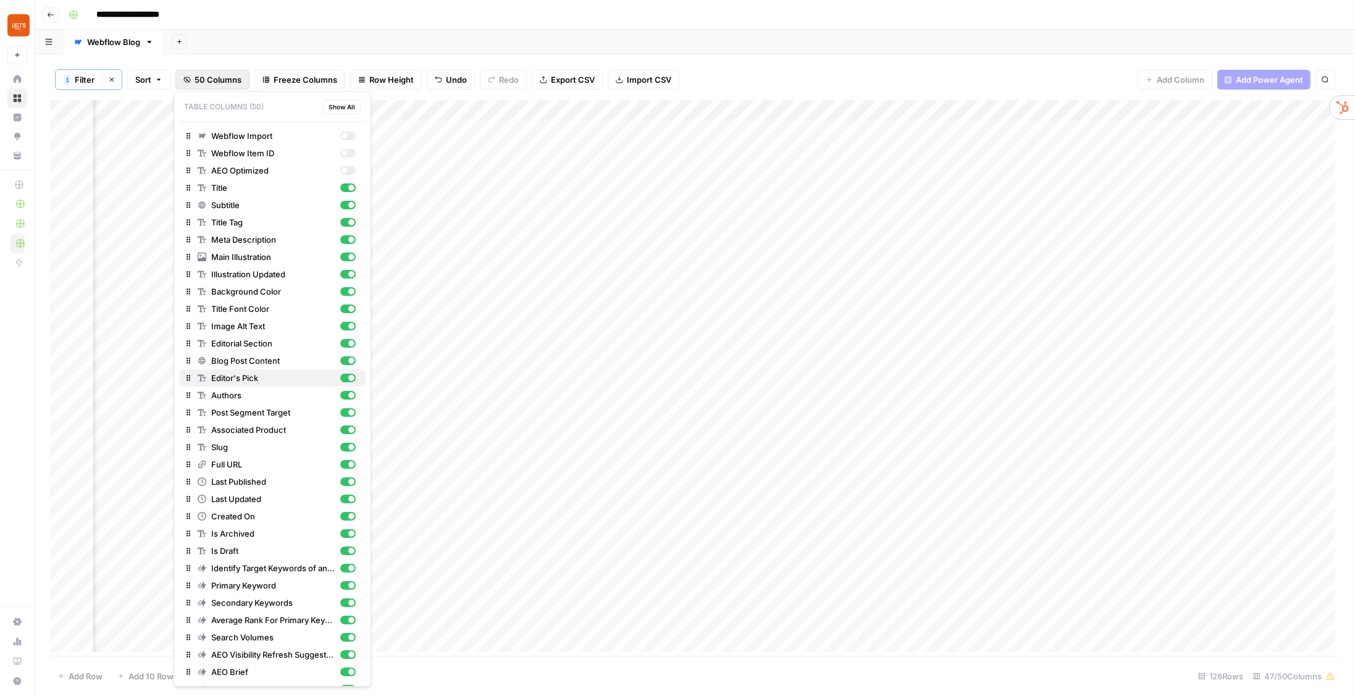
click at [343, 377] on div "button" at bounding box center [347, 378] width 15 height 9
click at [343, 322] on div "button" at bounding box center [347, 326] width 15 height 9
click at [346, 324] on div "button" at bounding box center [347, 326] width 15 height 9
click at [348, 324] on div "button" at bounding box center [351, 326] width 6 height 6
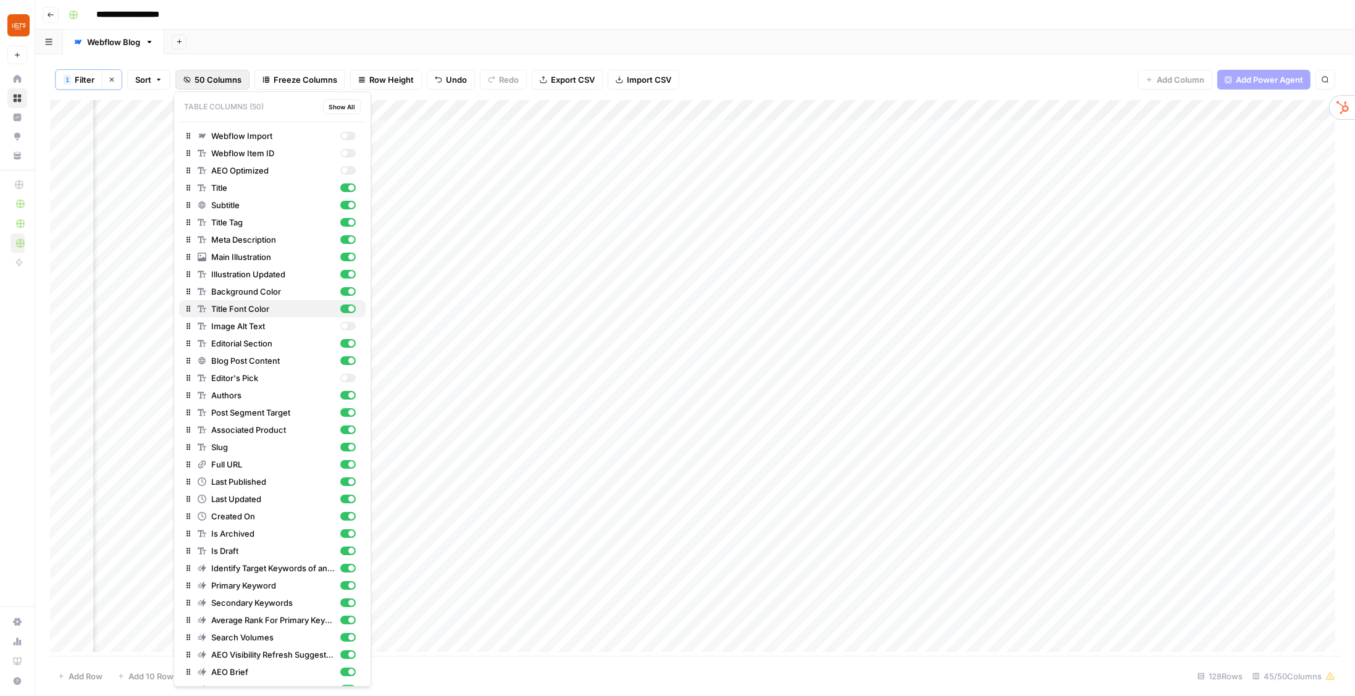
click at [342, 310] on div "button" at bounding box center [347, 308] width 15 height 9
click at [345, 293] on div "button" at bounding box center [347, 291] width 15 height 9
click at [348, 273] on div "button" at bounding box center [351, 274] width 6 height 6
click at [348, 342] on div "button" at bounding box center [351, 343] width 6 height 6
click at [340, 393] on div "button" at bounding box center [347, 395] width 15 height 9
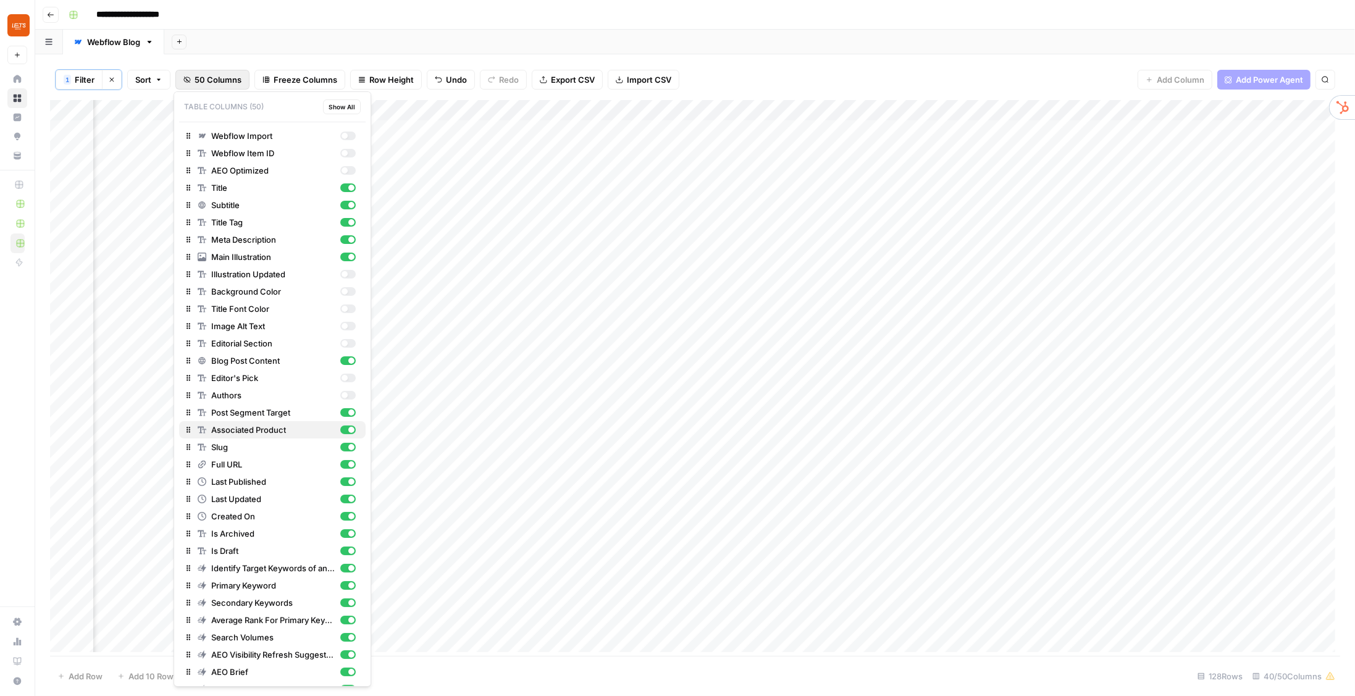
click at [342, 429] on div "button" at bounding box center [347, 430] width 15 height 9
click at [348, 413] on div "button" at bounding box center [351, 412] width 6 height 6
click at [804, 79] on div "1 Filter Clear filters Sort 50 Columns Freeze Columns Row Height Undo Redo Expo…" at bounding box center [695, 79] width 1290 height 41
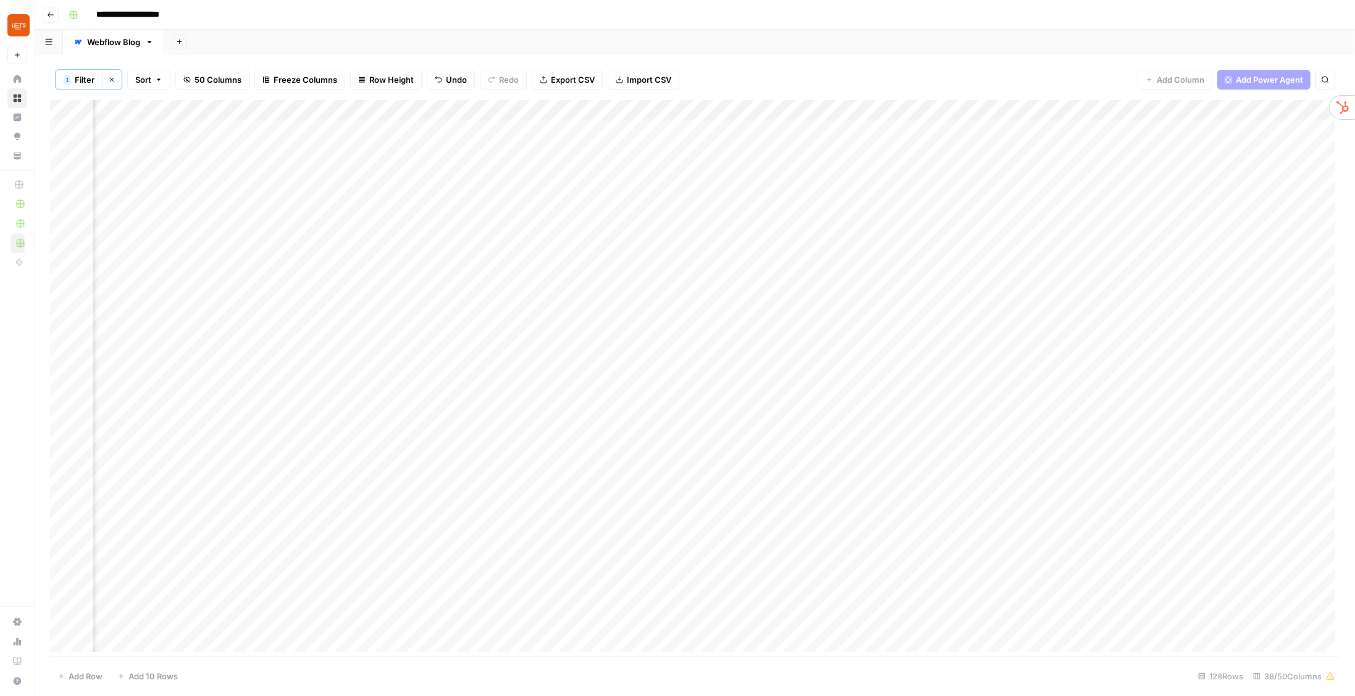
scroll to position [0, 907]
click at [213, 82] on span "50 Columns" at bounding box center [218, 79] width 47 height 12
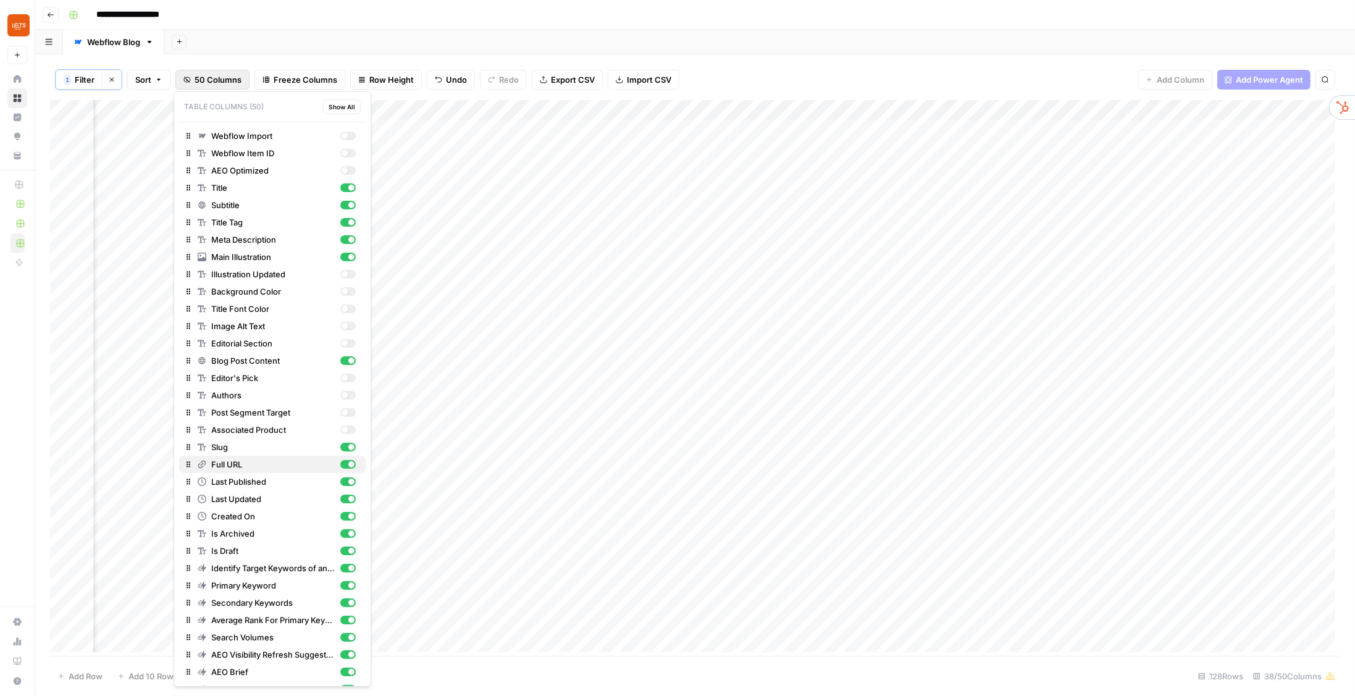
scroll to position [35, 0]
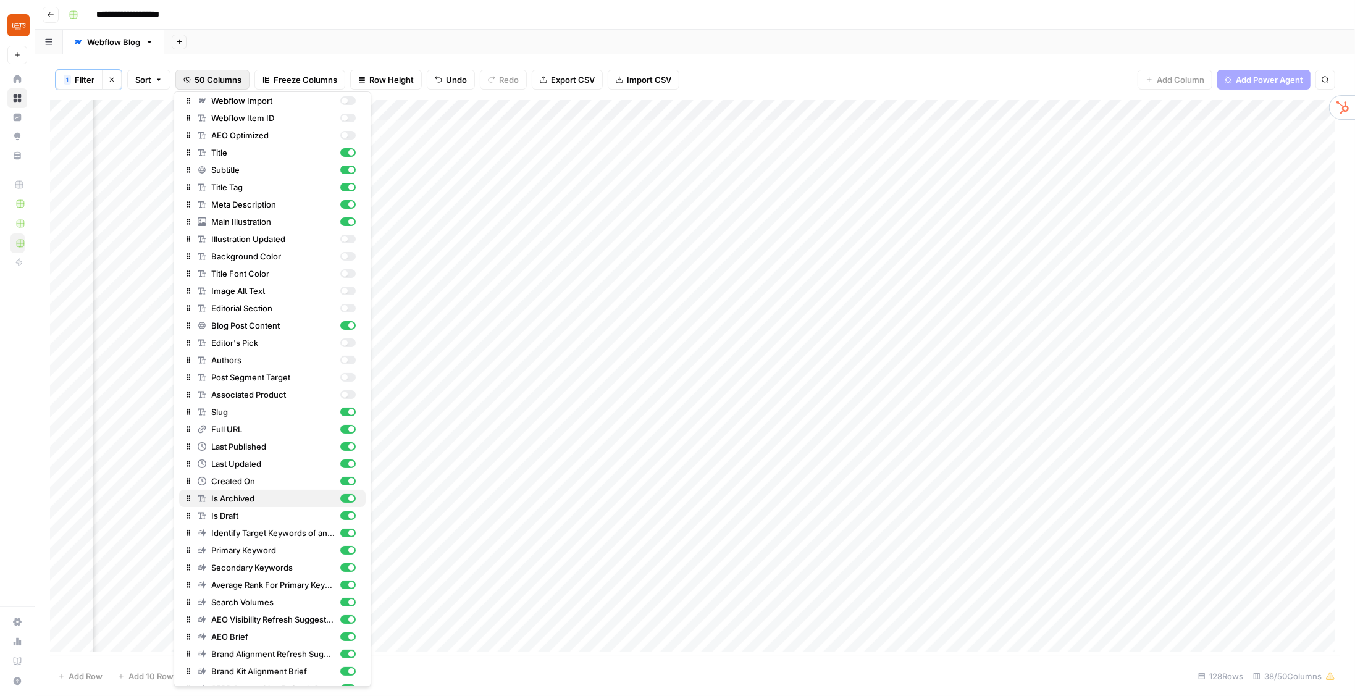
click at [342, 497] on div "button" at bounding box center [347, 498] width 15 height 9
click at [343, 517] on div "button" at bounding box center [347, 515] width 15 height 9
click at [344, 483] on div "button" at bounding box center [347, 481] width 15 height 9
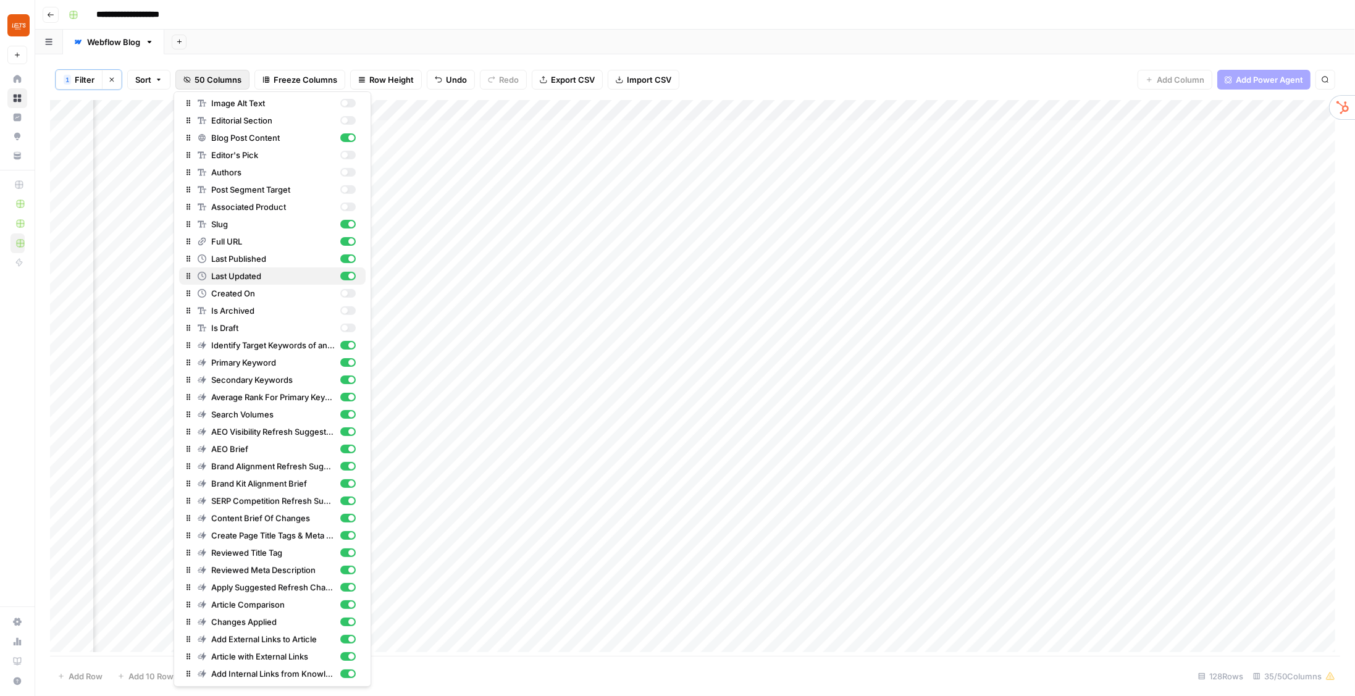
scroll to position [133, 0]
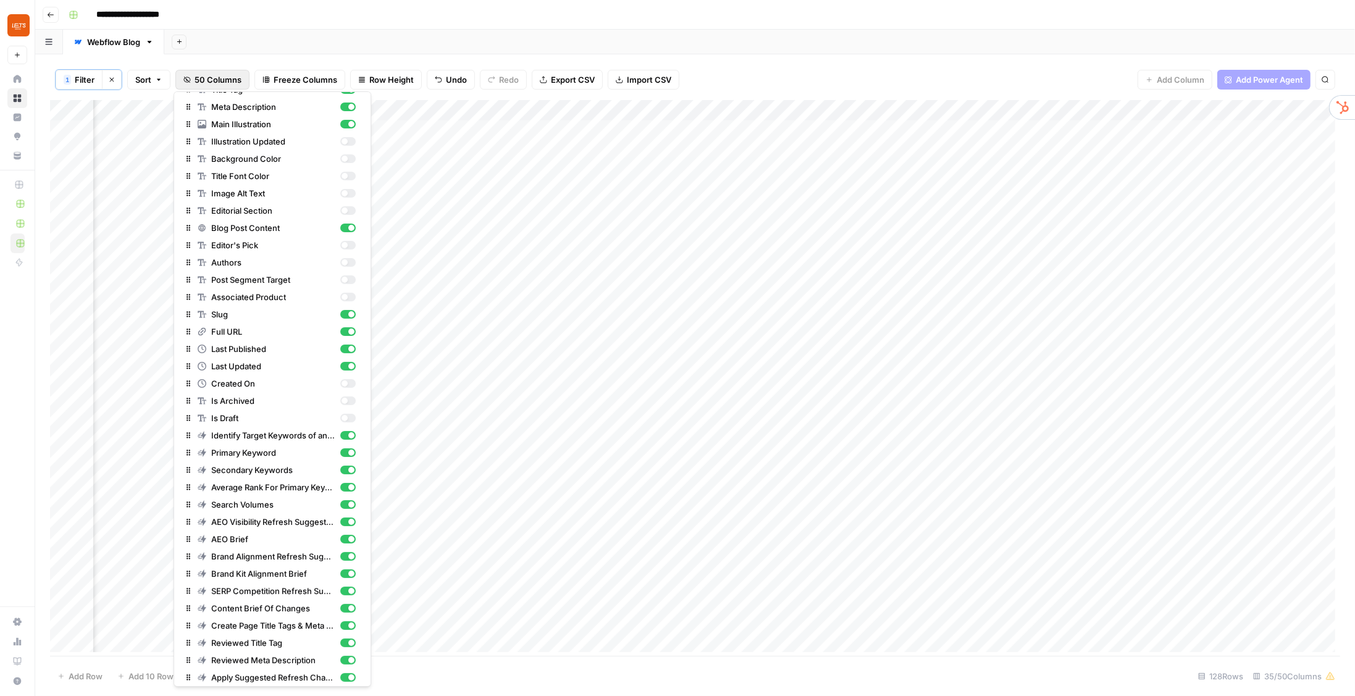
click at [761, 185] on div "Add Column" at bounding box center [695, 379] width 1290 height 558
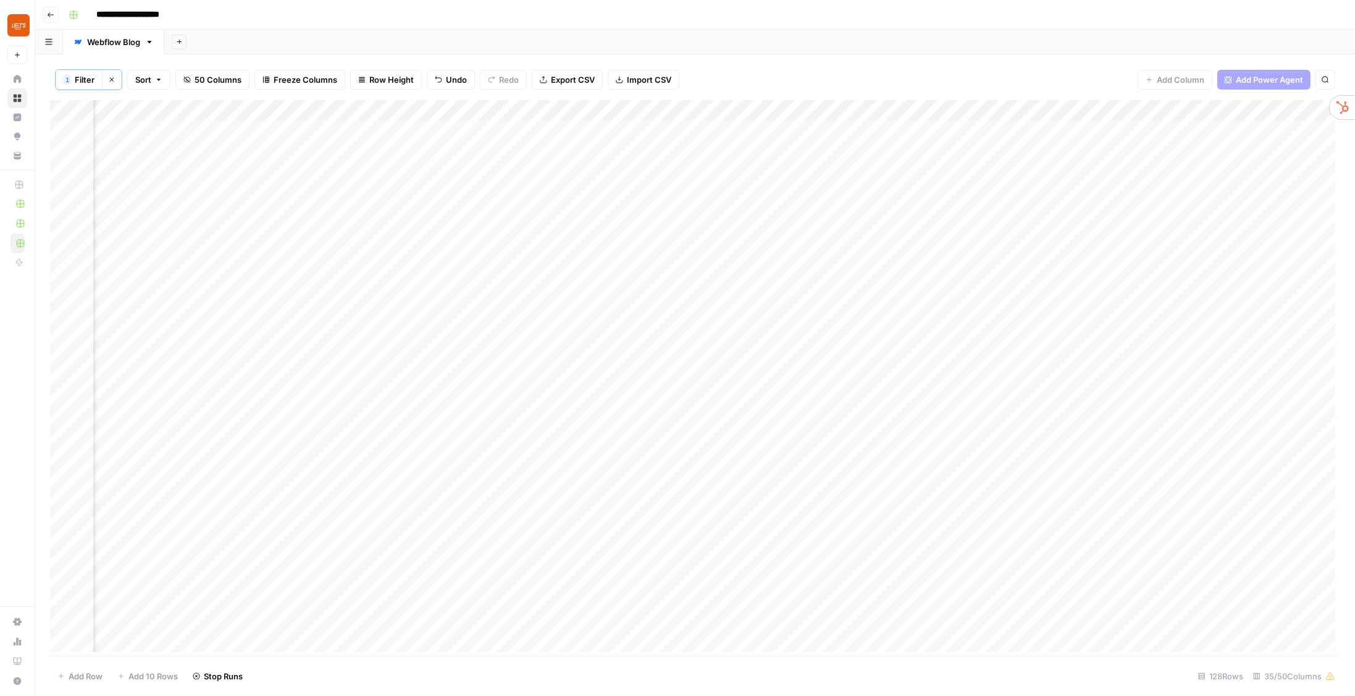
scroll to position [0, 430]
click at [539, 108] on div "Add Column" at bounding box center [695, 379] width 1290 height 558
click at [540, 111] on div at bounding box center [487, 111] width 178 height 25
click at [562, 91] on div "1 Filter Clear filters Sort 50 Columns Freeze Columns Row Height Undo Redo Expo…" at bounding box center [695, 79] width 1290 height 41
click at [303, 79] on span "Freeze Columns" at bounding box center [306, 79] width 64 height 12
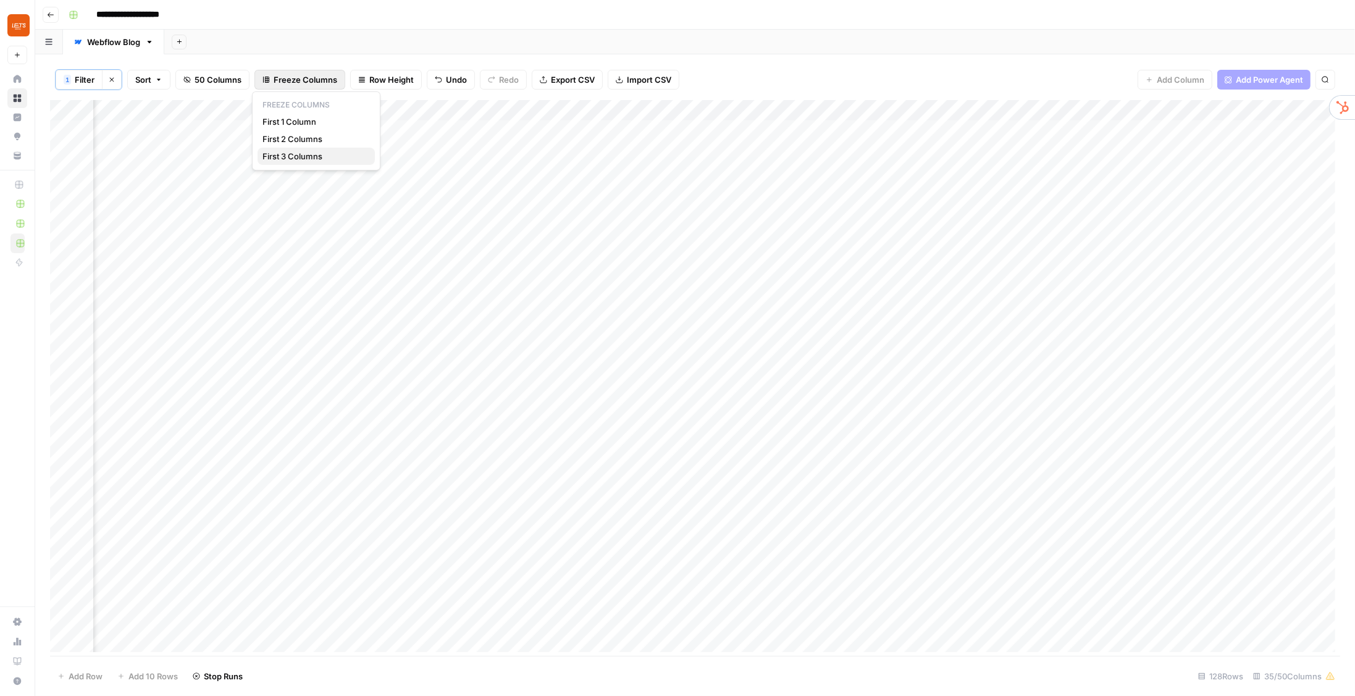
click at [339, 154] on span "First 3 Columns" at bounding box center [313, 156] width 103 height 12
click at [290, 78] on span "Freeze Columns" at bounding box center [306, 79] width 64 height 12
click at [542, 91] on div "1 Filter Clear filters Sort 50 Columns Freeze Columns Row Height Undo Redo Expo…" at bounding box center [695, 79] width 1290 height 41
drag, startPoint x: 540, startPoint y: 109, endPoint x: 1009, endPoint y: 116, distance: 468.8
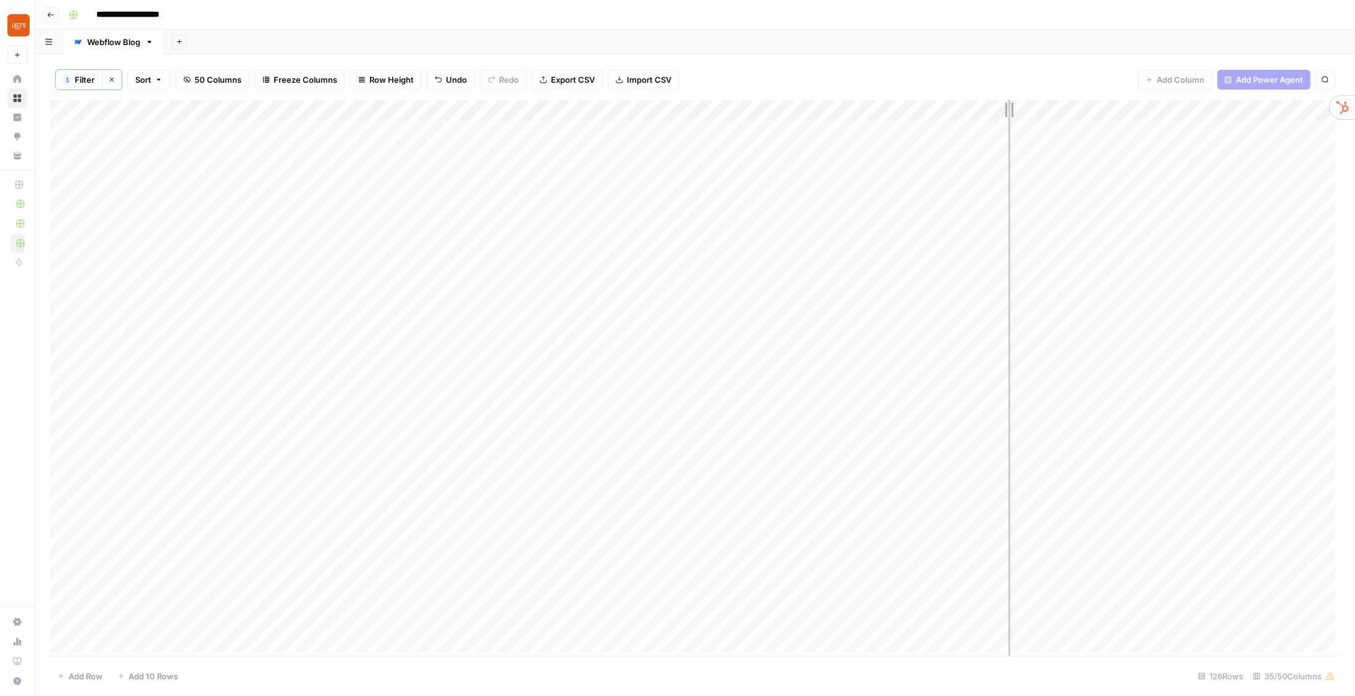
click at [1009, 116] on div "Add Column" at bounding box center [695, 379] width 1290 height 558
drag, startPoint x: 1009, startPoint y: 112, endPoint x: 603, endPoint y: 120, distance: 406.5
click at [603, 120] on div "Add Column" at bounding box center [695, 379] width 1290 height 558
click at [731, 320] on div "Add Column" at bounding box center [695, 379] width 1290 height 558
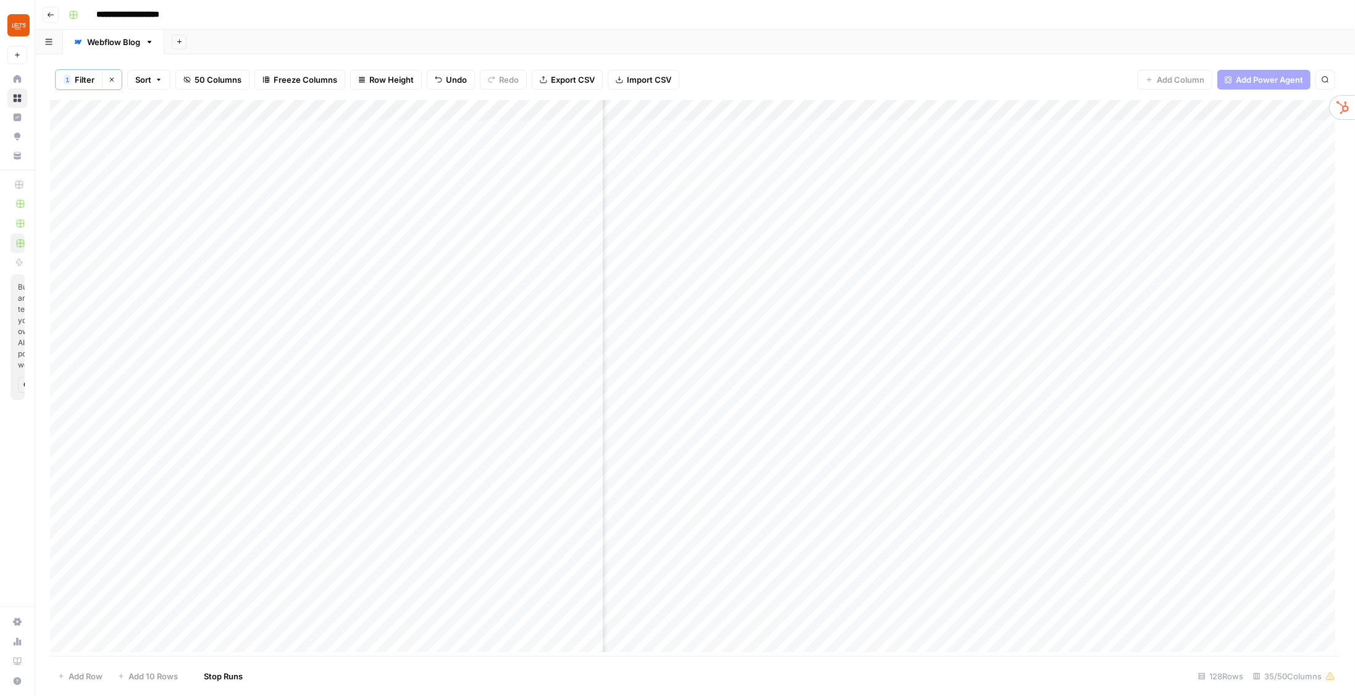
click at [727, 342] on div "Add Column" at bounding box center [695, 379] width 1290 height 558
click at [728, 361] on div "Add Column" at bounding box center [695, 379] width 1290 height 558
click at [729, 383] on div "Add Column" at bounding box center [695, 379] width 1290 height 558
click at [845, 234] on div "Add Column" at bounding box center [695, 379] width 1290 height 558
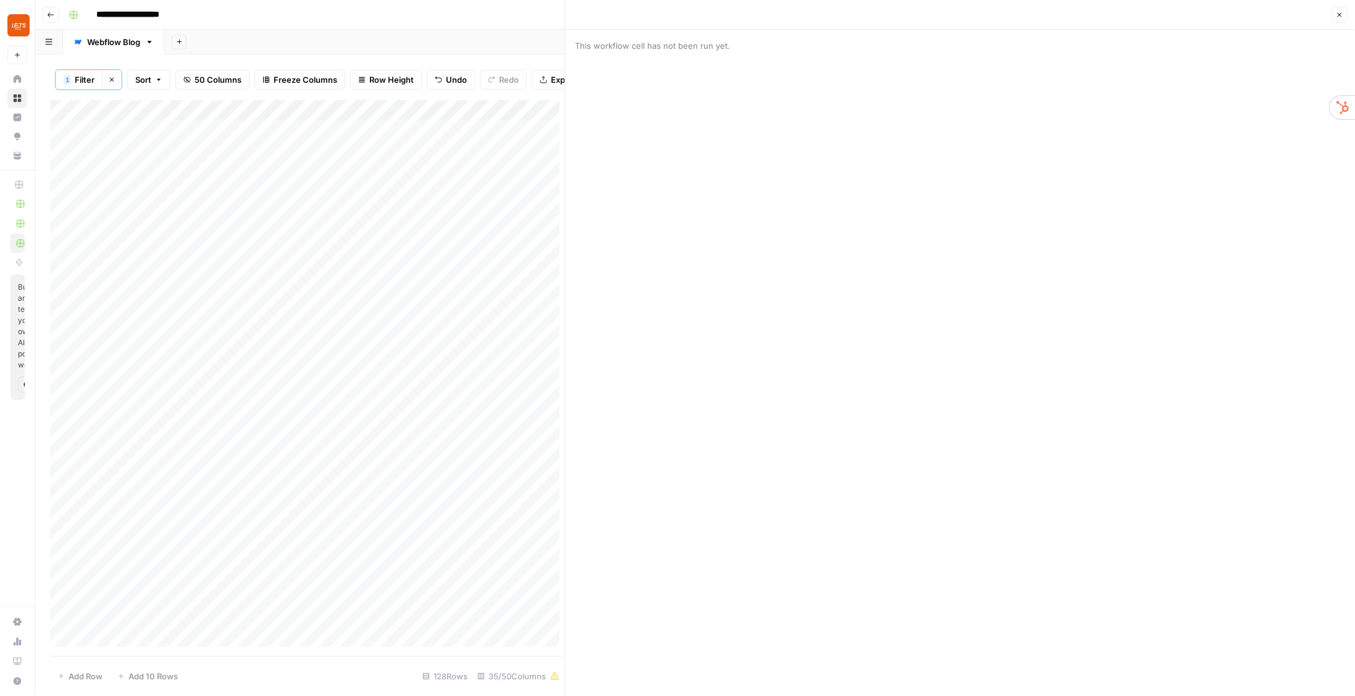
click at [1333, 15] on button "Close" at bounding box center [1340, 15] width 16 height 16
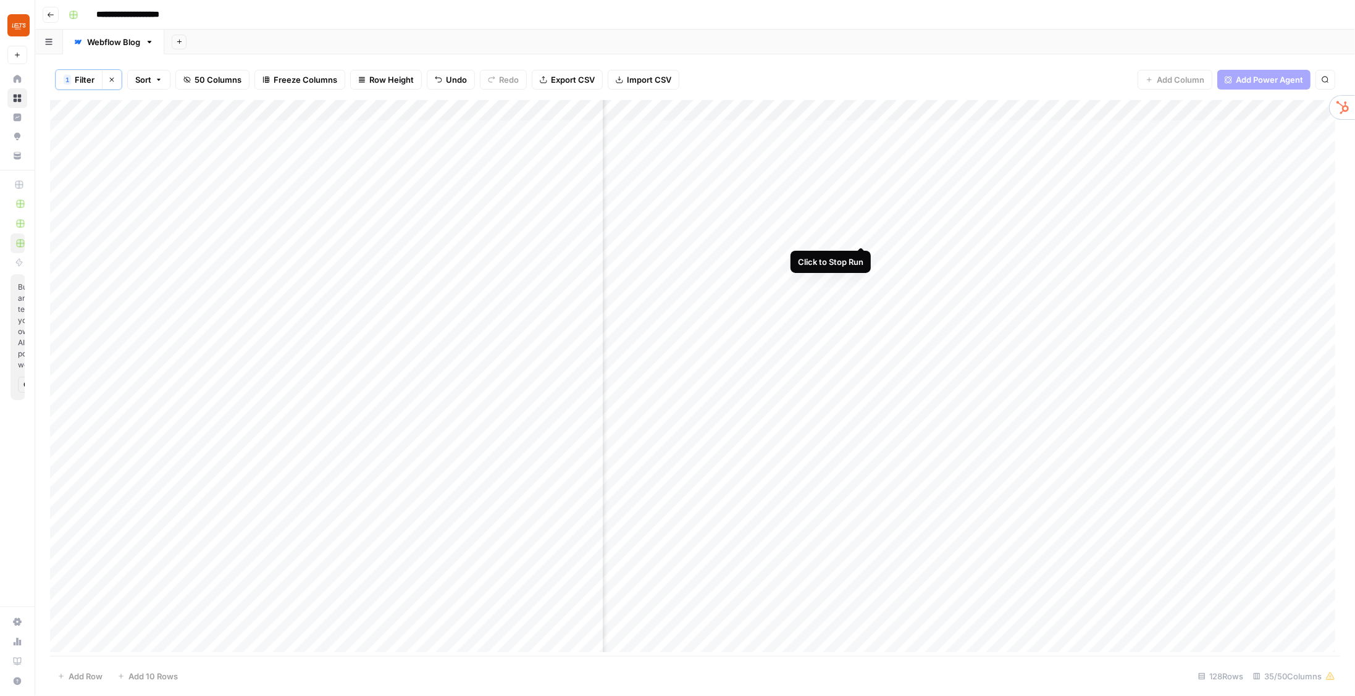
click at [862, 235] on div "Add Column" at bounding box center [695, 379] width 1290 height 558
click at [862, 275] on div "Add Column" at bounding box center [695, 379] width 1290 height 558
click at [873, 69] on div "1 Filter Clear filters Sort 50 Columns Freeze Columns Row Height Undo Redo Expo…" at bounding box center [695, 79] width 1290 height 41
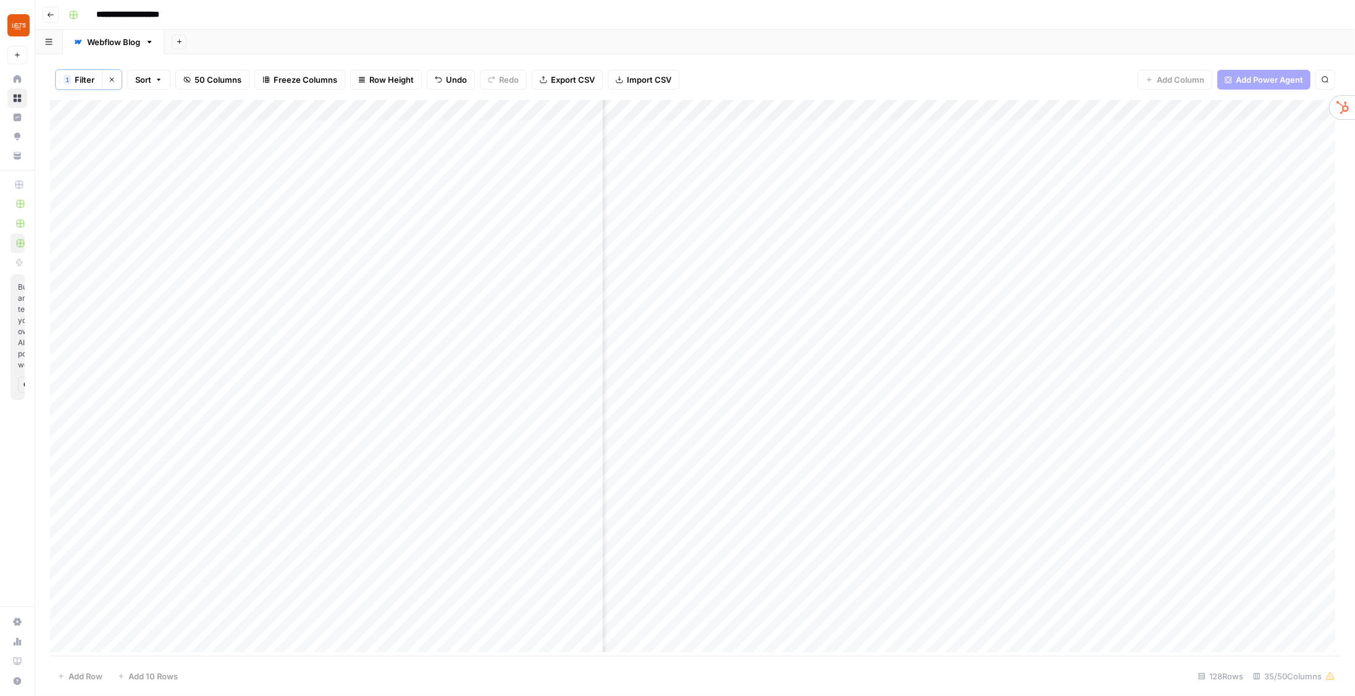
click at [862, 234] on div "Add Column" at bounding box center [695, 379] width 1290 height 558
click at [856, 234] on div "Add Column" at bounding box center [695, 379] width 1290 height 558
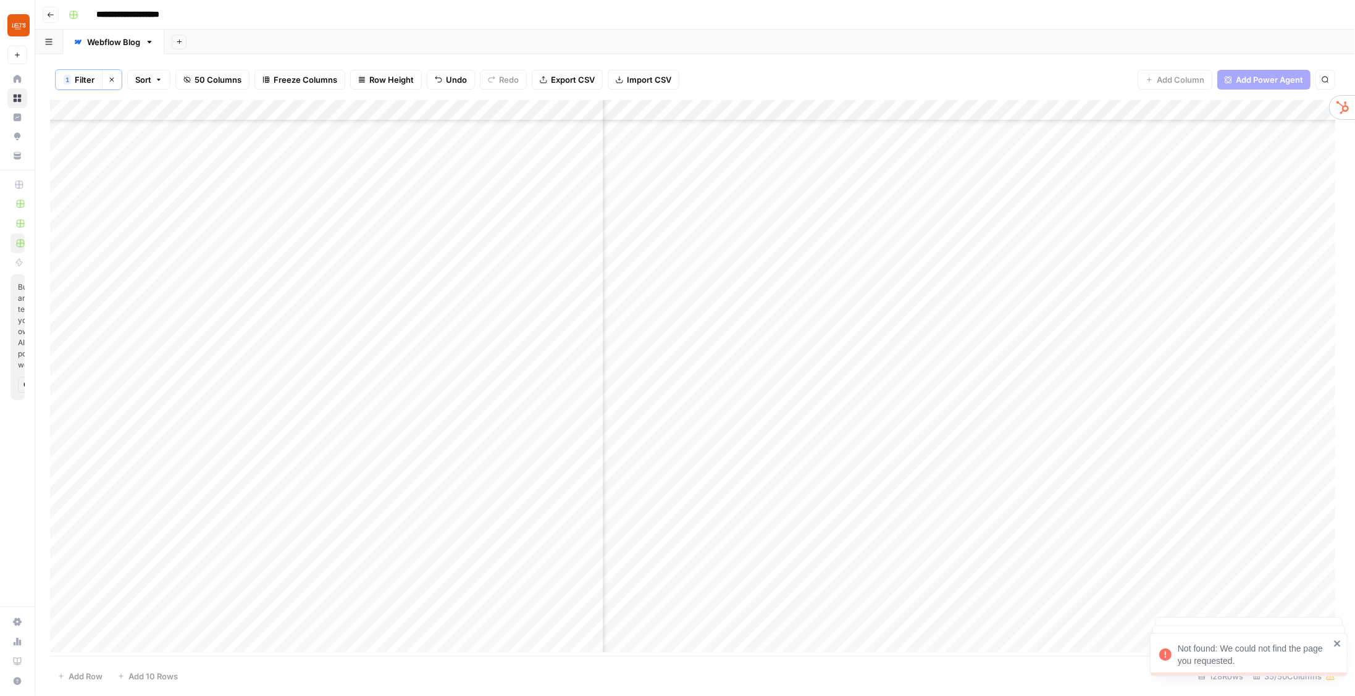
scroll to position [2155, 3353]
click at [857, 643] on div "Add Column" at bounding box center [695, 379] width 1290 height 558
click at [858, 642] on div "Add Column" at bounding box center [695, 379] width 1290 height 558
click at [1248, 657] on div "Not found: We could not find the page you requested." at bounding box center [1251, 652] width 147 height 25
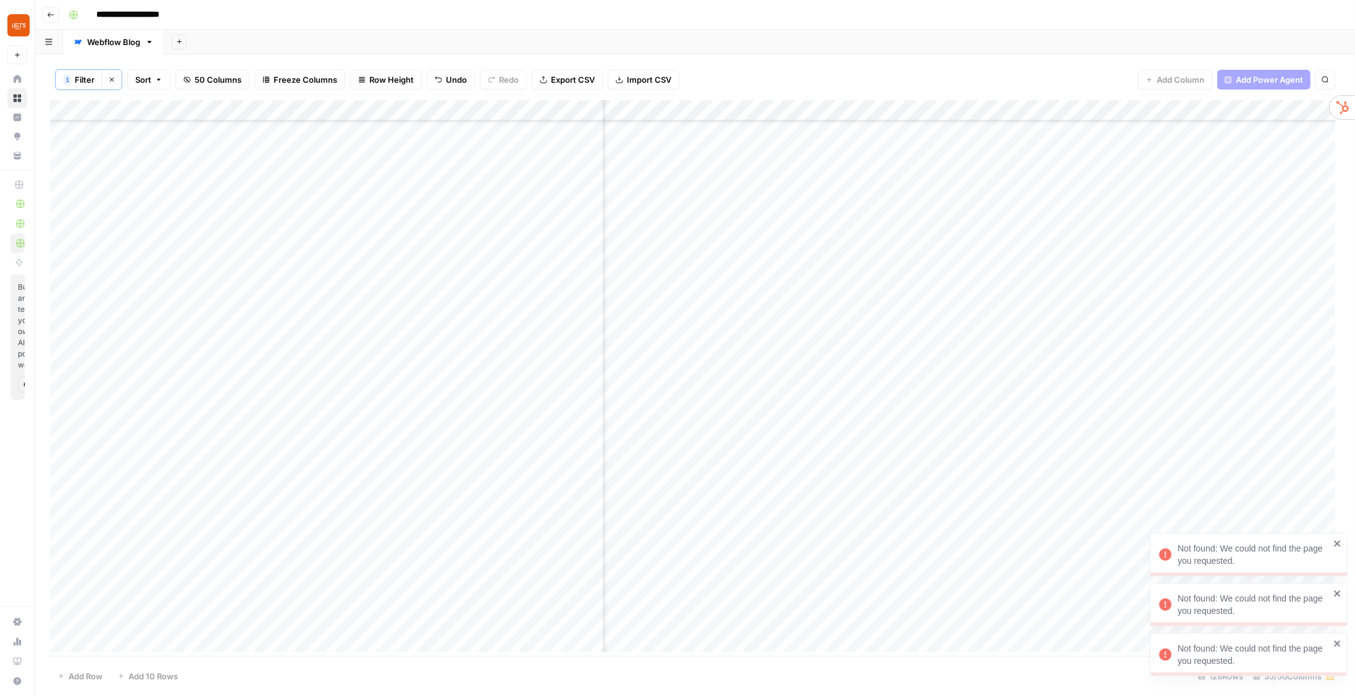
click at [1337, 645] on icon "close" at bounding box center [1337, 643] width 6 height 6
click at [1337, 593] on div "Not found: We could not find the page you requested." at bounding box center [1249, 604] width 198 height 43
click at [1337, 646] on icon "close" at bounding box center [1337, 644] width 9 height 10
click at [962, 619] on div "Add Column" at bounding box center [695, 379] width 1290 height 558
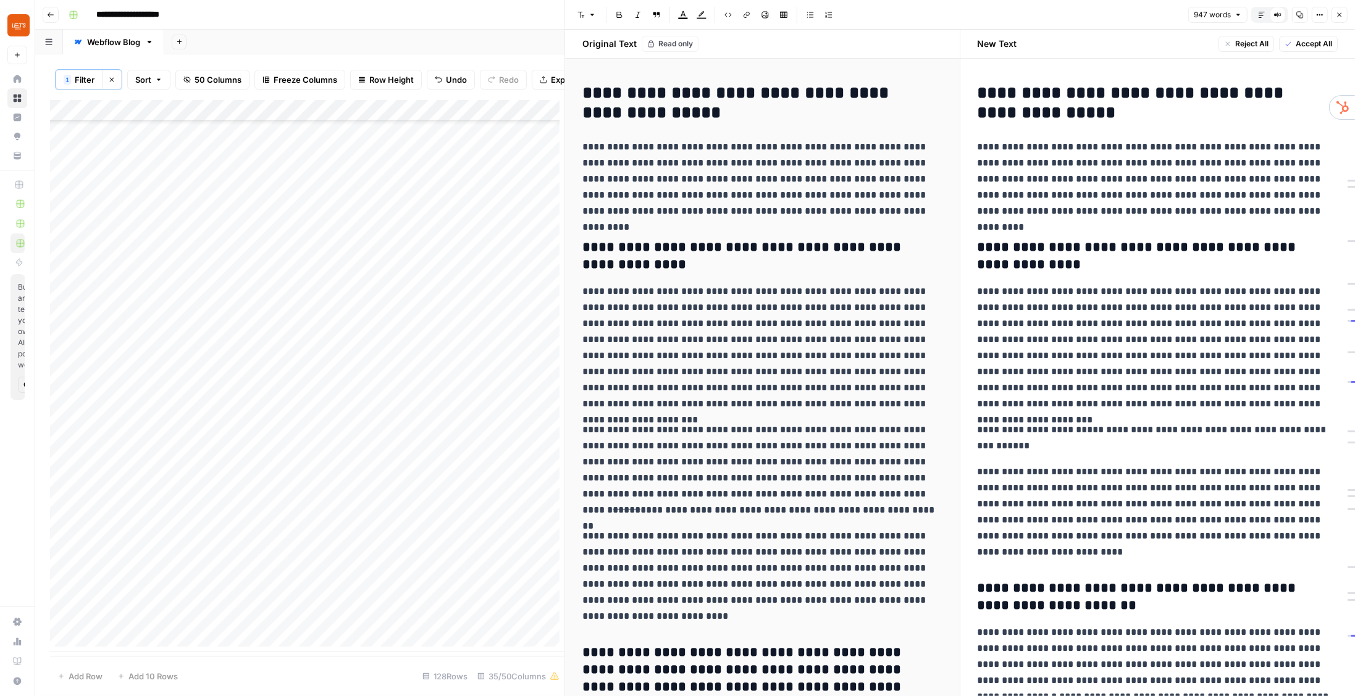
click at [1338, 15] on icon "button" at bounding box center [1339, 14] width 7 height 7
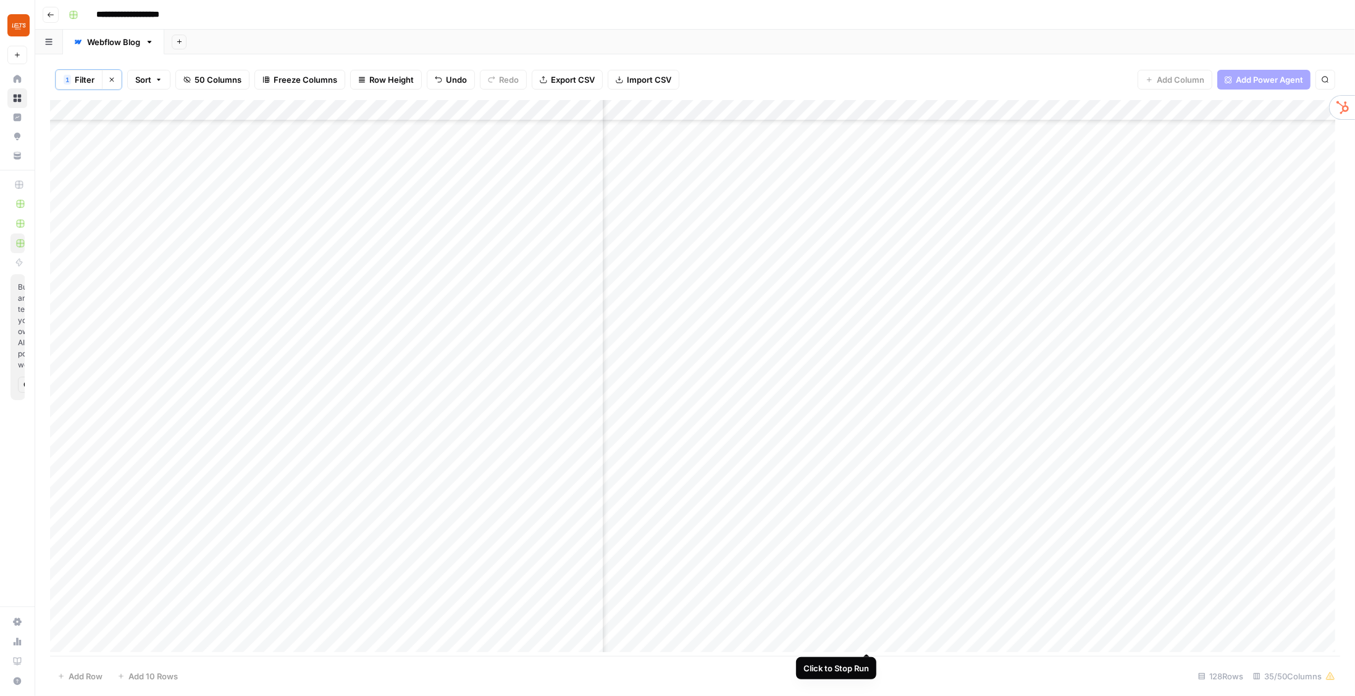
click at [867, 640] on div "Add Column" at bounding box center [695, 379] width 1290 height 558
click at [1335, 642] on icon "close" at bounding box center [1337, 643] width 6 height 6
click at [998, 620] on div "Add Column" at bounding box center [695, 379] width 1290 height 558
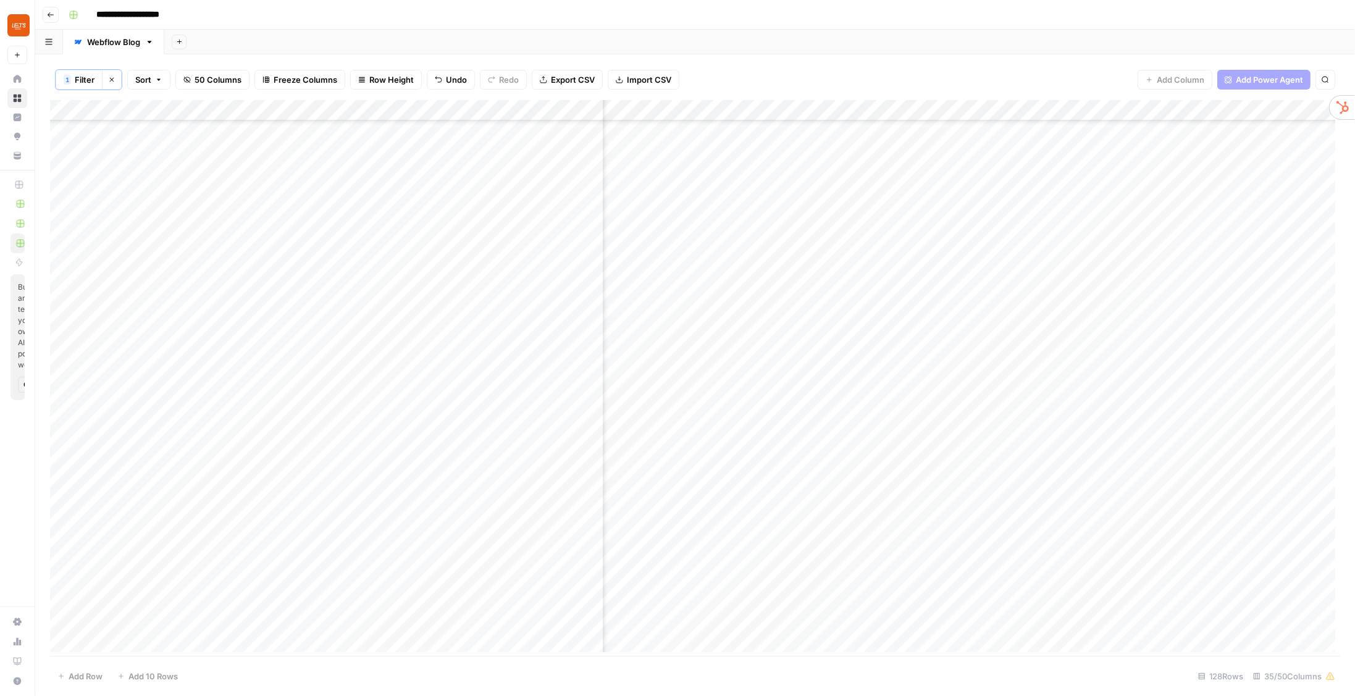
click at [934, 552] on div "Add Column" at bounding box center [695, 379] width 1290 height 558
click at [707, 297] on div "Add Column" at bounding box center [695, 379] width 1290 height 558
click at [693, 298] on div "Add Column" at bounding box center [695, 379] width 1290 height 558
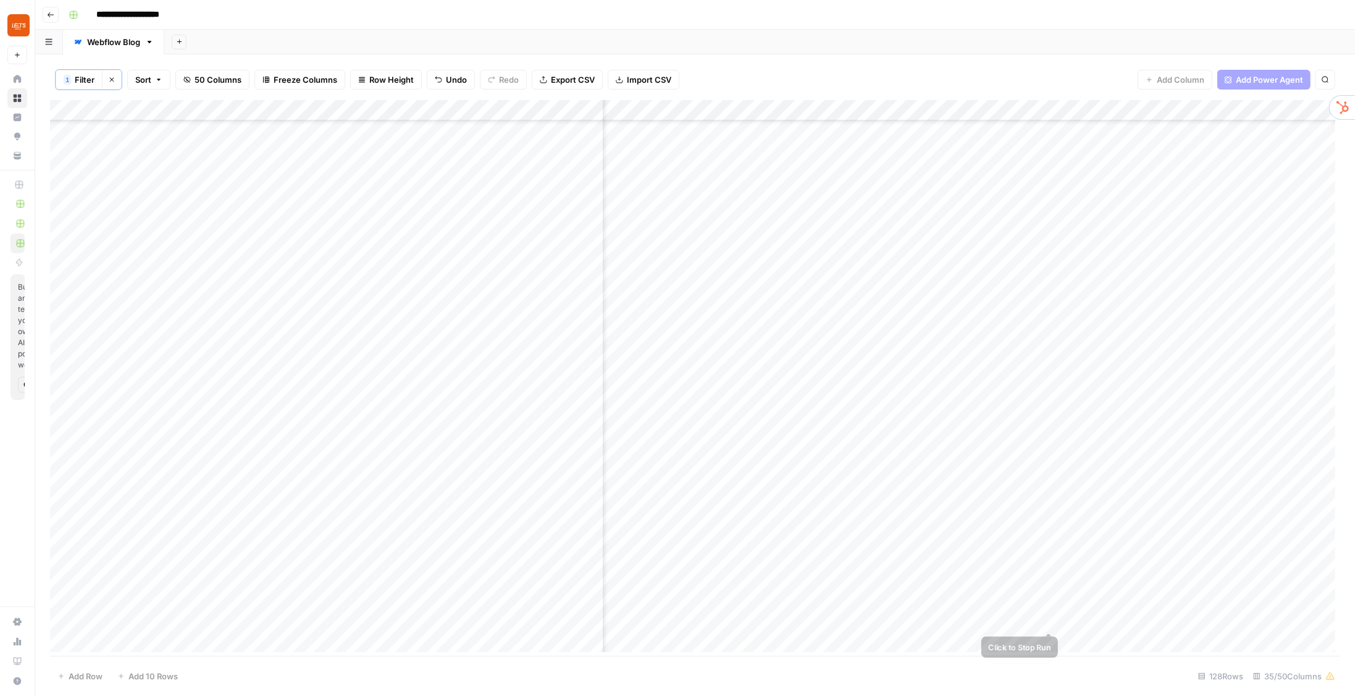
scroll to position [2155, 3441]
click at [80, 618] on div "Add Column" at bounding box center [695, 379] width 1290 height 558
click at [65, 235] on div "Add Column" at bounding box center [695, 379] width 1290 height 558
click at [62, 277] on div "Add Column" at bounding box center [695, 379] width 1290 height 558
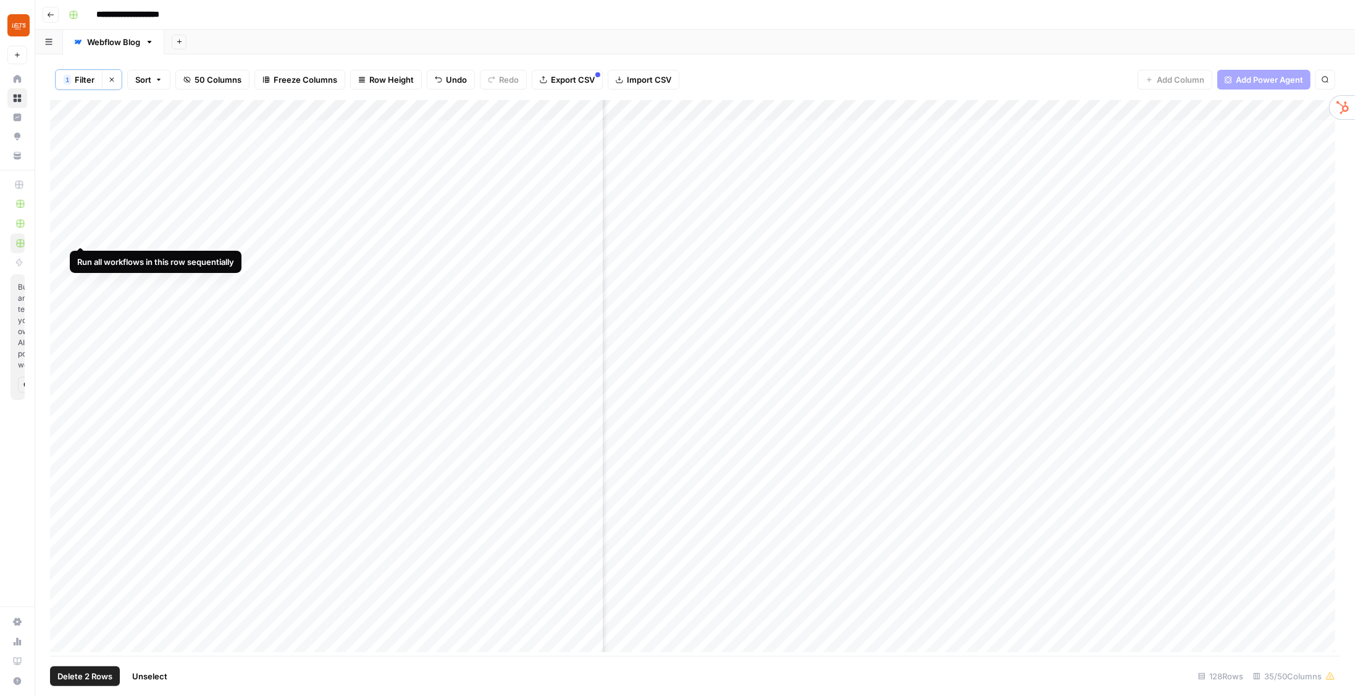
click at [82, 235] on div "Add Column" at bounding box center [695, 379] width 1290 height 558
click at [79, 274] on div "Add Column" at bounding box center [695, 379] width 1290 height 558
click at [1020, 233] on div "Add Column" at bounding box center [695, 379] width 1290 height 558
click at [1018, 231] on div "Add Column" at bounding box center [695, 379] width 1290 height 558
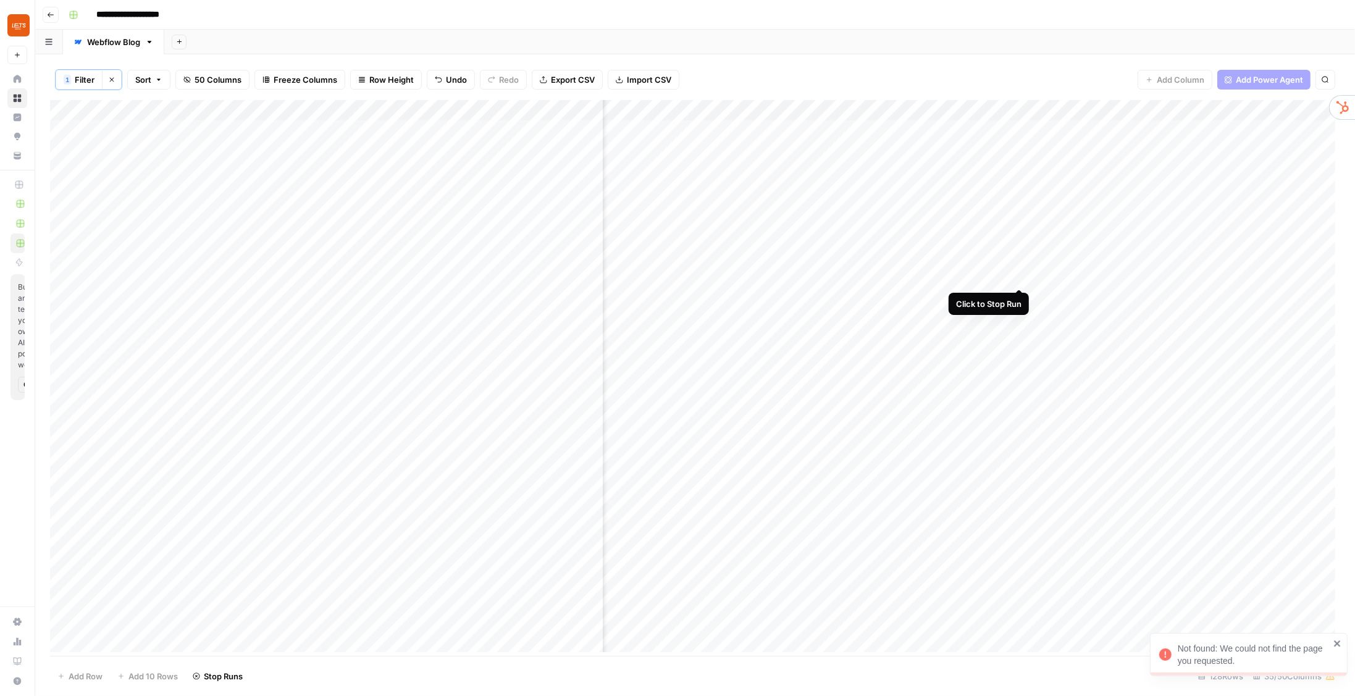
click at [1021, 277] on div "Add Column" at bounding box center [695, 379] width 1290 height 558
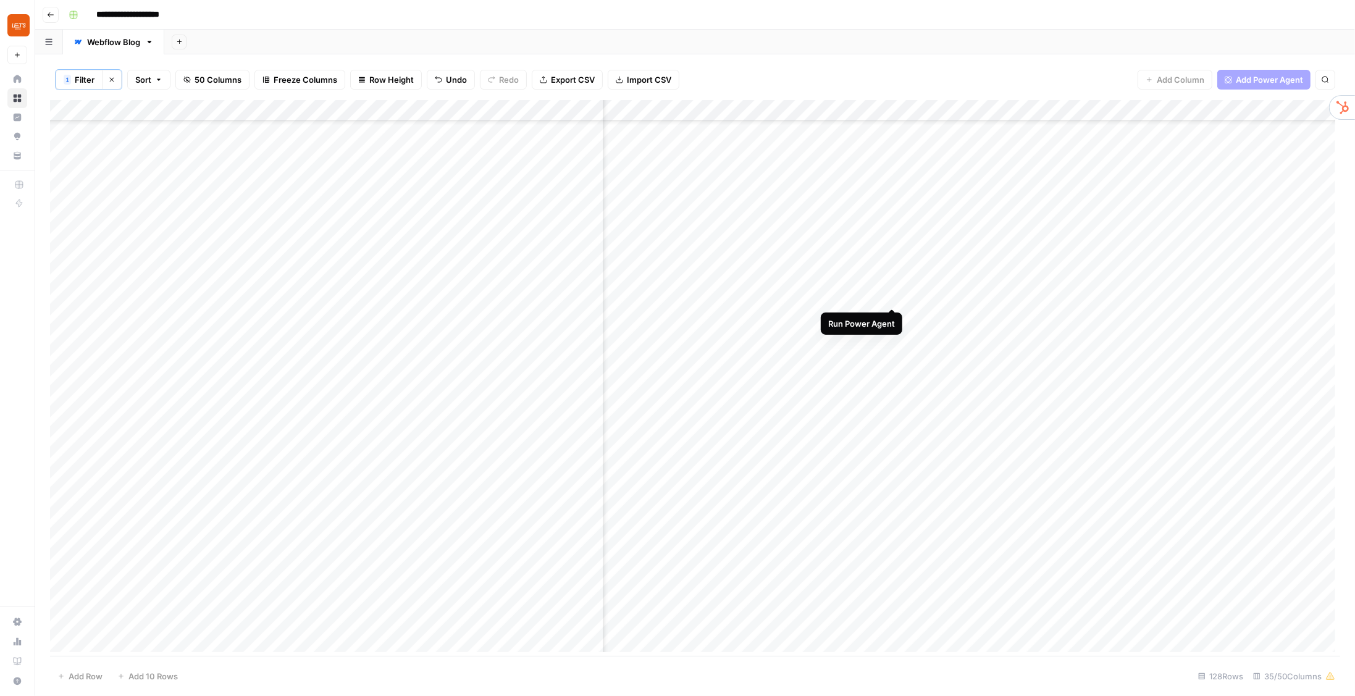
click at [892, 295] on div "Add Column" at bounding box center [695, 379] width 1290 height 558
click at [826, 295] on div "Add Column" at bounding box center [695, 379] width 1290 height 558
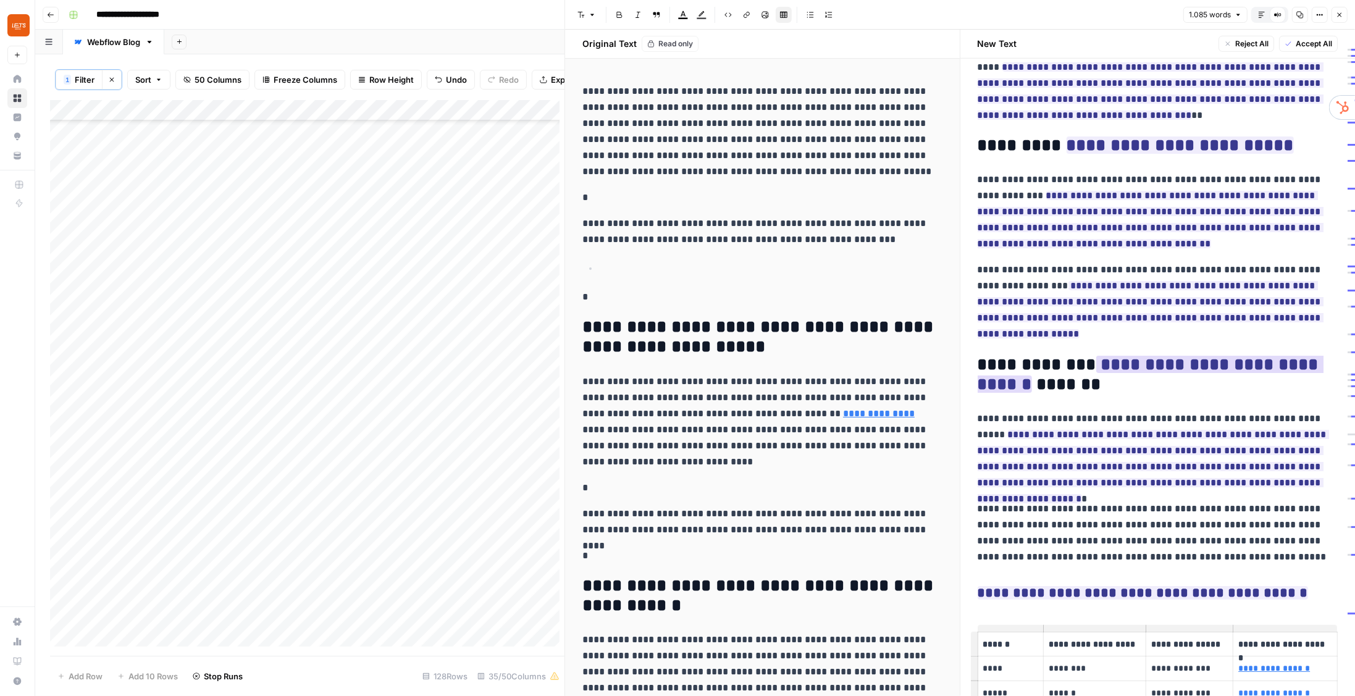
scroll to position [1107, 0]
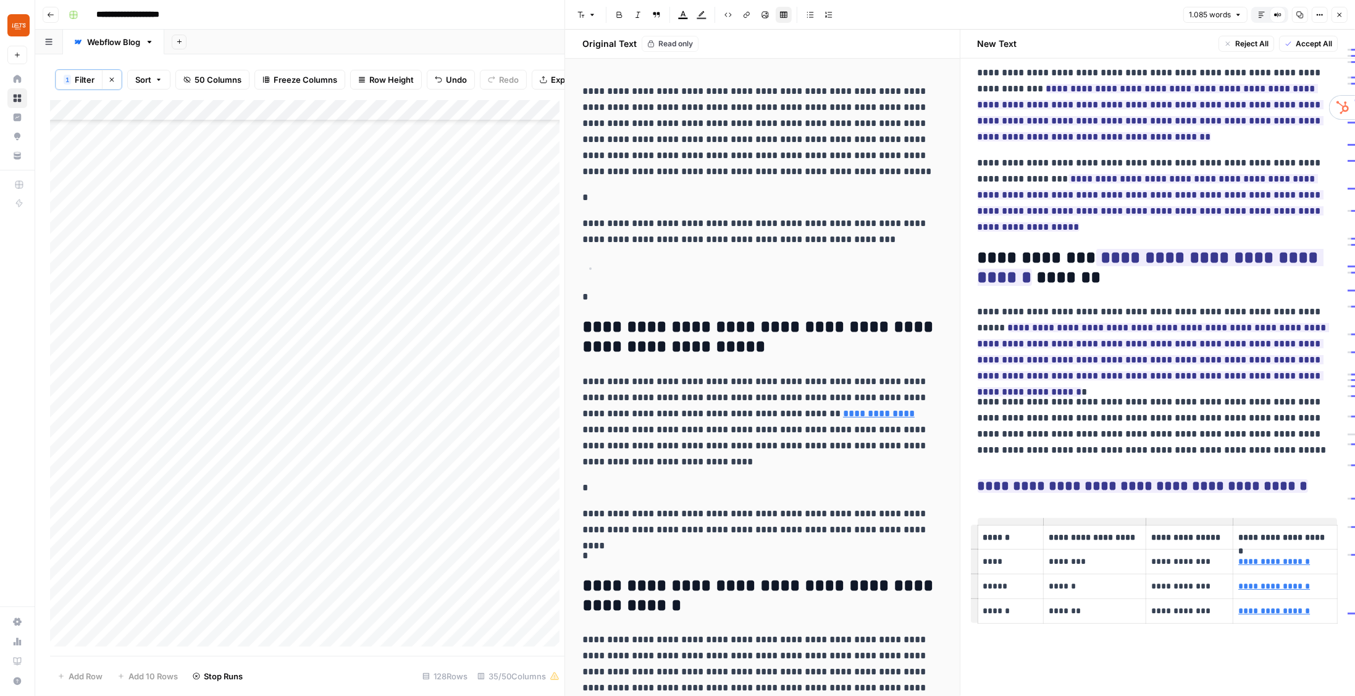
click at [1298, 49] on button "Accept All" at bounding box center [1308, 44] width 59 height 16
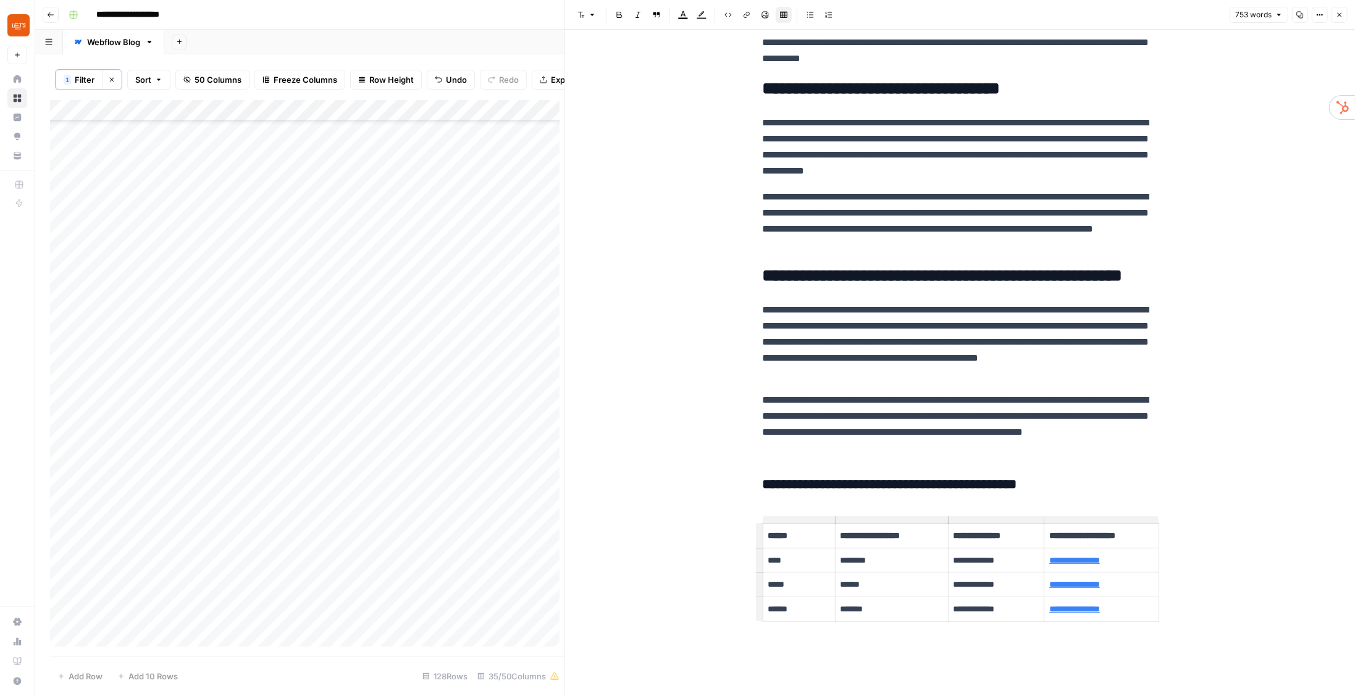
scroll to position [995, 0]
click at [1339, 15] on icon "button" at bounding box center [1339, 14] width 7 height 7
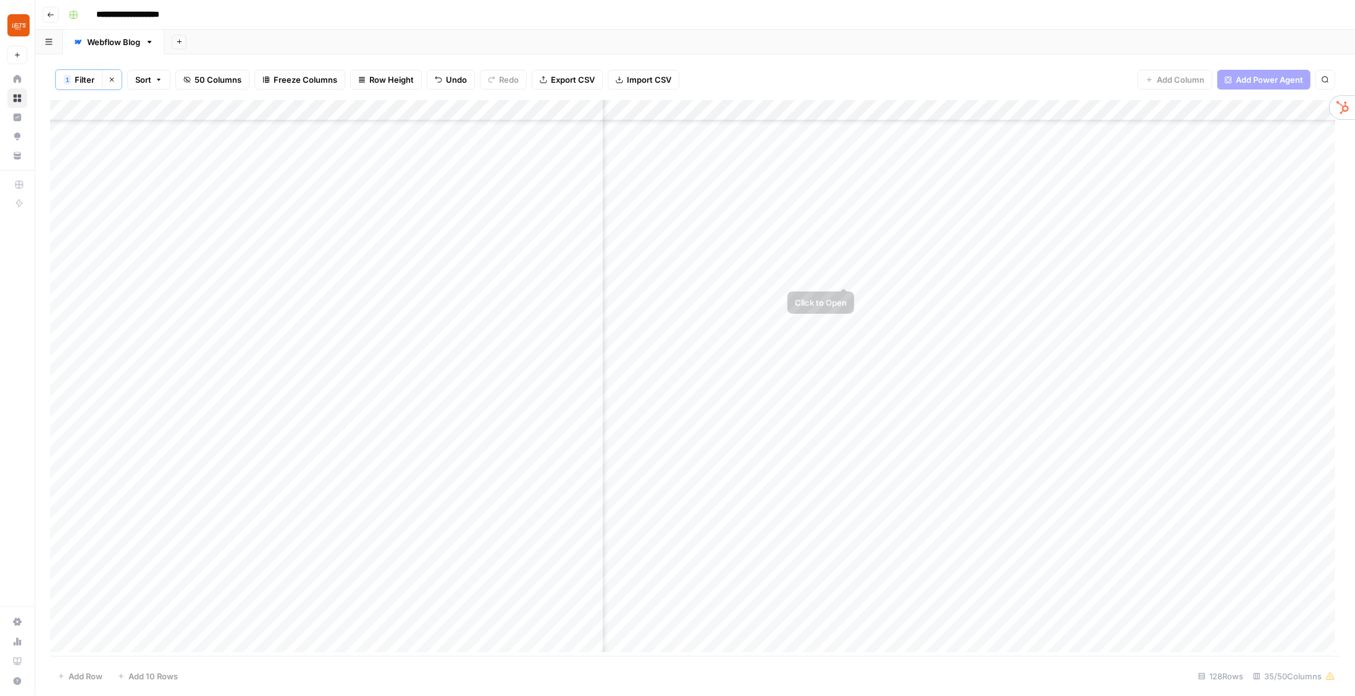
scroll to position [0, 3066]
click at [842, 233] on div "Add Column" at bounding box center [695, 379] width 1290 height 558
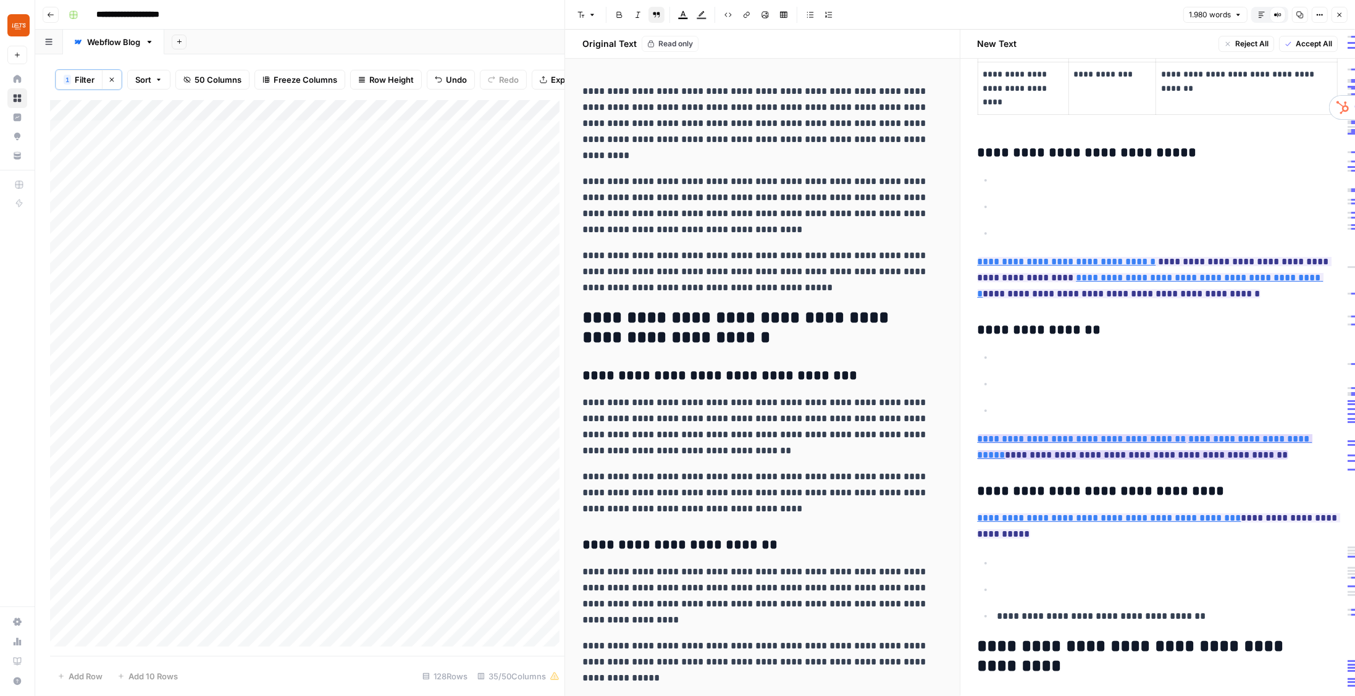
scroll to position [4482, 0]
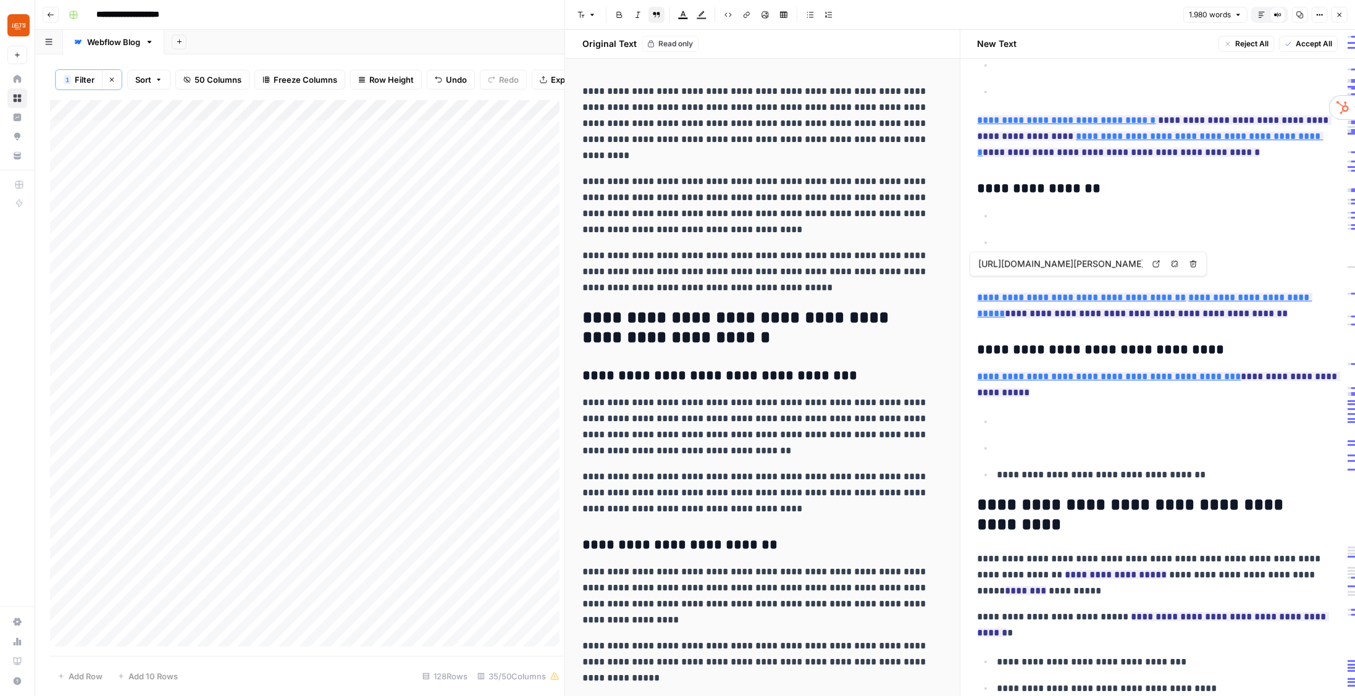
click at [1018, 208] on p "**********" at bounding box center [1167, 216] width 341 height 16
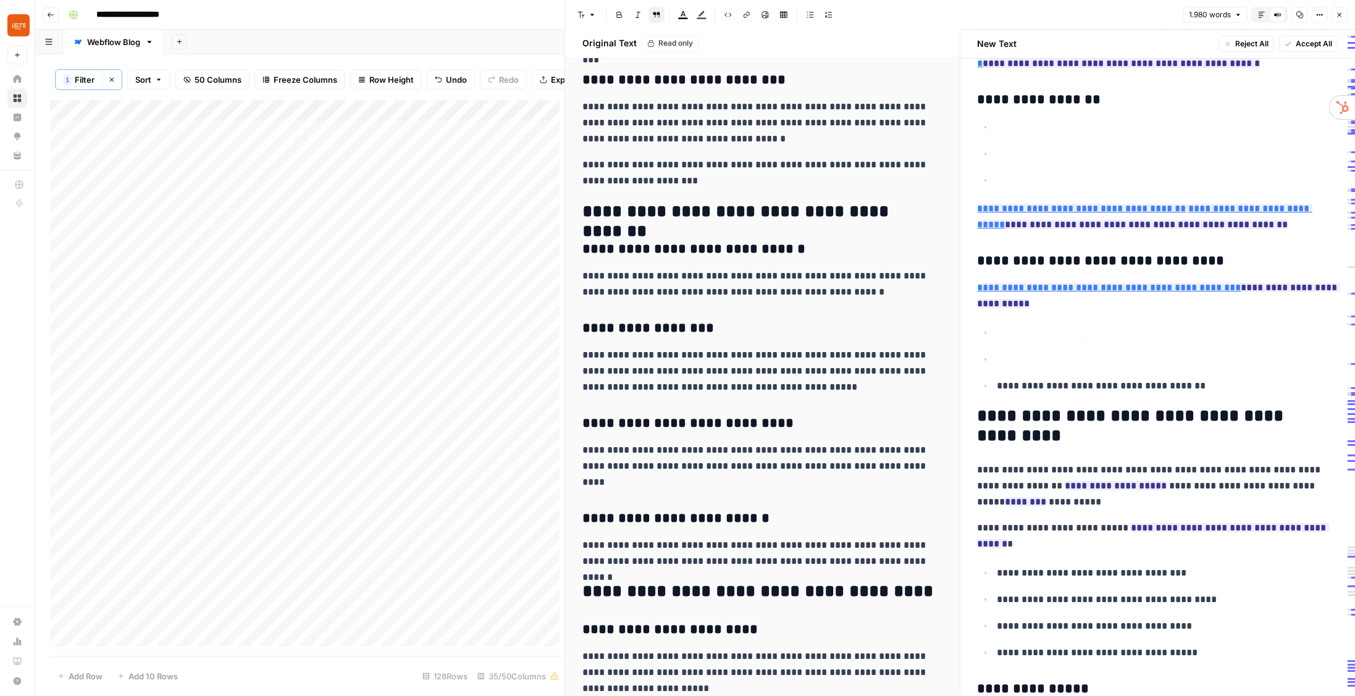
scroll to position [4623, 0]
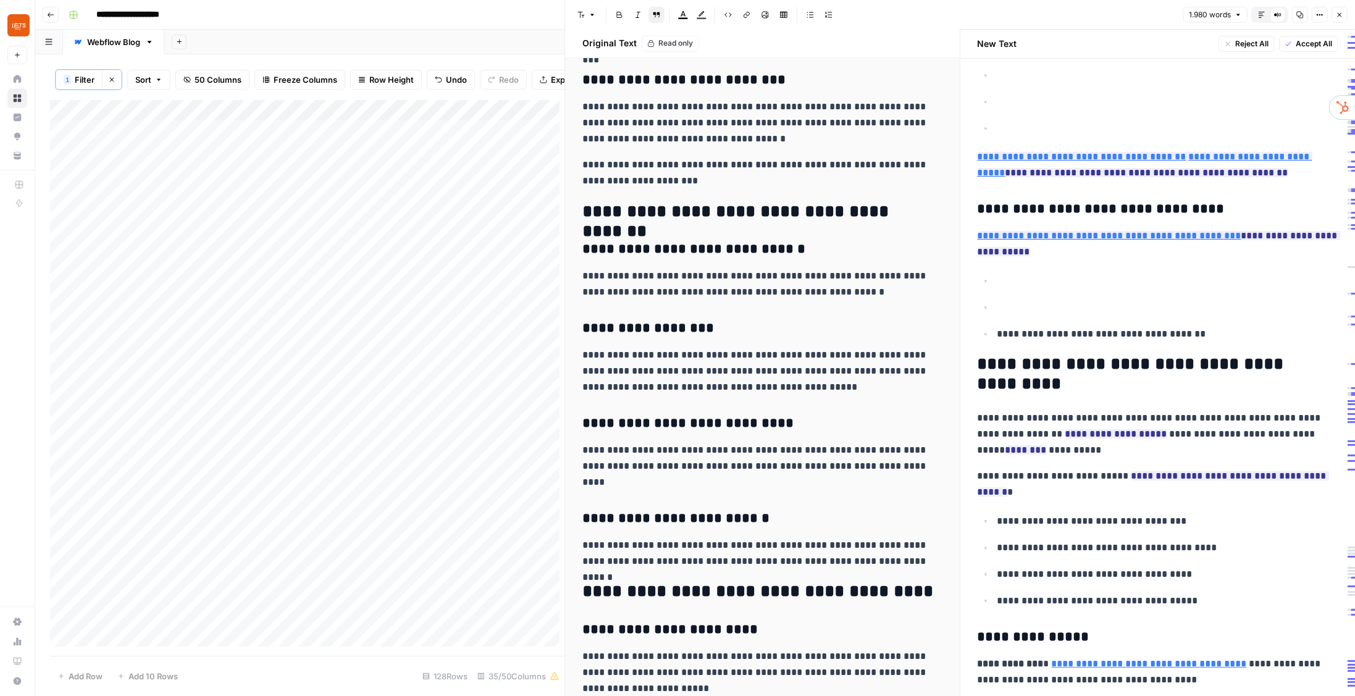
click at [1339, 11] on icon "button" at bounding box center [1339, 14] width 7 height 7
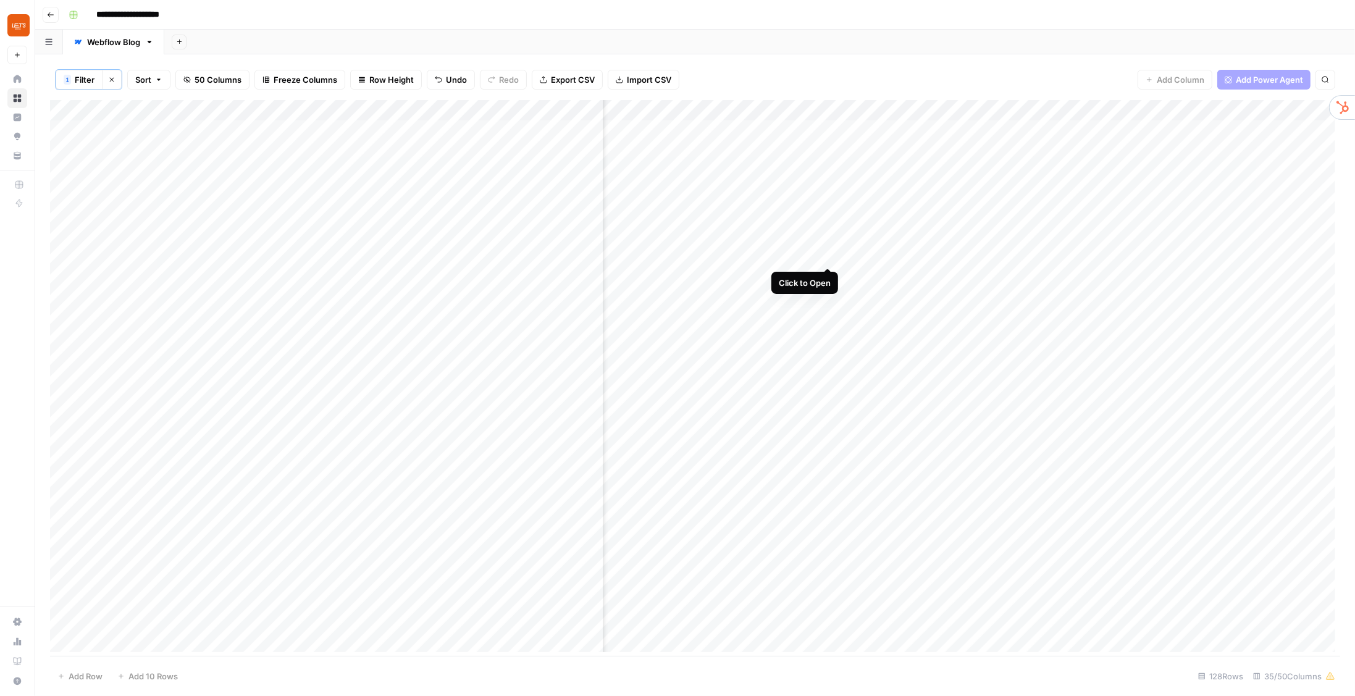
click at [828, 256] on div "Add Column" at bounding box center [695, 379] width 1290 height 558
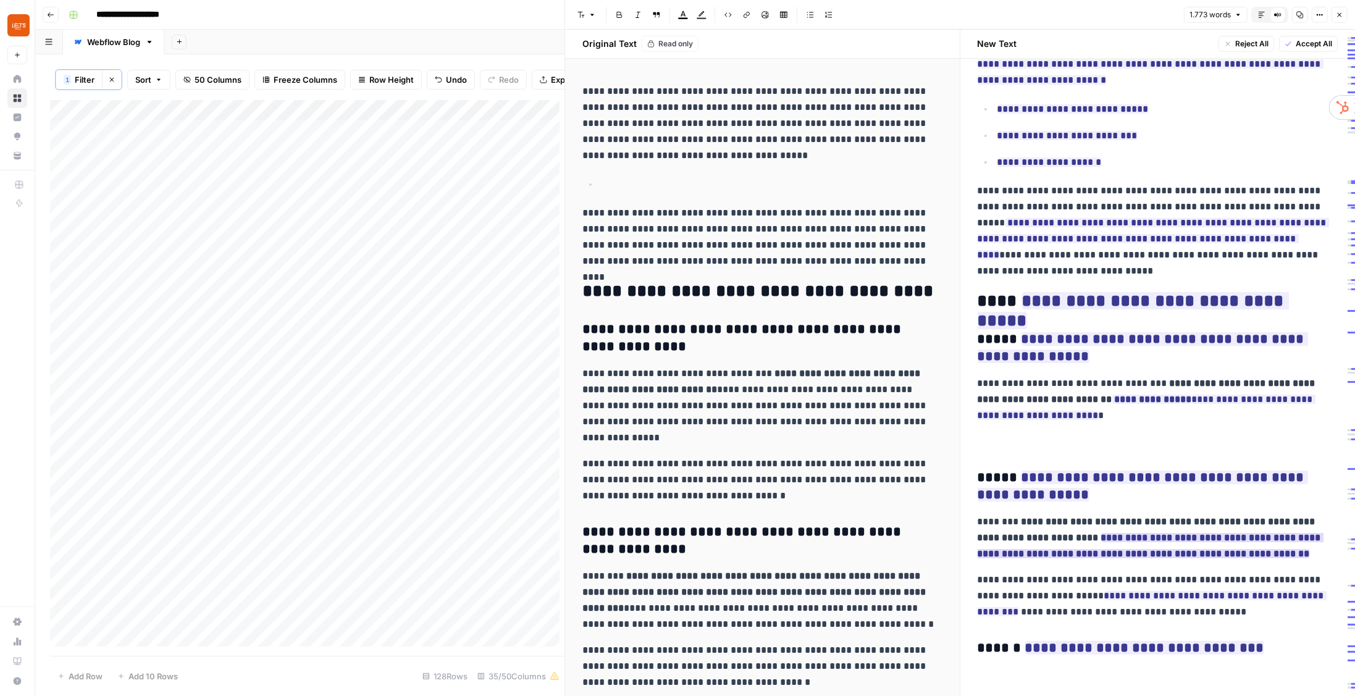
scroll to position [247, 0]
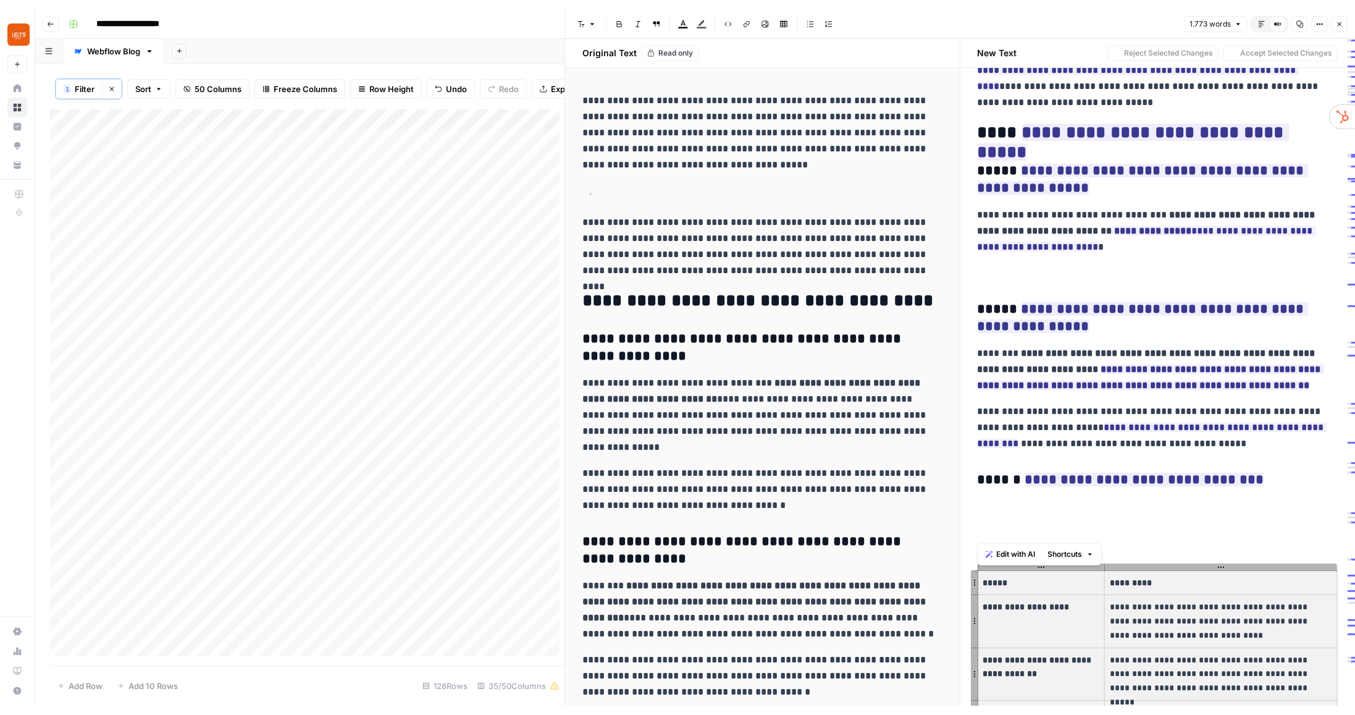
scroll to position [343, 0]
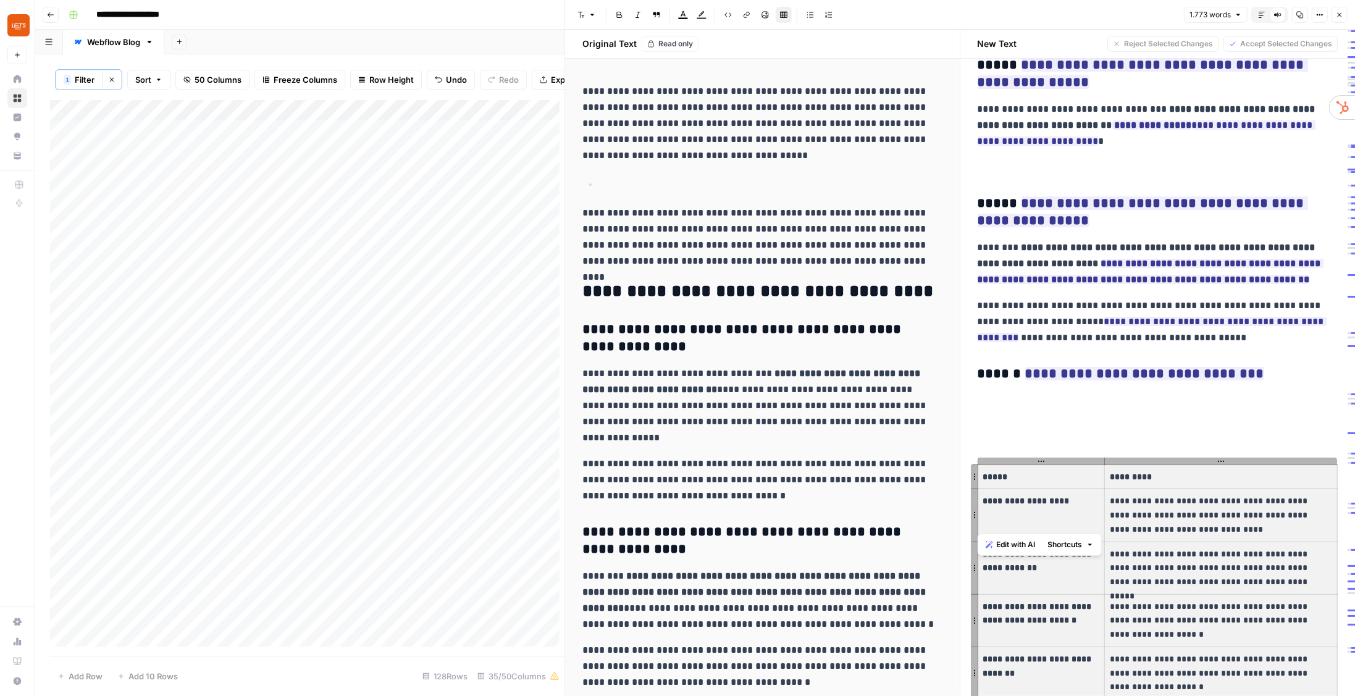
click at [1004, 430] on p at bounding box center [1158, 427] width 361 height 16
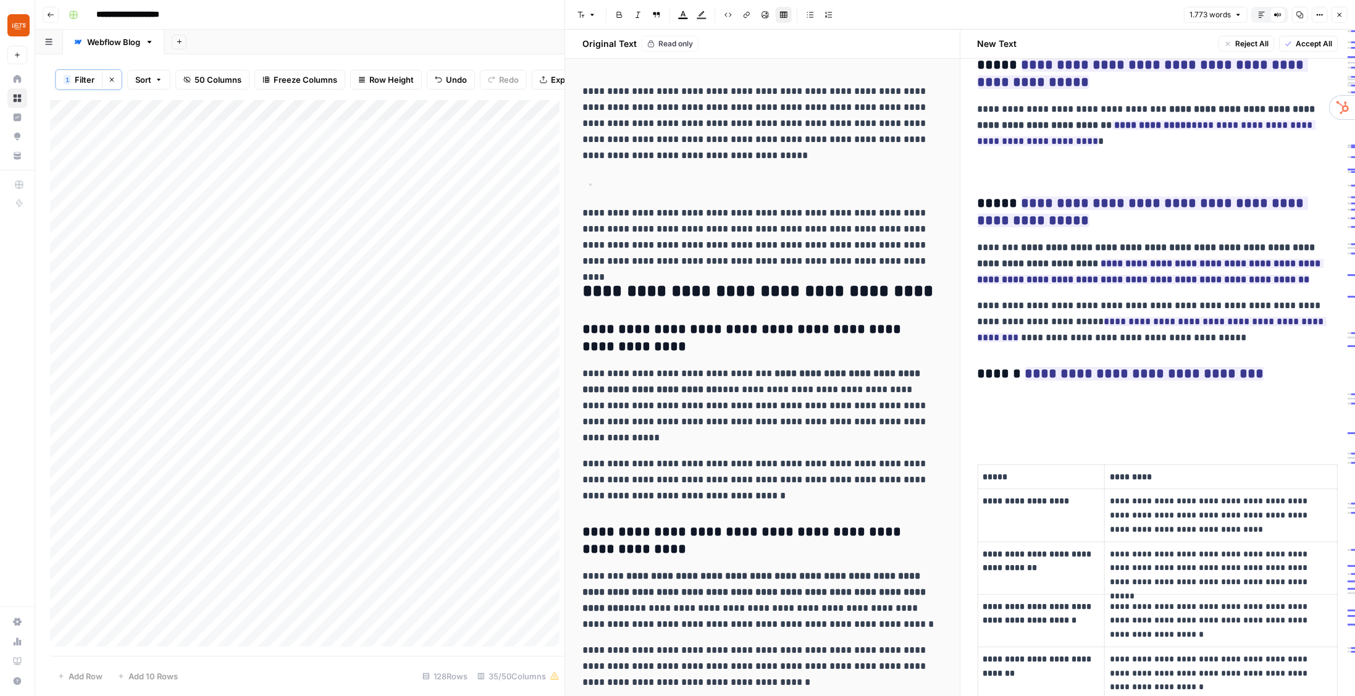
click at [997, 380] on h3 "**********" at bounding box center [1155, 374] width 355 height 17
click at [999, 393] on p "**********" at bounding box center [1158, 401] width 361 height 16
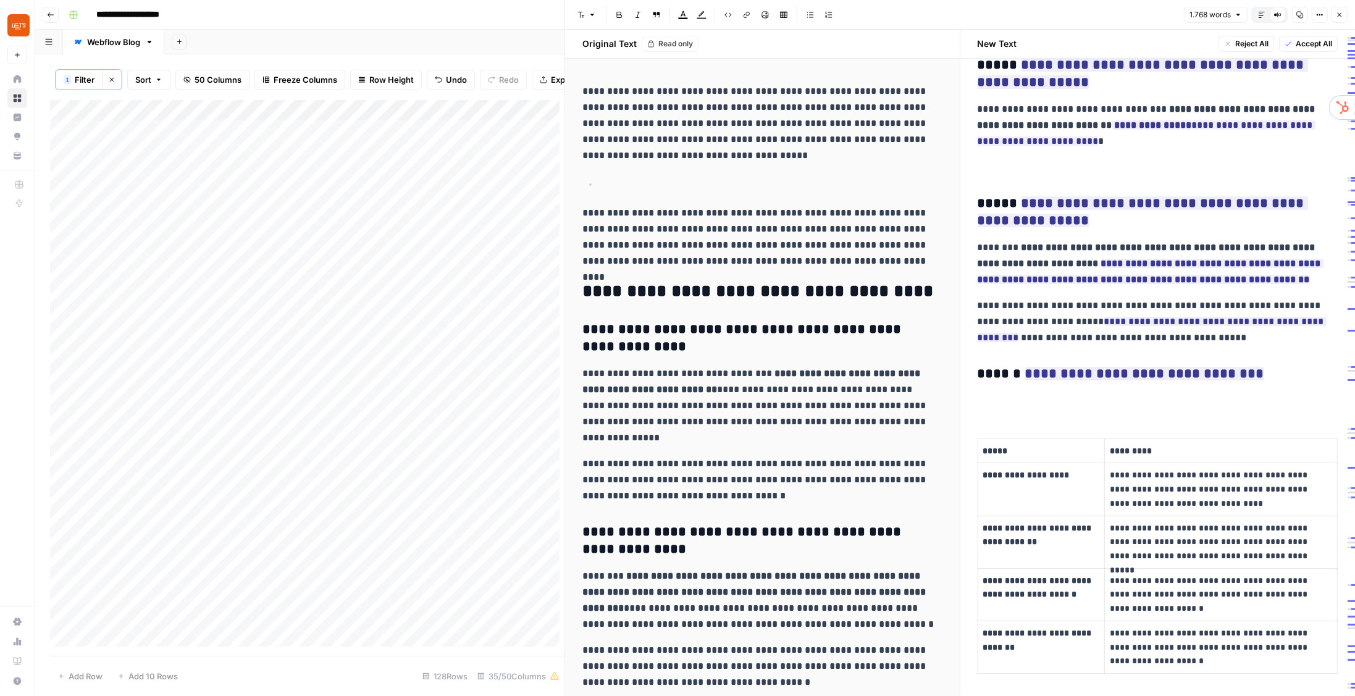
click at [1285, 369] on h3 "**********" at bounding box center [1155, 374] width 355 height 17
click at [1272, 381] on h3 "**********" at bounding box center [1155, 374] width 355 height 17
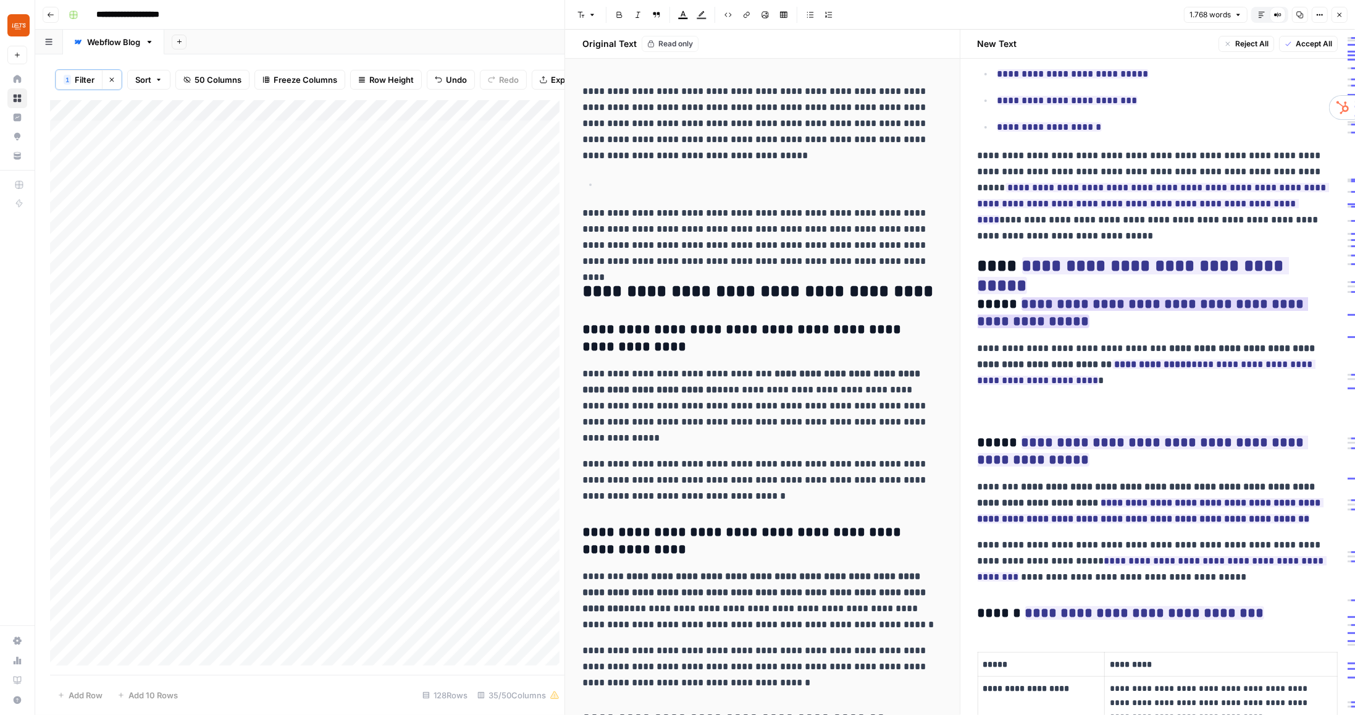
scroll to position [141, 0]
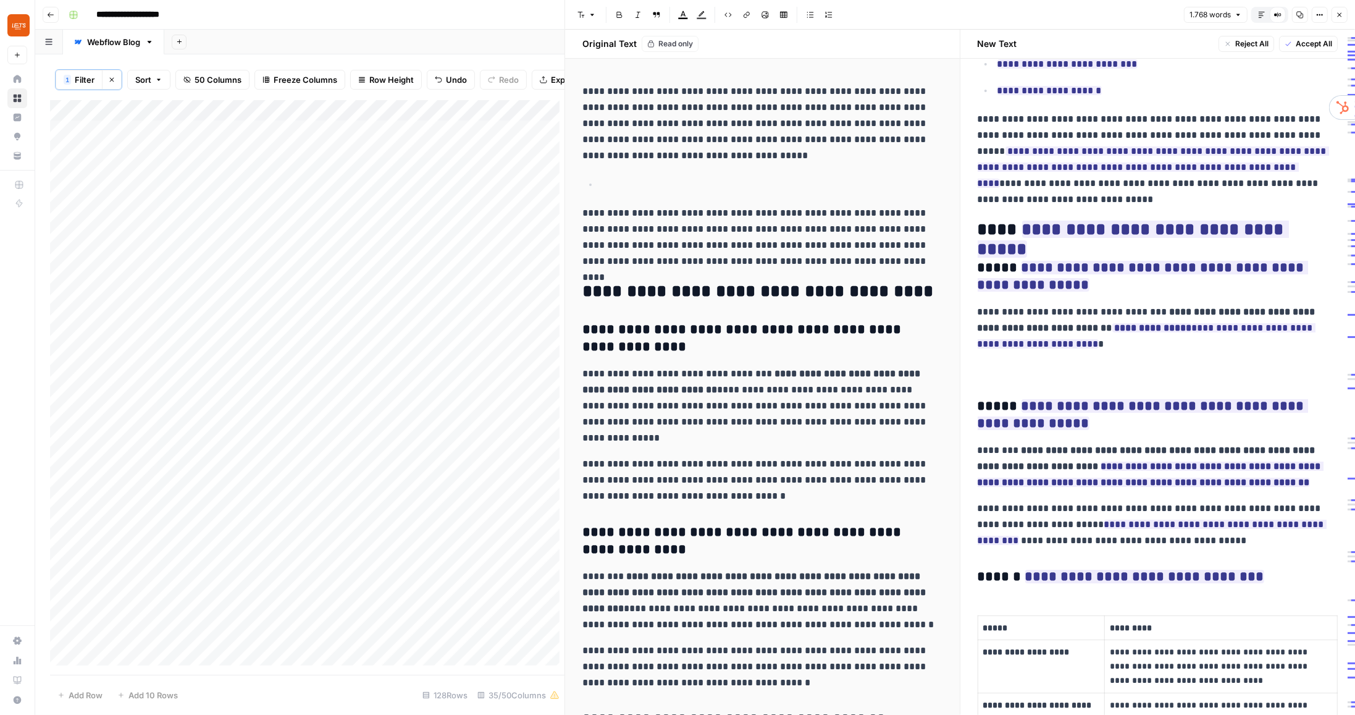
click at [1033, 375] on p "**********" at bounding box center [1158, 370] width 361 height 16
click at [1122, 344] on p "**********" at bounding box center [1155, 328] width 355 height 48
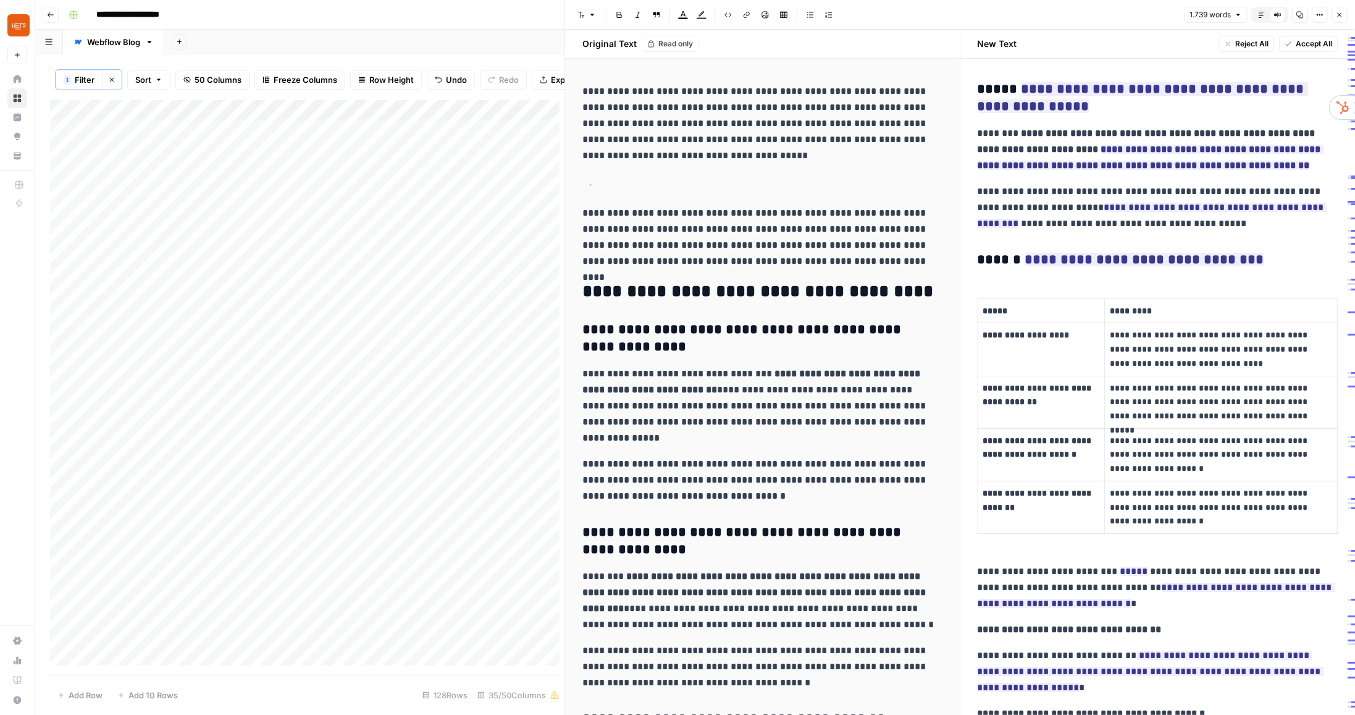
scroll to position [458, 0]
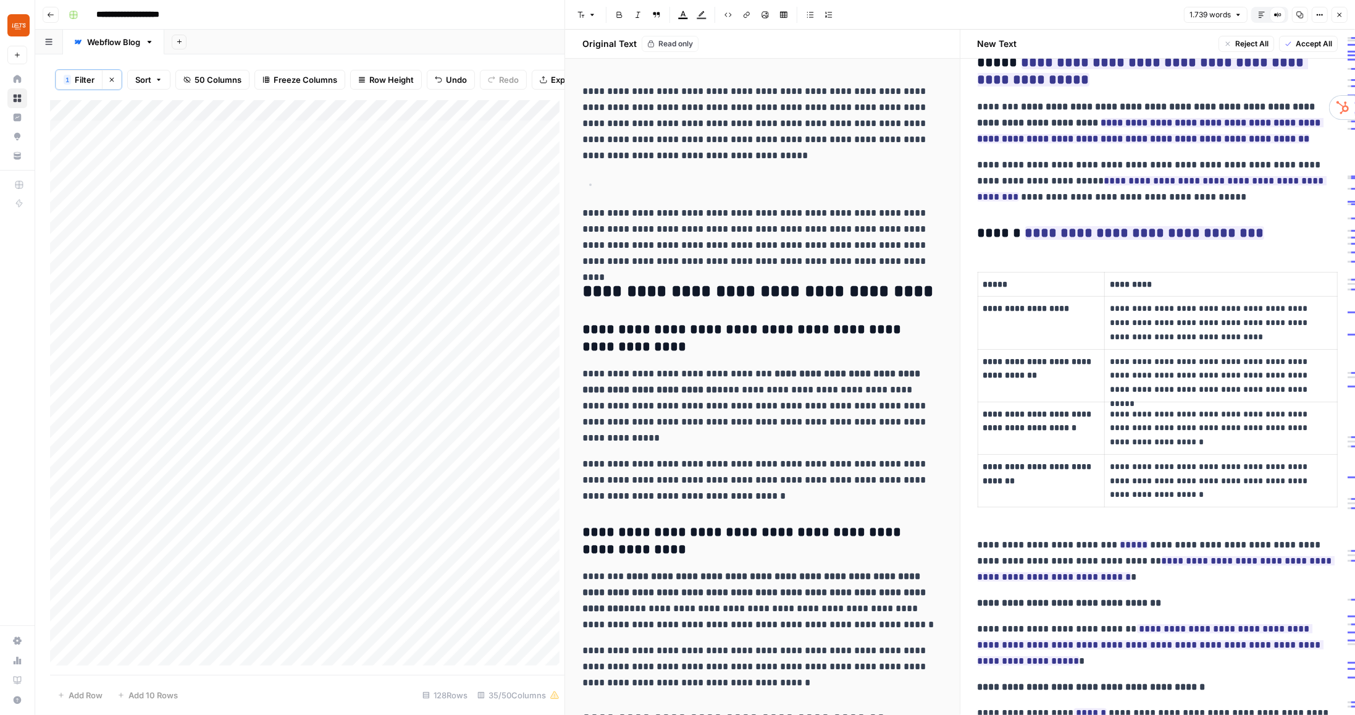
click at [1290, 233] on h3 "**********" at bounding box center [1155, 233] width 355 height 17
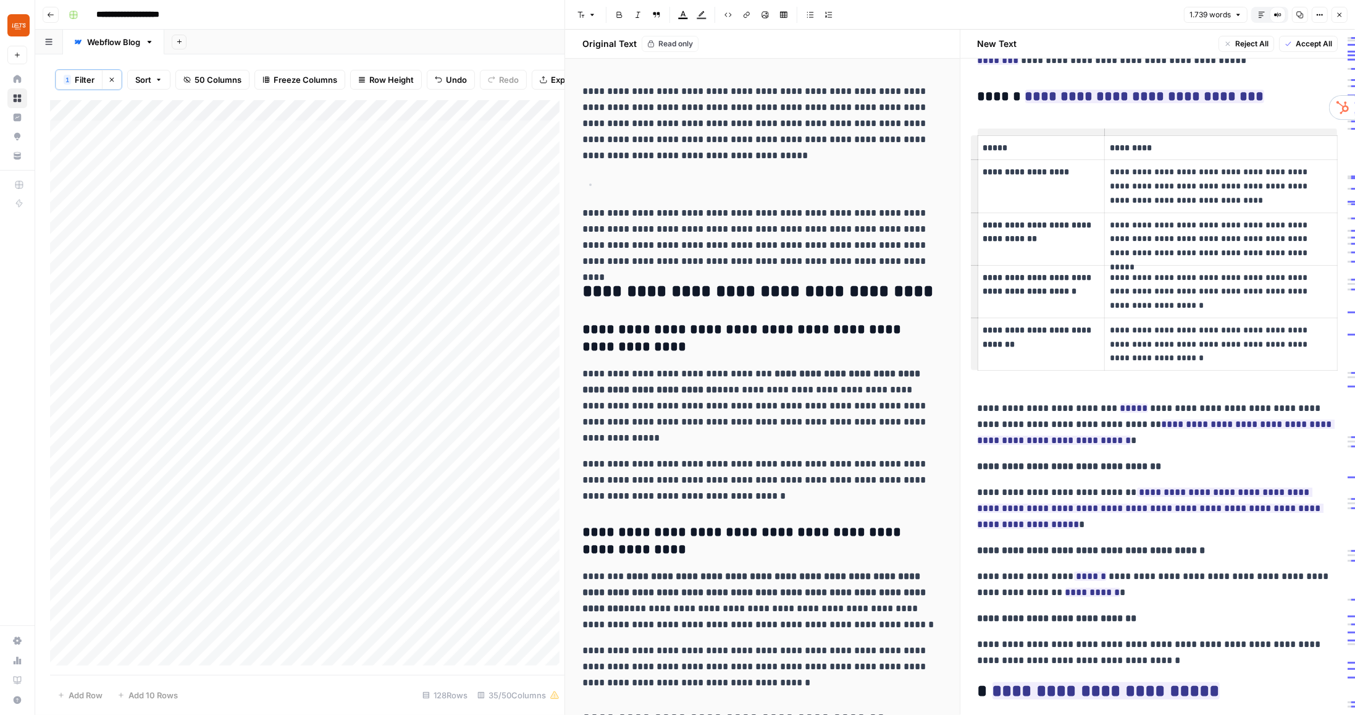
scroll to position [600, 0]
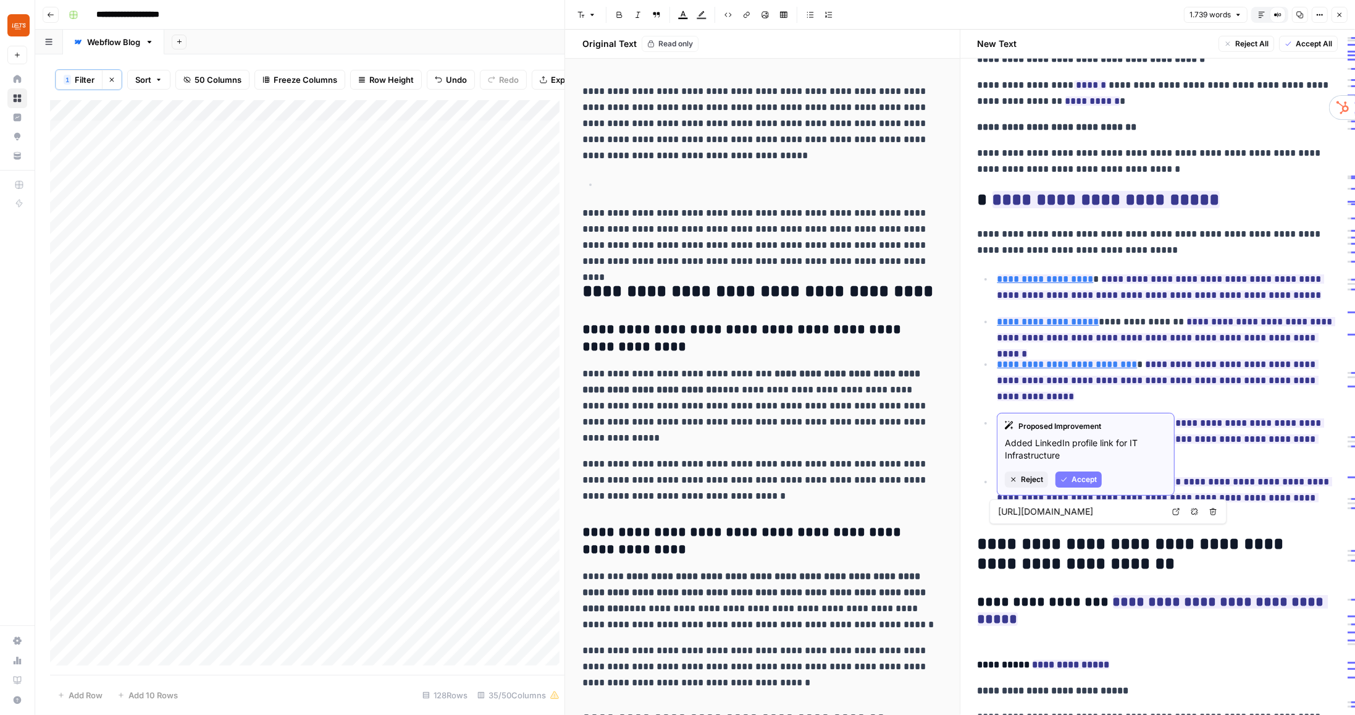
scroll to position [1094, 0]
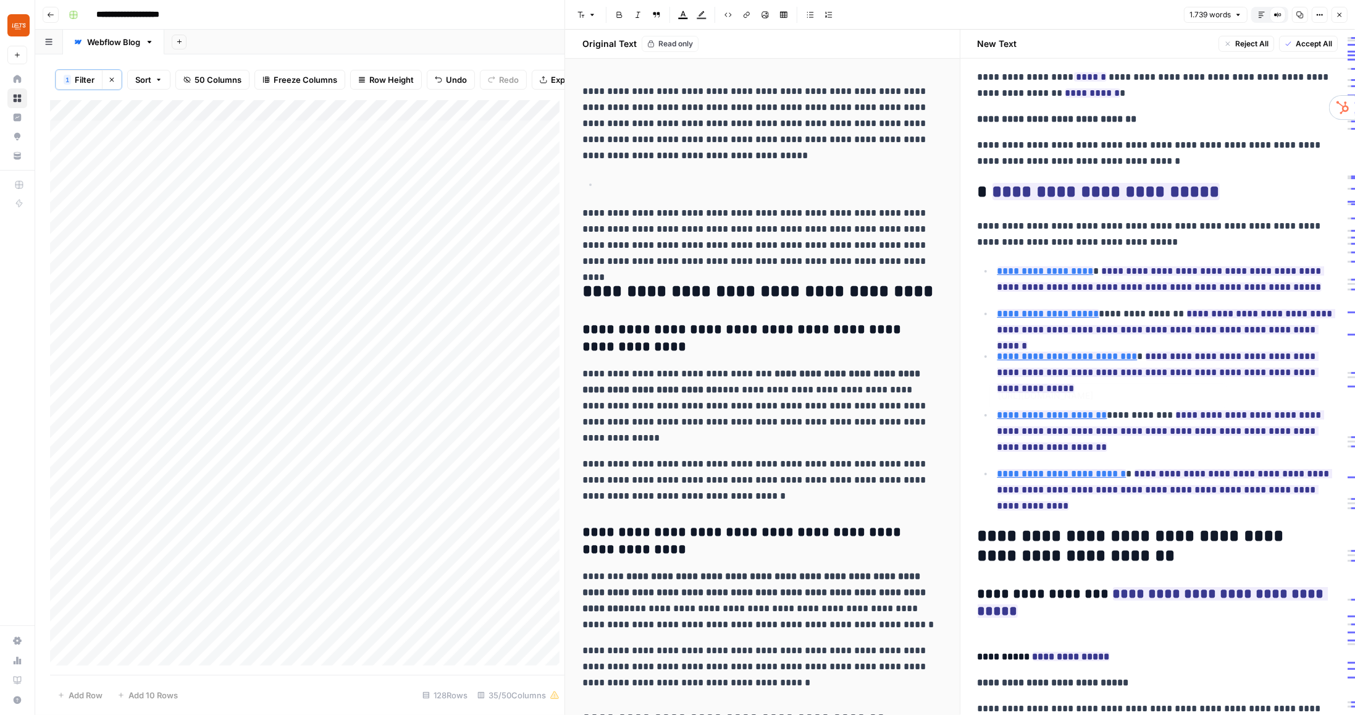
type input "https://www.linkedin.com/in/sandramortari/"
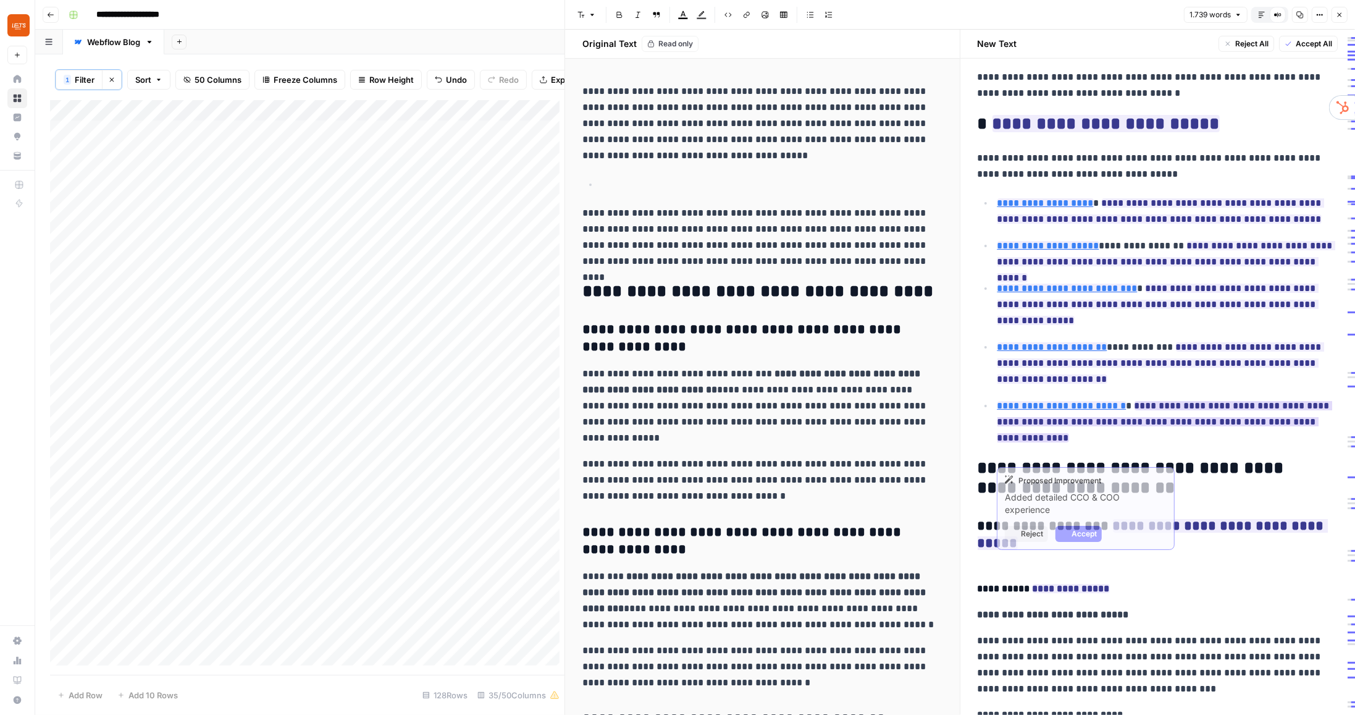
scroll to position [1235, 0]
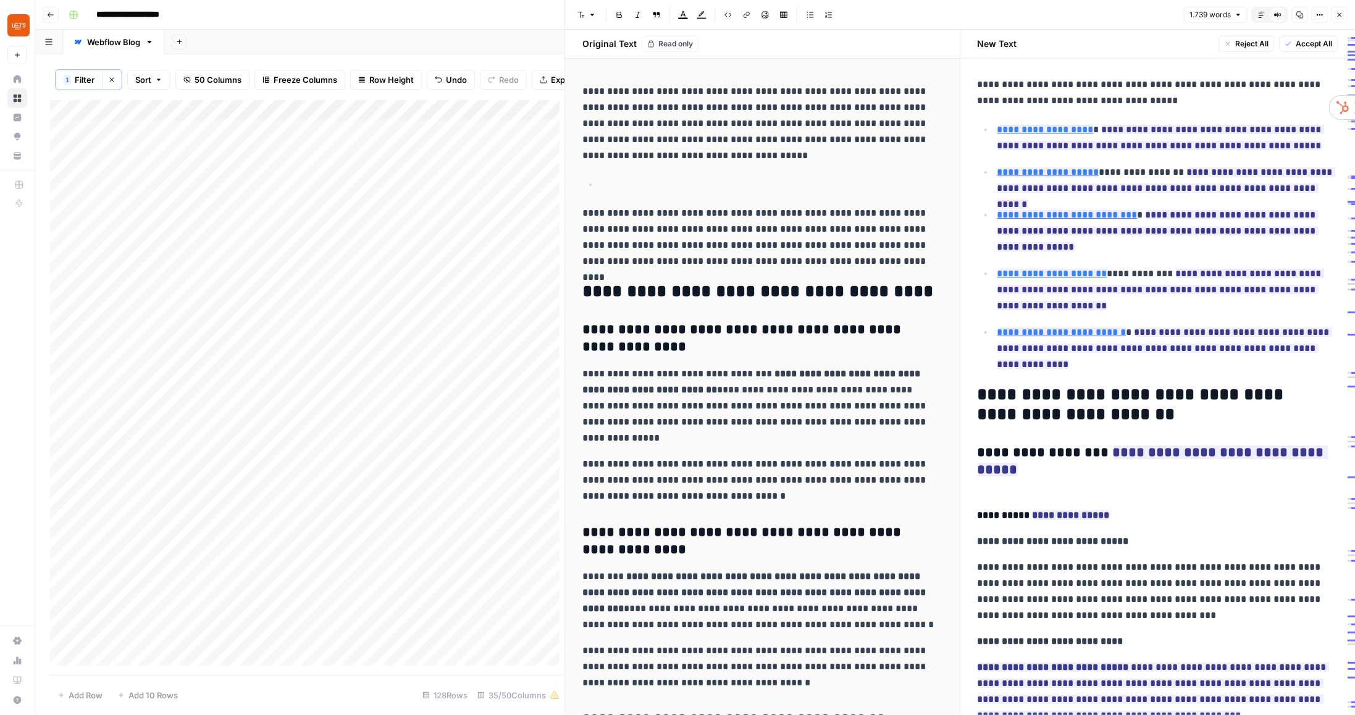
click at [1019, 475] on p "**********" at bounding box center [1158, 479] width 361 height 16
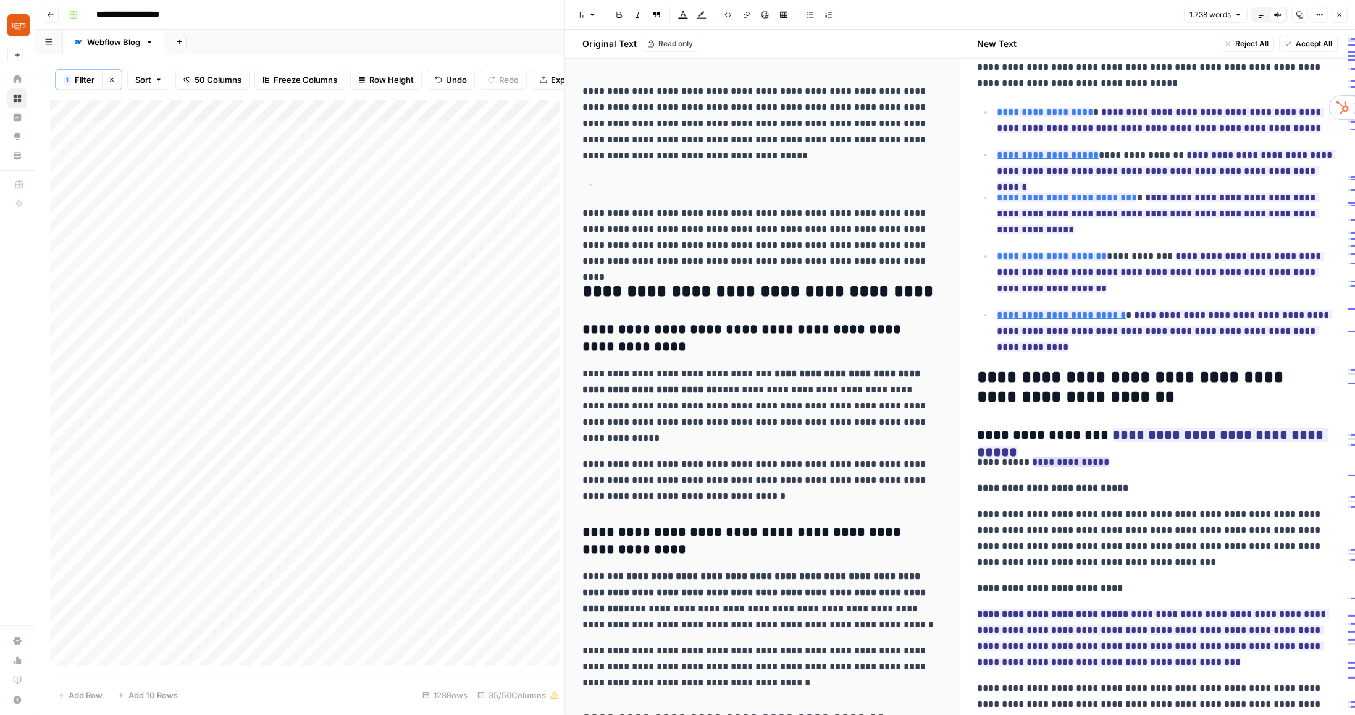
scroll to position [1270, 0]
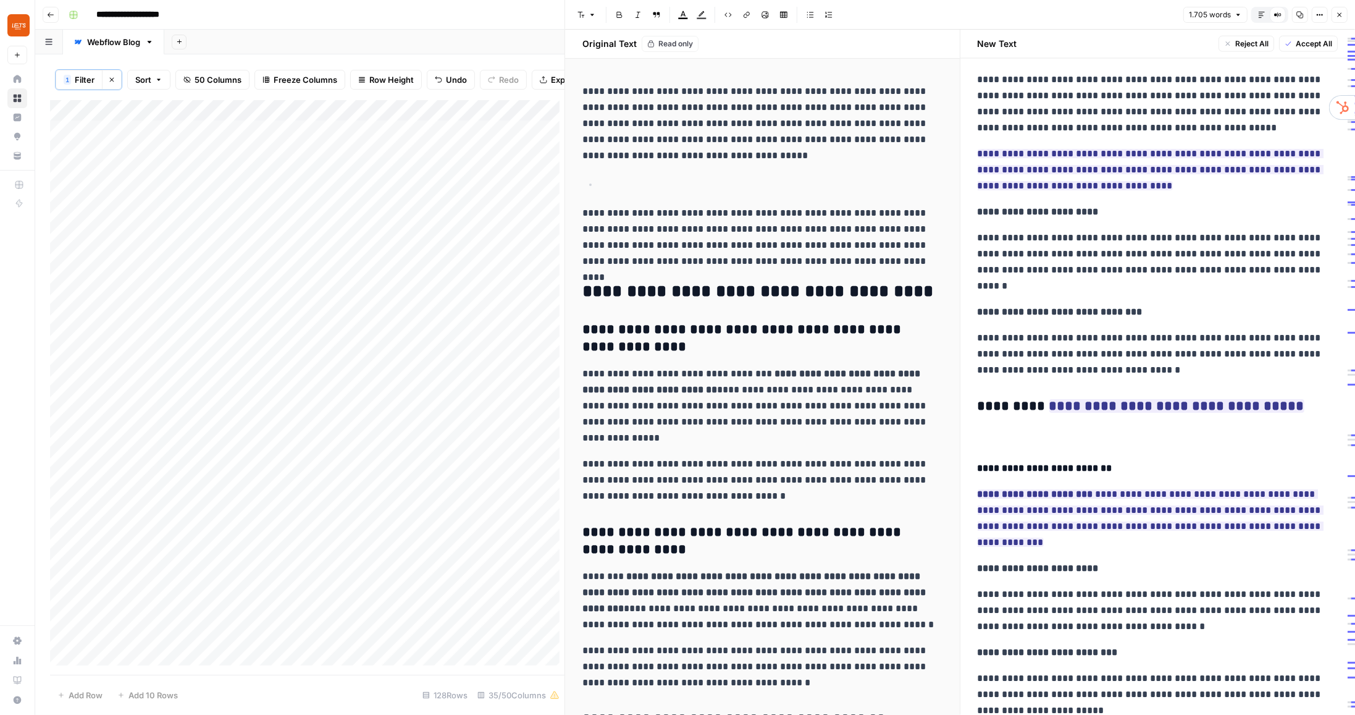
scroll to position [1905, 0]
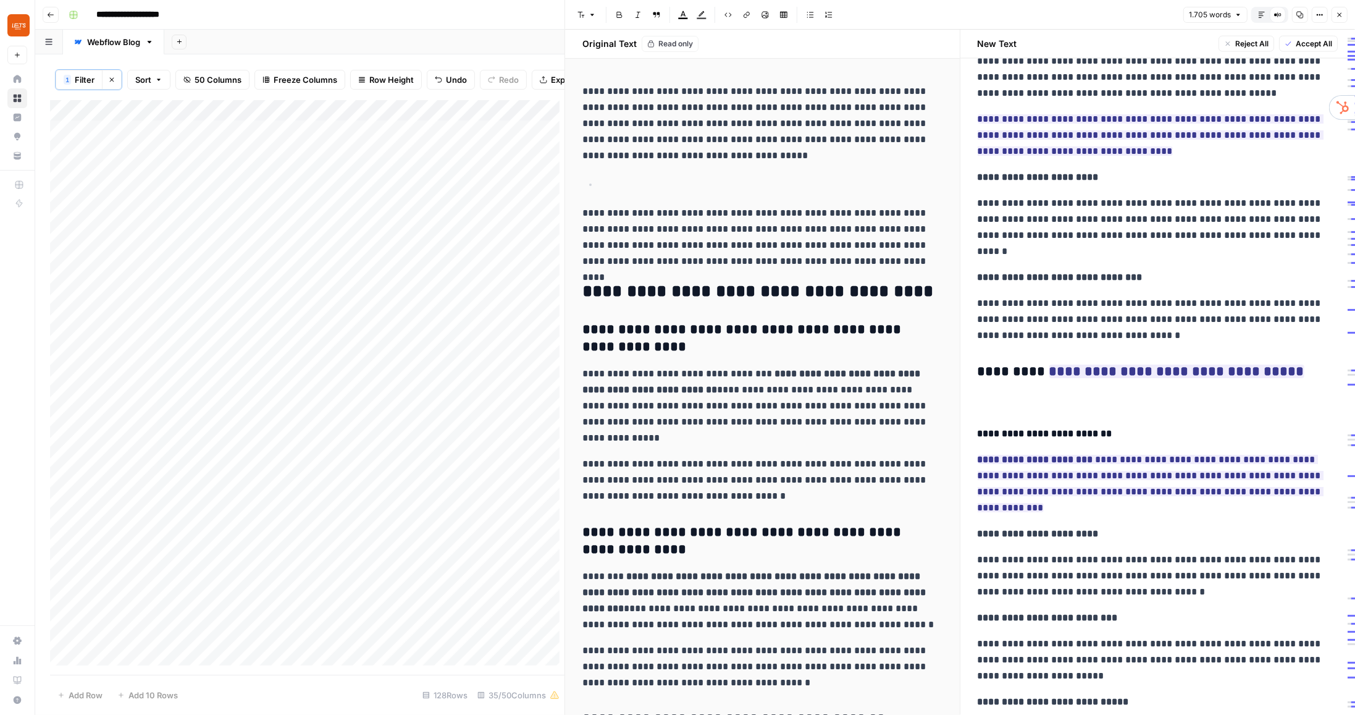
click at [978, 434] on h4 "**********" at bounding box center [1155, 434] width 355 height 16
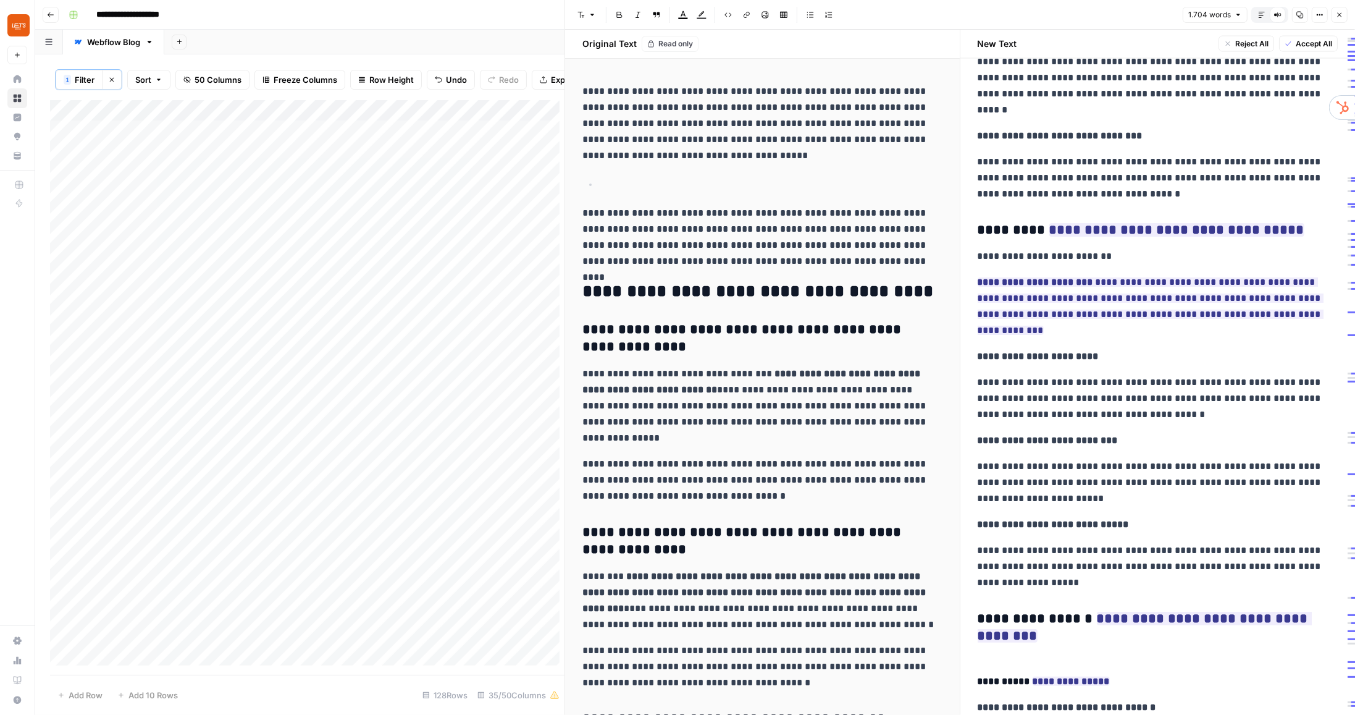
scroll to position [2223, 0]
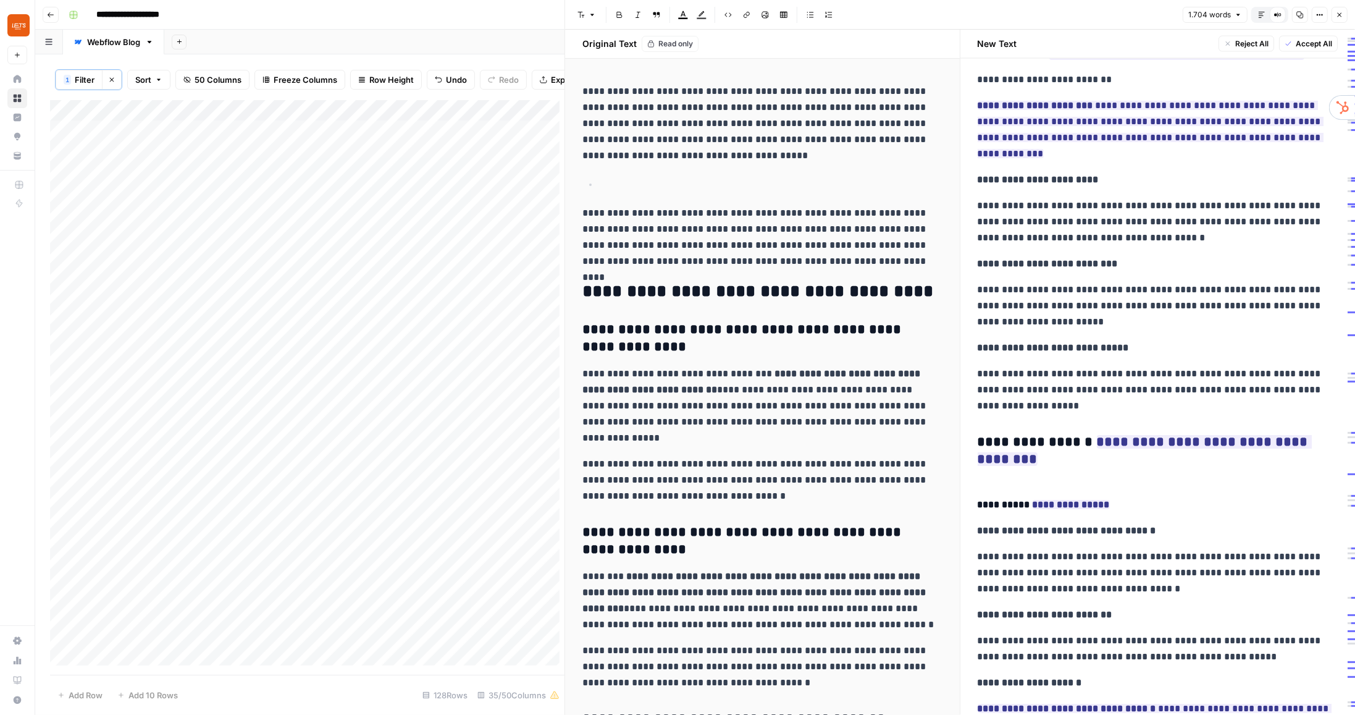
click at [979, 503] on h4 "**********" at bounding box center [1155, 505] width 355 height 16
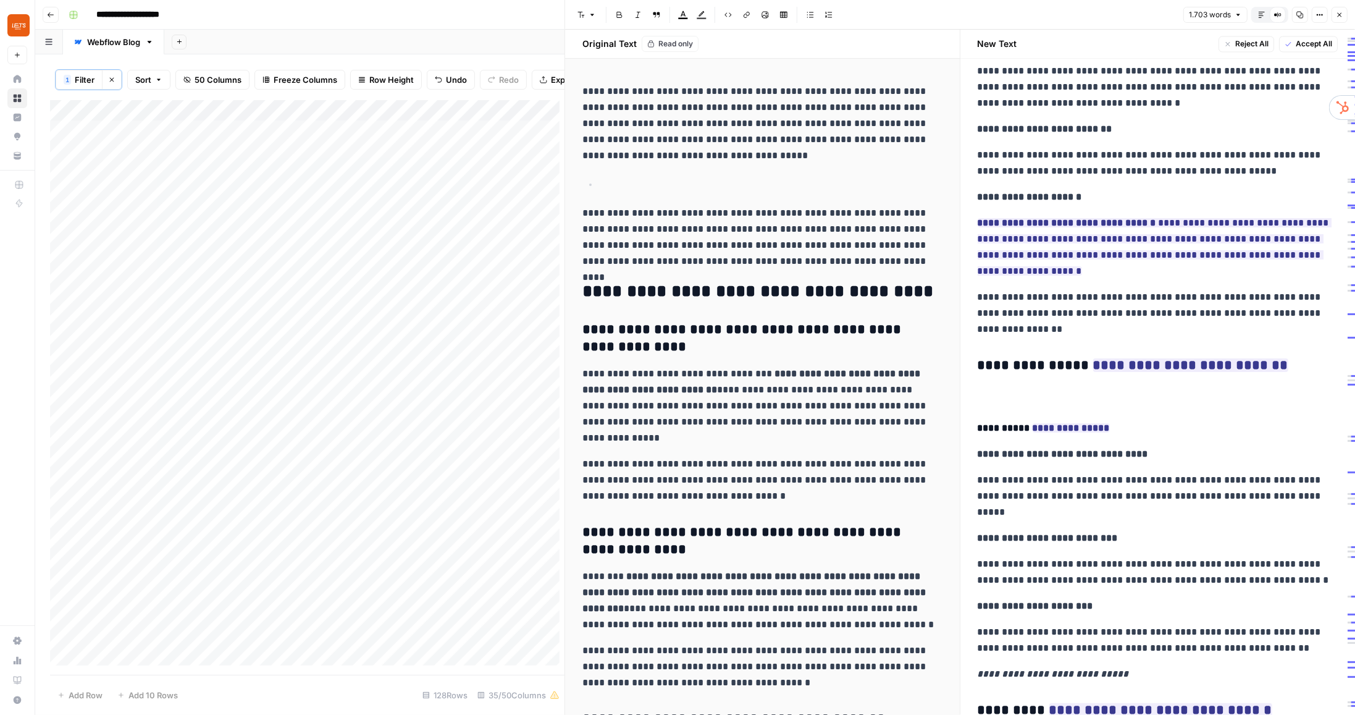
scroll to position [2682, 0]
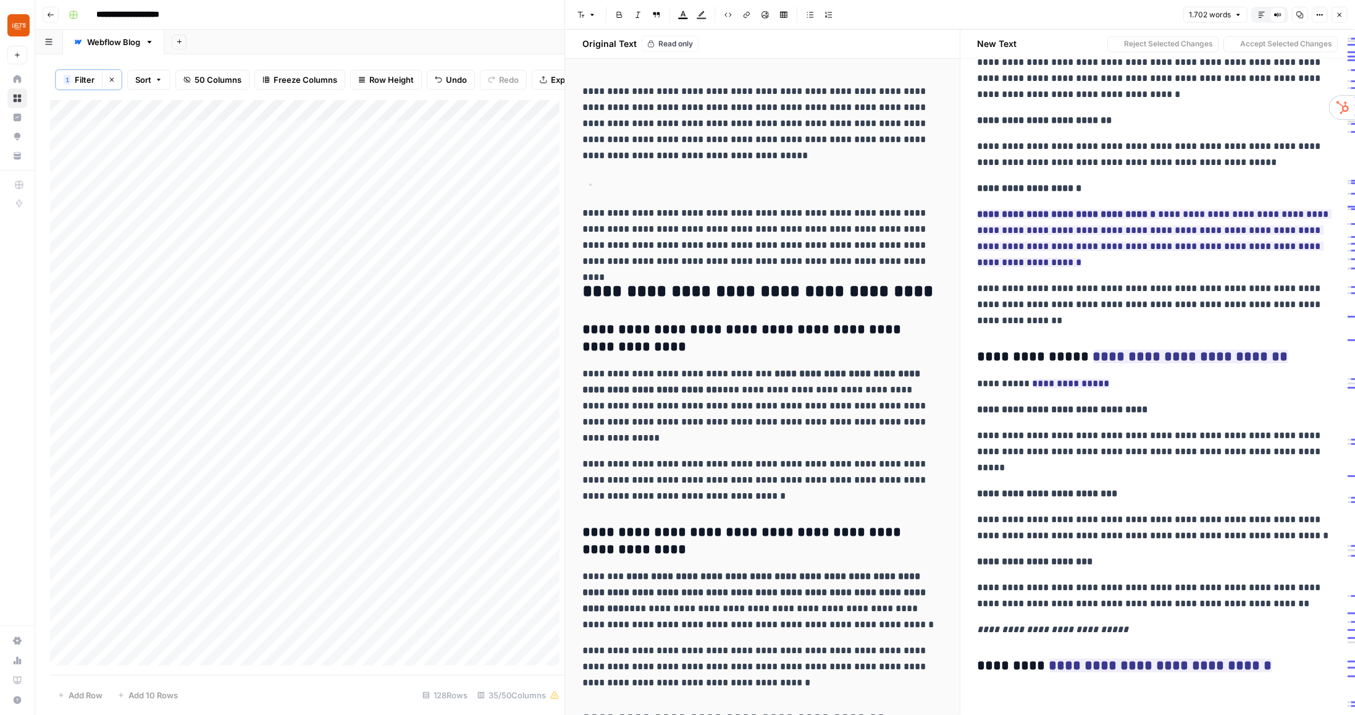
click at [1026, 356] on h3 "**********" at bounding box center [1155, 356] width 355 height 17
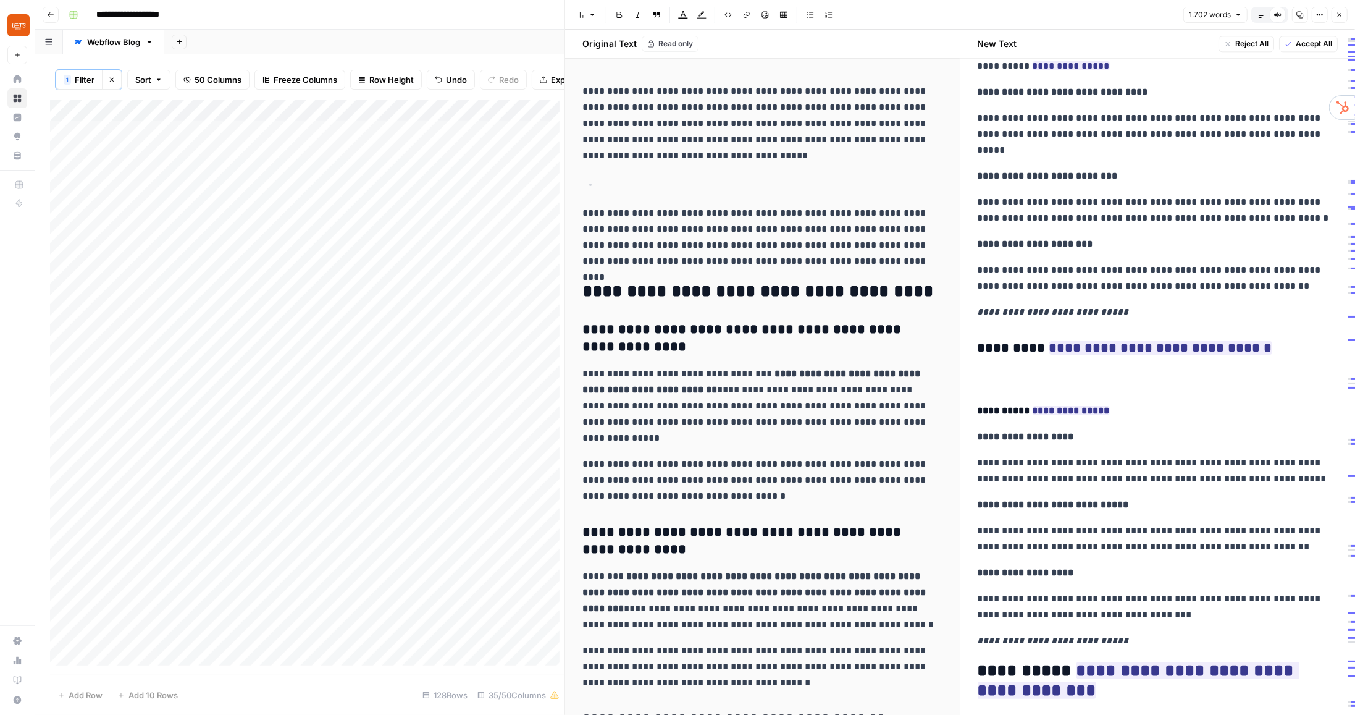
scroll to position [3000, 0]
click at [978, 405] on h4 "**********" at bounding box center [1155, 410] width 355 height 16
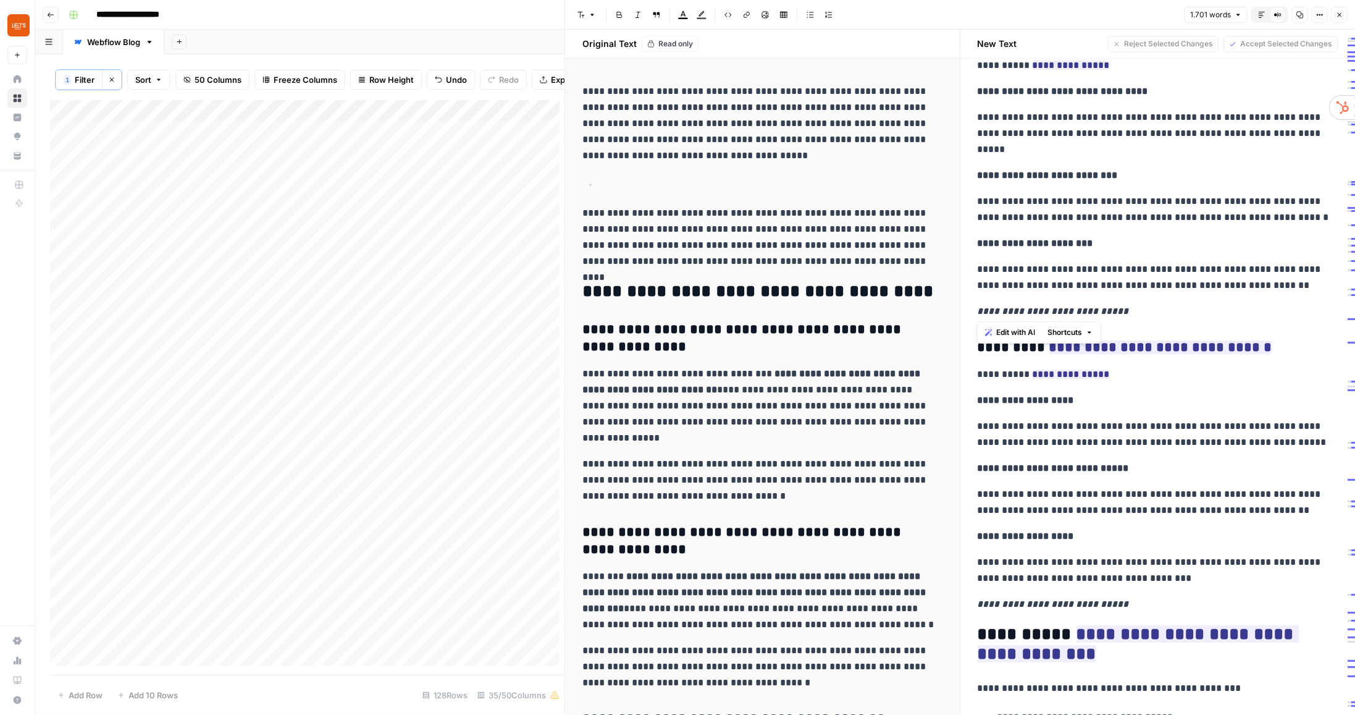
drag, startPoint x: 1133, startPoint y: 310, endPoint x: 976, endPoint y: 307, distance: 156.9
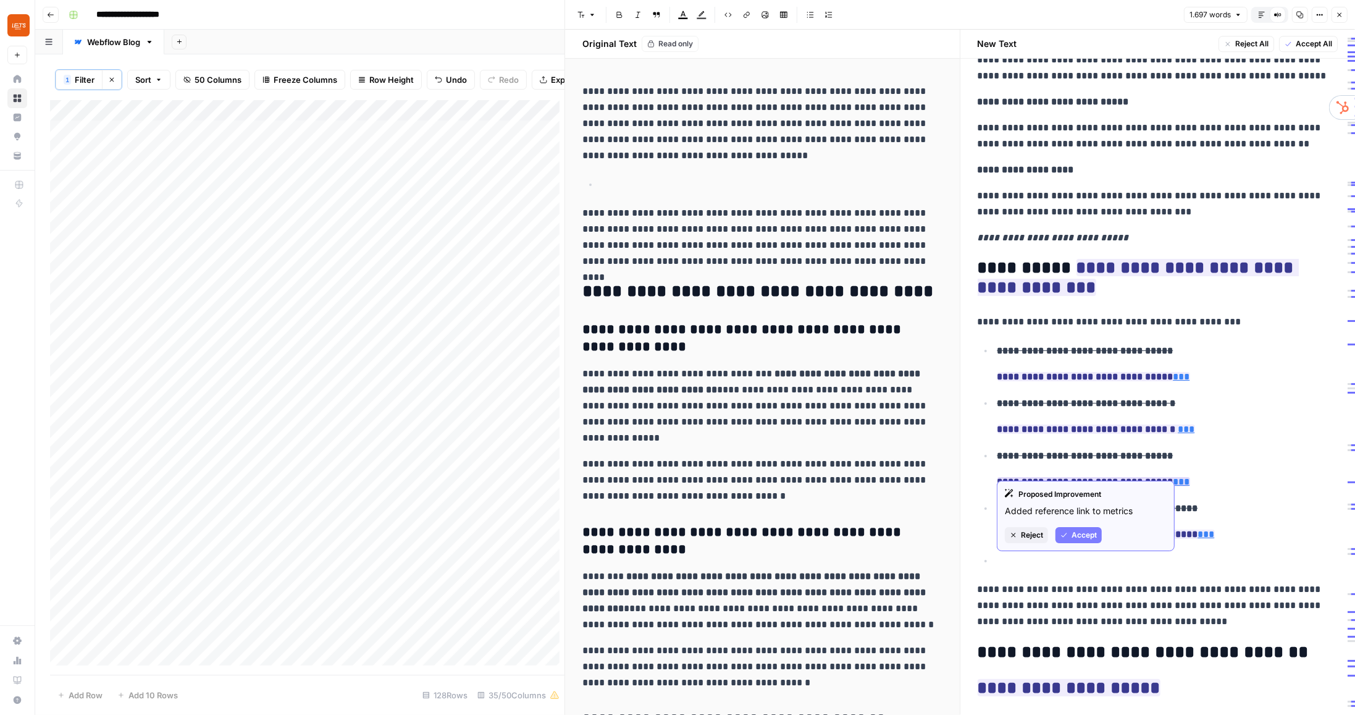
scroll to position [3352, 0]
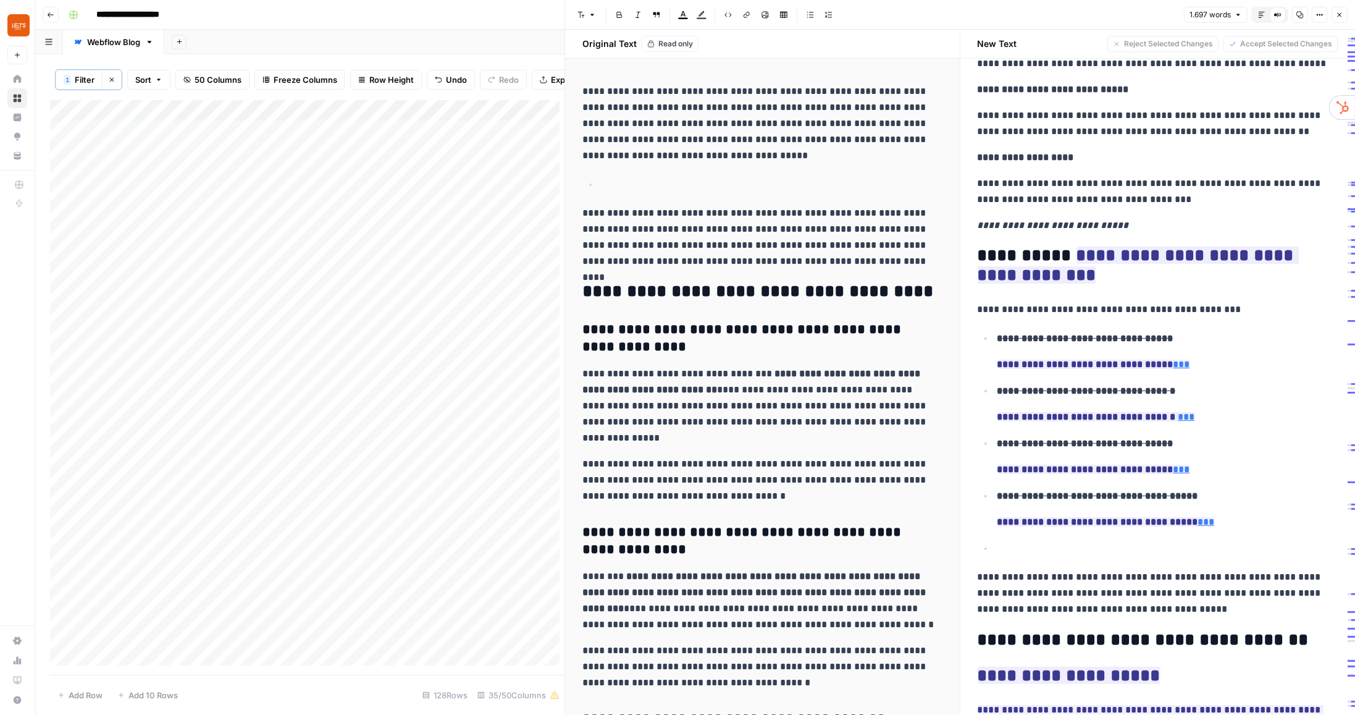
drag, startPoint x: 1186, startPoint y: 389, endPoint x: 992, endPoint y: 388, distance: 194.6
click at [992, 388] on ul "**********" at bounding box center [1158, 443] width 361 height 227
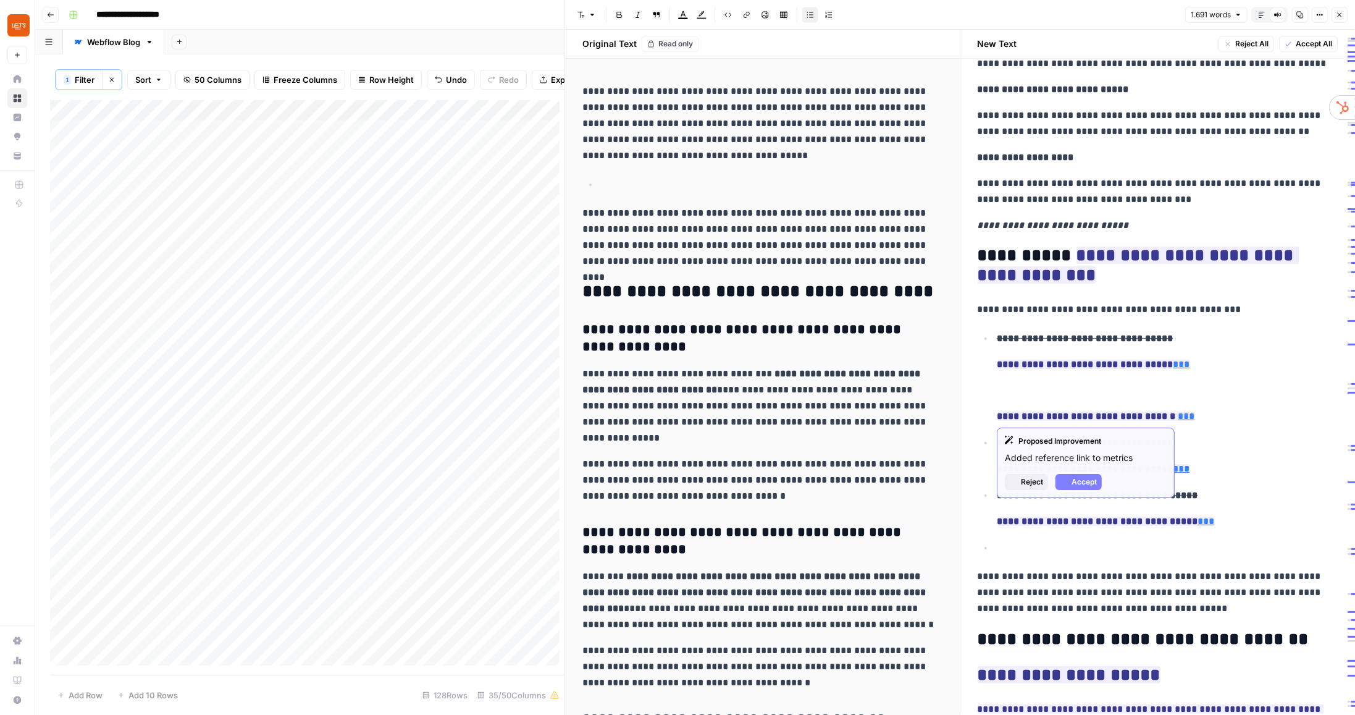
click at [994, 416] on li "**********" at bounding box center [1166, 377] width 345 height 94
click at [996, 415] on li "**********" at bounding box center [1166, 403] width 345 height 43
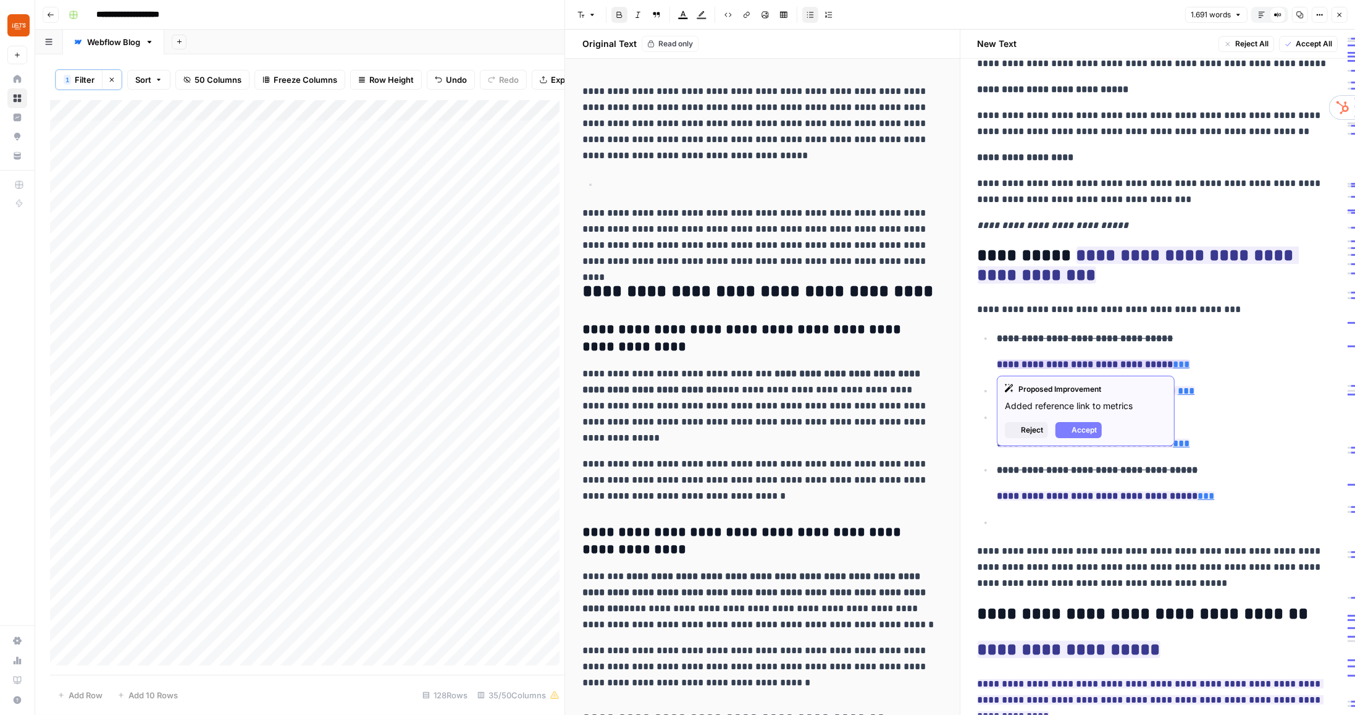
click at [996, 364] on li "**********" at bounding box center [1166, 351] width 345 height 43
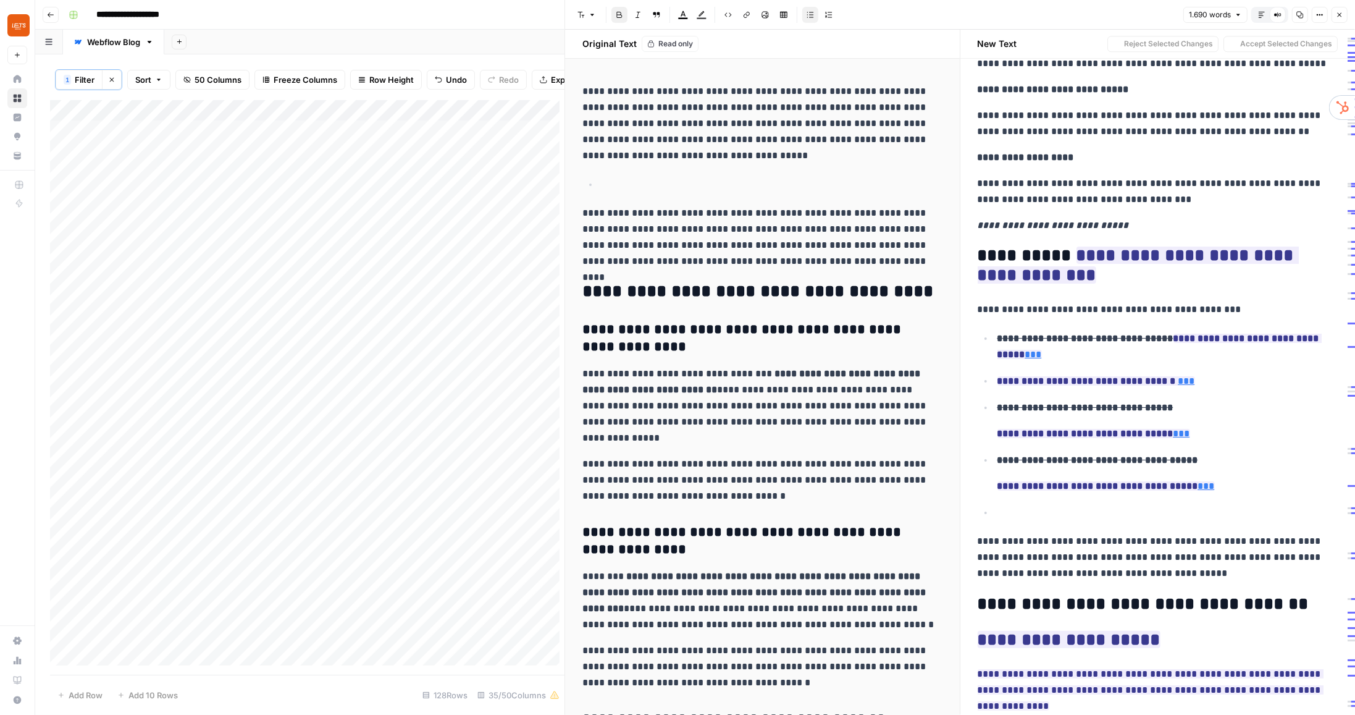
click at [998, 337] on strong "**********" at bounding box center [1085, 338] width 176 height 9
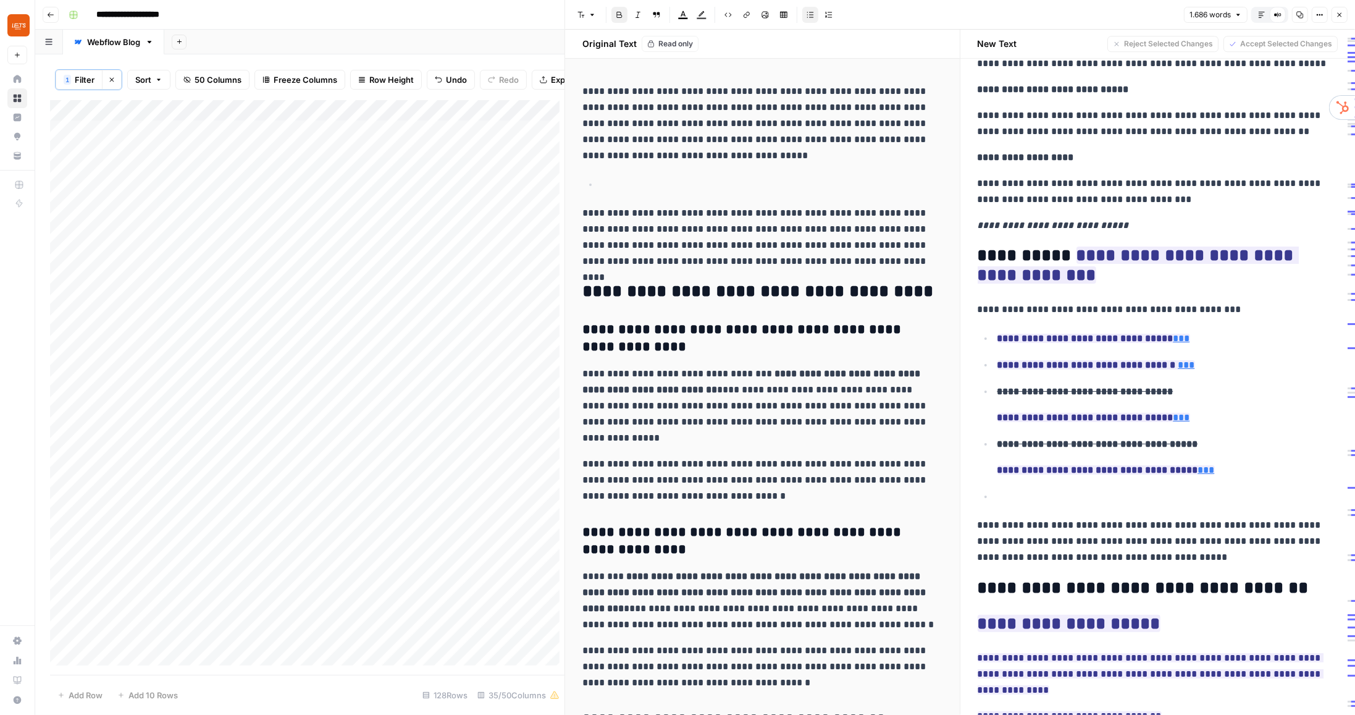
drag, startPoint x: 997, startPoint y: 418, endPoint x: 996, endPoint y: 393, distance: 24.7
click at [996, 393] on li "**********" at bounding box center [1166, 404] width 345 height 43
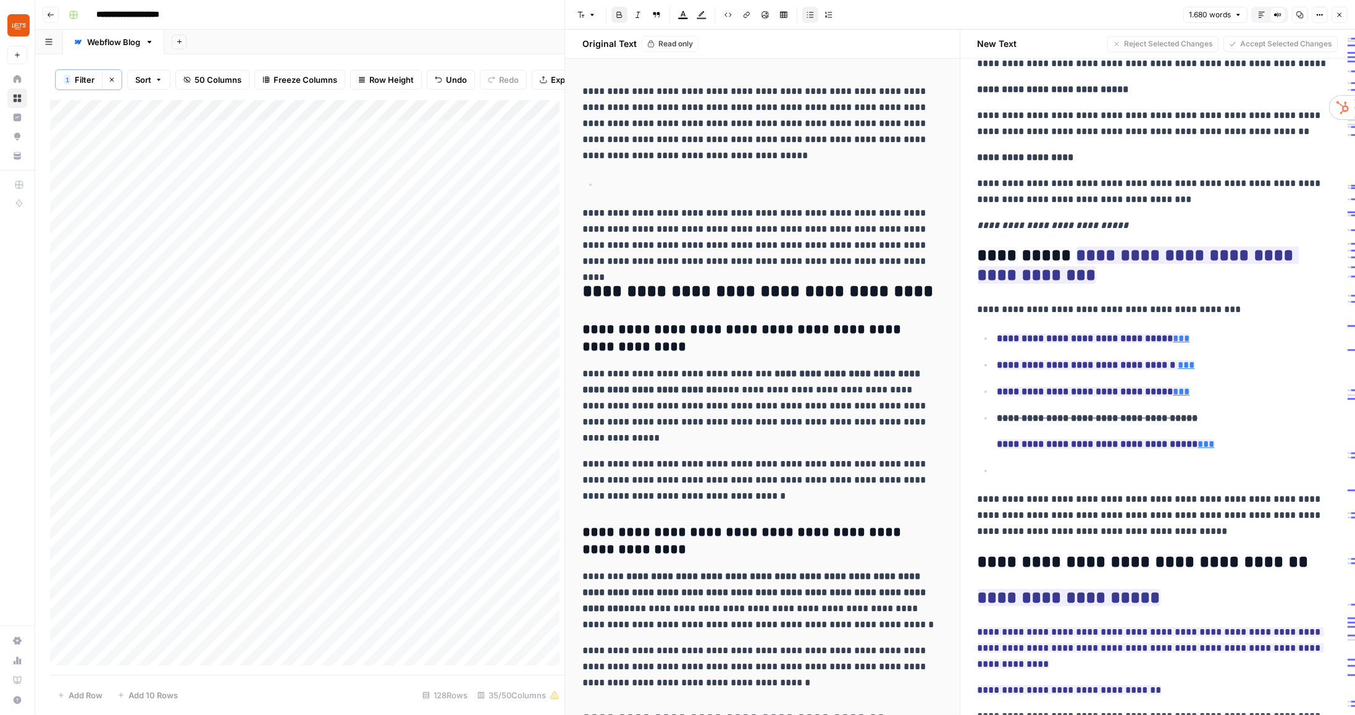
drag, startPoint x: 996, startPoint y: 445, endPoint x: 994, endPoint y: 422, distance: 23.5
click at [994, 422] on li "**********" at bounding box center [1166, 430] width 345 height 43
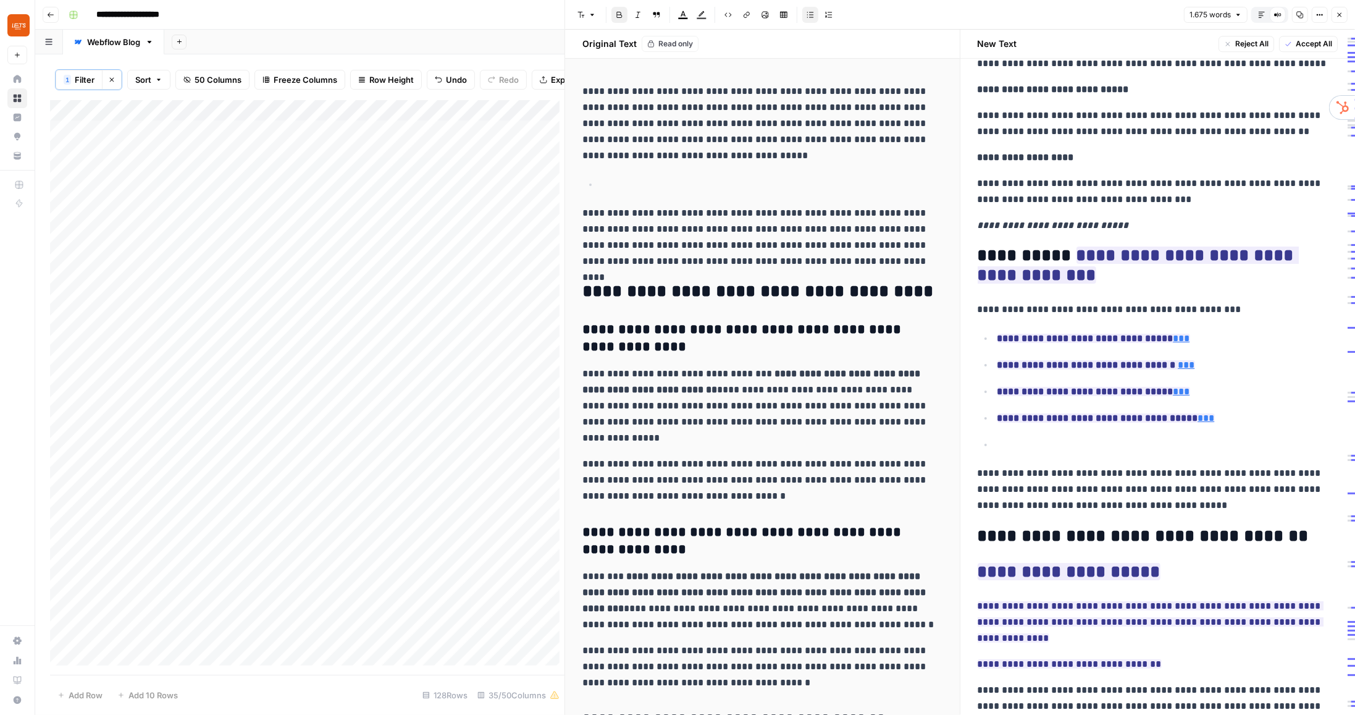
click at [1009, 442] on p "**********" at bounding box center [1167, 445] width 341 height 16
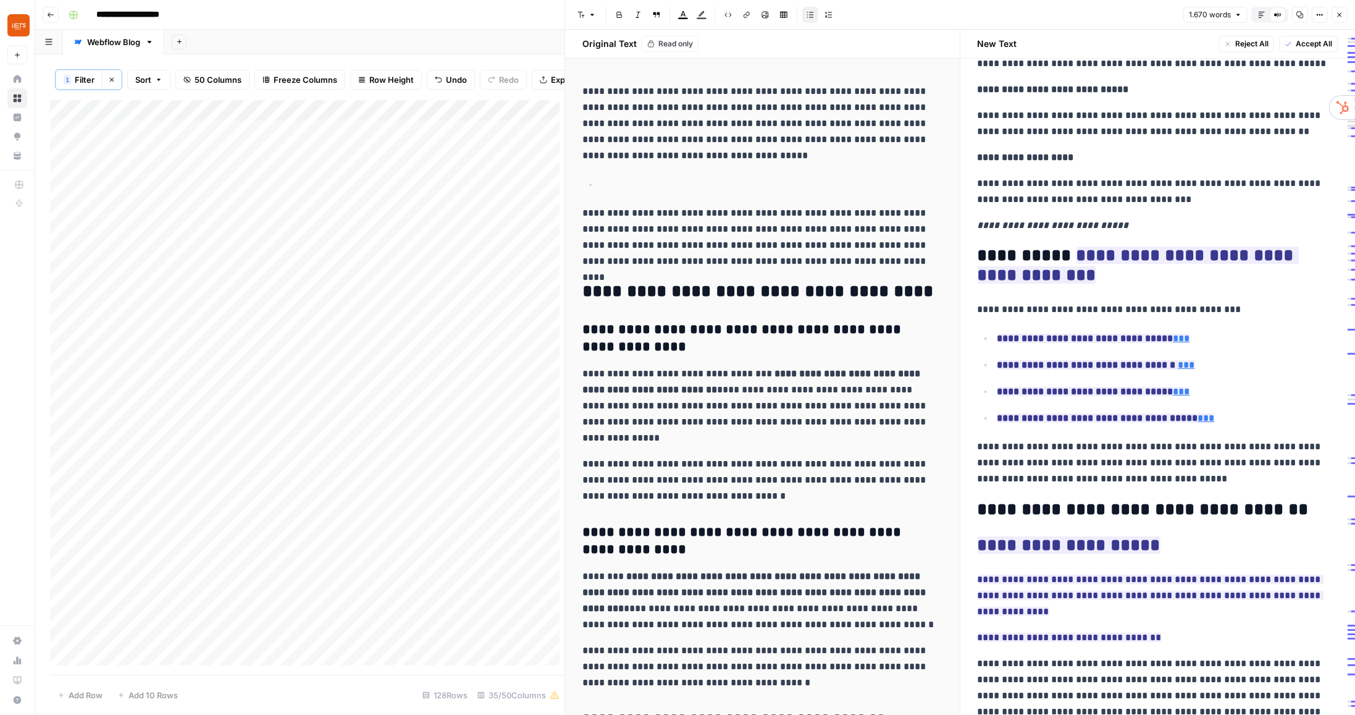
click at [1043, 448] on p "**********" at bounding box center [1155, 463] width 355 height 48
click at [1049, 443] on p "**********" at bounding box center [1155, 463] width 355 height 48
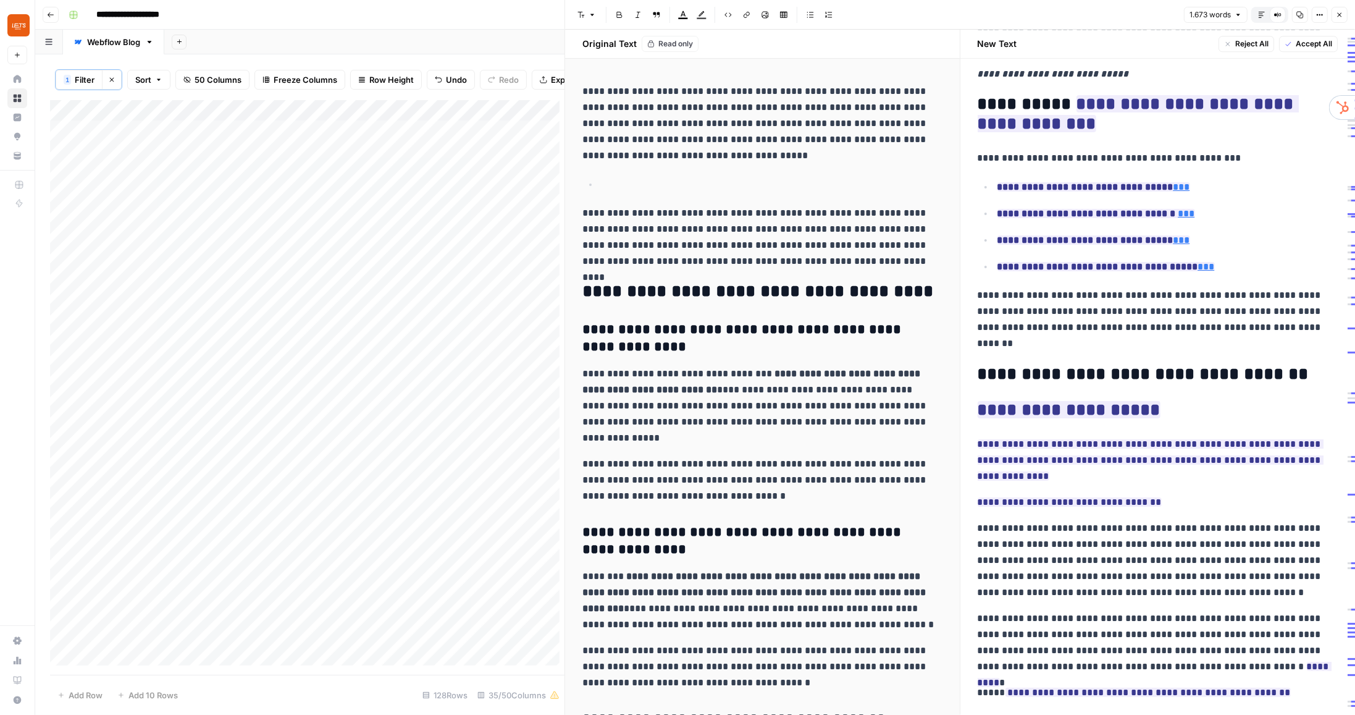
scroll to position [3533, 0]
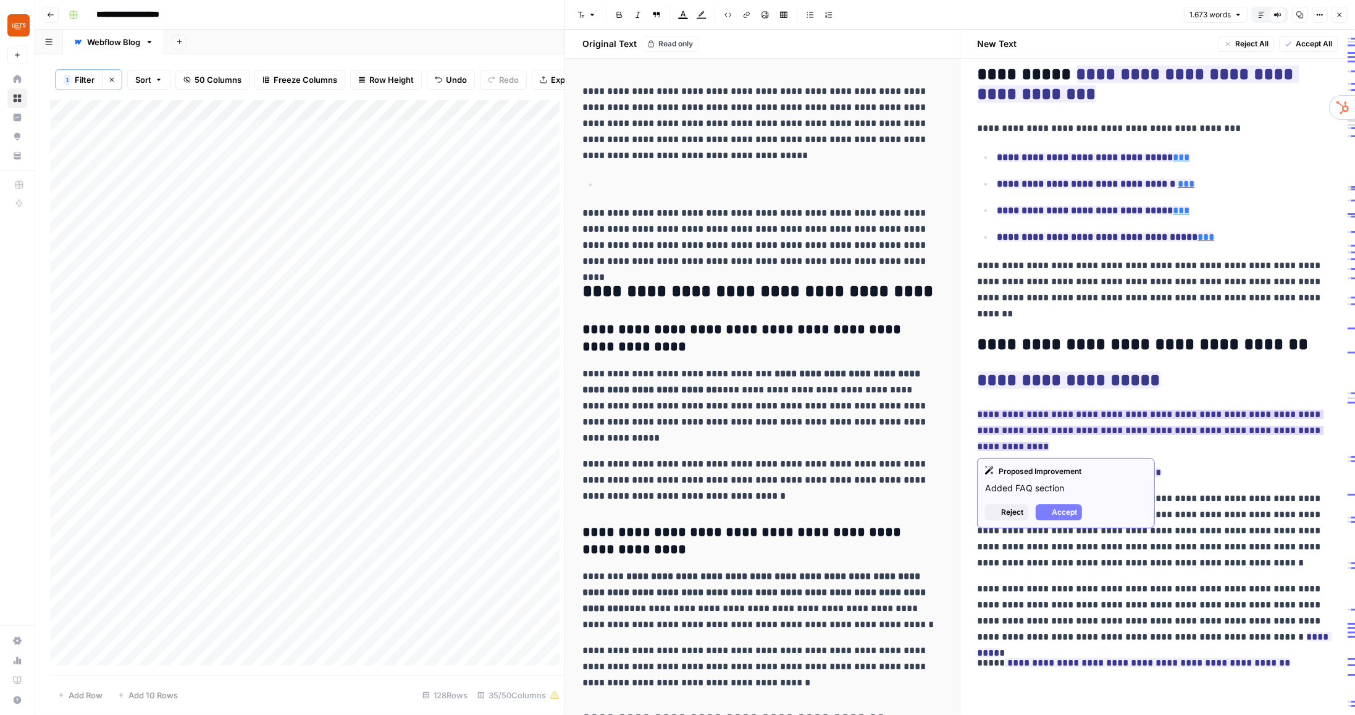
click at [983, 415] on ins "**********" at bounding box center [1151, 429] width 346 height 41
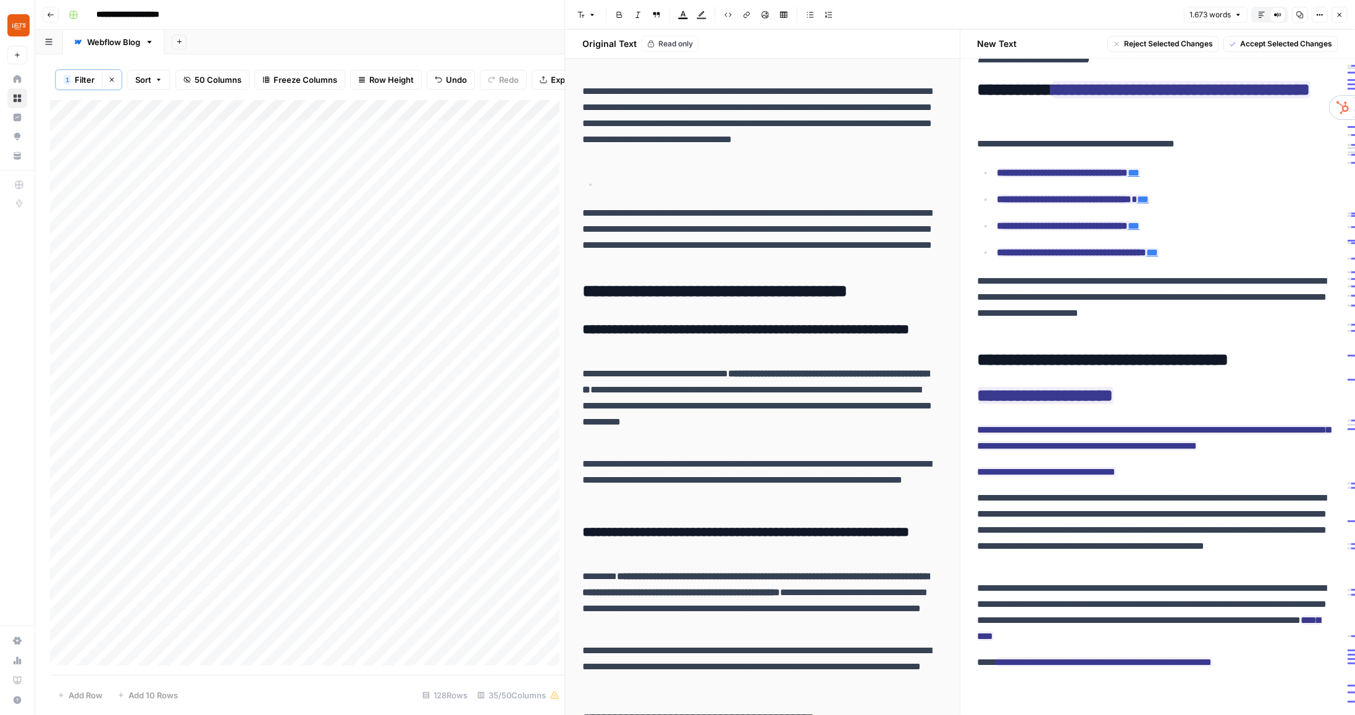
drag, startPoint x: 1165, startPoint y: 487, endPoint x: 972, endPoint y: 401, distance: 211.8
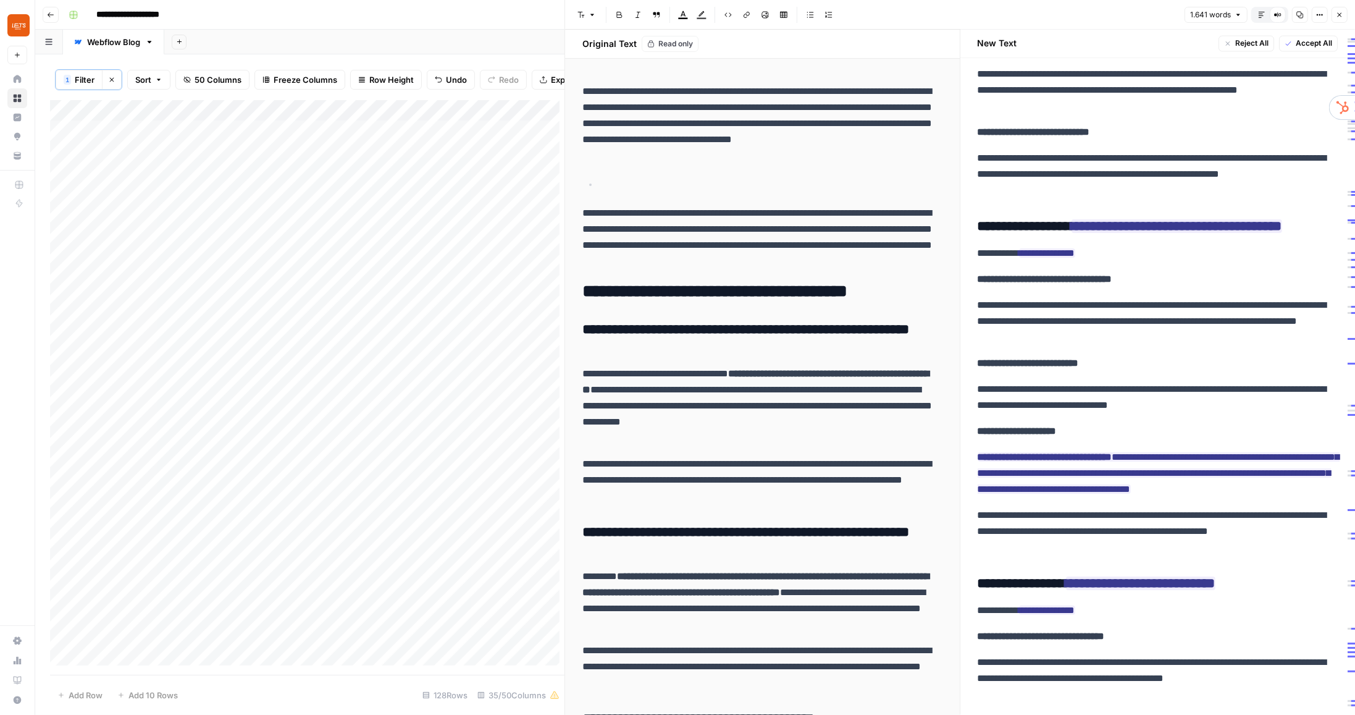
scroll to position [2374, 0]
drag, startPoint x: 1099, startPoint y: 316, endPoint x: 980, endPoint y: 318, distance: 119.8
click at [980, 262] on p "**********" at bounding box center [1155, 254] width 355 height 16
click at [589, 15] on icon "button" at bounding box center [592, 14] width 7 height 7
click at [634, 95] on span "heading 3" at bounding box center [625, 99] width 59 height 12
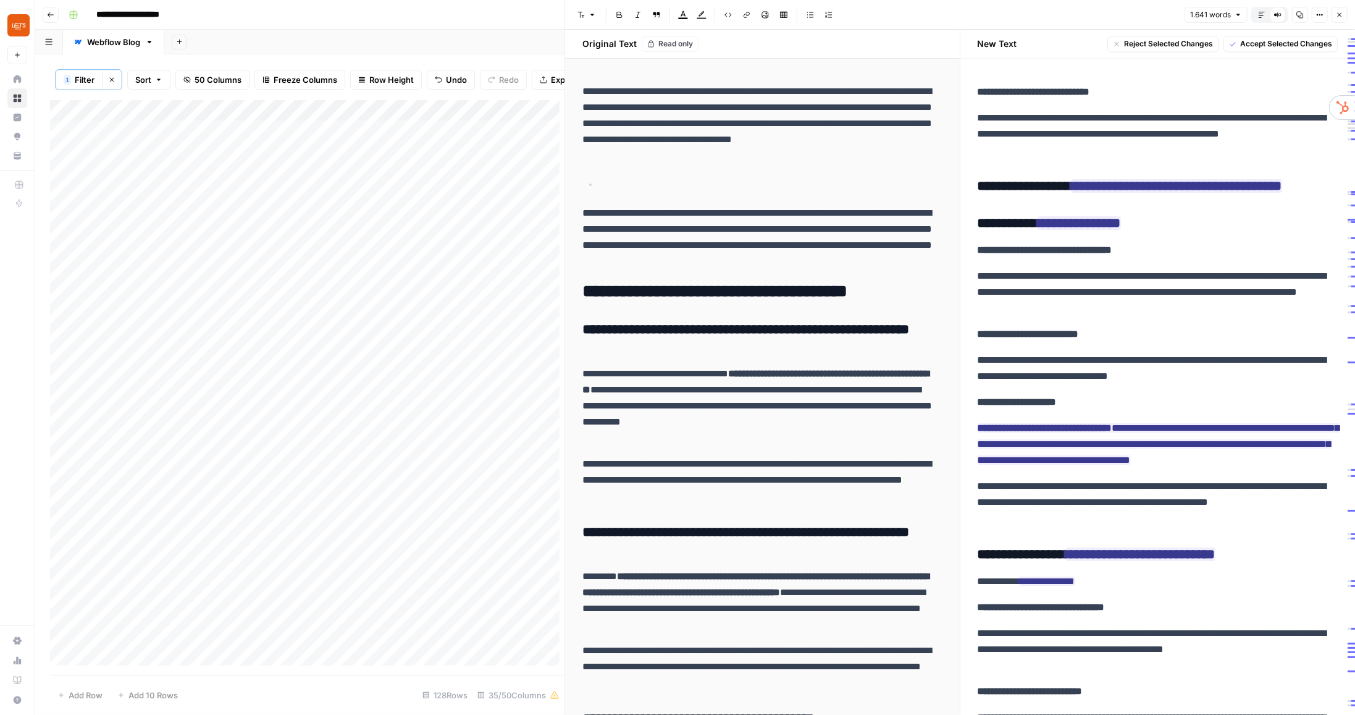
scroll to position [2550, 0]
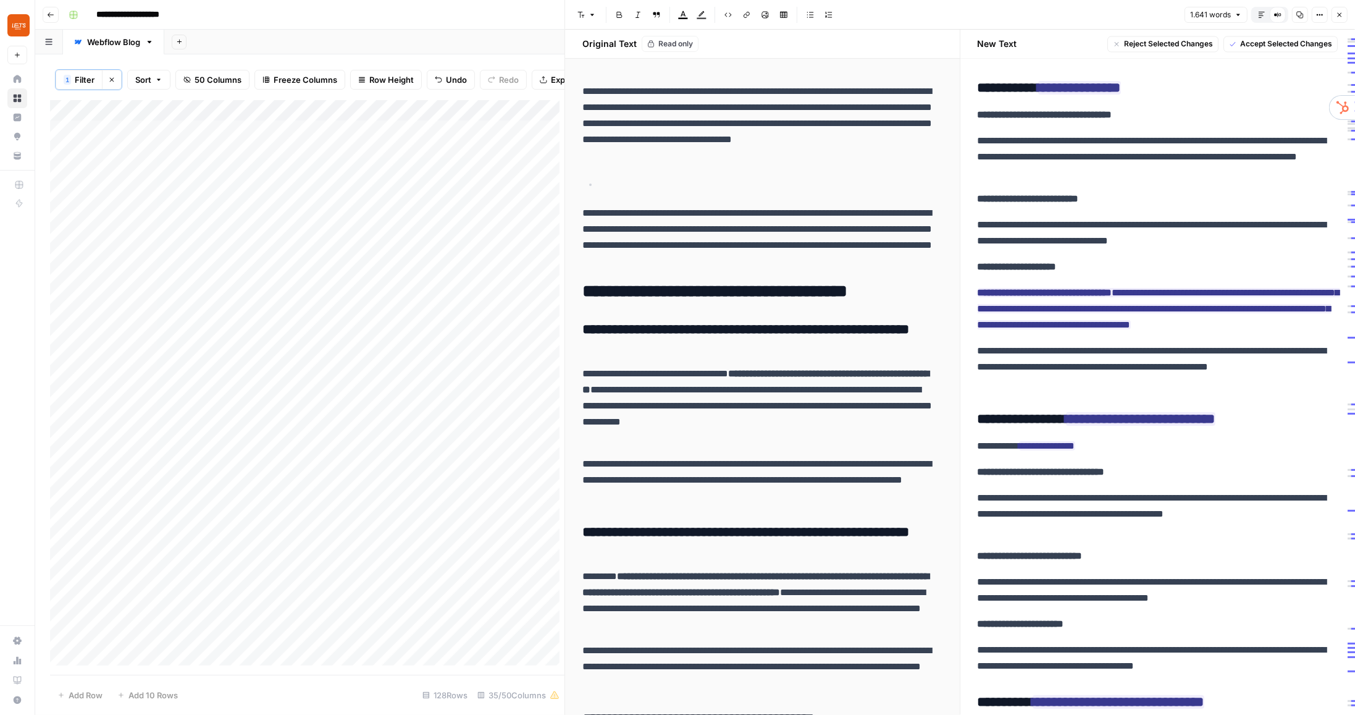
drag, startPoint x: 1098, startPoint y: 524, endPoint x: 971, endPoint y: 524, distance: 127.2
click at [589, 9] on button "Font style" at bounding box center [587, 15] width 28 height 16
click at [639, 97] on span "heading 3" at bounding box center [625, 99] width 59 height 12
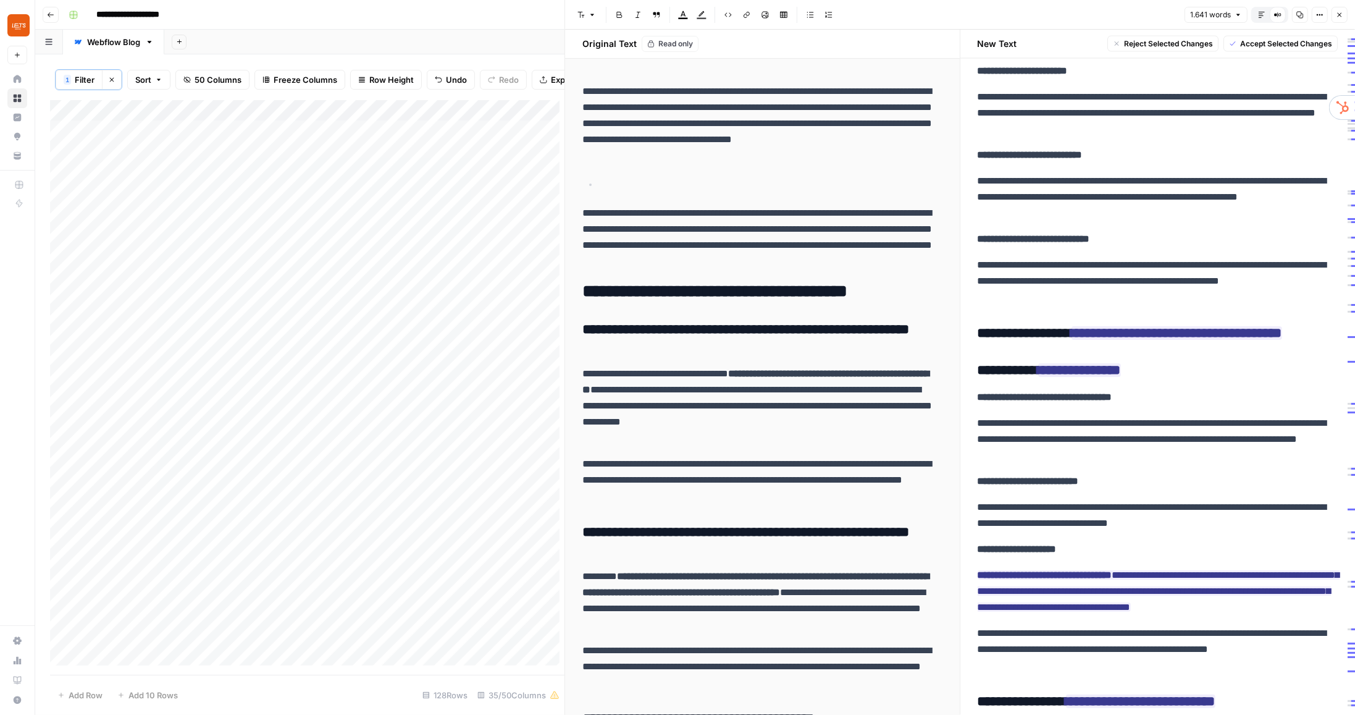
scroll to position [2162, 0]
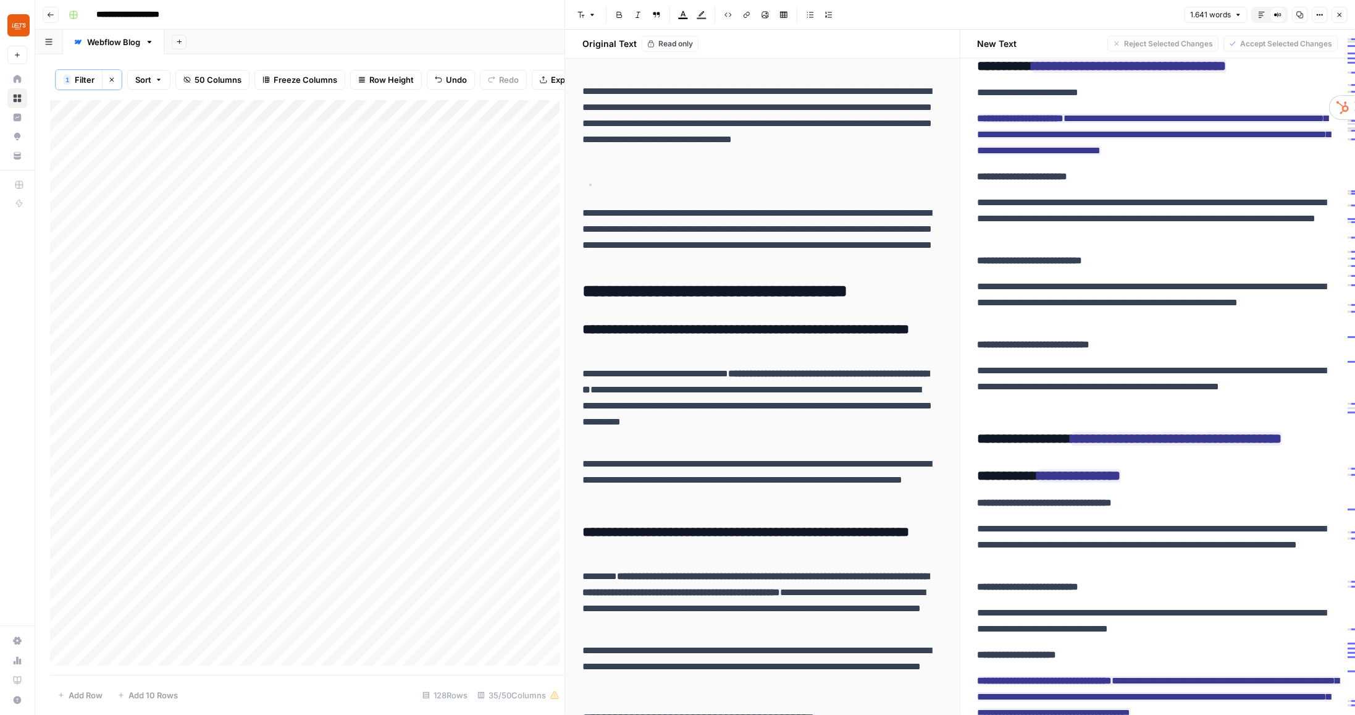
drag, startPoint x: 1101, startPoint y: 140, endPoint x: 978, endPoint y: 138, distance: 122.9
click at [978, 101] on p "**********" at bounding box center [1155, 93] width 355 height 16
click at [587, 20] on button "Font style" at bounding box center [587, 15] width 28 height 16
click at [627, 100] on span "heading 3" at bounding box center [625, 99] width 59 height 12
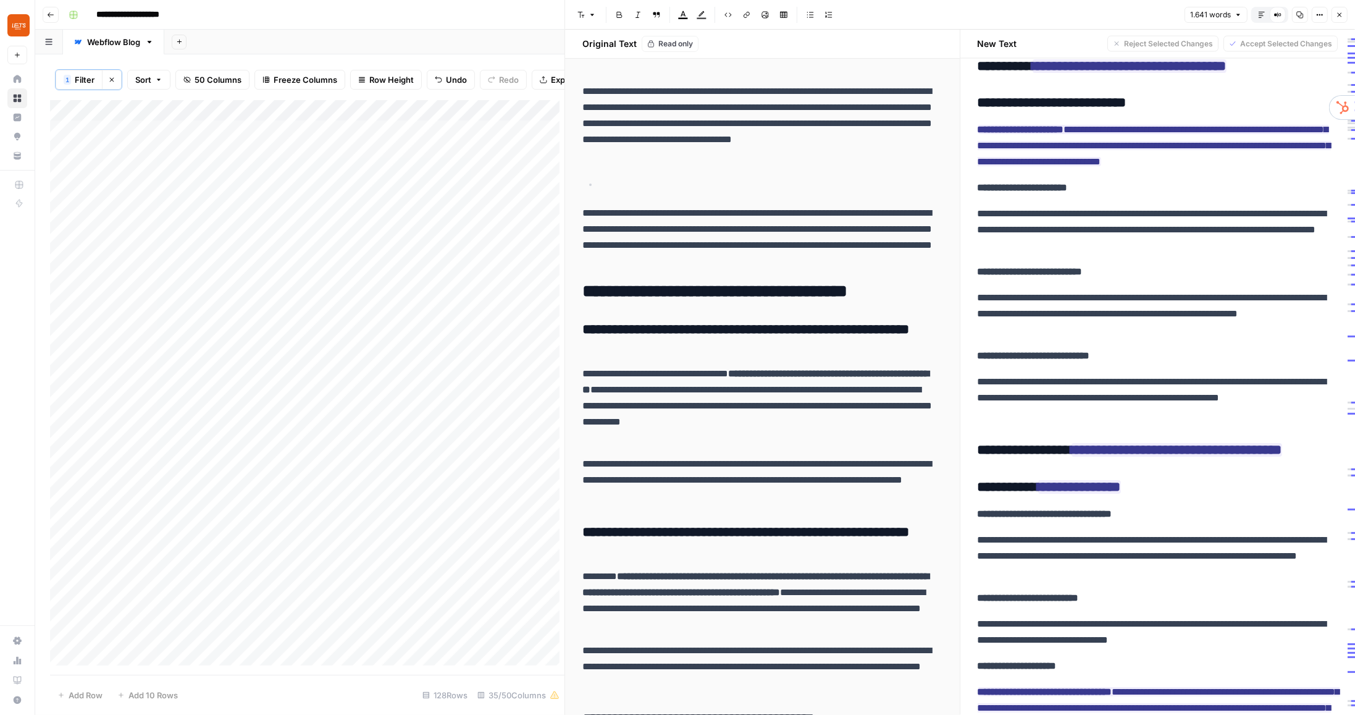
click at [1169, 112] on h3 "**********" at bounding box center [1155, 102] width 355 height 17
drag, startPoint x: 1154, startPoint y: 149, endPoint x: 935, endPoint y: 145, distance: 219.3
click at [935, 145] on div "**********" at bounding box center [960, 372] width 790 height 685
click at [589, 14] on icon "button" at bounding box center [592, 14] width 7 height 7
click at [627, 41] on span "paragraph" at bounding box center [625, 42] width 59 height 12
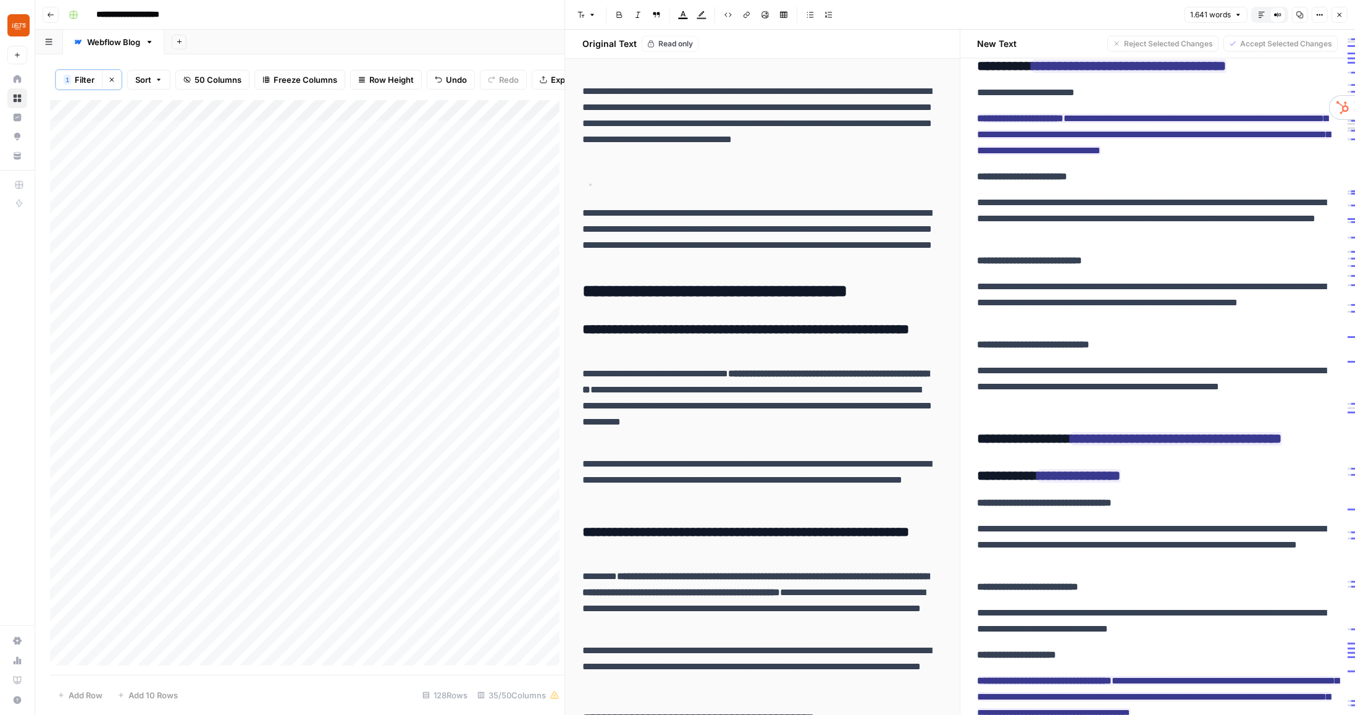
click at [616, 14] on icon "button" at bounding box center [619, 14] width 7 height 7
click at [999, 485] on h3 "**********" at bounding box center [1155, 476] width 355 height 17
click at [1004, 485] on h3 "**********" at bounding box center [1155, 476] width 355 height 17
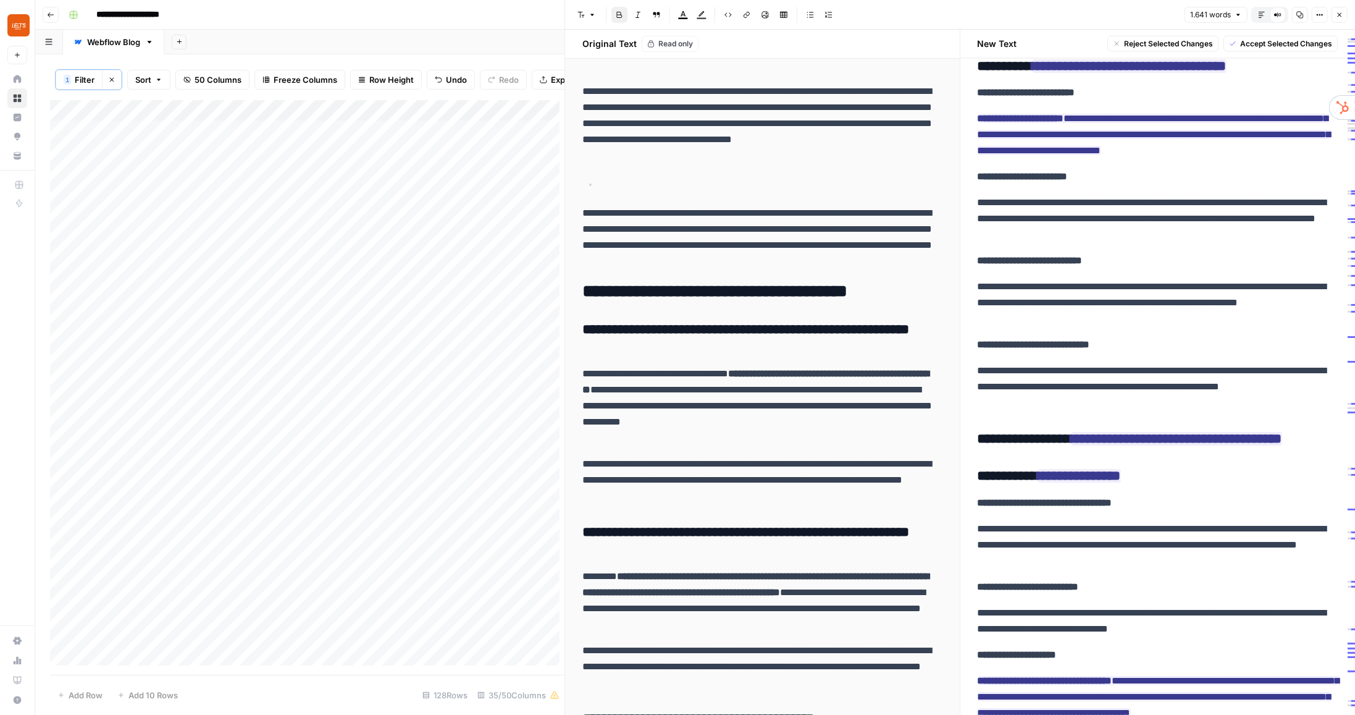
click at [593, 15] on icon "button" at bounding box center [592, 14] width 7 height 7
click at [615, 43] on span "paragraph" at bounding box center [625, 42] width 59 height 12
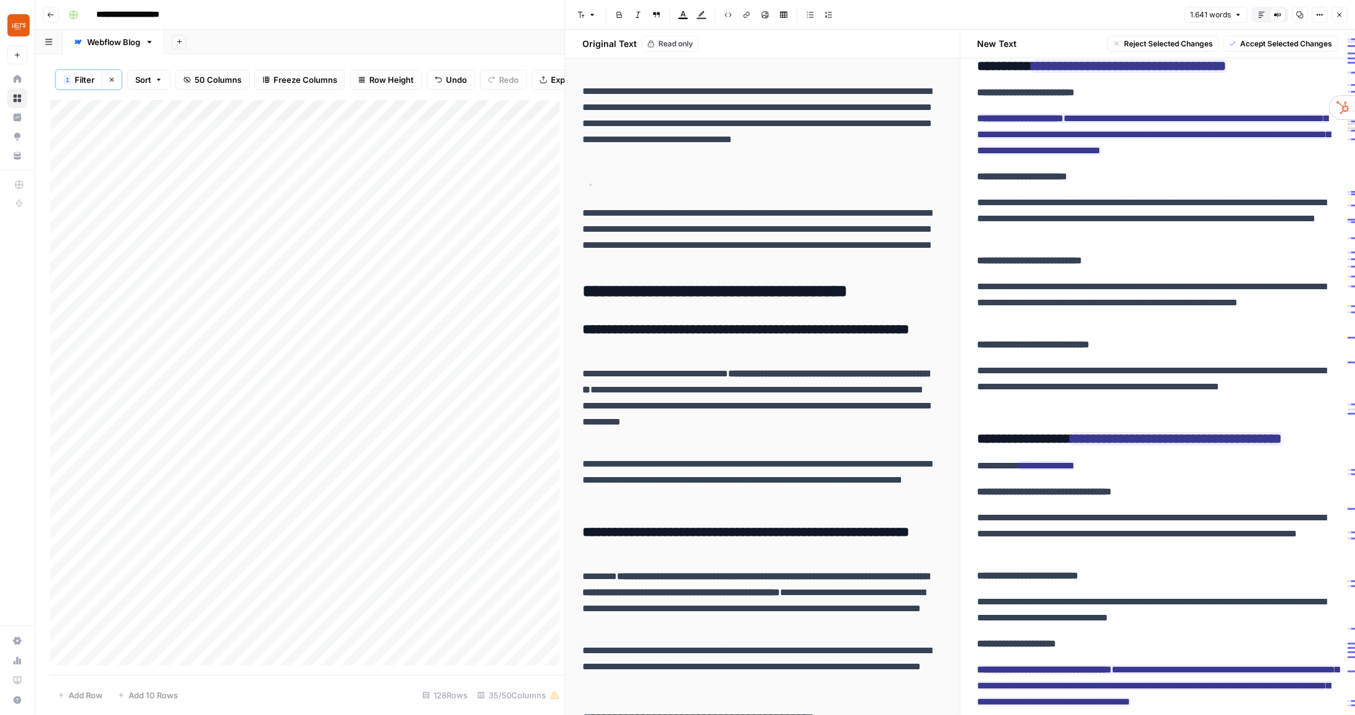
click at [616, 17] on icon "button" at bounding box center [619, 14] width 7 height 7
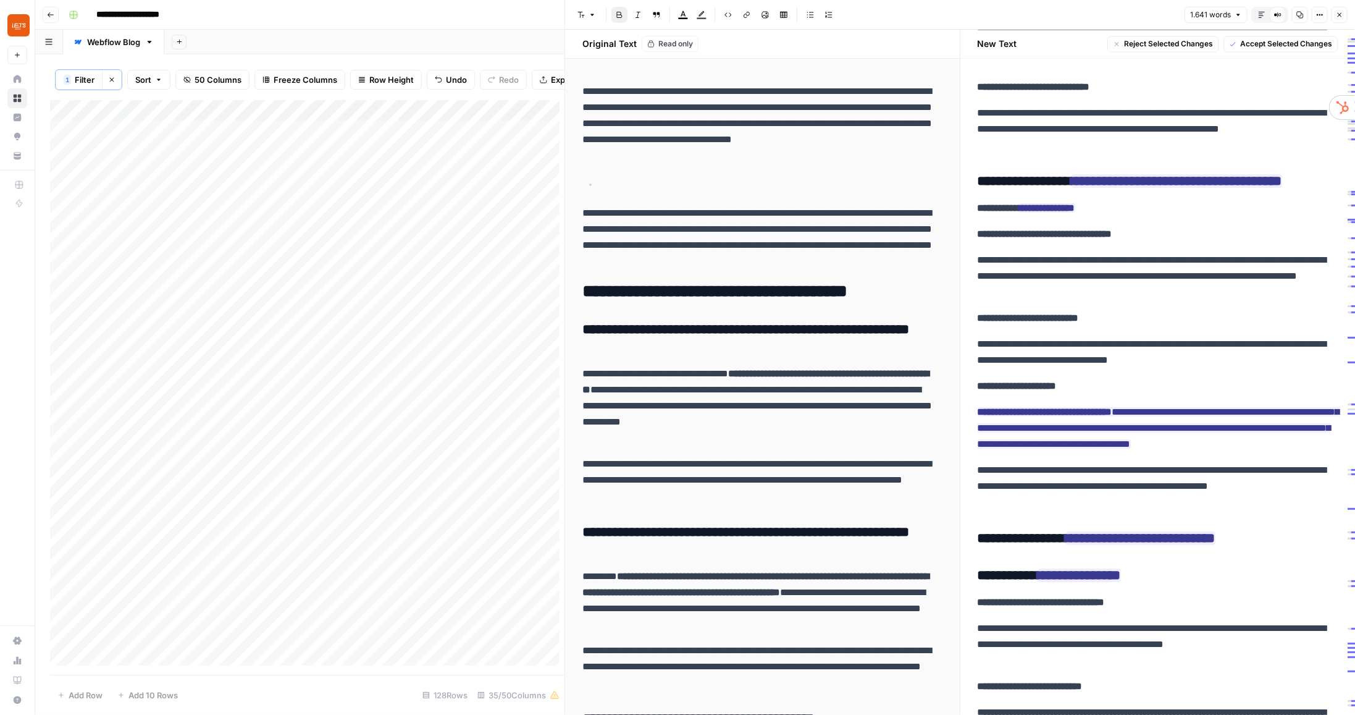
scroll to position [2480, 0]
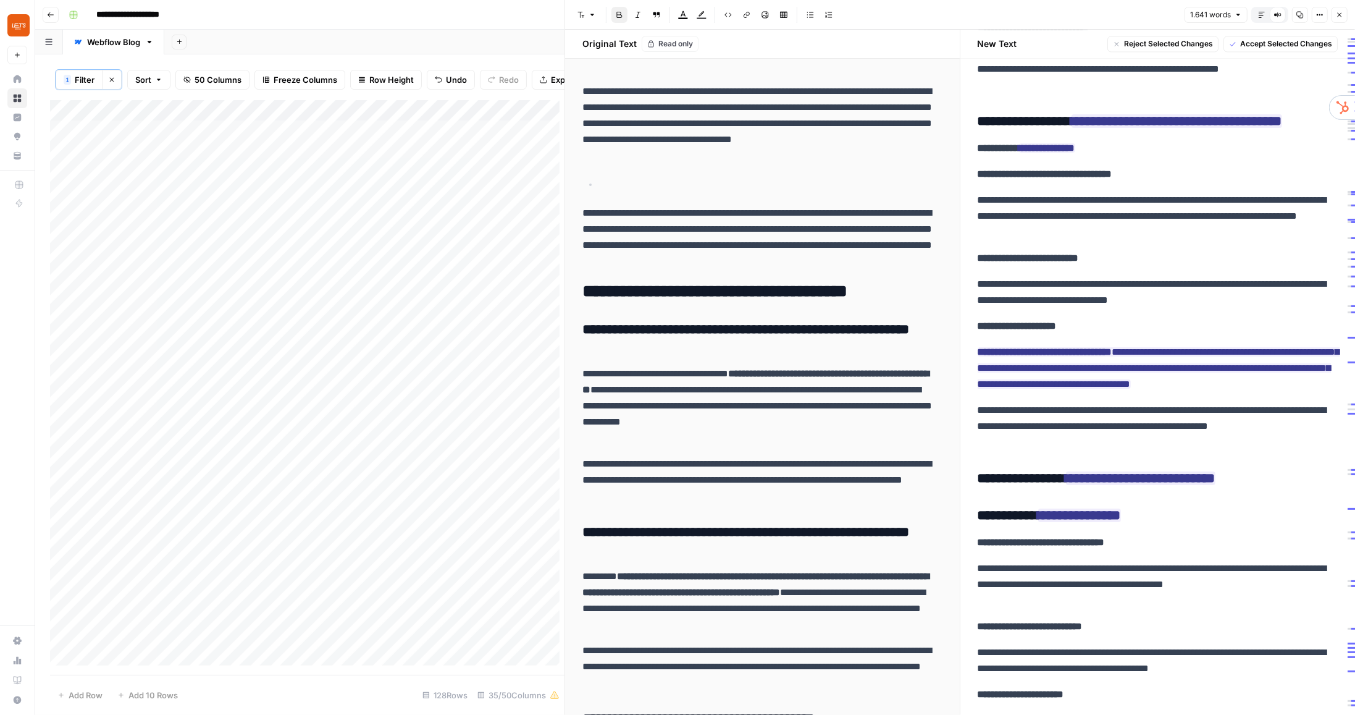
click at [1012, 524] on h3 "**********" at bounding box center [1155, 515] width 355 height 17
click at [587, 20] on button "Font style" at bounding box center [587, 15] width 28 height 16
click at [628, 46] on span "paragraph" at bounding box center [625, 42] width 59 height 12
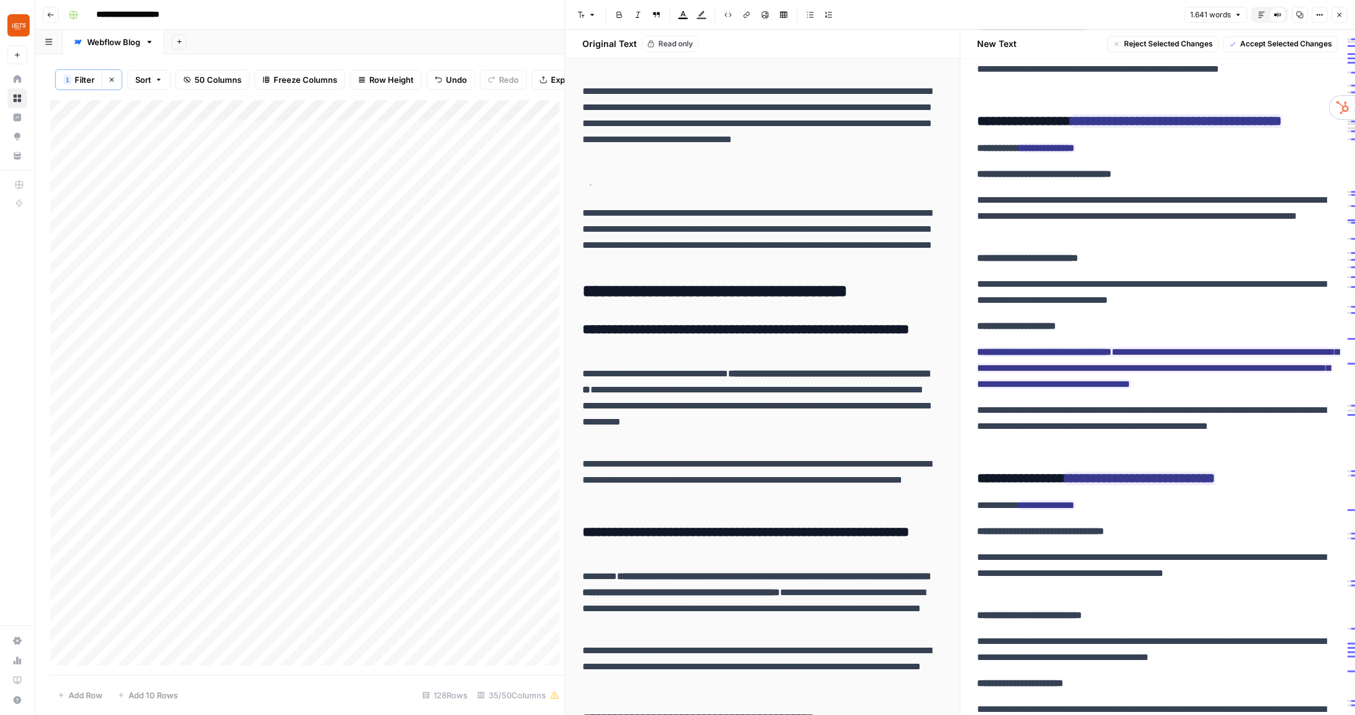
click at [621, 20] on button "Bold" at bounding box center [619, 15] width 16 height 16
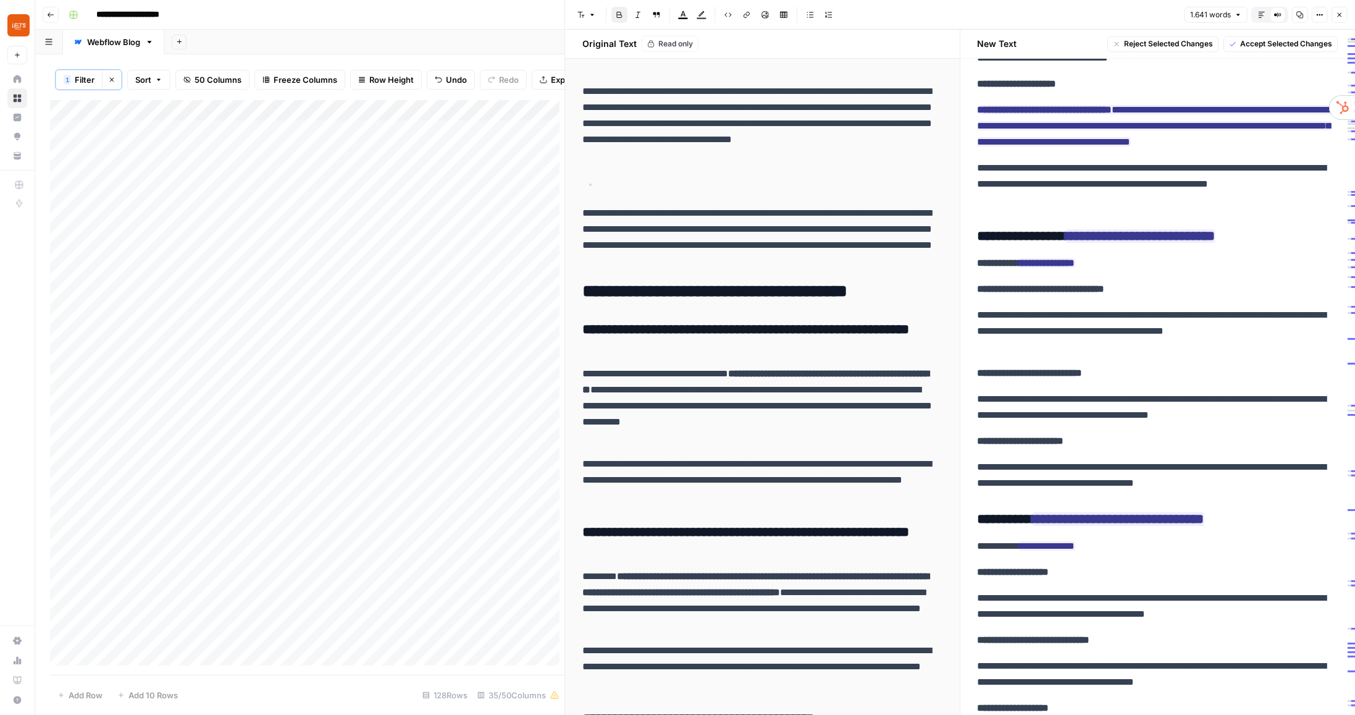
scroll to position [2797, 0]
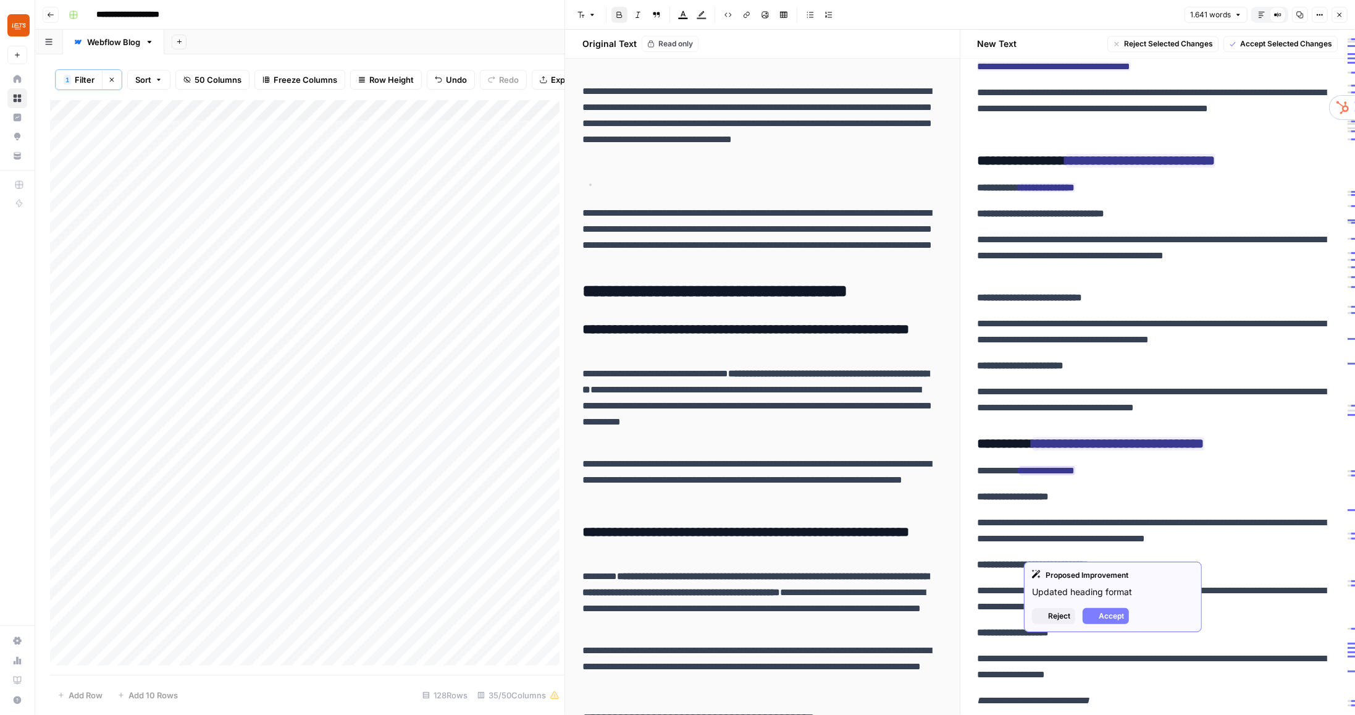
click at [1045, 475] on ins "**********" at bounding box center [1047, 470] width 56 height 9
click at [999, 479] on p "**********" at bounding box center [1155, 471] width 355 height 16
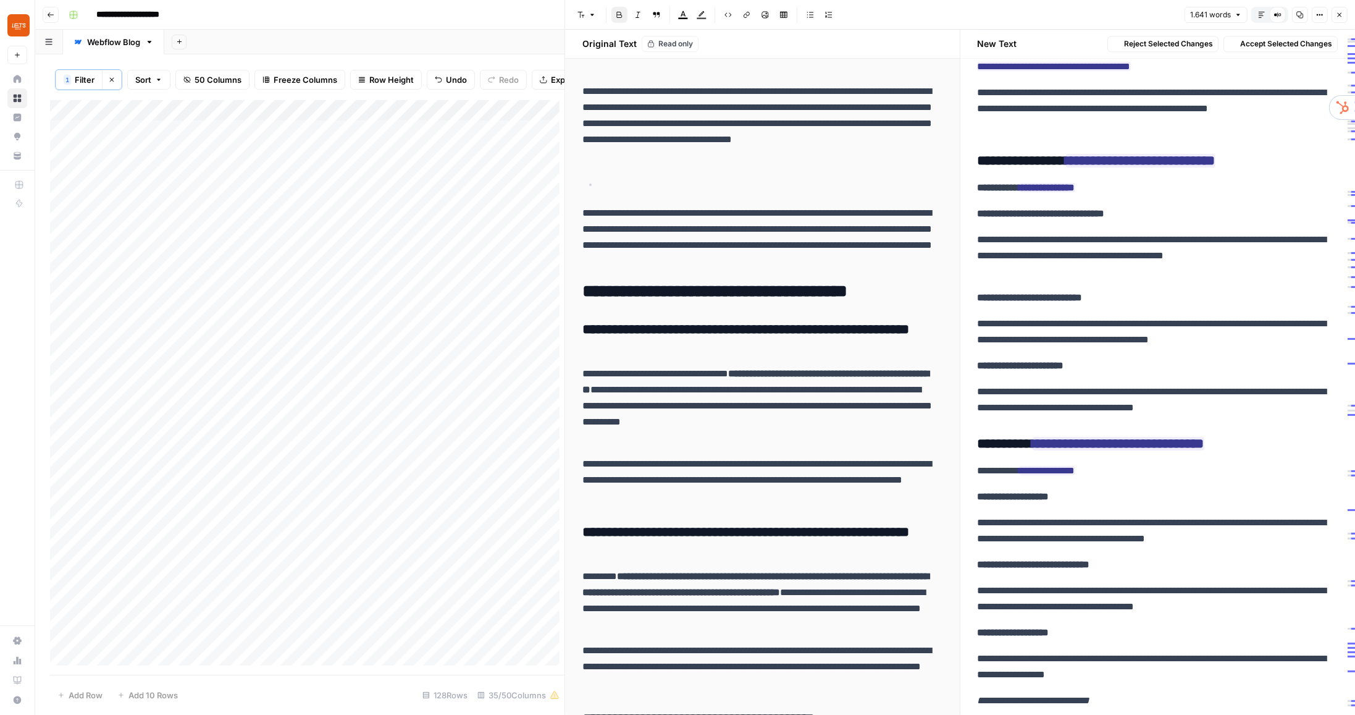
click at [999, 479] on p "**********" at bounding box center [1155, 471] width 355 height 16
click at [621, 15] on icon "button" at bounding box center [620, 15] width 6 height 6
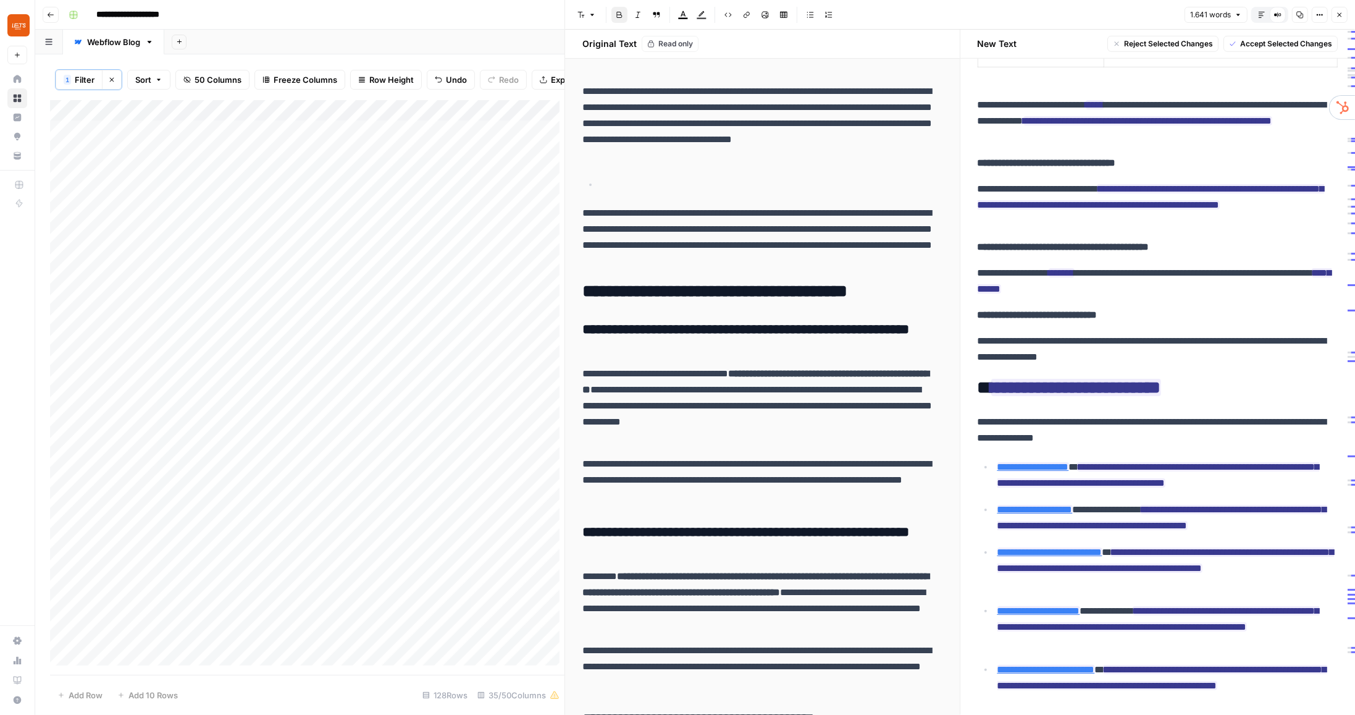
scroll to position [1129, 0]
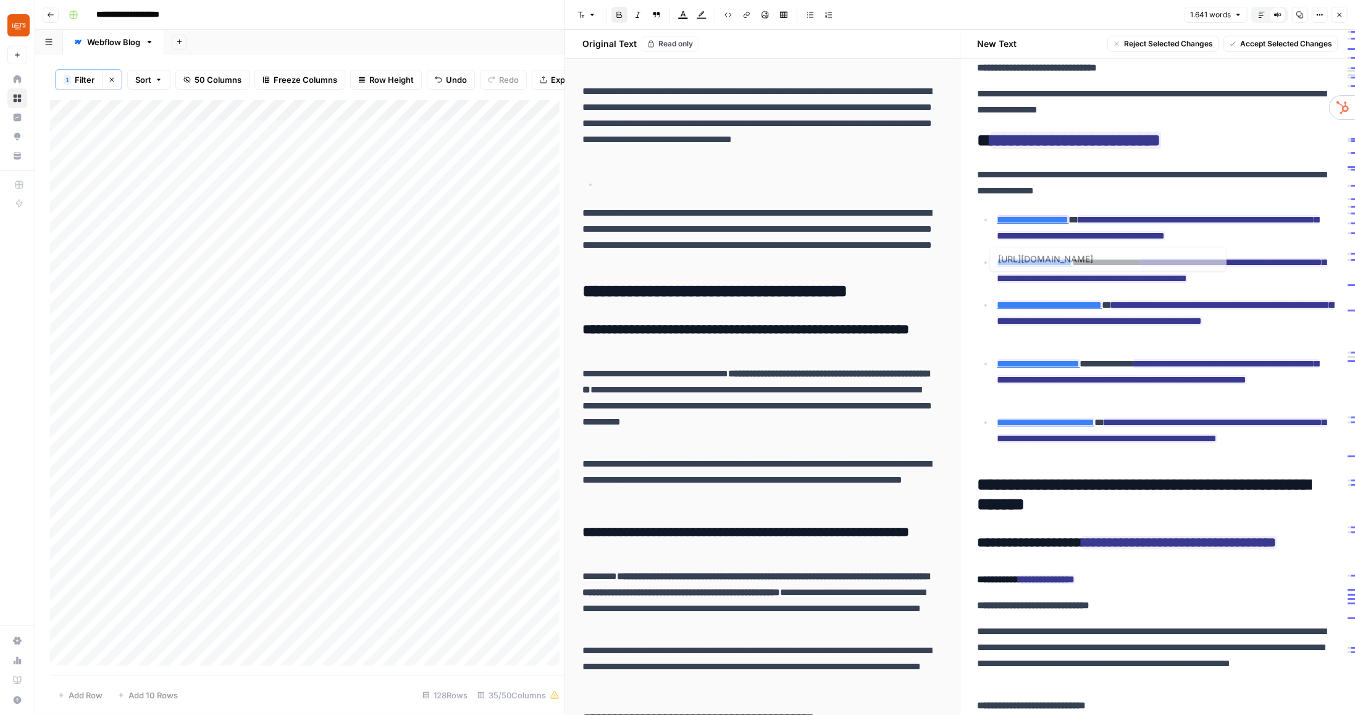
type input "https://www.linkedin.com/in/andremortari/"
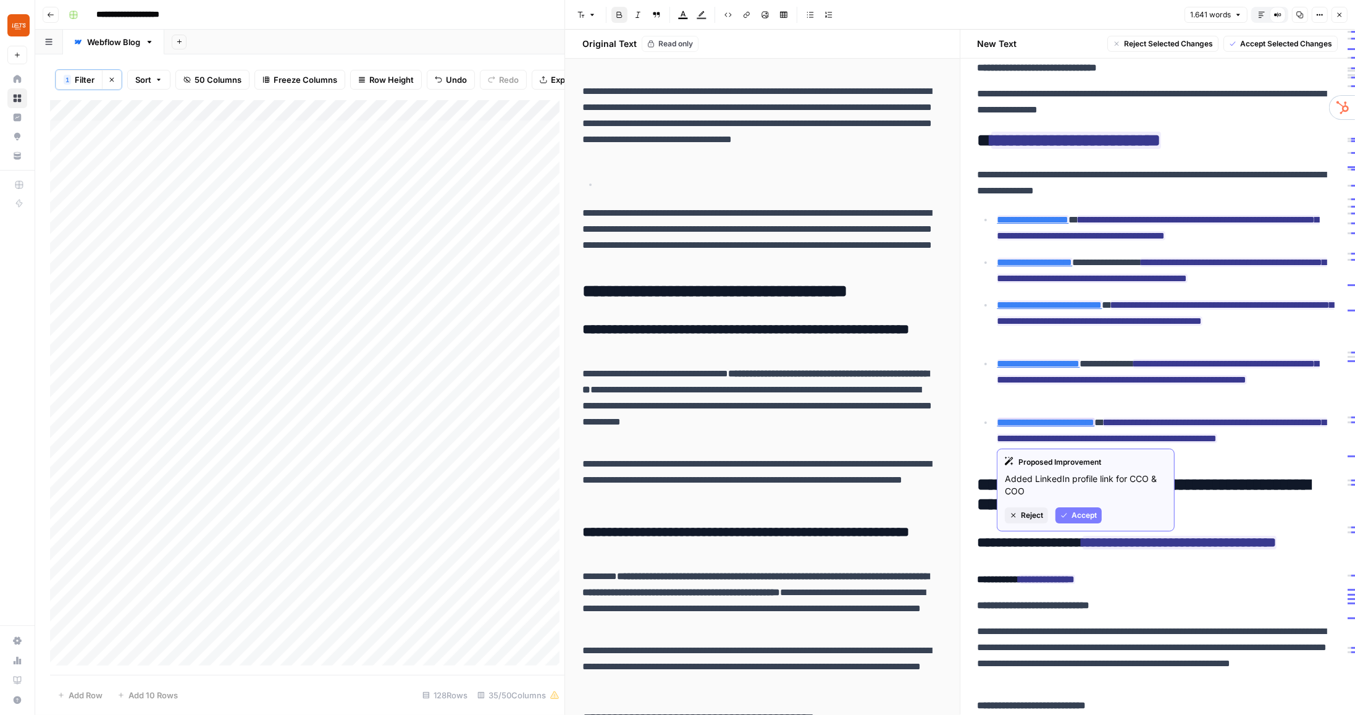
drag, startPoint x: 1075, startPoint y: 435, endPoint x: 1125, endPoint y: 434, distance: 50.7
click at [1095, 427] on link "**********" at bounding box center [1046, 422] width 98 height 9
drag, startPoint x: 981, startPoint y: 153, endPoint x: 1116, endPoint y: 468, distance: 342.6
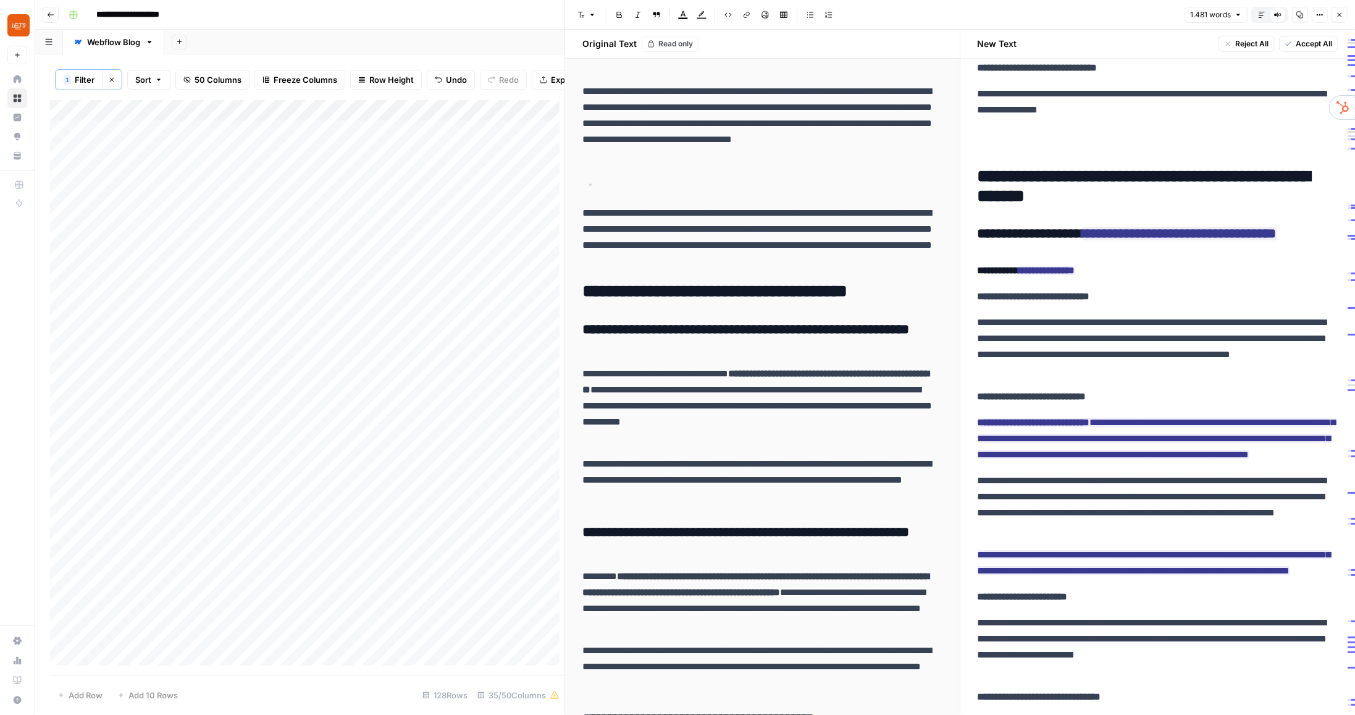
click at [999, 151] on h2 at bounding box center [1155, 141] width 355 height 20
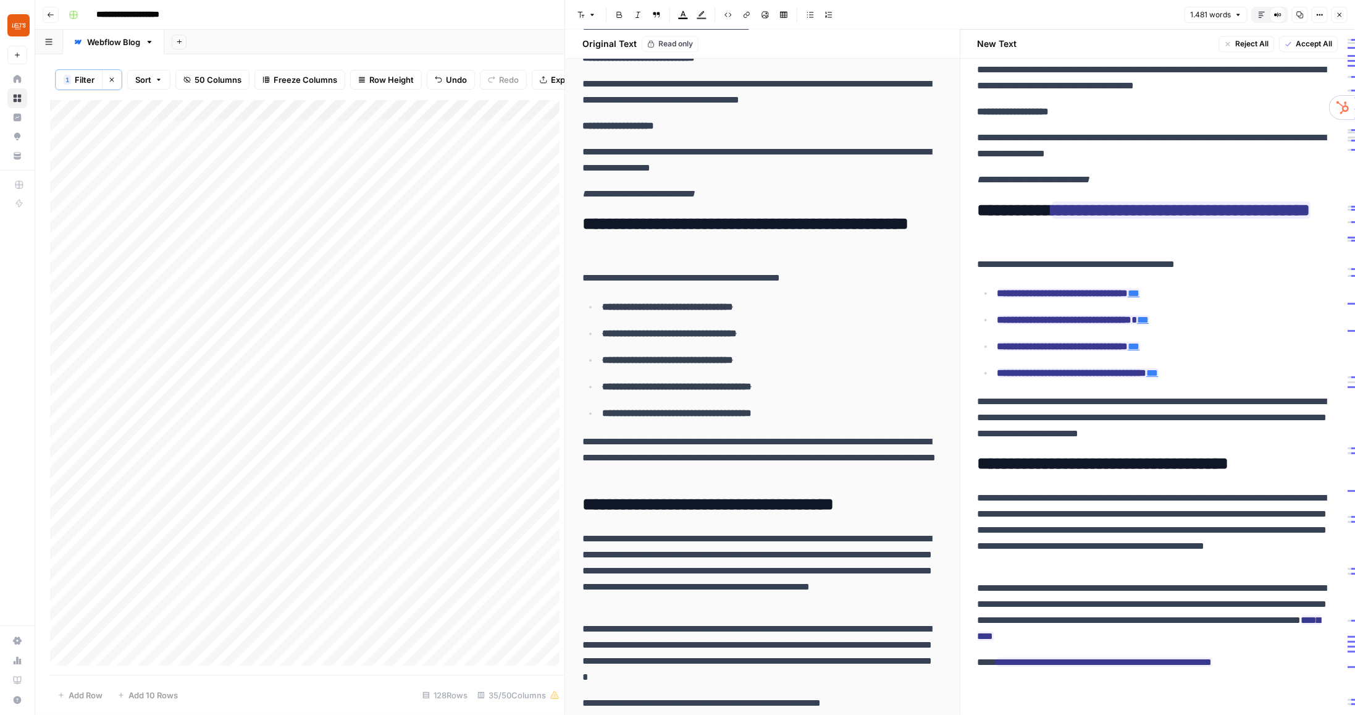
scroll to position [3052, 0]
click at [1001, 669] on p "**********" at bounding box center [1155, 662] width 355 height 16
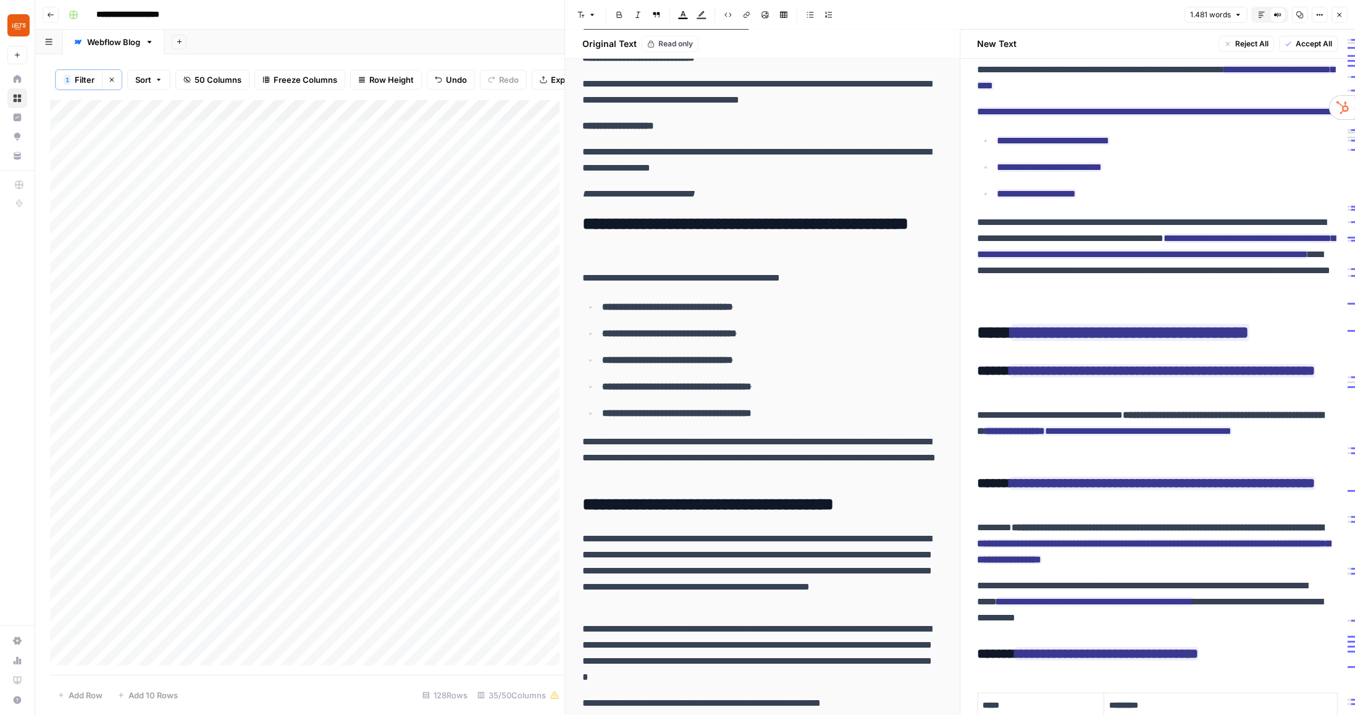
scroll to position [0, 0]
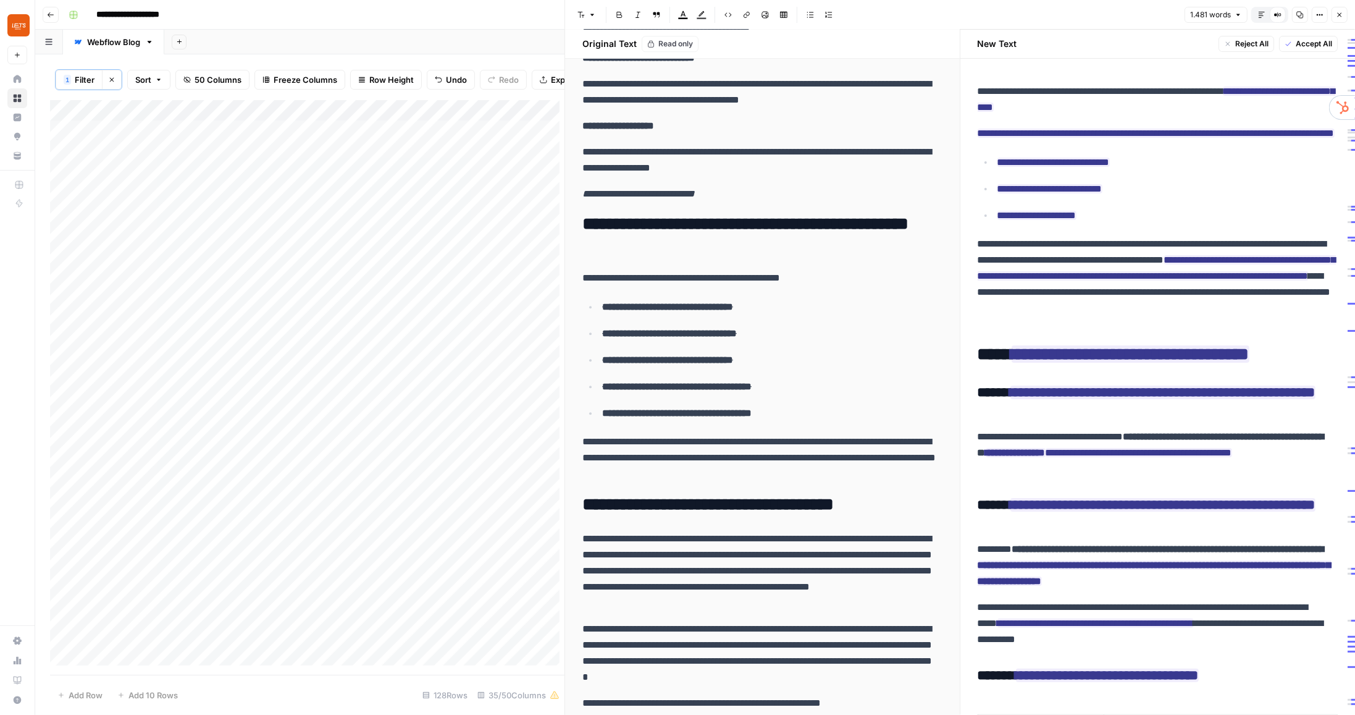
click at [1084, 141] on p "**********" at bounding box center [1158, 133] width 361 height 16
click at [1109, 224] on p "**********" at bounding box center [1167, 216] width 341 height 16
click at [1131, 133] on ins "**********" at bounding box center [1156, 132] width 357 height 9
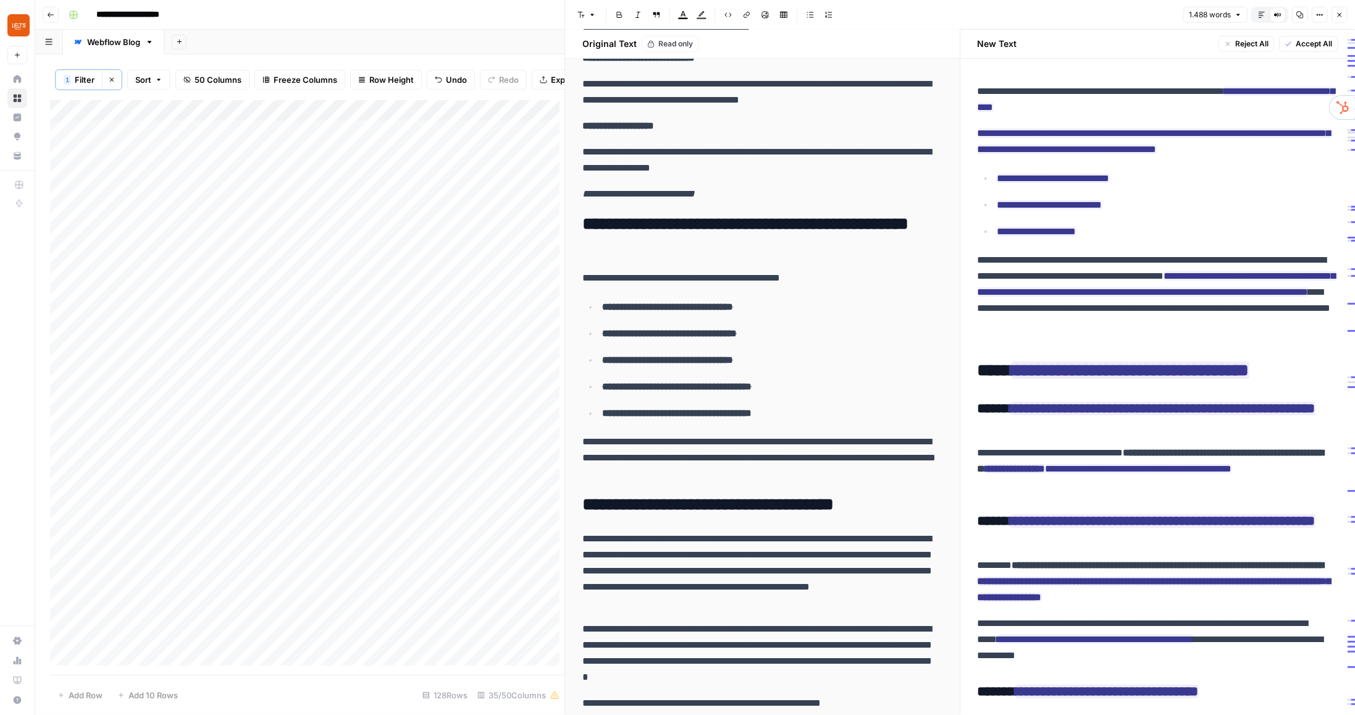
click at [1317, 43] on span "Accept All" at bounding box center [1314, 43] width 36 height 11
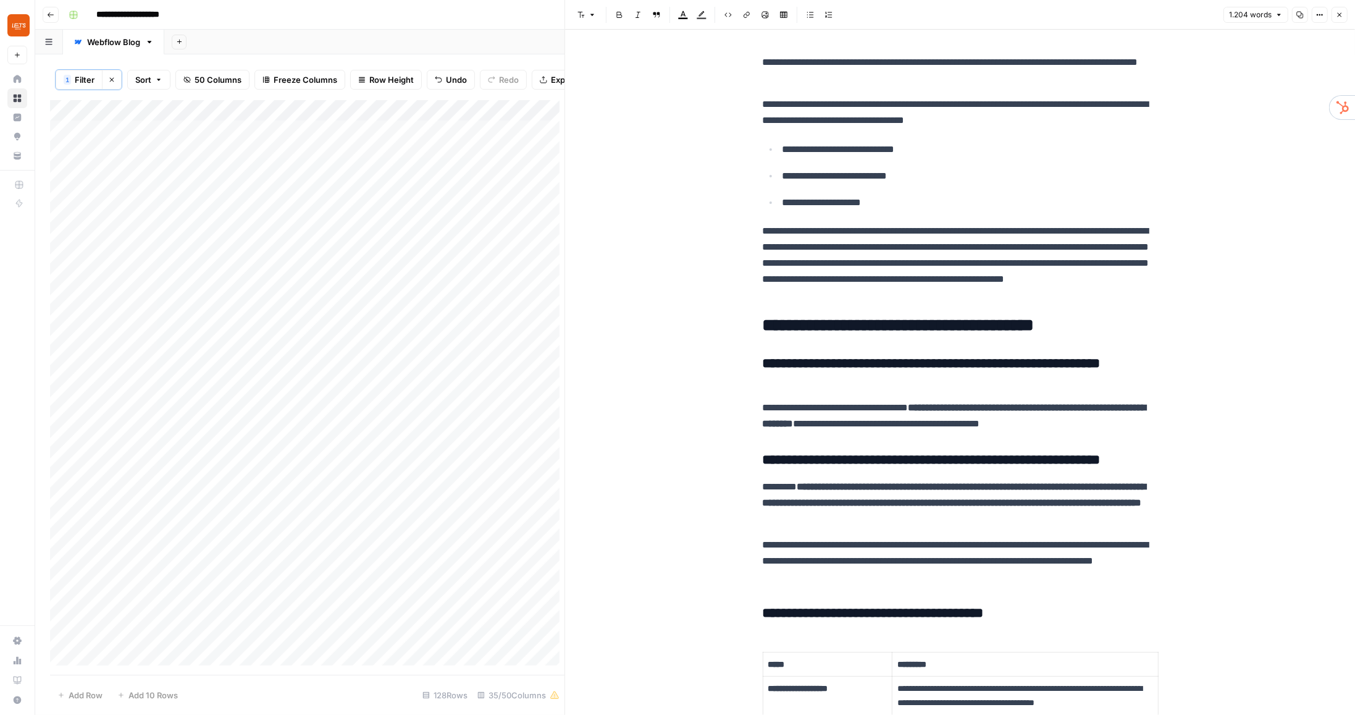
click at [1342, 15] on icon "button" at bounding box center [1339, 14] width 7 height 7
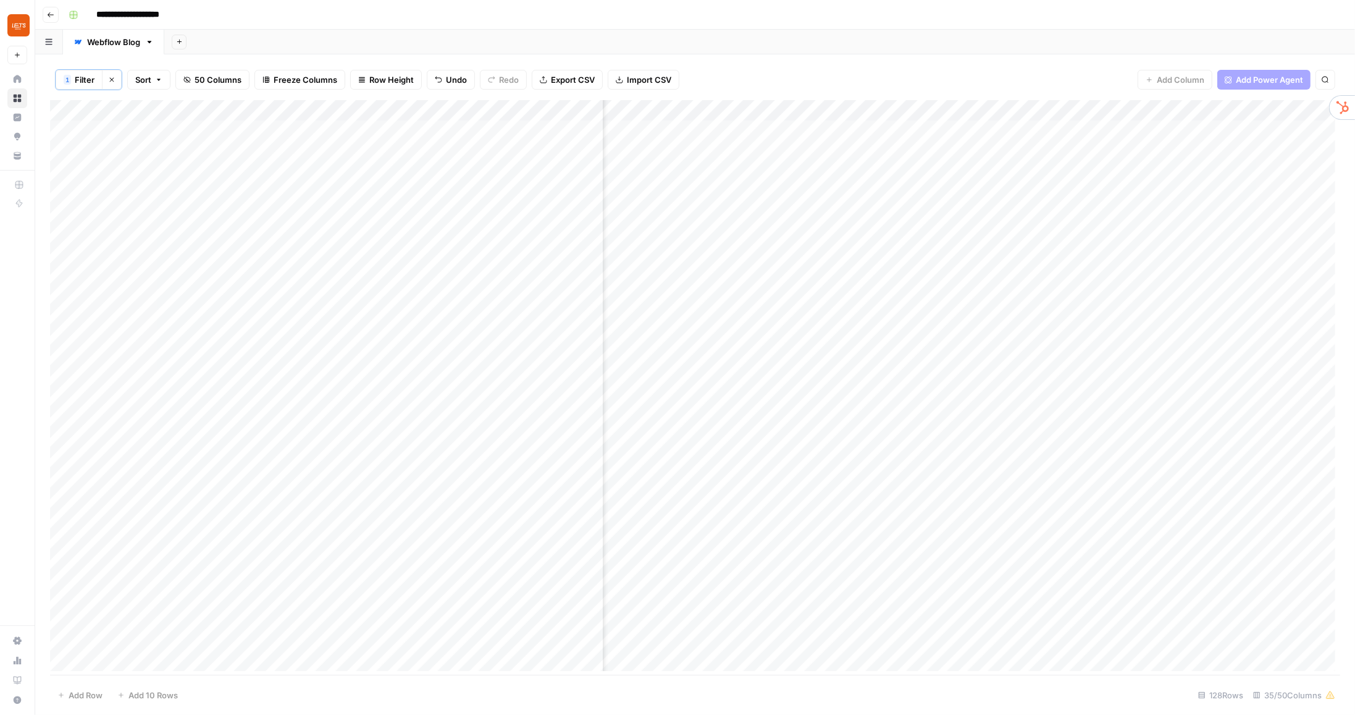
scroll to position [0, 3355]
click at [783, 255] on div "Add Column" at bounding box center [695, 388] width 1290 height 576
click at [857, 658] on div "Add Column" at bounding box center [695, 388] width 1290 height 576
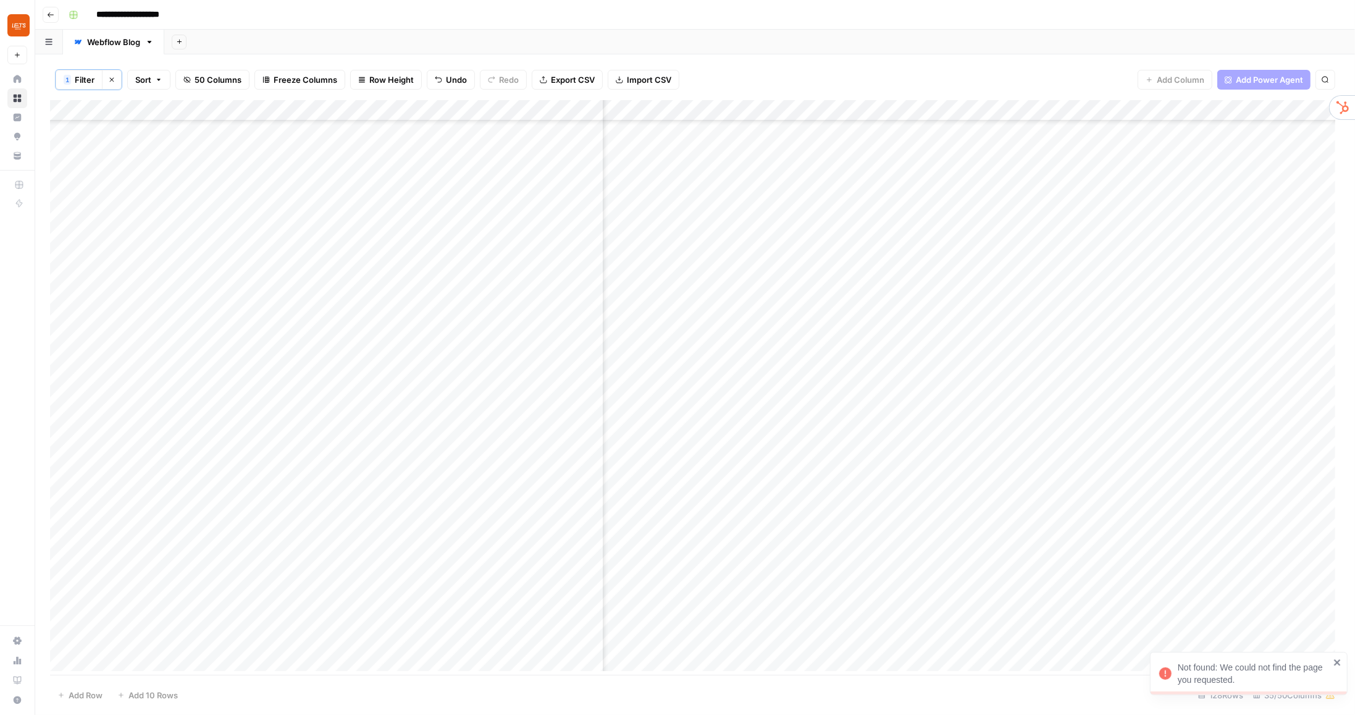
click at [1340, 662] on icon "close" at bounding box center [1337, 662] width 9 height 10
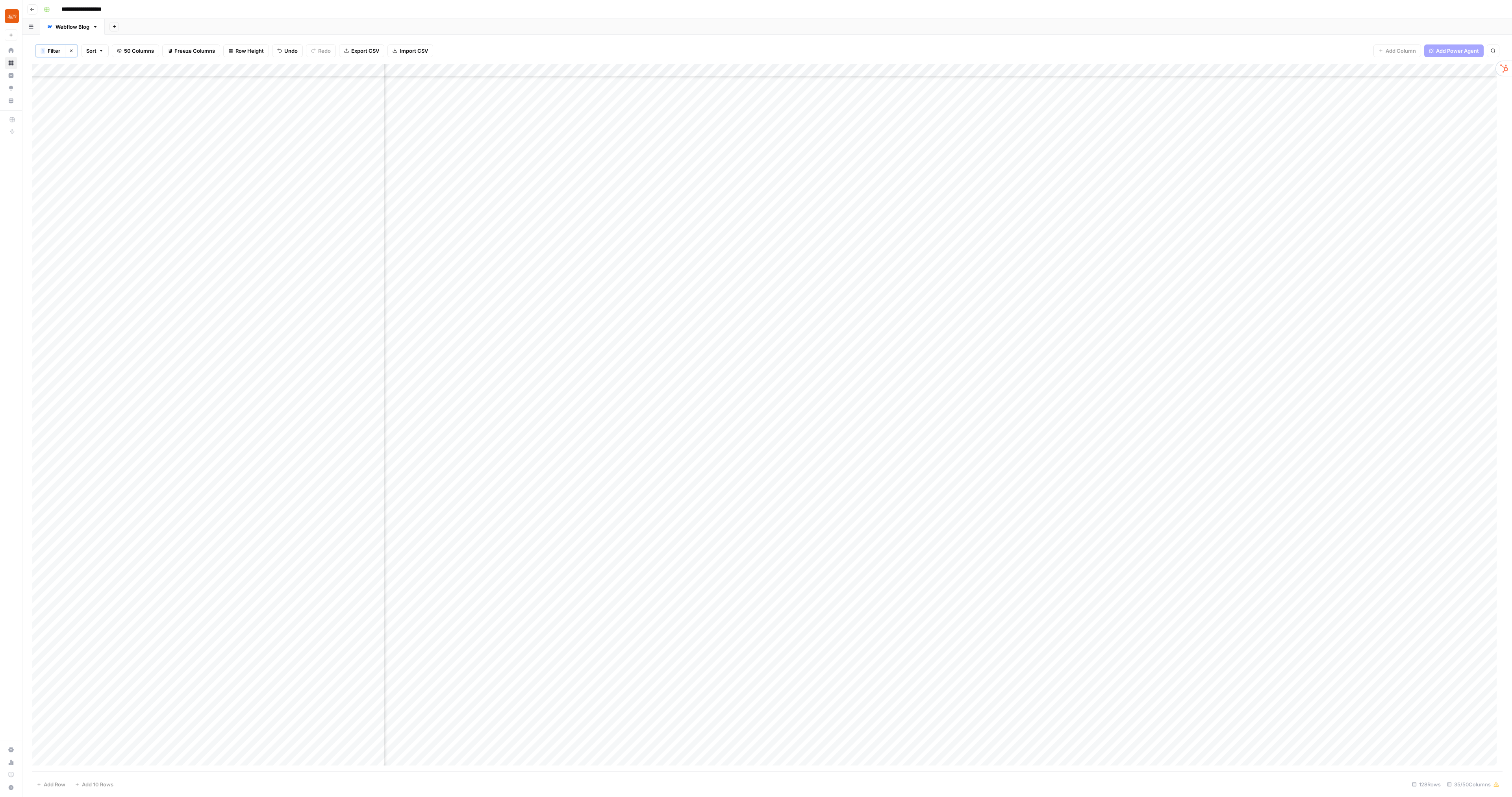
scroll to position [0, 748]
click at [748, 205] on div "Add Column" at bounding box center [767, 417] width 1471 height 707
click at [749, 218] on div "Add Column" at bounding box center [767, 417] width 1471 height 707
click at [749, 231] on div "Add Column" at bounding box center [767, 417] width 1471 height 707
click at [750, 245] on div "Add Column" at bounding box center [767, 417] width 1471 height 707
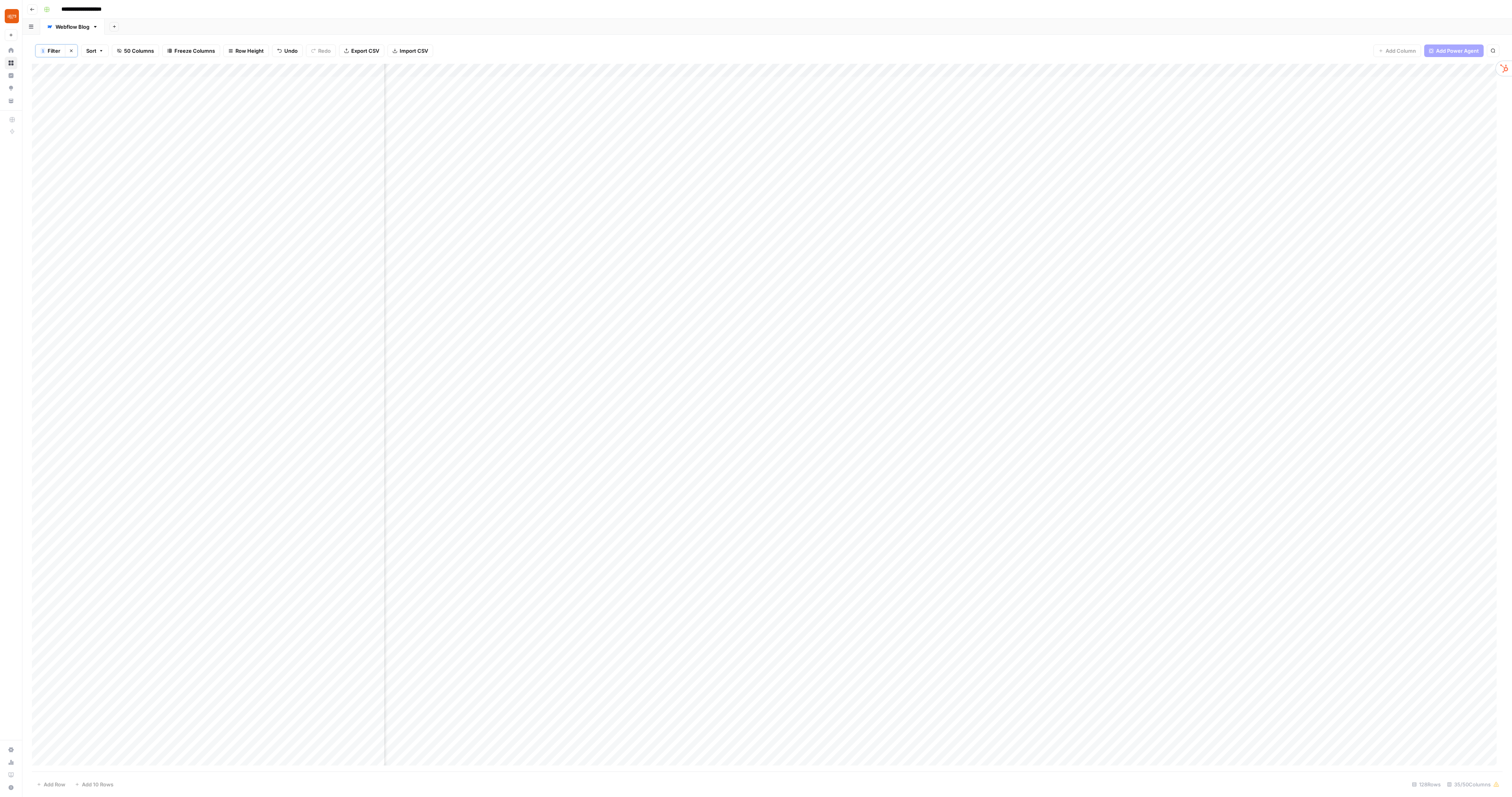
scroll to position [0, 676]
click at [863, 191] on div "Add Column" at bounding box center [767, 417] width 1471 height 707
click at [863, 205] on div "Add Column" at bounding box center [767, 417] width 1471 height 707
click at [863, 219] on div "Add Column" at bounding box center [767, 417] width 1471 height 707
click at [863, 232] on div "Add Column" at bounding box center [767, 417] width 1471 height 707
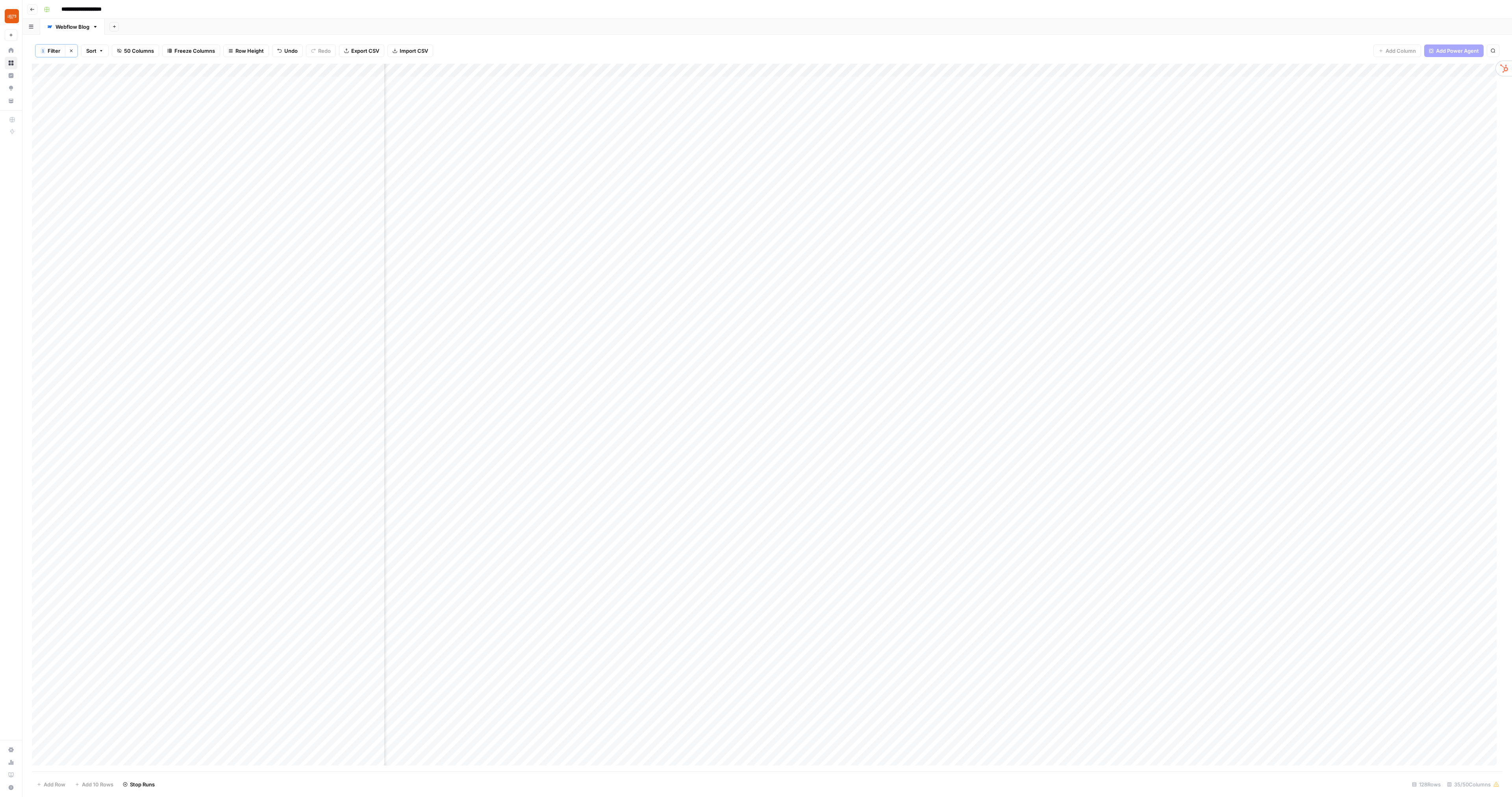
click at [863, 245] on div "Add Column" at bounding box center [767, 417] width 1471 height 707
click at [793, 201] on div "Add Column" at bounding box center [767, 417] width 1471 height 707
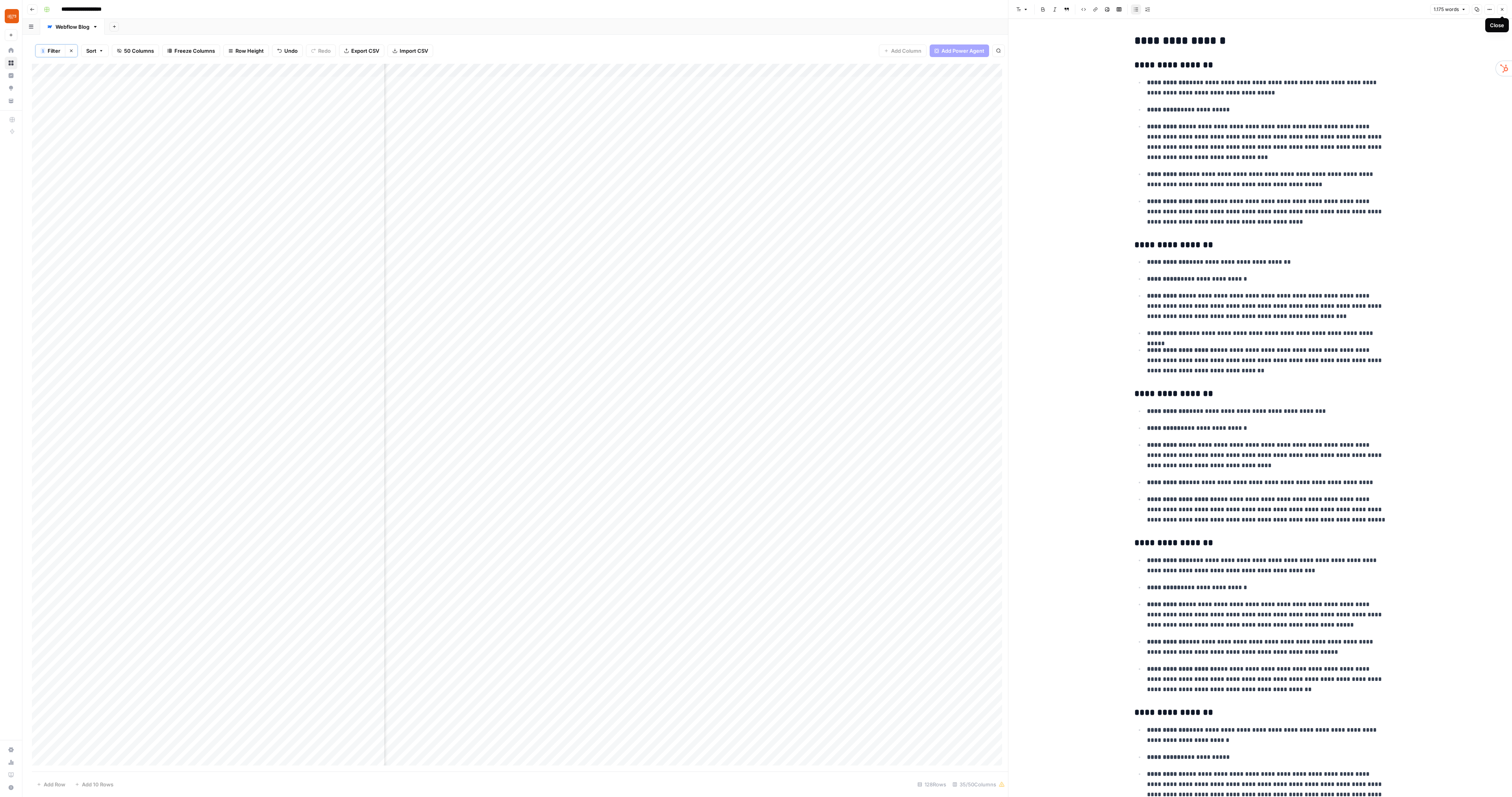
click at [863, 10] on button "Close" at bounding box center [1502, 10] width 10 height 10
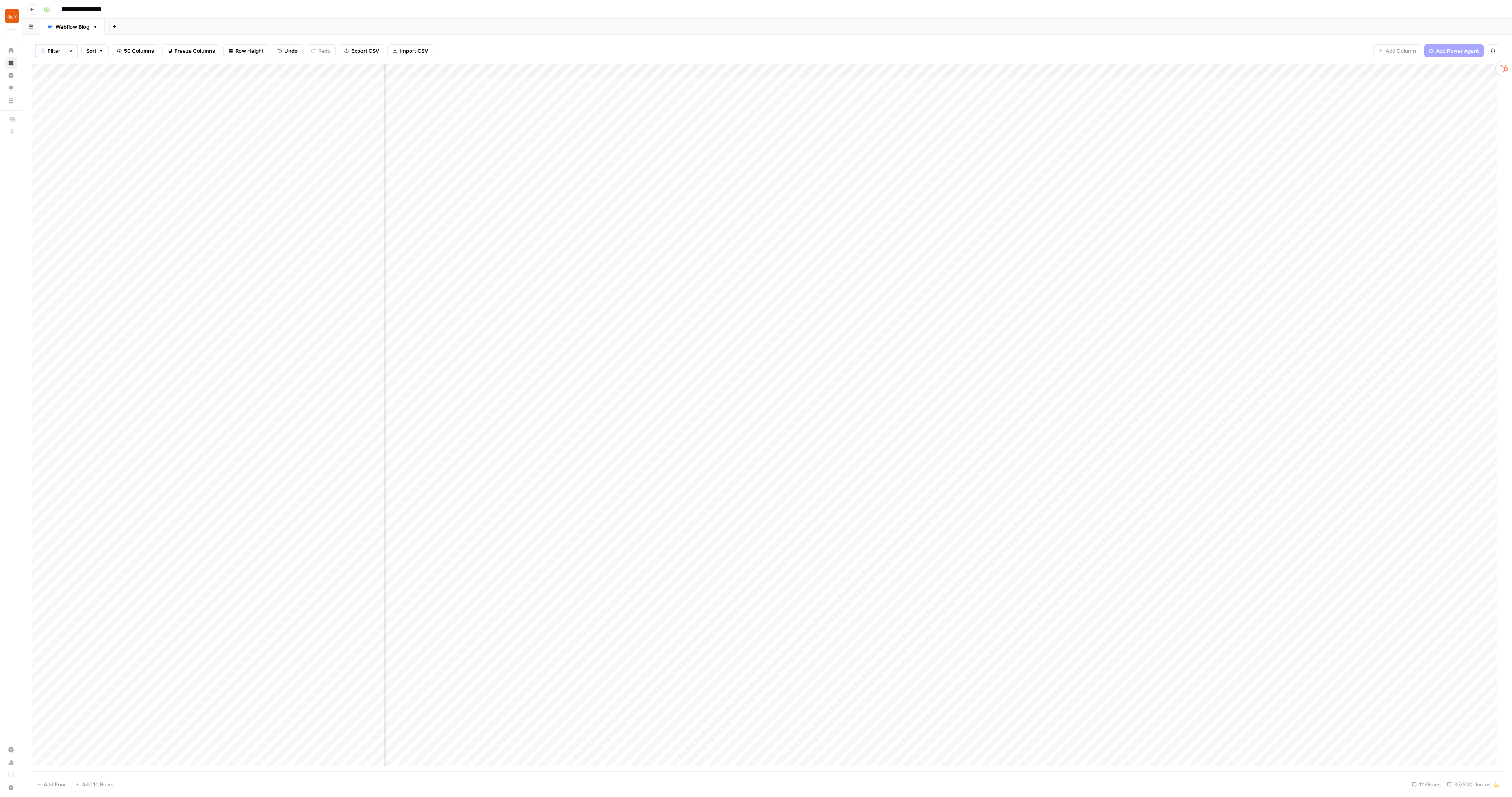
click at [863, 203] on div "Add Column" at bounding box center [767, 417] width 1471 height 707
click at [863, 219] on div "Add Column" at bounding box center [767, 417] width 1471 height 707
click at [863, 232] on div "Add Column" at bounding box center [767, 417] width 1471 height 707
click at [863, 244] on div "Add Column" at bounding box center [767, 417] width 1471 height 707
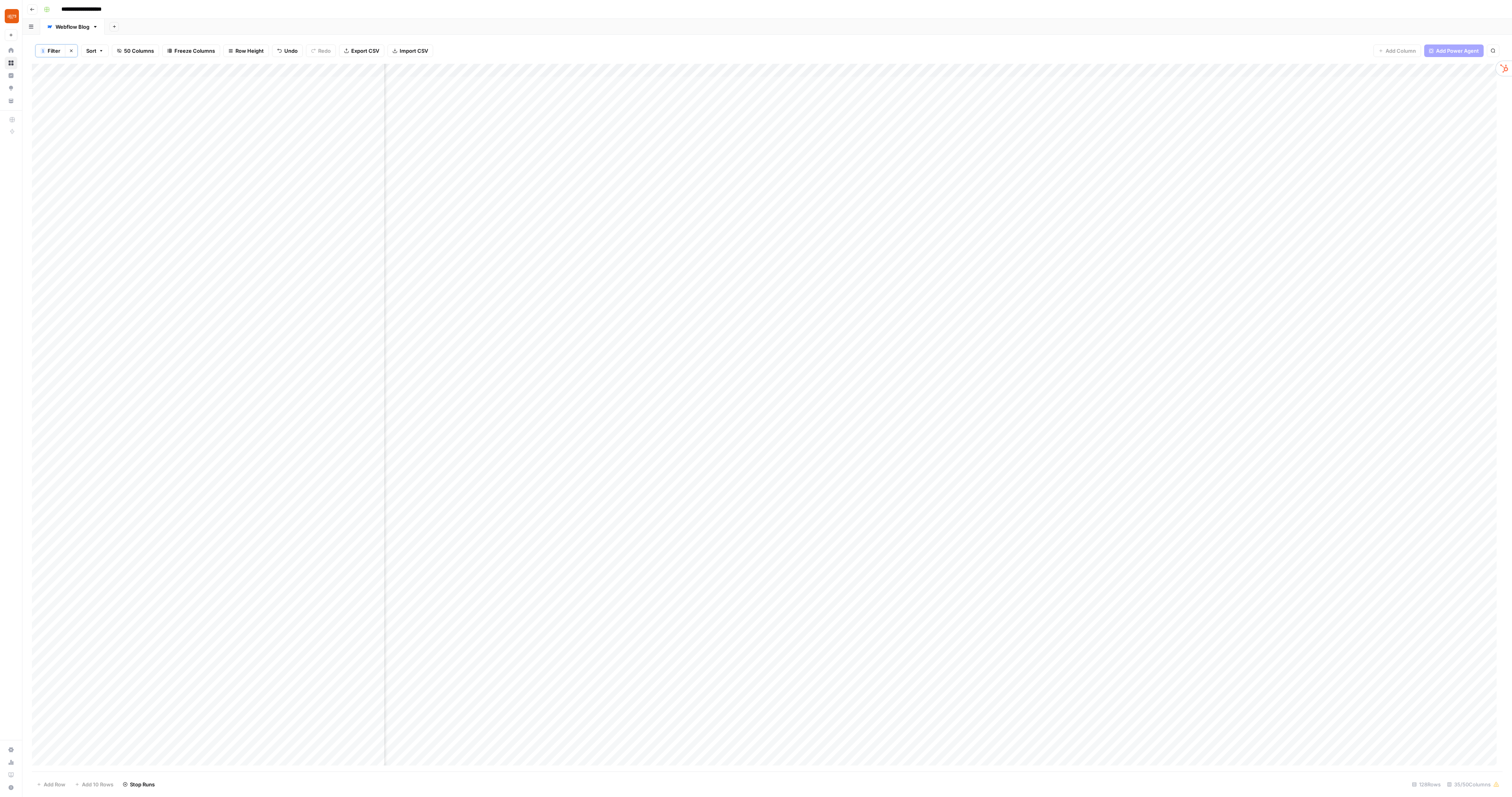
click at [336, 248] on div "Add Column" at bounding box center [767, 417] width 1471 height 707
click at [338, 245] on div "Add Column" at bounding box center [767, 417] width 1471 height 707
click at [338, 245] on body "**********" at bounding box center [756, 398] width 1512 height 797
click at [338, 245] on textarea "**********" at bounding box center [349, 244] width 126 height 11
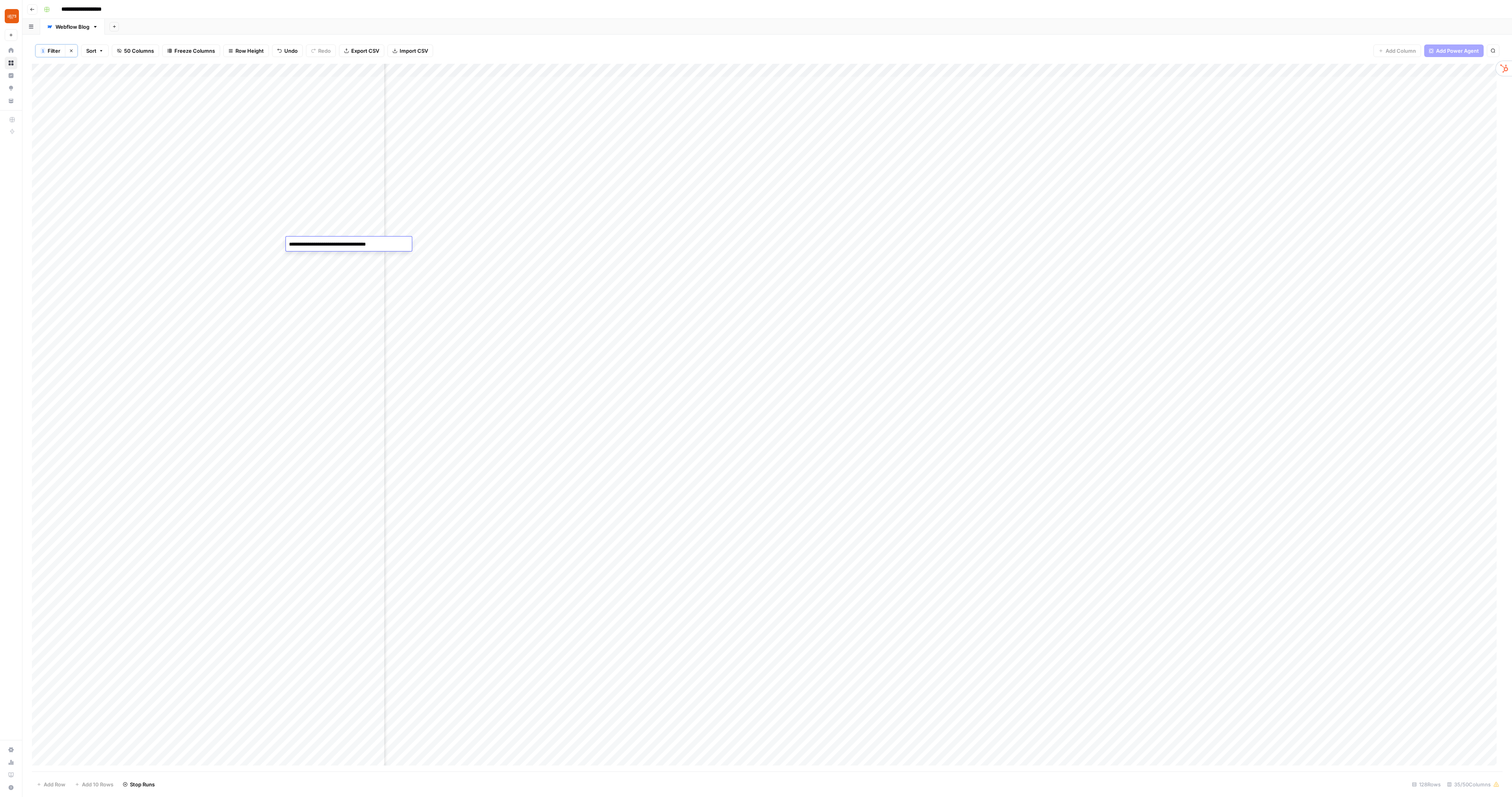
click at [338, 245] on textarea "**********" at bounding box center [349, 244] width 126 height 11
click at [454, 185] on div "Add Column" at bounding box center [767, 417] width 1471 height 707
click at [348, 191] on div "Add Column" at bounding box center [767, 417] width 1471 height 707
click at [348, 191] on textarea "**********" at bounding box center [364, 195] width 157 height 19
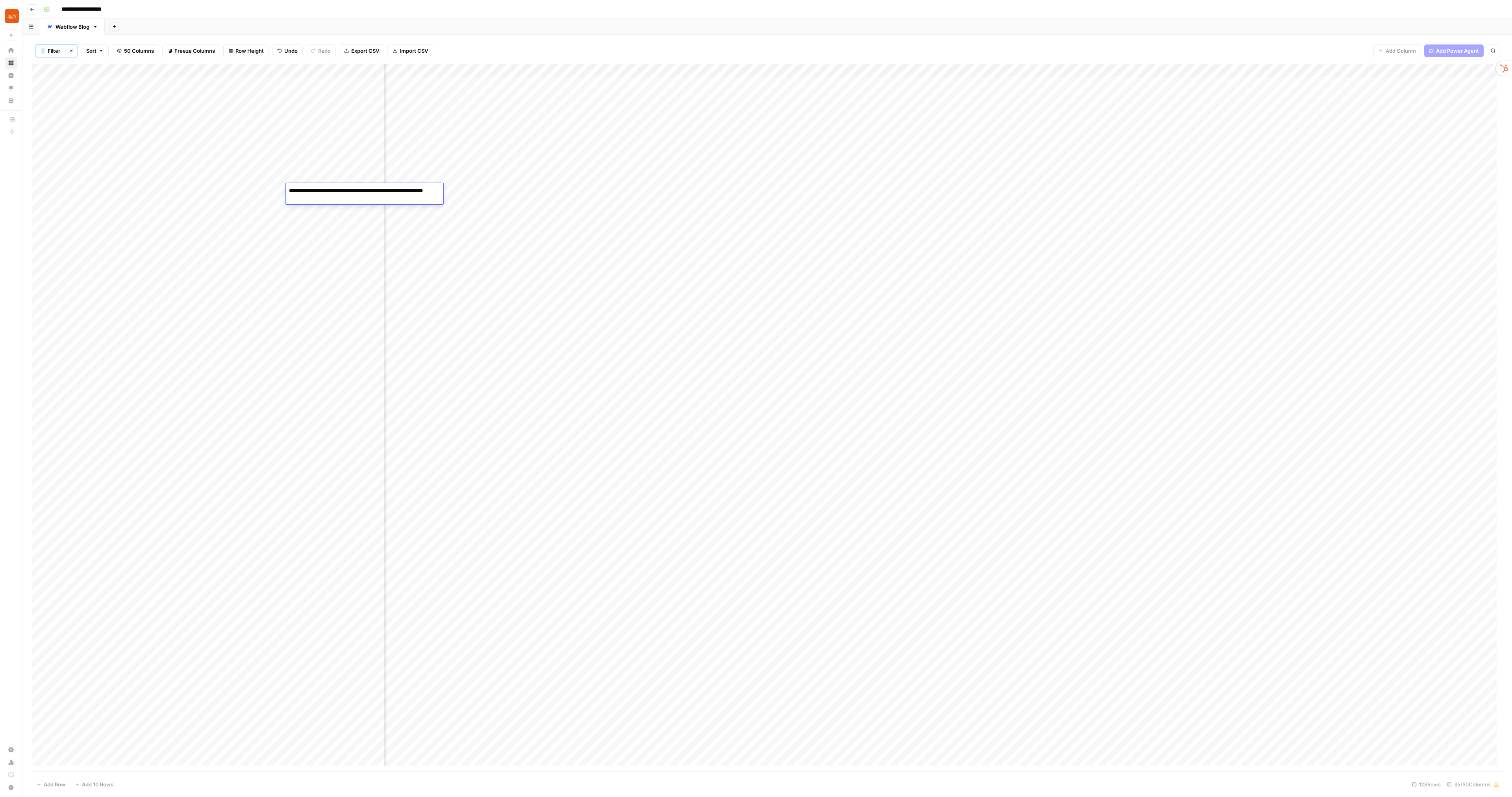
click at [348, 191] on textarea "**********" at bounding box center [364, 195] width 157 height 19
click at [548, 193] on div "Add Column" at bounding box center [767, 417] width 1471 height 707
click at [474, 190] on div "Add Column" at bounding box center [767, 417] width 1471 height 707
click at [442, 241] on div "Add Column" at bounding box center [767, 417] width 1471 height 707
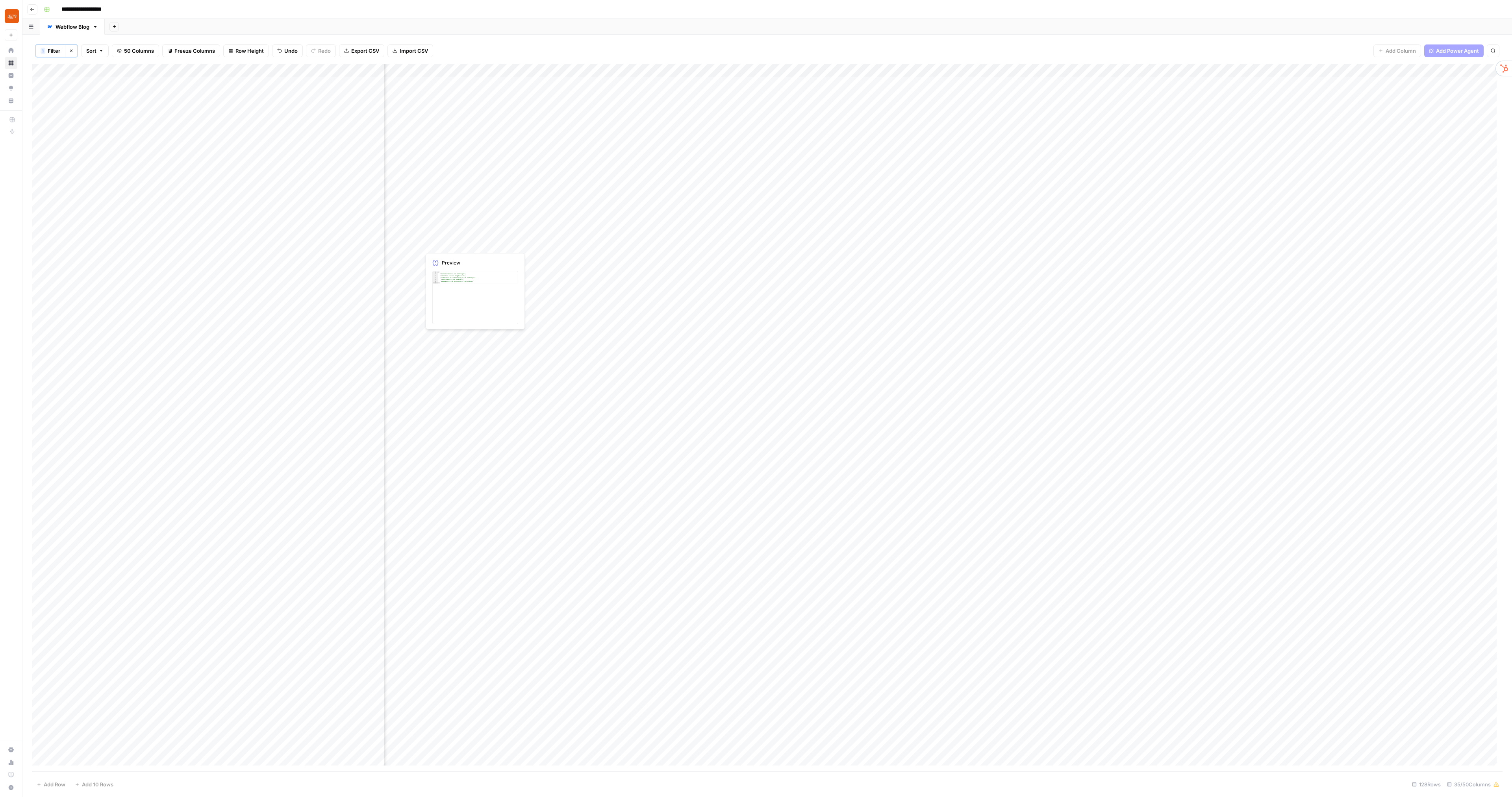
click at [449, 245] on div "Add Column" at bounding box center [767, 417] width 1471 height 707
click at [449, 245] on div at bounding box center [456, 243] width 72 height 15
click at [442, 187] on div "Add Column" at bounding box center [520, 417] width 976 height 707
click at [446, 190] on div "Add Column" at bounding box center [520, 417] width 976 height 707
click at [829, 27] on div "Add Sheet" at bounding box center [808, 27] width 1407 height 16
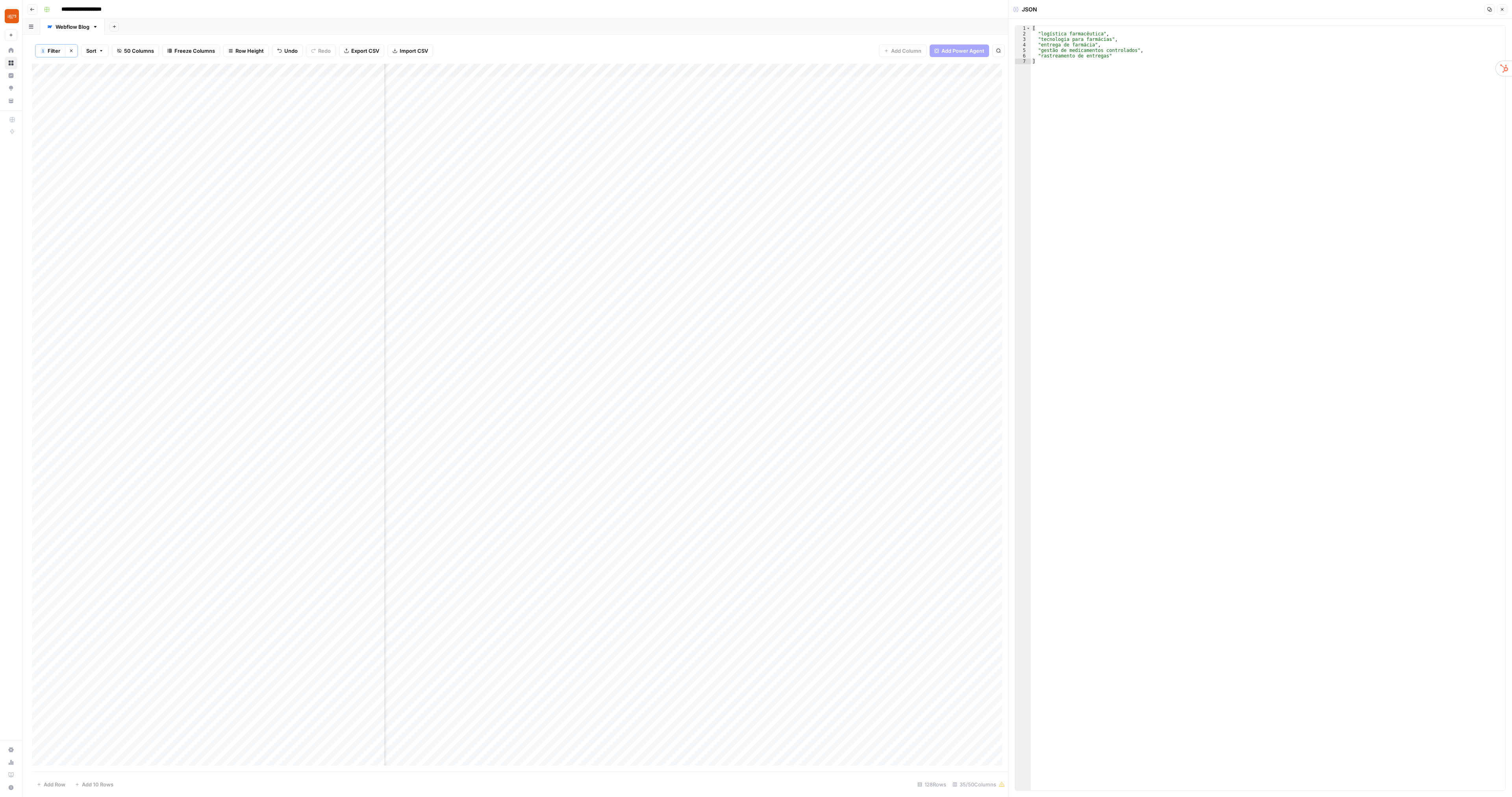
click at [829, 27] on div "Add Sheet" at bounding box center [808, 27] width 1407 height 16
click at [863, 10] on icon "button" at bounding box center [1501, 9] width 4 height 4
click at [863, 345] on div "Add Column" at bounding box center [767, 417] width 1471 height 707
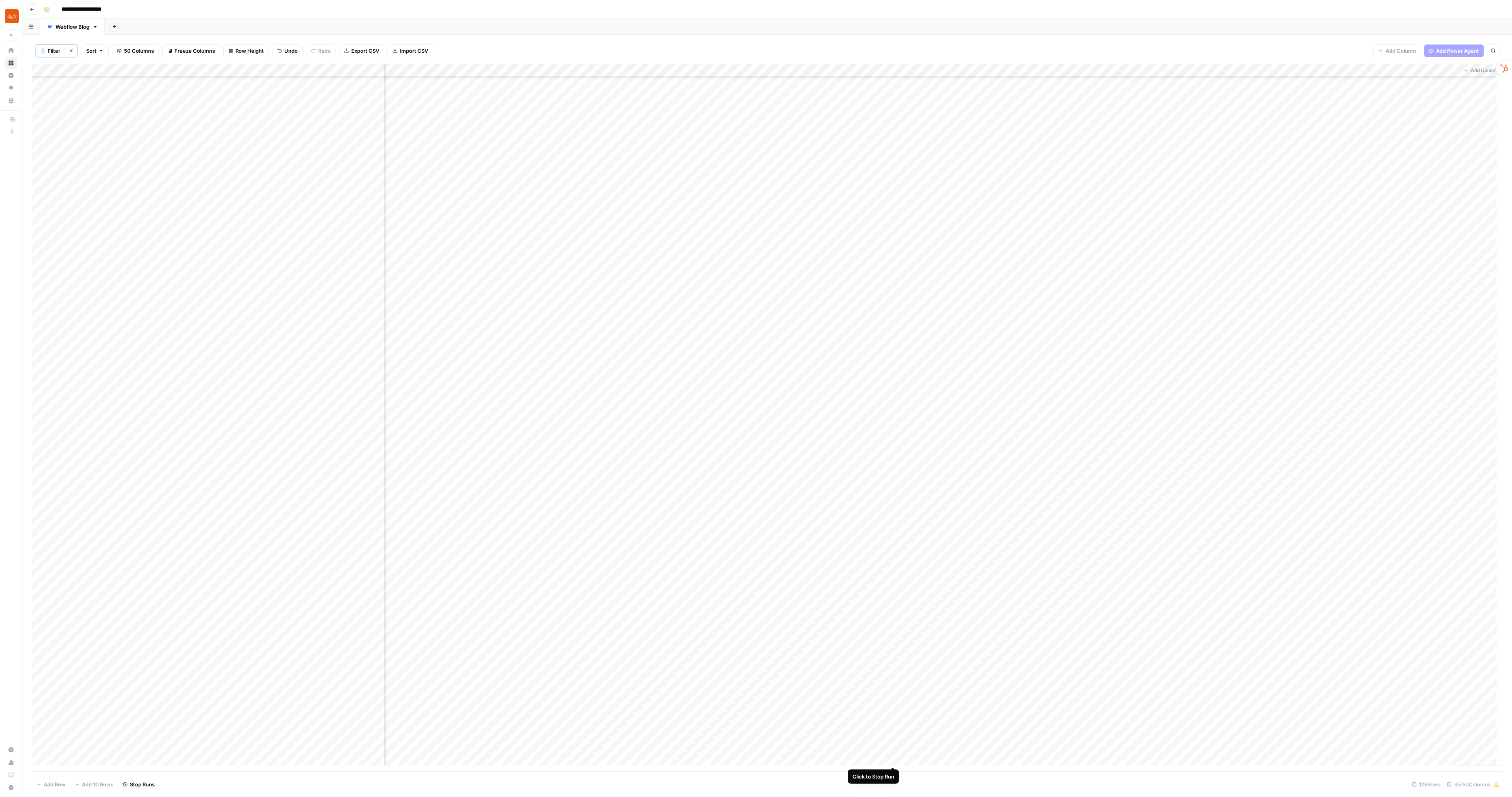
click at [863, 455] on div "Add Column" at bounding box center [767, 417] width 1471 height 707
click at [40, 455] on span "Help + Support" at bounding box center [51, 787] width 66 height 7
click at [61, 455] on span "Help + Support" at bounding box center [51, 787] width 66 height 7
click at [120, 455] on button "Chat & Support" at bounding box center [127, 784] width 68 height 13
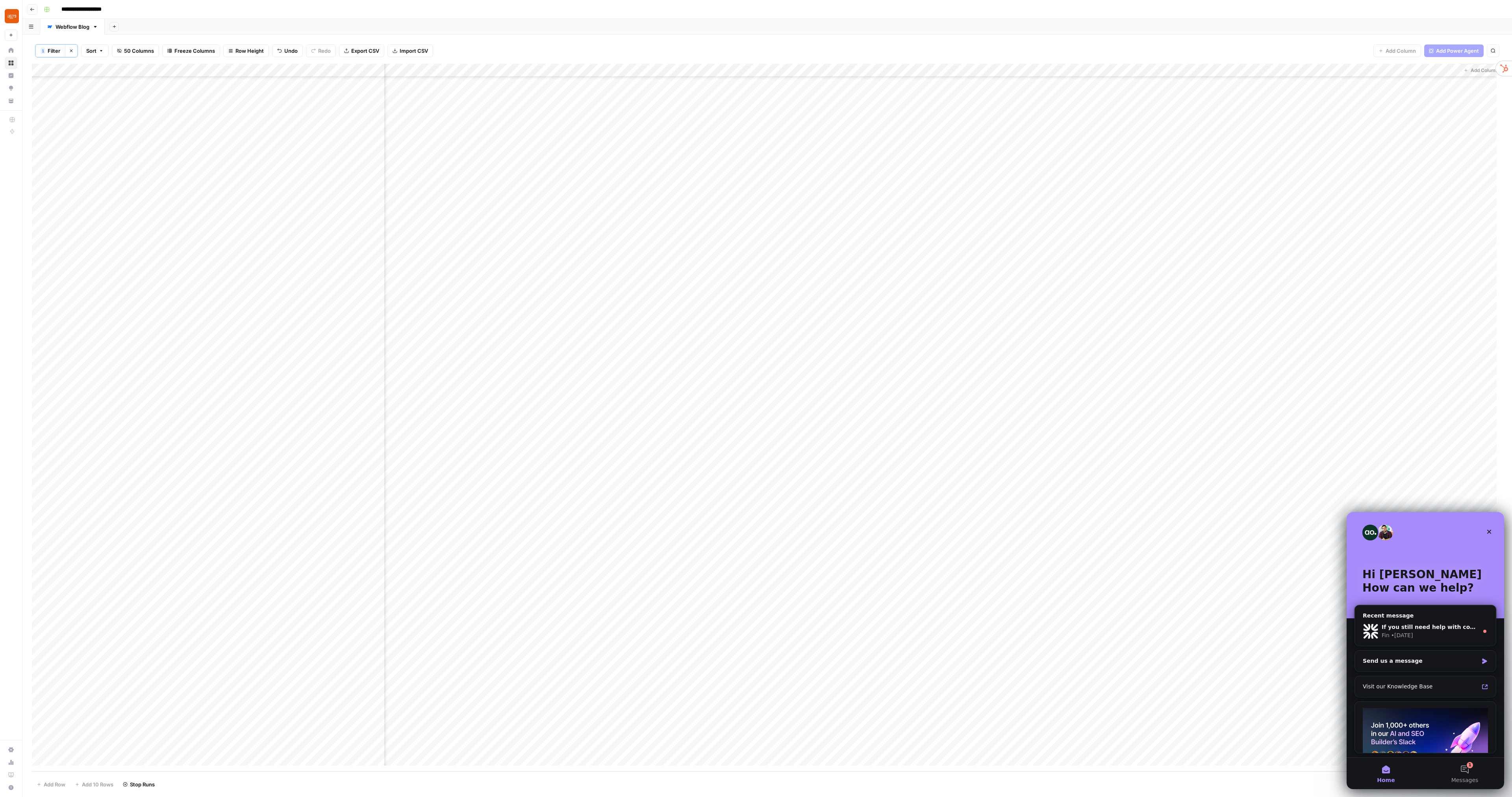
scroll to position [0, 0]
click at [863, 455] on button "1 Messages" at bounding box center [1465, 773] width 79 height 31
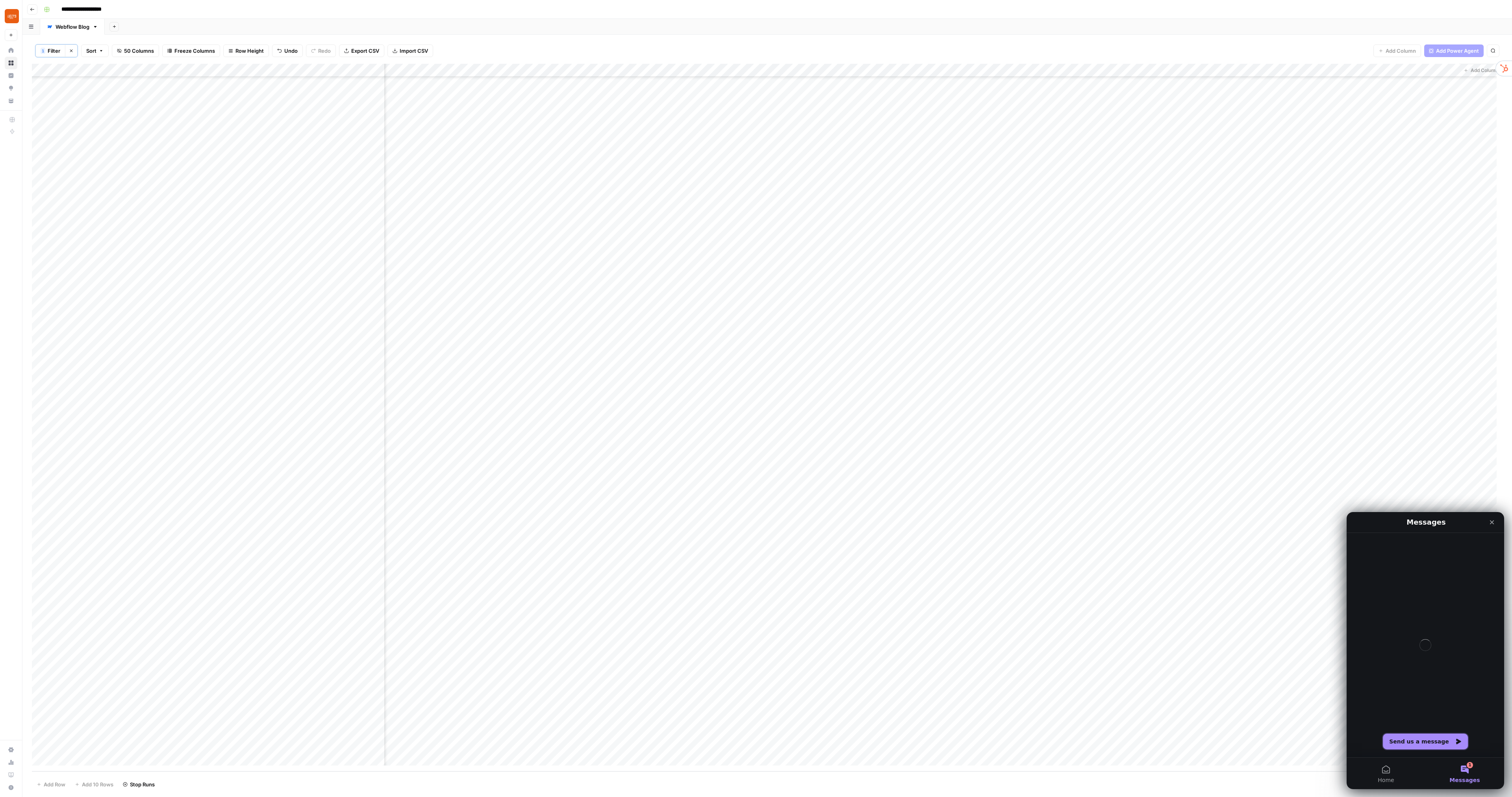
click at [863, 455] on button "Send us a message" at bounding box center [1425, 741] width 85 height 16
click at [863, 455] on button "Need Help Building" at bounding box center [1415, 748] width 64 height 16
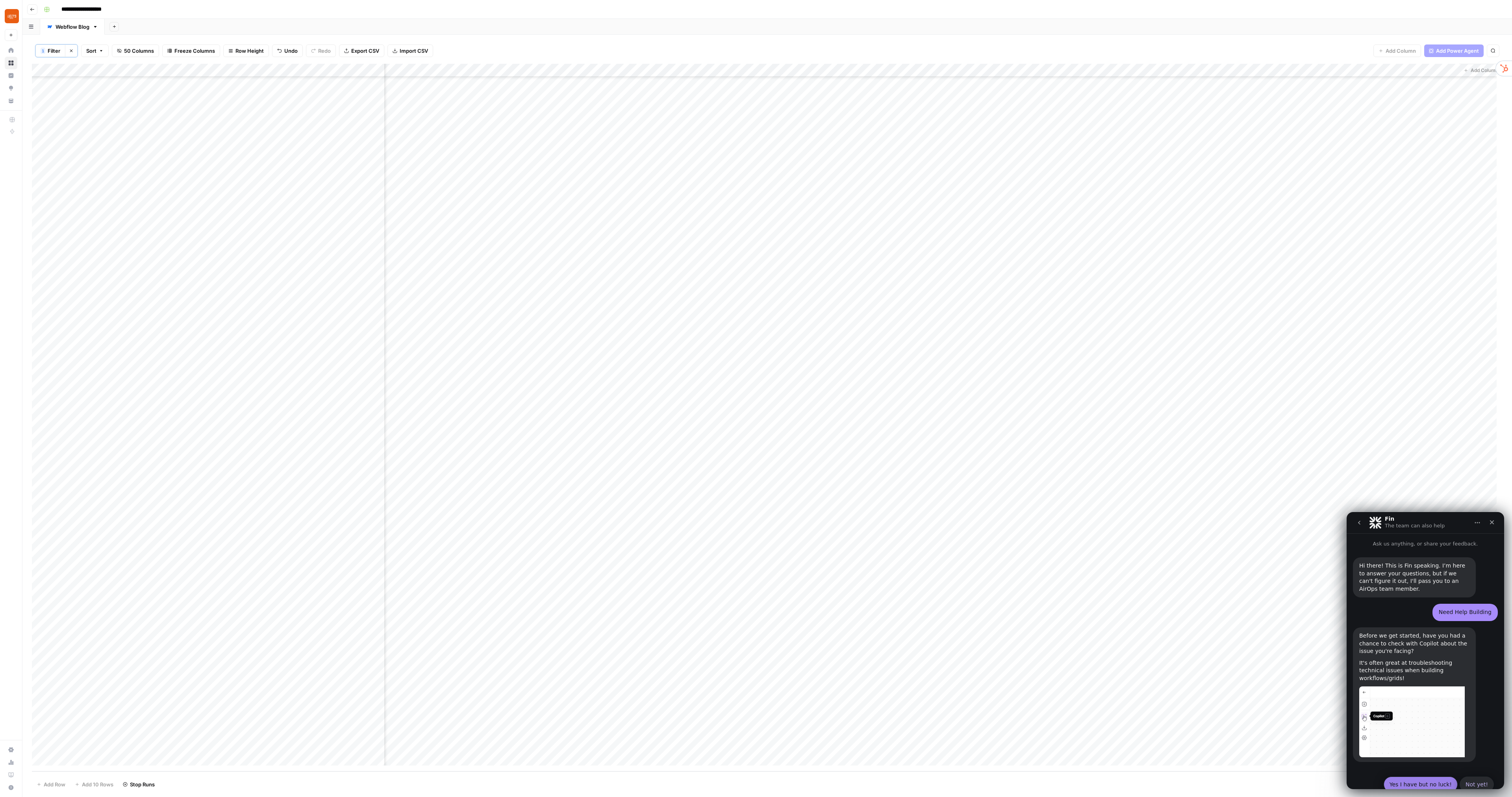
scroll to position [9, 0]
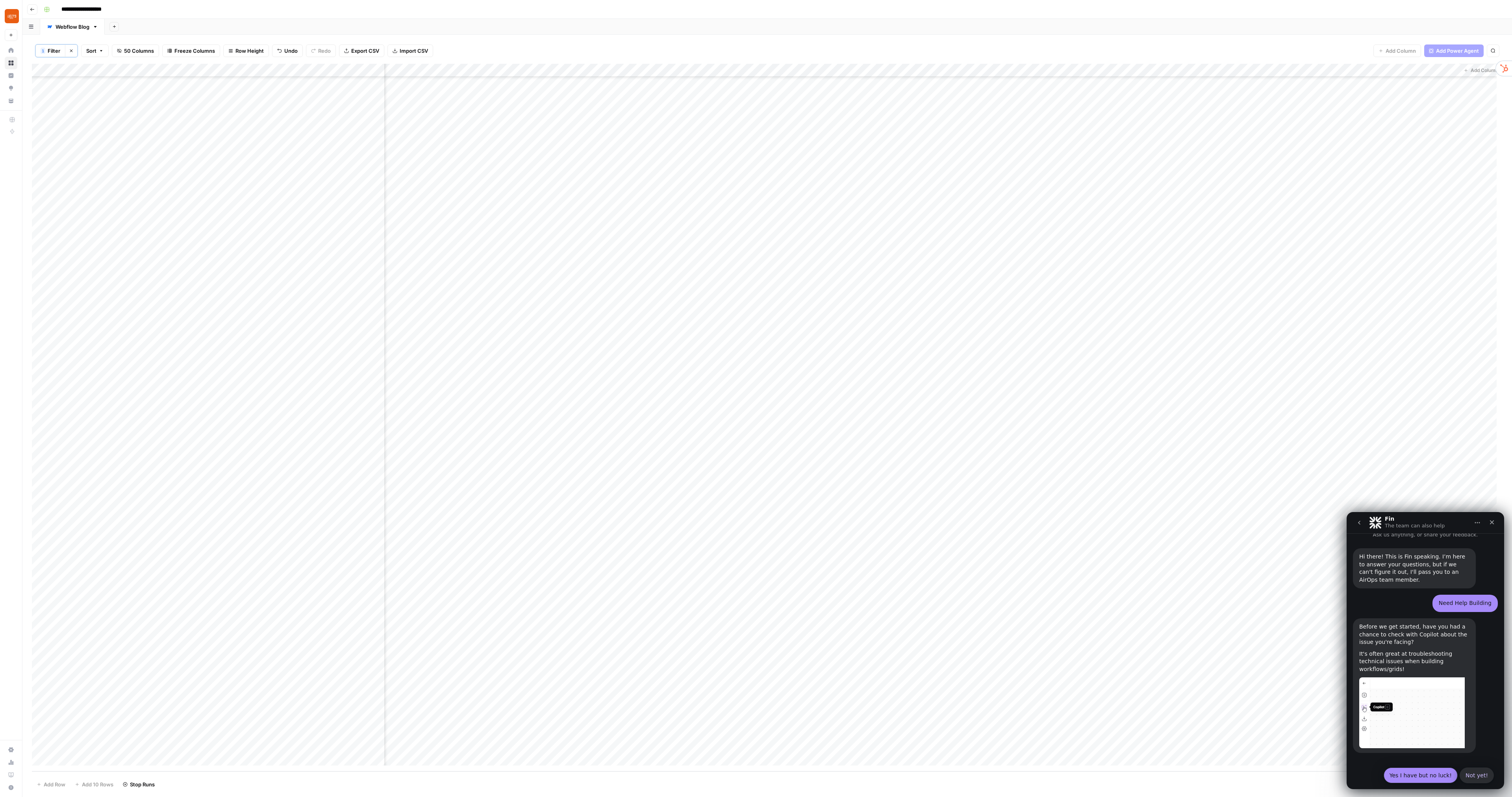
click at [863, 455] on button "Yes I have but no luck!" at bounding box center [1420, 775] width 74 height 16
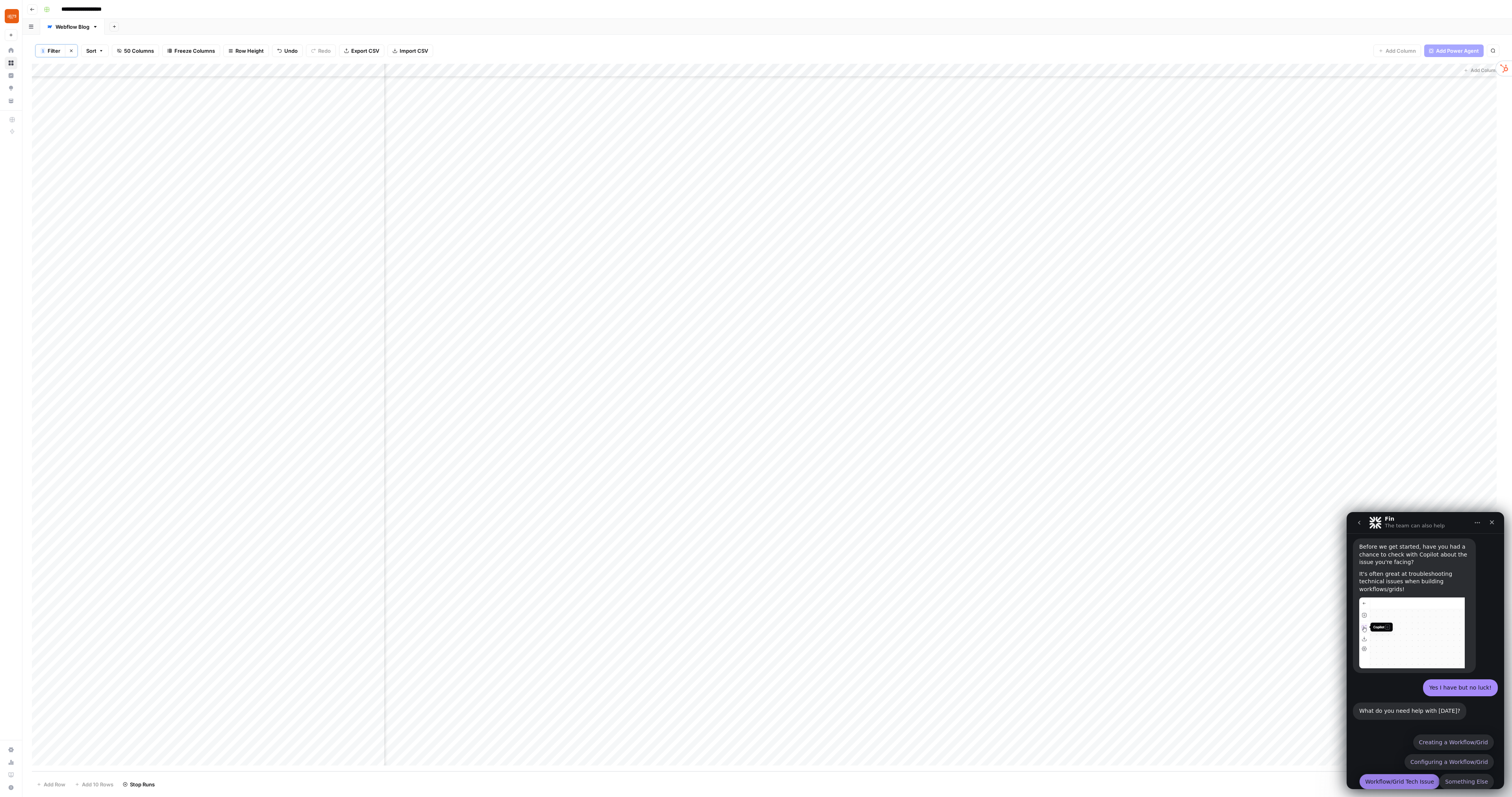
scroll to position [94, 0]
click at [863, 455] on button "Workflow/Grid Tech Issue" at bounding box center [1399, 776] width 81 height 16
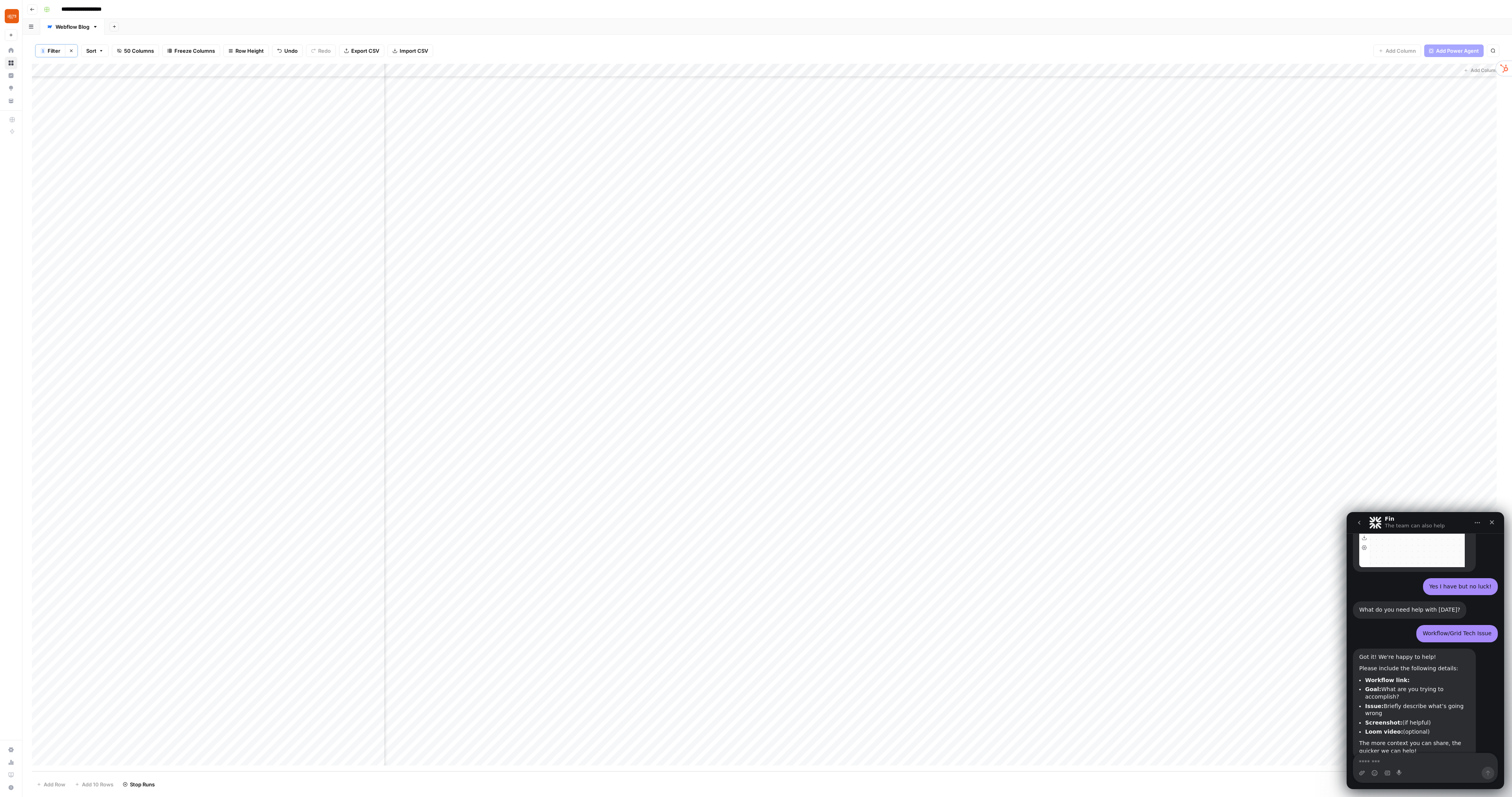
scroll to position [190, 0]
click at [863, 455] on textarea "Message…" at bounding box center [1425, 759] width 144 height 13
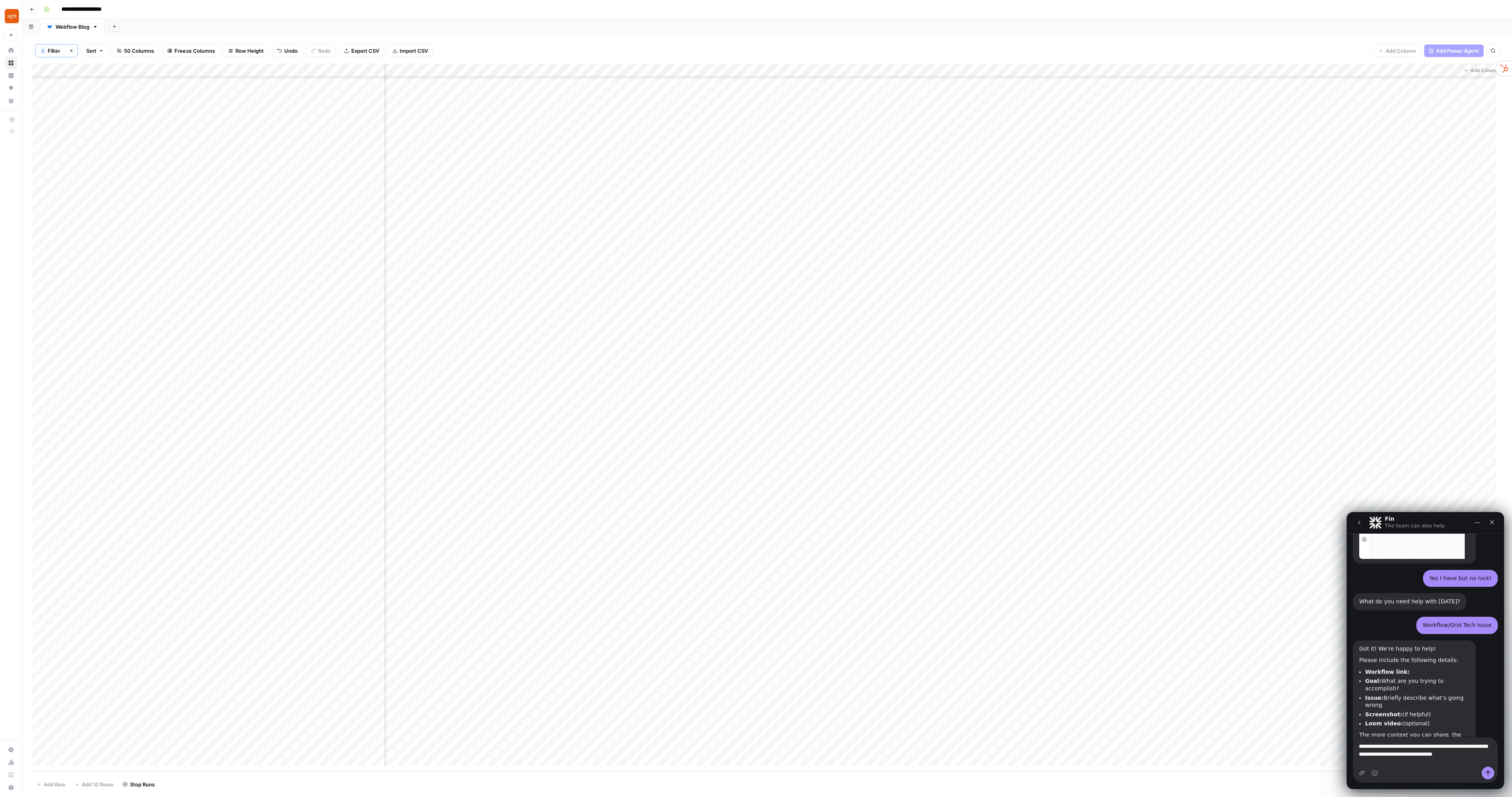
scroll to position [206, 0]
type textarea "**********"
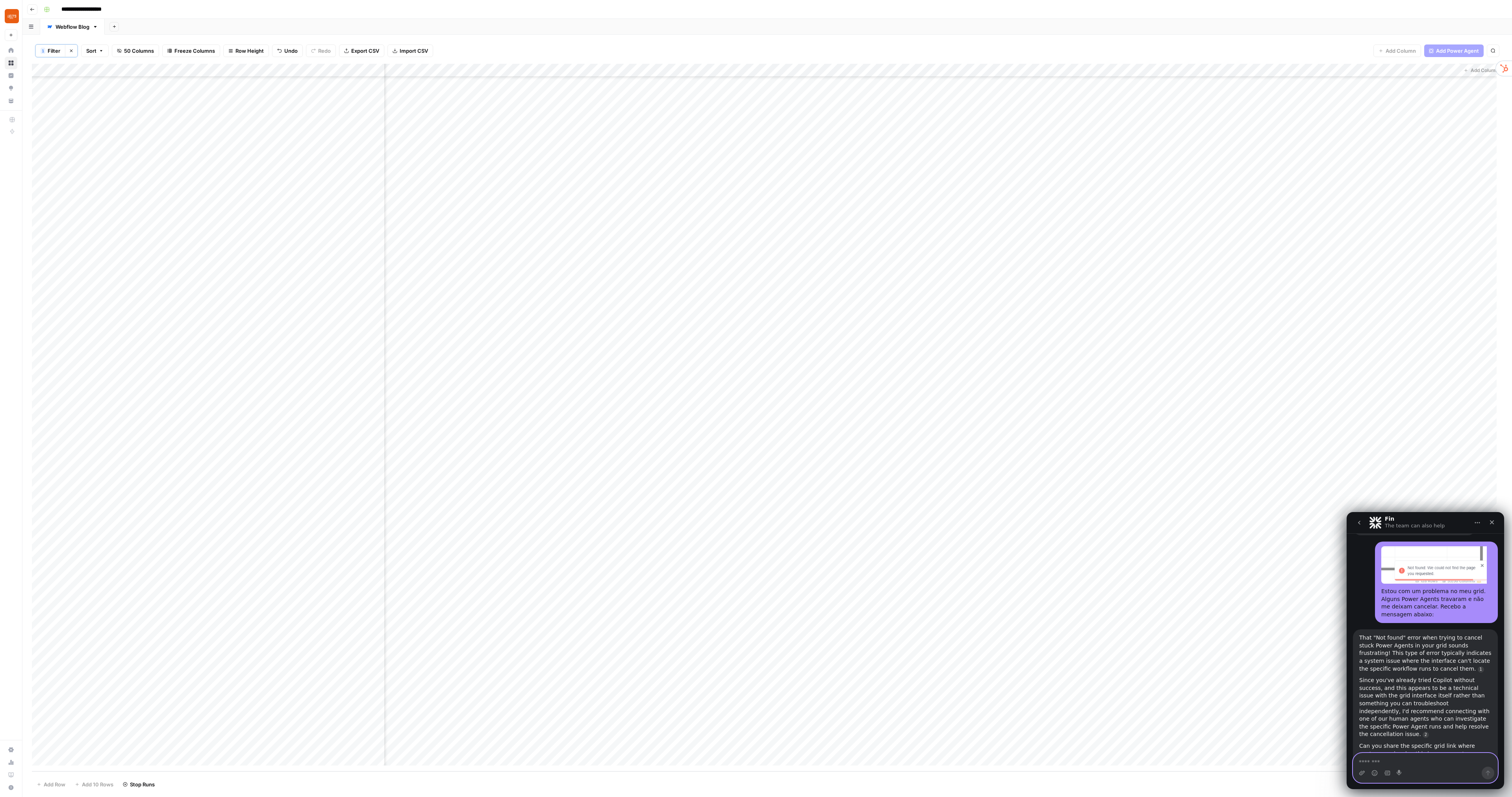
scroll to position [466, 0]
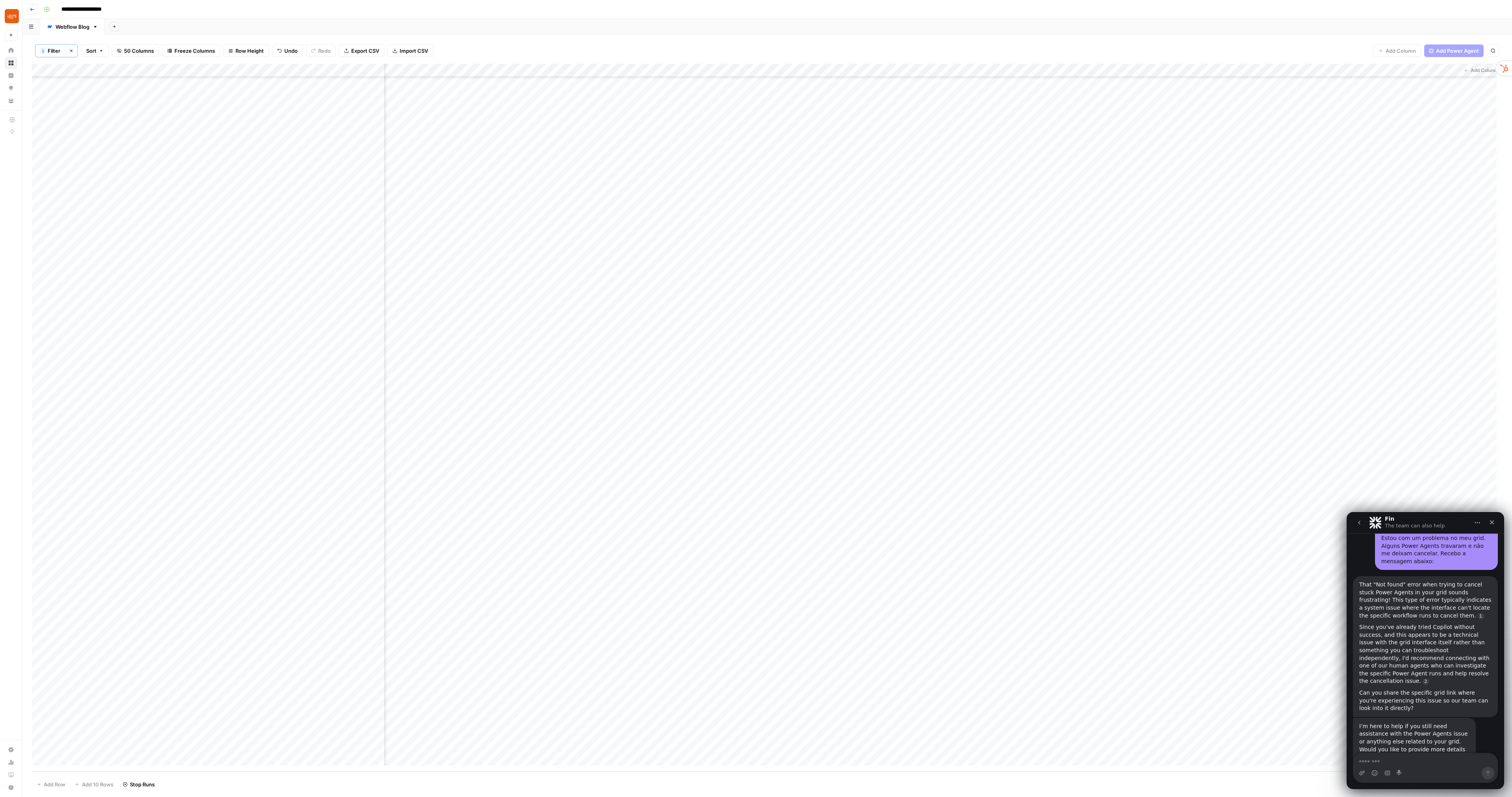
click at [863, 455] on div "Intercom messenger" at bounding box center [1425, 773] width 144 height 13
click at [863, 455] on textarea "Message…" at bounding box center [1425, 759] width 144 height 13
paste textarea "**********"
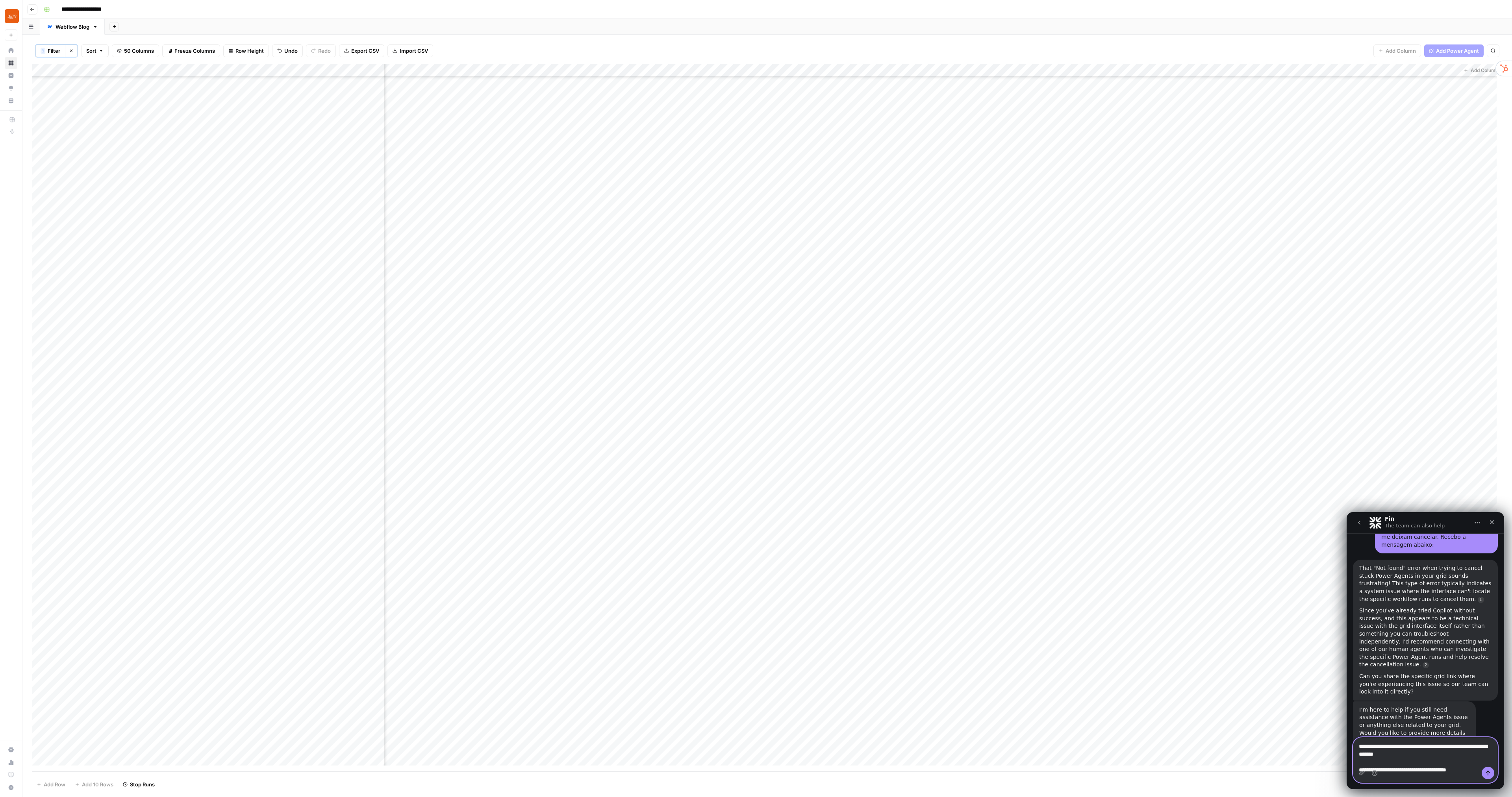
type textarea "**********"
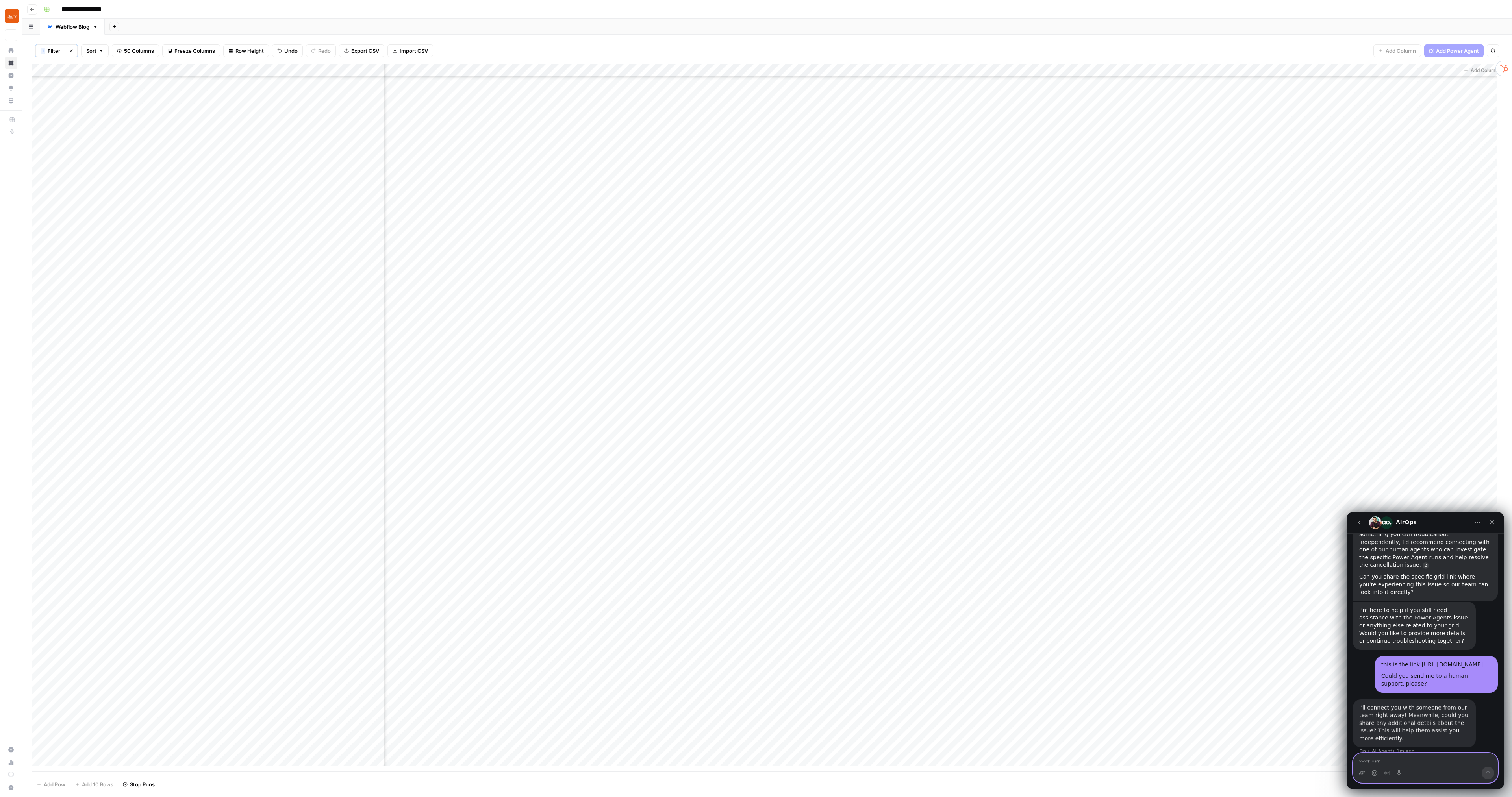
scroll to position [585, 0]
click at [863, 455] on textarea "Message…" at bounding box center [1425, 759] width 144 height 13
click at [690, 202] on div "Add Column" at bounding box center [767, 417] width 1471 height 707
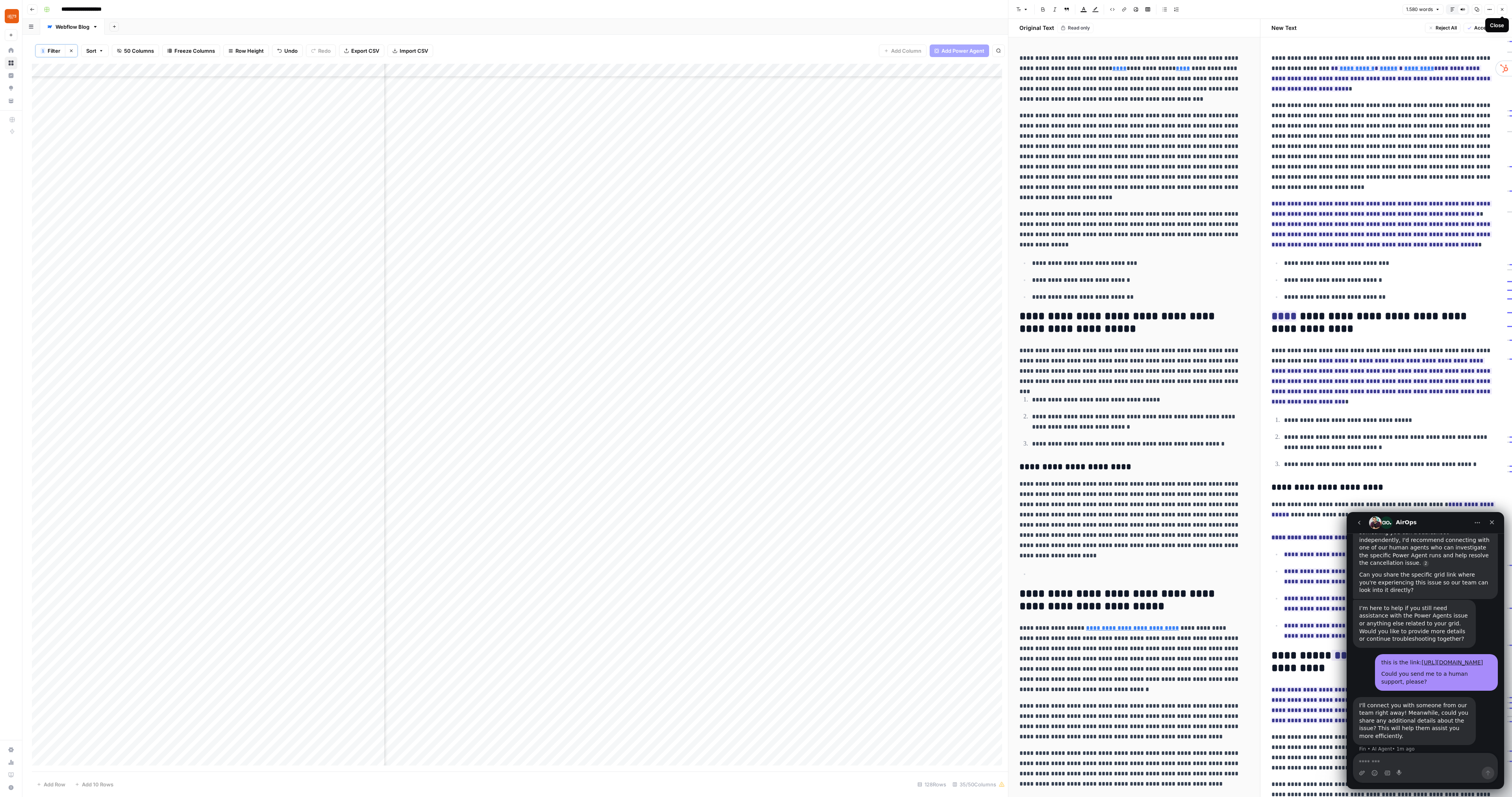
click at [863, 9] on icon "button" at bounding box center [1501, 9] width 4 height 4
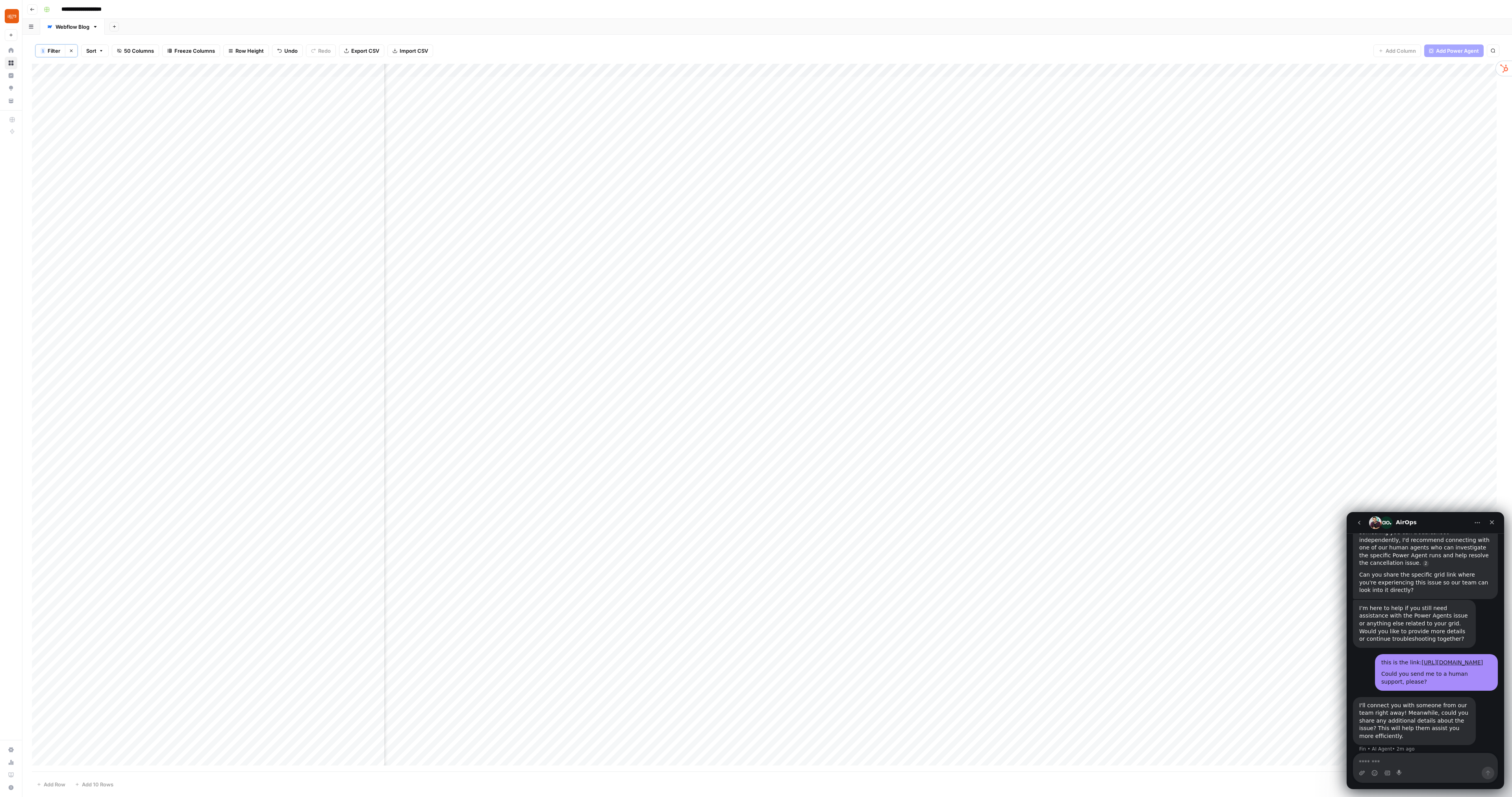
scroll to position [0, 1042]
click at [697, 190] on div "Add Column" at bounding box center [767, 417] width 1471 height 707
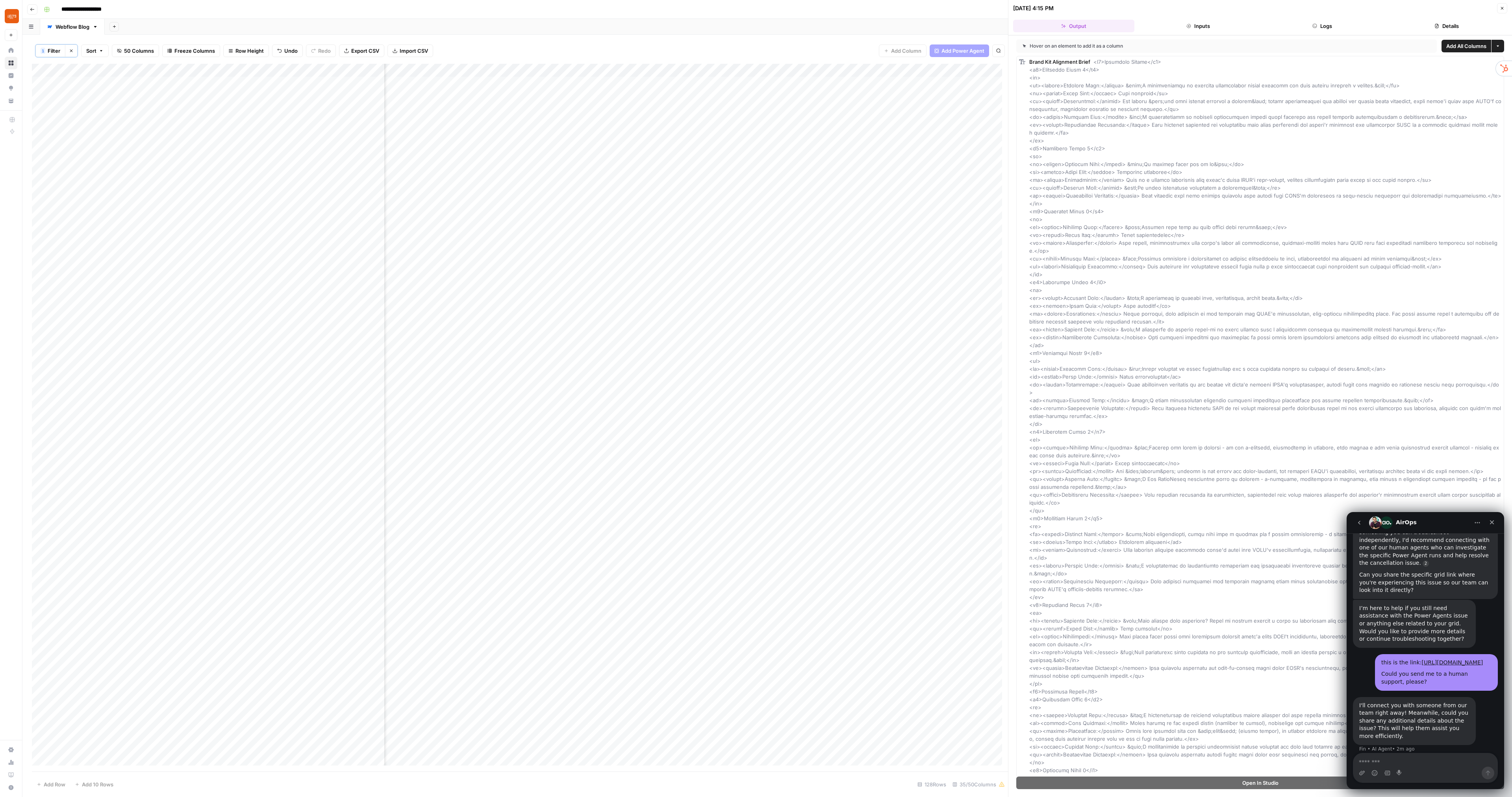
click at [863, 4] on button "Close" at bounding box center [1502, 8] width 10 height 10
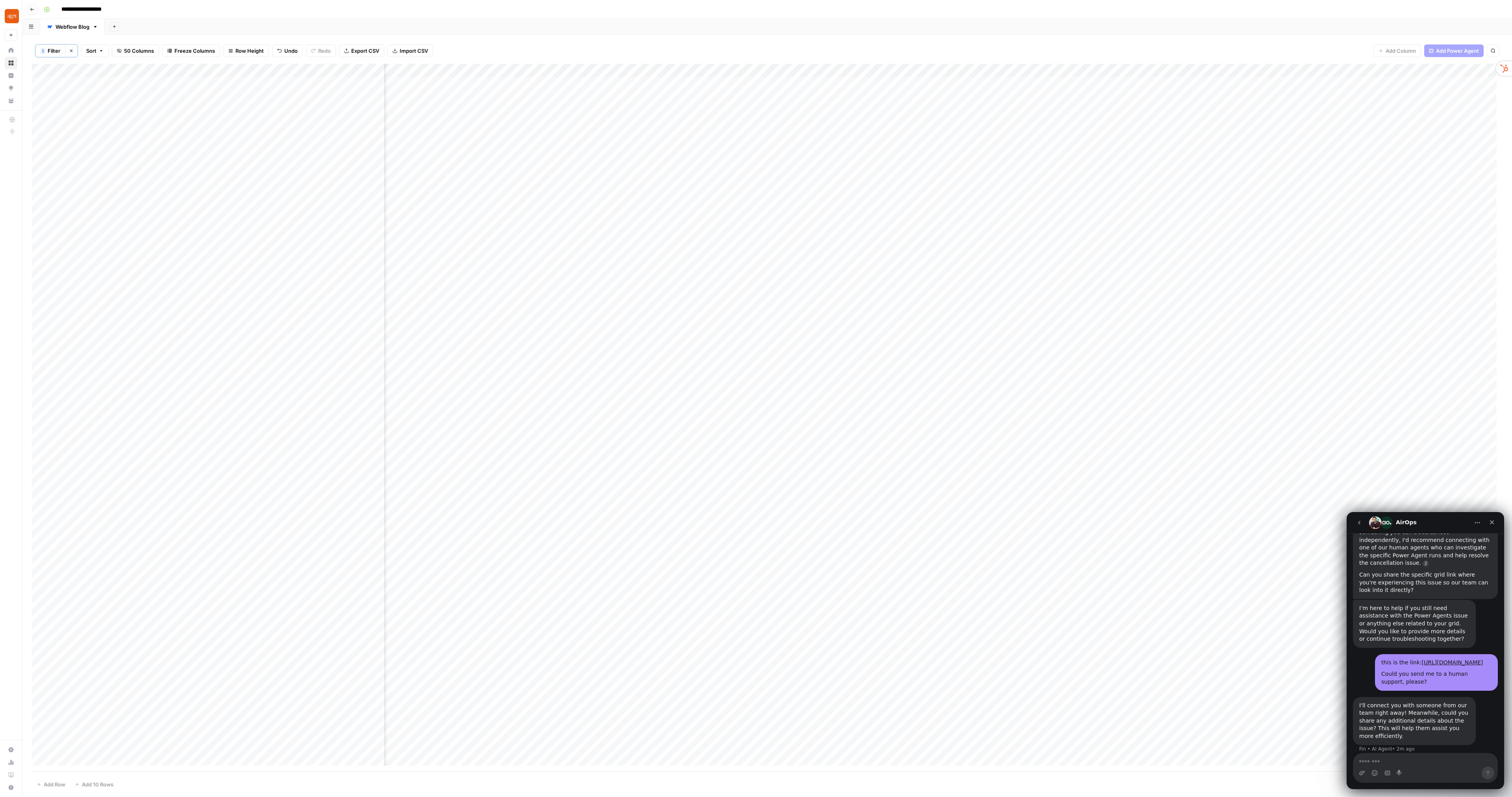
click at [863, 203] on div "Add Column" at bounding box center [767, 417] width 1471 height 707
click at [863, 217] on div "Add Column" at bounding box center [767, 417] width 1471 height 707
click at [863, 231] on div "Add Column" at bounding box center [767, 417] width 1471 height 707
click at [863, 245] on div "Add Column" at bounding box center [767, 417] width 1471 height 707
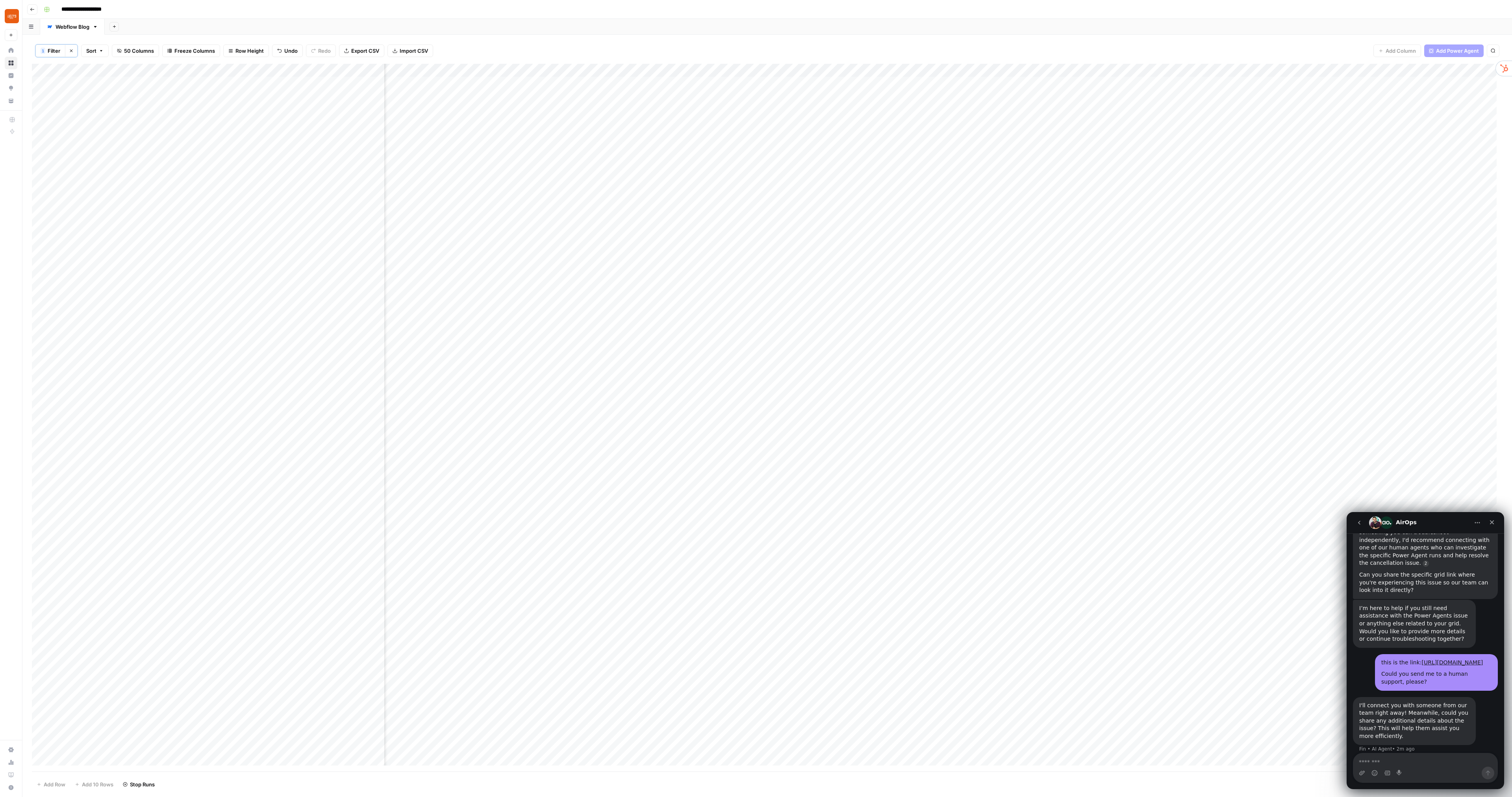
click at [863, 229] on div "Add Column" at bounding box center [767, 417] width 1471 height 707
click at [41, 455] on div "Add Column" at bounding box center [767, 417] width 1471 height 707
click at [682, 455] on div "Add Column" at bounding box center [767, 417] width 1471 height 707
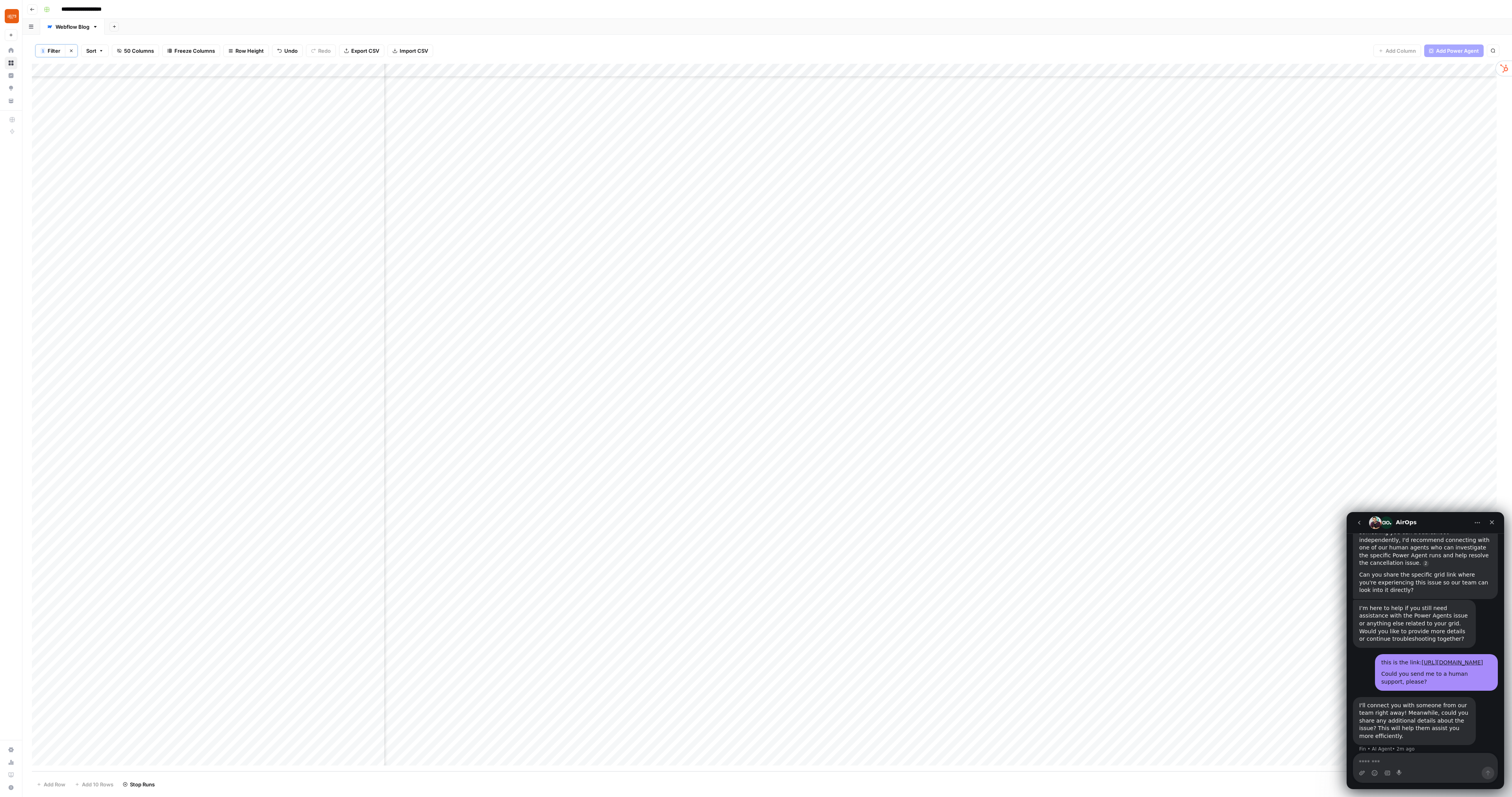
click at [684, 455] on div "Add Column" at bounding box center [767, 417] width 1471 height 707
click at [681, 455] on div "Add Column" at bounding box center [767, 417] width 1471 height 707
click at [863, 203] on div "Add Column" at bounding box center [767, 417] width 1471 height 707
click at [863, 215] on div "Add Column" at bounding box center [767, 417] width 1471 height 707
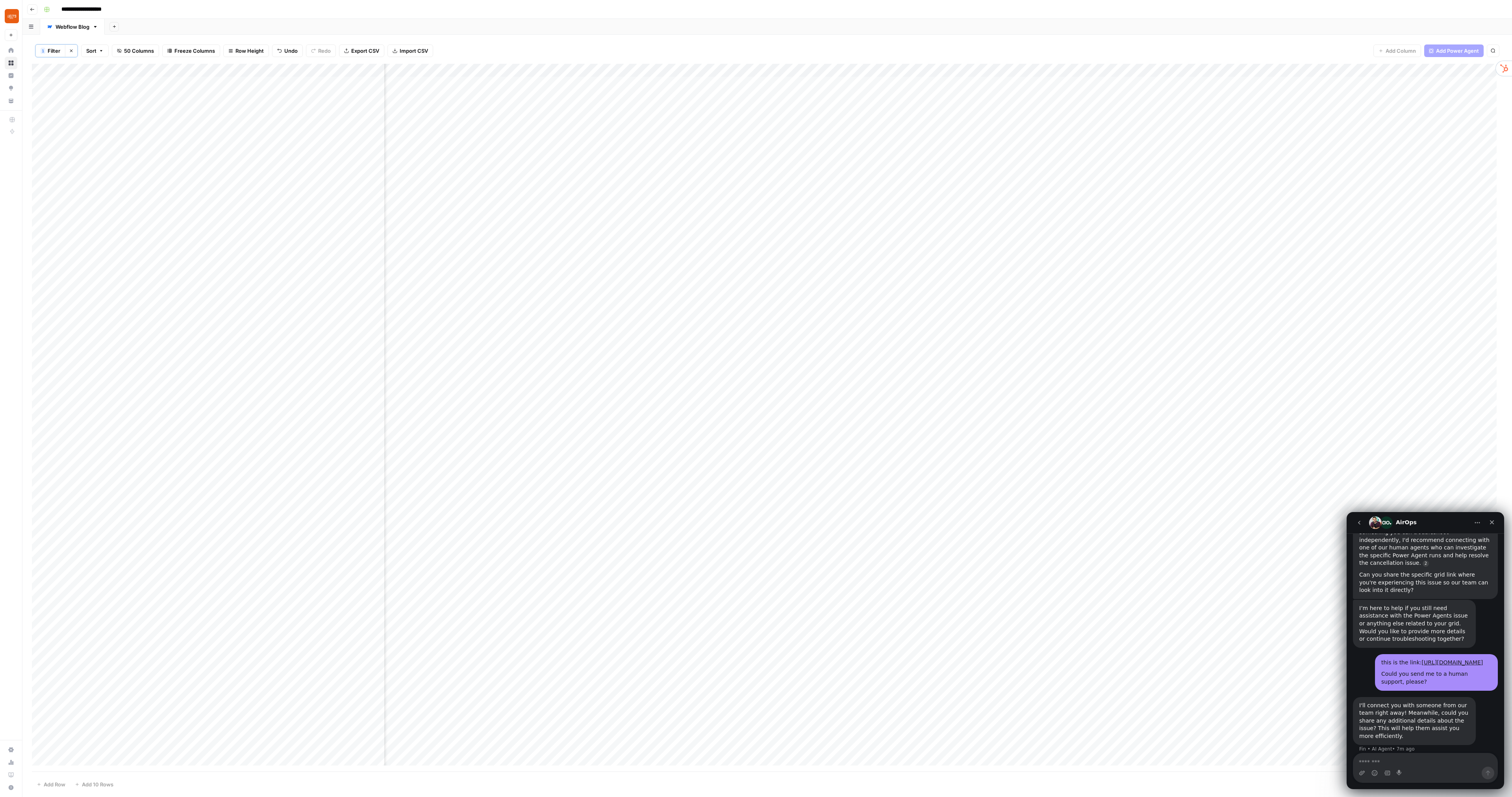
click at [863, 220] on div "Add Column" at bounding box center [767, 417] width 1471 height 707
click at [863, 203] on div "Add Column" at bounding box center [767, 417] width 1471 height 707
click at [863, 203] on textarea "**********" at bounding box center [903, 212] width 157 height 27
click at [863, 219] on div "Add Column" at bounding box center [767, 417] width 1471 height 707
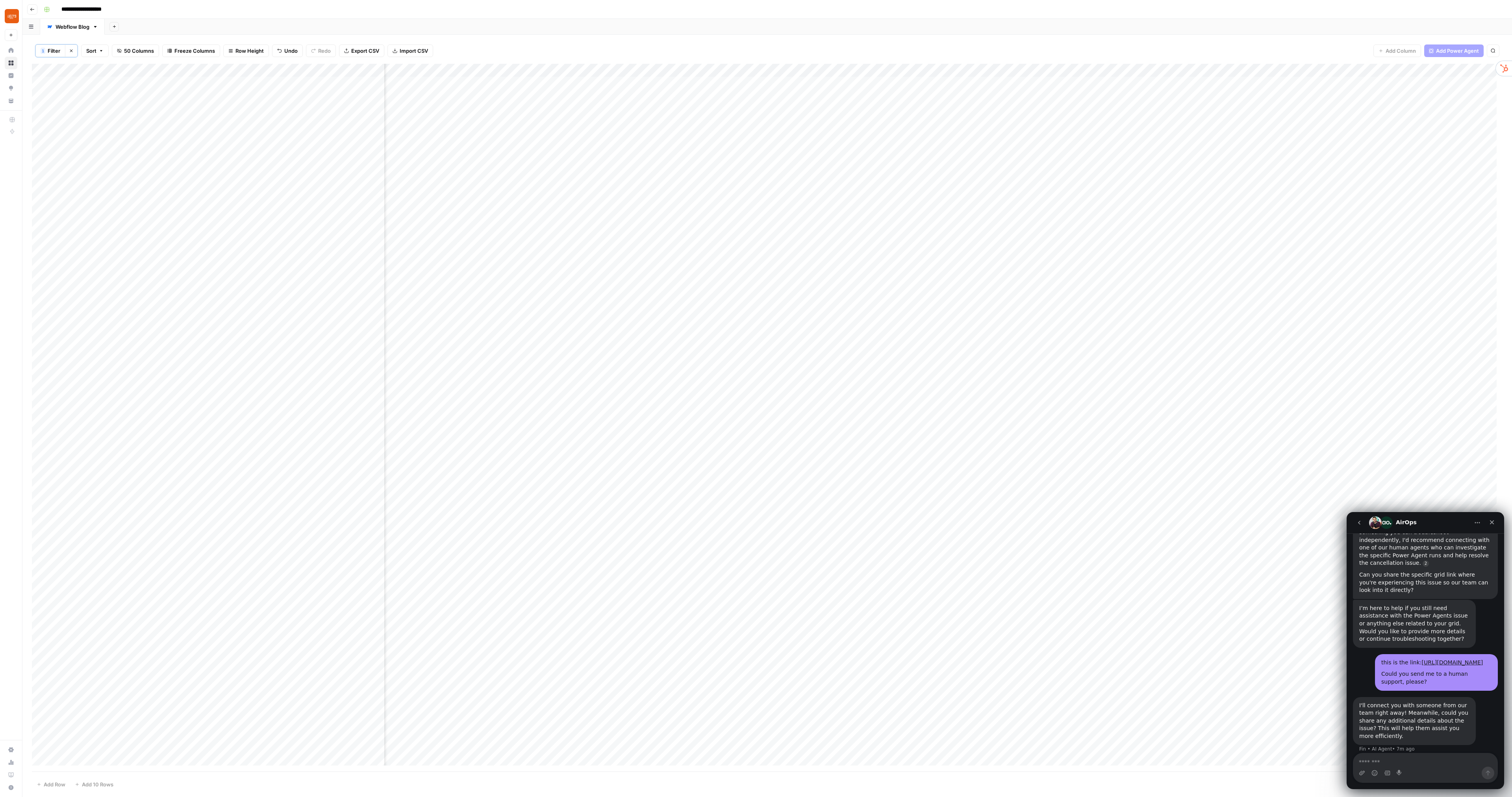
click at [854, 231] on div "Add Column" at bounding box center [767, 417] width 1471 height 707
click at [854, 231] on textarea "**********" at bounding box center [903, 239] width 157 height 27
click at [863, 202] on div "Add Column" at bounding box center [767, 417] width 1471 height 707
click at [806, 203] on div "Add Column" at bounding box center [767, 417] width 1471 height 707
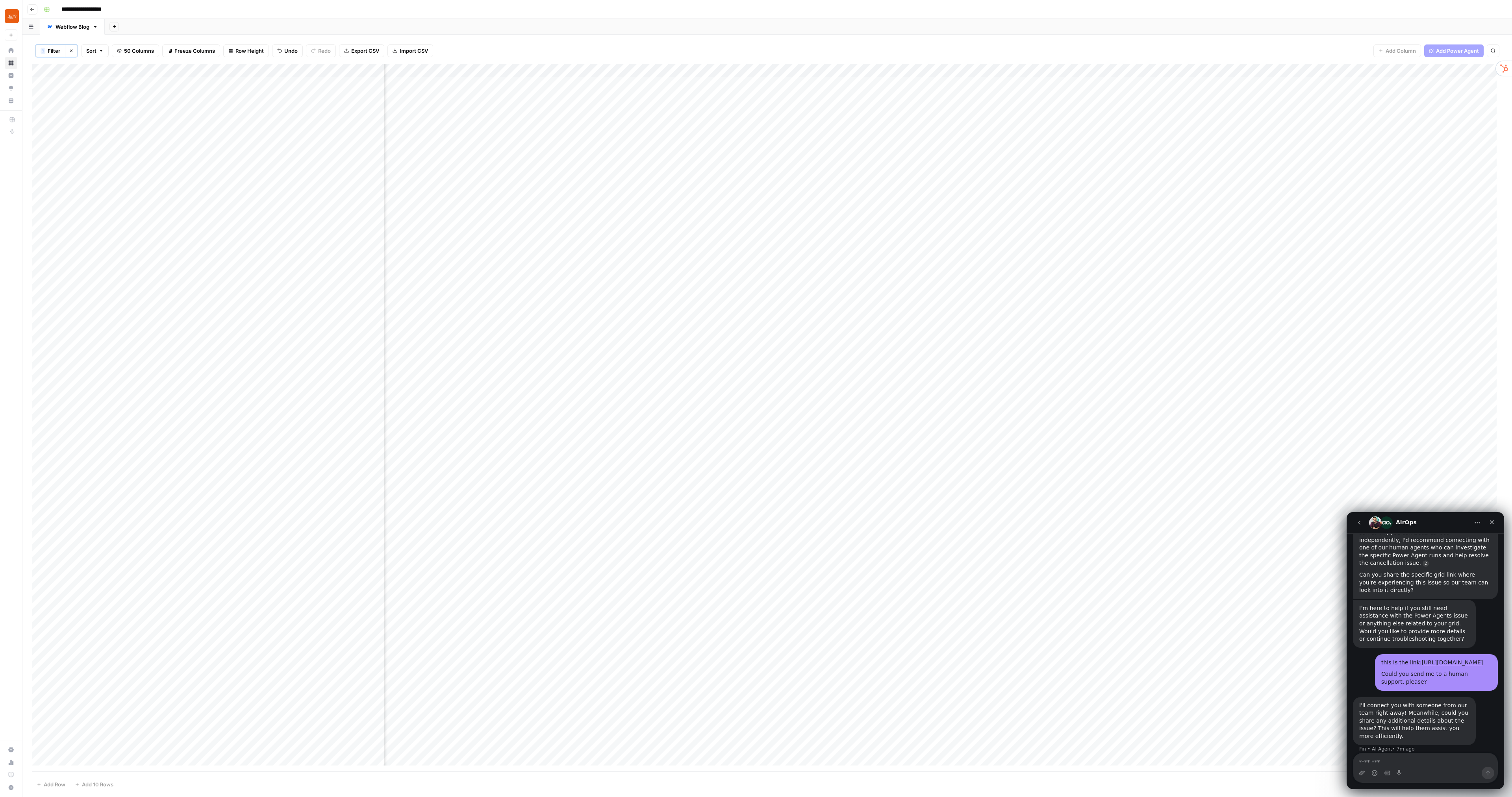
click at [806, 203] on div "Add Column" at bounding box center [767, 417] width 1471 height 707
click at [806, 203] on textarea "**********" at bounding box center [824, 204] width 141 height 11
click at [863, 264] on div "Add Column" at bounding box center [767, 417] width 1471 height 707
click at [757, 237] on div "Add Column" at bounding box center [767, 417] width 1471 height 707
click at [780, 213] on div "Add Column" at bounding box center [767, 417] width 1471 height 707
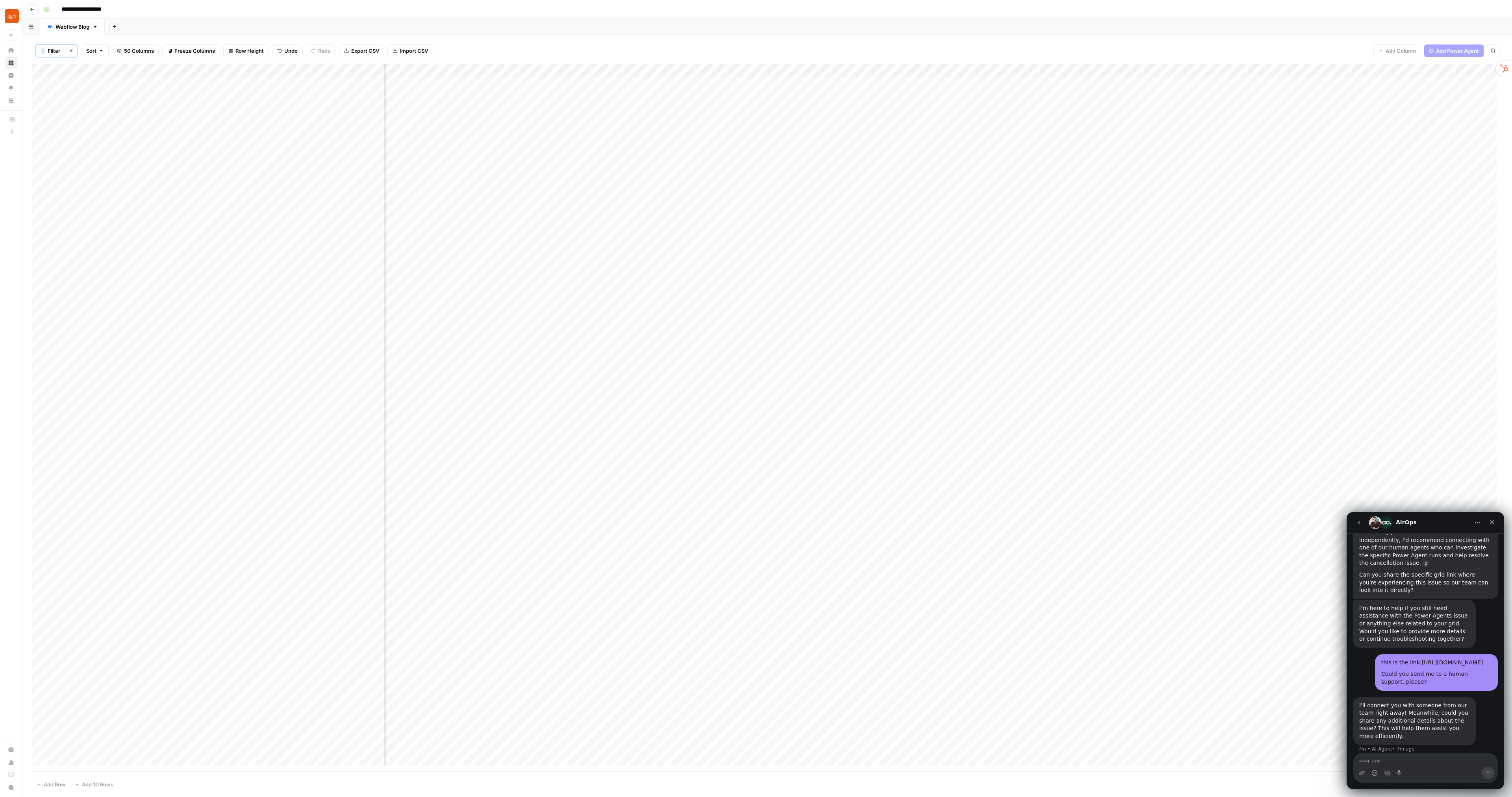
click at [568, 206] on div "Add Column" at bounding box center [767, 417] width 1471 height 707
click at [575, 205] on div "Add Column" at bounding box center [767, 417] width 1471 height 707
click at [575, 205] on div at bounding box center [576, 203] width 72 height 15
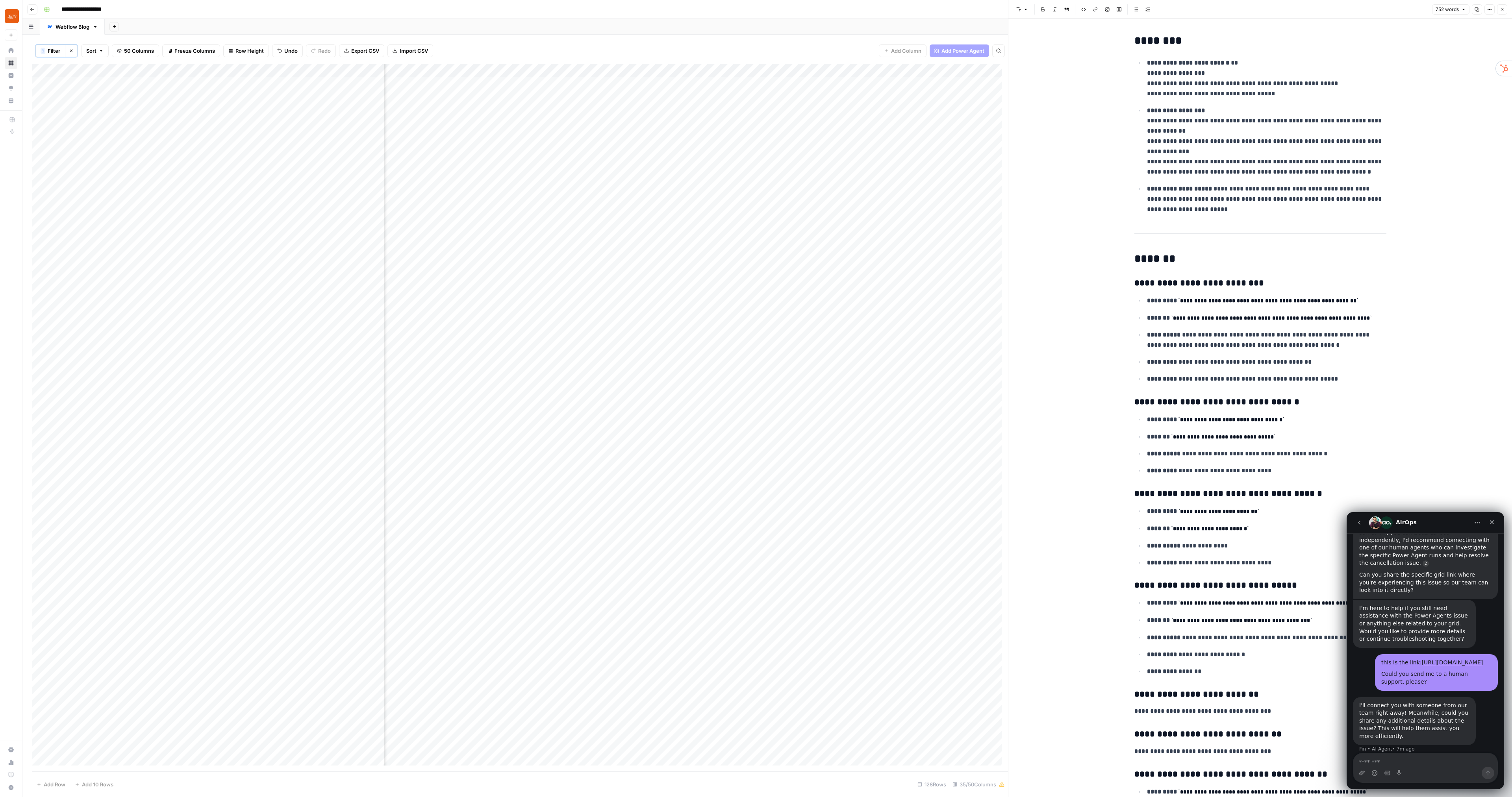
click at [863, 8] on icon "button" at bounding box center [1501, 9] width 4 height 4
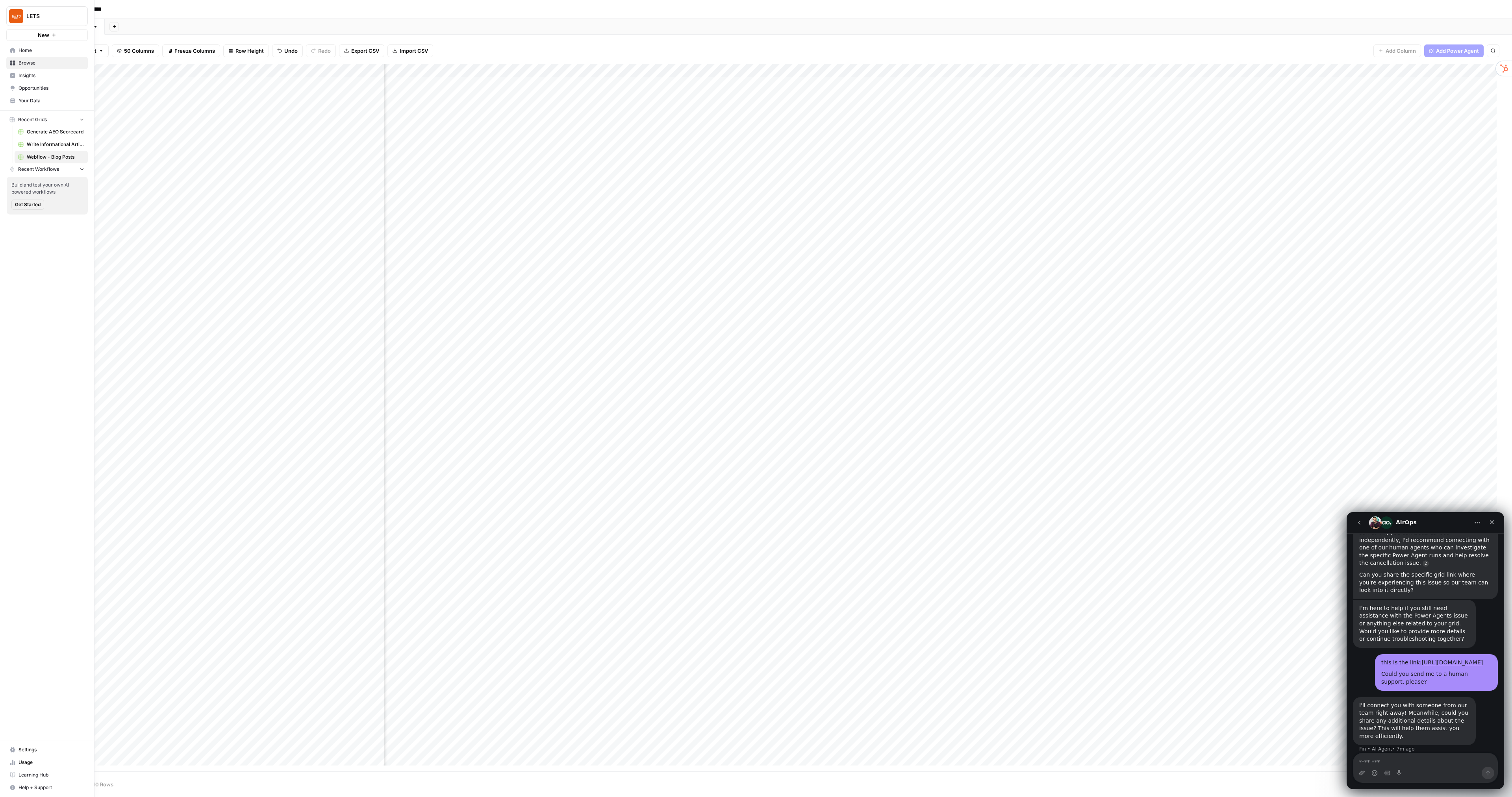
click at [45, 455] on span "Settings" at bounding box center [51, 749] width 66 height 7
click at [44, 455] on link "Usage" at bounding box center [47, 762] width 82 height 13
type input "October Tasks"
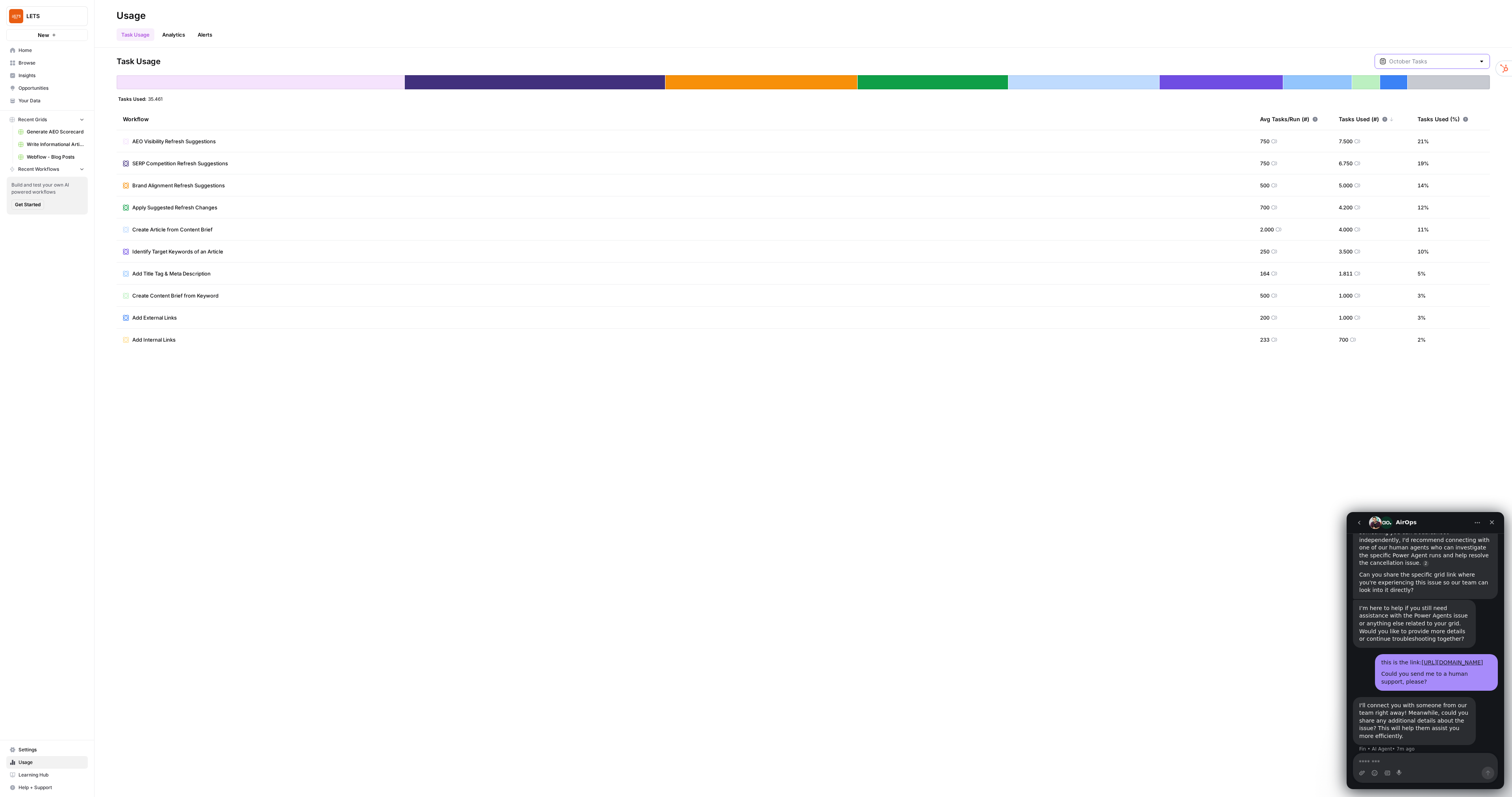
click at [863, 63] on input "text" at bounding box center [1432, 61] width 86 height 8
click at [863, 99] on span "October Included Tasks" at bounding box center [1436, 99] width 88 height 8
type input "October Included Tasks"
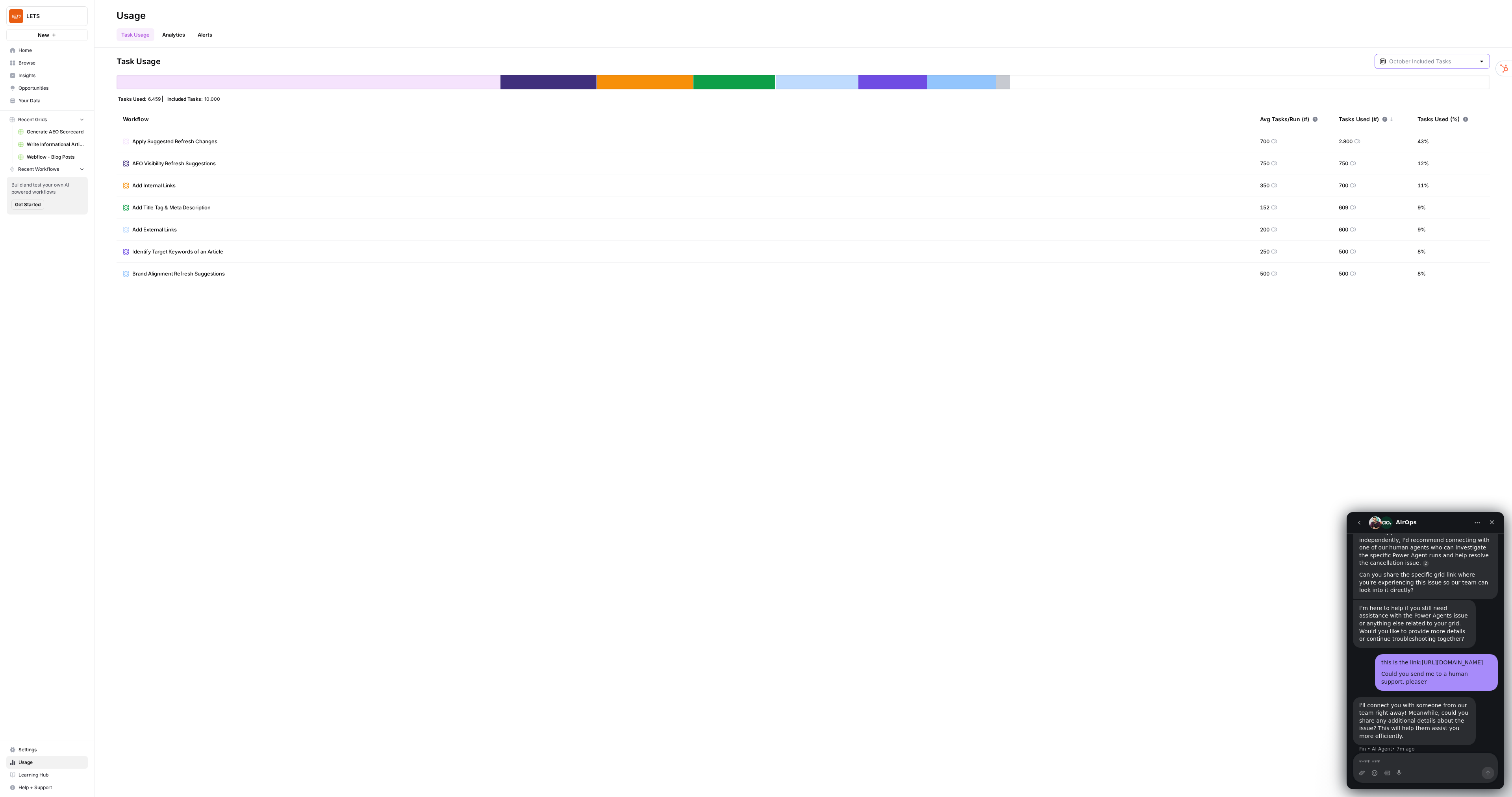
click at [863, 64] on input "text" at bounding box center [1432, 61] width 86 height 8
click at [863, 80] on span "October Tasks" at bounding box center [1436, 81] width 88 height 8
type input "October Tasks"
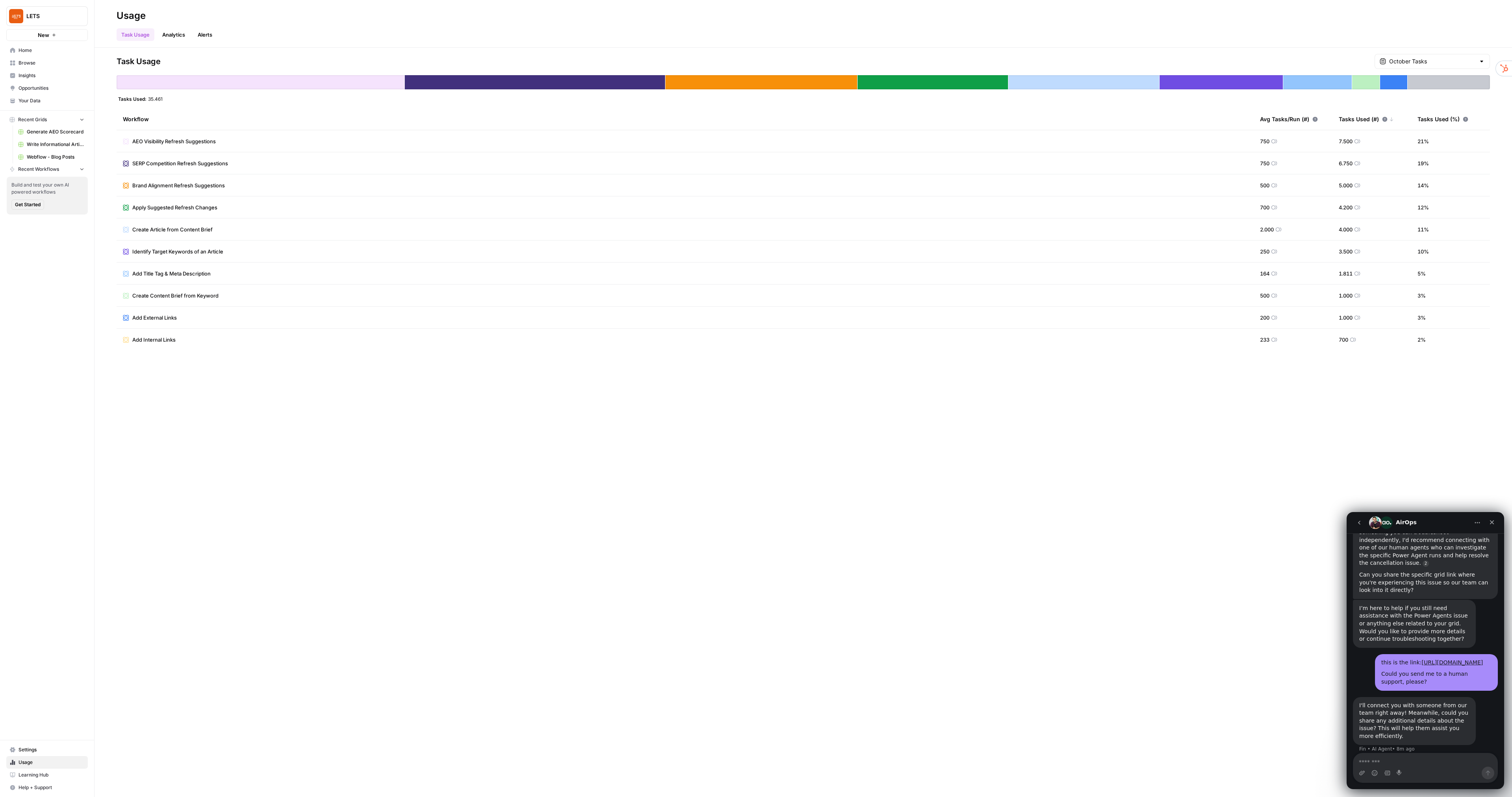
click at [41, 455] on span "Learning Hub" at bounding box center [51, 775] width 66 height 7
click at [39, 98] on span "Your Data" at bounding box center [51, 101] width 66 height 7
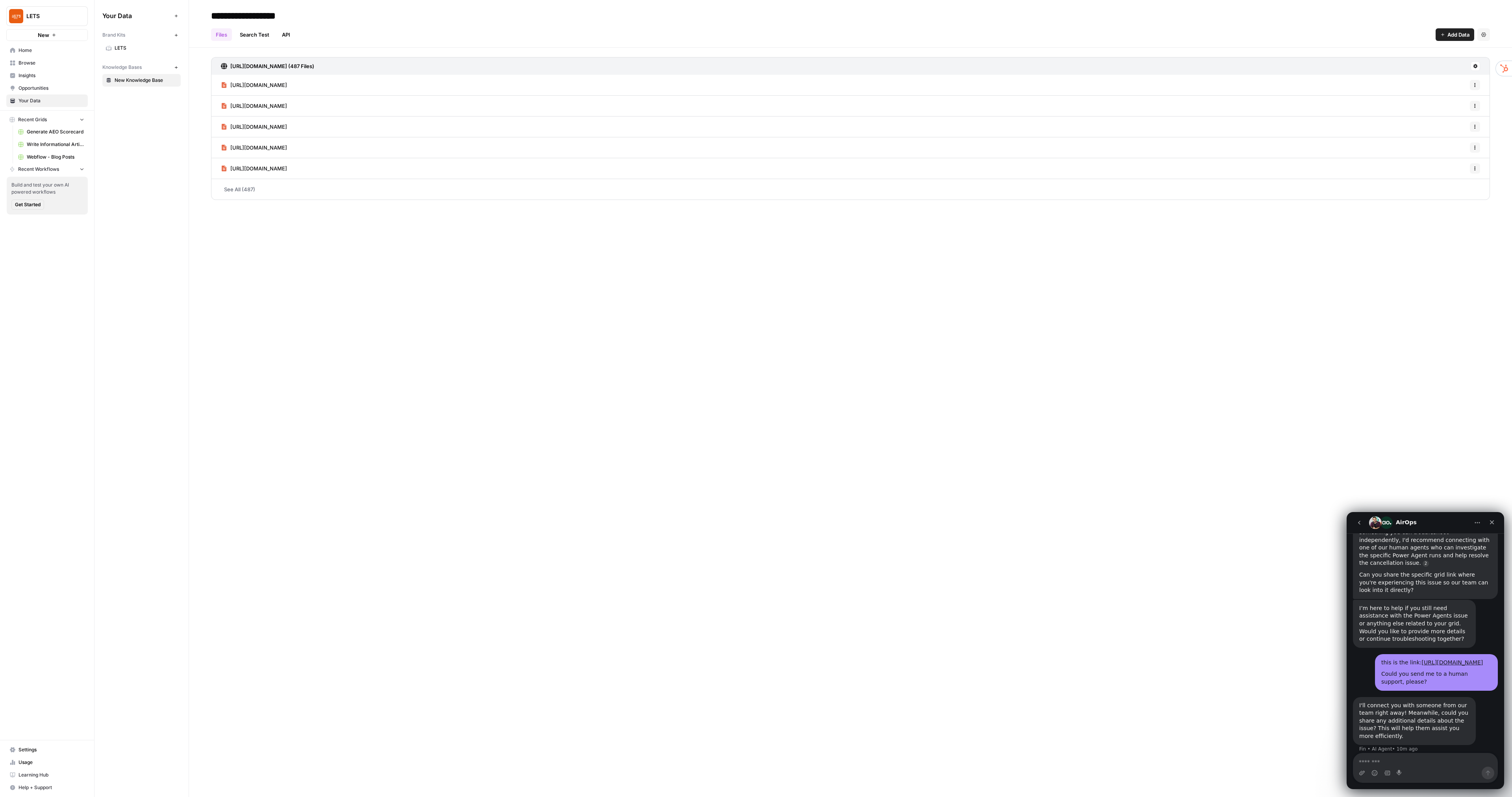
click at [124, 45] on span "LETS" at bounding box center [146, 48] width 62 height 7
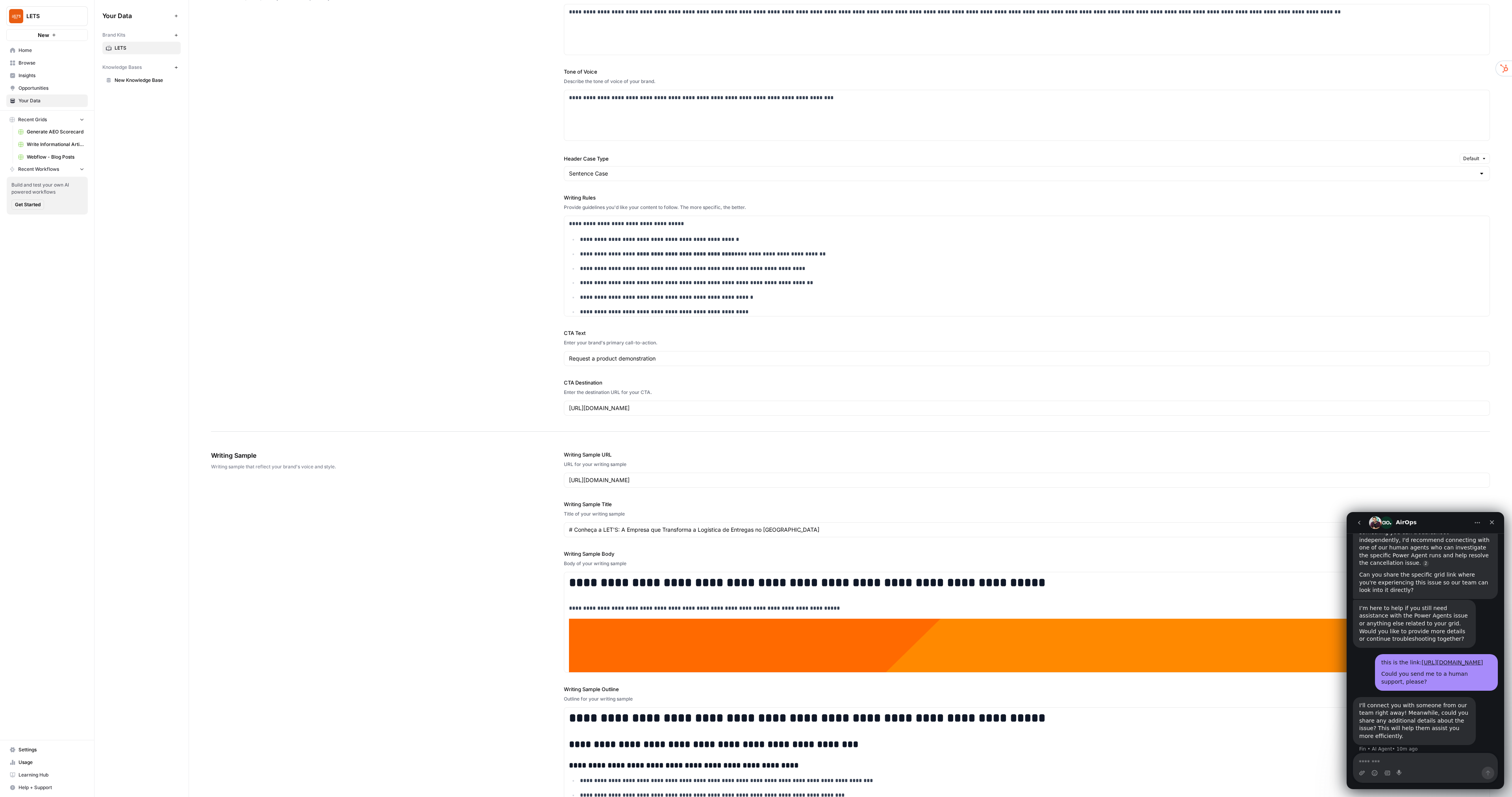
scroll to position [366, 0]
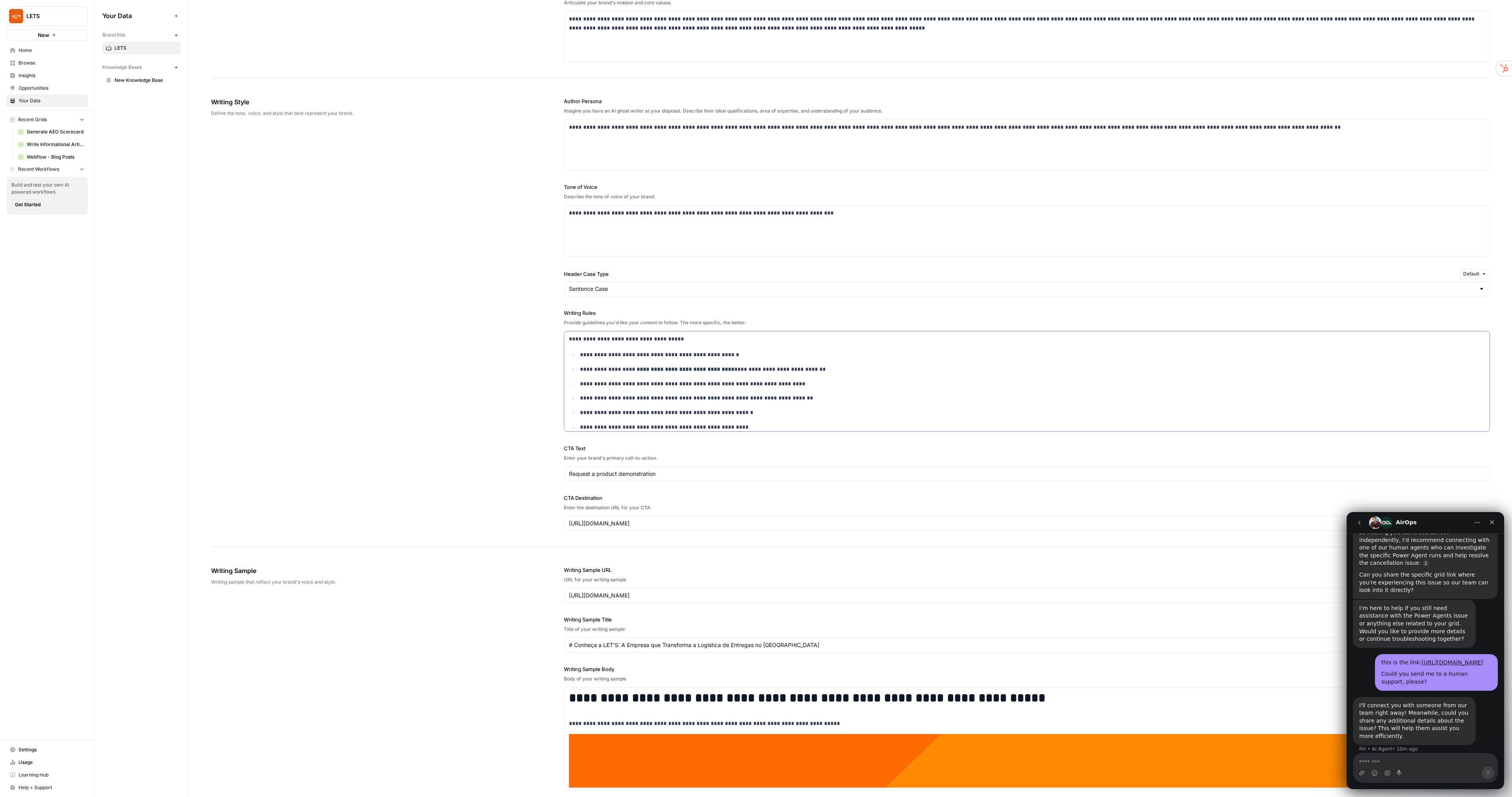
click at [687, 341] on p "**********" at bounding box center [1021, 339] width 906 height 9
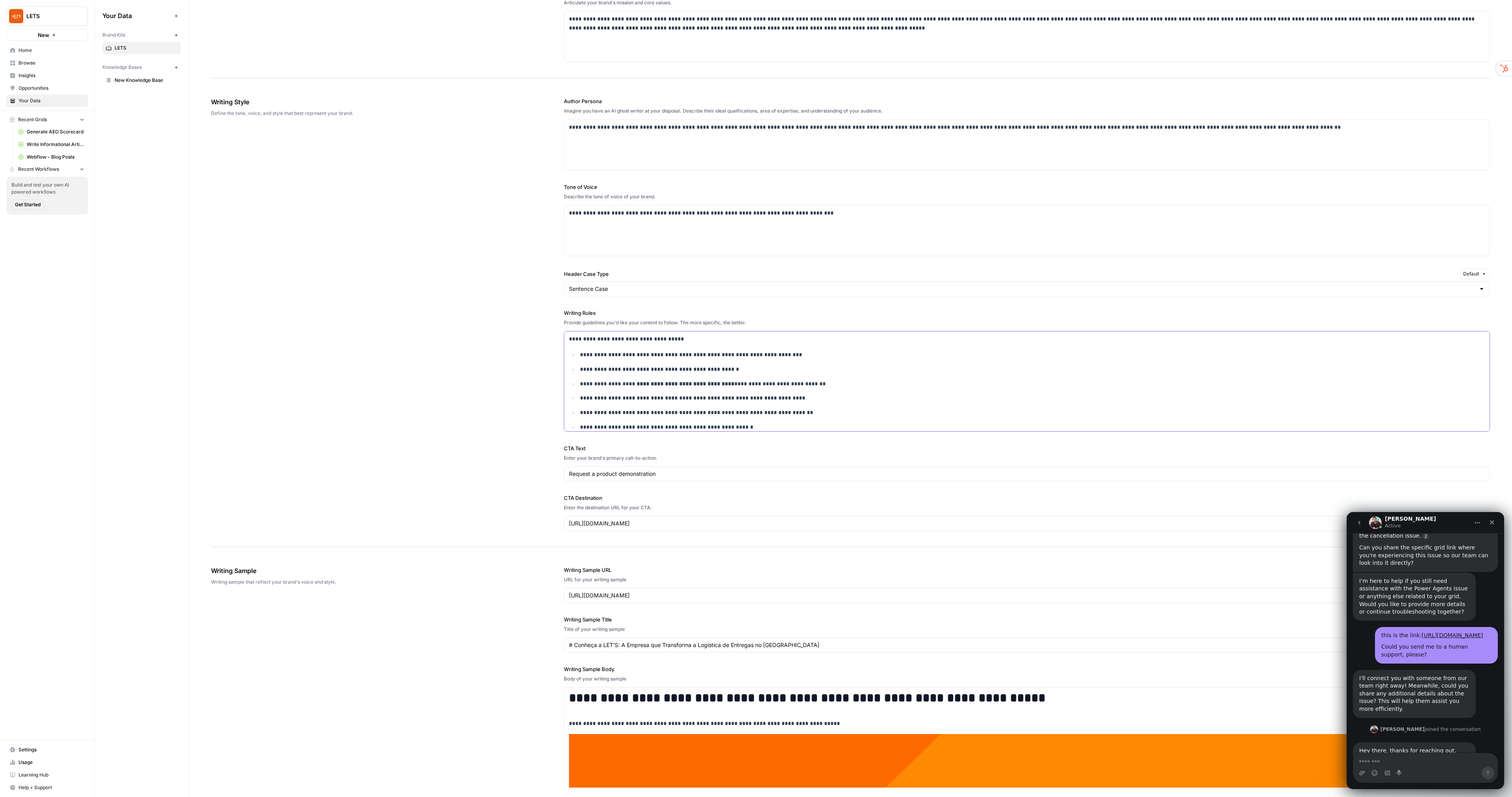
scroll to position [643, 0]
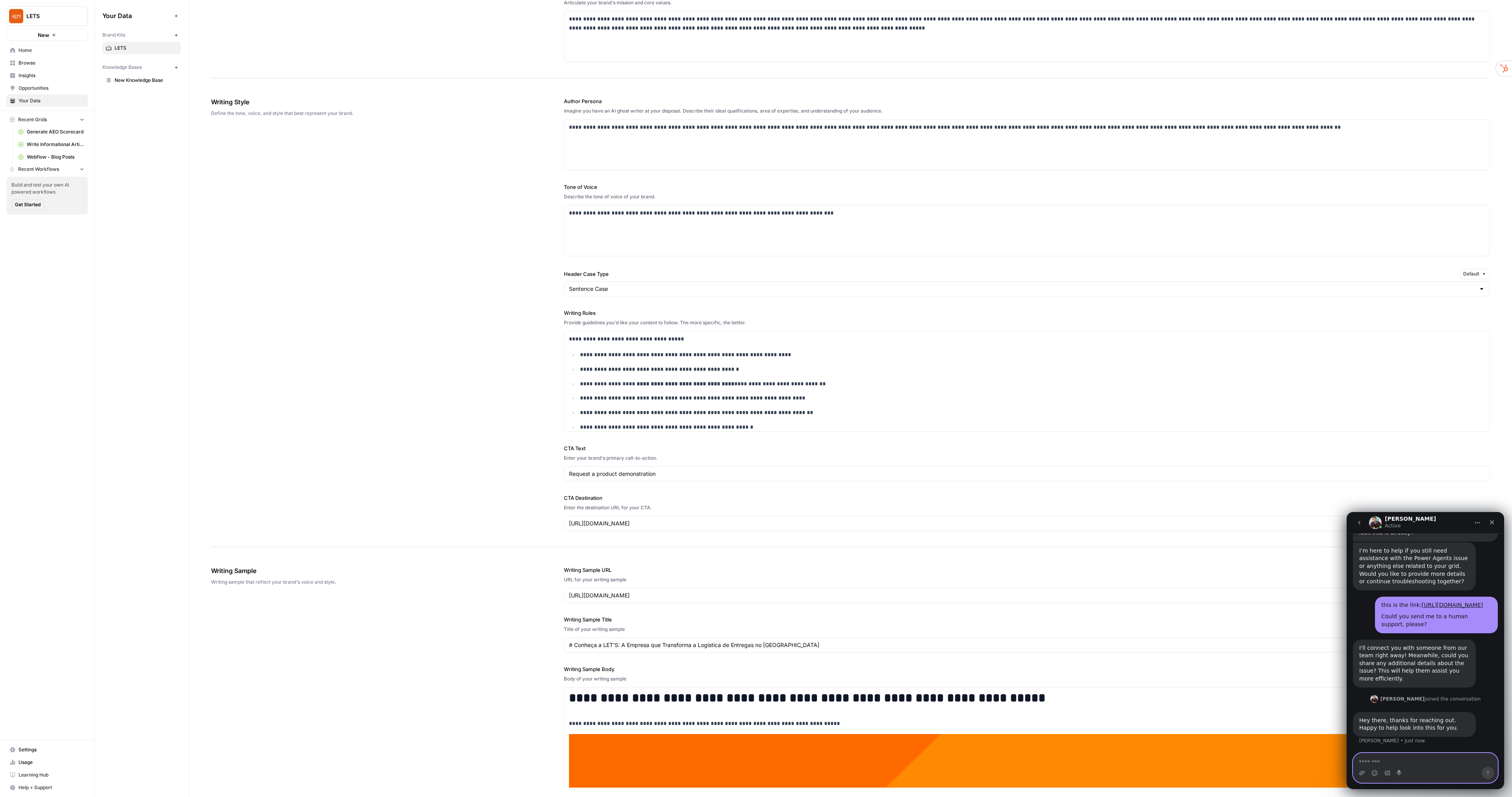
click at [863, 455] on textarea "Message…" at bounding box center [1425, 759] width 144 height 13
type textarea "**********"
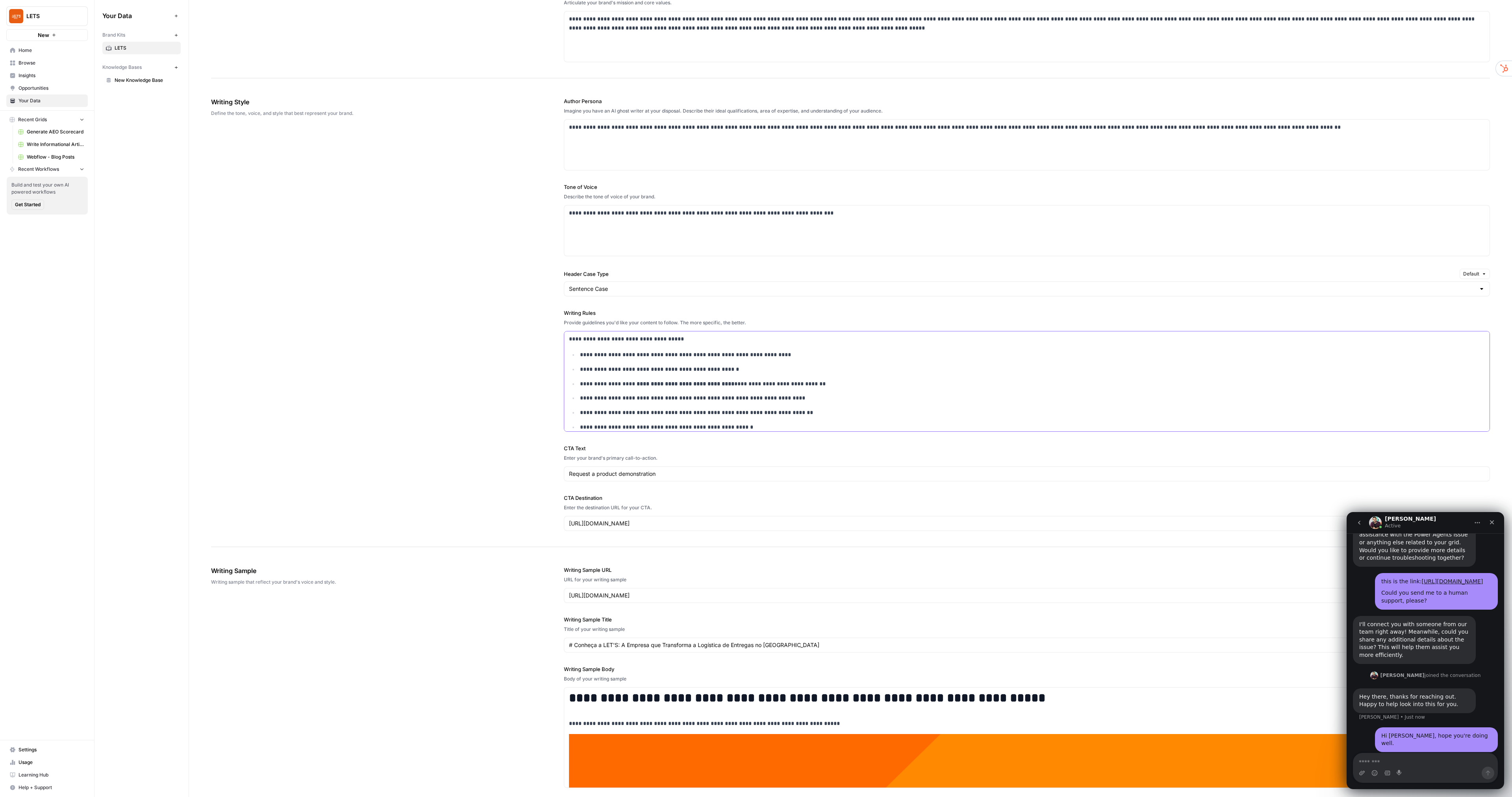
click at [848, 380] on p "**********" at bounding box center [1027, 384] width 894 height 9
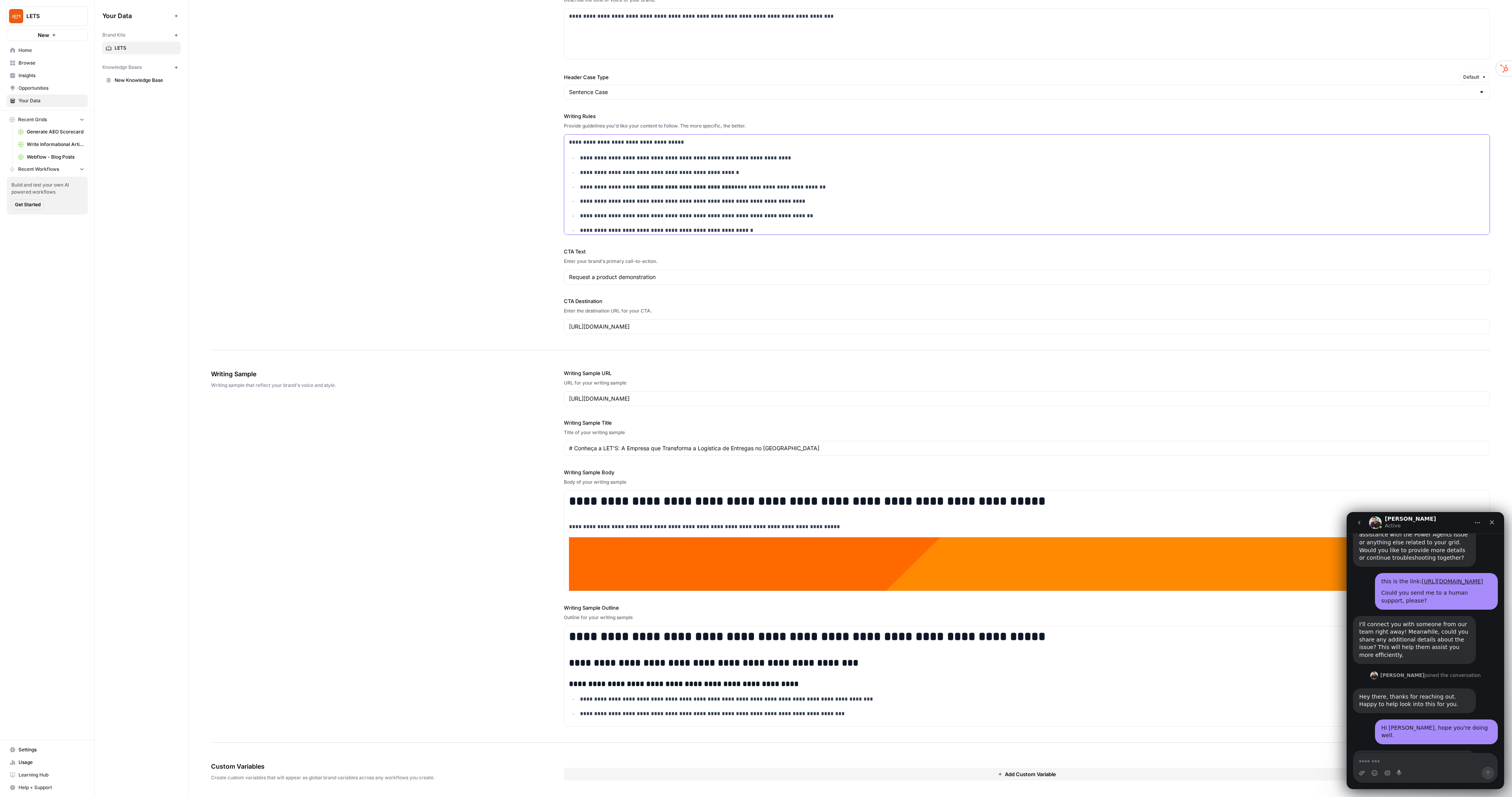
scroll to position [667, 0]
drag, startPoint x: 578, startPoint y: 158, endPoint x: 616, endPoint y: 157, distance: 38.0
click at [616, 157] on p "**********" at bounding box center [1027, 158] width 894 height 9
click at [766, 155] on p "**********" at bounding box center [1027, 158] width 894 height 9
click at [863, 455] on div "Intercom messenger" at bounding box center [1425, 773] width 144 height 13
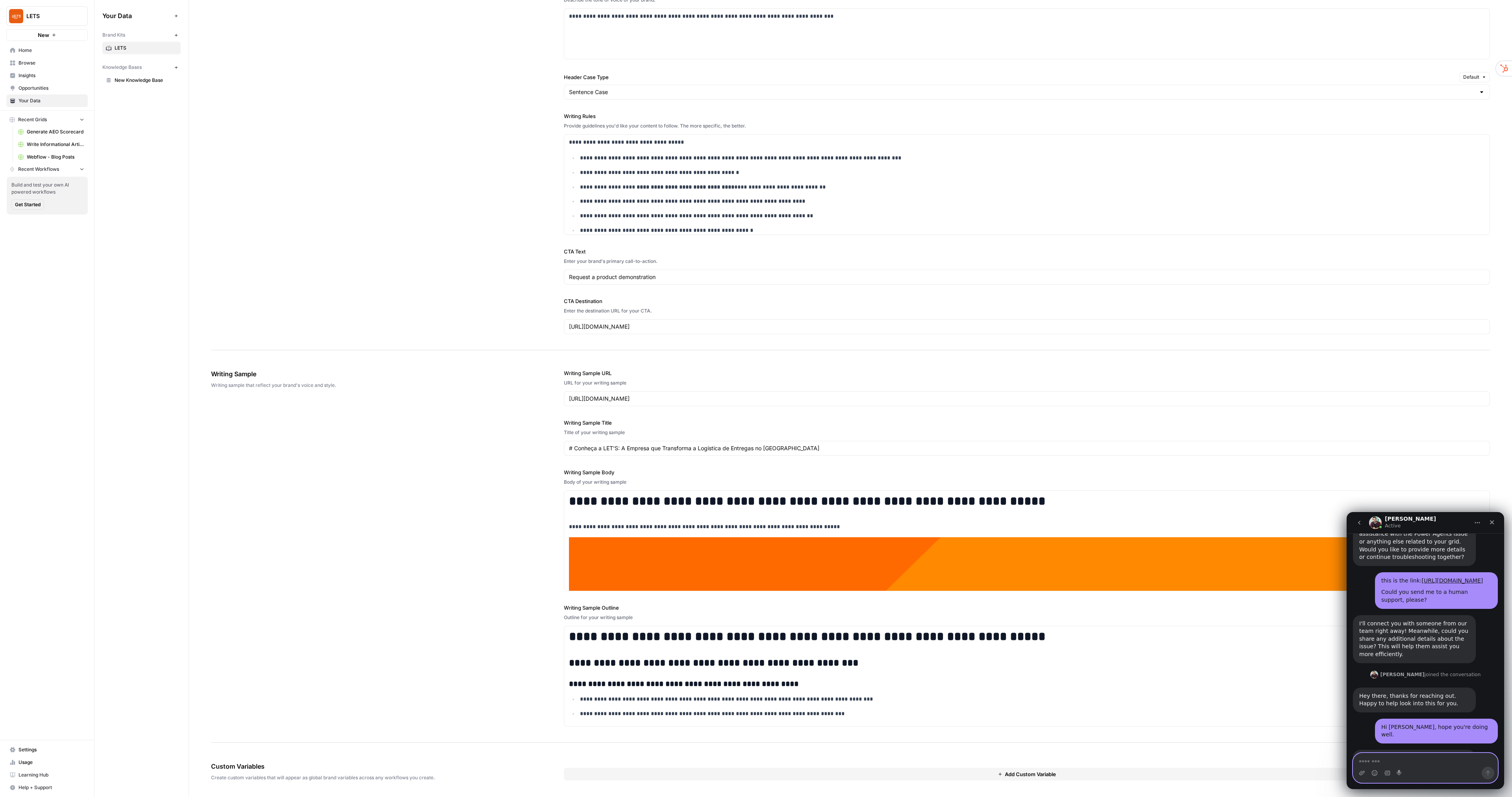
click at [863, 455] on textarea "Message…" at bounding box center [1425, 759] width 144 height 13
type textarea "*"
type textarea "**********"
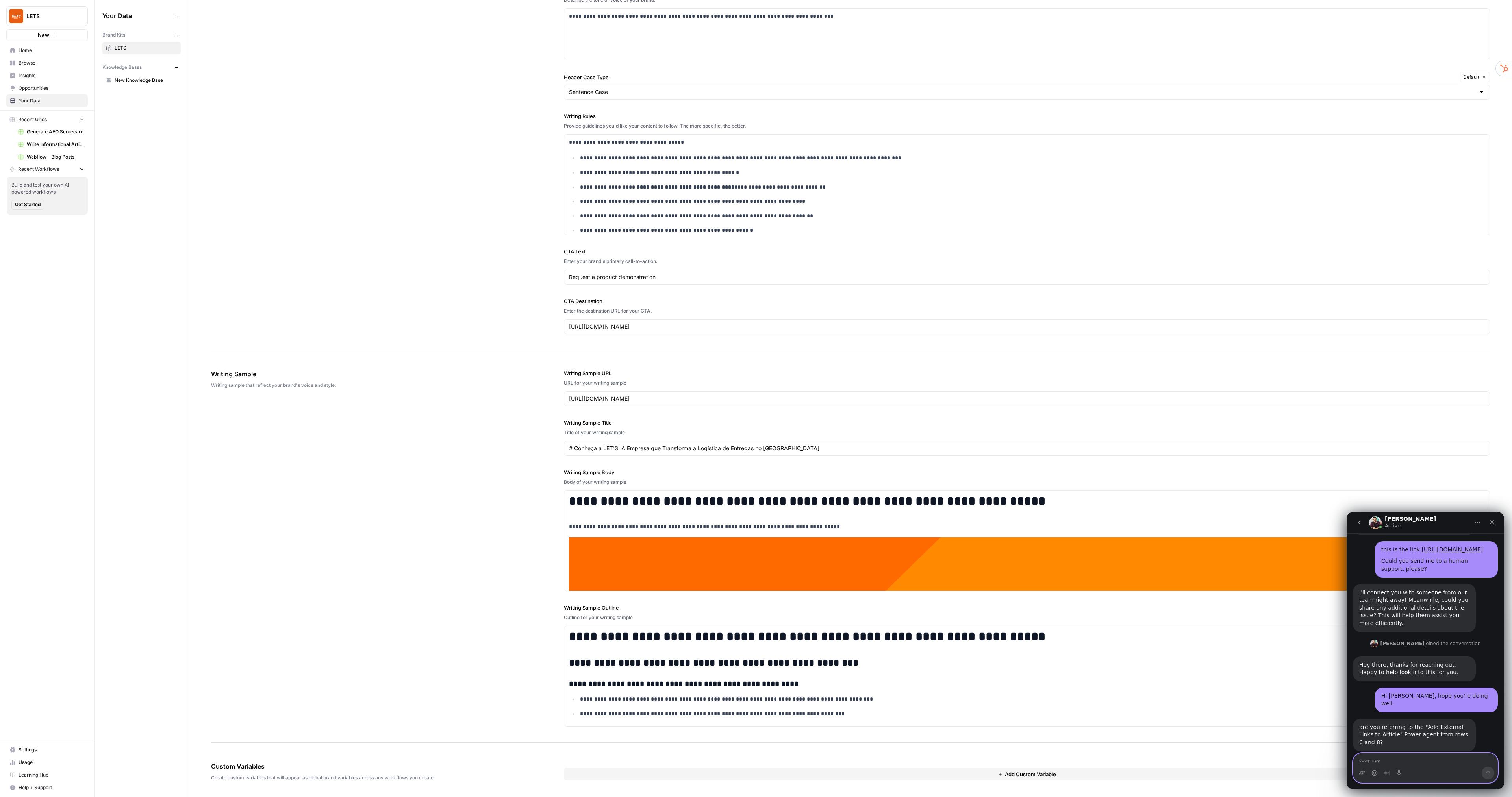
click at [863, 455] on textarea "Message…" at bounding box center [1425, 759] width 144 height 13
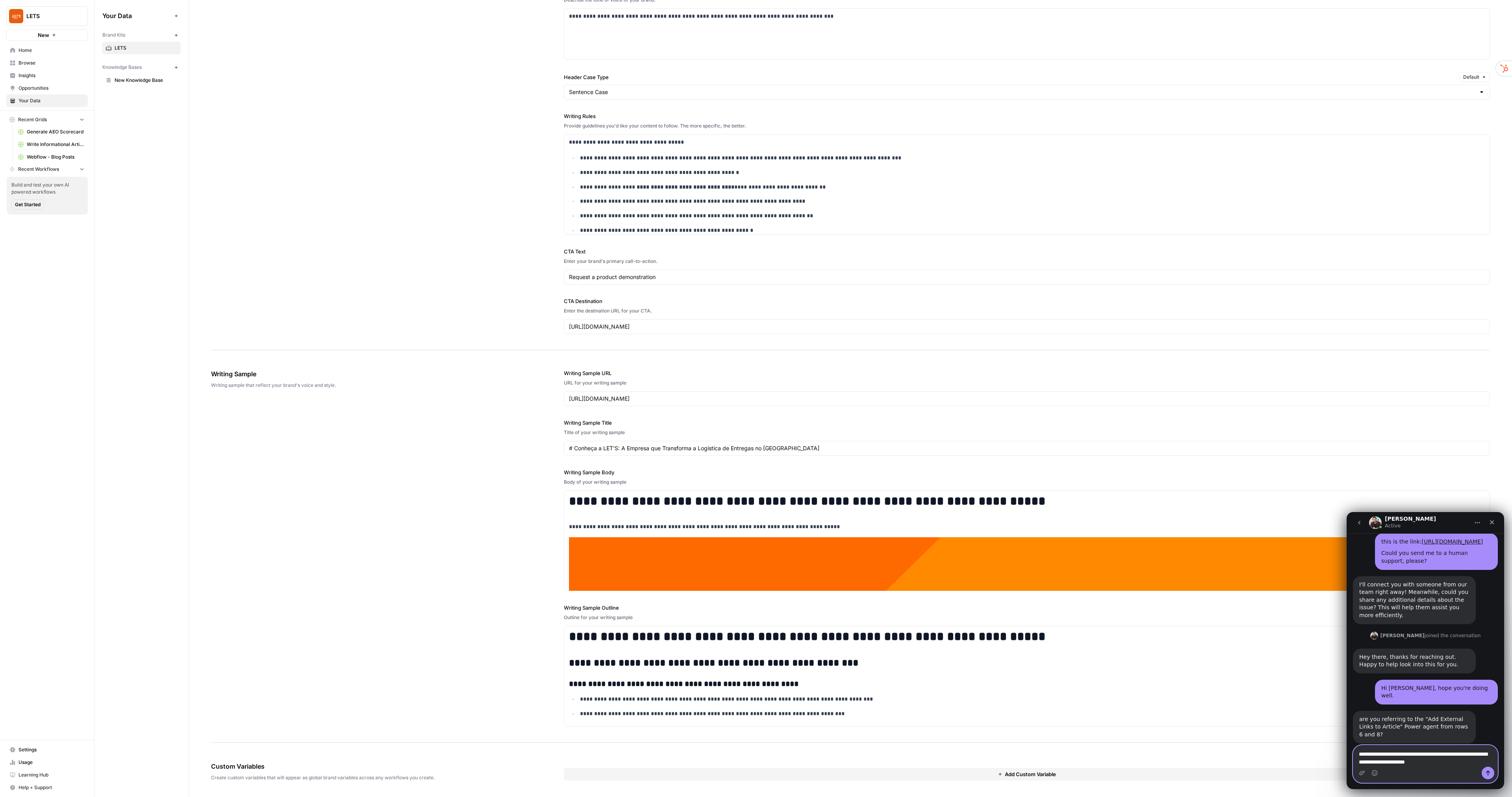
type textarea "**********"
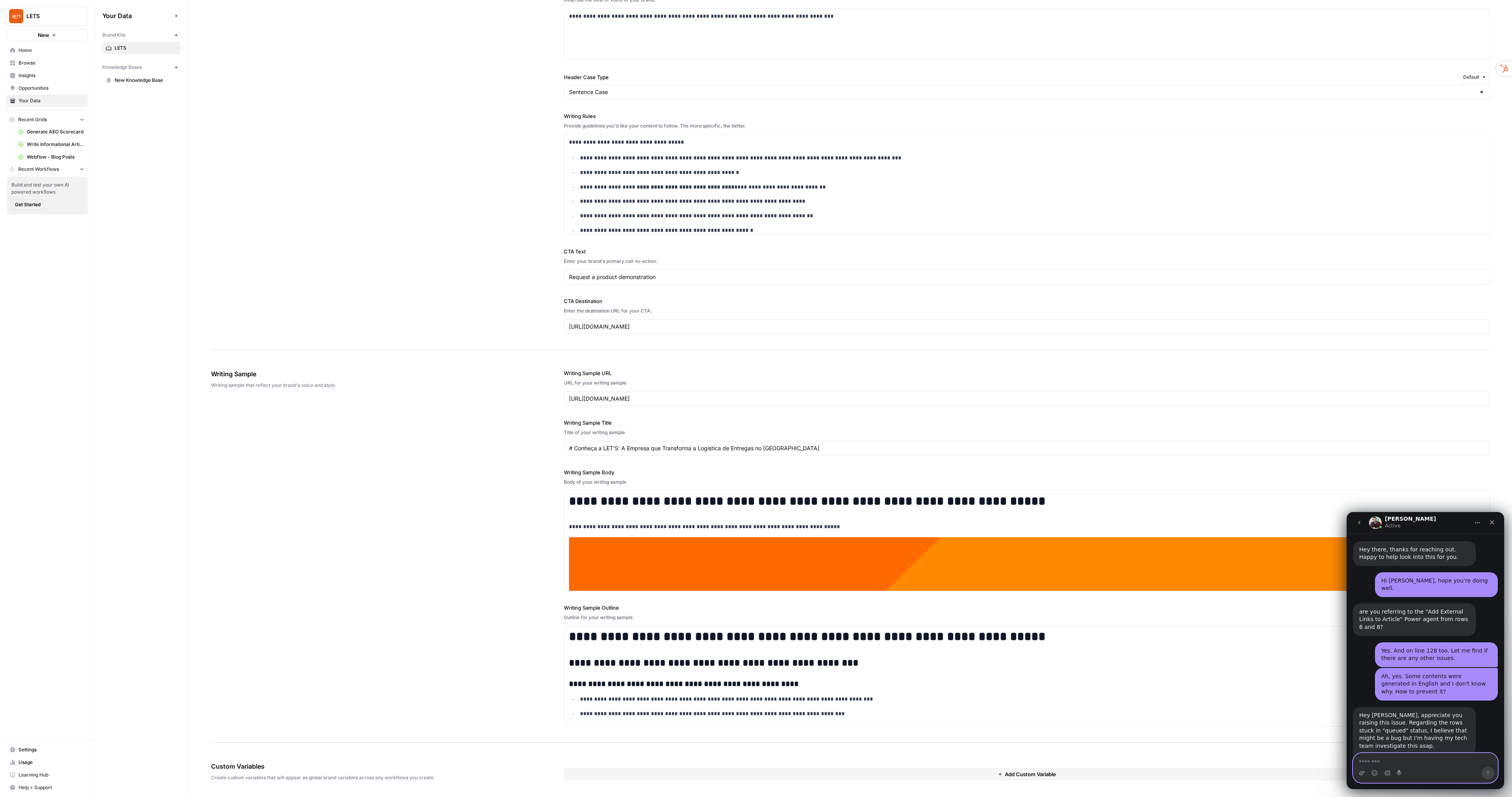
scroll to position [819, 0]
click at [863, 455] on textarea "Message…" at bounding box center [1425, 759] width 144 height 13
type textarea "**********"
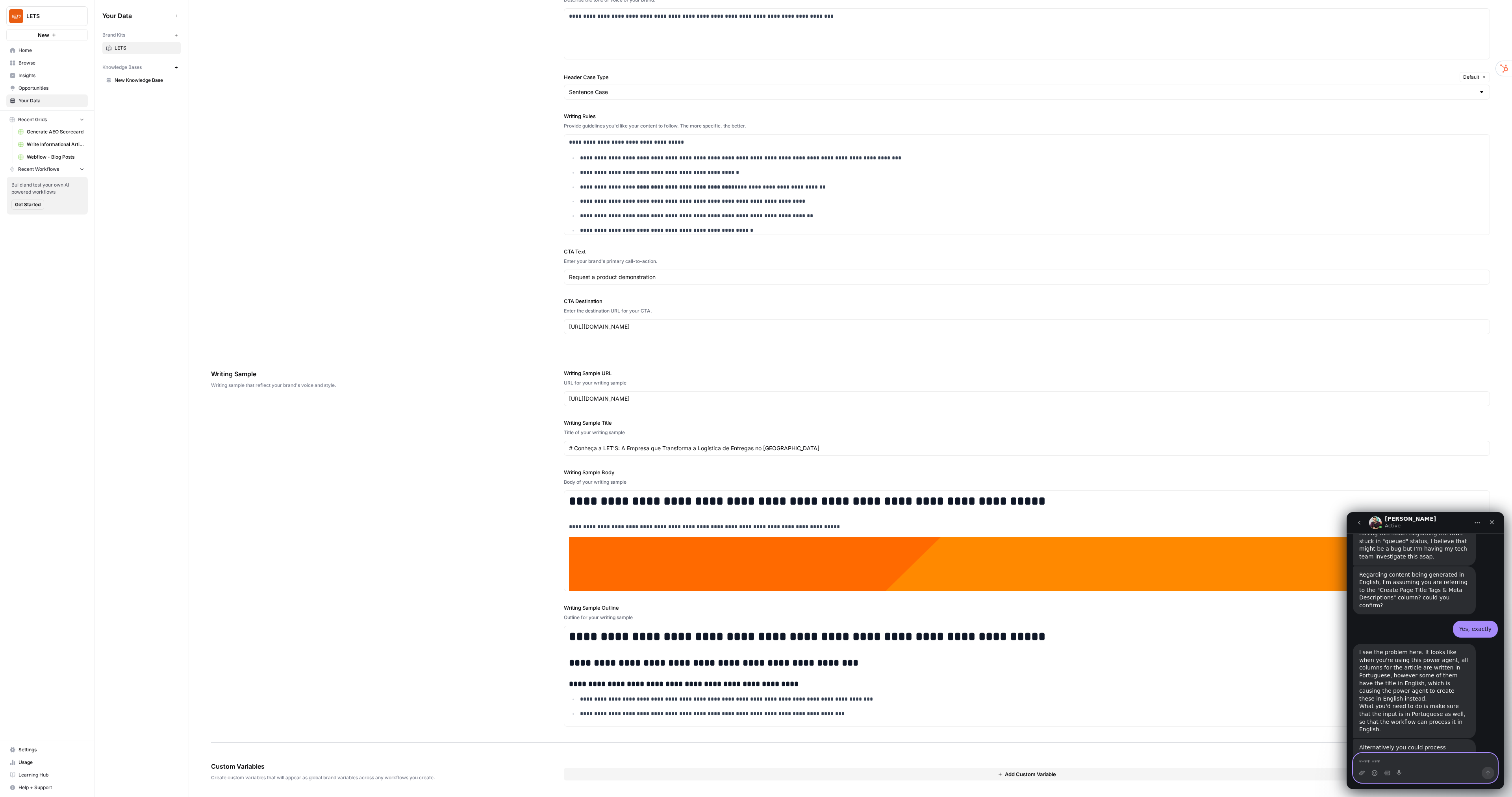
scroll to position [1003, 0]
click at [863, 455] on textarea "Message…" at bounding box center [1425, 759] width 144 height 13
type textarea "*"
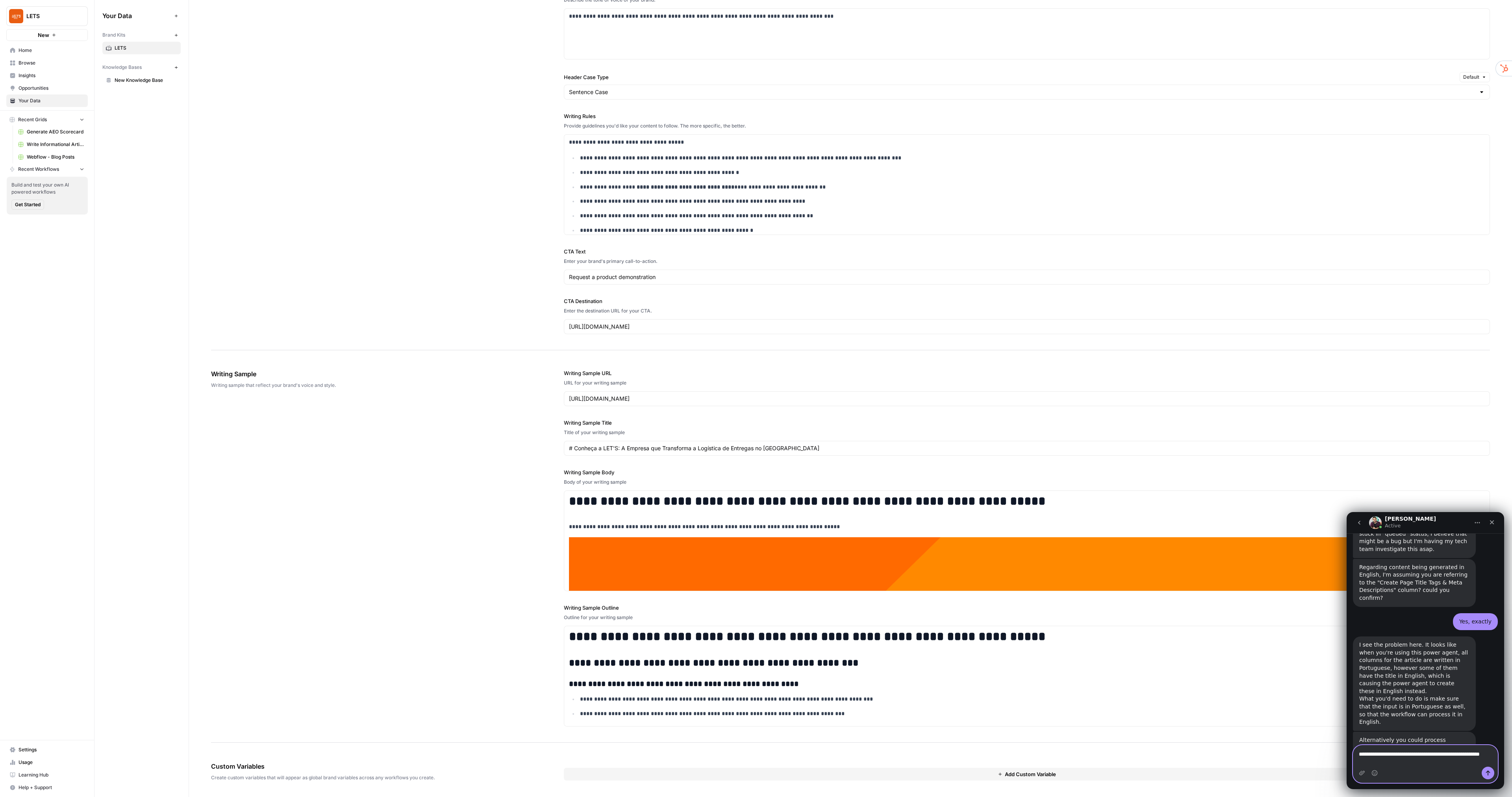
type textarea "**********"
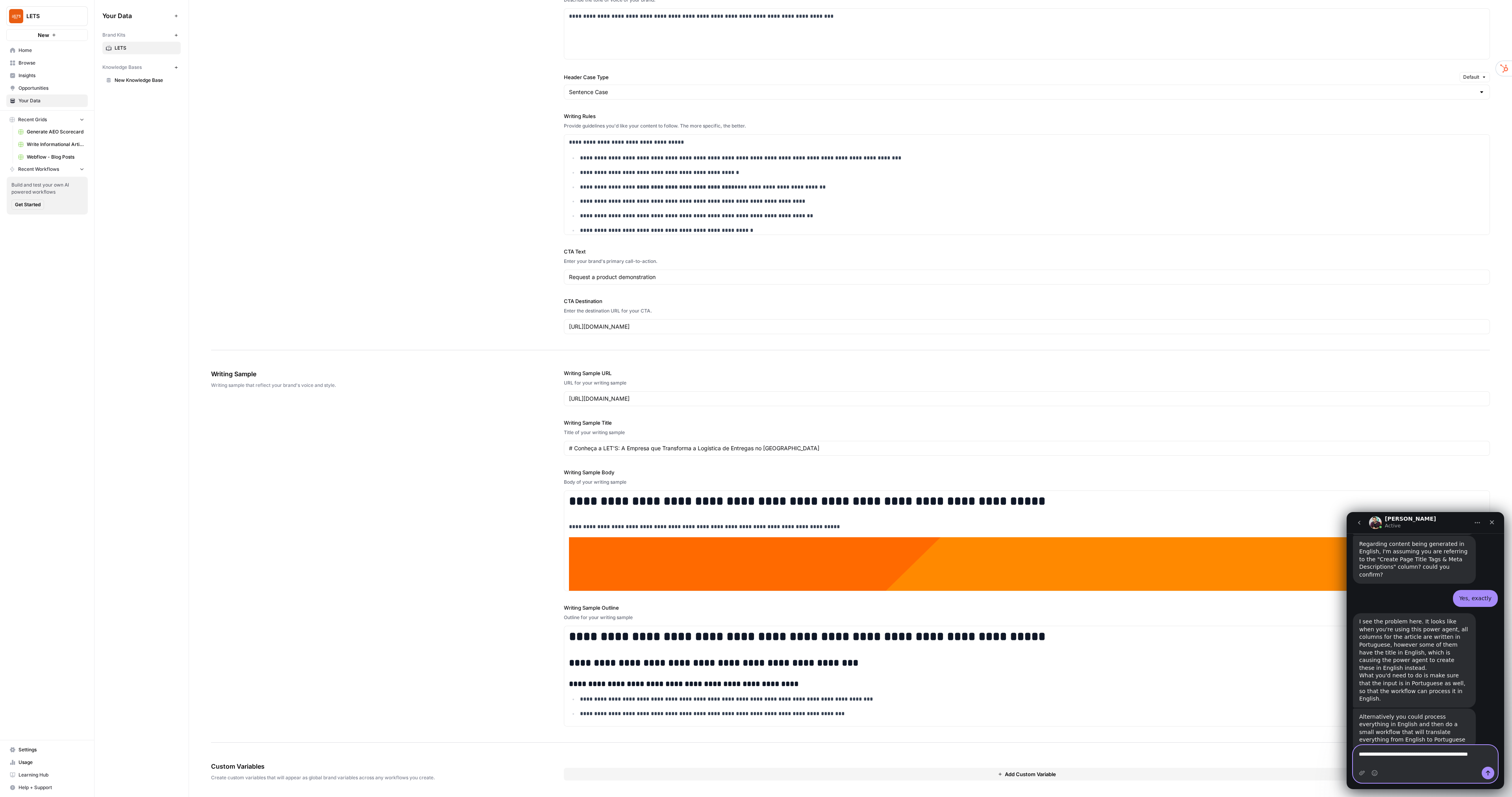
scroll to position [1042, 0]
type textarea "**********"
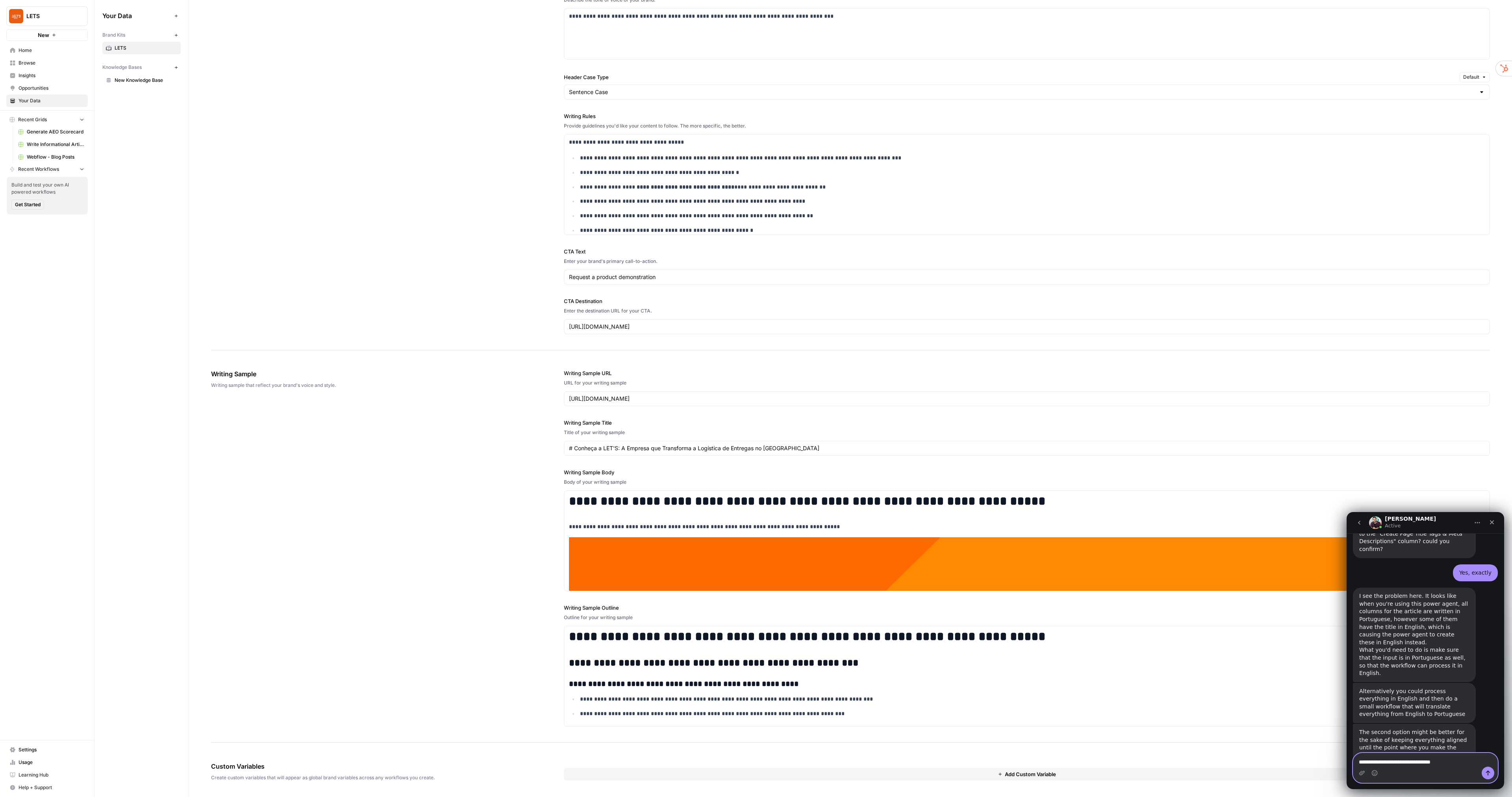
type textarea "**********"
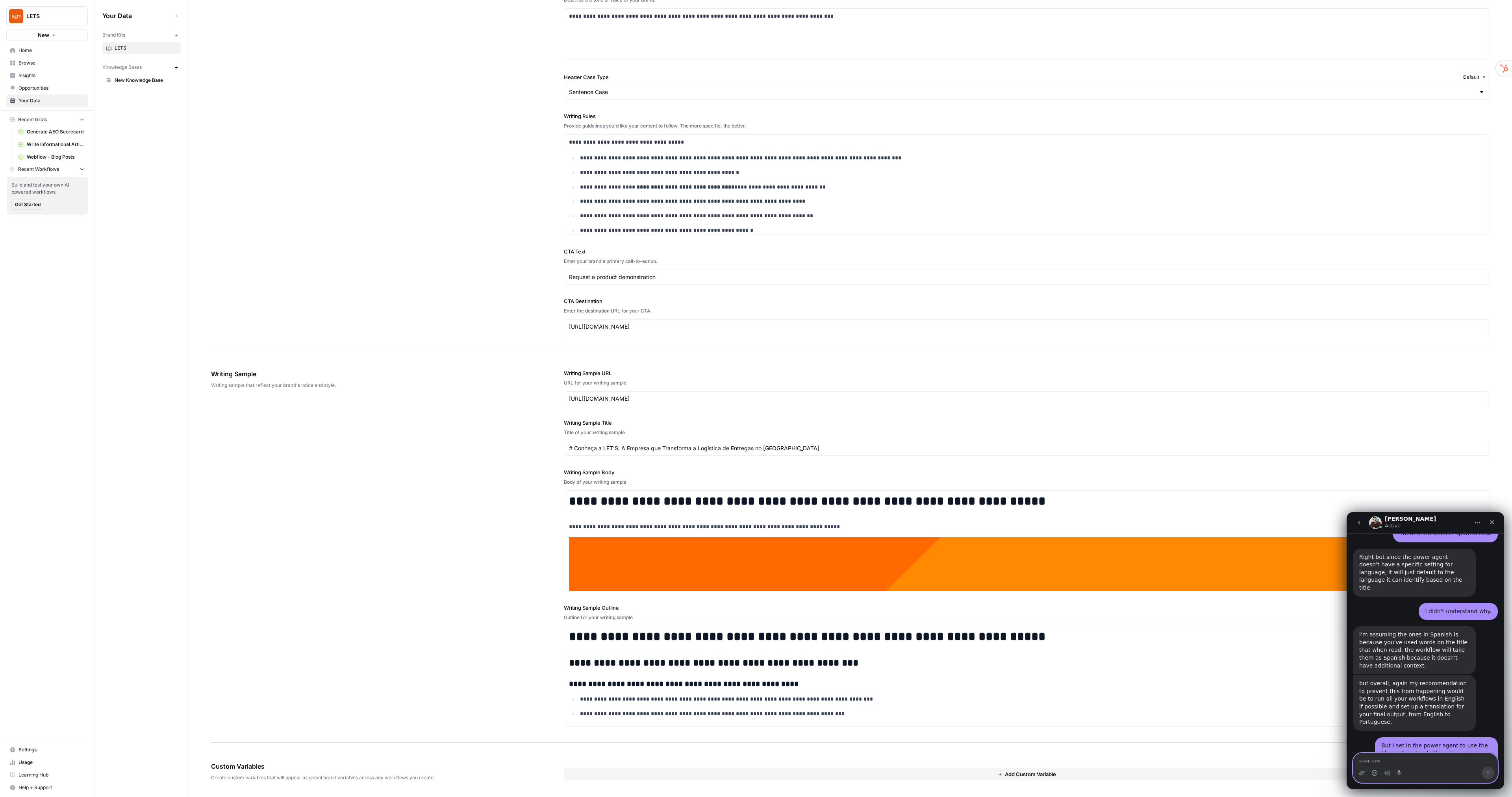
scroll to position [1421, 0]
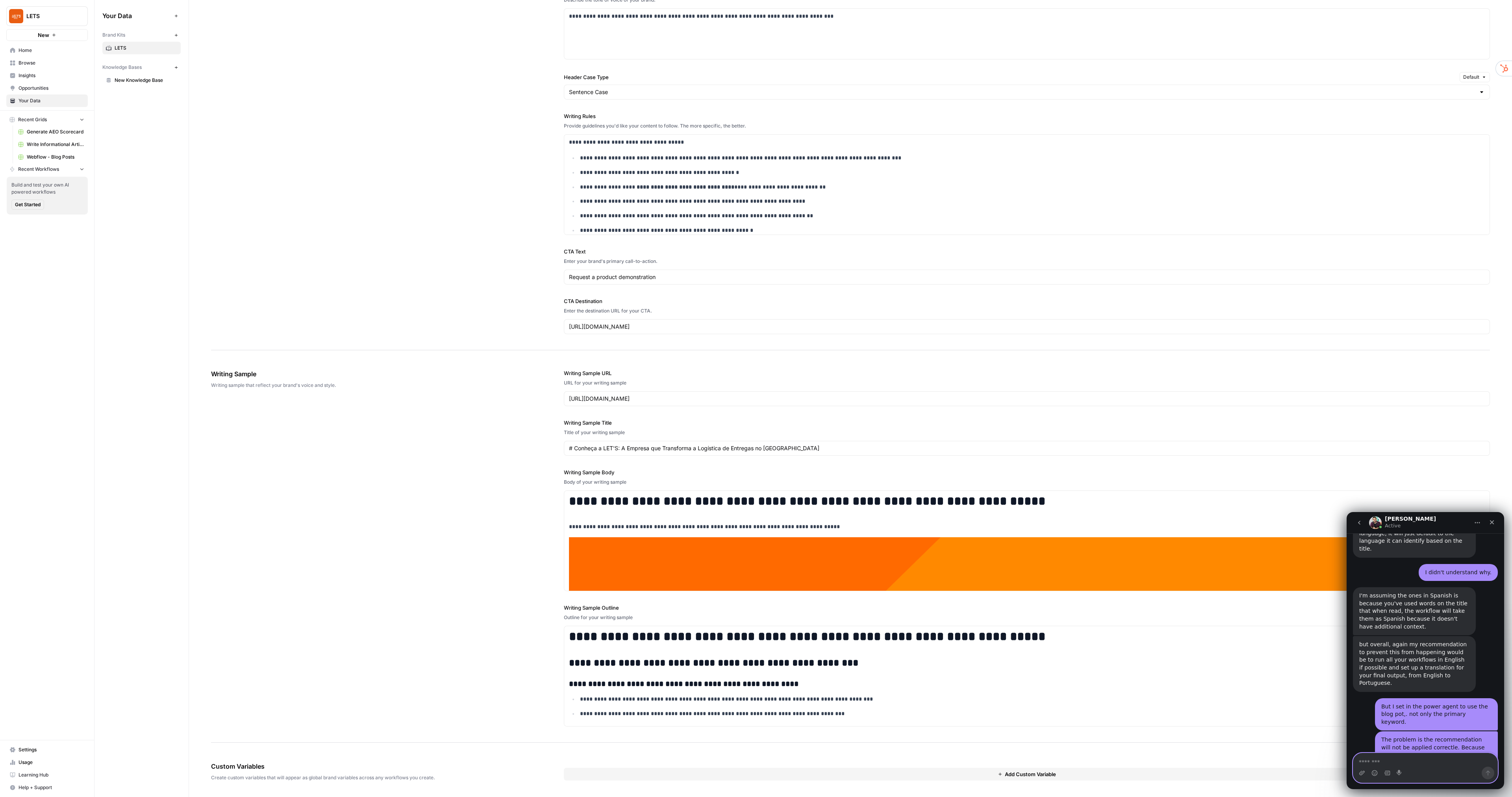
click at [863, 455] on textarea "Message…" at bounding box center [1425, 759] width 144 height 13
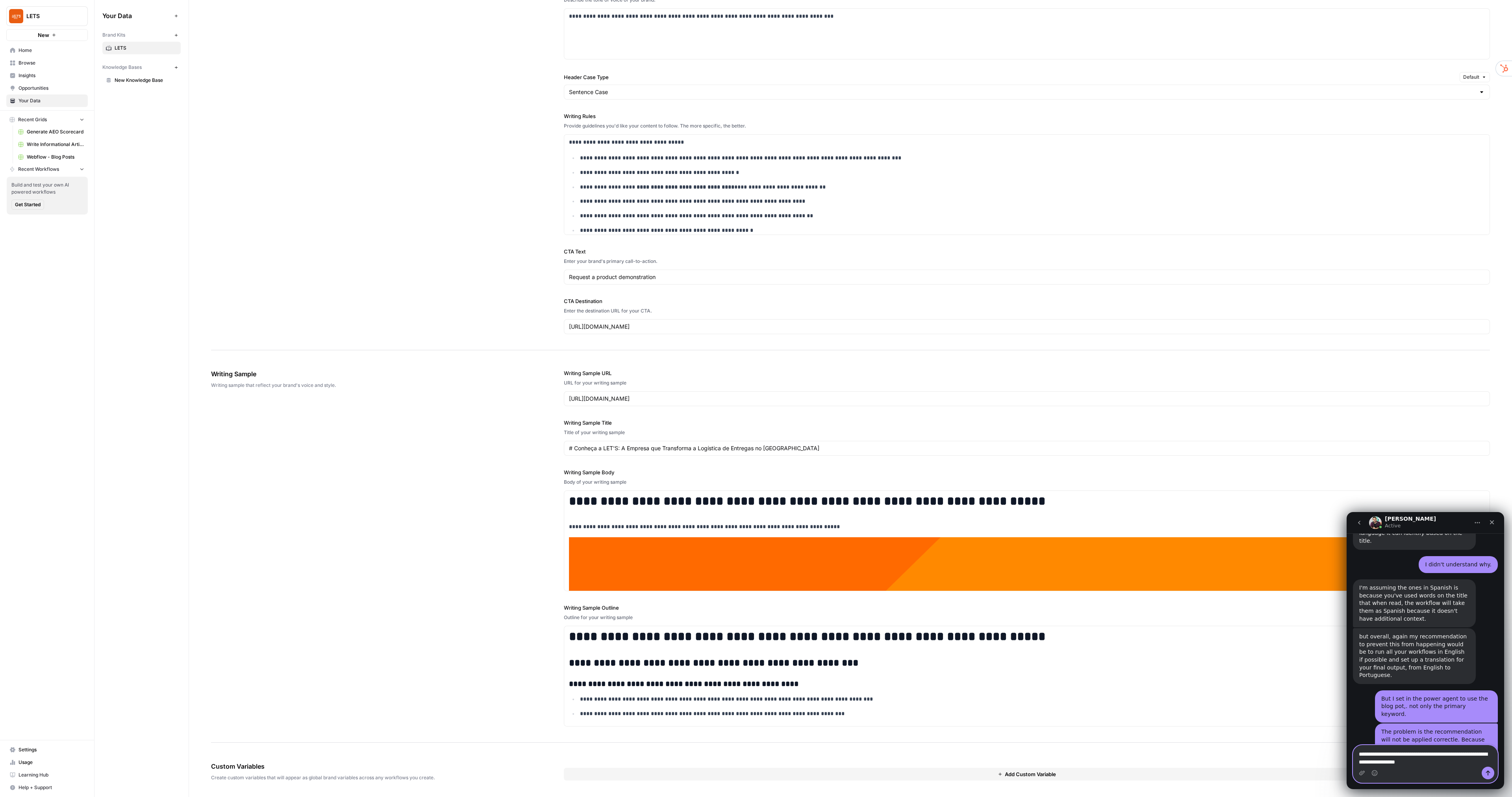
type textarea "**********"
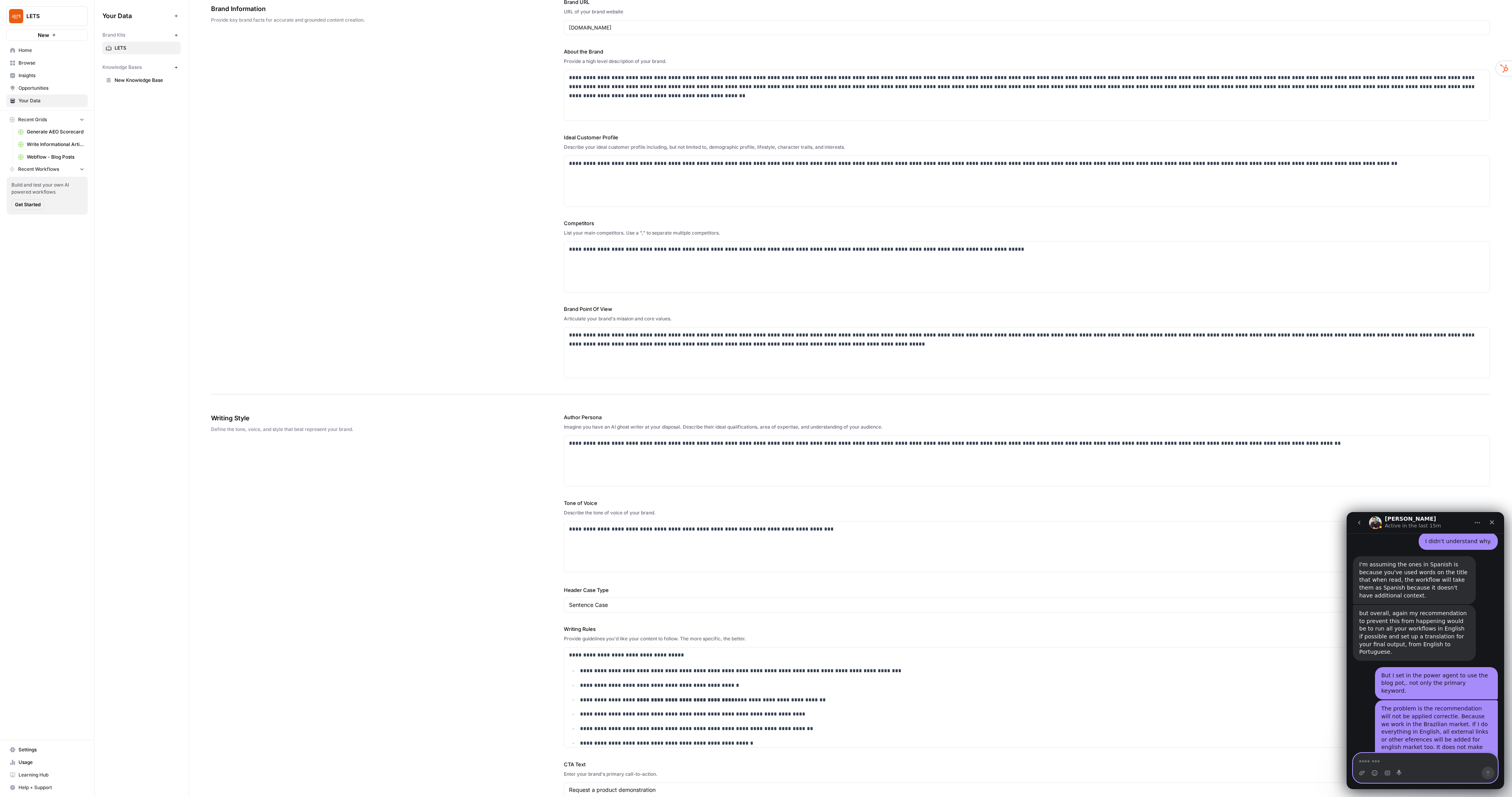
scroll to position [0, 0]
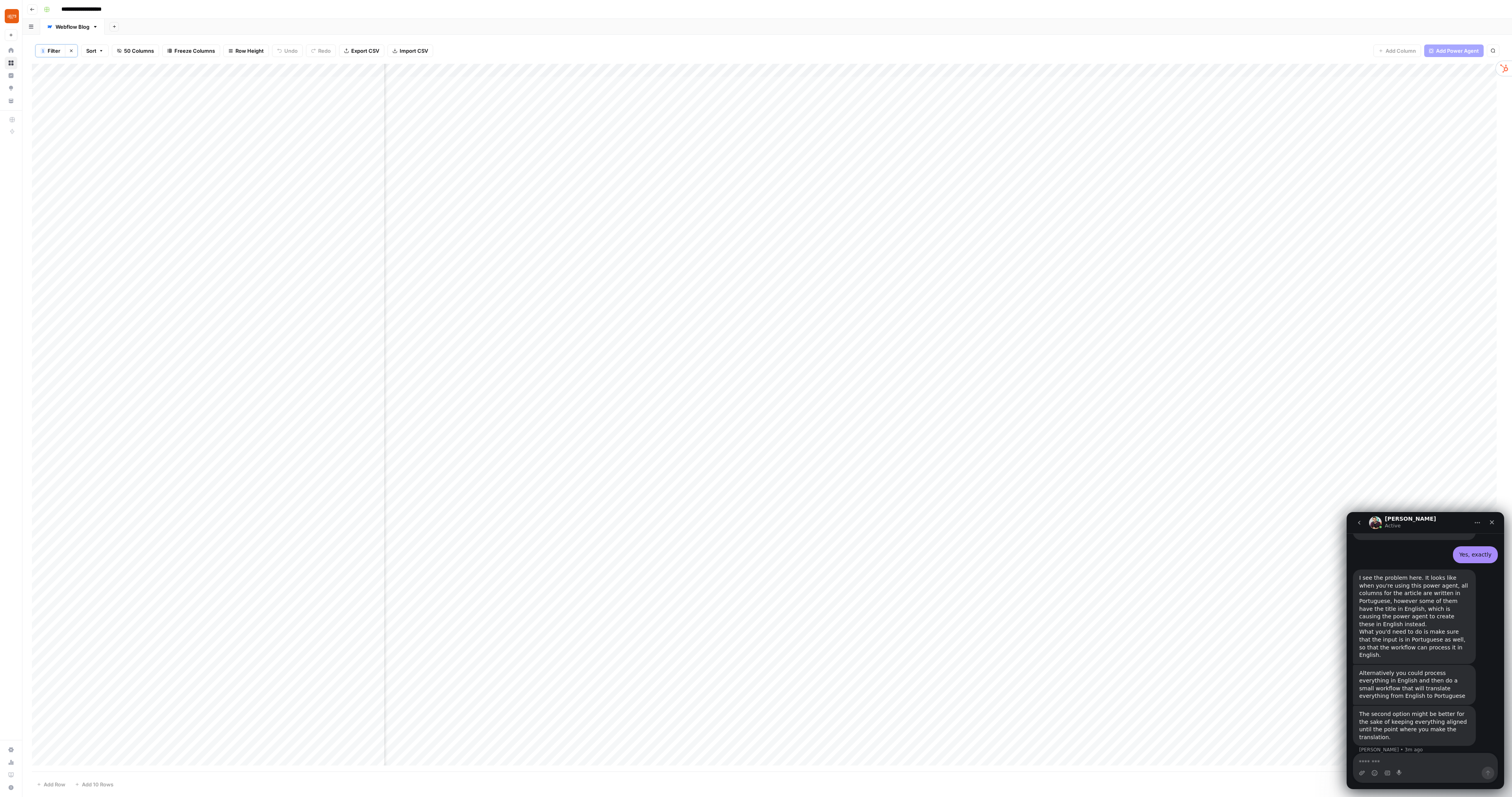
scroll to position [0, 1654]
click at [559, 208] on div "Add Column" at bounding box center [767, 417] width 1471 height 707
click at [560, 205] on div "Add Column" at bounding box center [767, 417] width 1471 height 707
click at [560, 205] on body "**********" at bounding box center [756, 398] width 1512 height 797
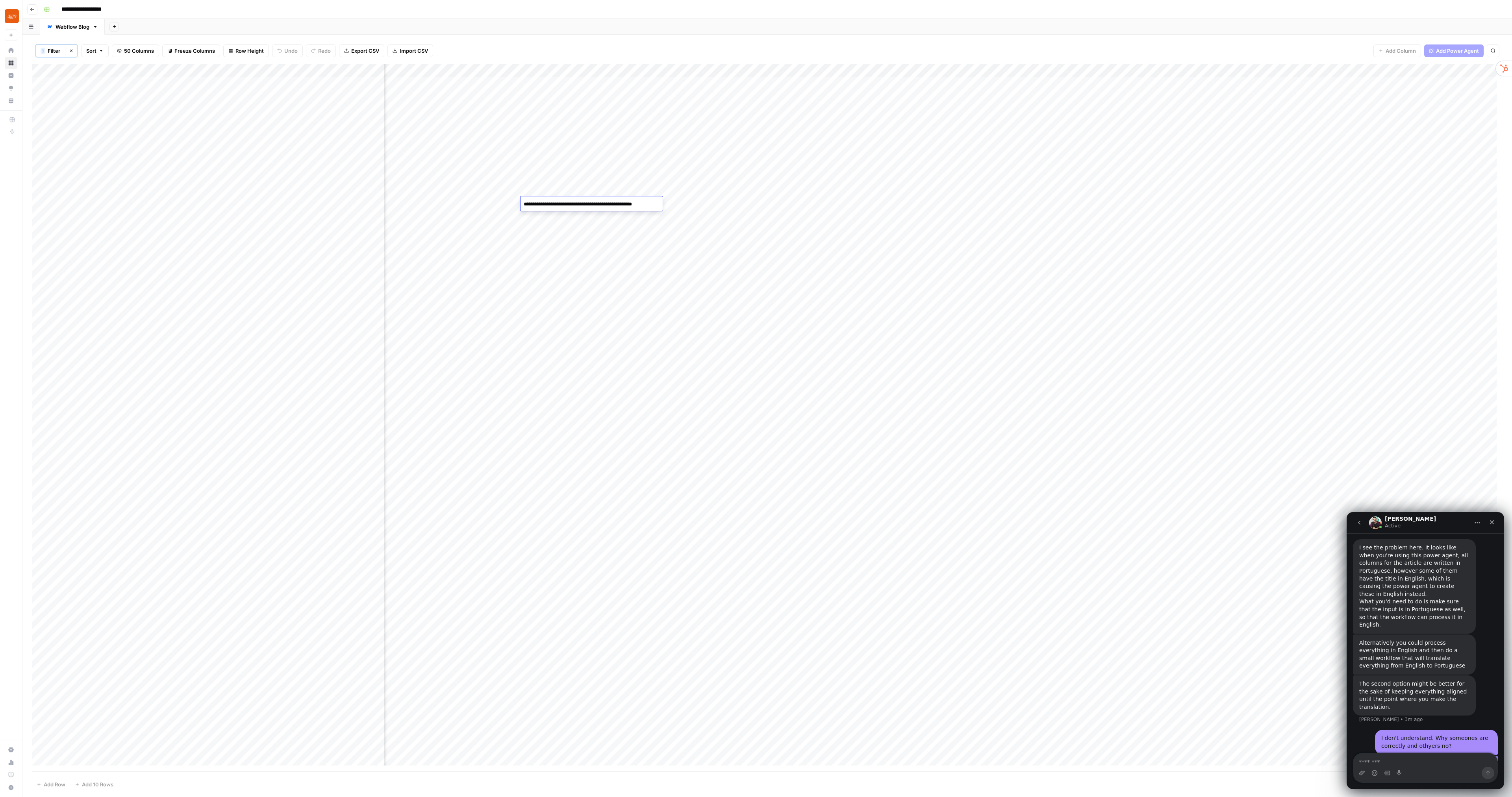
click at [560, 220] on div "Add Column" at bounding box center [767, 417] width 1471 height 707
click at [754, 205] on div "Add Column" at bounding box center [767, 417] width 1471 height 707
click at [1037, 234] on div "Add Column" at bounding box center [767, 417] width 1471 height 707
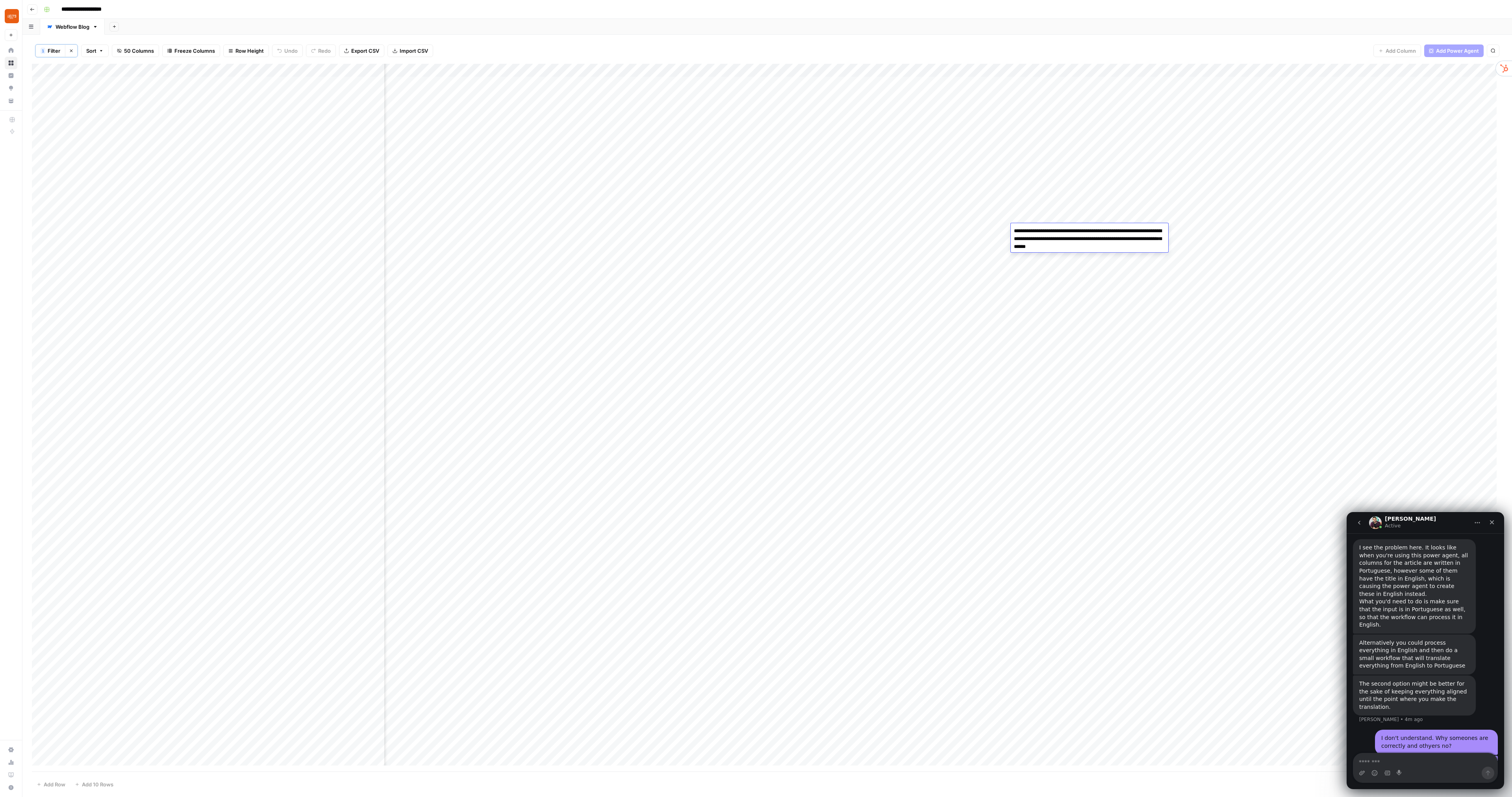
click at [1021, 281] on div "Add Column" at bounding box center [767, 417] width 1471 height 707
click at [978, 231] on div "Add Column" at bounding box center [767, 417] width 1471 height 707
click at [976, 247] on div "Add Column" at bounding box center [767, 417] width 1471 height 707
click at [764, 231] on div "Add Column" at bounding box center [767, 417] width 1471 height 707
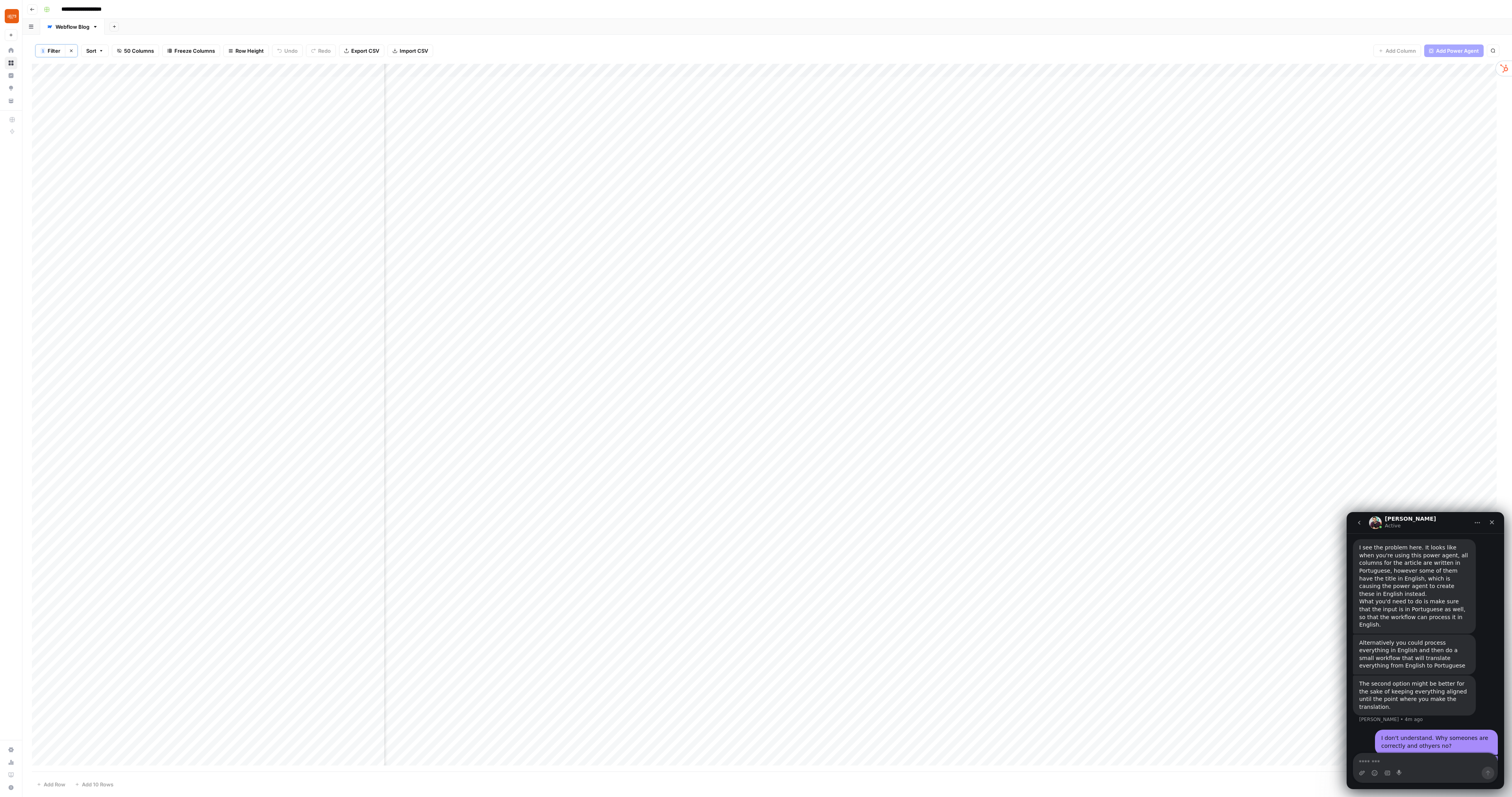
click at [554, 228] on div "Add Column" at bounding box center [767, 417] width 1471 height 707
click at [615, 231] on div "Add Column" at bounding box center [767, 417] width 1471 height 707
click at [634, 230] on div "Add Column" at bounding box center [767, 417] width 1471 height 707
click at [1393, 757] on textarea "Message…" at bounding box center [1425, 759] width 144 height 13
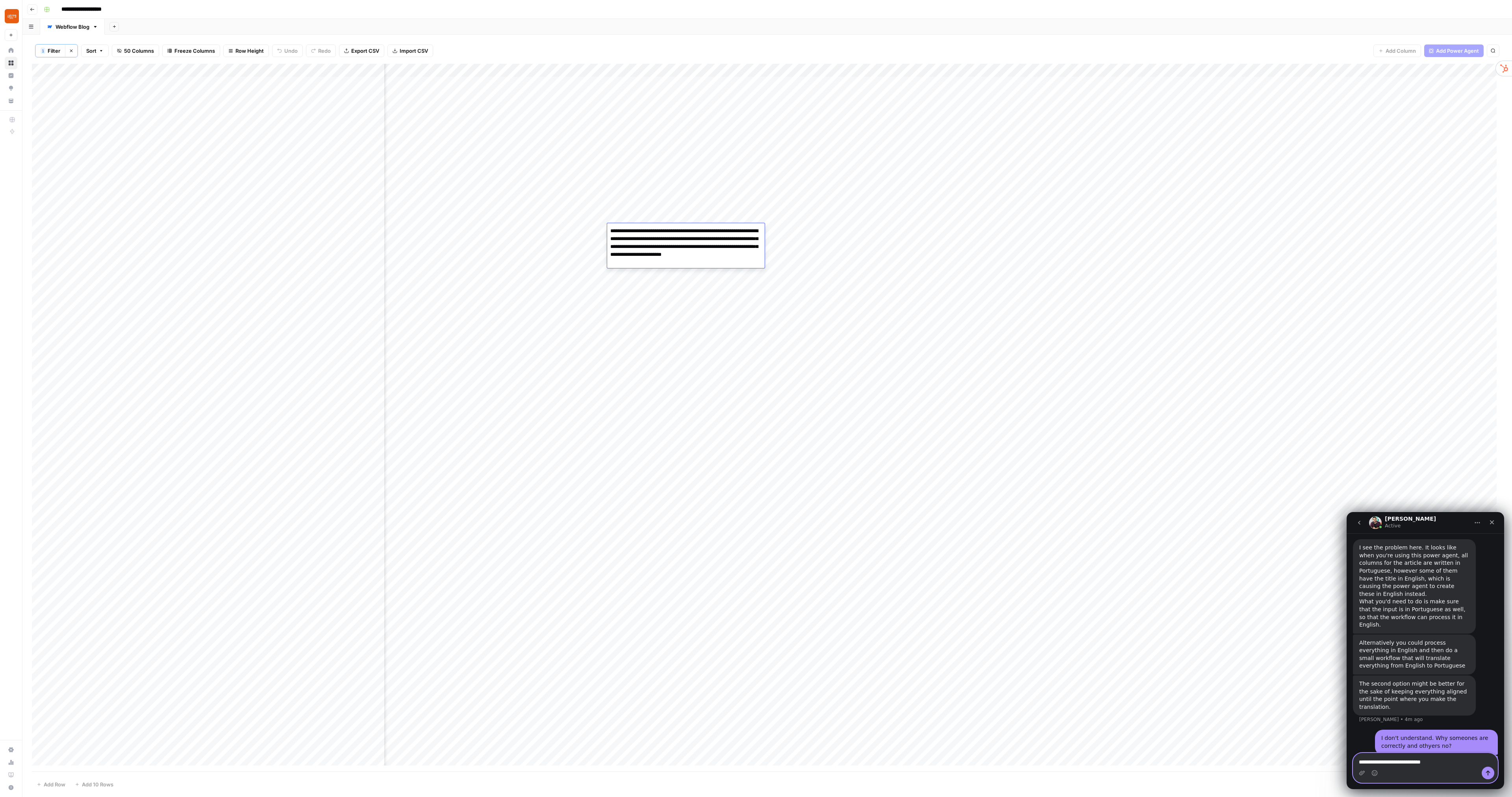
type textarea "**********"
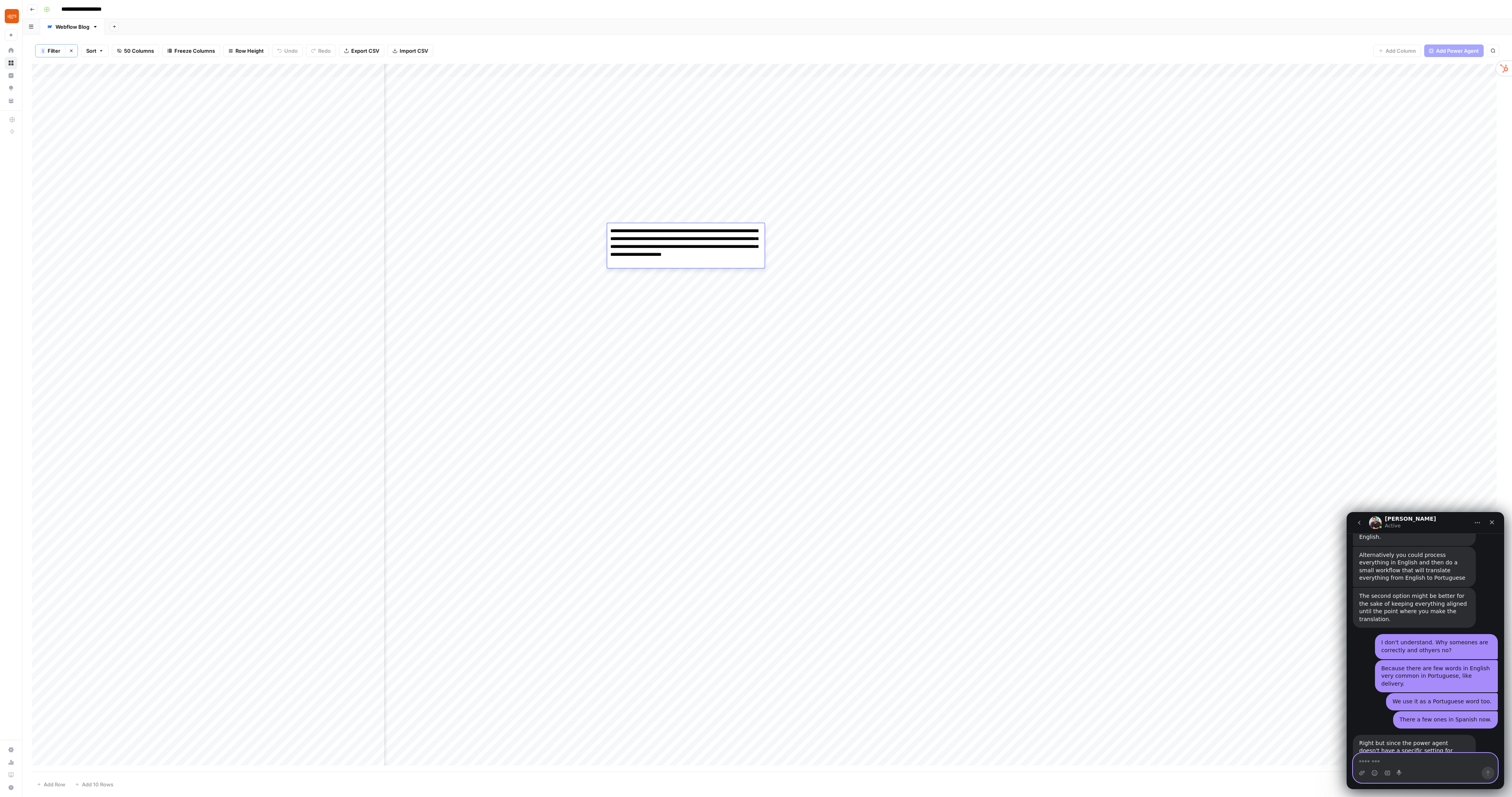
click at [1391, 762] on textarea "Message…" at bounding box center [1425, 759] width 144 height 13
click at [346, 233] on div "Add Column" at bounding box center [767, 417] width 1471 height 707
click at [389, 237] on textarea "**********" at bounding box center [364, 235] width 157 height 19
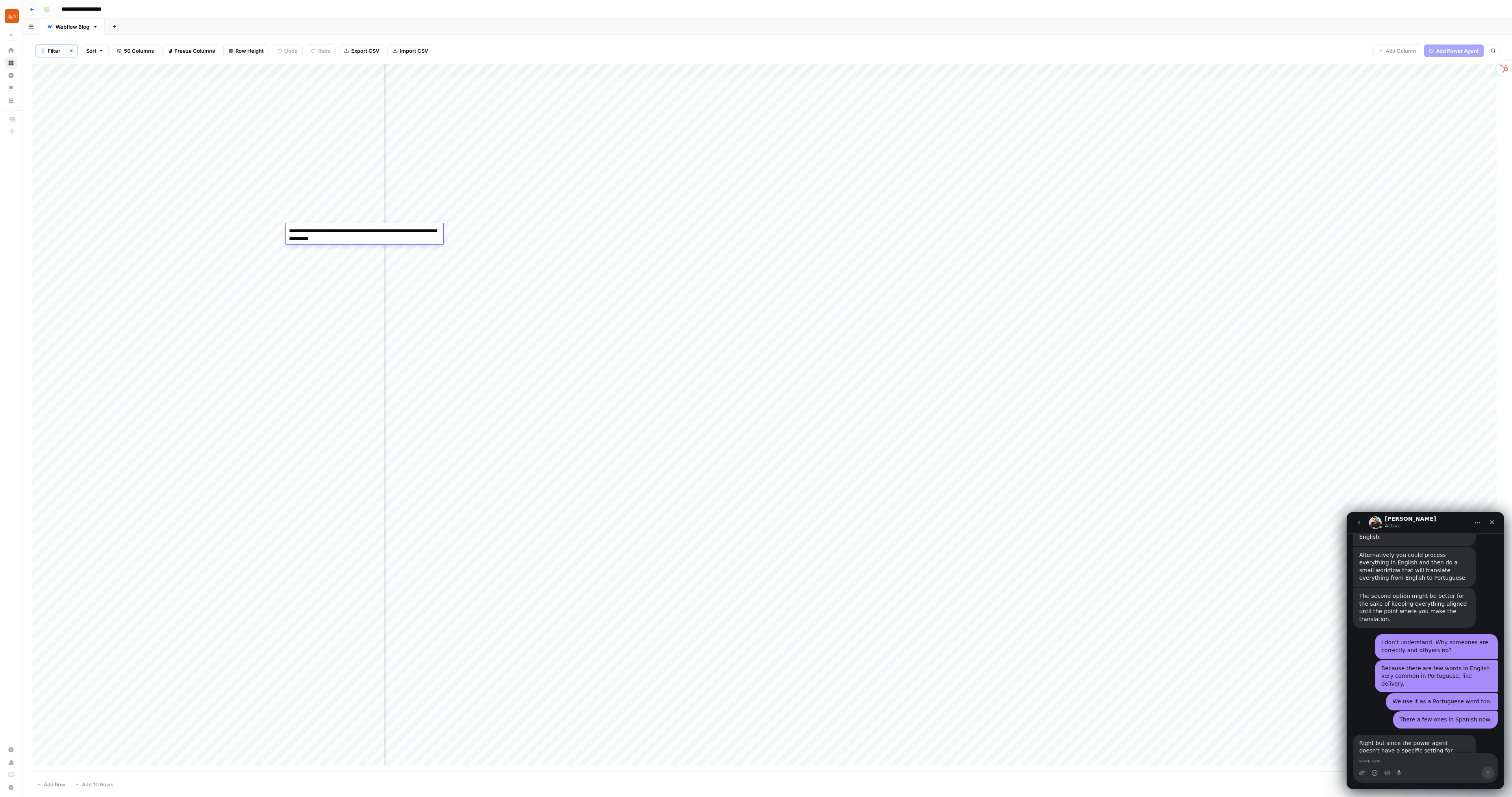
click at [361, 220] on div "Add Column" at bounding box center [767, 417] width 1471 height 707
click at [358, 205] on div "Add Column" at bounding box center [767, 417] width 1471 height 707
click at [551, 205] on div "Add Column" at bounding box center [767, 417] width 1471 height 707
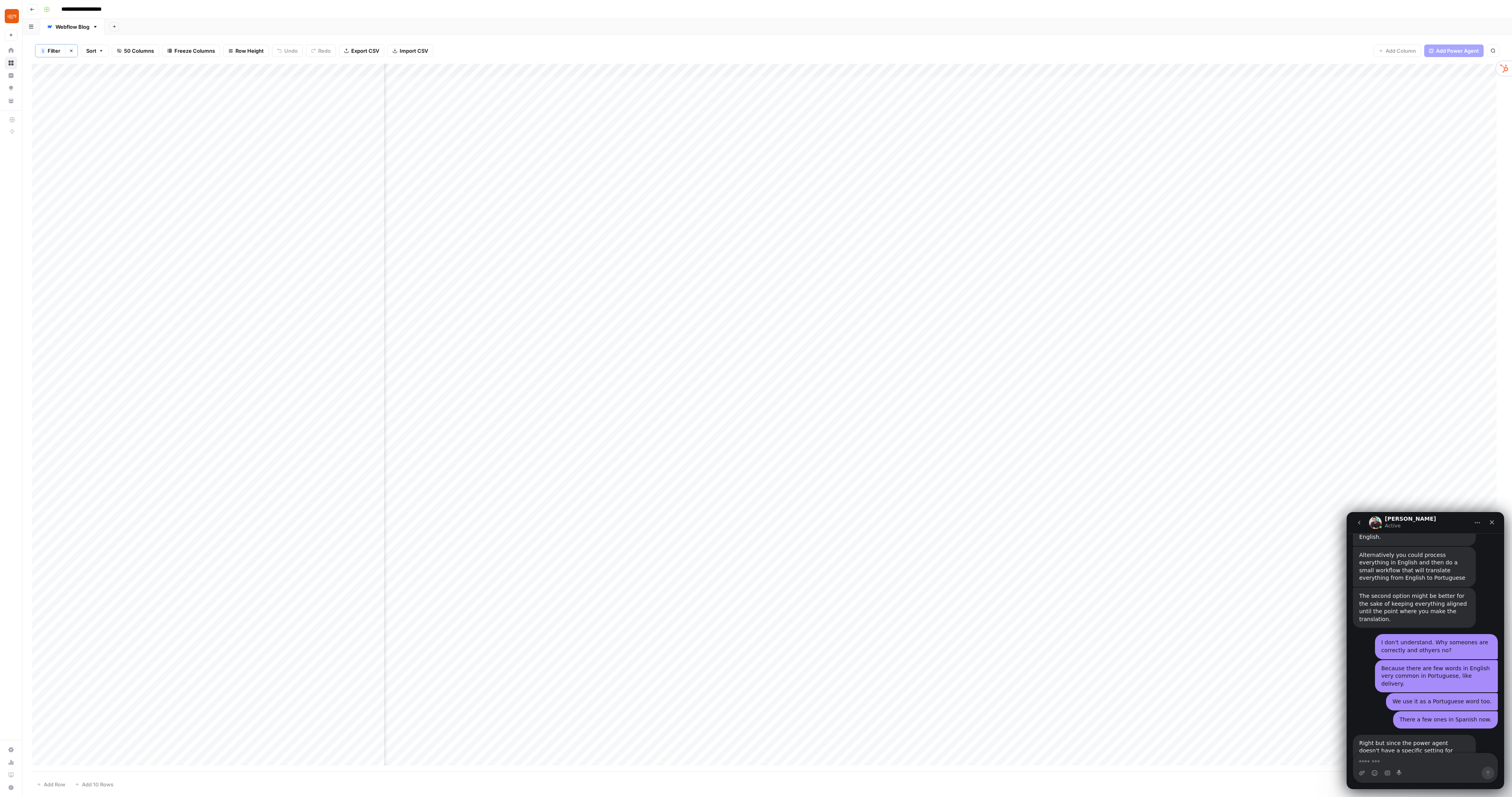
scroll to position [0, 952]
click at [1288, 68] on div "Add Column" at bounding box center [767, 417] width 1471 height 707
click at [1205, 68] on div "Add Column" at bounding box center [767, 417] width 1471 height 707
click at [1117, 137] on span "Configure Inputs" at bounding box center [1130, 136] width 69 height 8
click at [452, 212] on div "Add Column" at bounding box center [767, 417] width 1471 height 707
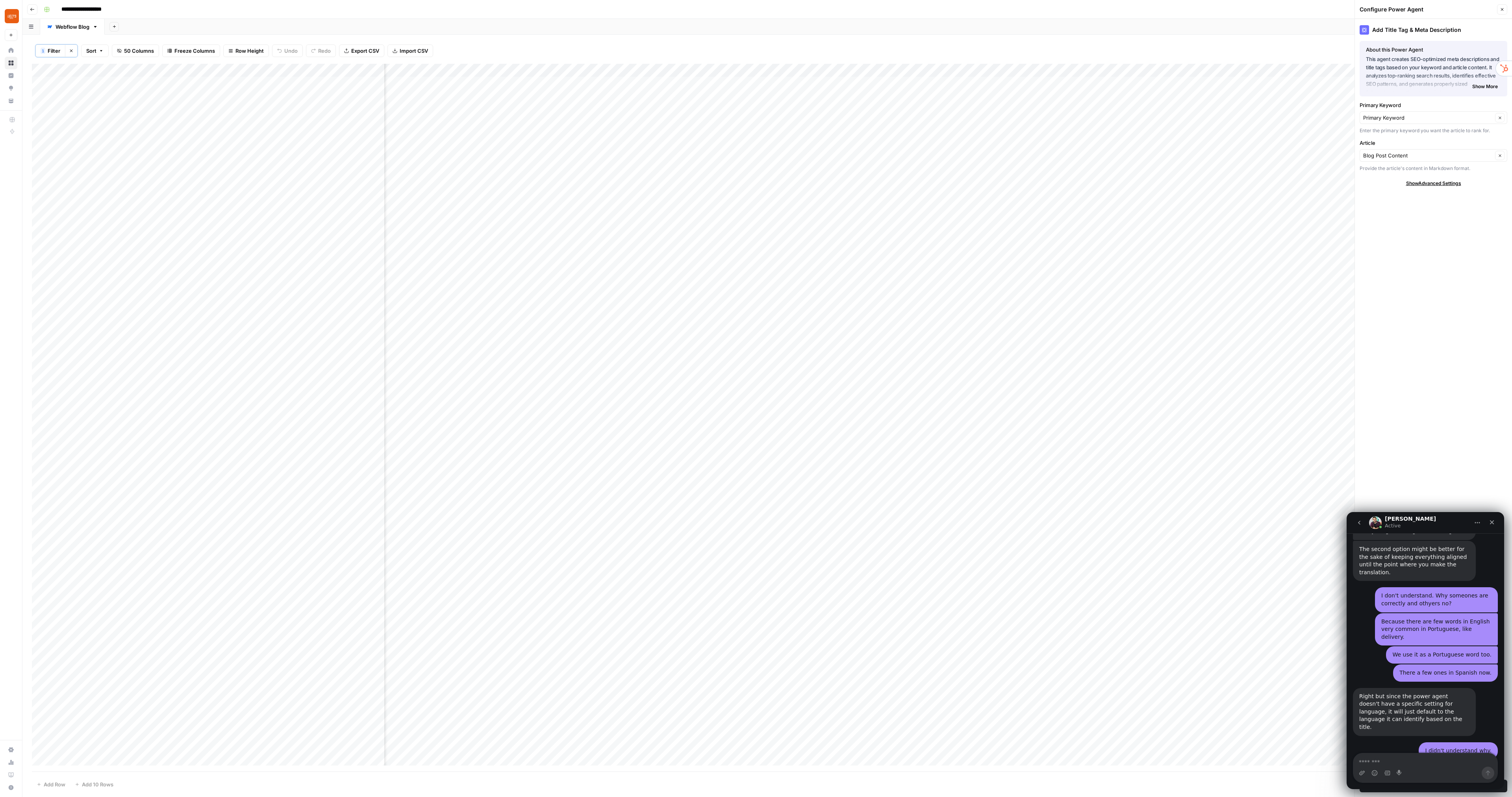
scroll to position [0, 698]
click at [467, 218] on div "Add Column" at bounding box center [767, 417] width 1471 height 707
click at [476, 233] on div "Add Column" at bounding box center [767, 417] width 1471 height 707
click at [1215, 231] on div "Add Column" at bounding box center [767, 417] width 1471 height 707
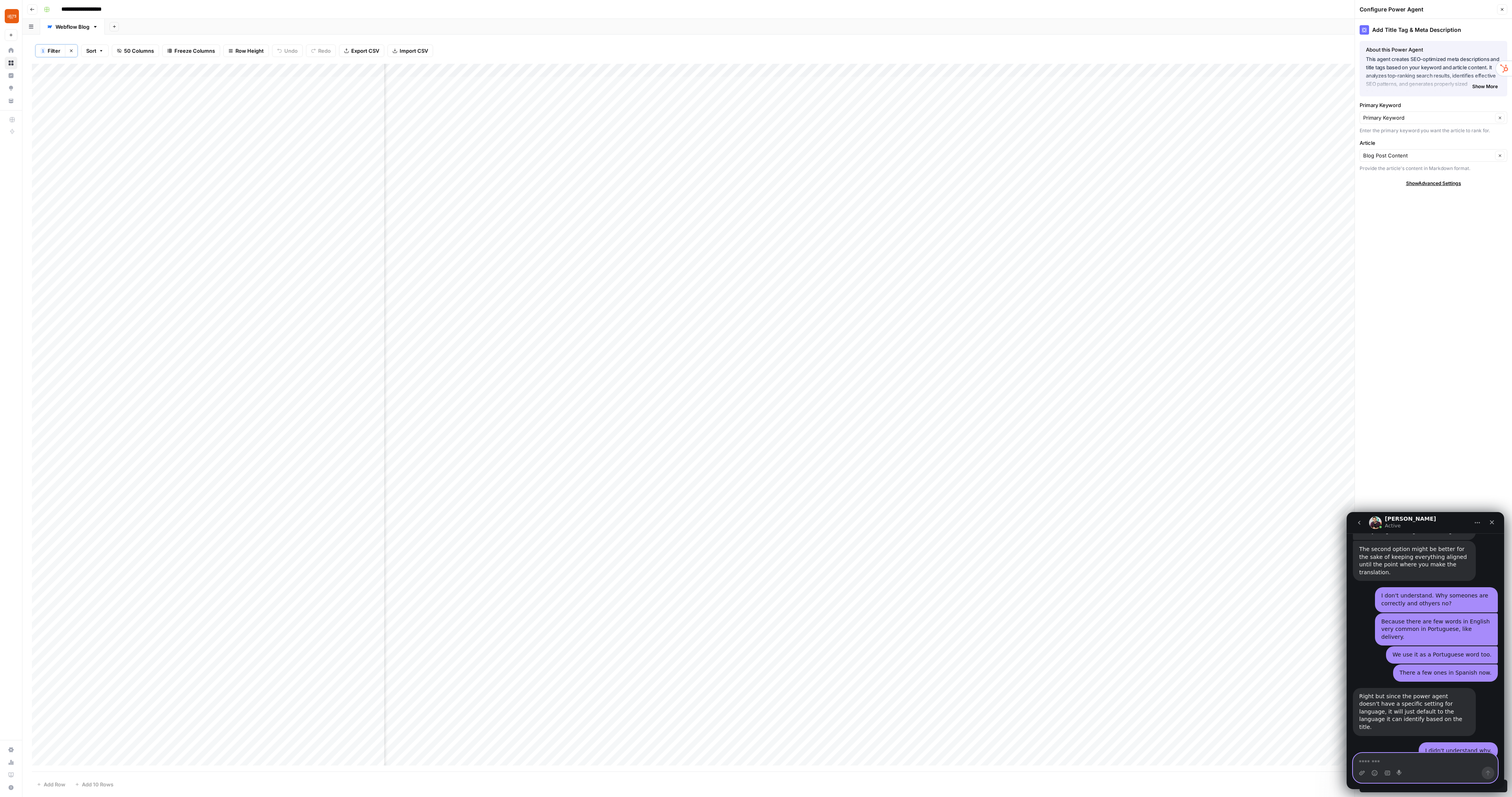
click at [1423, 757] on textarea "Message…" at bounding box center [1425, 759] width 144 height 13
click at [1395, 763] on textarea "Message…" at bounding box center [1425, 759] width 144 height 13
click at [1395, 757] on textarea "Message…" at bounding box center [1425, 759] width 144 height 13
click at [1437, 180] on span "Show Advanced Settings" at bounding box center [1433, 183] width 55 height 7
click at [1416, 757] on textarea "Message…" at bounding box center [1425, 759] width 144 height 13
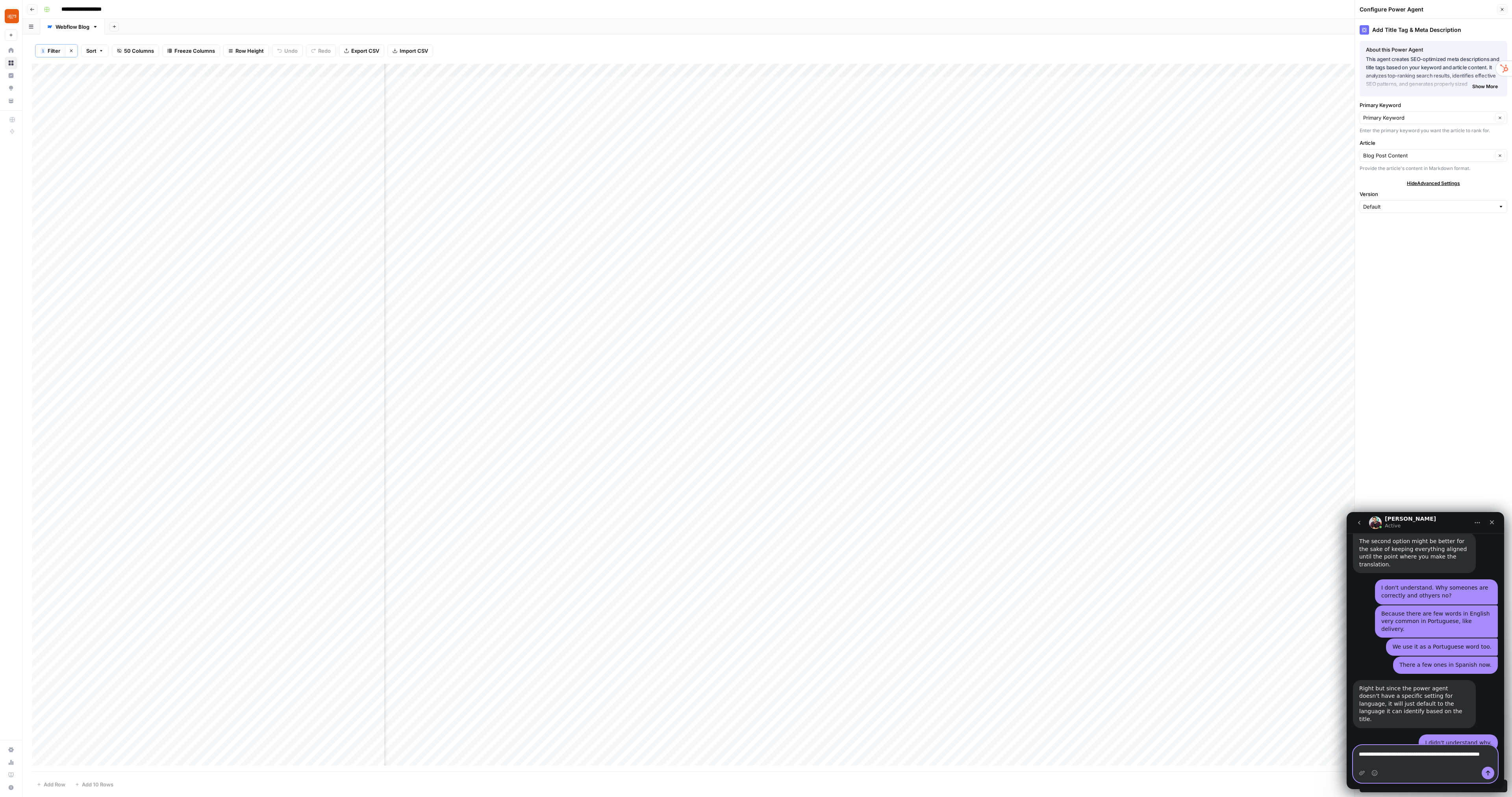
scroll to position [1268, 0]
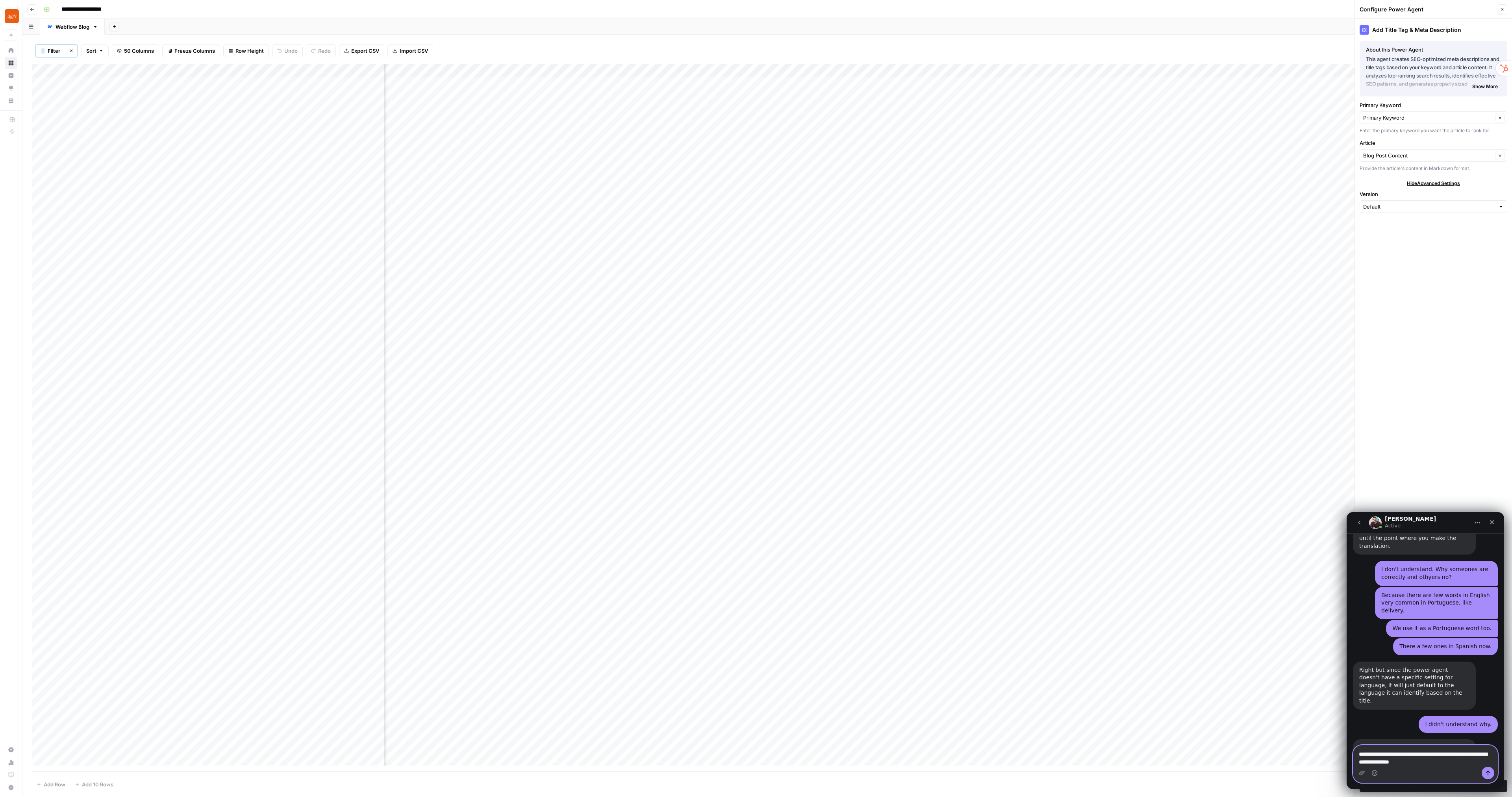
type textarea "**********"
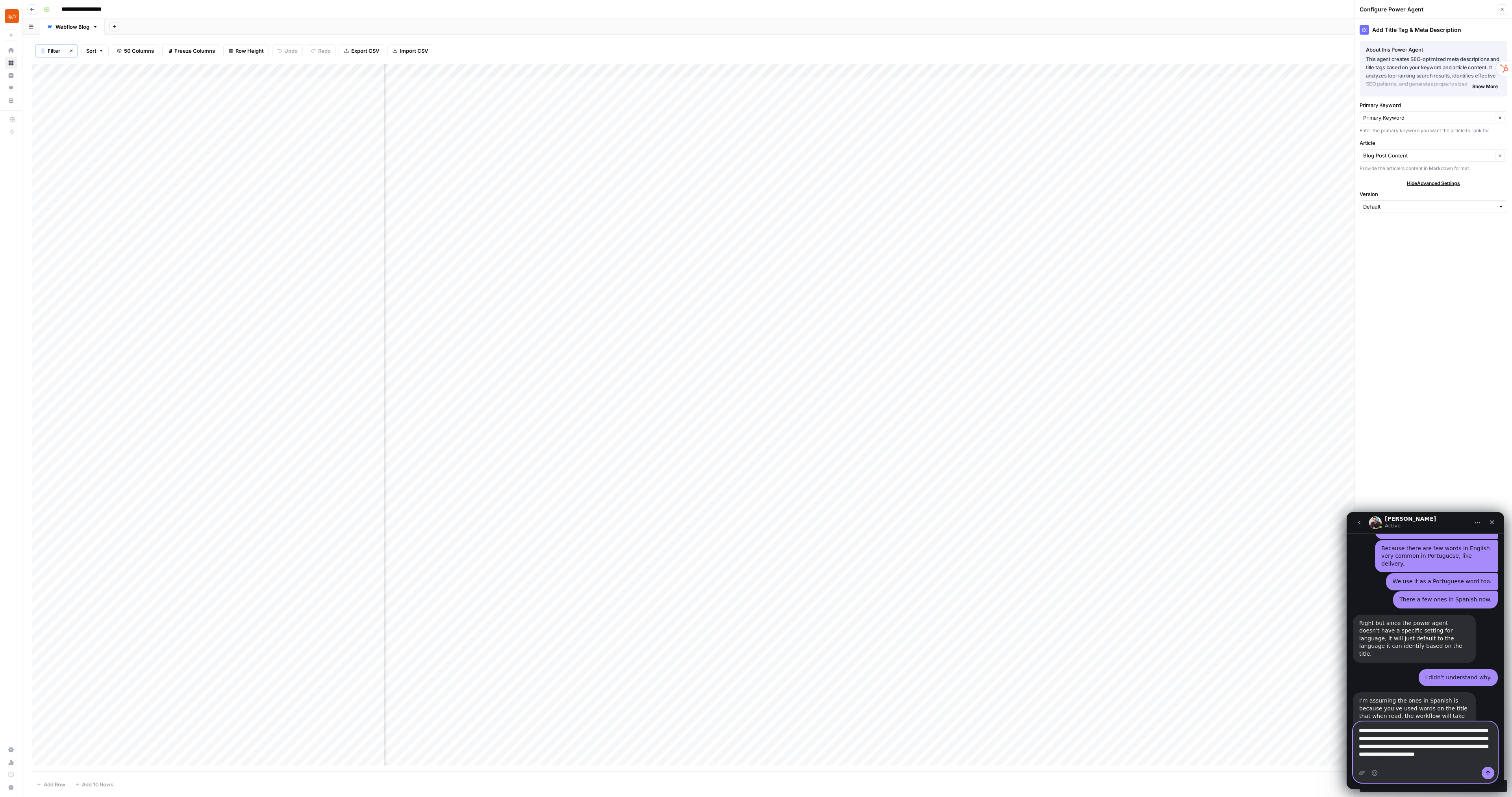
scroll to position [1323, 0]
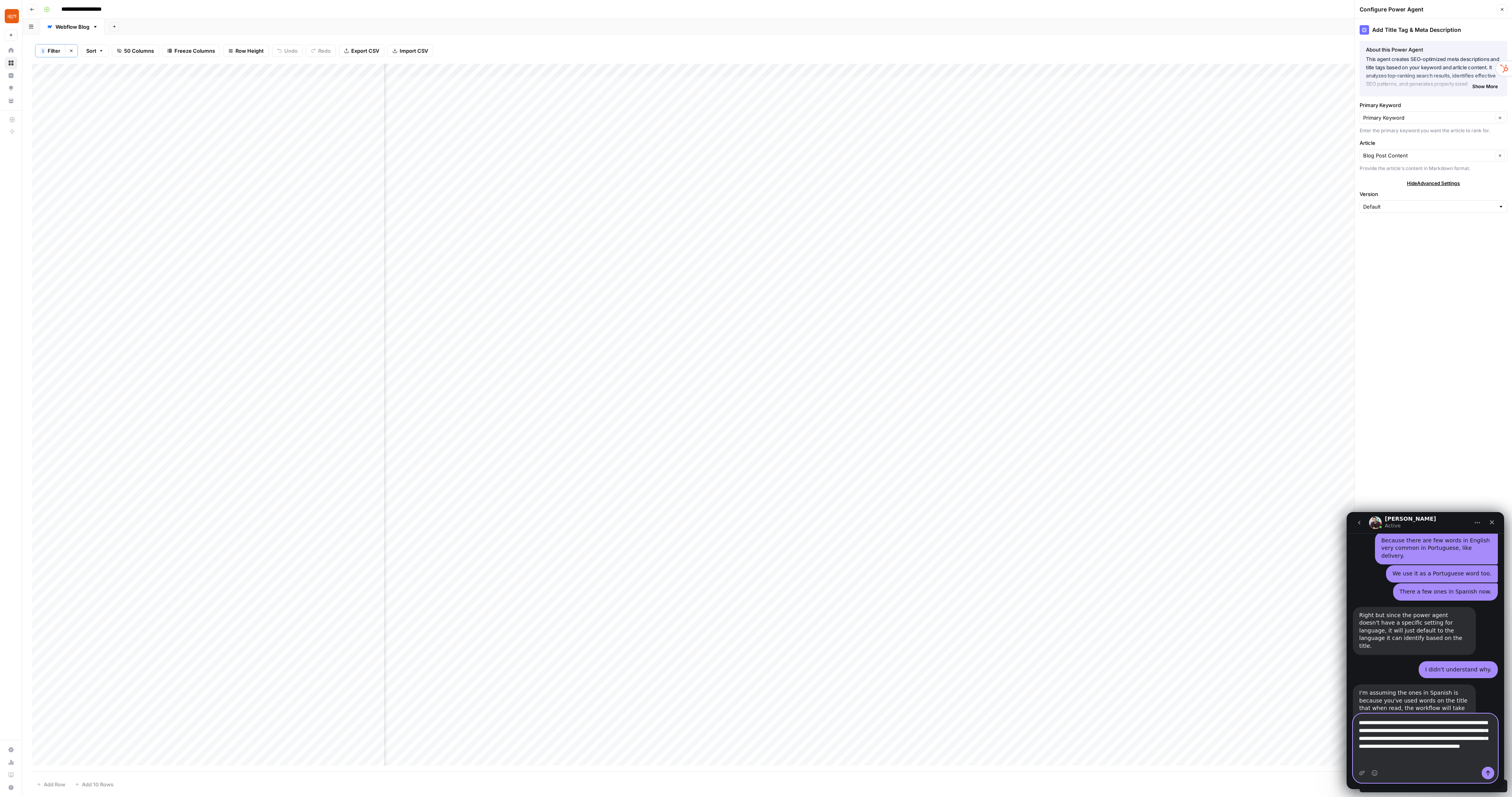
type textarea "**********"
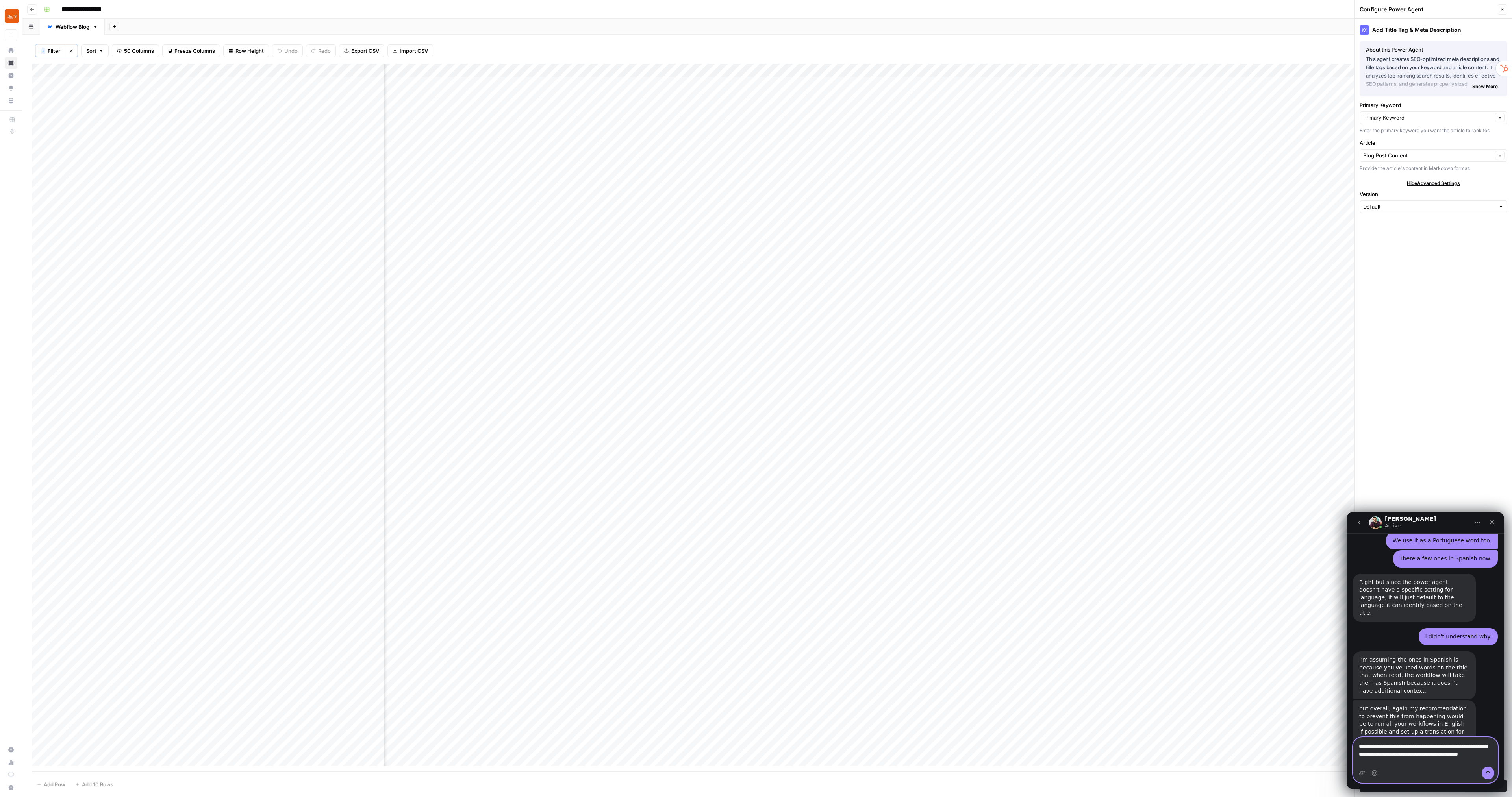
scroll to position [1364, 0]
type textarea "**********"
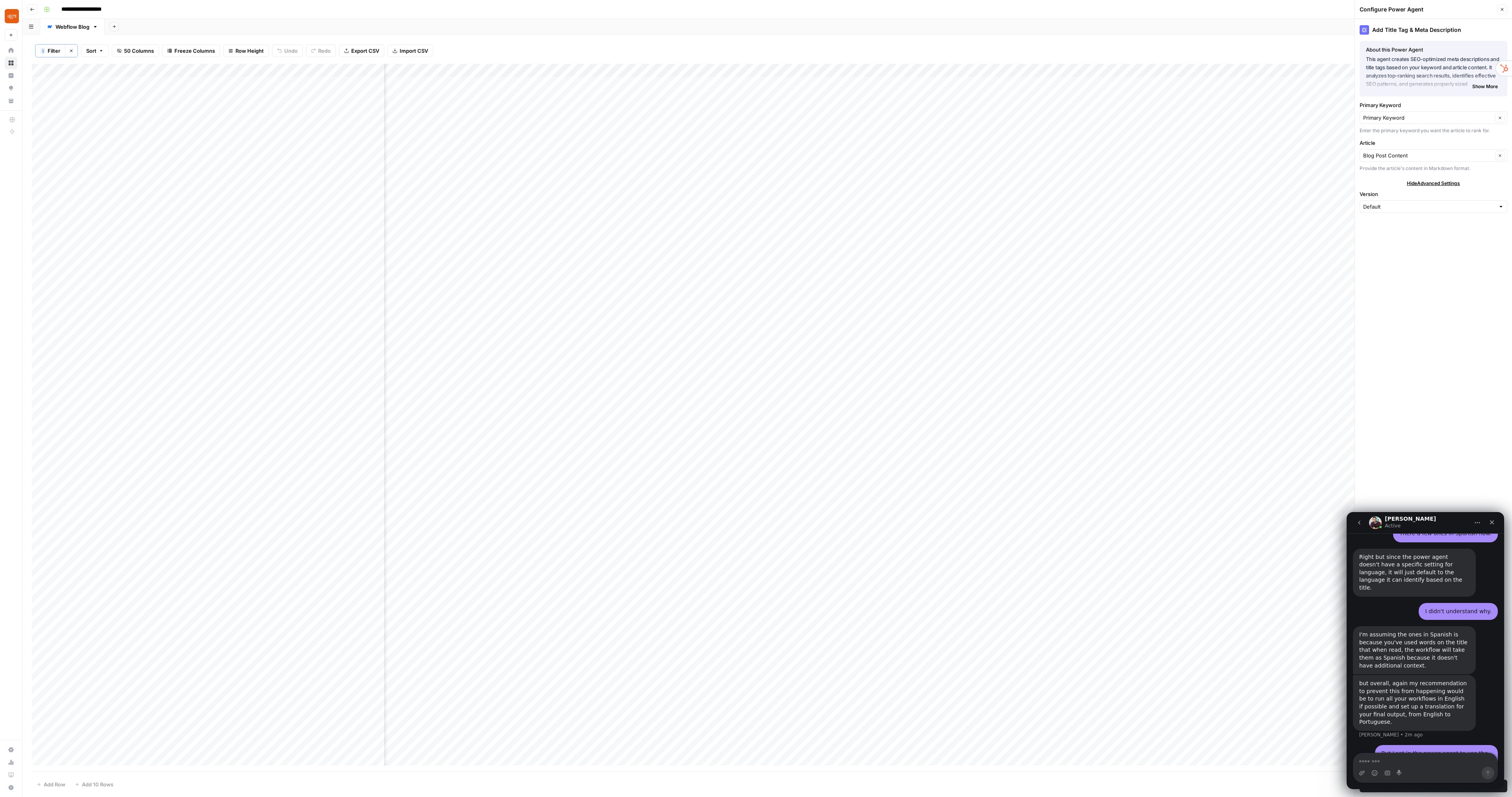
click at [1506, 5] on button "Close" at bounding box center [1502, 10] width 10 height 10
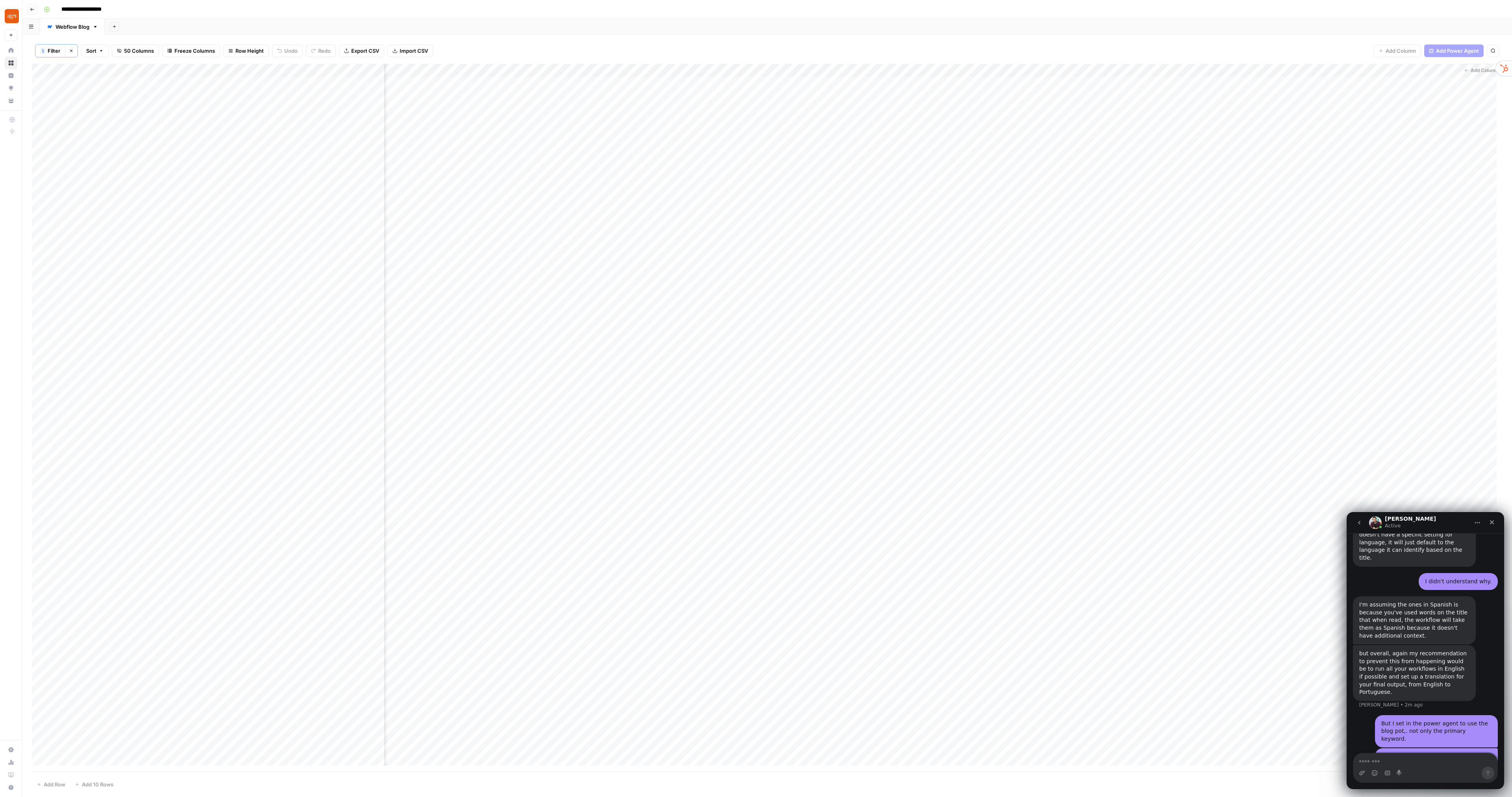
scroll to position [1412, 0]
click at [1375, 71] on div "Add Column" at bounding box center [767, 417] width 1471 height 707
click at [1375, 71] on div at bounding box center [1346, 71] width 71 height 16
click at [1312, 51] on div "1 Filter Clear filters Sort 50 Columns Freeze Columns Row Height Undo Redo Expo…" at bounding box center [767, 50] width 1471 height 26
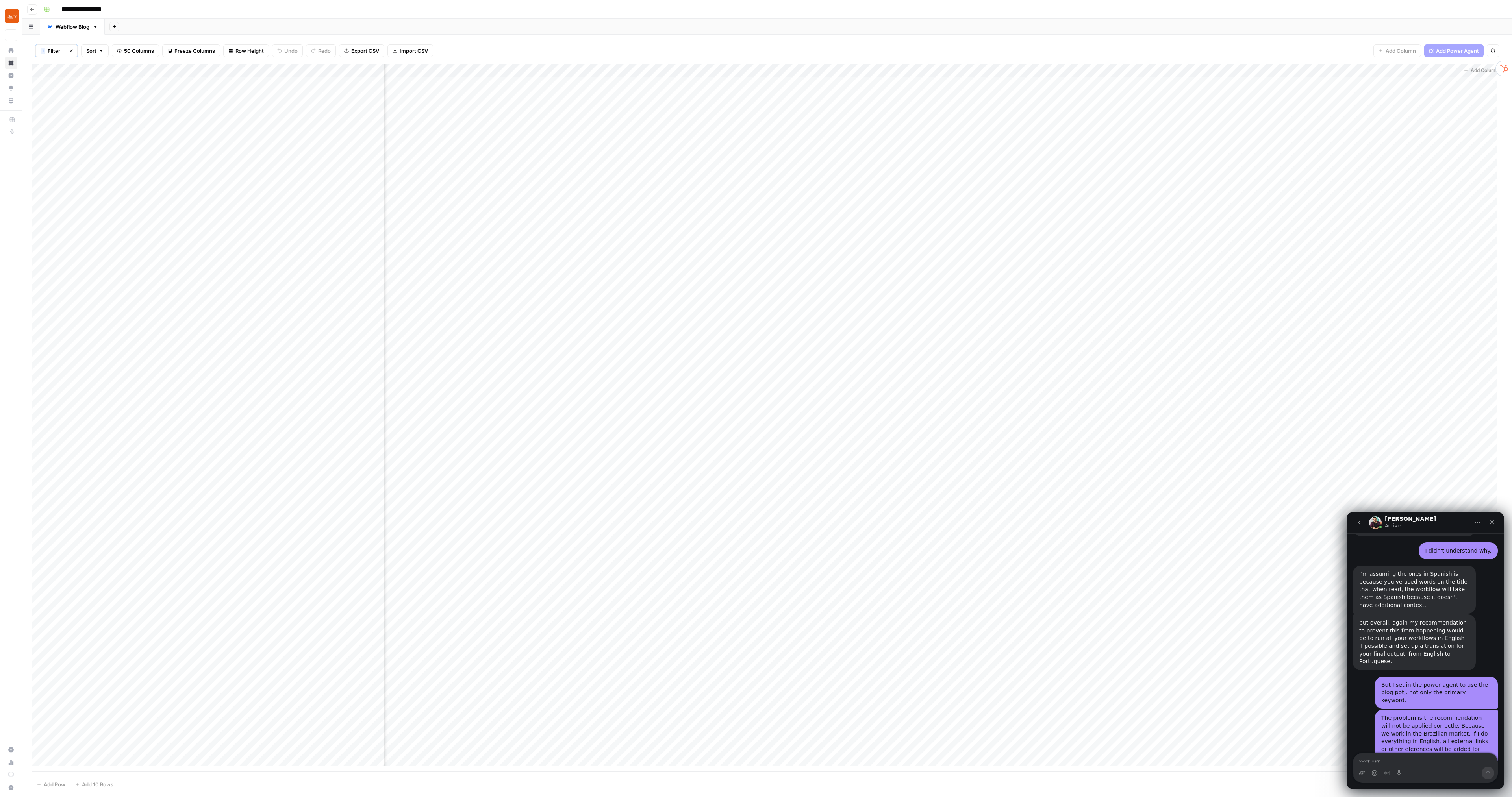
scroll to position [1451, 0]
